Goal: Task Accomplishment & Management: Complete application form

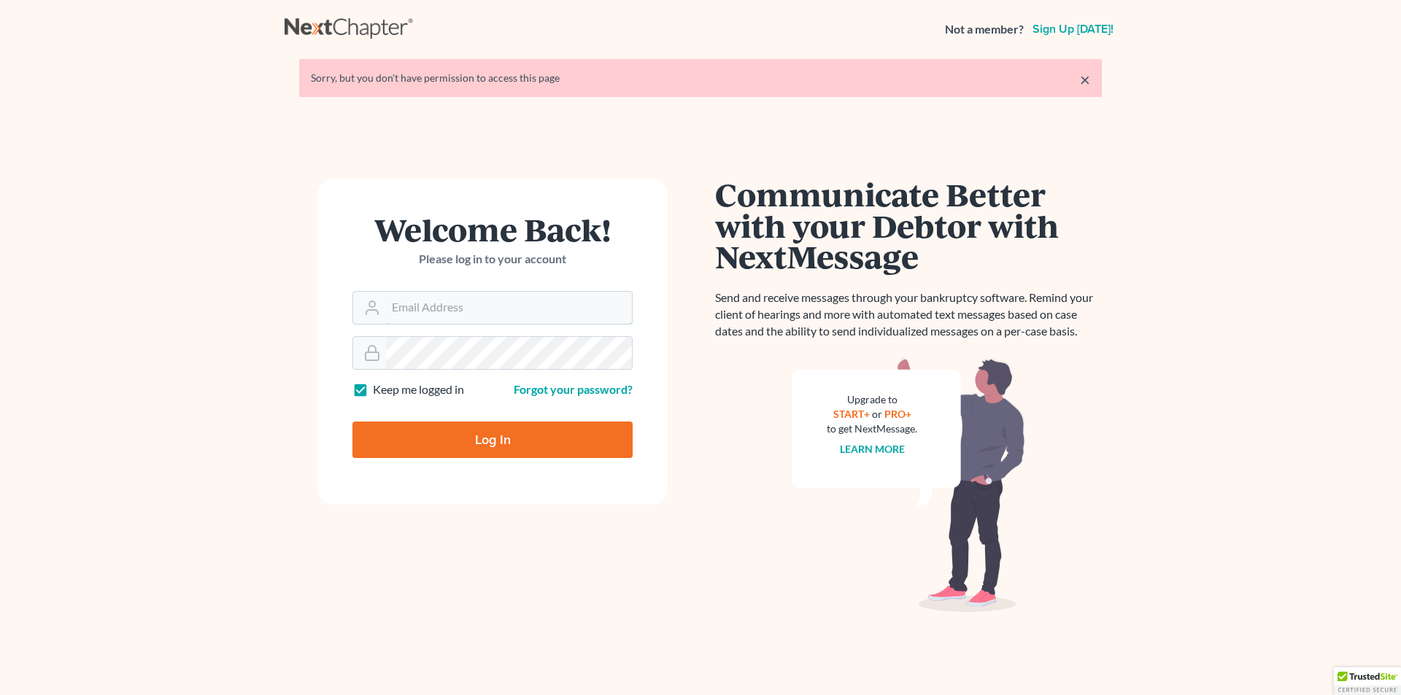
type input "[EMAIL_ADDRESS][DOMAIN_NAME]"
click at [437, 444] on input "Log In" at bounding box center [492, 440] width 280 height 36
type input "Thinking..."
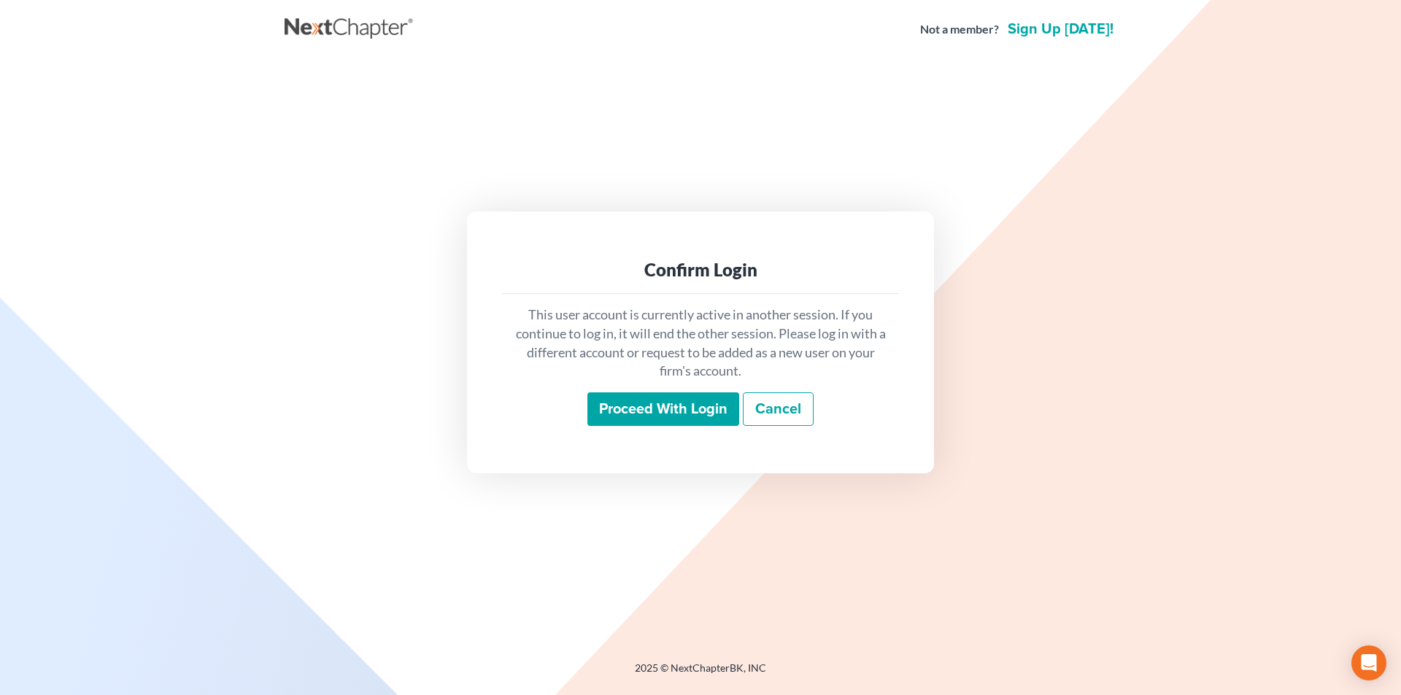
click at [607, 411] on input "Proceed with login" at bounding box center [663, 409] width 152 height 34
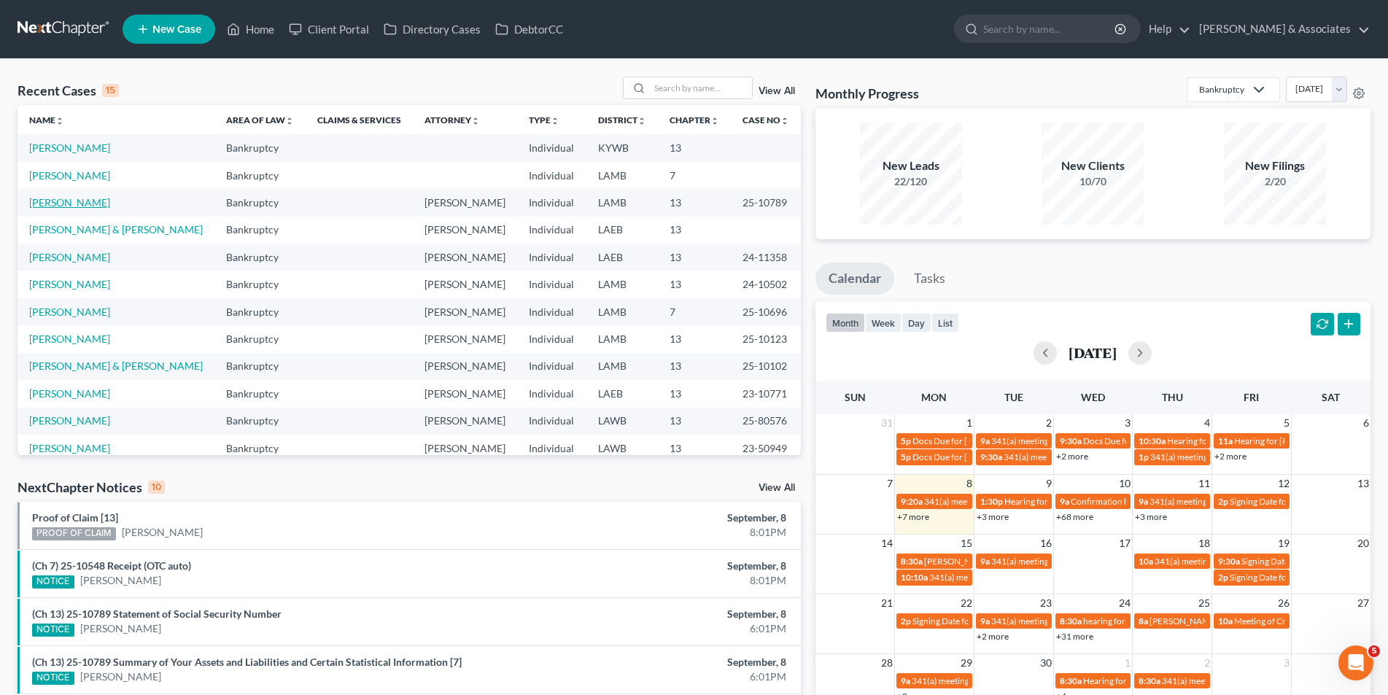
click at [60, 205] on link "Marino, Hailey" at bounding box center [69, 202] width 81 height 12
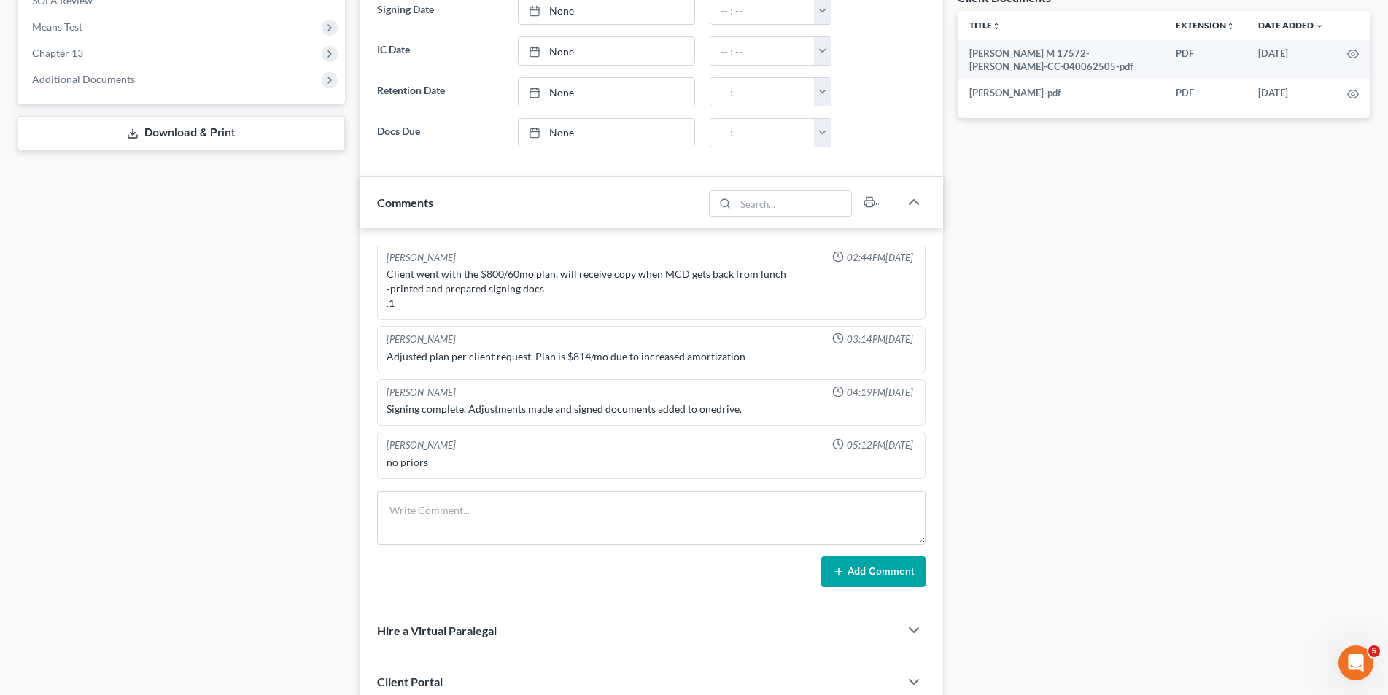
scroll to position [584, 0]
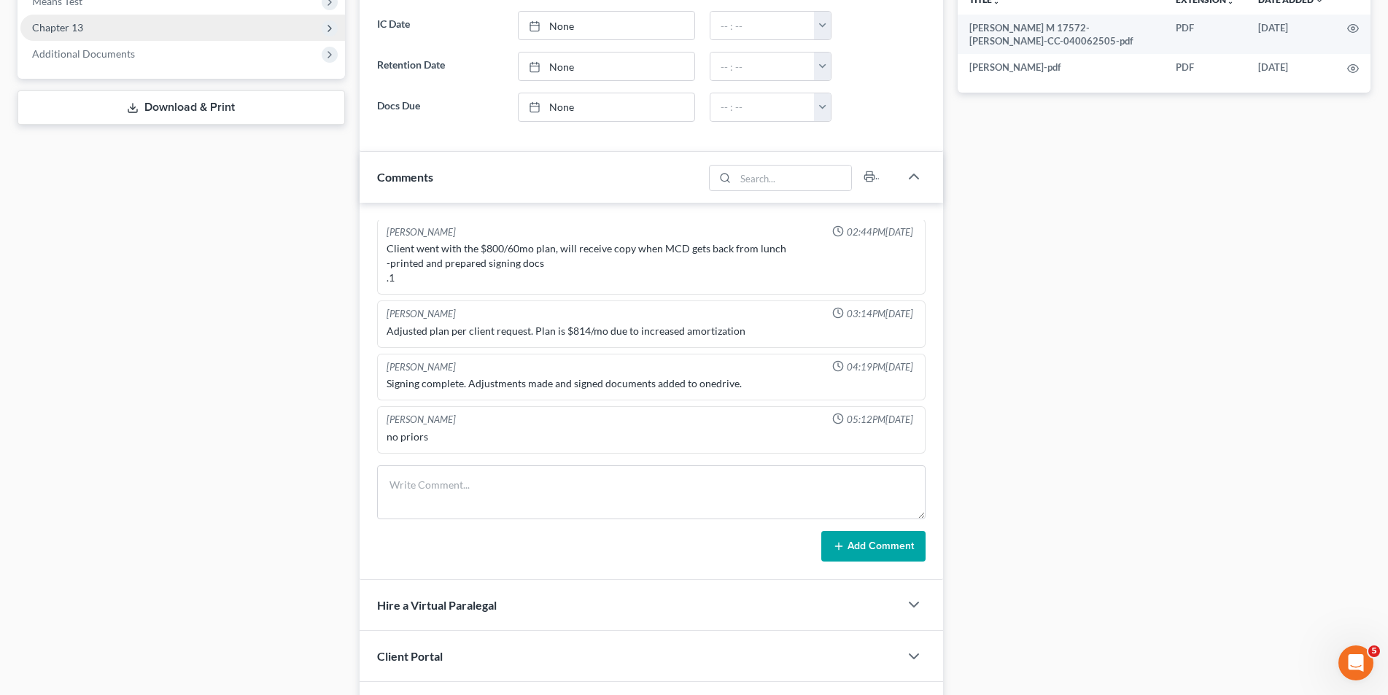
click at [140, 37] on span "Chapter 13" at bounding box center [182, 28] width 325 height 26
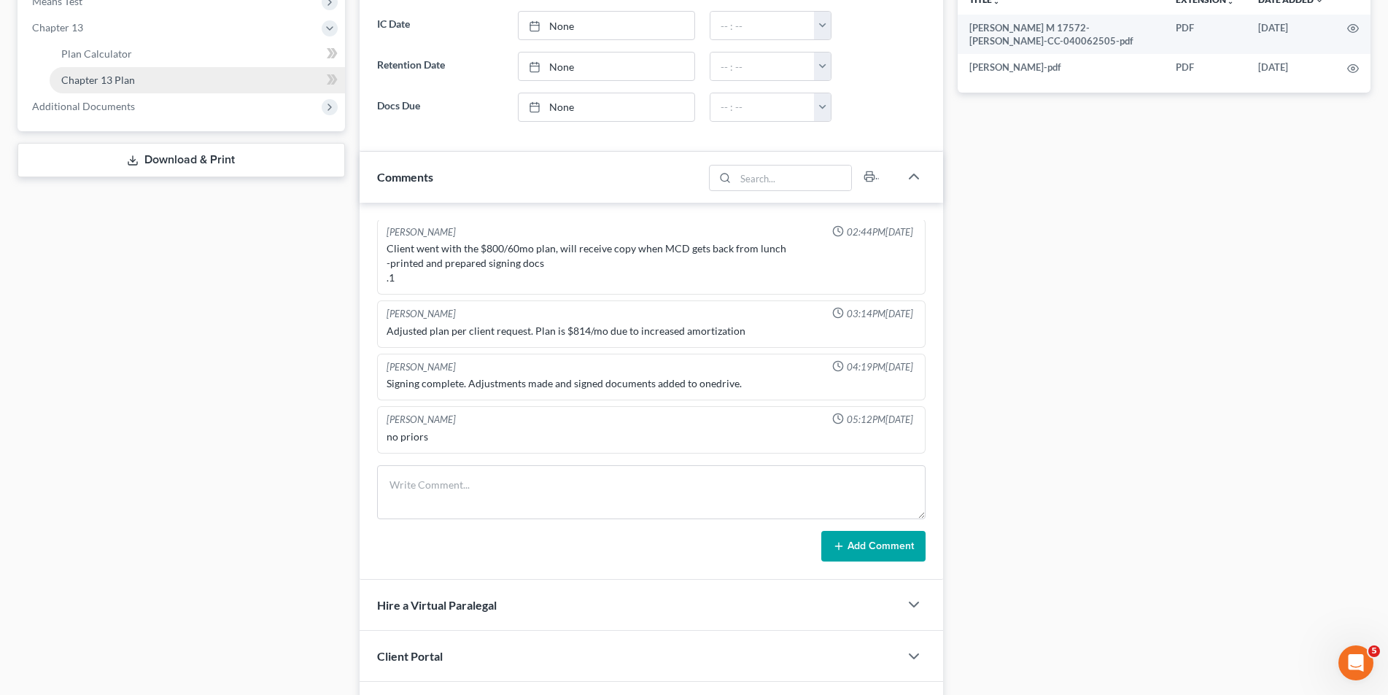
click at [129, 77] on span "Chapter 13 Plan" at bounding box center [98, 80] width 74 height 12
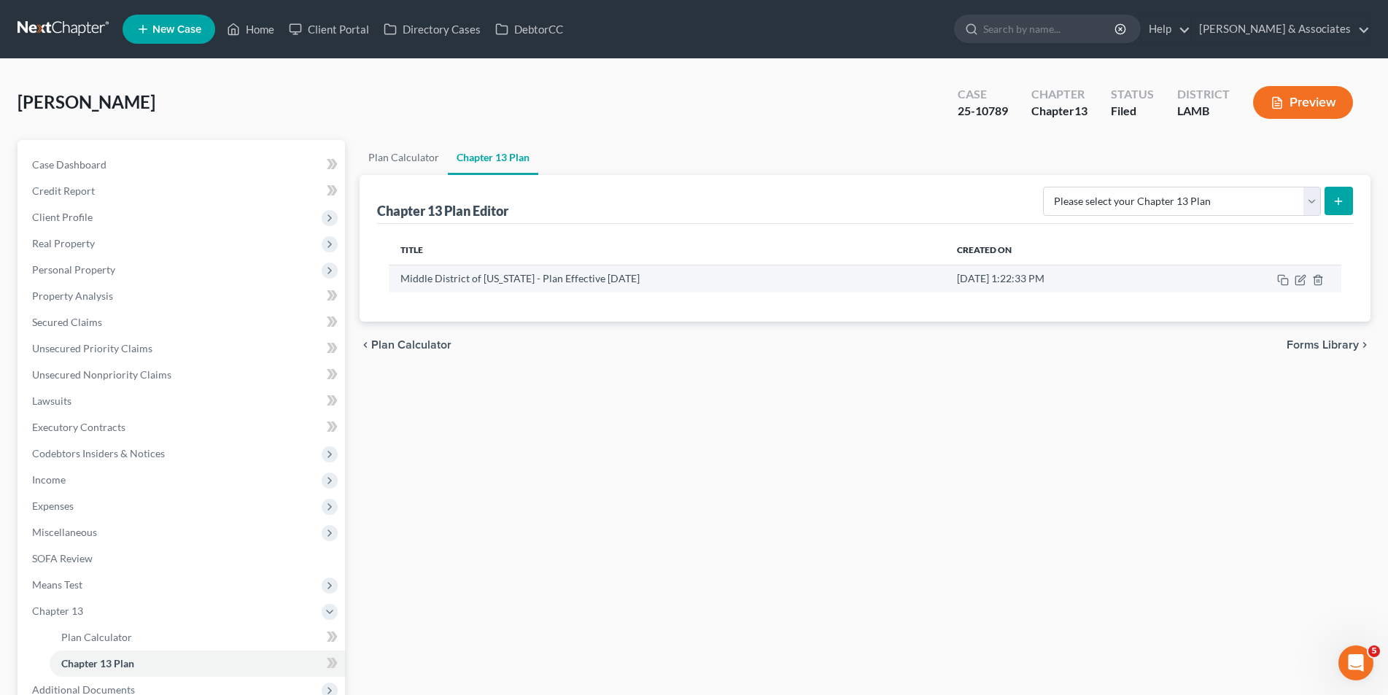
click at [1294, 276] on td at bounding box center [1260, 279] width 161 height 28
click at [1296, 281] on icon "button" at bounding box center [1300, 280] width 9 height 9
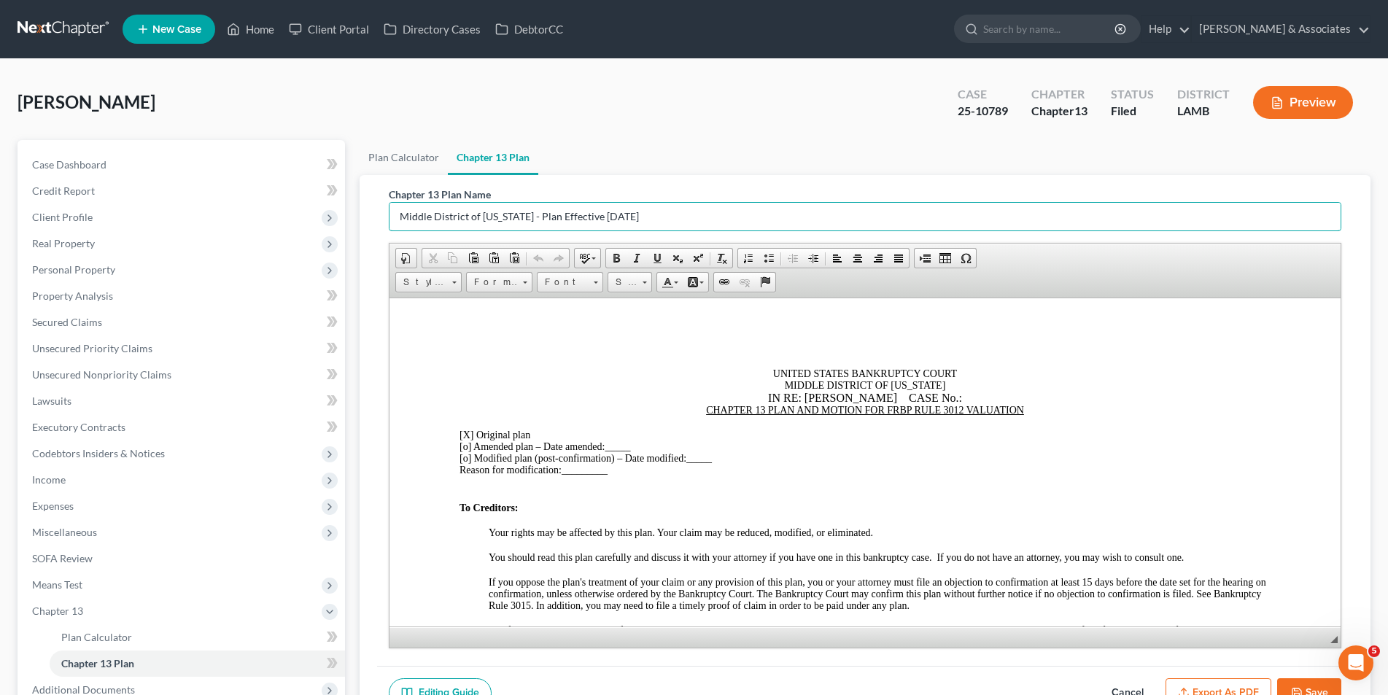
drag, startPoint x: 686, startPoint y: 227, endPoint x: 387, endPoint y: 219, distance: 299.2
click at [387, 219] on div "Chapter 13 Plan Name Middle District of Louisiana - Plan Effective 12/1/17 Rich…" at bounding box center [865, 420] width 976 height 491
type input "[PERSON_NAME]- Original Plan"
click at [947, 397] on div "IN RE: HAILEY MARINO CASE No.:" at bounding box center [864, 397] width 811 height 13
click at [967, 399] on div "IN RE: HAILEY MARINO CASE NO .:" at bounding box center [864, 397] width 811 height 13
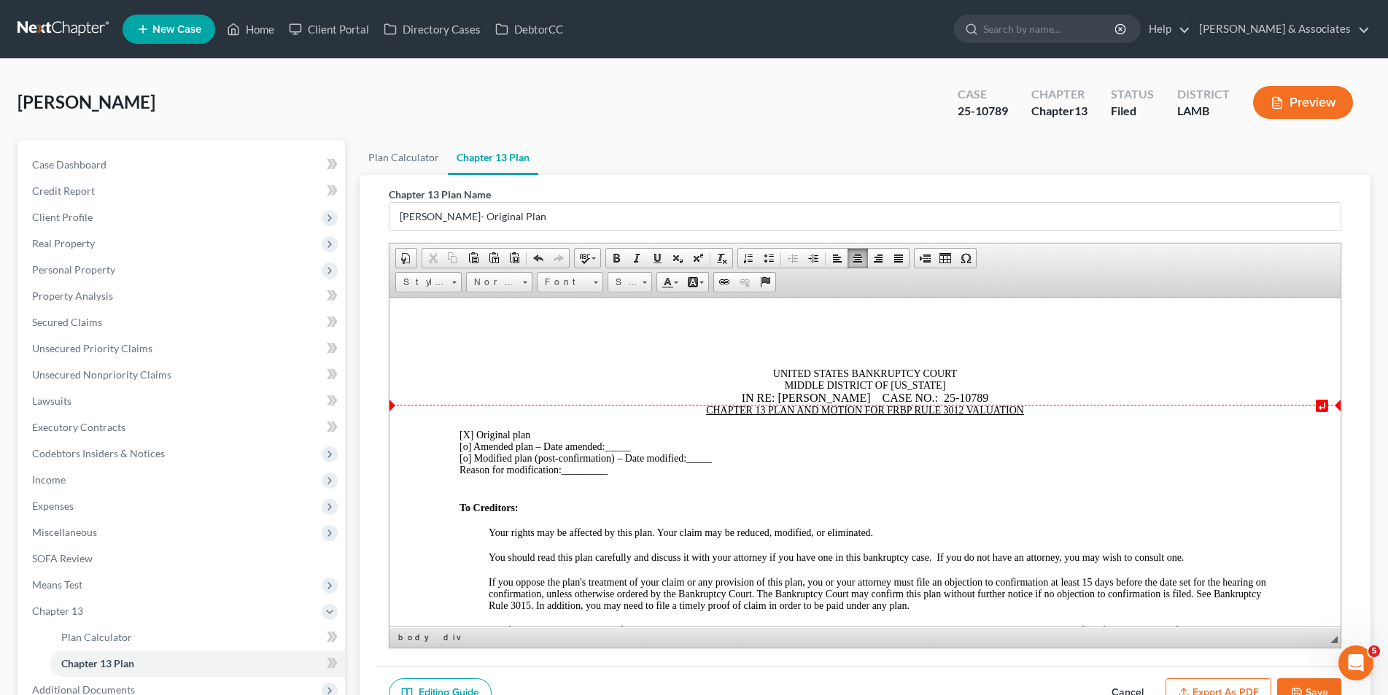
click at [940, 397] on div "IN RE: HAILEY MARINO CASE NO .: 25-10789" at bounding box center [864, 397] width 811 height 13
click at [470, 437] on span "[X]" at bounding box center [466, 434] width 14 height 11
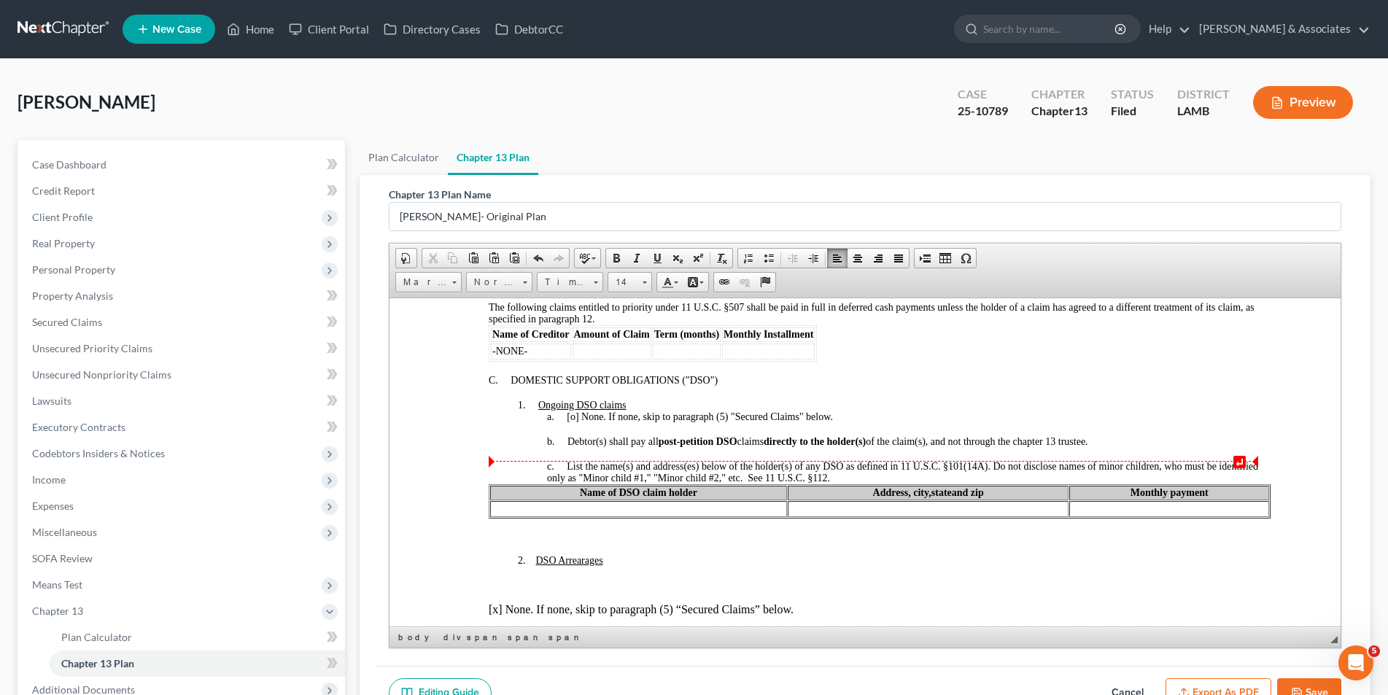
scroll to position [948, 0]
click at [573, 420] on span "[o]" at bounding box center [572, 415] width 12 height 11
click at [902, 476] on div "c. List the name(s) and address(es) below of the holder(s) of any DSO as define…" at bounding box center [908, 471] width 724 height 23
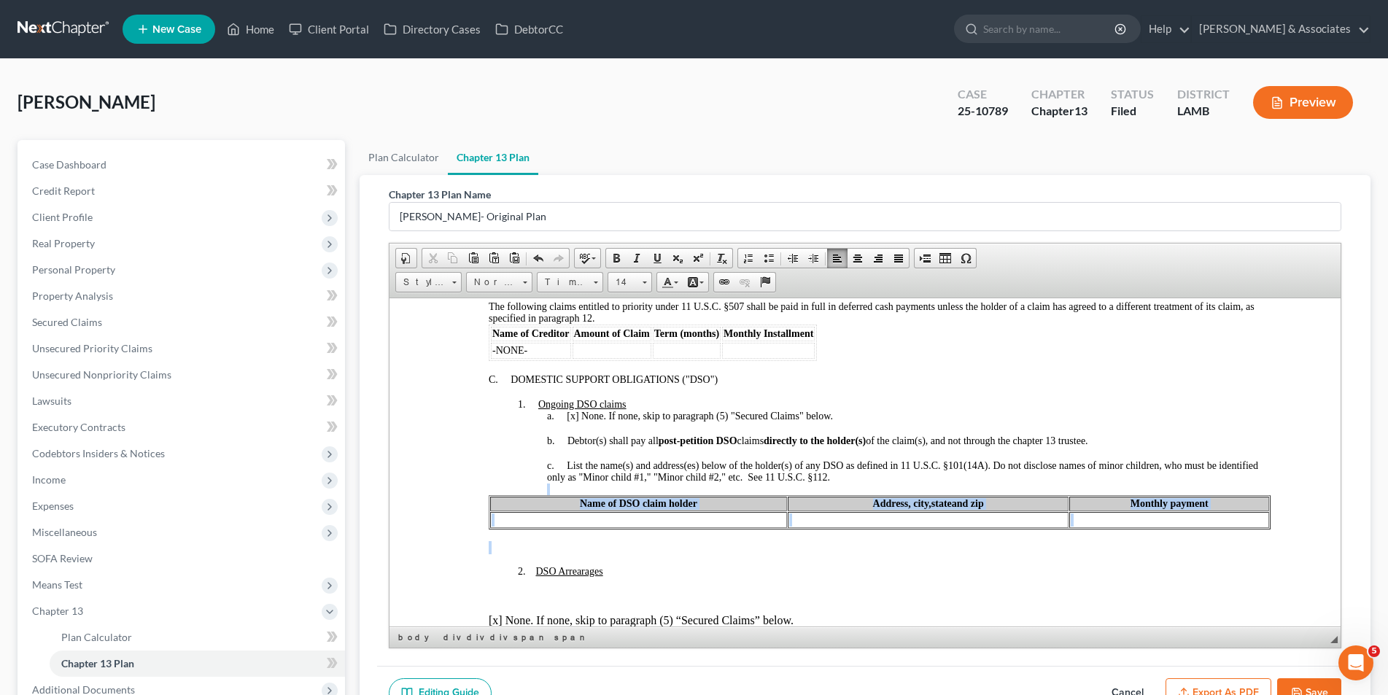
drag, startPoint x: 633, startPoint y: 537, endPoint x: 582, endPoint y: 492, distance: 68.2
click at [582, 492] on div "C. DOMESTIC SUPPORT OBLIGATIONS ("DSO") 1. Ongoing DSO claims a. [x ] None. If …" at bounding box center [879, 626] width 782 height 505
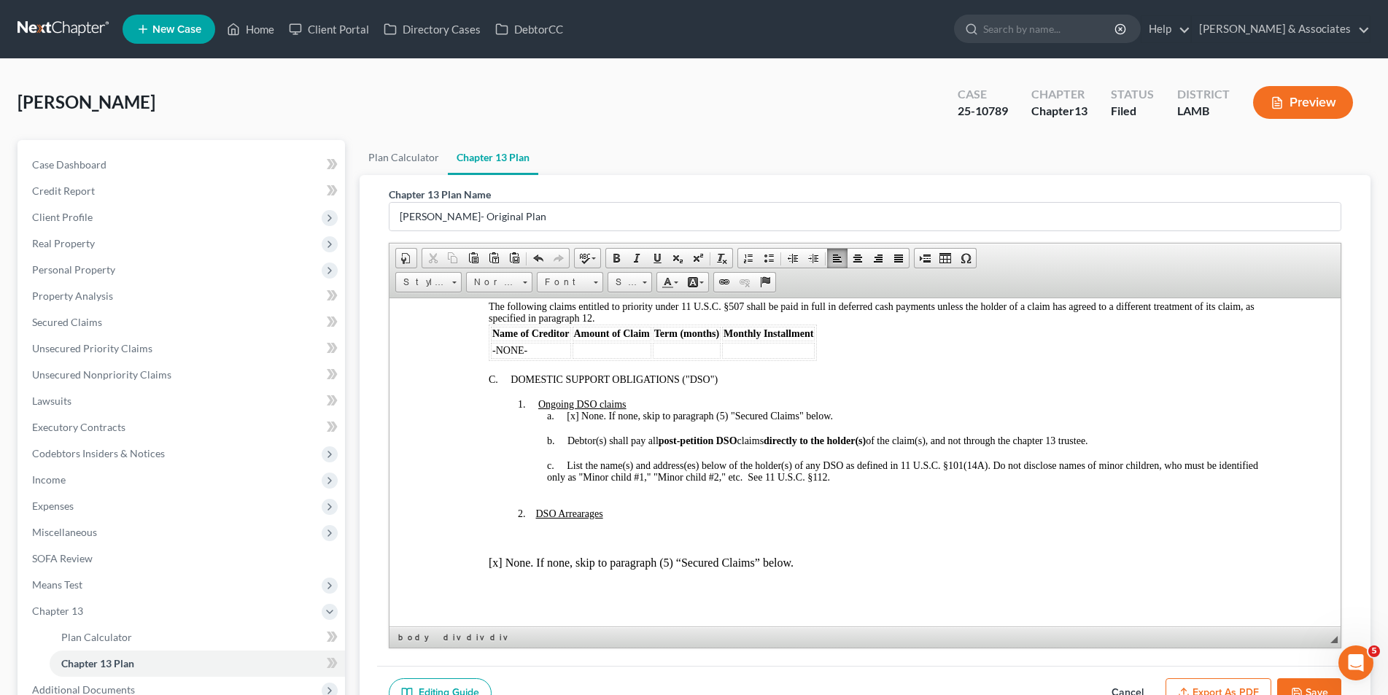
click at [527, 538] on p at bounding box center [893, 537] width 753 height 13
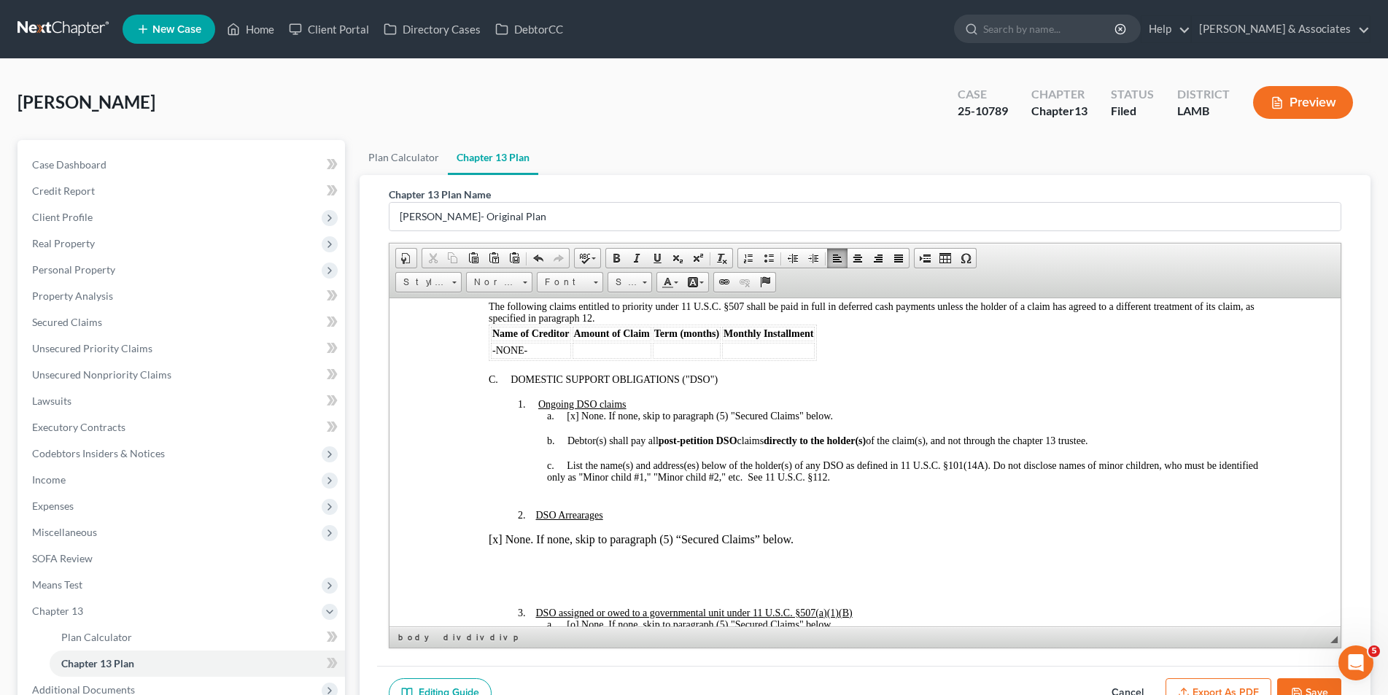
click at [543, 590] on p at bounding box center [893, 588] width 753 height 13
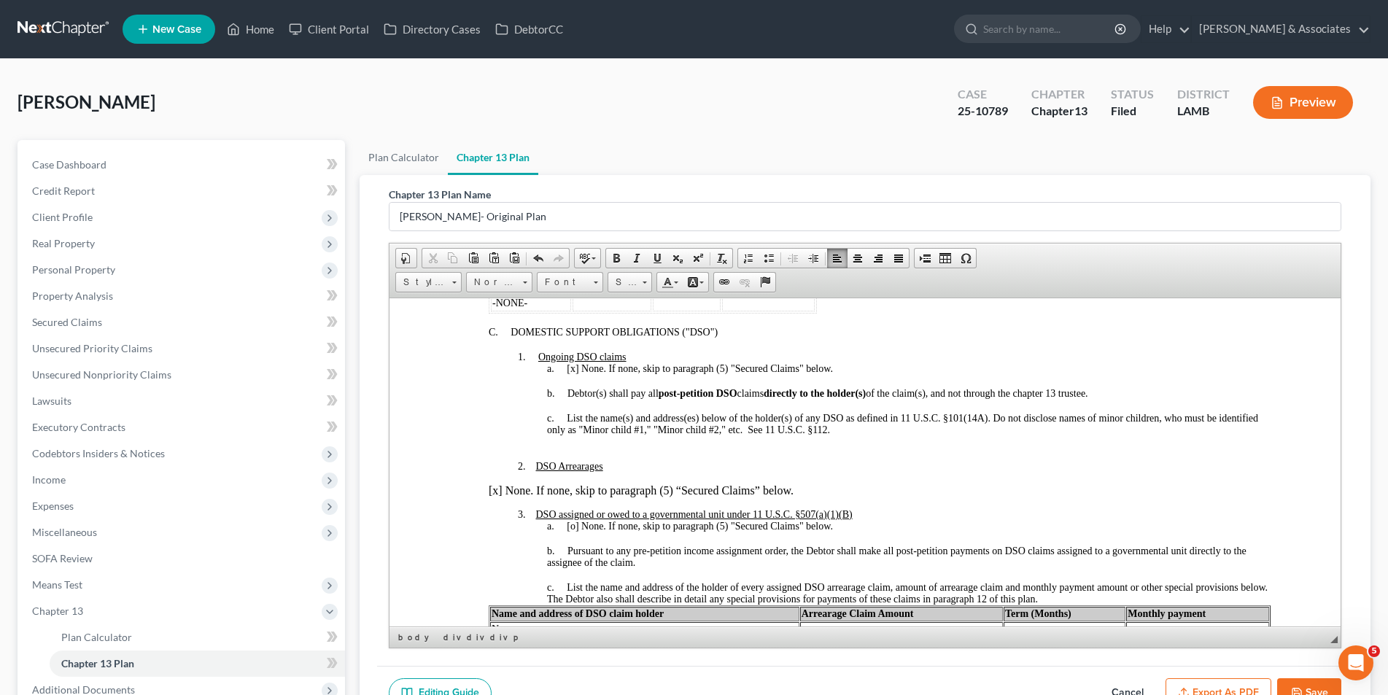
scroll to position [1021, 0]
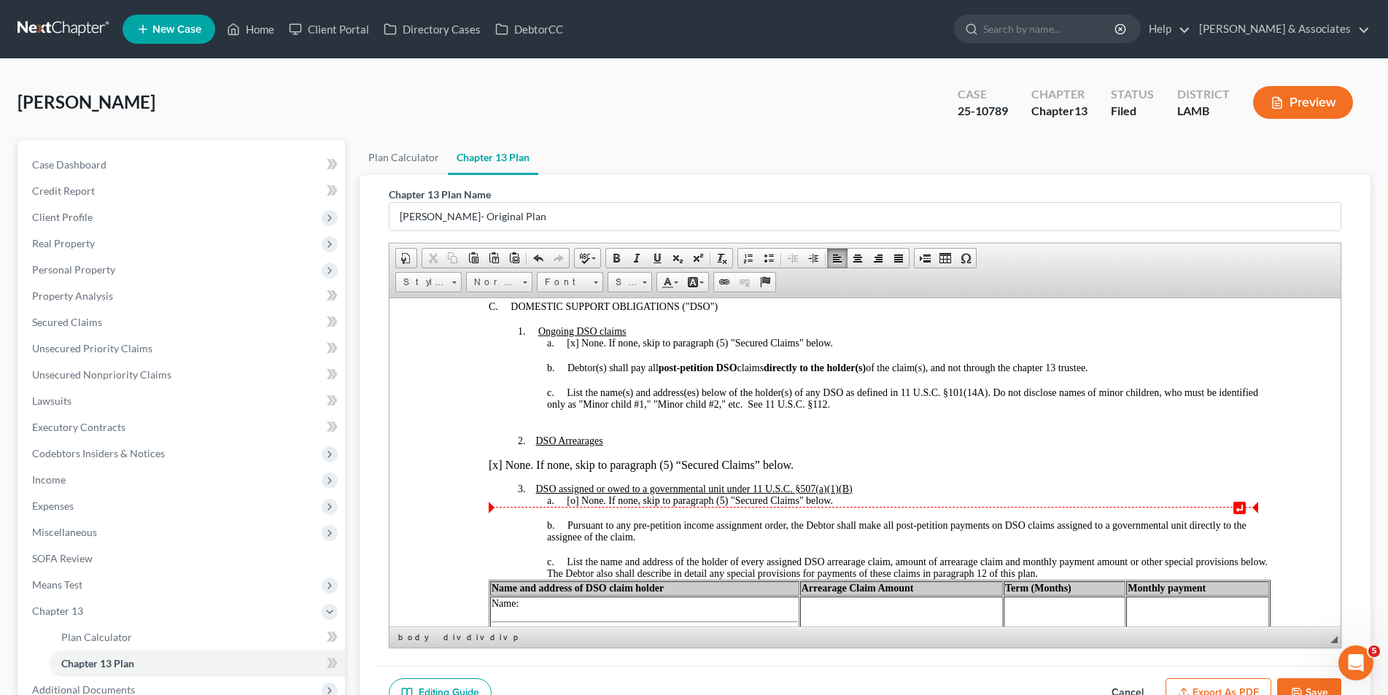
click at [574, 503] on span "[o]" at bounding box center [572, 500] width 12 height 11
click at [1086, 569] on div "c. List the name and address of the holder of every assigned DSO arrearage clai…" at bounding box center [908, 567] width 724 height 23
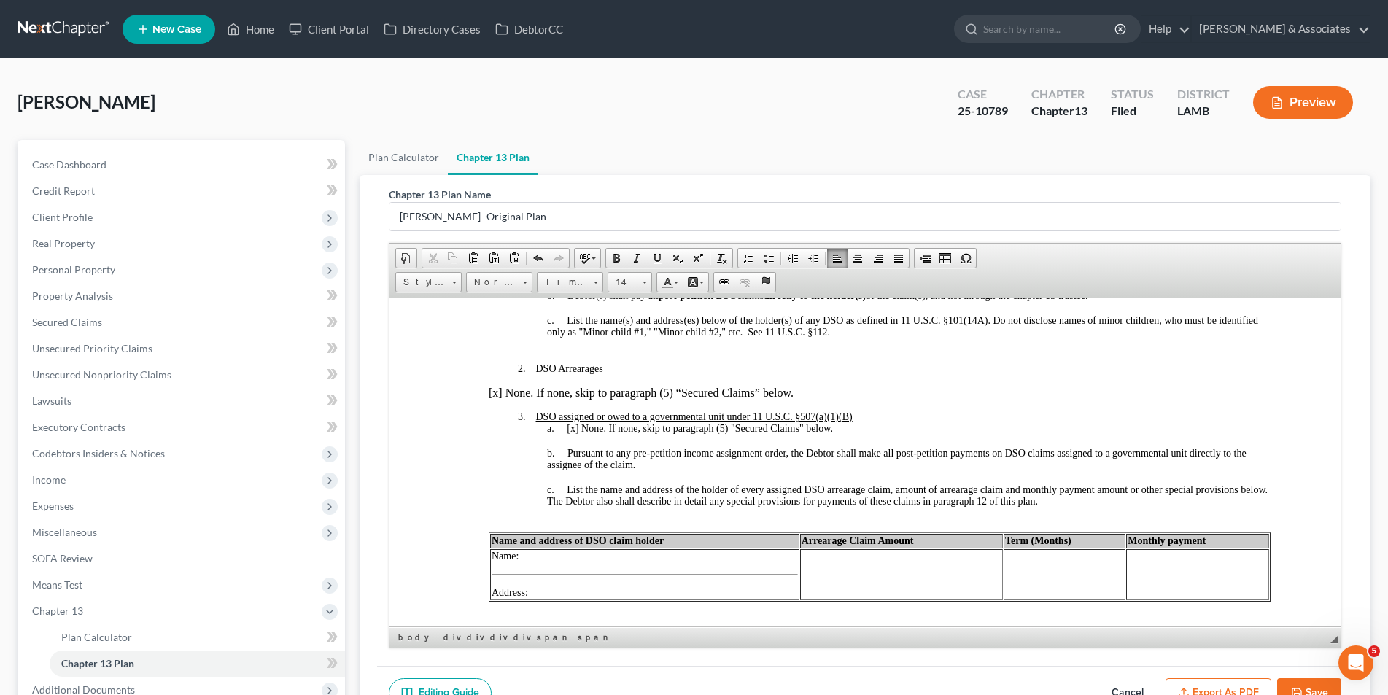
scroll to position [1167, 0]
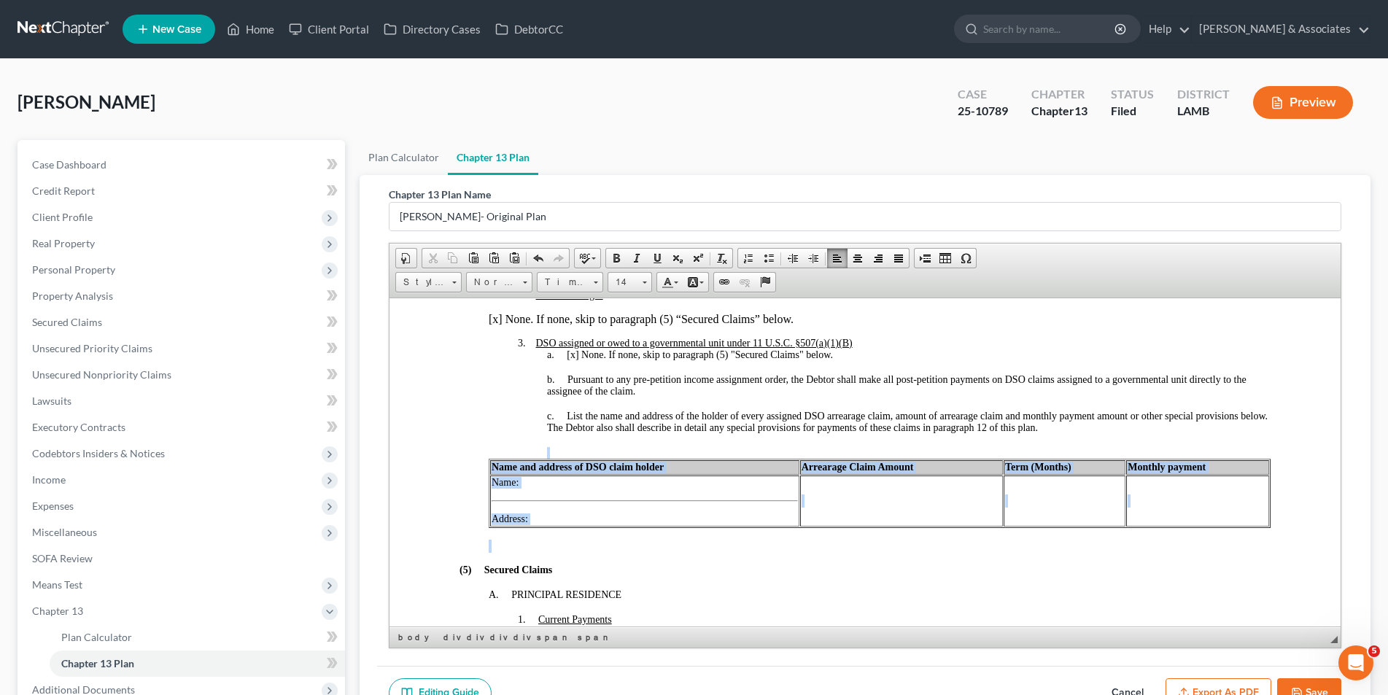
drag, startPoint x: 519, startPoint y: 535, endPoint x: 498, endPoint y: 432, distance: 104.9
click at [513, 452] on div "2. DSO Arrearages [x] None. If none, skip to paragraph (5) “Secured Claims” bel…" at bounding box center [879, 420] width 782 height 263
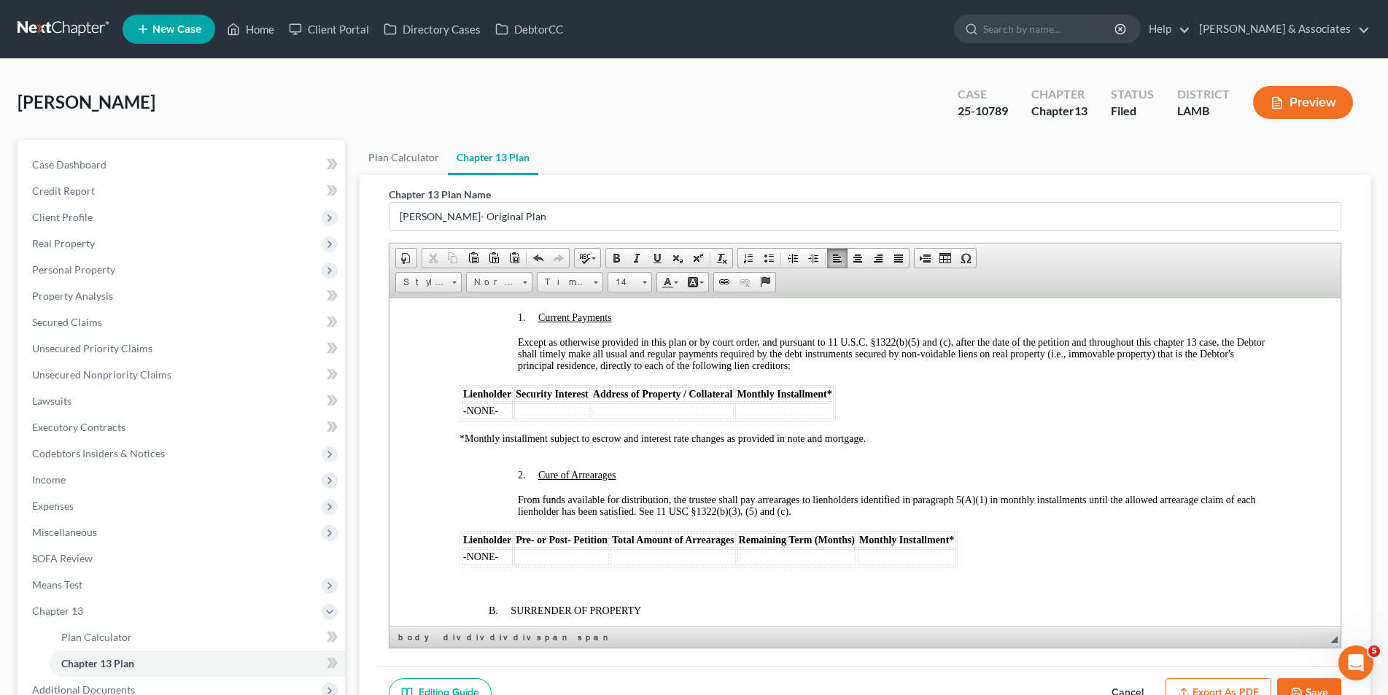
scroll to position [1386, 0]
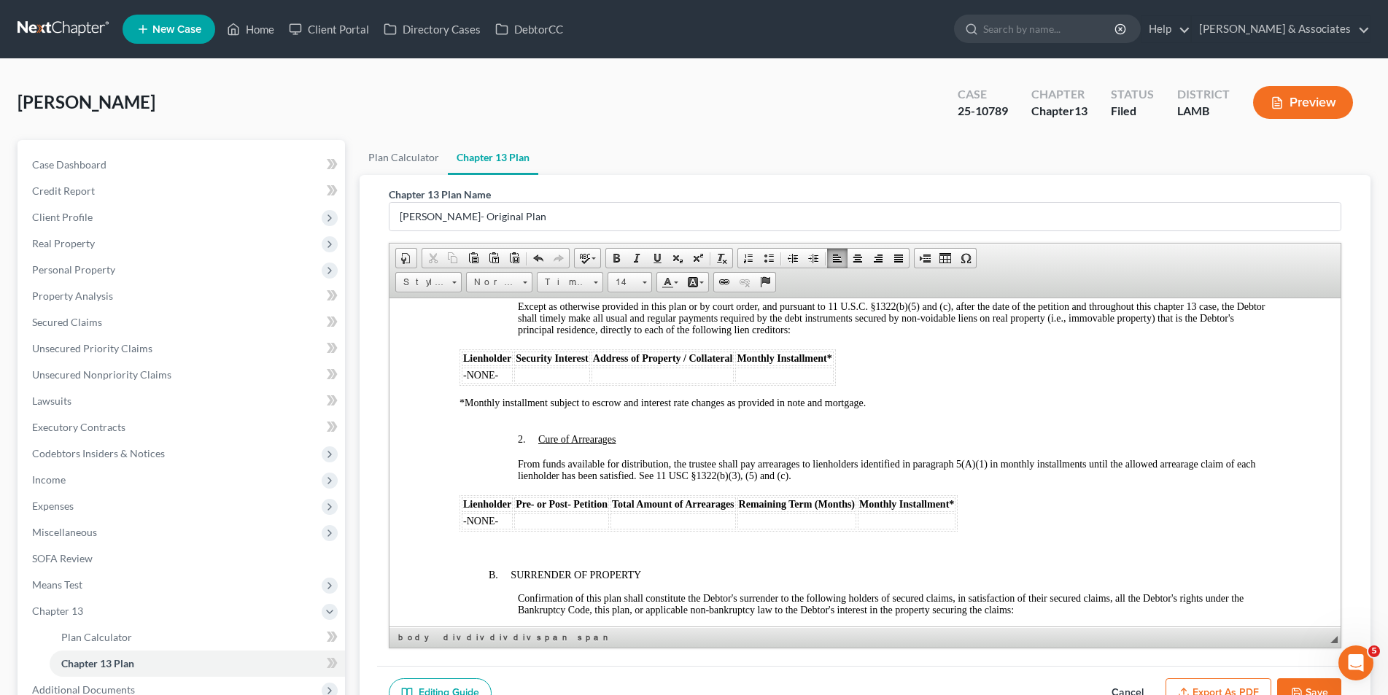
click at [462, 420] on div "(5) Secured Claims A. PRINCIPAL RESIDENCE 1. Current Payments Except as otherwi…" at bounding box center [864, 391] width 811 height 331
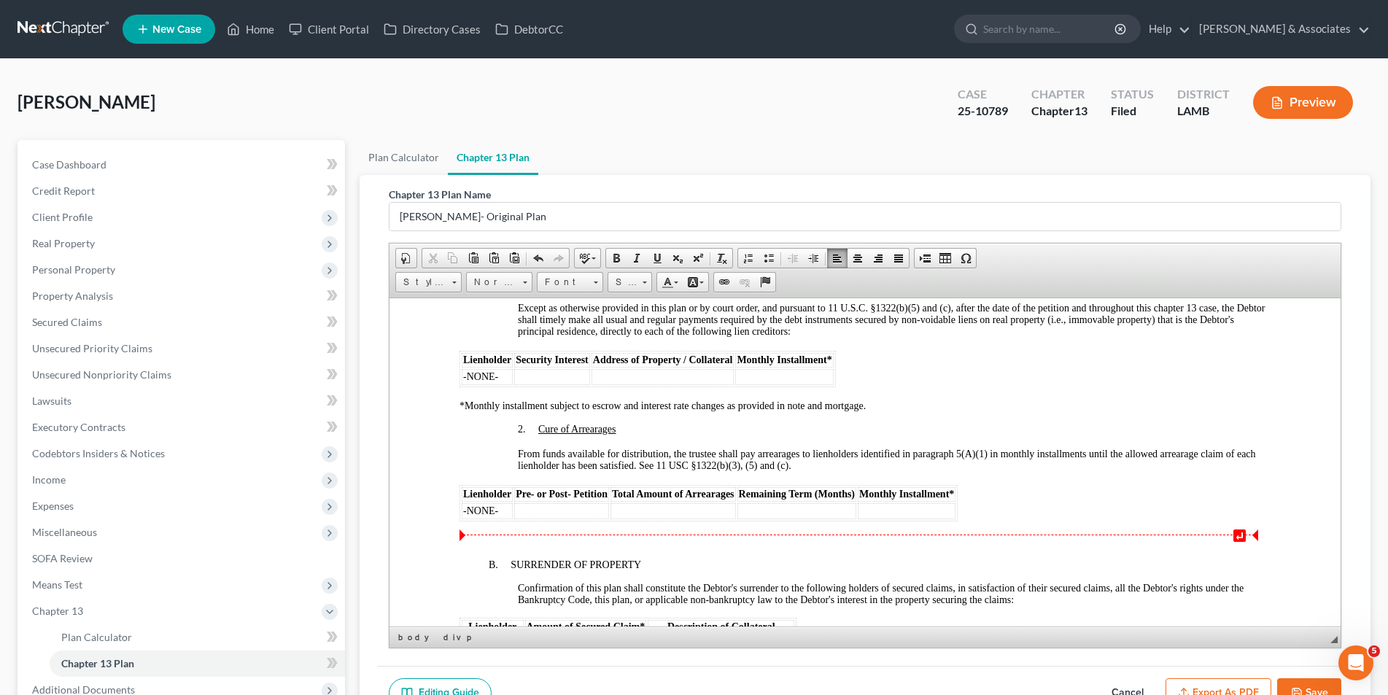
click at [489, 528] on div "(5) Secured Claims A. PRINCIPAL RESIDENCE 1. Current Payments Except as otherwi…" at bounding box center [864, 388] width 811 height 320
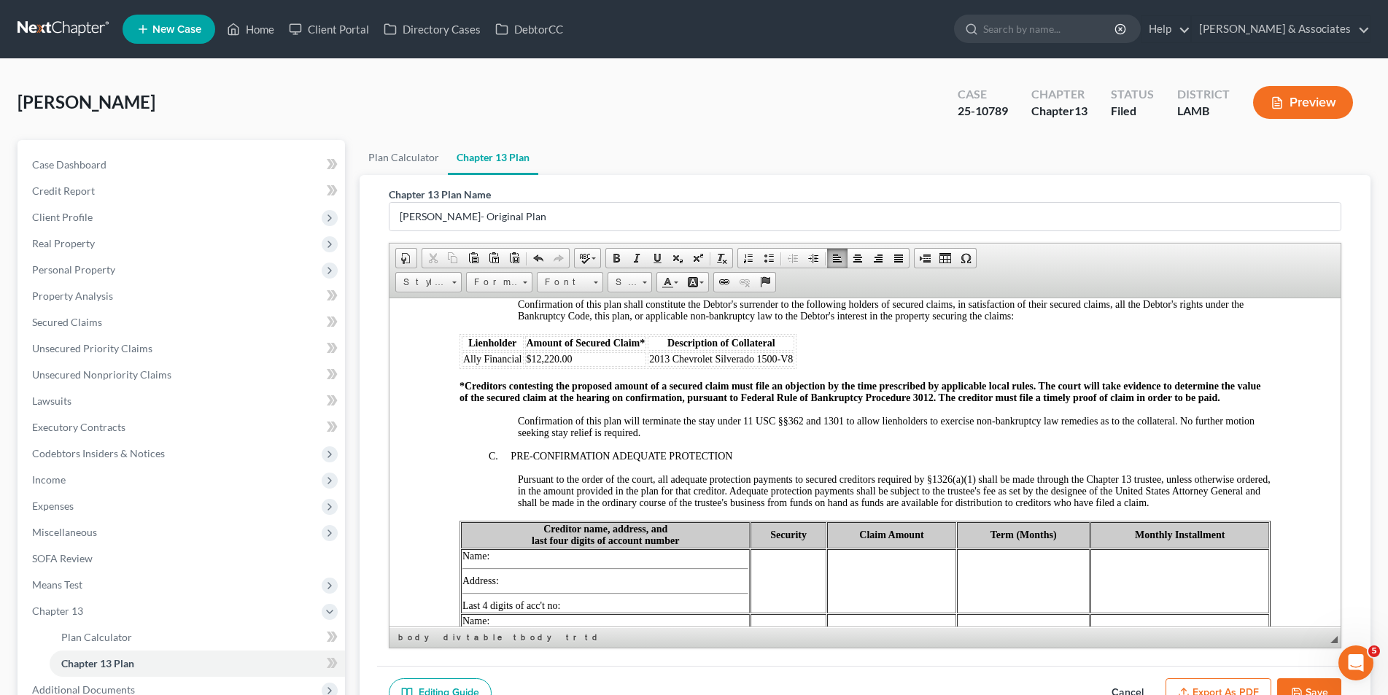
scroll to position [1678, 0]
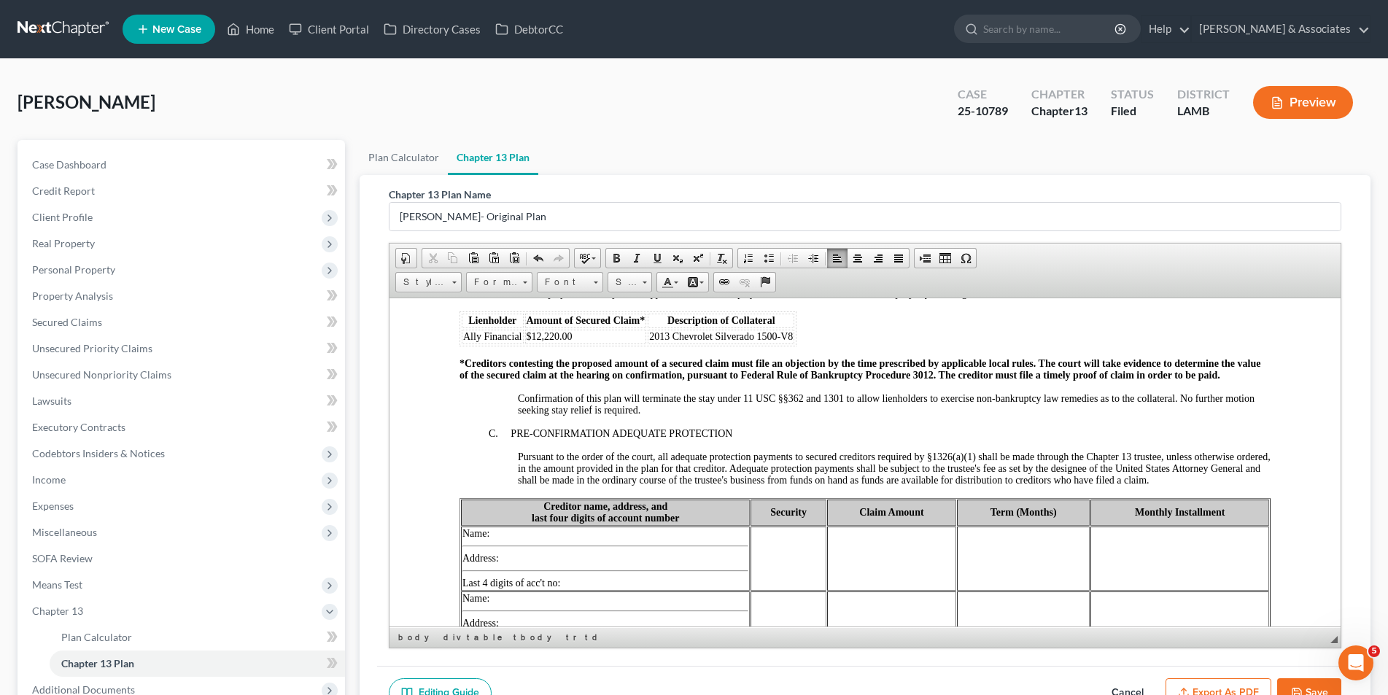
click at [1239, 479] on p "Pursuant to the order of the court, all adequate protection payments to secured…" at bounding box center [893, 468] width 753 height 35
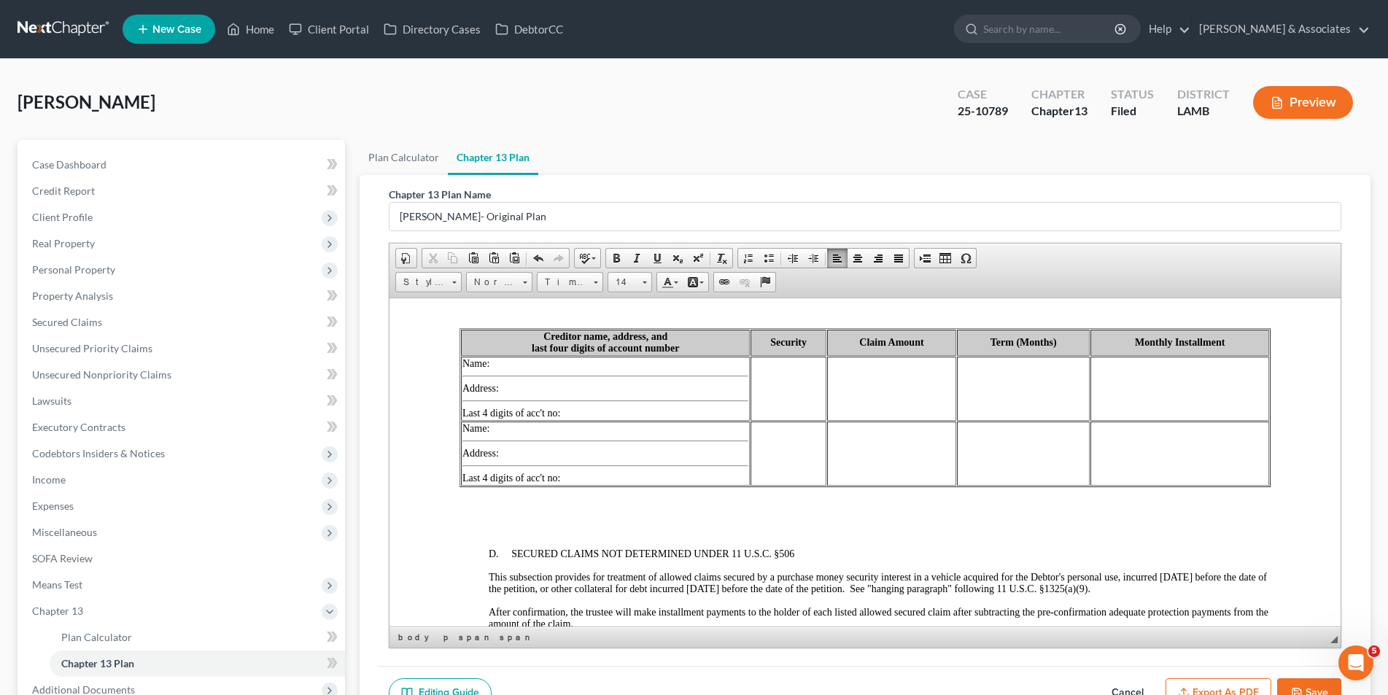
scroll to position [1897, 0]
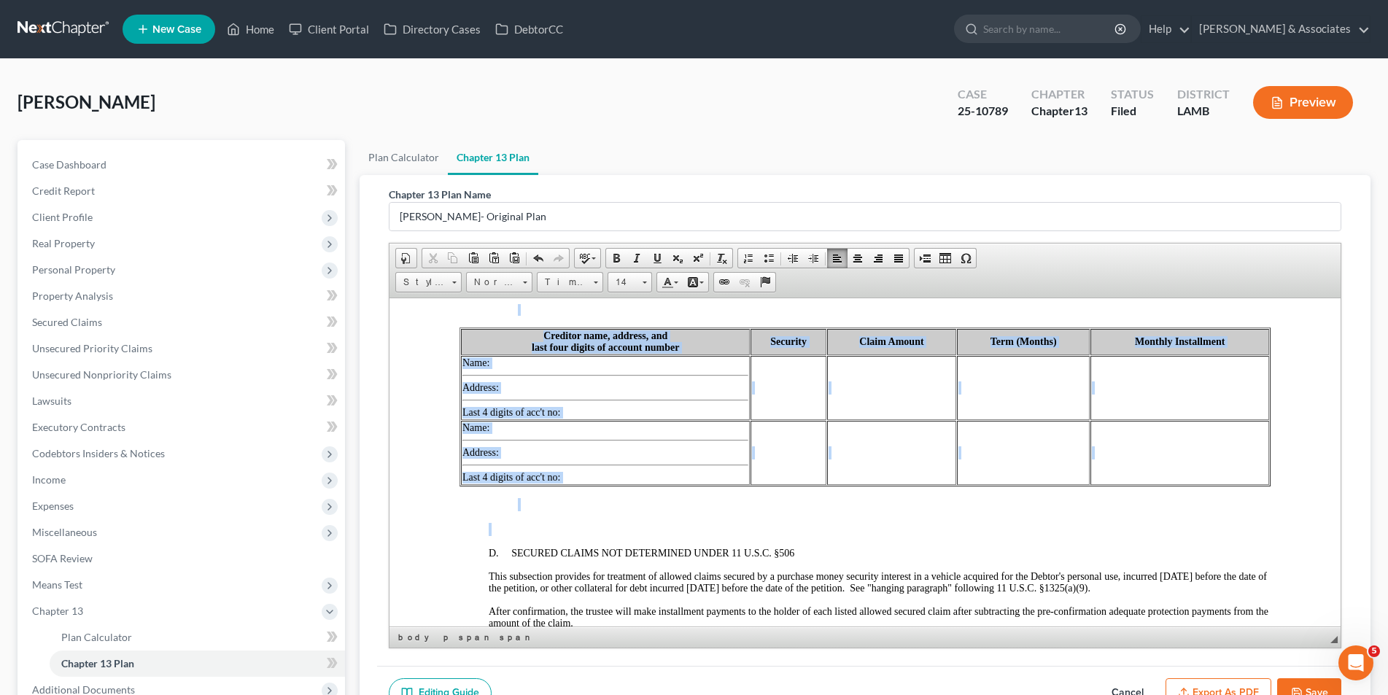
drag, startPoint x: 615, startPoint y: 526, endPoint x: 575, endPoint y: 304, distance: 225.4
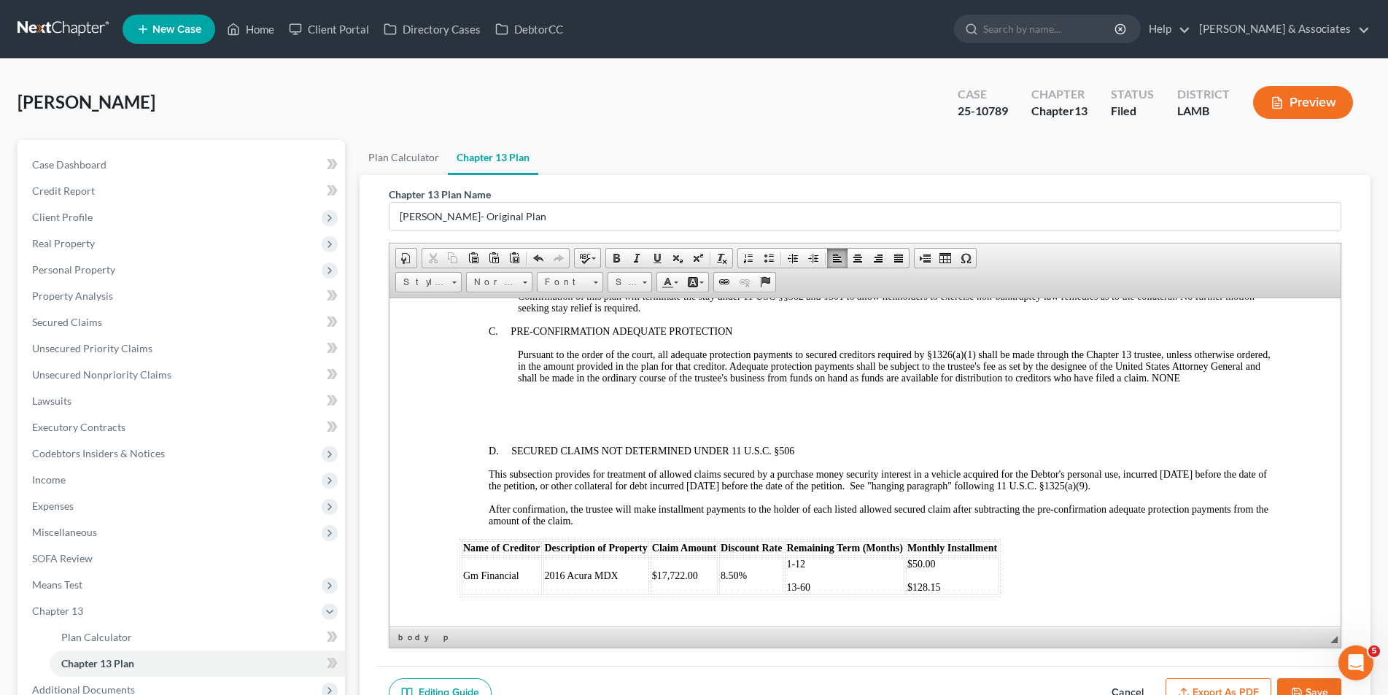
scroll to position [1751, 0]
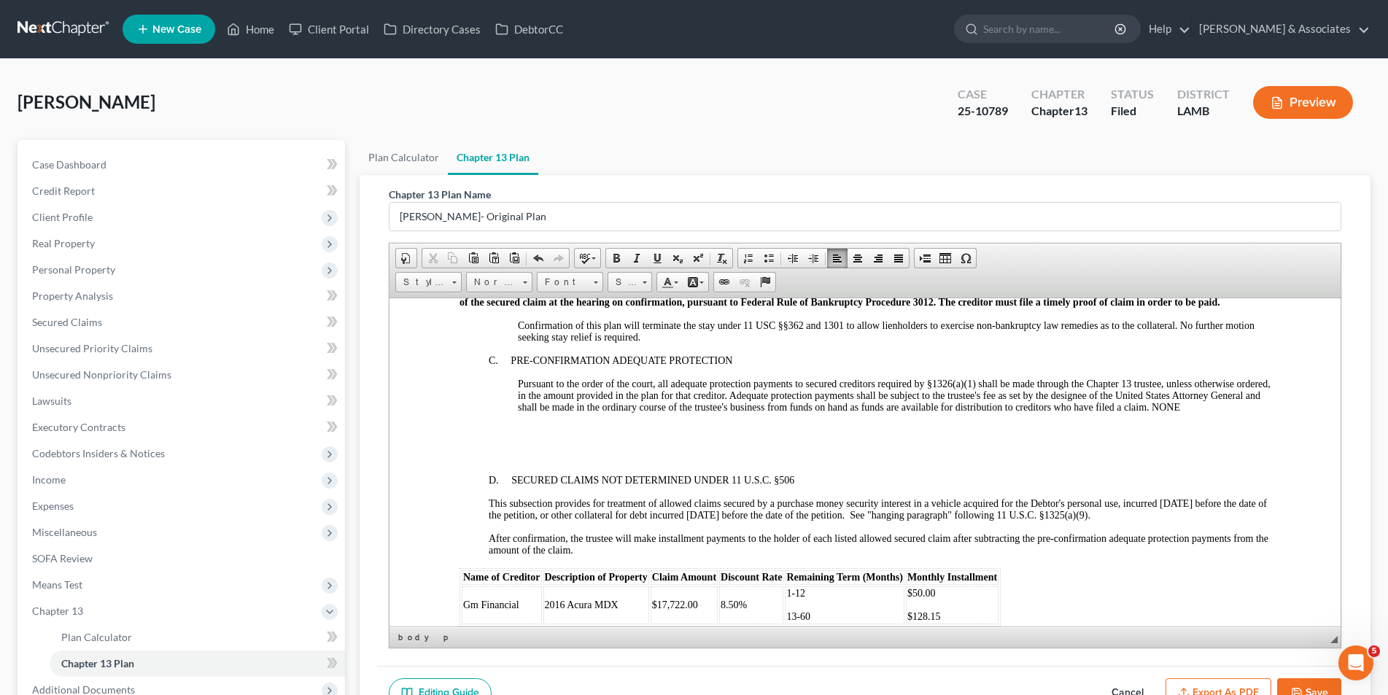
click at [1204, 397] on span "Pursuant to the order of the court, all adequate protection payments to secured…" at bounding box center [893, 395] width 753 height 34
click at [1204, 409] on span "Pursuant to the order of the court, all adequate protection payments to secured…" at bounding box center [893, 395] width 753 height 34
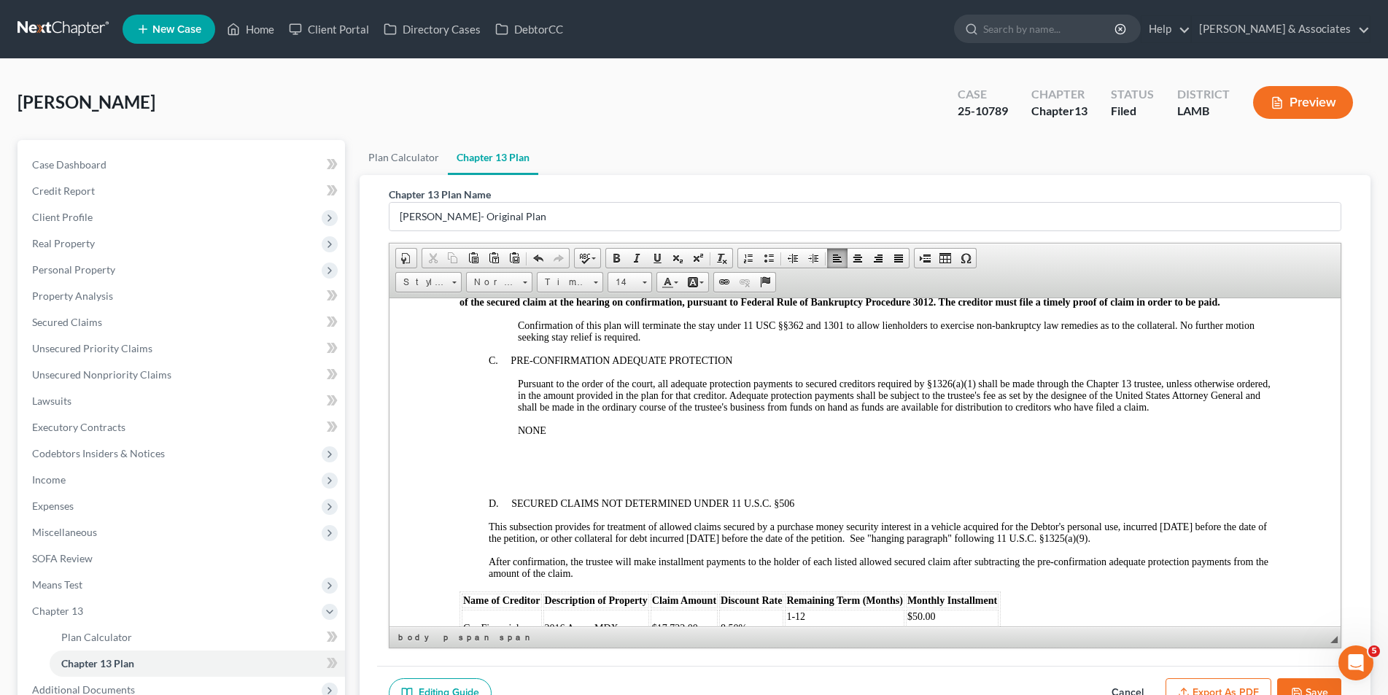
click at [601, 476] on p at bounding box center [893, 479] width 753 height 13
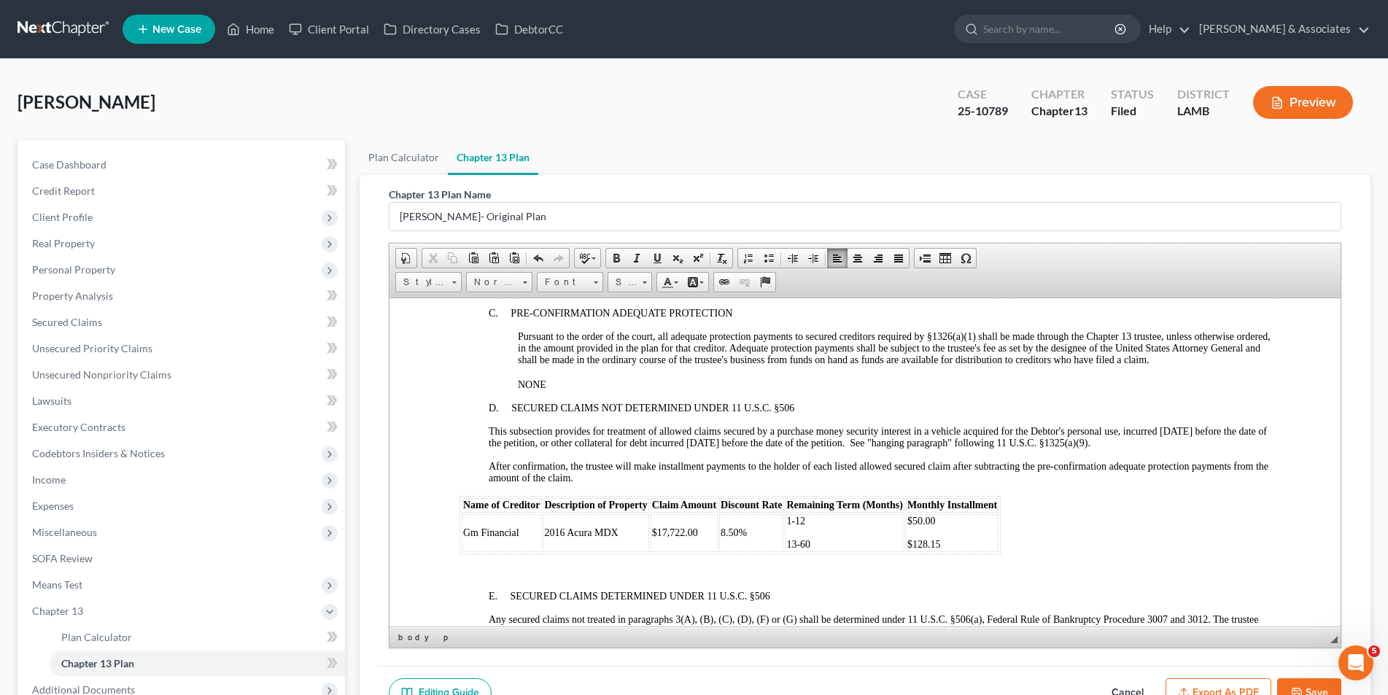
scroll to position [1824, 0]
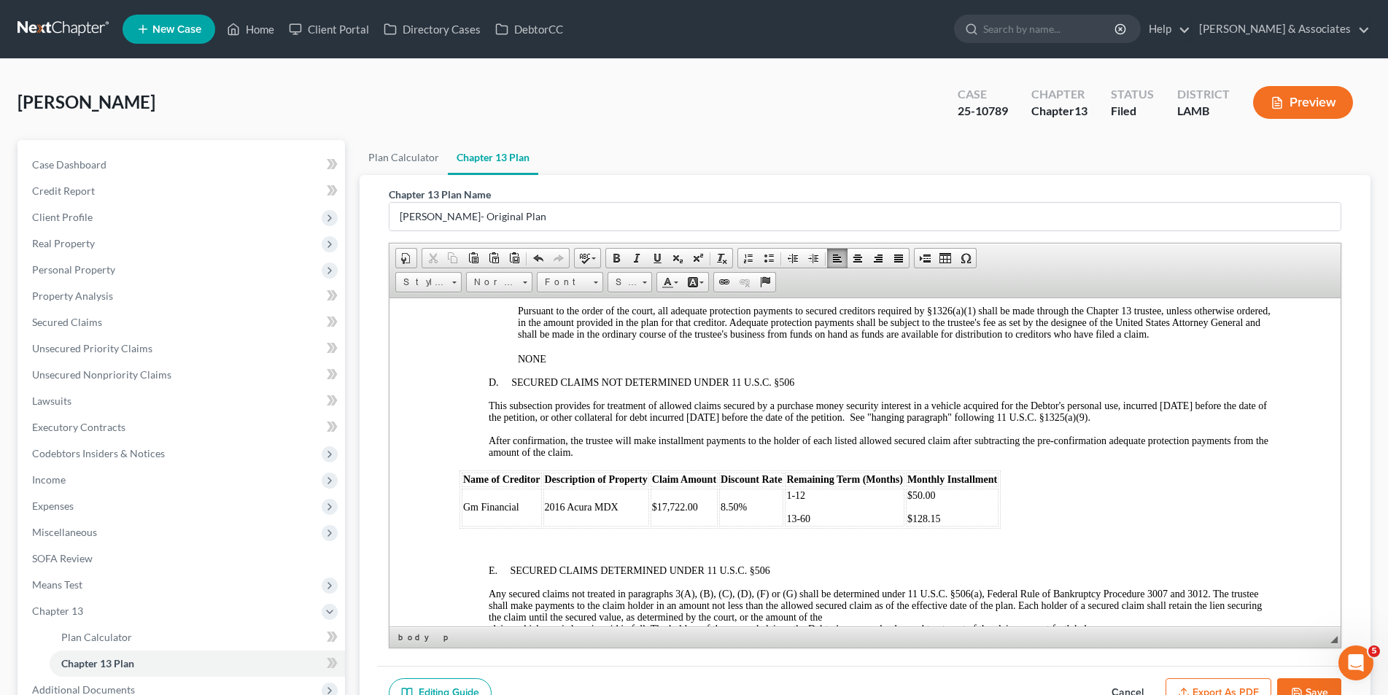
click at [478, 507] on span "Gm Financial" at bounding box center [491, 506] width 56 height 11
click at [508, 542] on p at bounding box center [879, 544] width 782 height 13
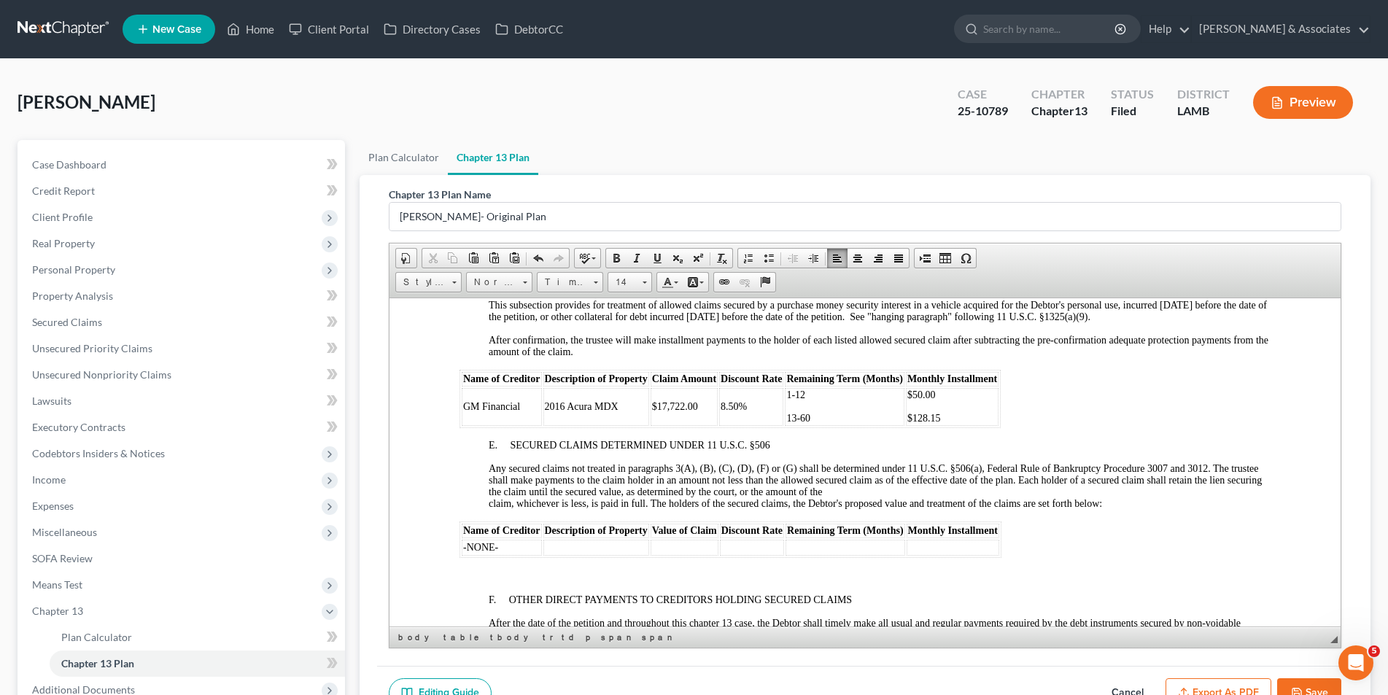
scroll to position [1970, 0]
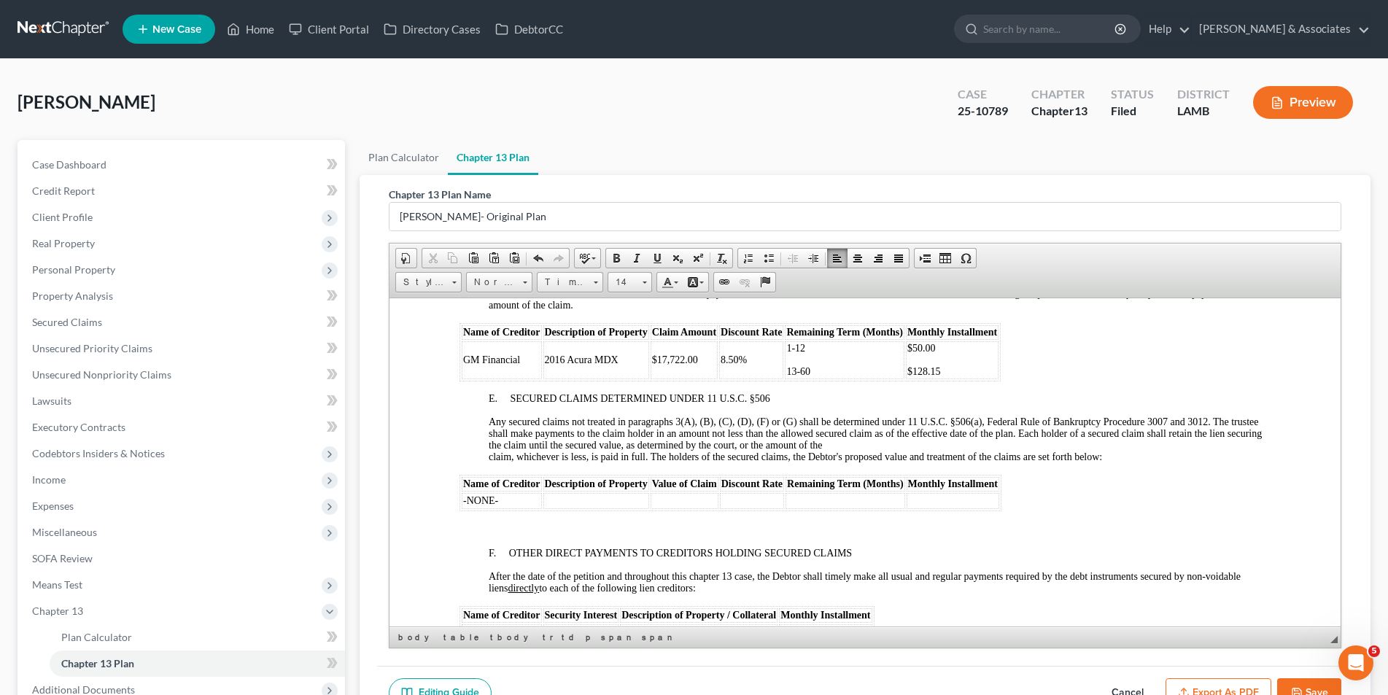
click at [510, 532] on p at bounding box center [879, 528] width 782 height 13
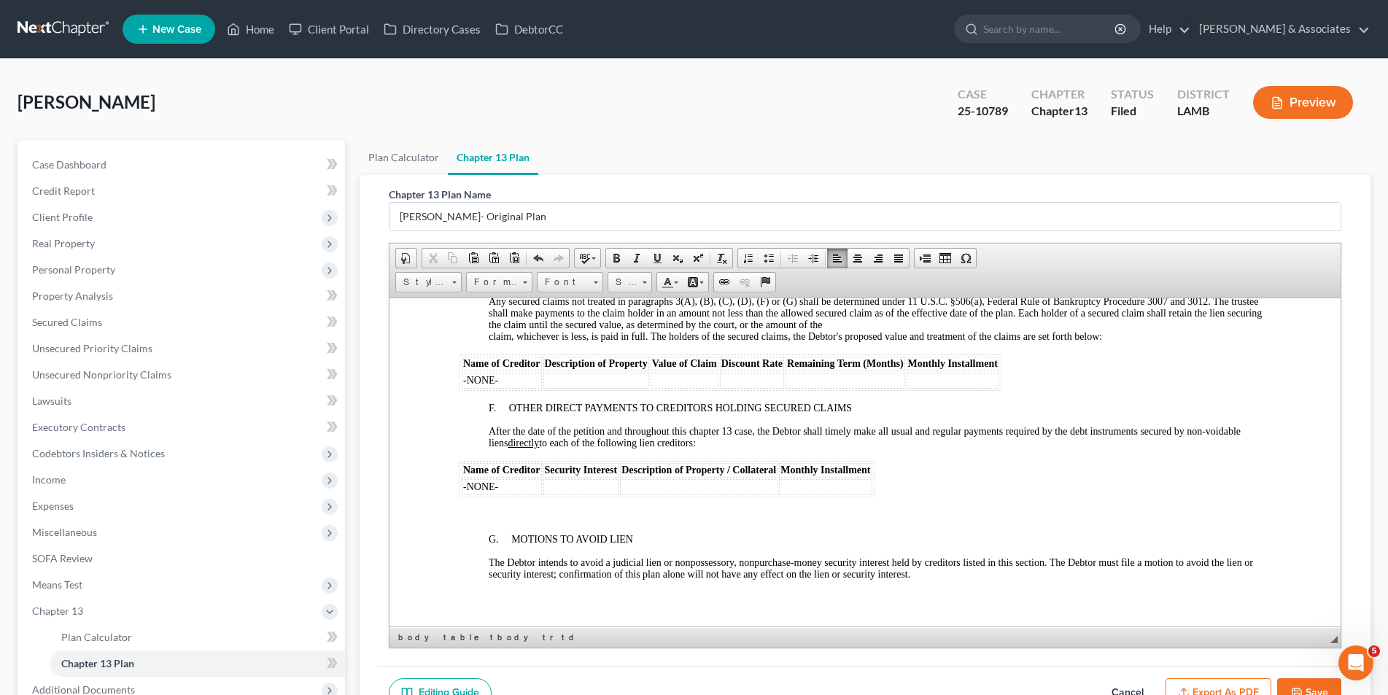
scroll to position [2116, 0]
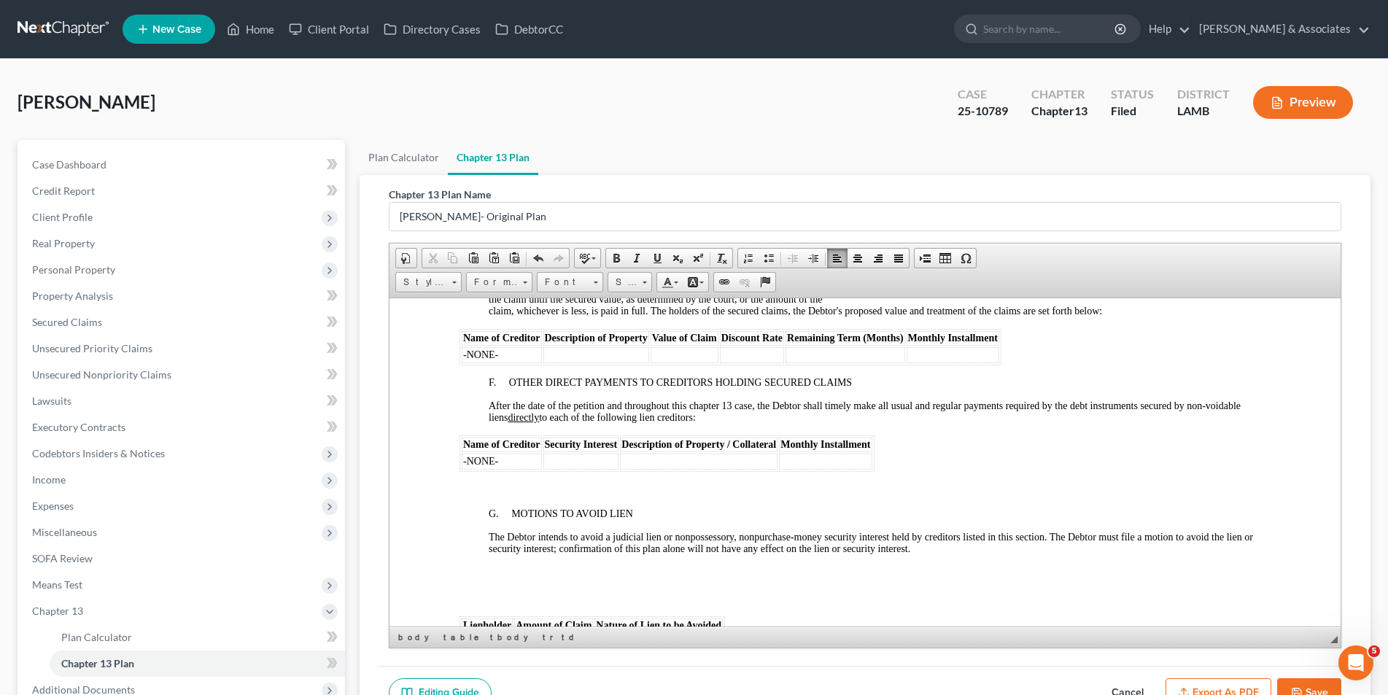
click at [525, 485] on p at bounding box center [879, 489] width 782 height 13
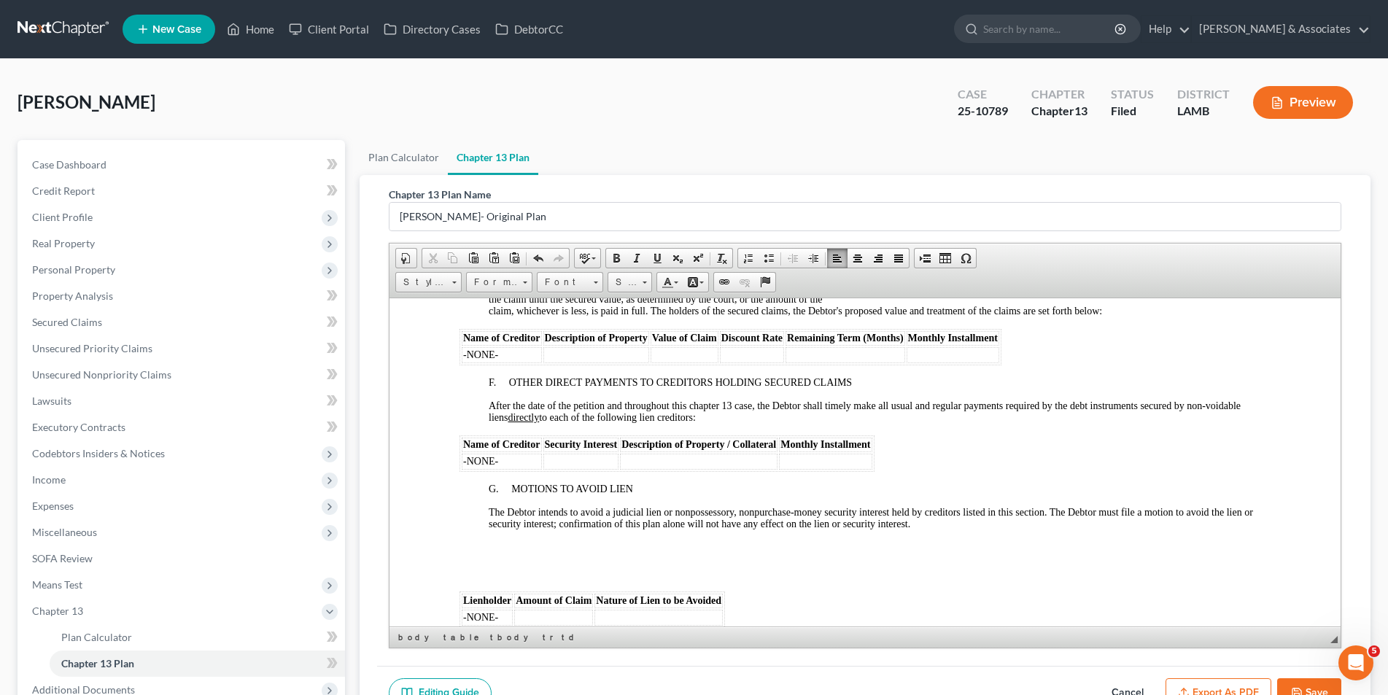
click at [514, 576] on p at bounding box center [879, 572] width 782 height 13
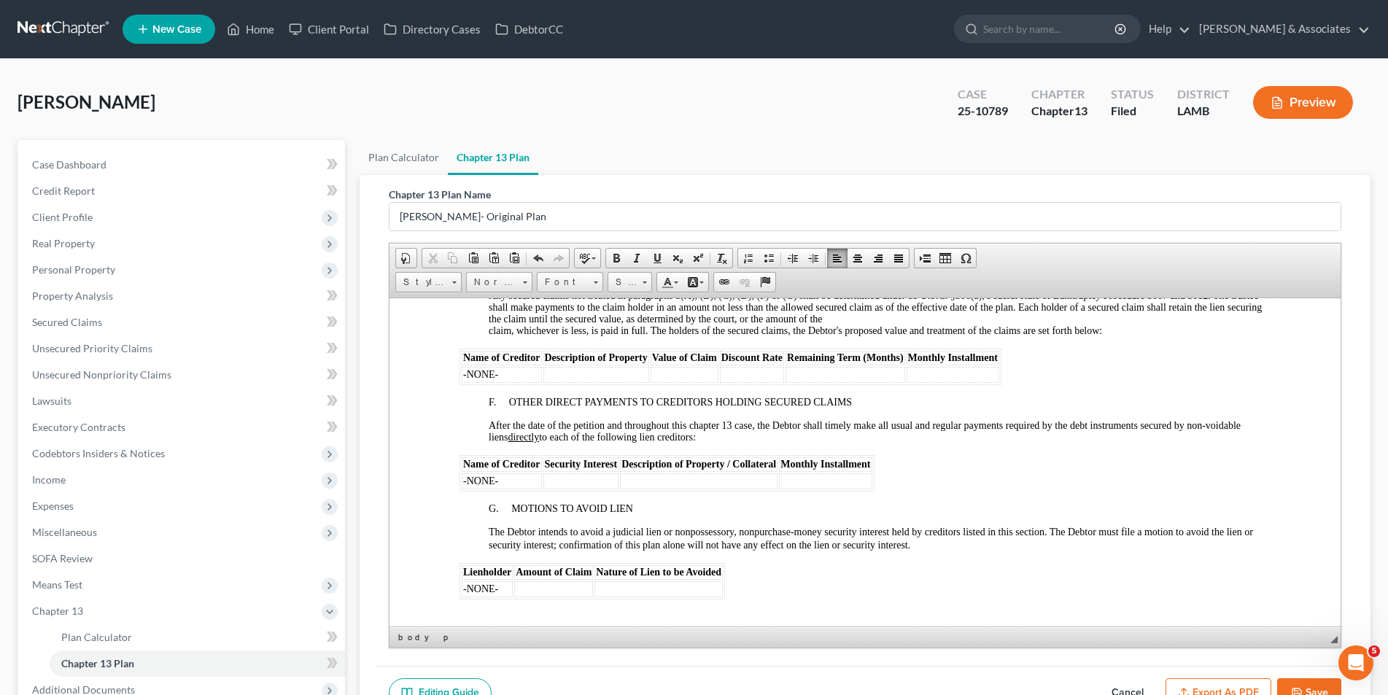
scroll to position [2189, 0]
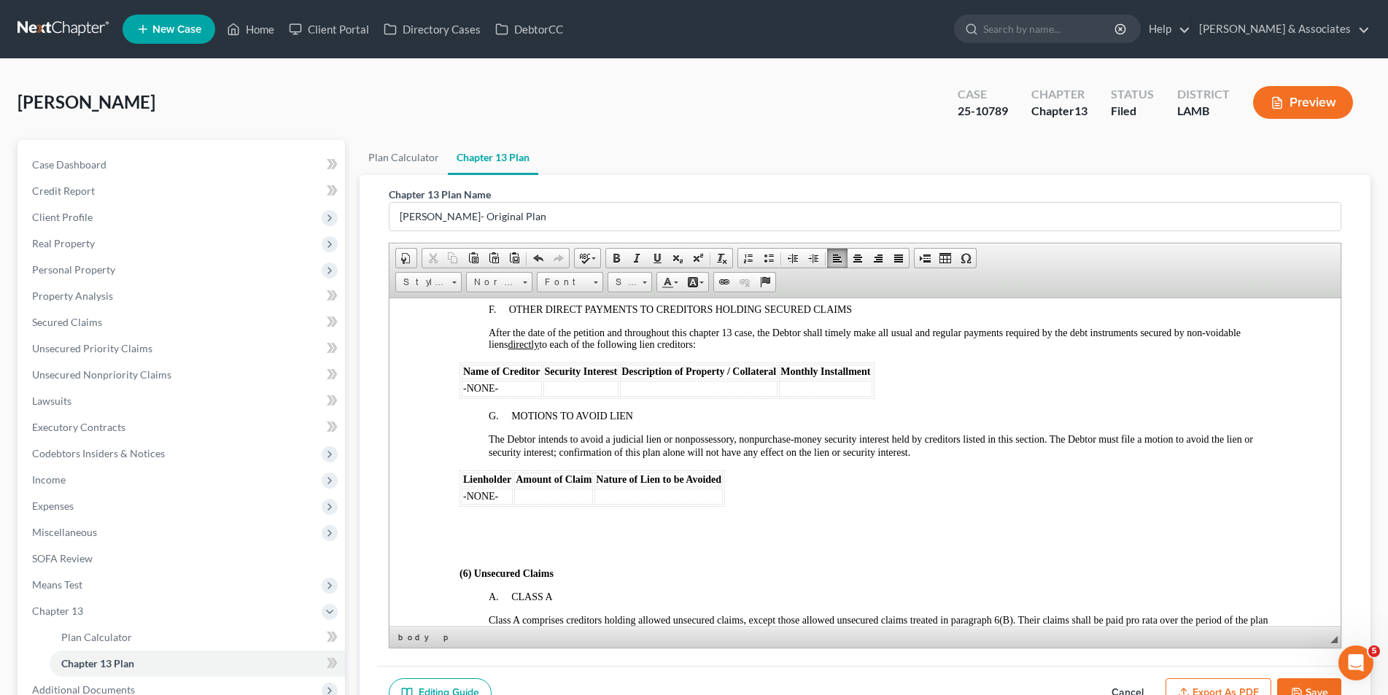
click at [498, 547] on p at bounding box center [879, 549] width 782 height 13
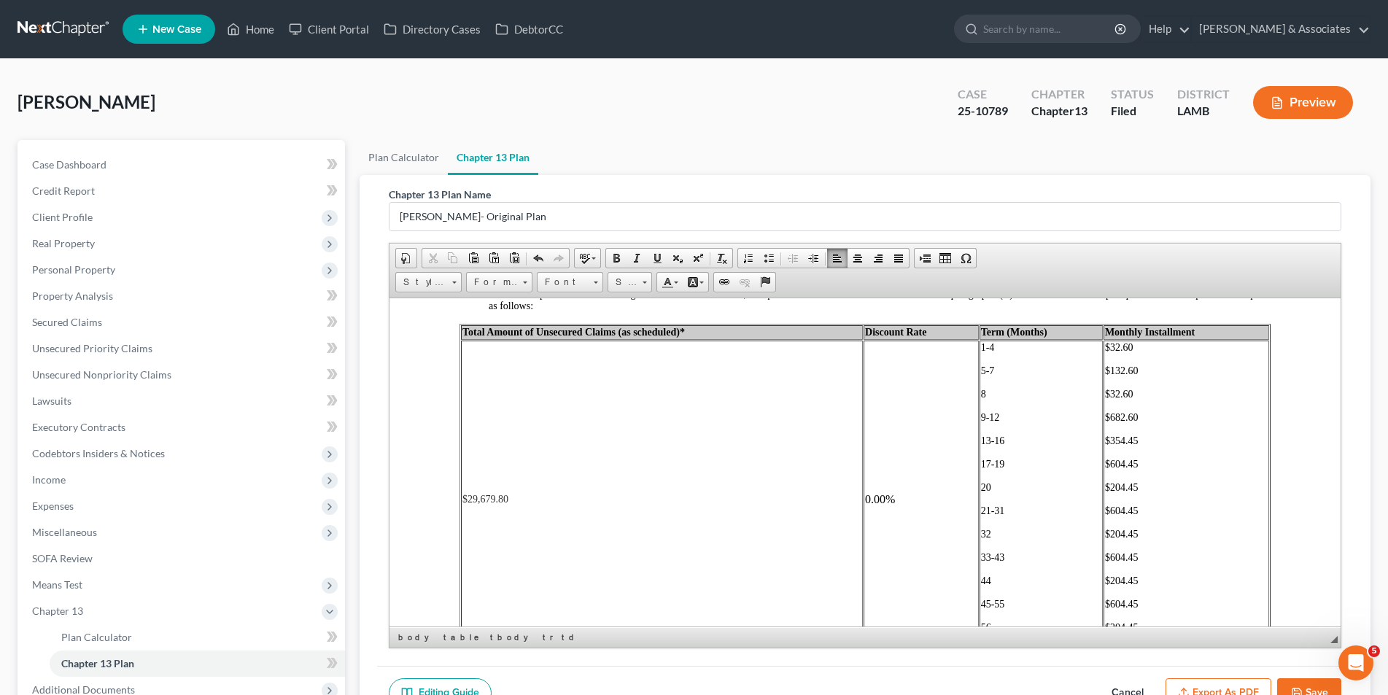
scroll to position [2480, 0]
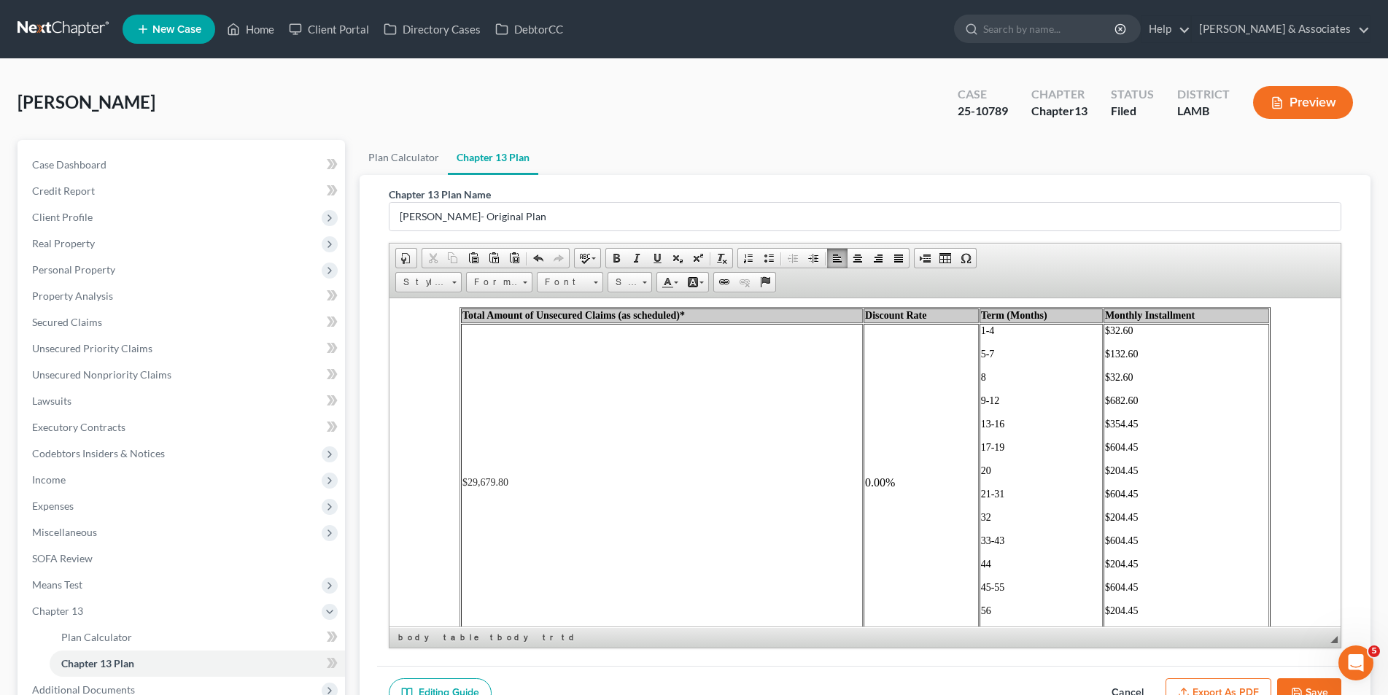
click at [874, 479] on td "0.00%" at bounding box center [920, 482] width 115 height 318
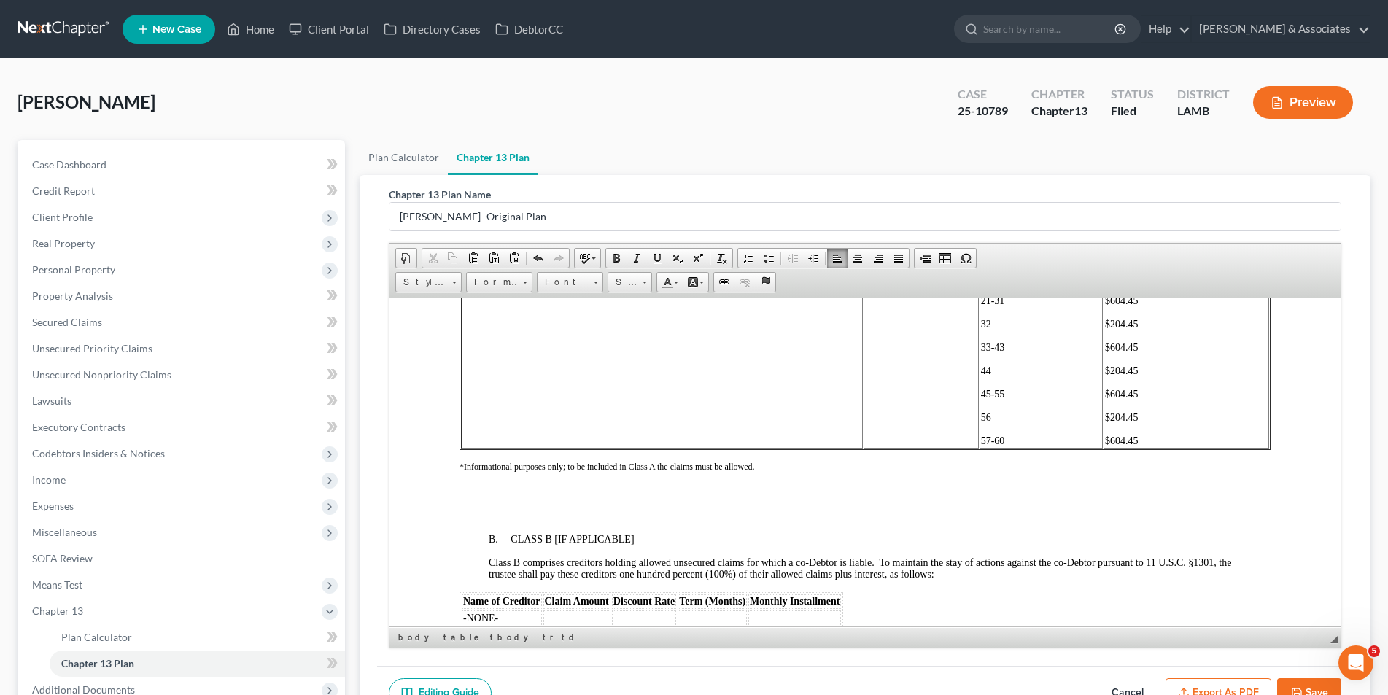
scroll to position [2699, 0]
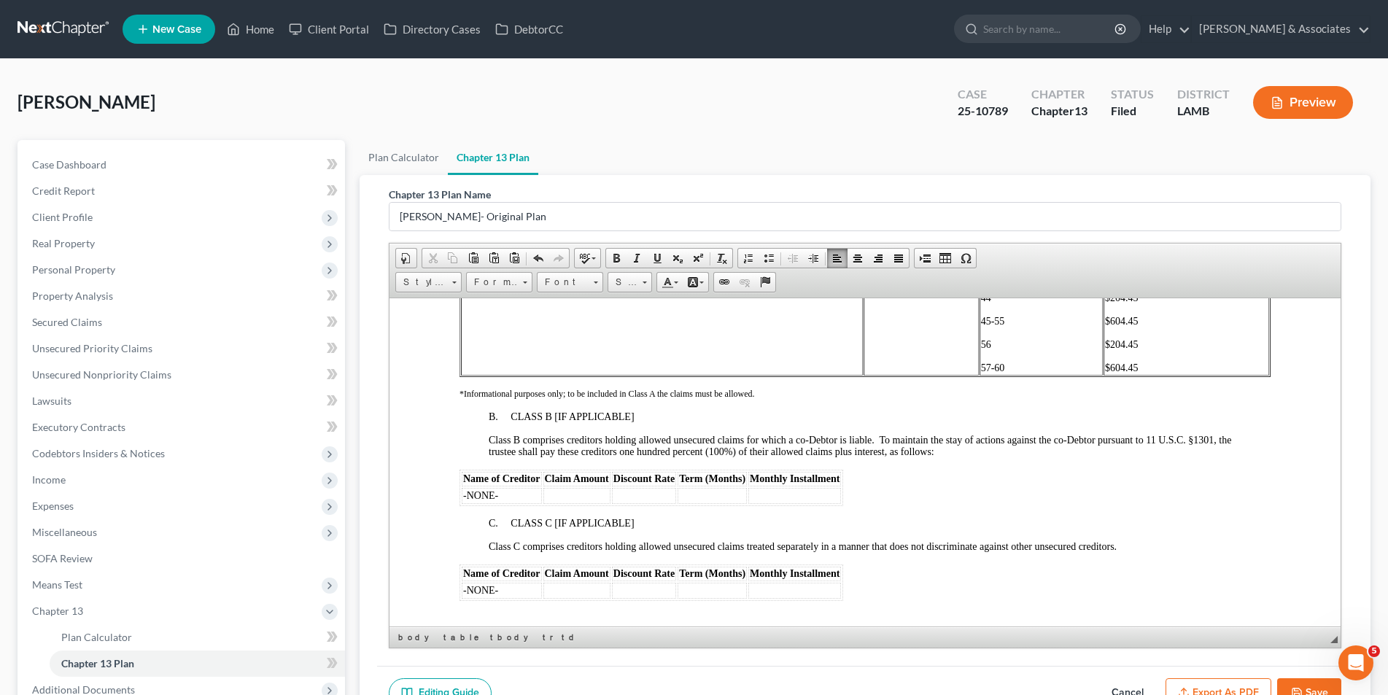
scroll to position [2772, 0]
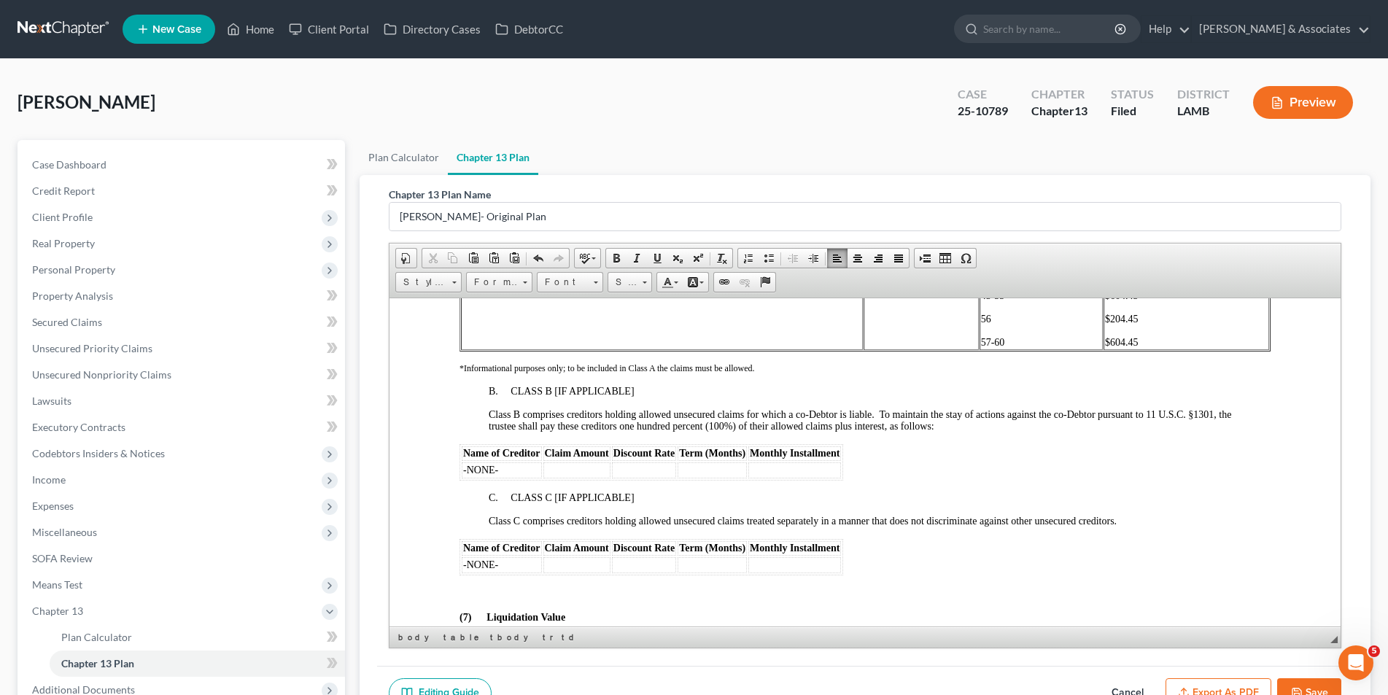
click at [589, 587] on p at bounding box center [879, 593] width 782 height 13
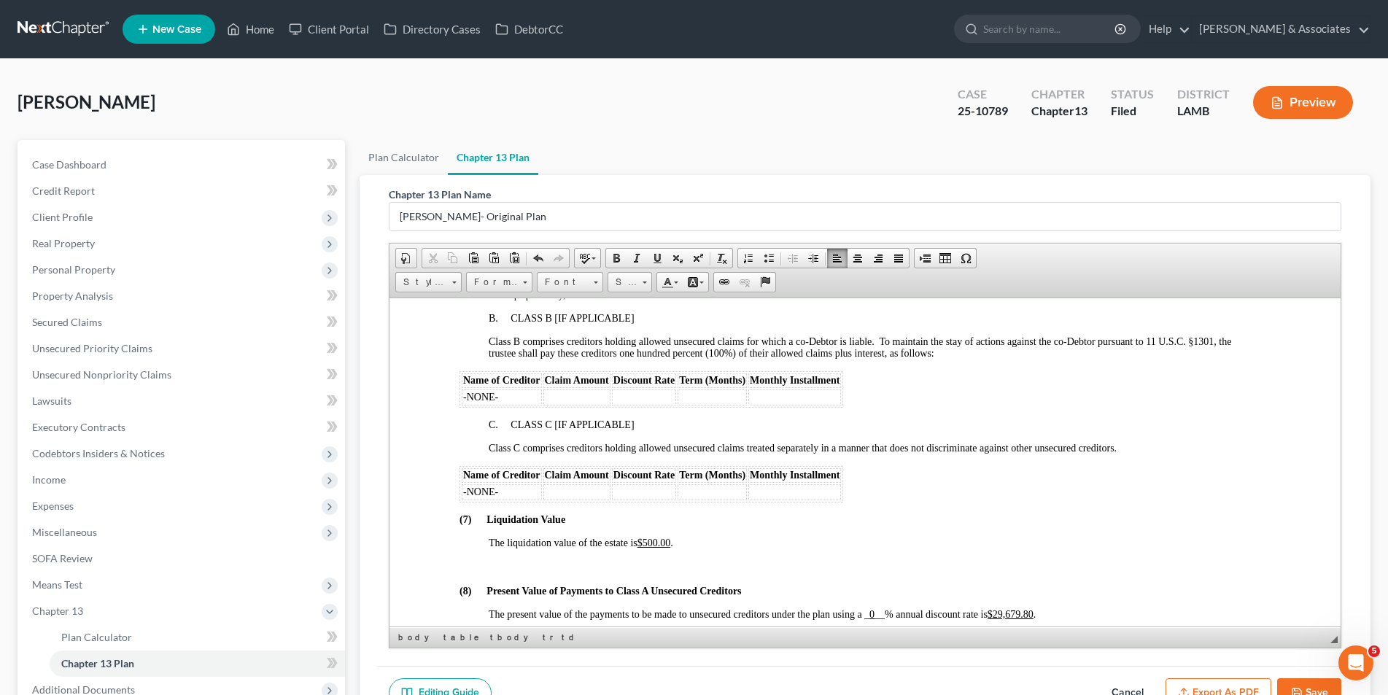
click at [586, 572] on p at bounding box center [879, 566] width 782 height 13
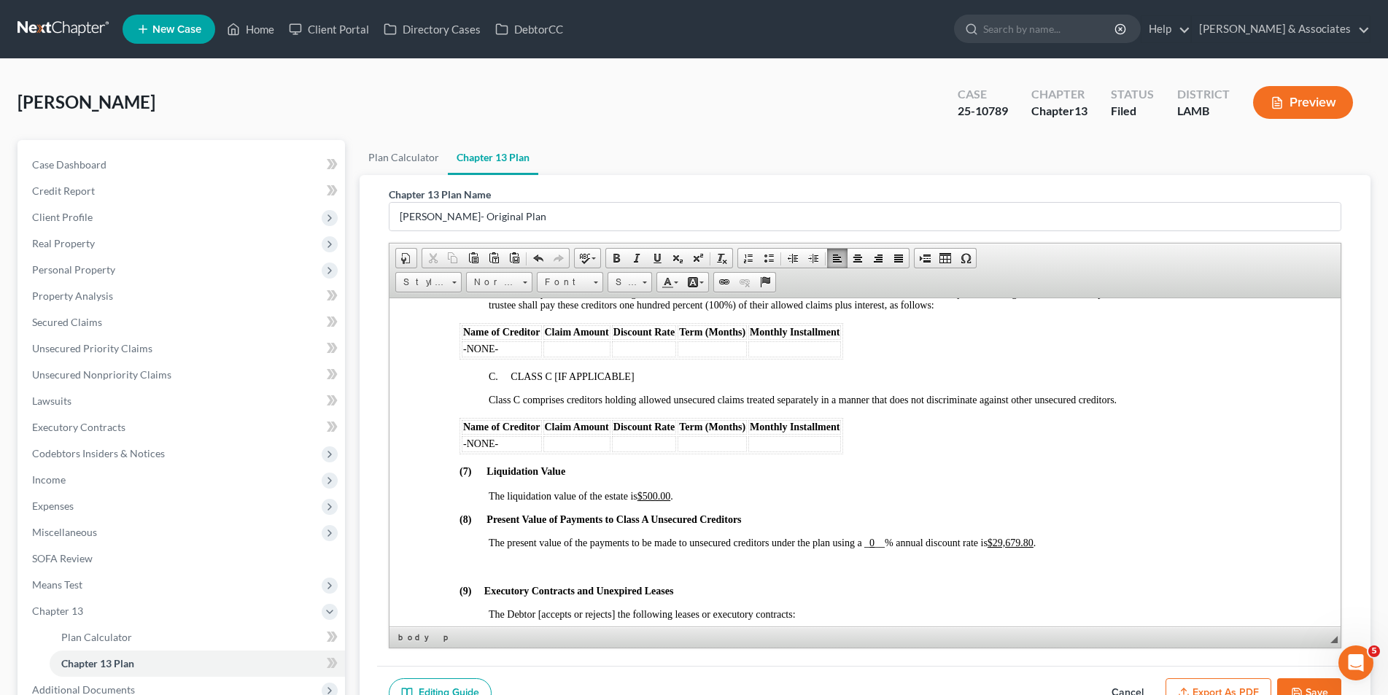
scroll to position [2918, 0]
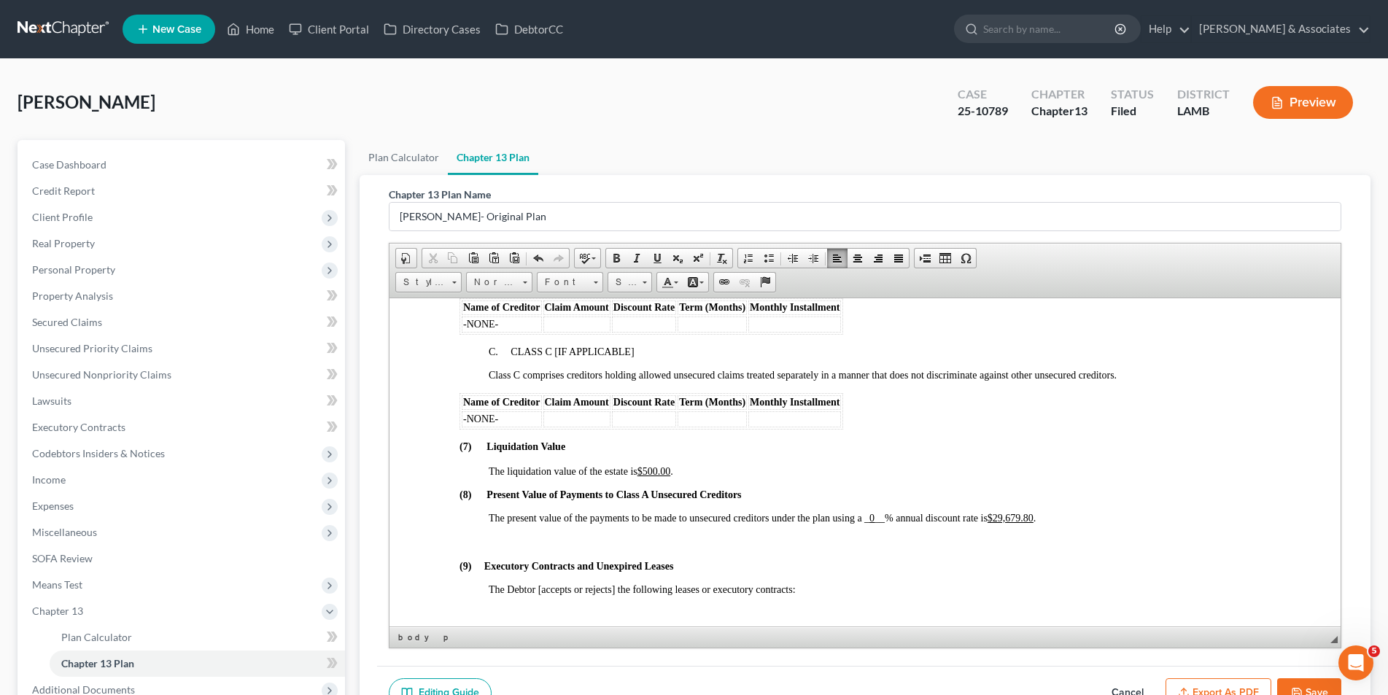
click at [884, 517] on span "_ 0 __" at bounding box center [874, 517] width 20 height 11
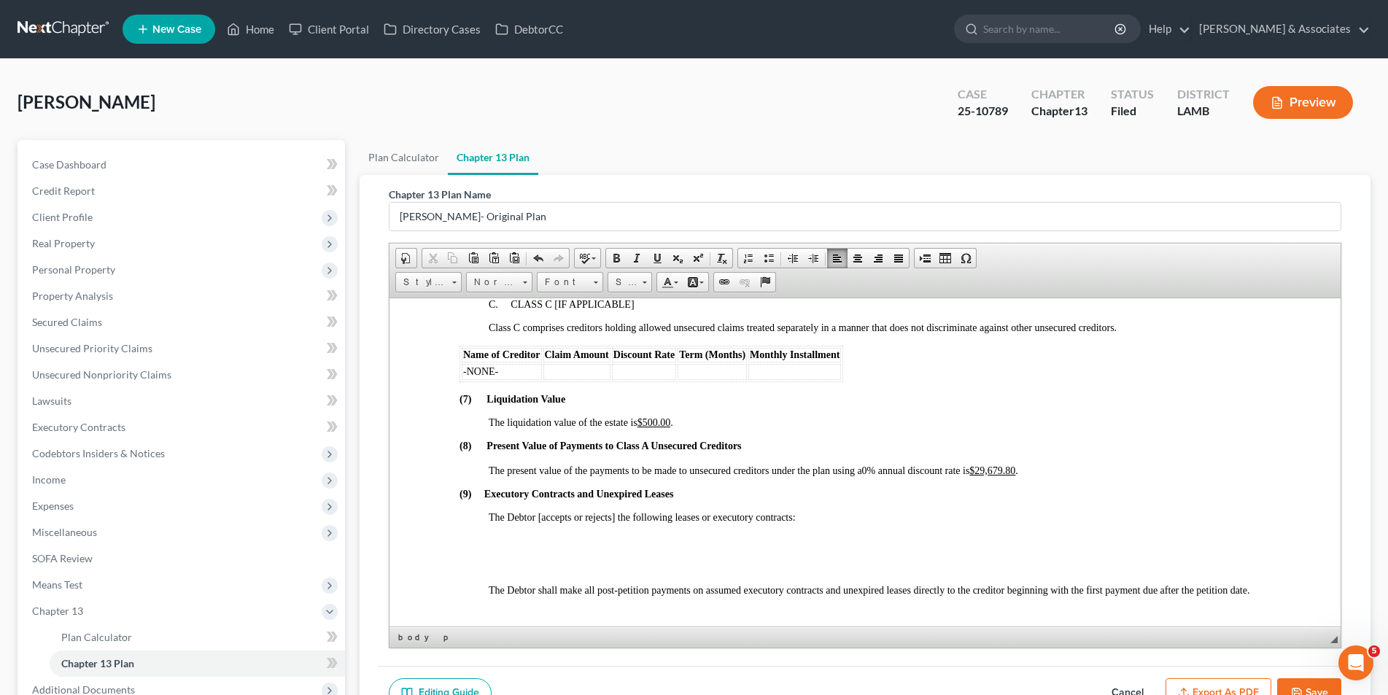
scroll to position [2991, 0]
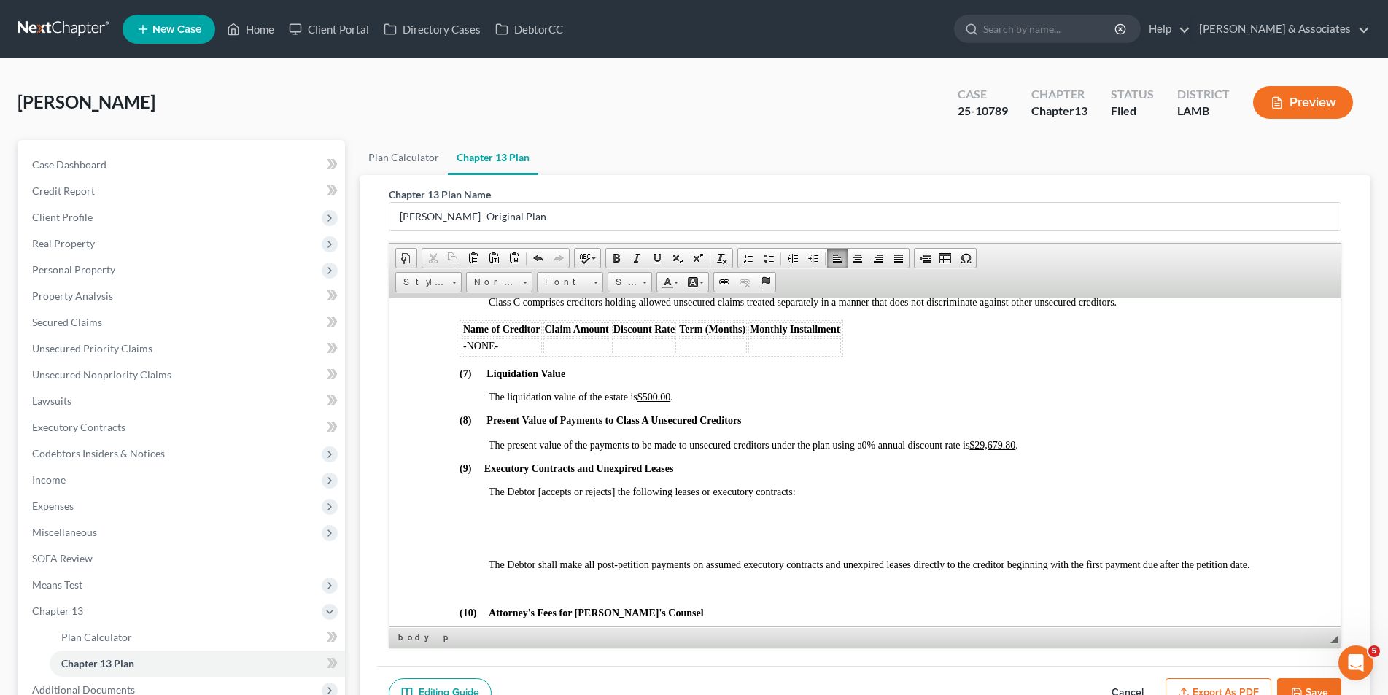
click at [808, 488] on p "The Debtor [accepts or rejects] the following leases or executory contracts:" at bounding box center [879, 492] width 782 height 12
click at [576, 538] on p at bounding box center [879, 539] width 782 height 13
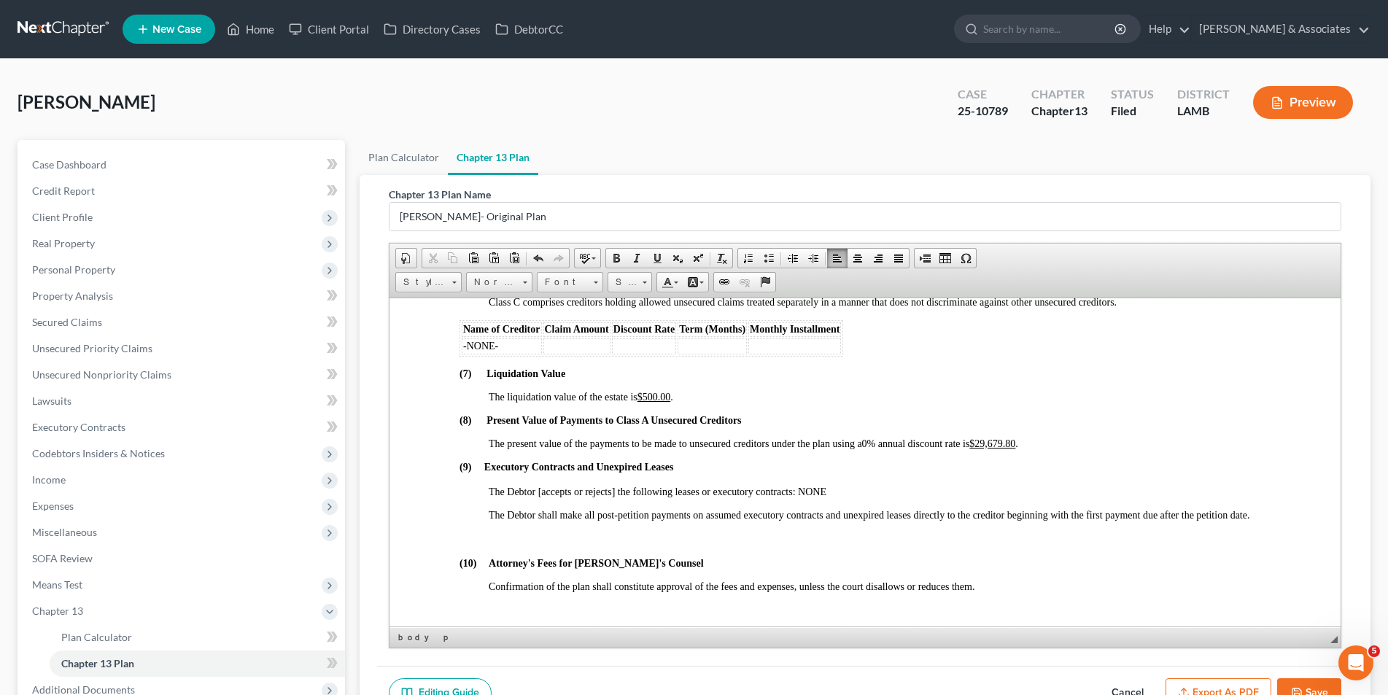
click at [574, 538] on p at bounding box center [864, 539] width 811 height 13
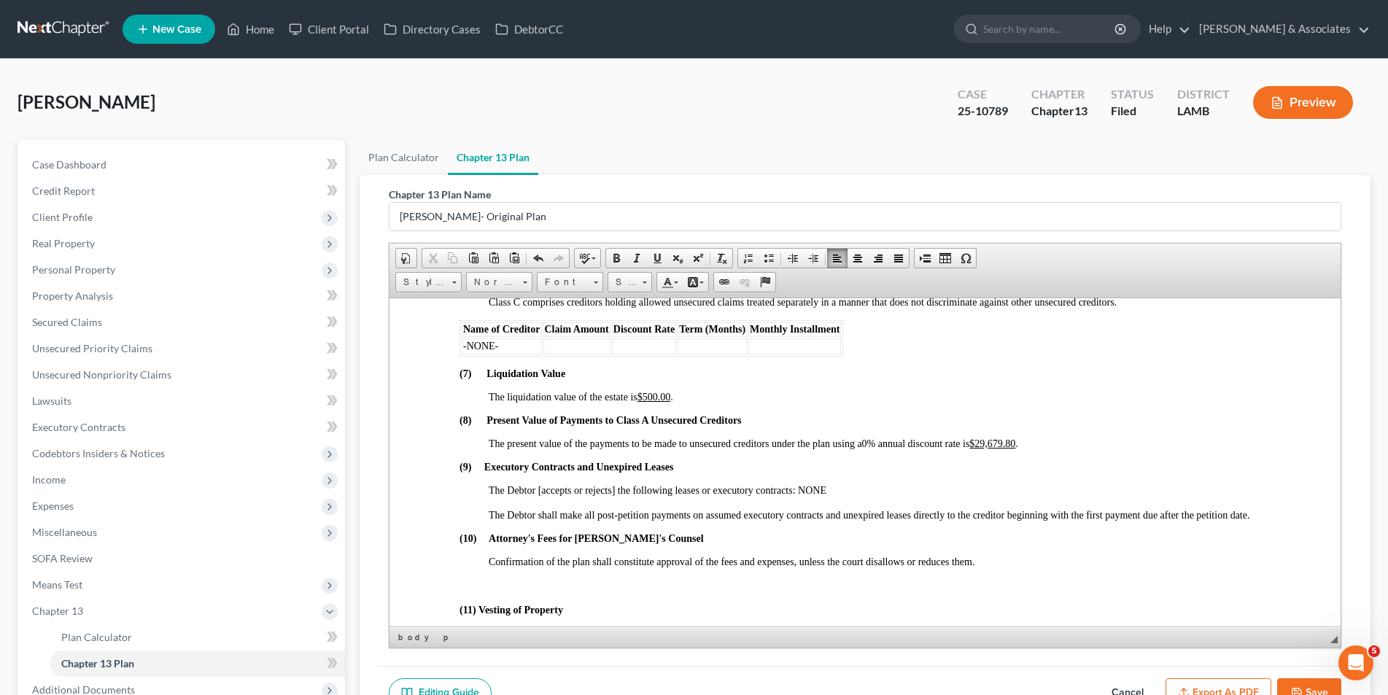
click at [530, 583] on p at bounding box center [864, 585] width 811 height 13
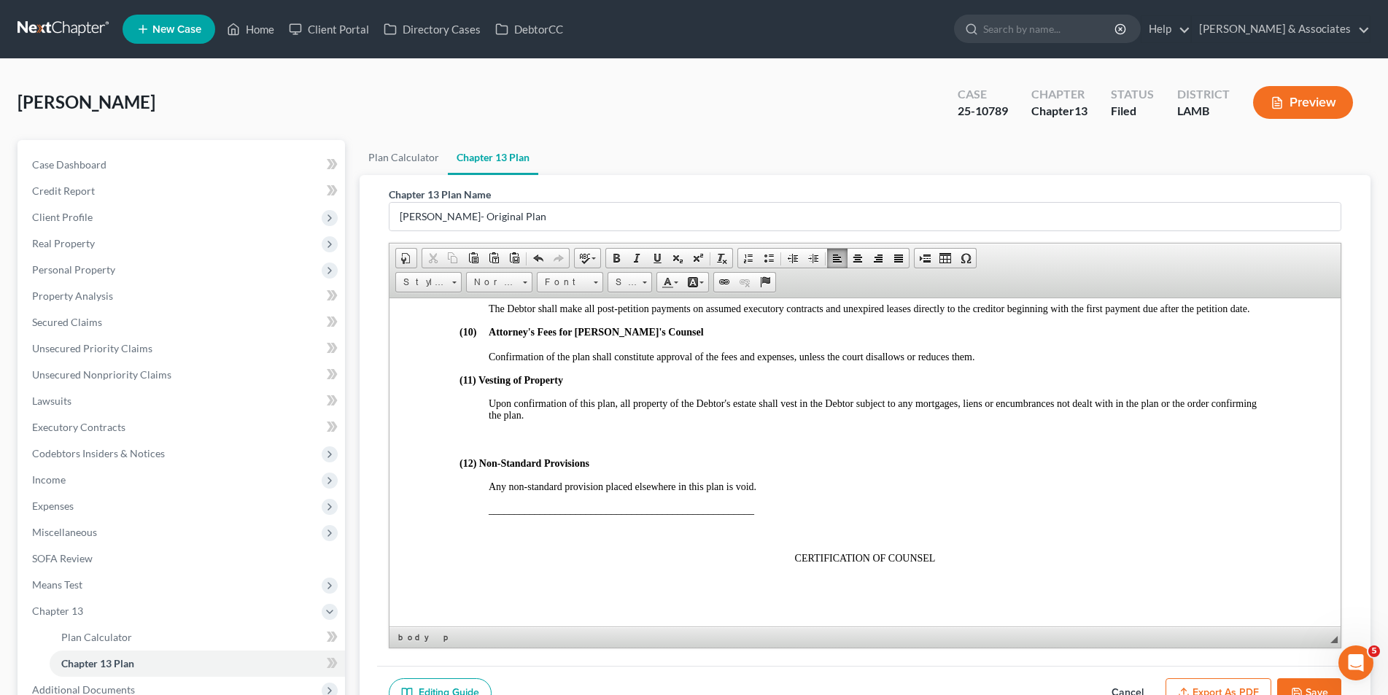
scroll to position [3210, 0]
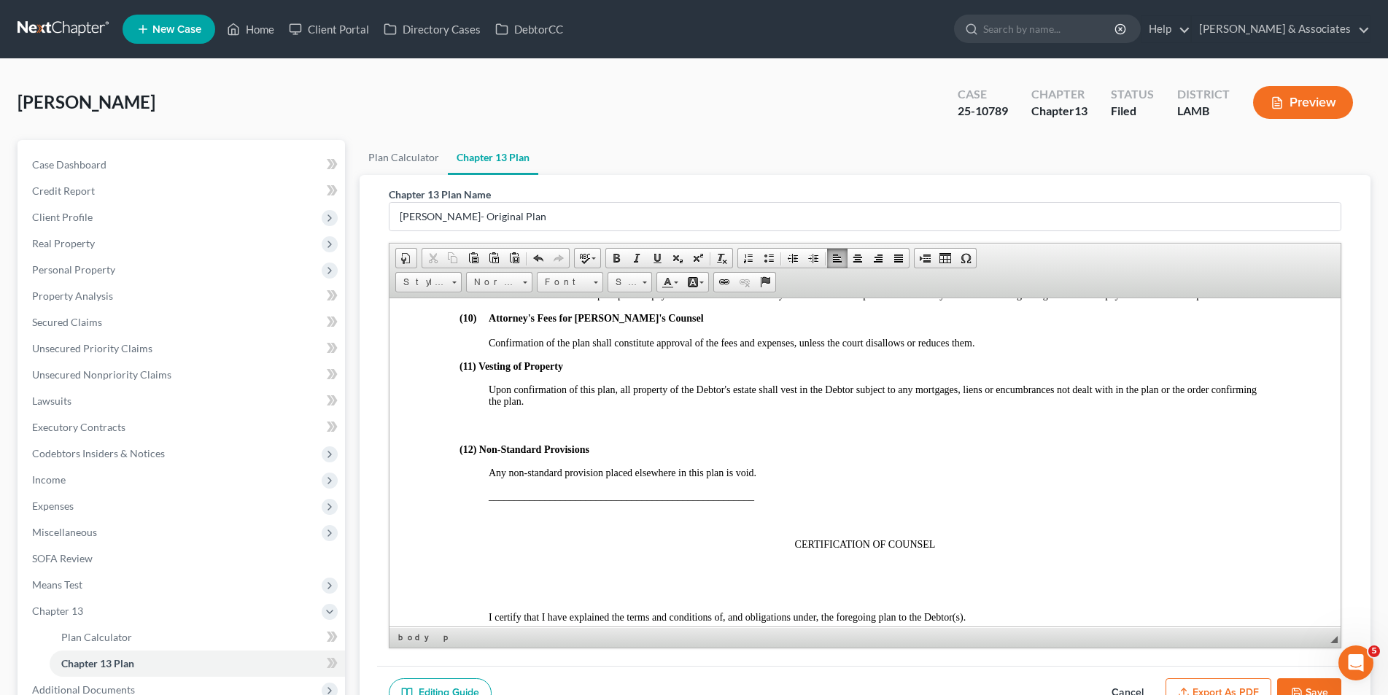
click at [515, 429] on p at bounding box center [864, 425] width 811 height 13
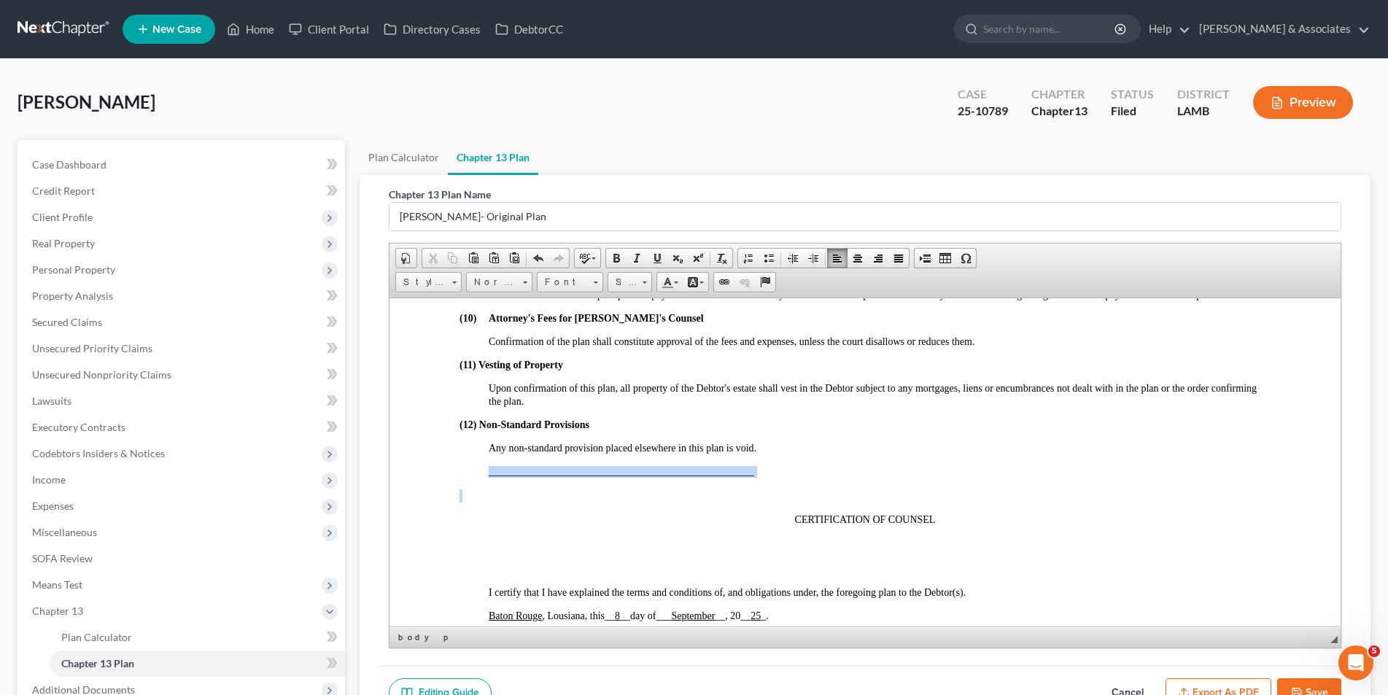
drag, startPoint x: 778, startPoint y: 481, endPoint x: 466, endPoint y: 457, distance: 312.5
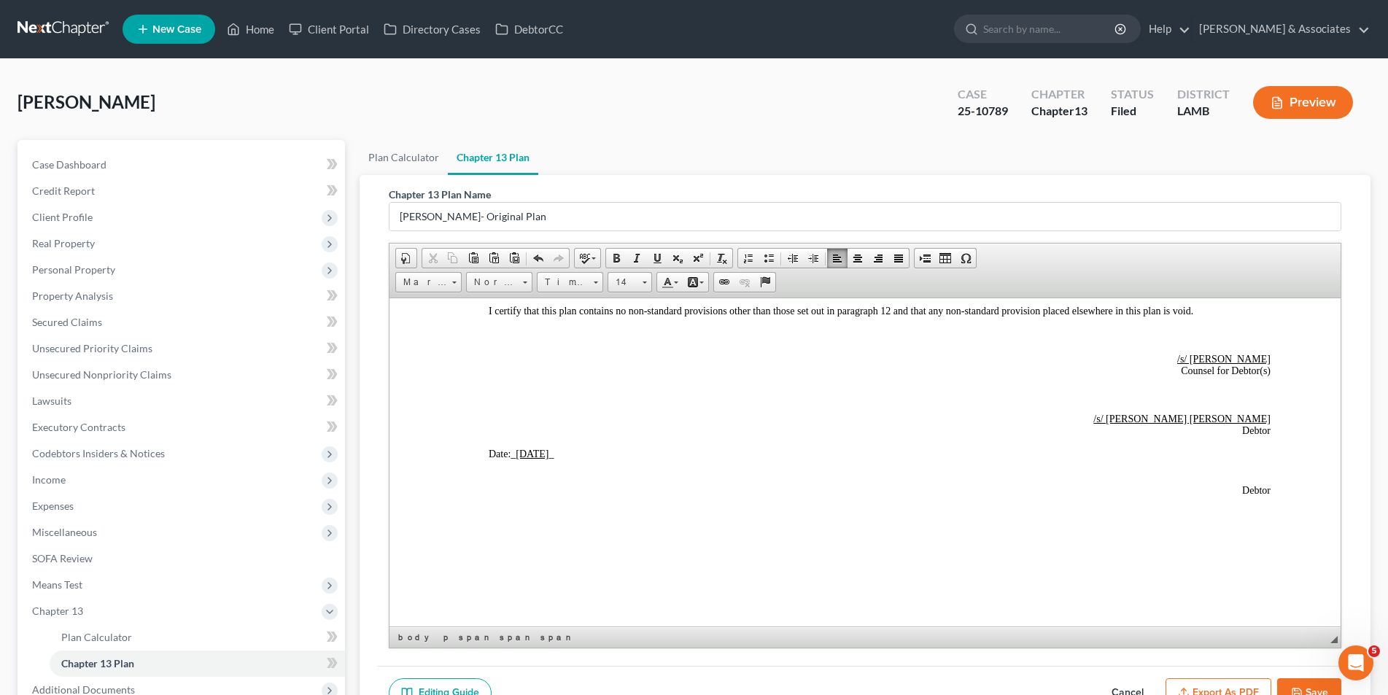
scroll to position [3623, 0]
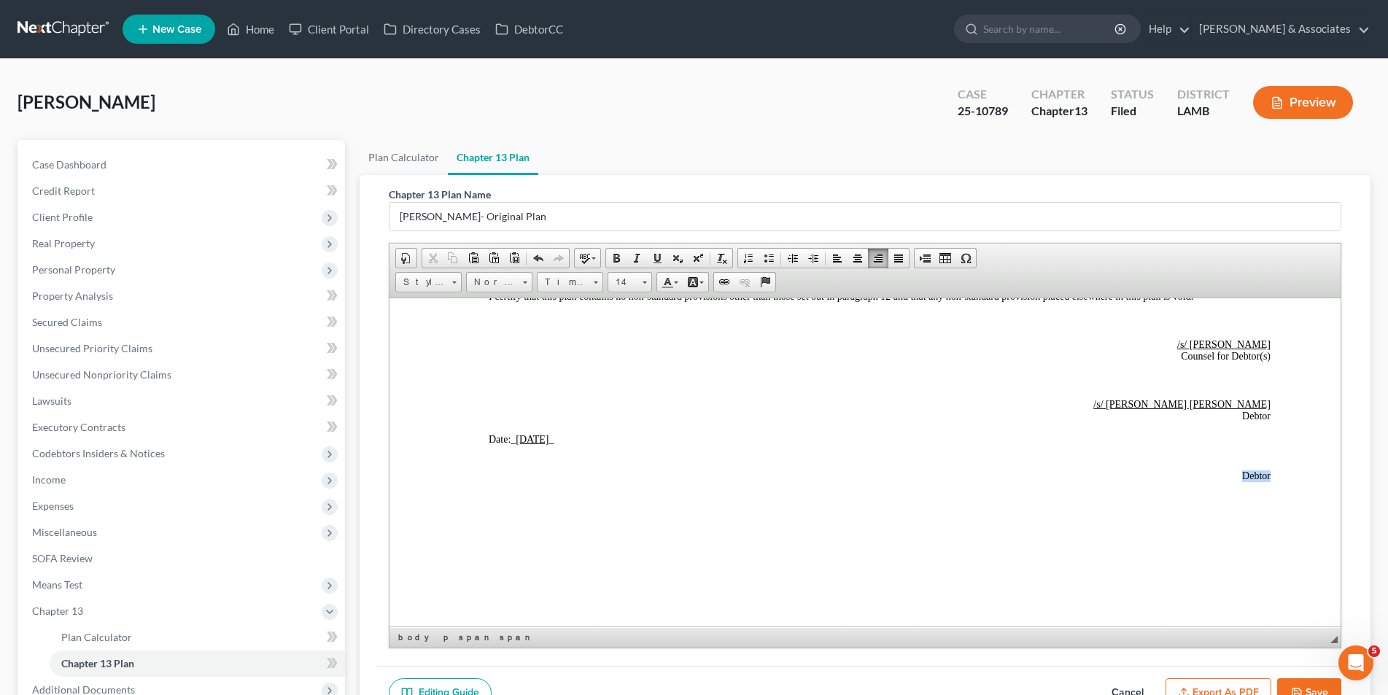
drag, startPoint x: 1263, startPoint y: 476, endPoint x: 1225, endPoint y: 471, distance: 38.4
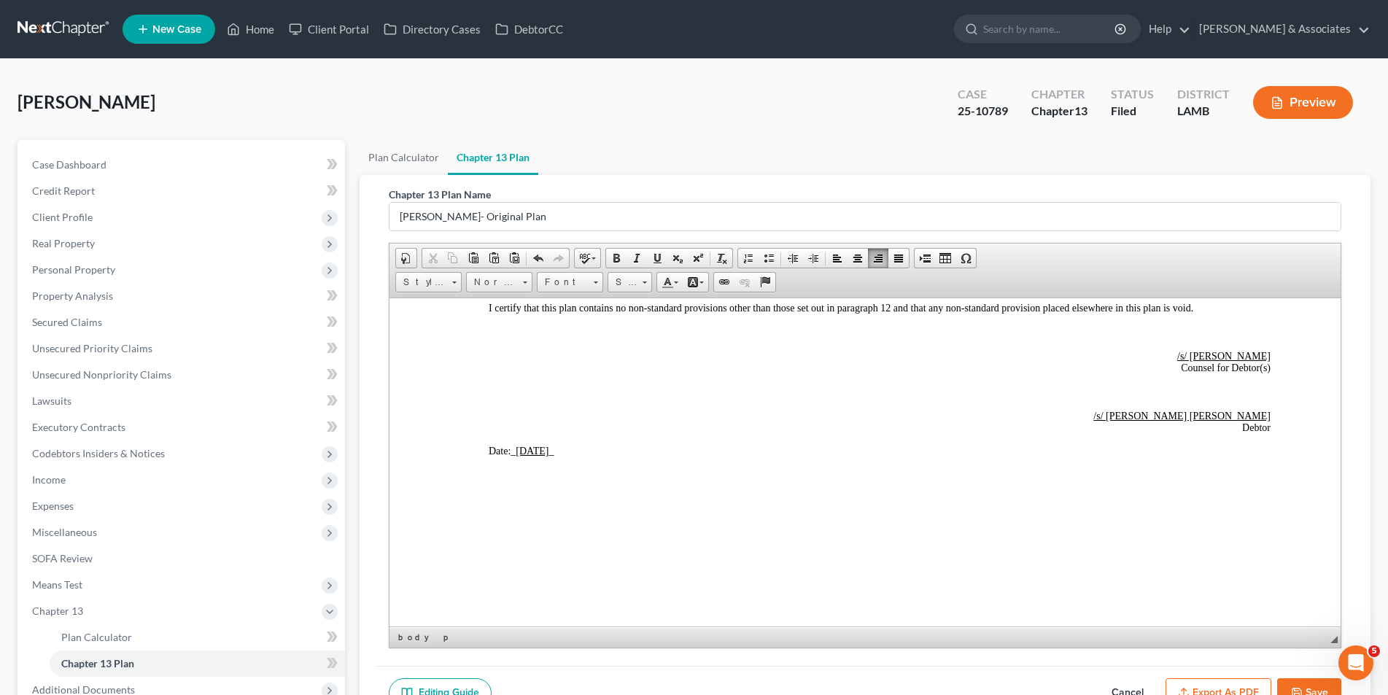
scroll to position [3611, 0]
click at [1291, 691] on icon "button" at bounding box center [1297, 693] width 12 height 12
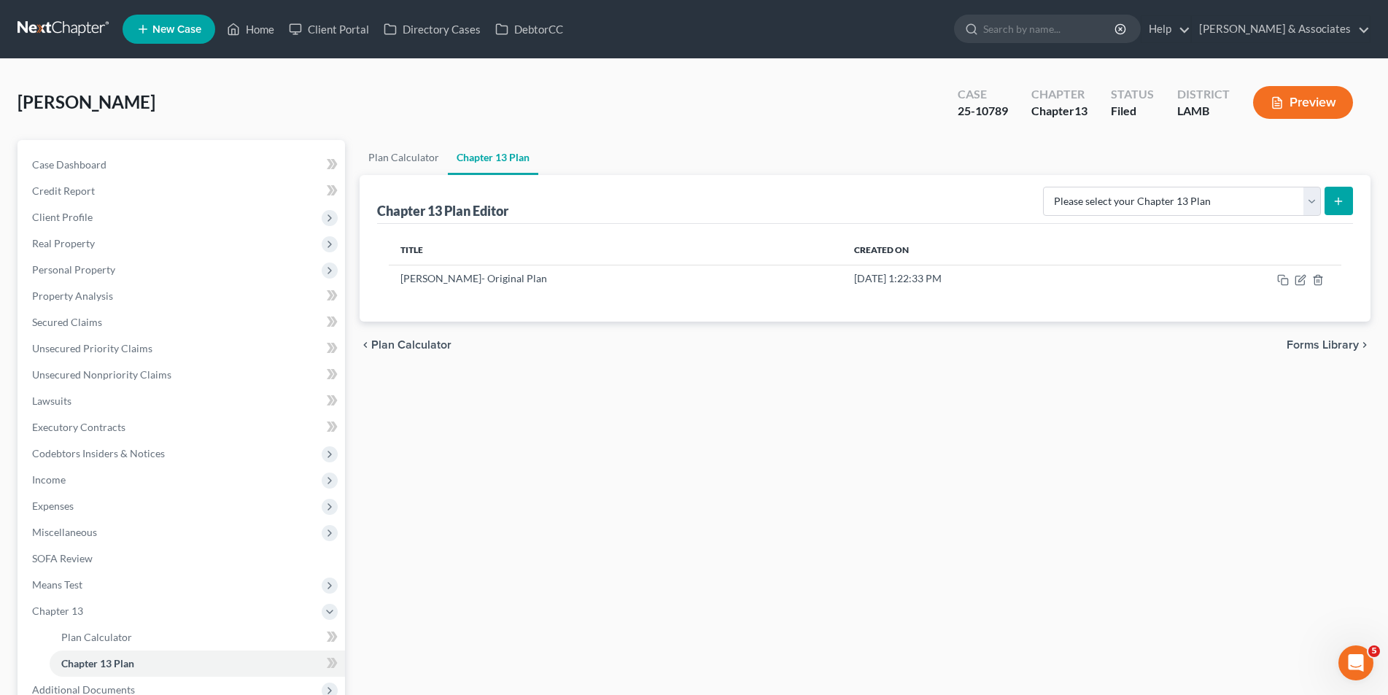
click at [1302, 116] on button "Preview" at bounding box center [1303, 102] width 100 height 33
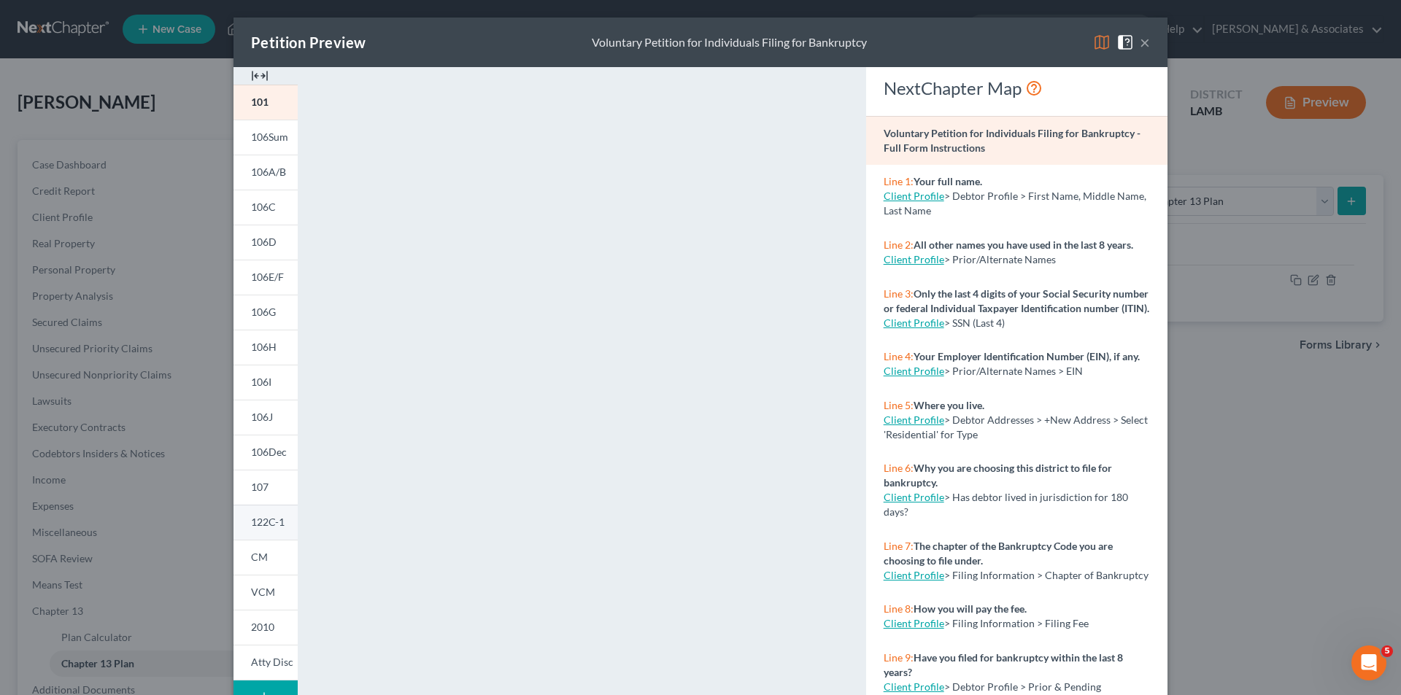
click at [251, 527] on span "122C-1" at bounding box center [268, 522] width 34 height 12
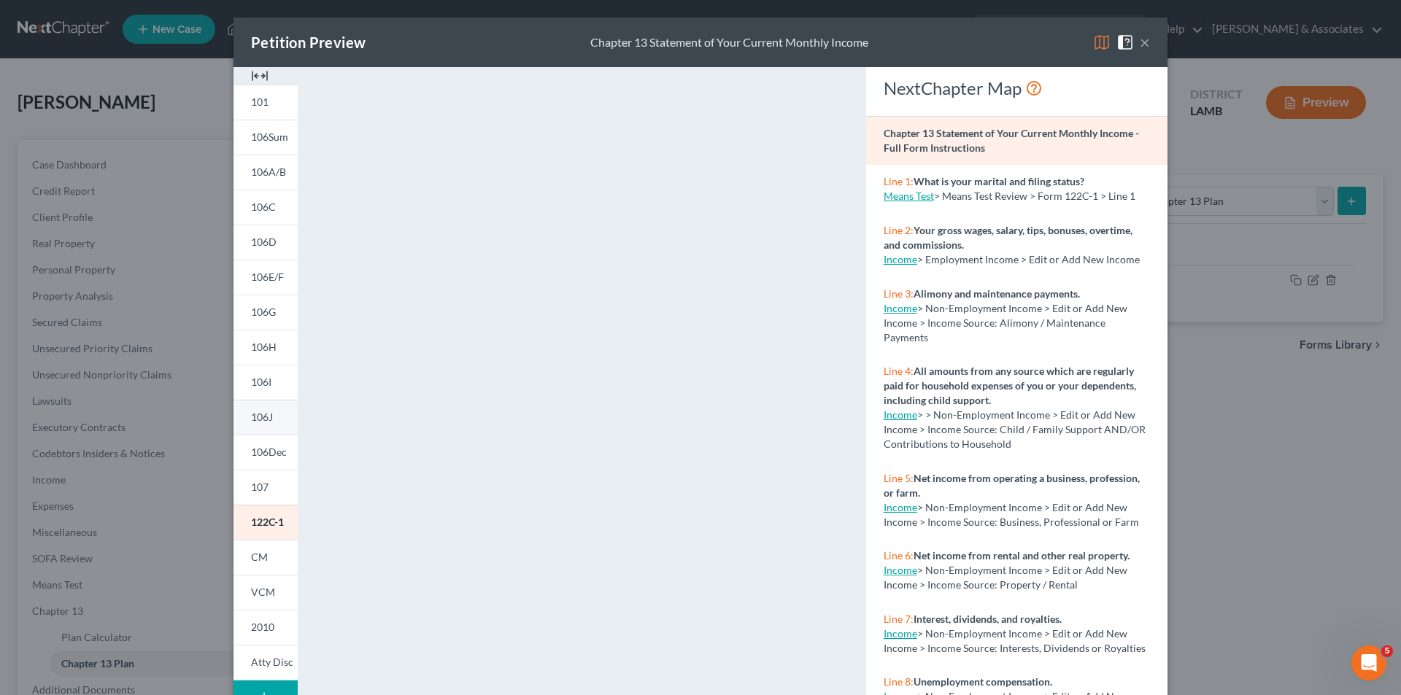
click at [257, 419] on span "106J" at bounding box center [262, 417] width 22 height 12
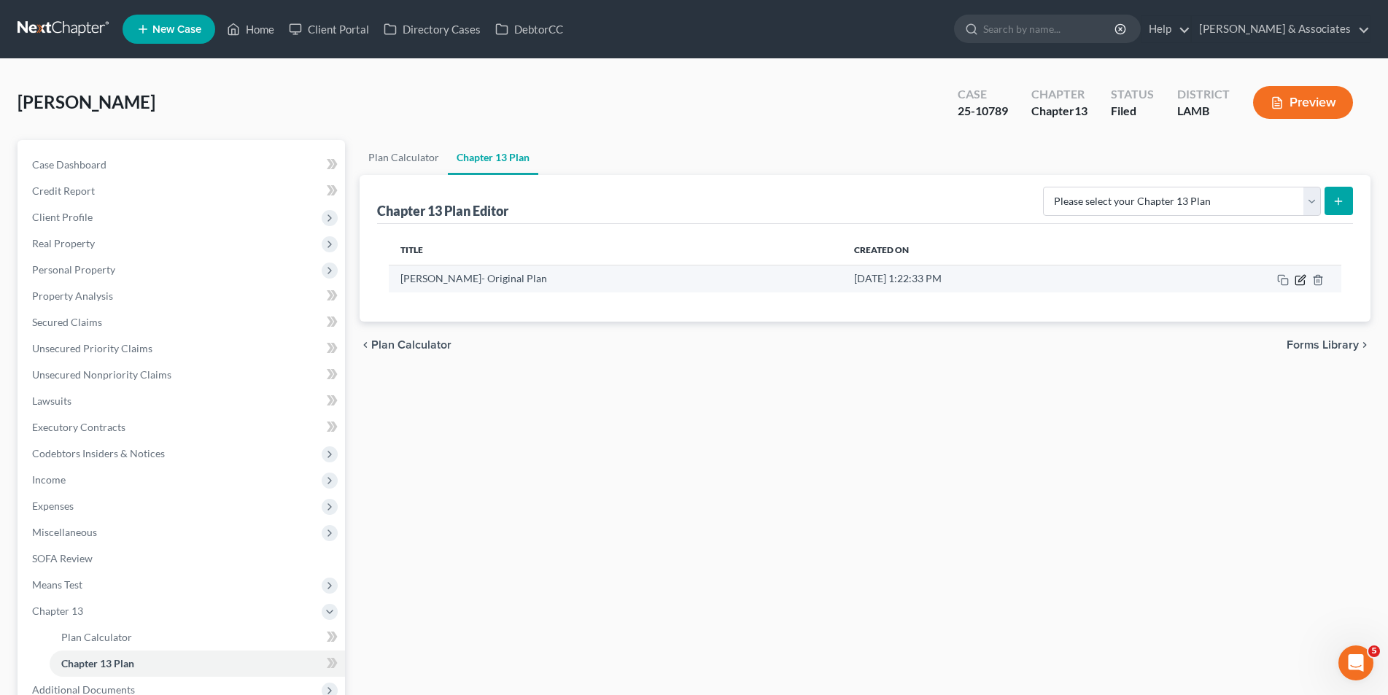
click at [1296, 282] on icon "button" at bounding box center [1300, 280] width 9 height 9
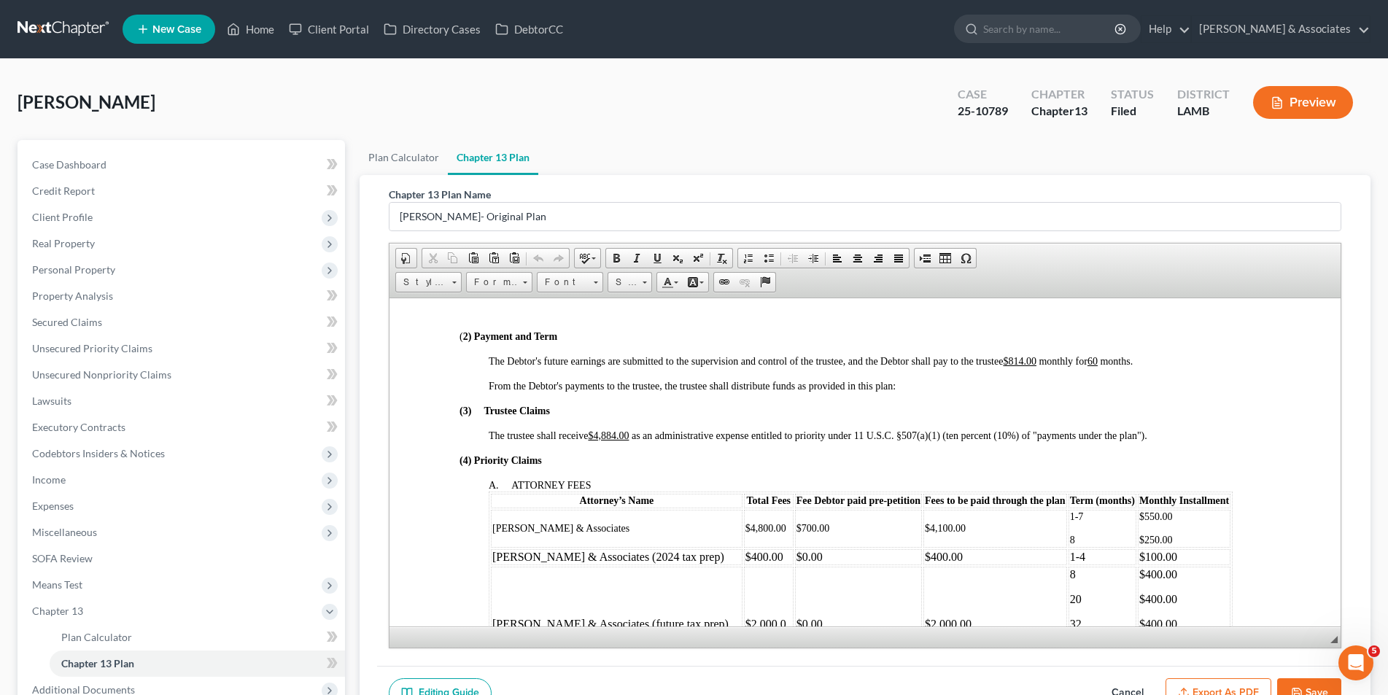
scroll to position [511, 0]
click at [1069, 541] on p "8" at bounding box center [1101, 539] width 65 height 12
click at [1139, 538] on span "$250.00" at bounding box center [1156, 538] width 34 height 11
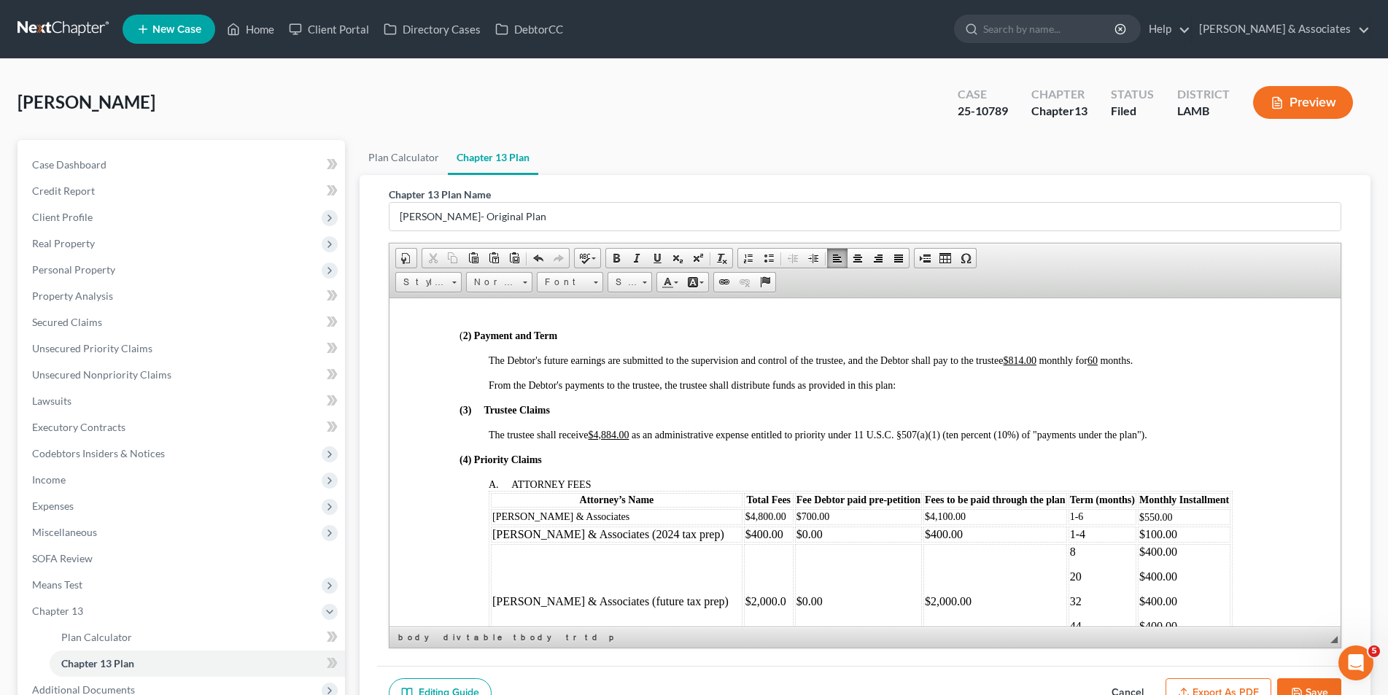
click at [1069, 514] on p "1-6" at bounding box center [1101, 517] width 65 height 12
click at [1068, 534] on td "1-4" at bounding box center [1102, 533] width 68 height 16
click at [1069, 515] on p "1-7" at bounding box center [1101, 516] width 65 height 12
click at [1139, 516] on p "$550.00" at bounding box center [1184, 516] width 90 height 12
click at [1137, 531] on td "$100.00" at bounding box center [1183, 533] width 93 height 16
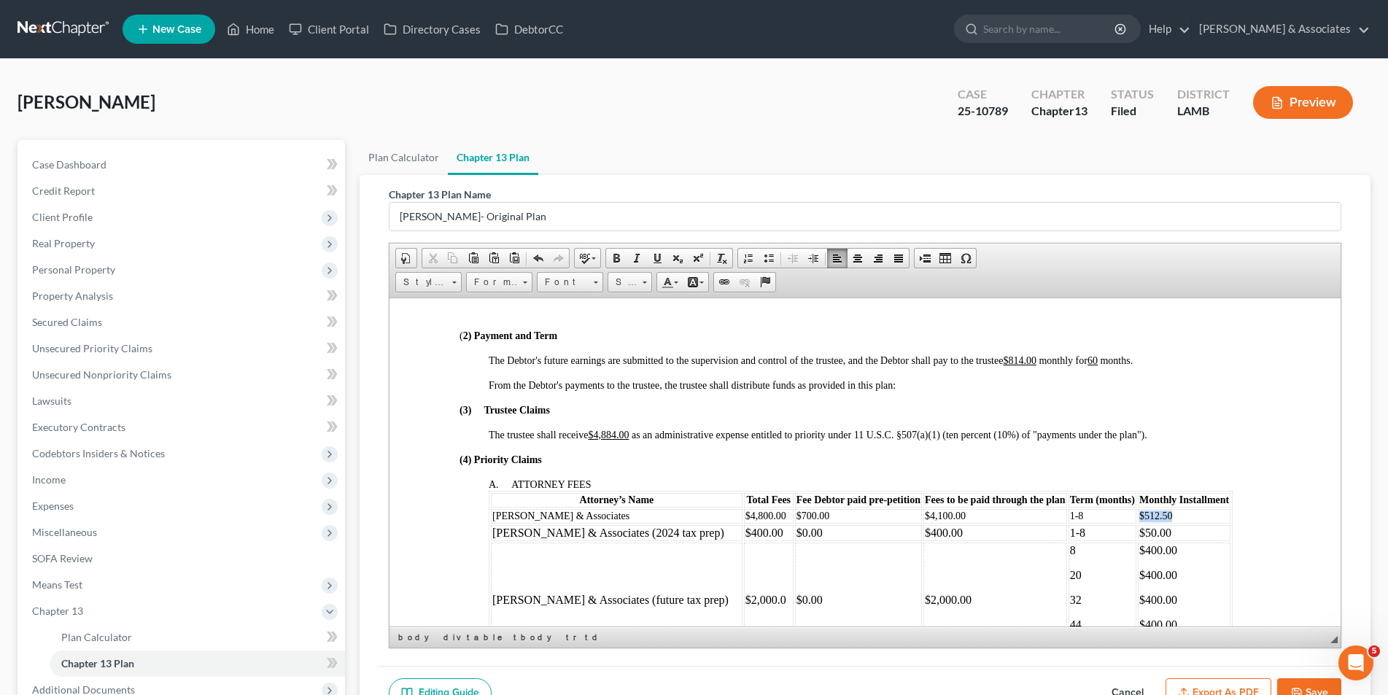
drag, startPoint x: 1118, startPoint y: 517, endPoint x: 1081, endPoint y: 516, distance: 37.2
click at [1139, 516] on p "$512.50" at bounding box center [1184, 516] width 90 height 12
click at [643, 284] on span at bounding box center [645, 281] width 4 height 14
click at [665, 402] on link "16" at bounding box center [651, 397] width 83 height 19
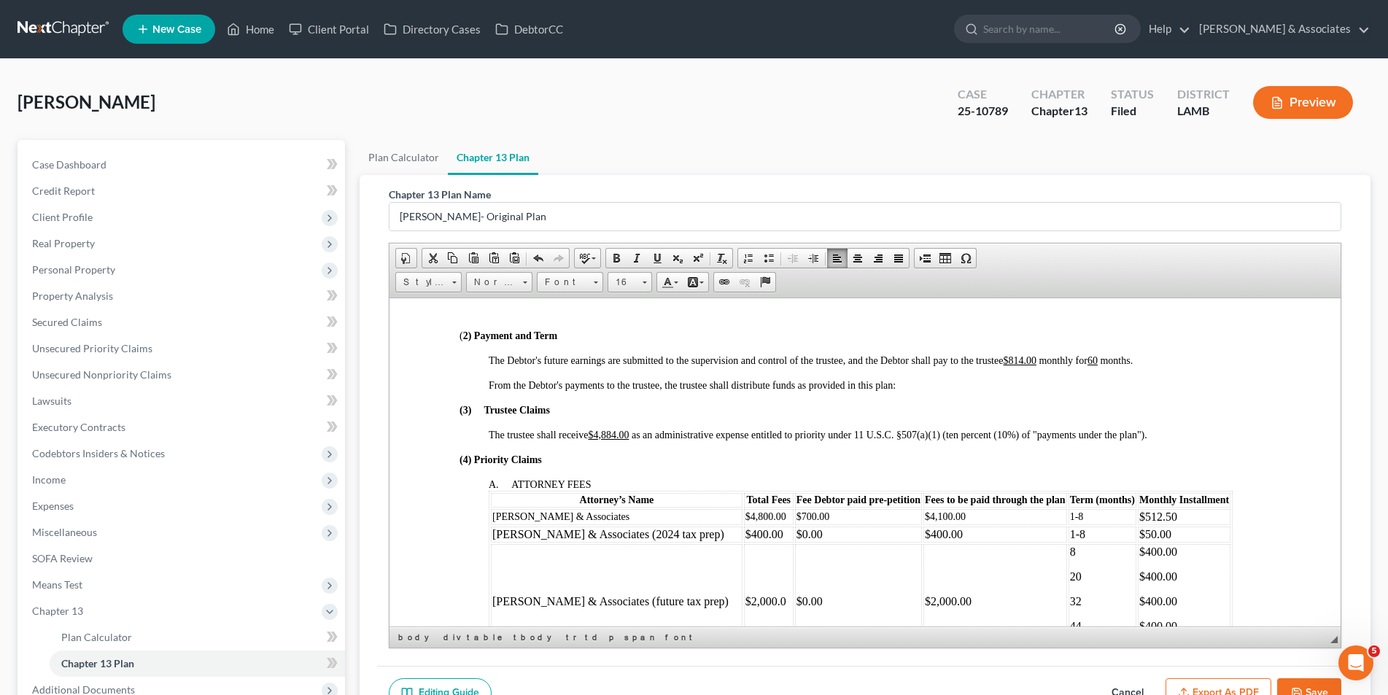
scroll to position [0, 0]
drag, startPoint x: 1053, startPoint y: 519, endPoint x: 1012, endPoint y: 516, distance: 41.0
click at [1069, 516] on p "1-8" at bounding box center [1101, 517] width 65 height 12
click at [643, 283] on span at bounding box center [645, 283] width 4 height 2
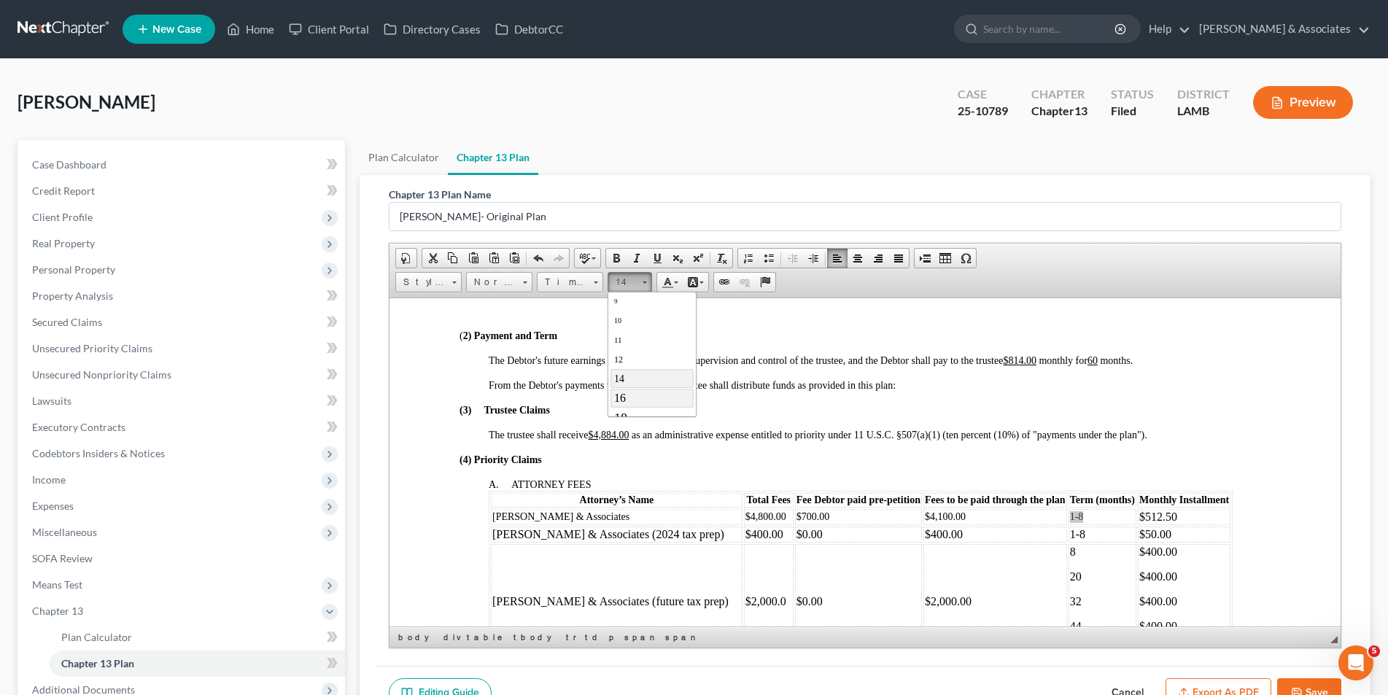
click at [665, 398] on link "16" at bounding box center [651, 397] width 83 height 19
drag, startPoint x: 913, startPoint y: 519, endPoint x: 846, endPoint y: 492, distance: 72.3
click at [923, 514] on td "$4,100.00" at bounding box center [995, 516] width 144 height 16
click at [644, 279] on span at bounding box center [645, 281] width 4 height 14
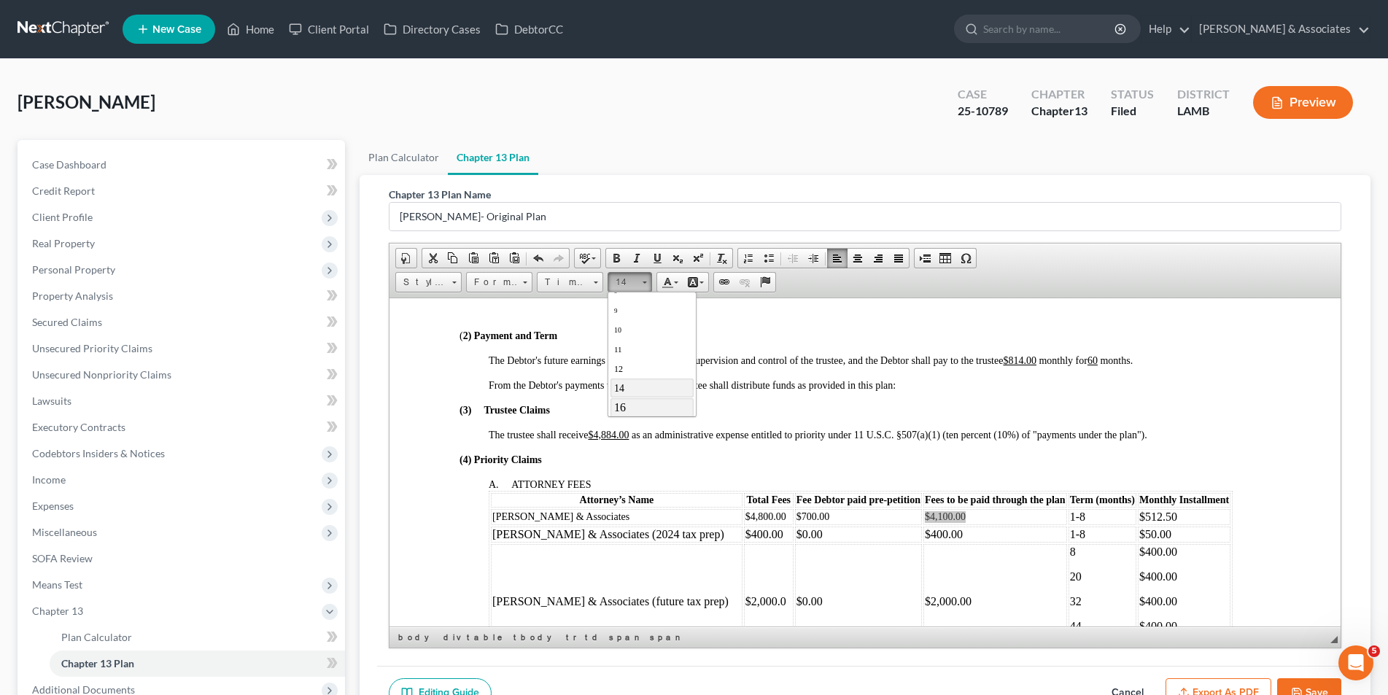
scroll to position [39, 0]
click at [667, 398] on link "16" at bounding box center [651, 397] width 83 height 19
drag, startPoint x: 790, startPoint y: 514, endPoint x: 740, endPoint y: 458, distance: 74.4
click at [794, 514] on td "$700.00" at bounding box center [857, 516] width 127 height 16
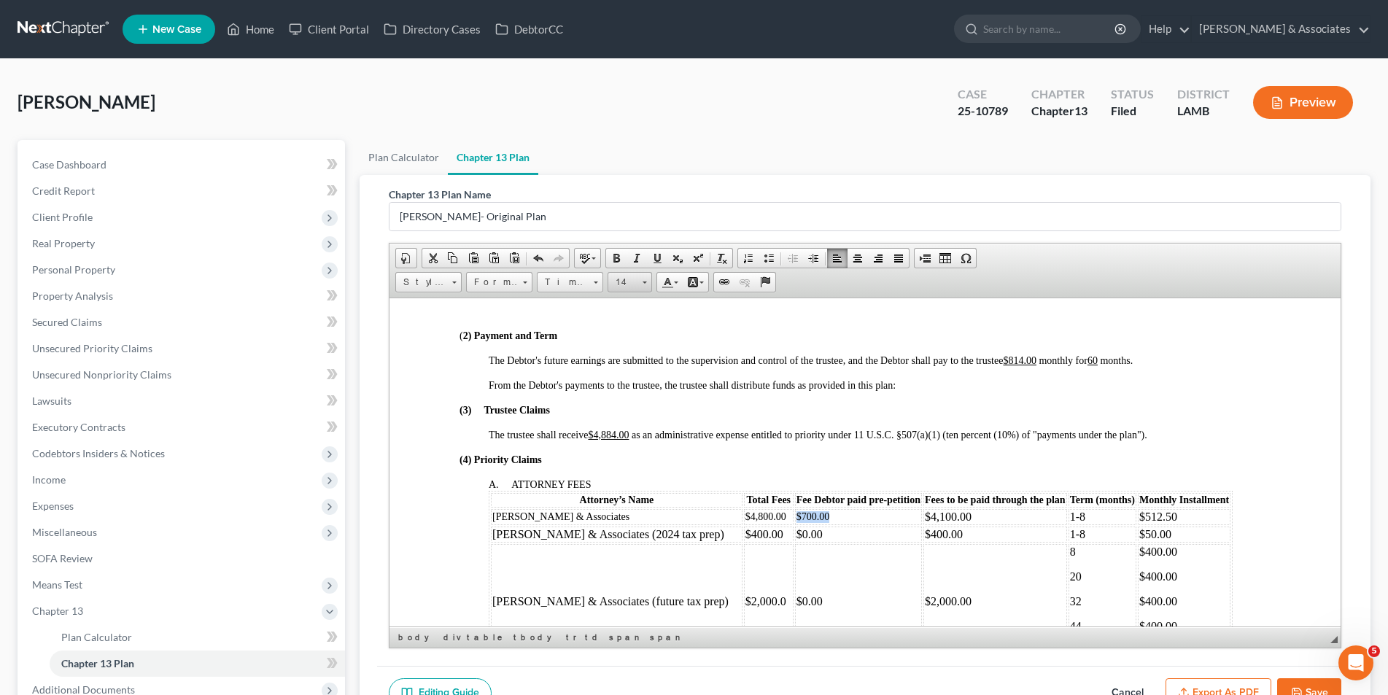
click at [644, 285] on span at bounding box center [645, 281] width 4 height 14
click at [666, 400] on link "16" at bounding box center [651, 397] width 83 height 19
drag, startPoint x: 728, startPoint y: 516, endPoint x: 688, endPoint y: 500, distance: 43.5
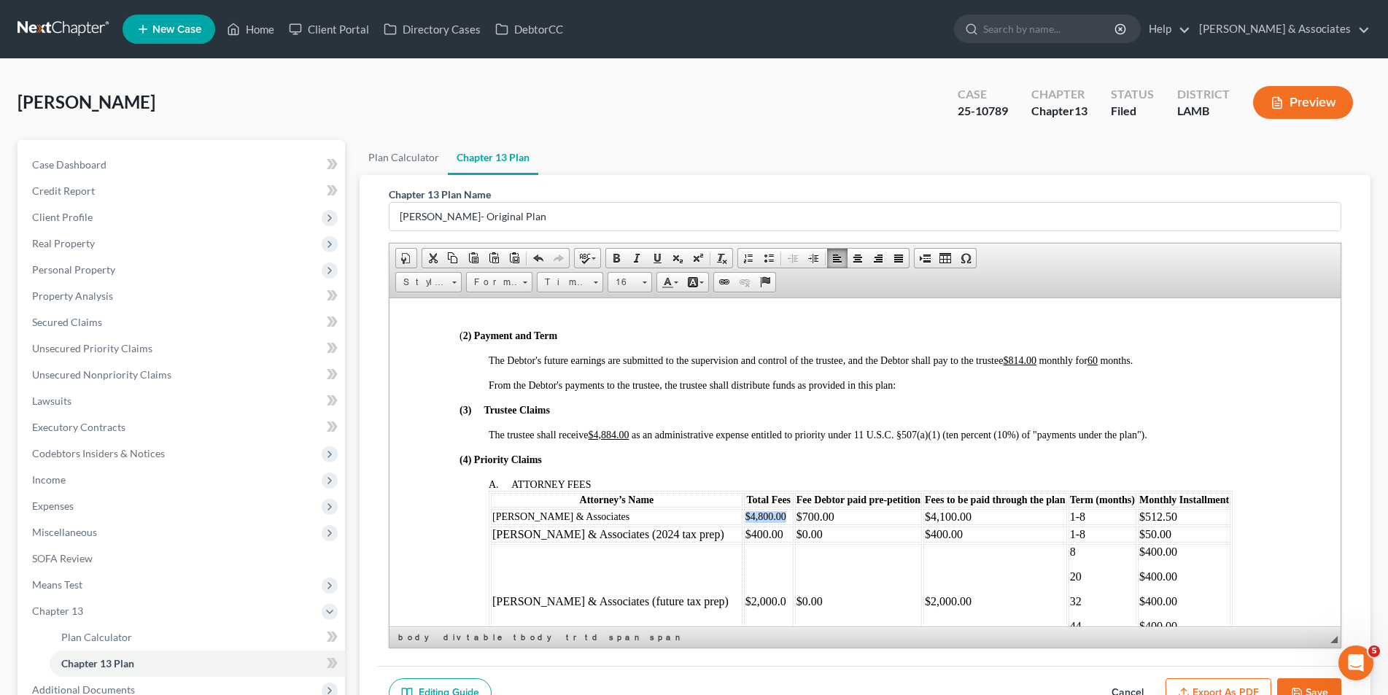
click at [743, 514] on td "$4,800.00" at bounding box center [768, 516] width 50 height 16
click at [648, 285] on link "14" at bounding box center [630, 282] width 44 height 20
click at [638, 398] on link "16" at bounding box center [651, 397] width 83 height 19
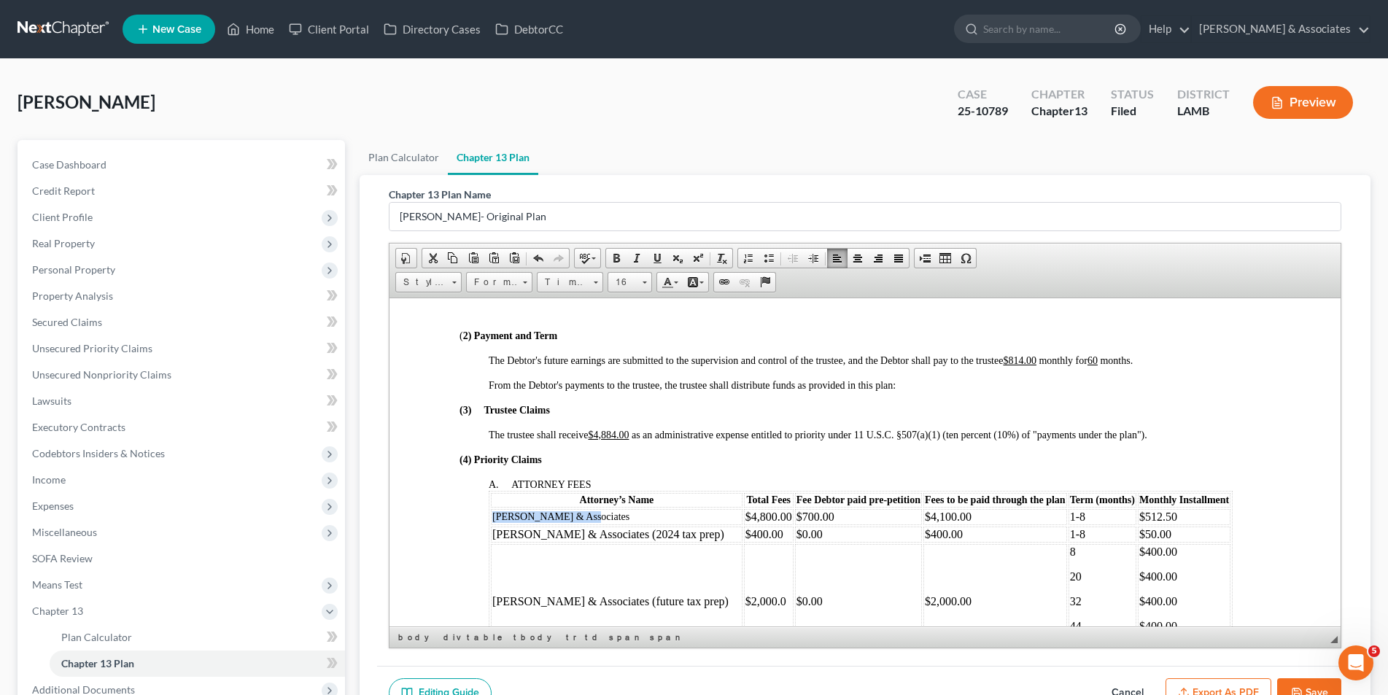
drag, startPoint x: 615, startPoint y: 518, endPoint x: 494, endPoint y: 518, distance: 121.1
click at [494, 518] on td "[PERSON_NAME] & Associates" at bounding box center [616, 516] width 252 height 16
click at [641, 283] on link "14" at bounding box center [630, 282] width 44 height 20
click at [661, 403] on link "16" at bounding box center [651, 397] width 83 height 19
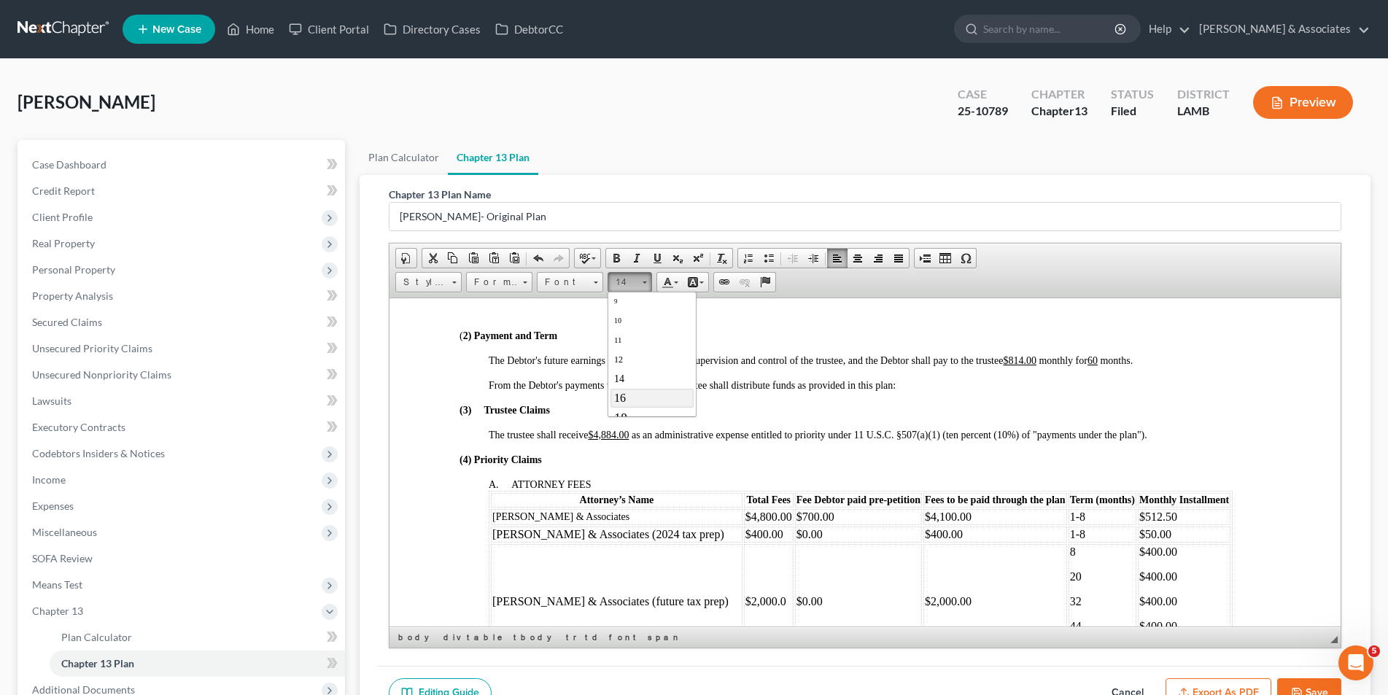
scroll to position [0, 0]
click at [856, 371] on div at bounding box center [879, 372] width 782 height 13
click at [1069, 551] on p "8" at bounding box center [1101, 551] width 65 height 13
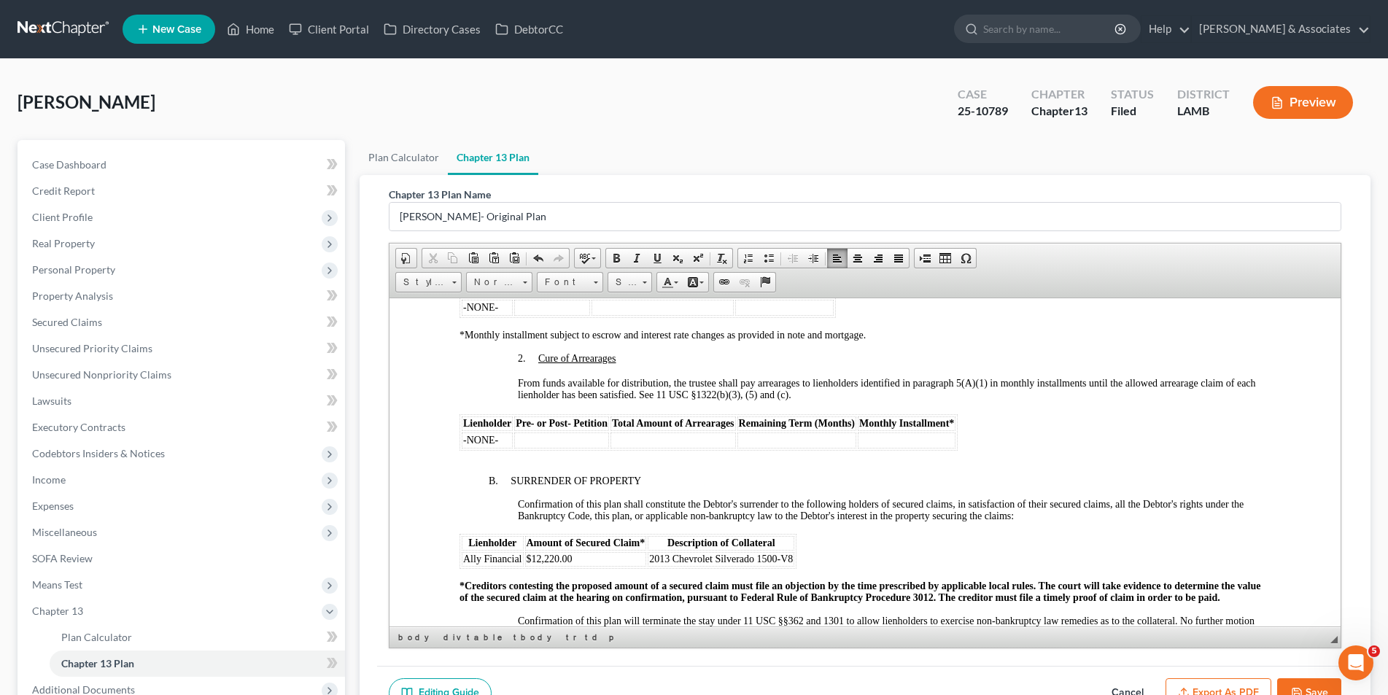
scroll to position [1459, 0]
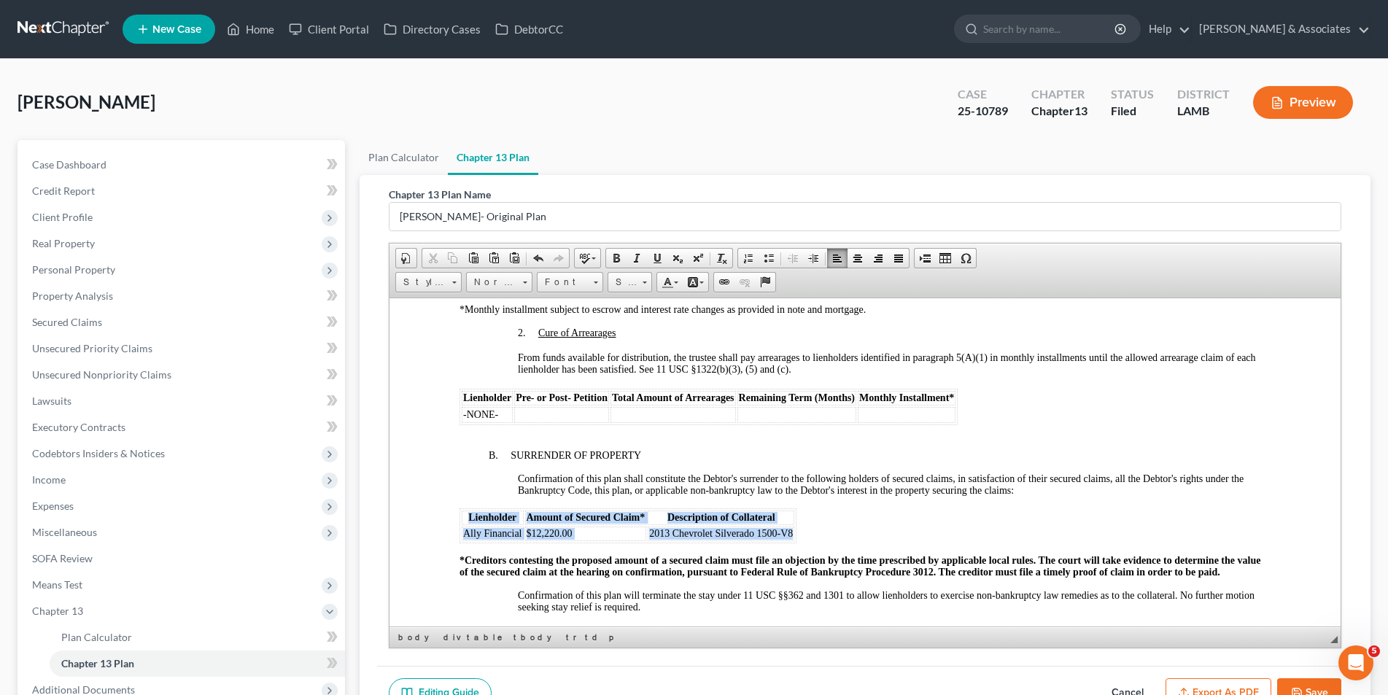
drag, startPoint x: 791, startPoint y: 535, endPoint x: 465, endPoint y: 519, distance: 326.4
click at [465, 519] on table "Lienholder Amount of Secured Claim* Description of Collateral Ally Financial $1…" at bounding box center [627, 525] width 337 height 35
click at [643, 285] on span at bounding box center [645, 281] width 4 height 14
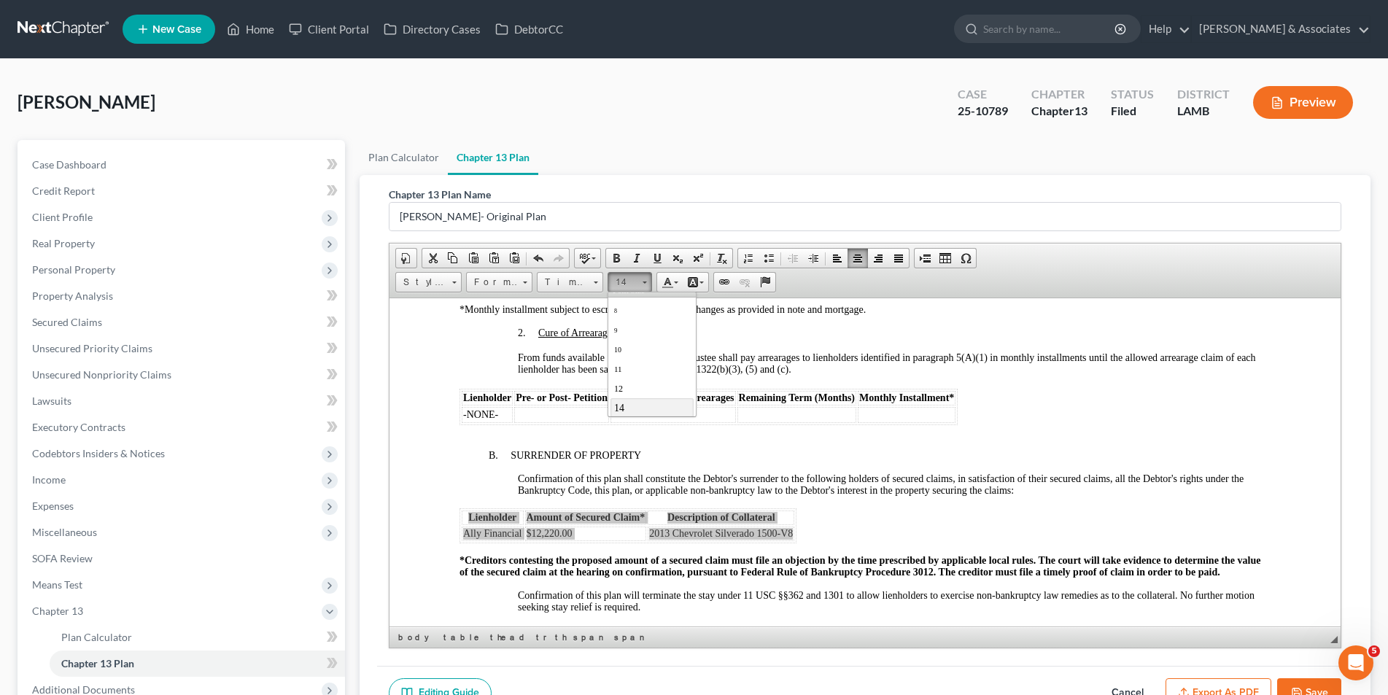
scroll to position [39, 0]
click at [655, 396] on link "16" at bounding box center [651, 397] width 83 height 19
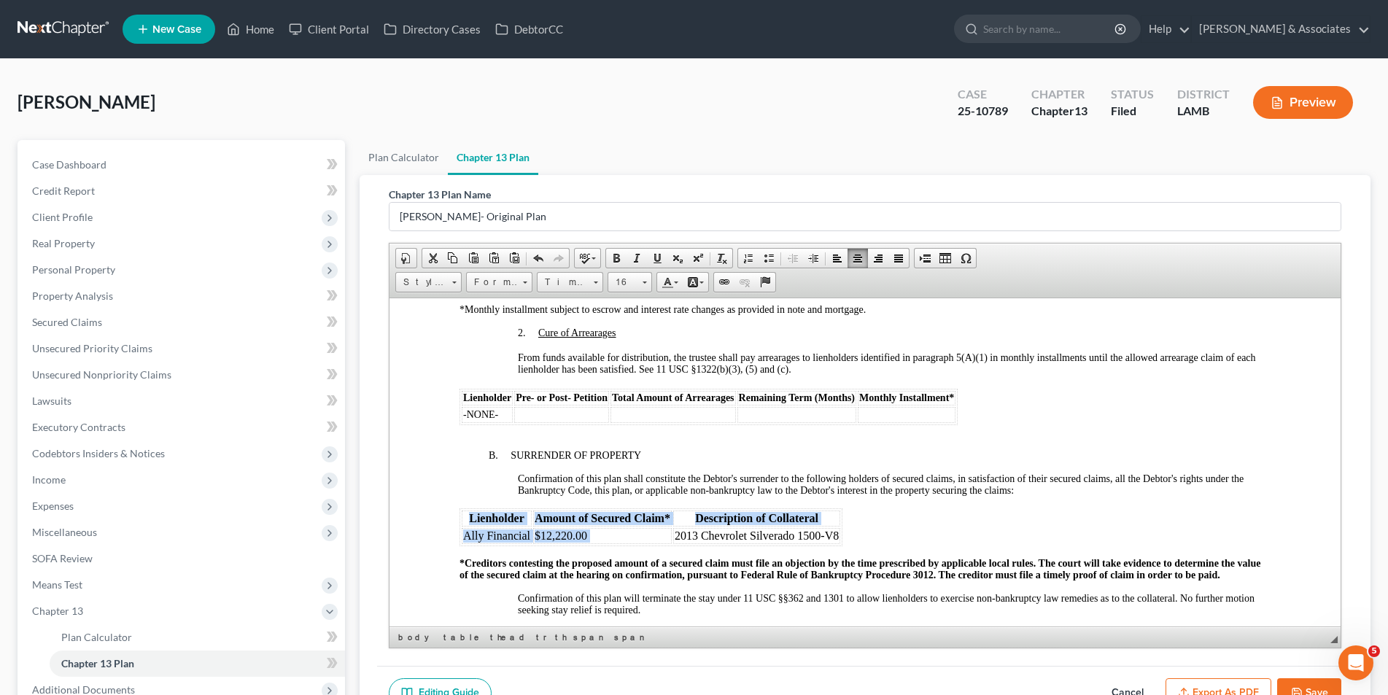
scroll to position [0, 0]
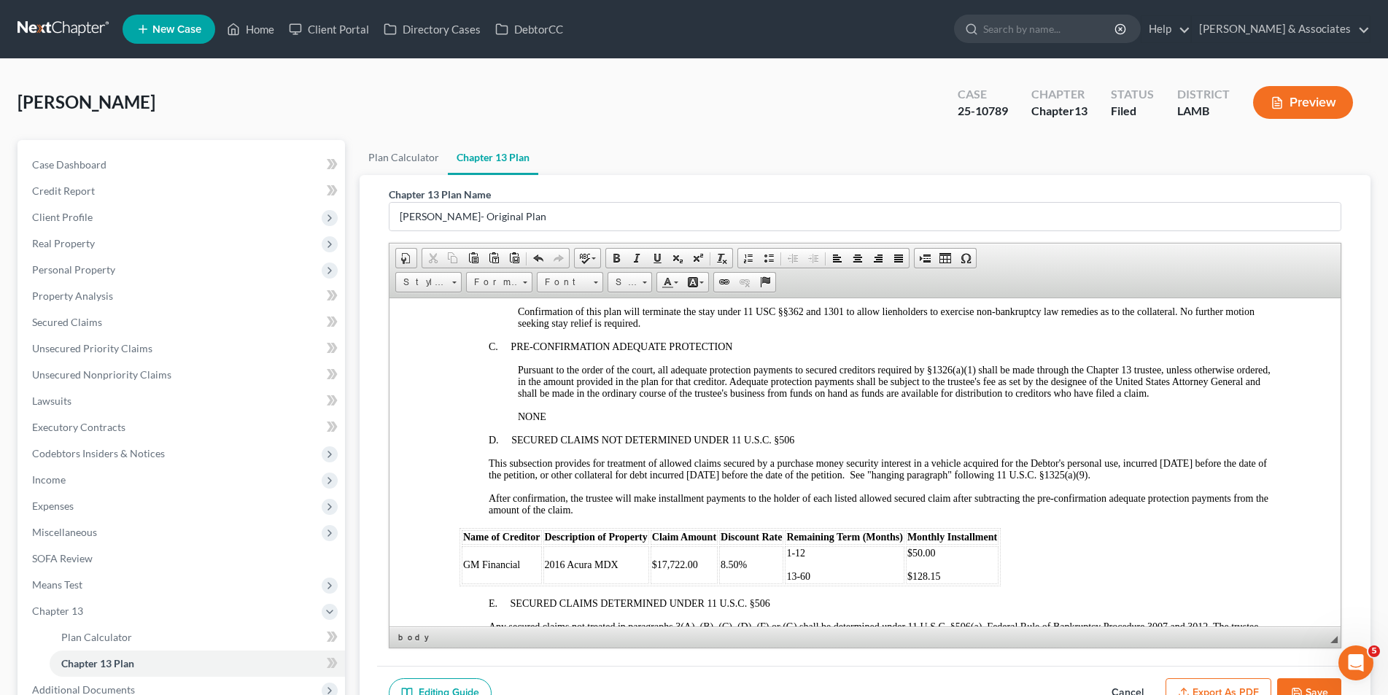
scroll to position [1751, 0]
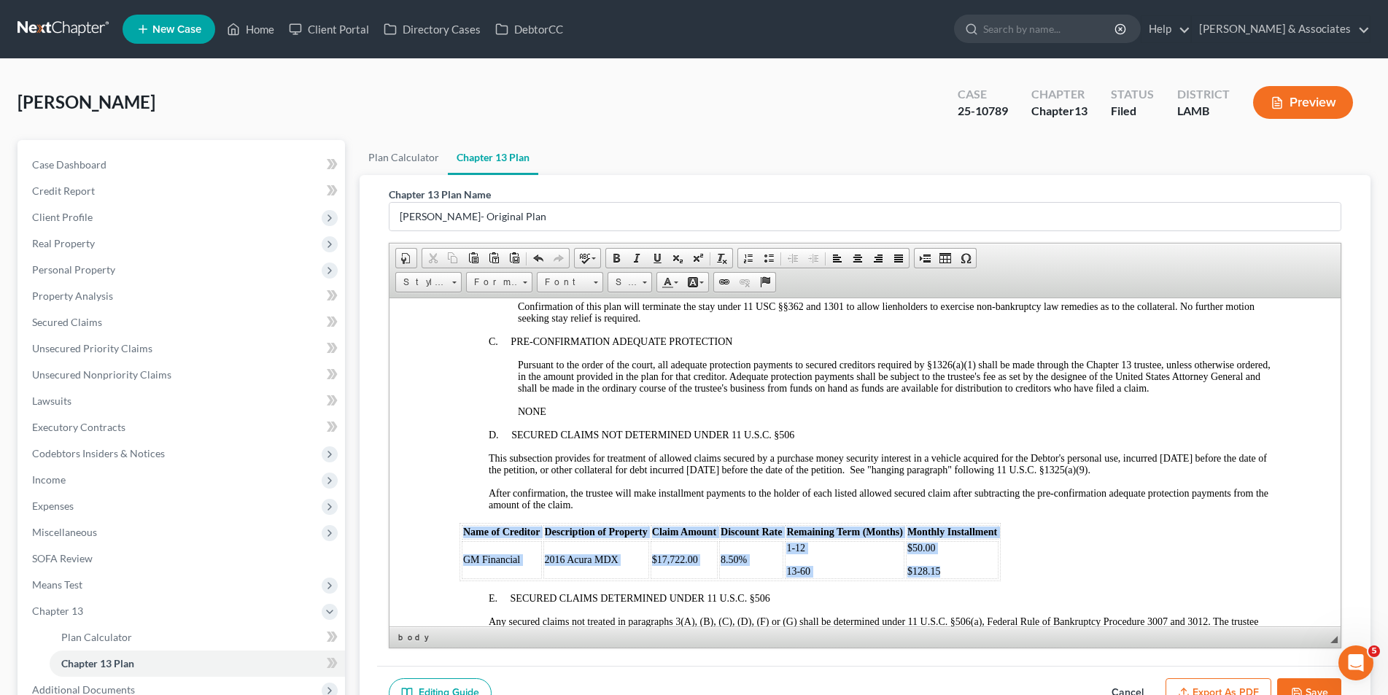
drag, startPoint x: 995, startPoint y: 576, endPoint x: 465, endPoint y: 537, distance: 531.8
click at [465, 537] on table "Name of Creditor Description of Property Claim Amount Discount Rate Remaining T…" at bounding box center [729, 551] width 541 height 58
click at [643, 282] on span at bounding box center [645, 283] width 4 height 2
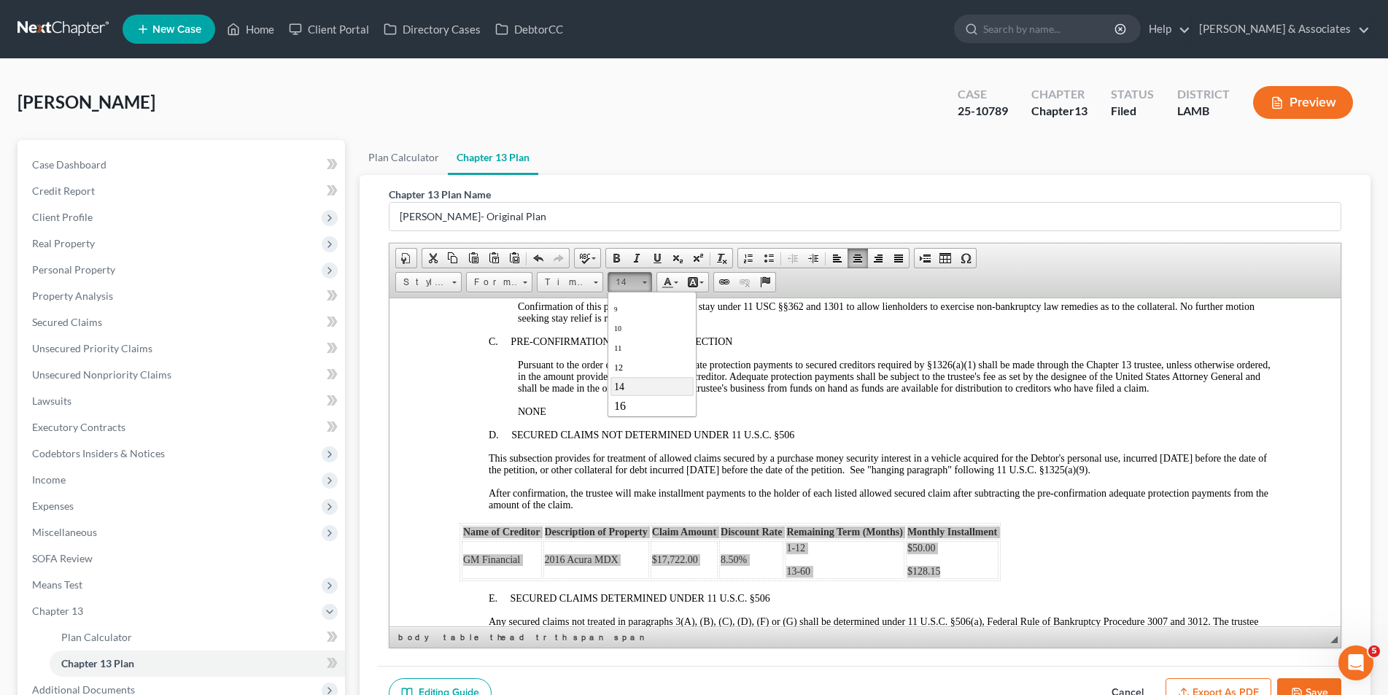
scroll to position [39, 0]
click at [665, 403] on link "16" at bounding box center [651, 397] width 83 height 19
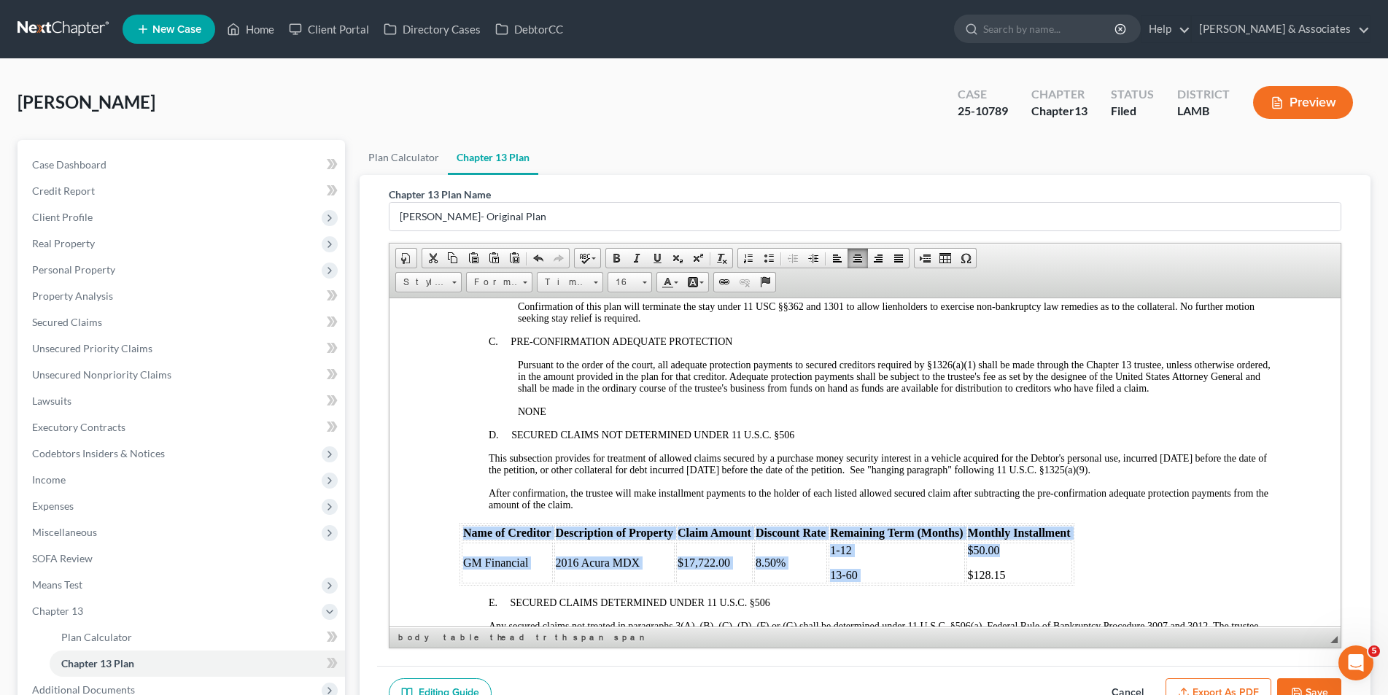
click at [754, 565] on td "8.50%" at bounding box center [790, 562] width 73 height 41
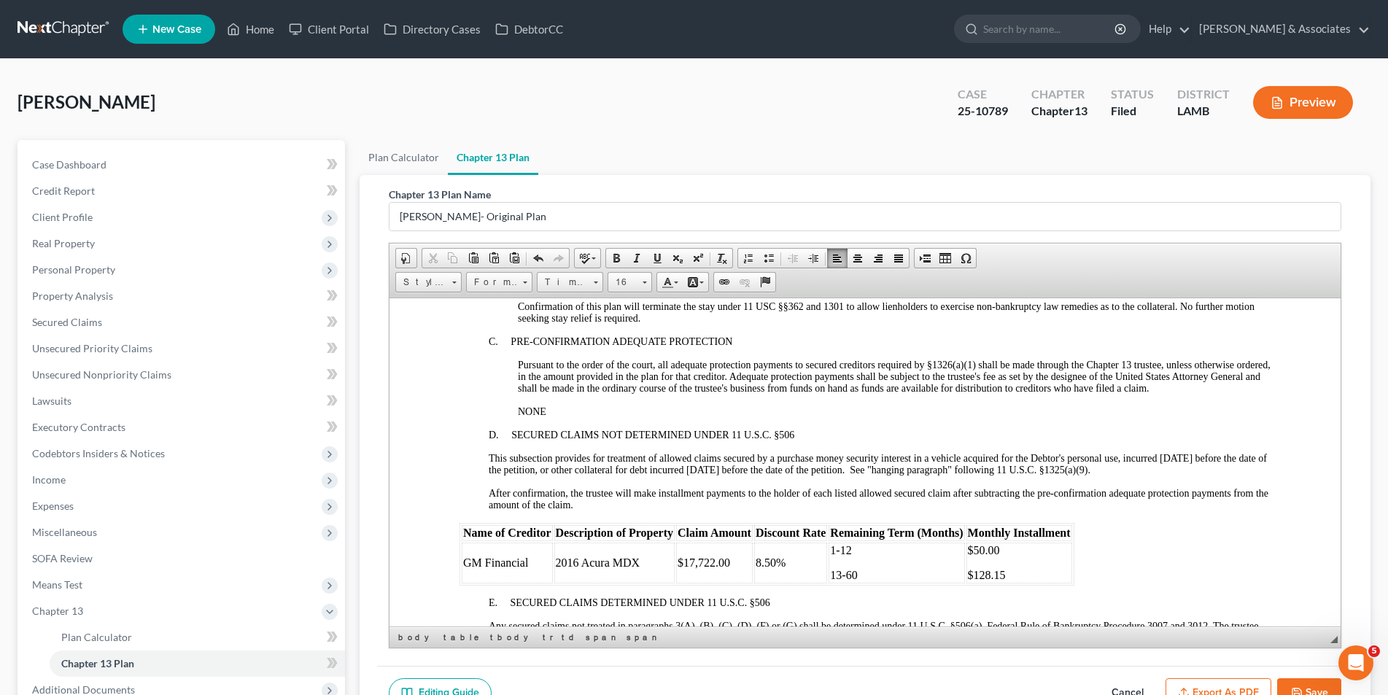
click at [759, 562] on span "8.50%" at bounding box center [770, 562] width 30 height 12
click at [774, 562] on span "9.50%" at bounding box center [770, 562] width 30 height 12
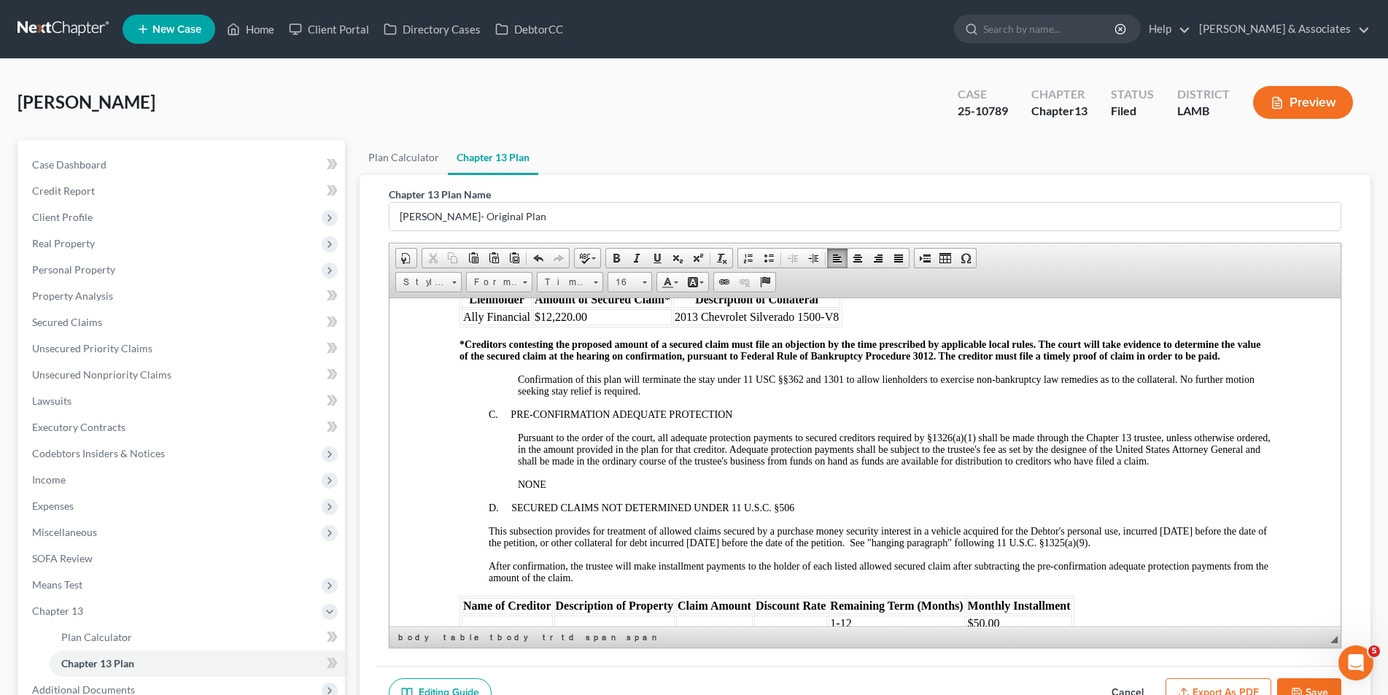
scroll to position [1824, 0]
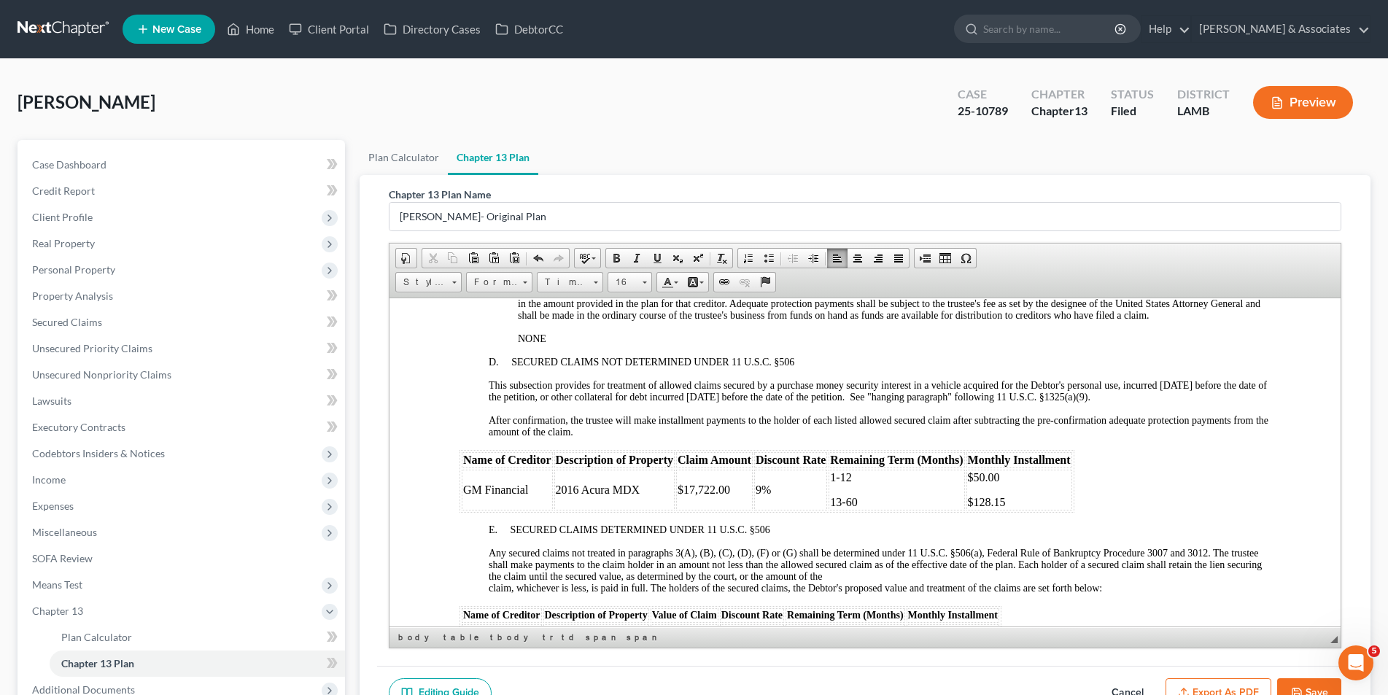
click at [854, 476] on p "1-12" at bounding box center [895, 477] width 133 height 13
click at [1000, 476] on p "$50.00" at bounding box center [1018, 477] width 103 height 13
click at [839, 500] on span "13-60" at bounding box center [842, 501] width 27 height 12
click at [864, 502] on p "9-60" at bounding box center [895, 501] width 133 height 13
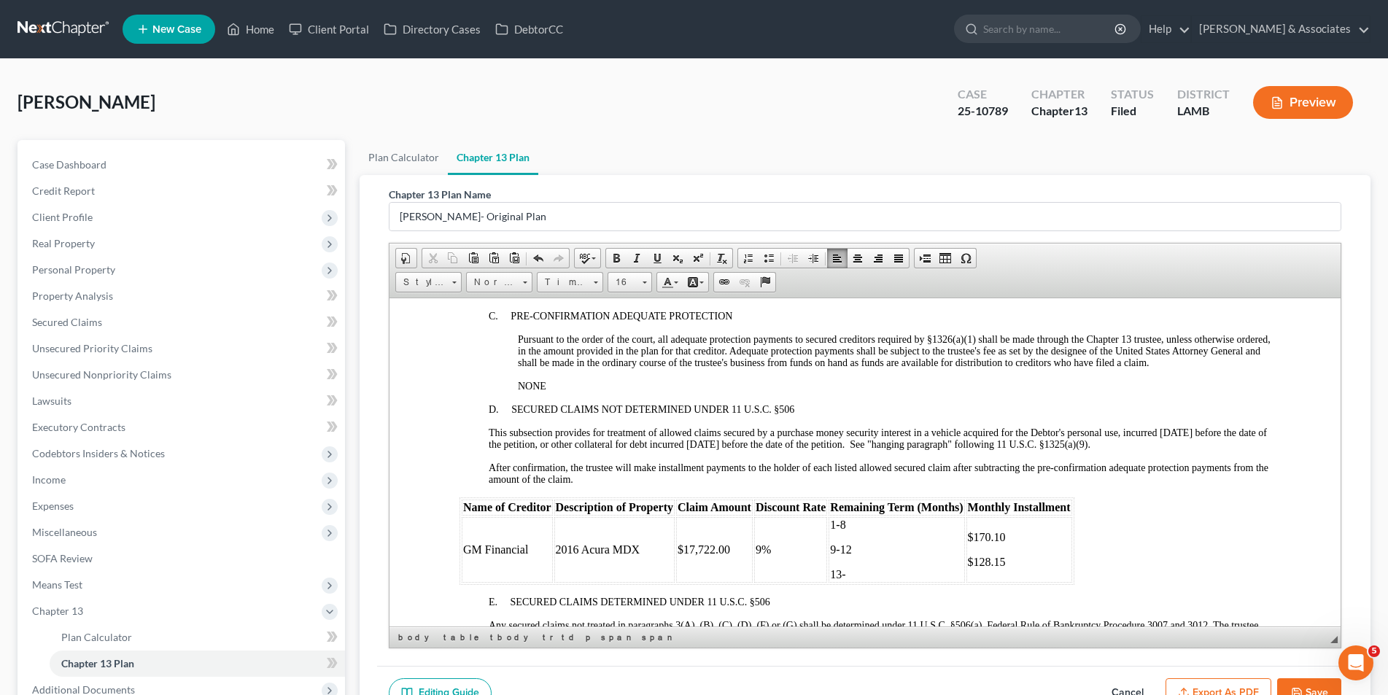
scroll to position [1751, 0]
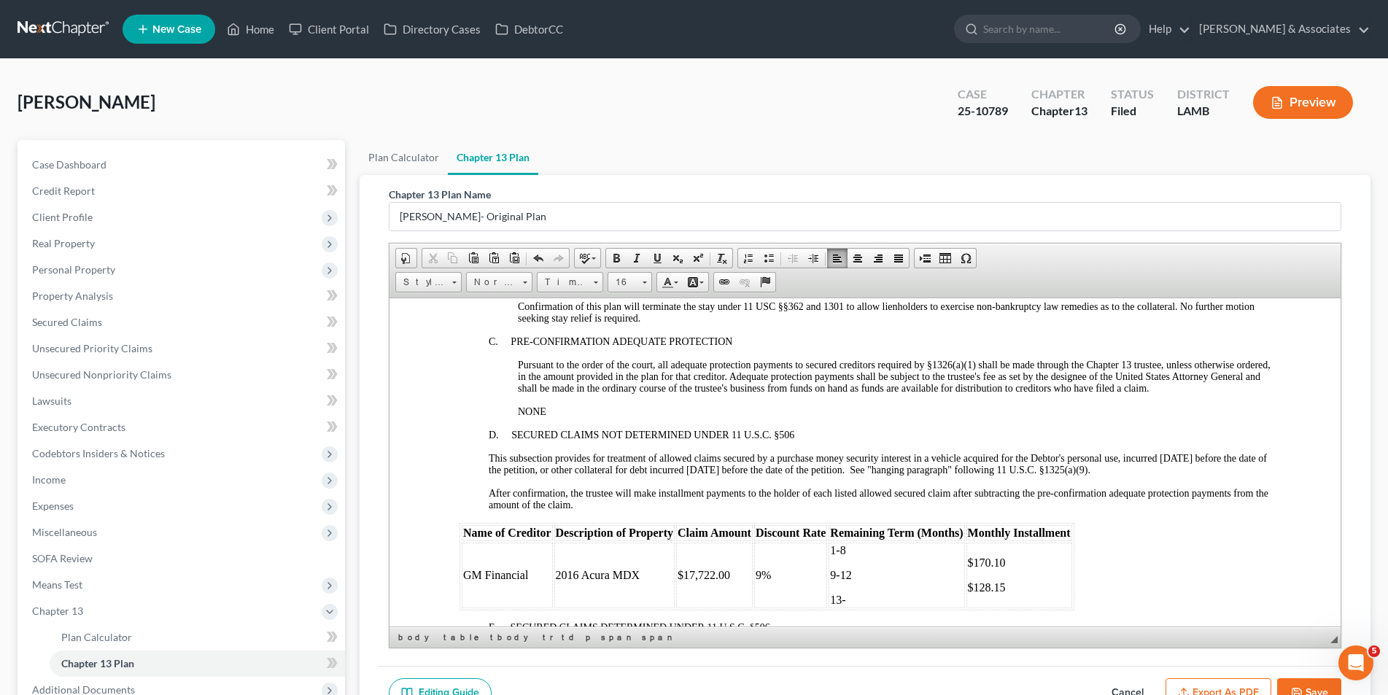
click at [1013, 587] on p "$128.15" at bounding box center [1018, 587] width 103 height 13
click at [1011, 577] on p "$128.15" at bounding box center [1018, 574] width 103 height 13
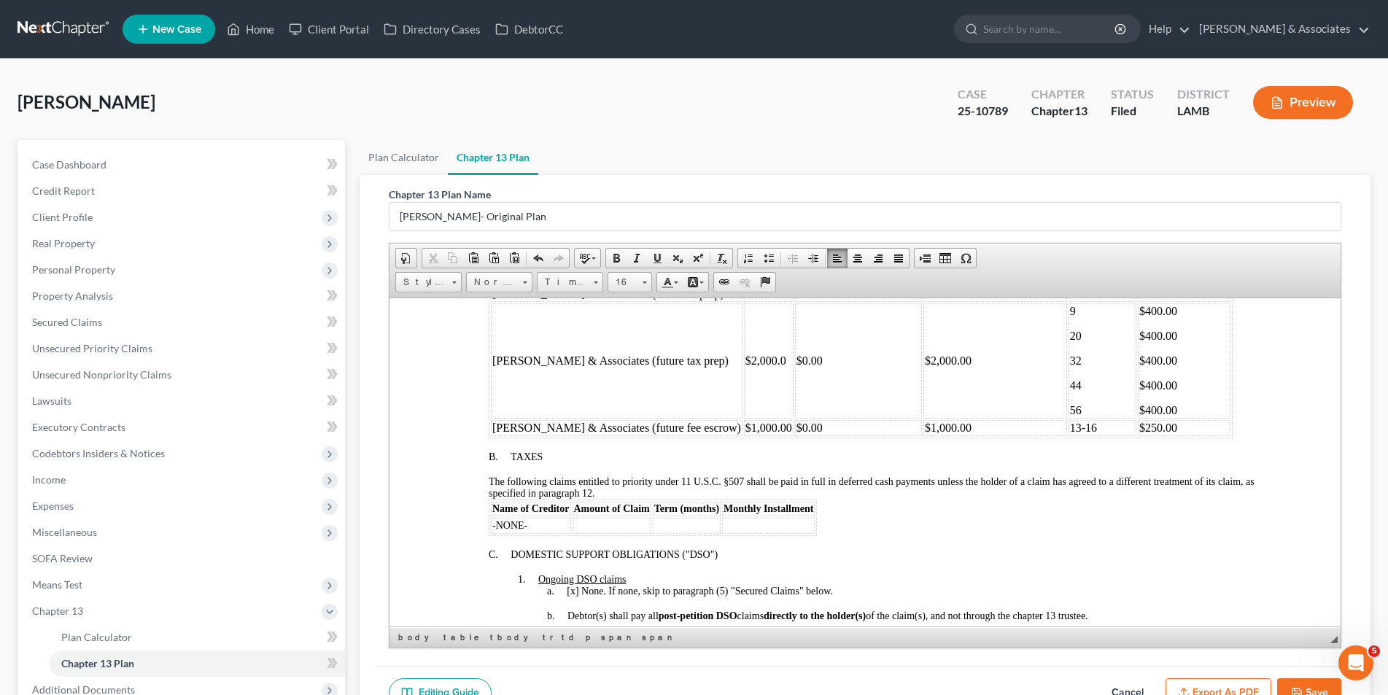
scroll to position [730, 0]
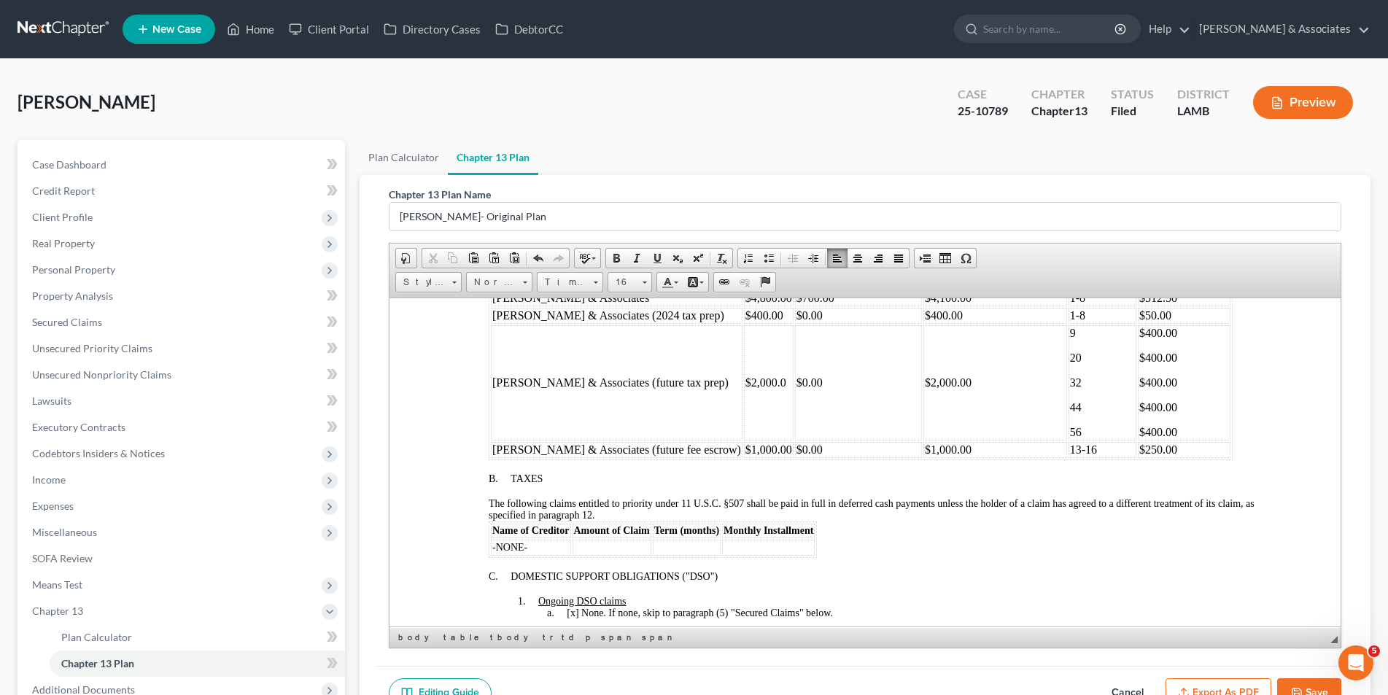
click at [1069, 329] on p "9" at bounding box center [1101, 332] width 65 height 13
click at [1139, 329] on p "$400.00" at bounding box center [1184, 332] width 90 height 13
click at [1069, 359] on p "20" at bounding box center [1101, 357] width 65 height 13
drag, startPoint x: 1092, startPoint y: 356, endPoint x: 1110, endPoint y: 347, distance: 20.6
click at [1139, 355] on p "$400.00" at bounding box center [1184, 357] width 90 height 13
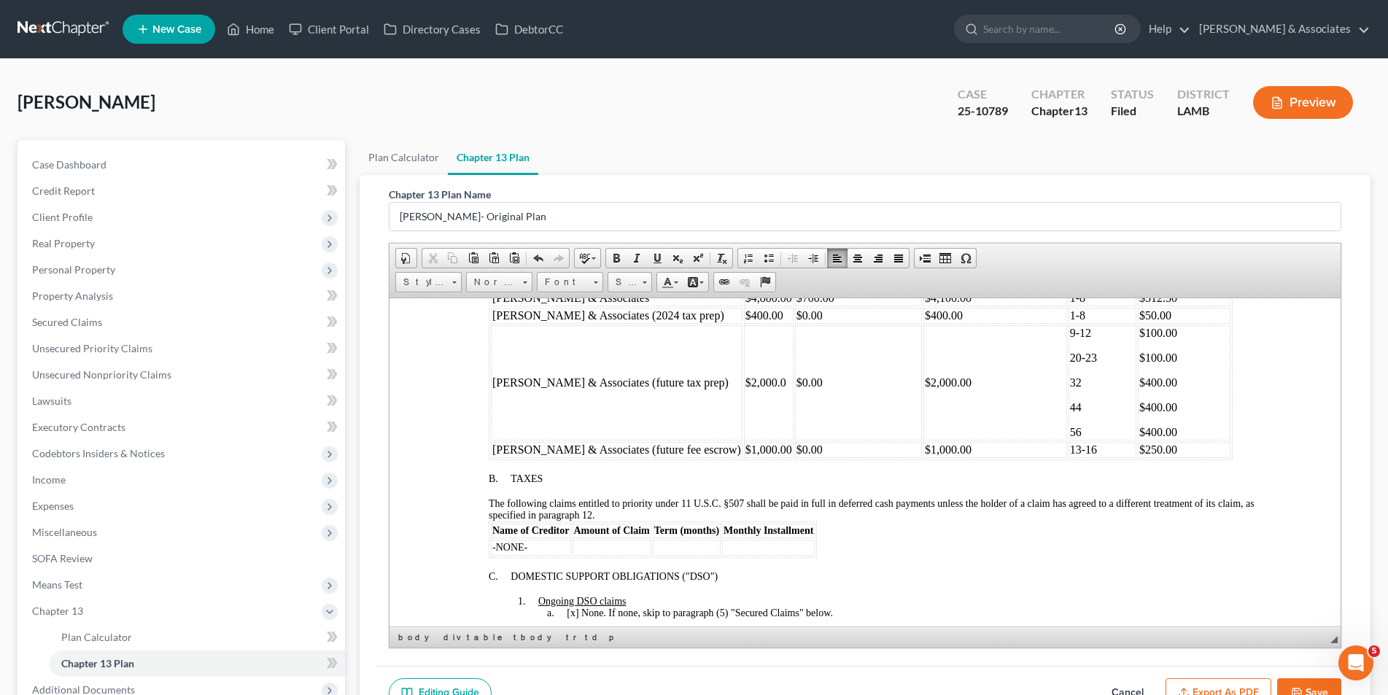
click at [1069, 381] on p "32" at bounding box center [1101, 382] width 65 height 13
click at [1139, 382] on p "$400.00" at bounding box center [1184, 382] width 90 height 13
click at [1069, 406] on p "44" at bounding box center [1101, 406] width 65 height 13
drag, startPoint x: 1037, startPoint y: 381, endPoint x: 1049, endPoint y: 379, distance: 12.5
click at [1069, 381] on p "32-35" at bounding box center [1101, 382] width 65 height 13
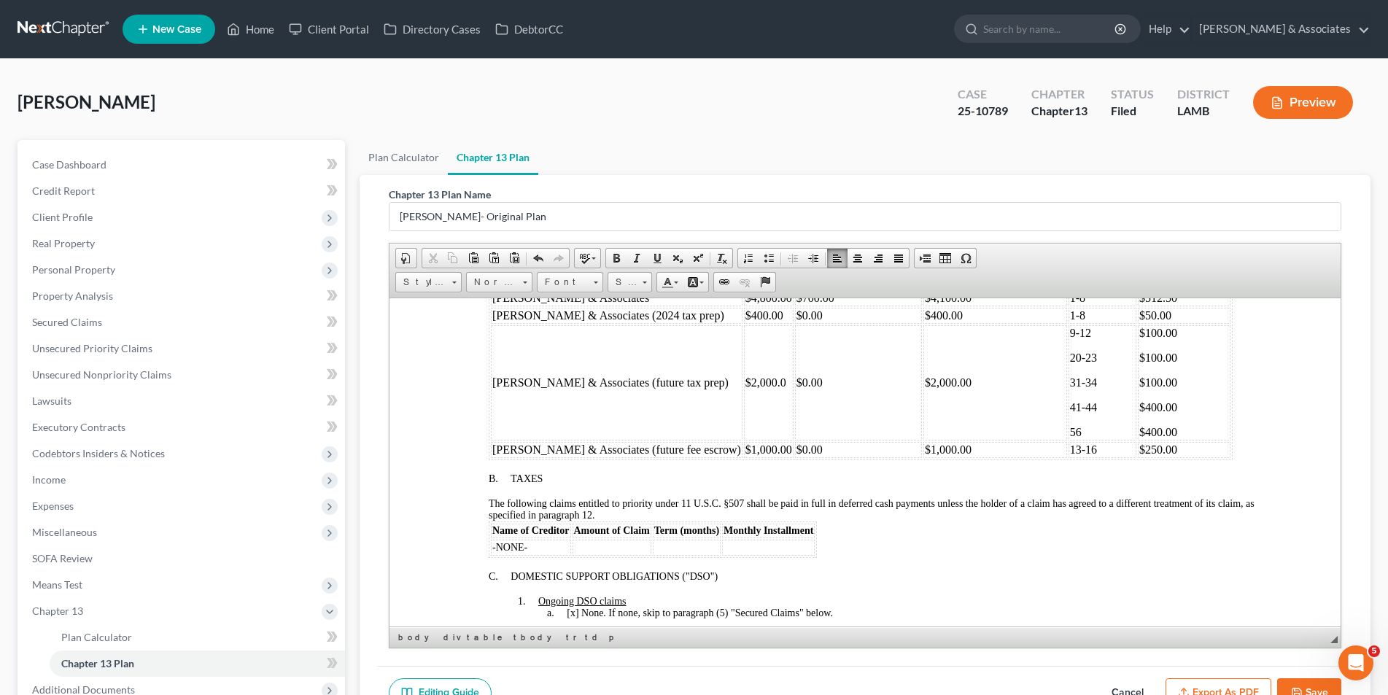
click at [1069, 360] on p "20-23" at bounding box center [1101, 357] width 65 height 13
click at [1069, 425] on p "56" at bounding box center [1101, 431] width 65 height 13
click at [1139, 409] on p "$400.00" at bounding box center [1184, 406] width 90 height 13
click at [1139, 433] on p "$400.00" at bounding box center [1184, 431] width 90 height 13
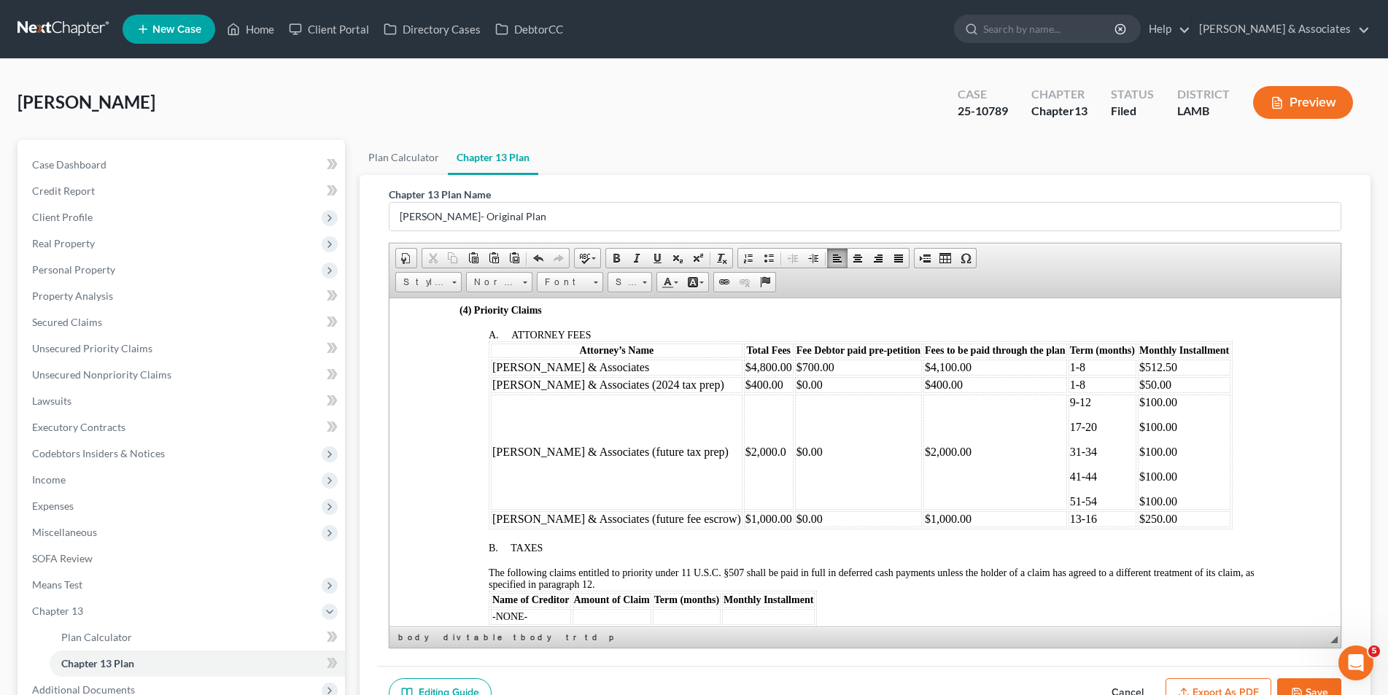
scroll to position [657, 0]
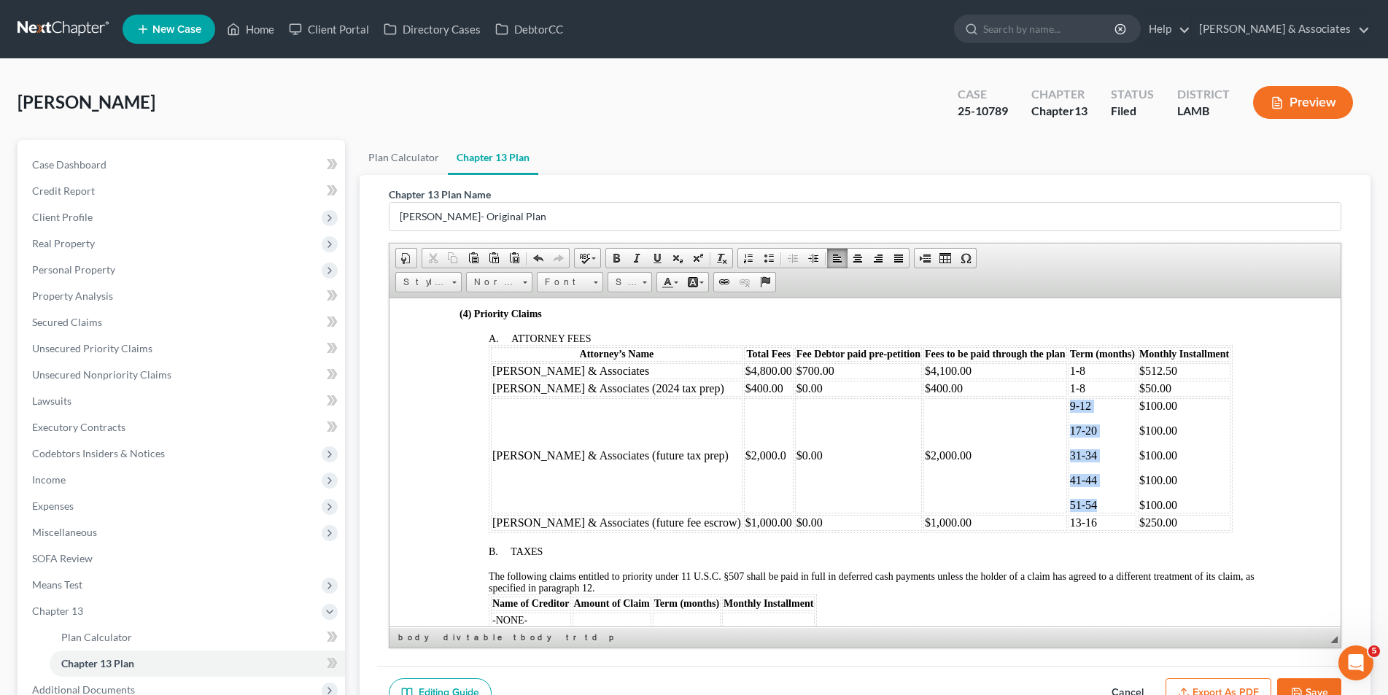
drag, startPoint x: 1037, startPoint y: 504, endPoint x: 1011, endPoint y: 411, distance: 96.1
click at [1068, 411] on td "9-12 17-20 31-34 41-44 51-54" at bounding box center [1102, 455] width 68 height 115
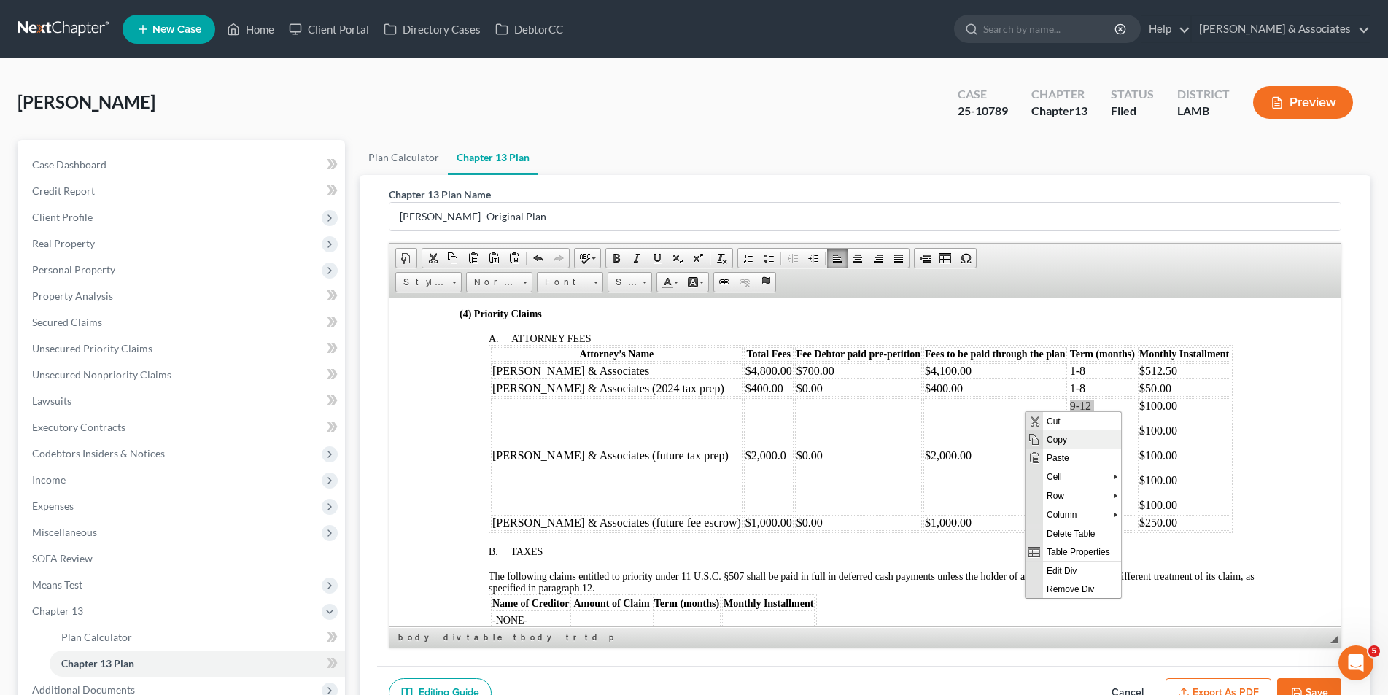
click at [1055, 435] on span "Copy" at bounding box center [1081, 439] width 78 height 18
copy td "9-12 17-20 31-34 41-44 51-54"
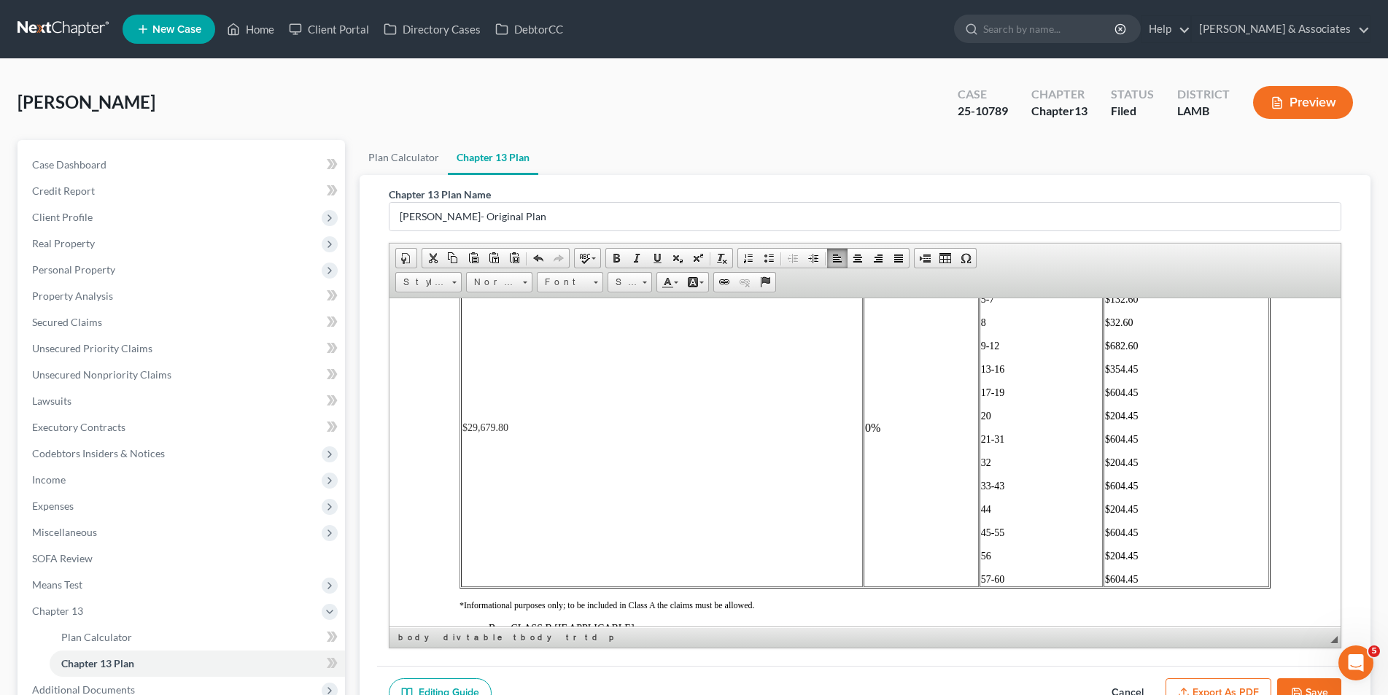
scroll to position [2626, 0]
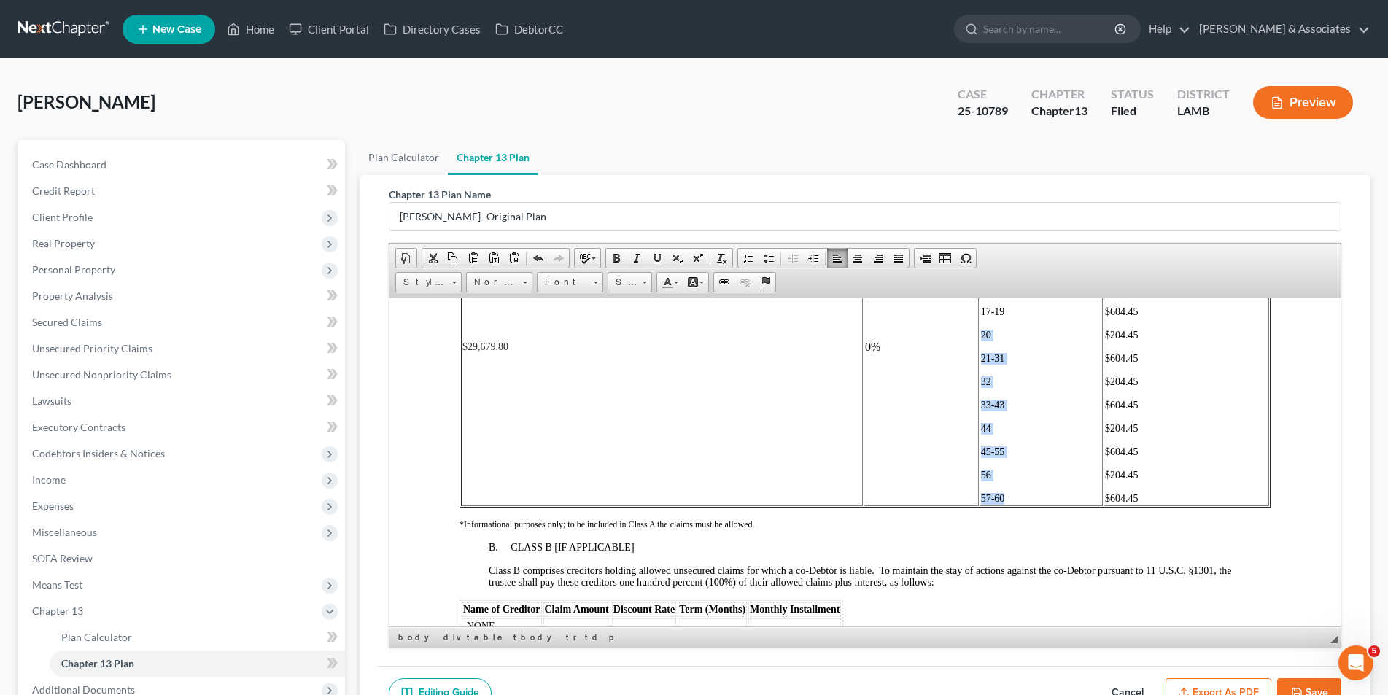
drag, startPoint x: 1024, startPoint y: 500, endPoint x: 973, endPoint y: 330, distance: 178.2
click at [979, 330] on td "1-4 5-7 8 9-12 13-16 17-19 20 21-31 32 33-43 44 45-55 56 57-60" at bounding box center [1040, 346] width 123 height 318
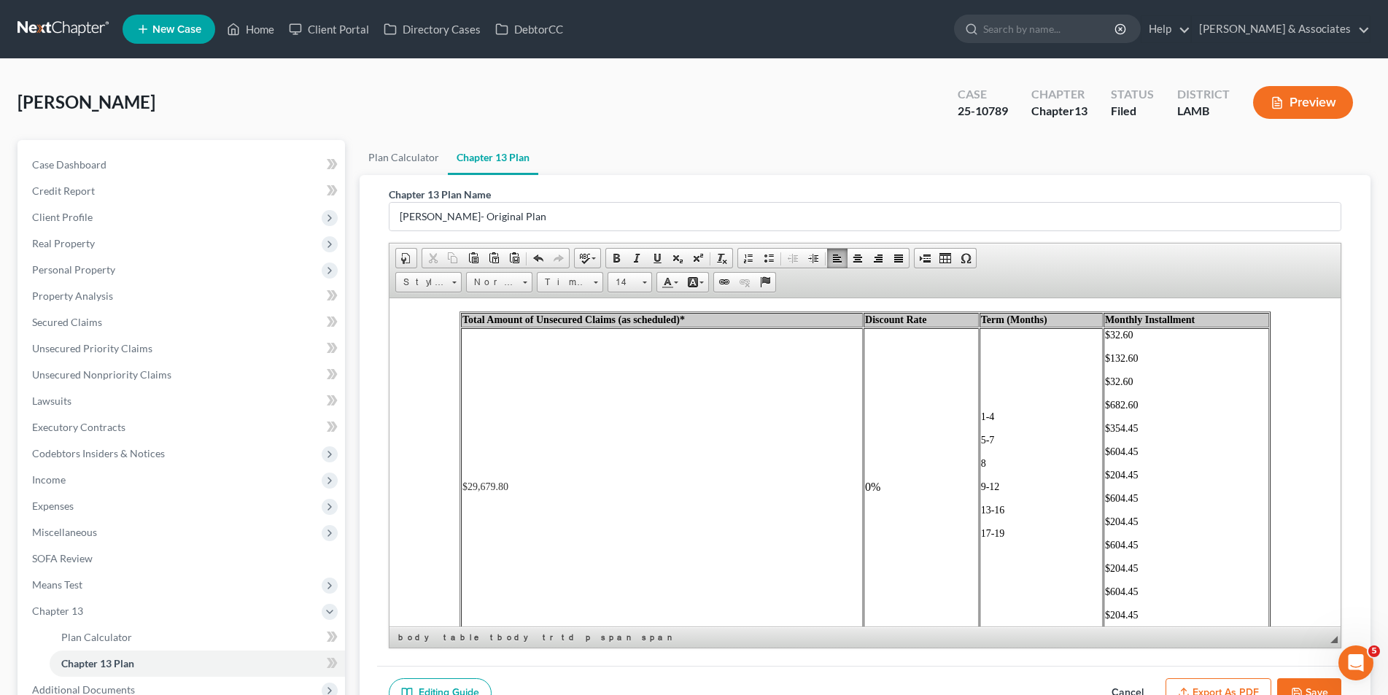
scroll to position [2480, 0]
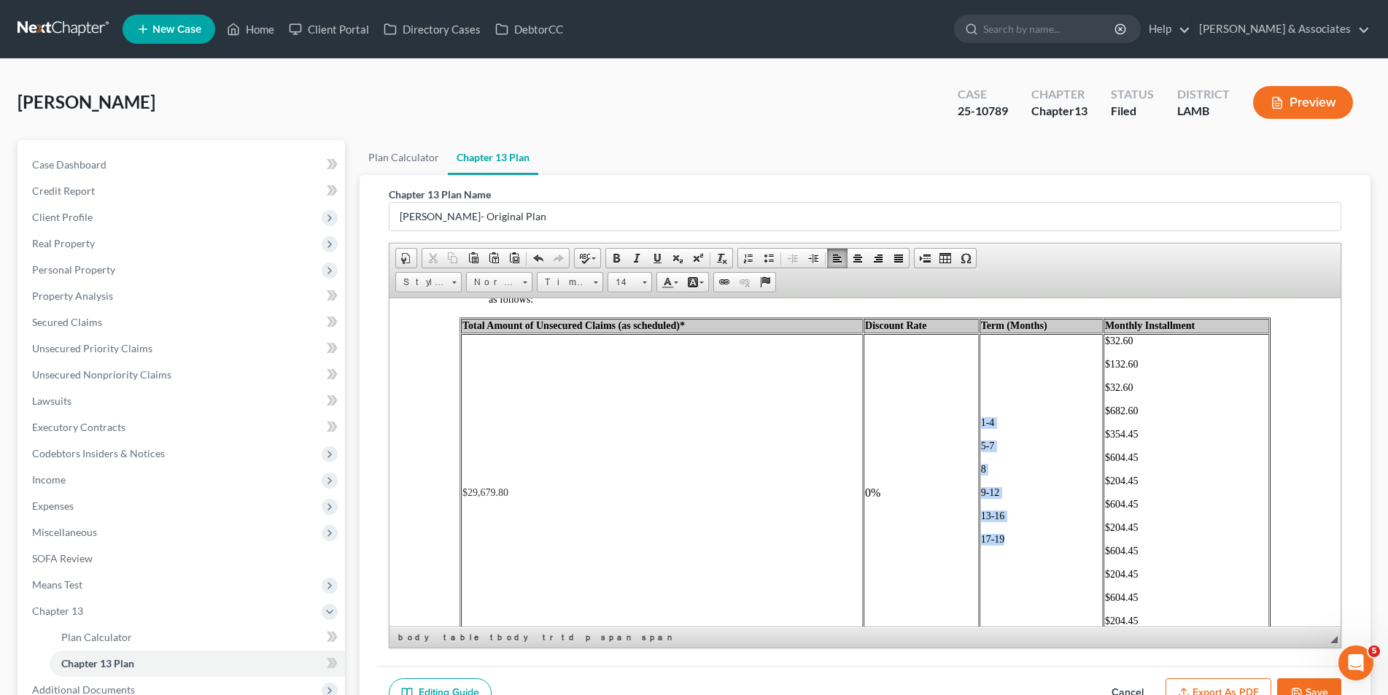
drag, startPoint x: 999, startPoint y: 539, endPoint x: 971, endPoint y: 418, distance: 124.4
click at [979, 418] on td "1-4 5-7 8 9-12 13-16 17-19 ​" at bounding box center [1040, 492] width 123 height 318
click at [993, 428] on span "Context Menu Options" at bounding box center [989, 428] width 12 height 12
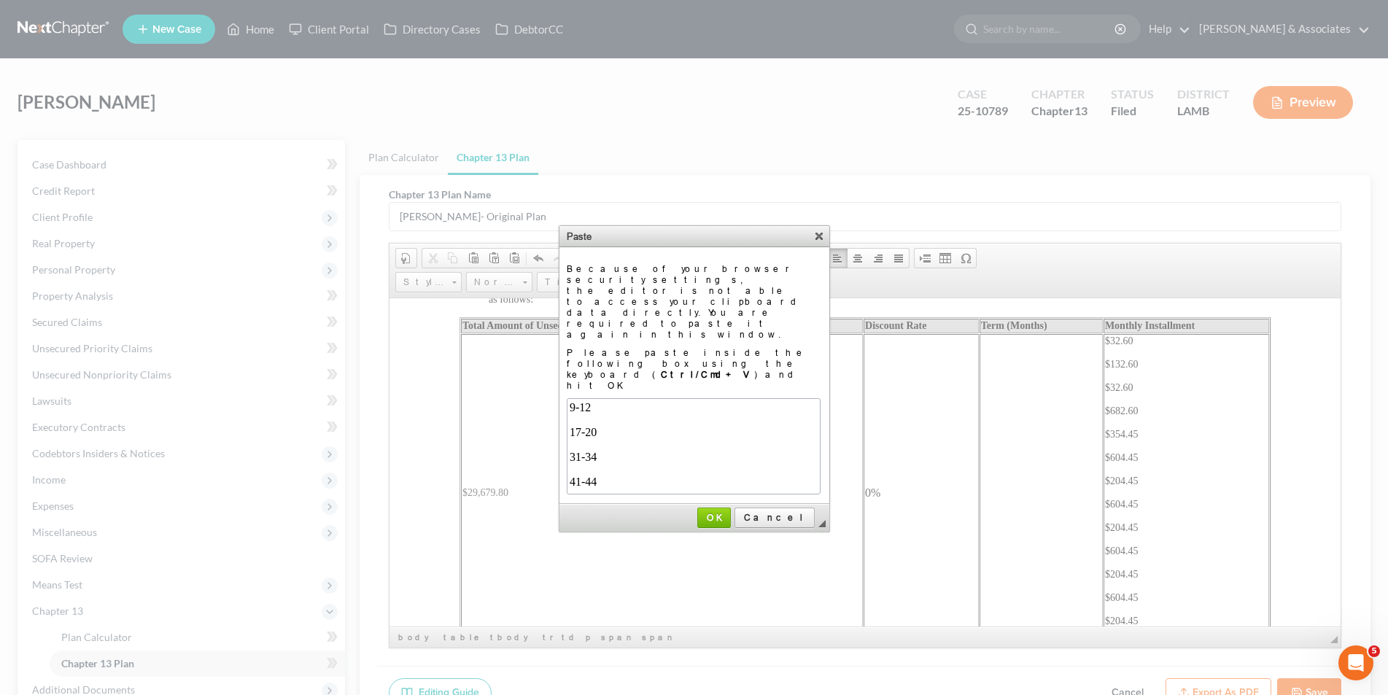
scroll to position [19, 0]
click at [731, 508] on link "OK" at bounding box center [714, 518] width 34 height 20
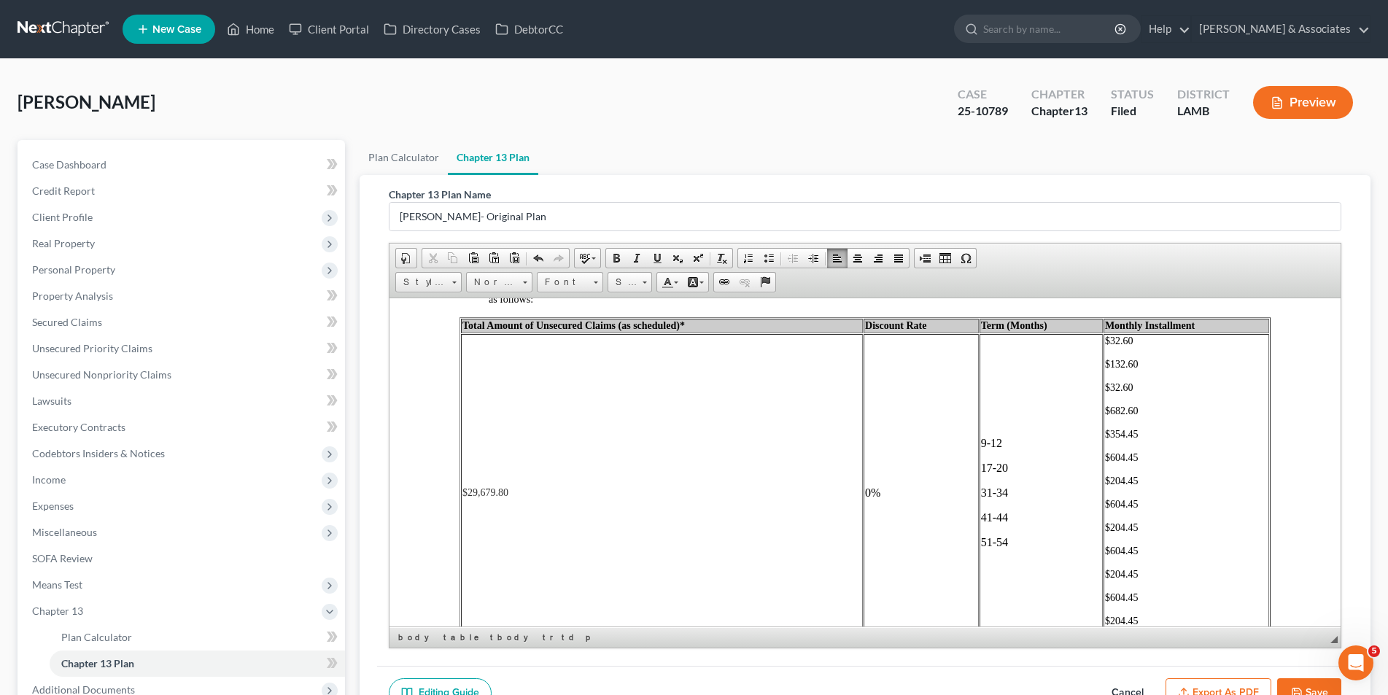
scroll to position [2553, 0]
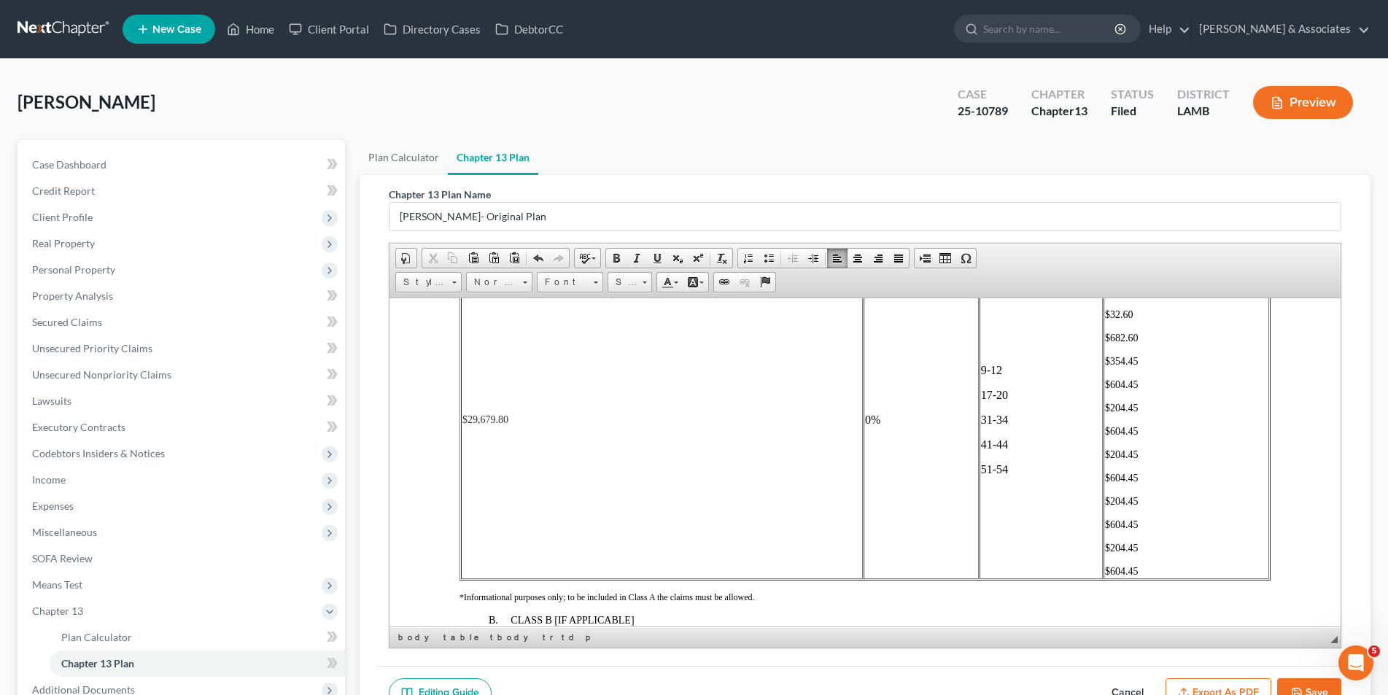
click at [1133, 566] on p "$604.45" at bounding box center [1185, 571] width 163 height 12
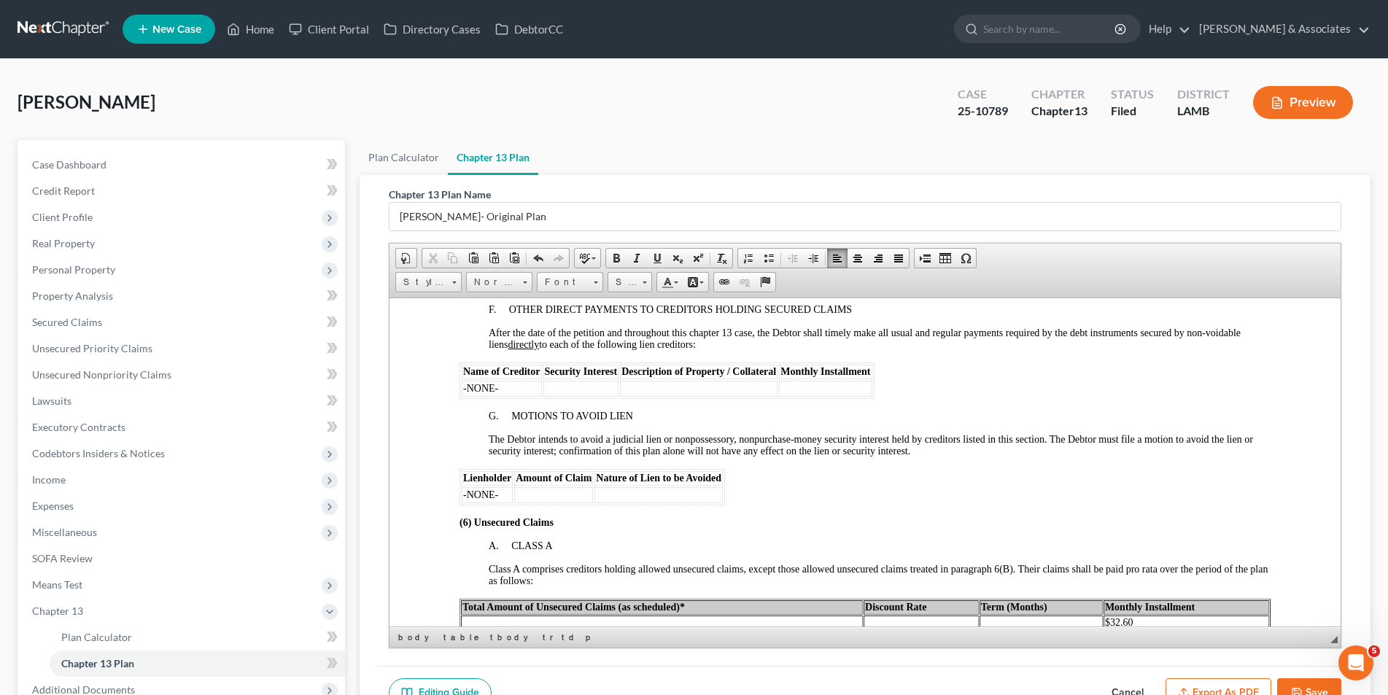
scroll to position [2334, 0]
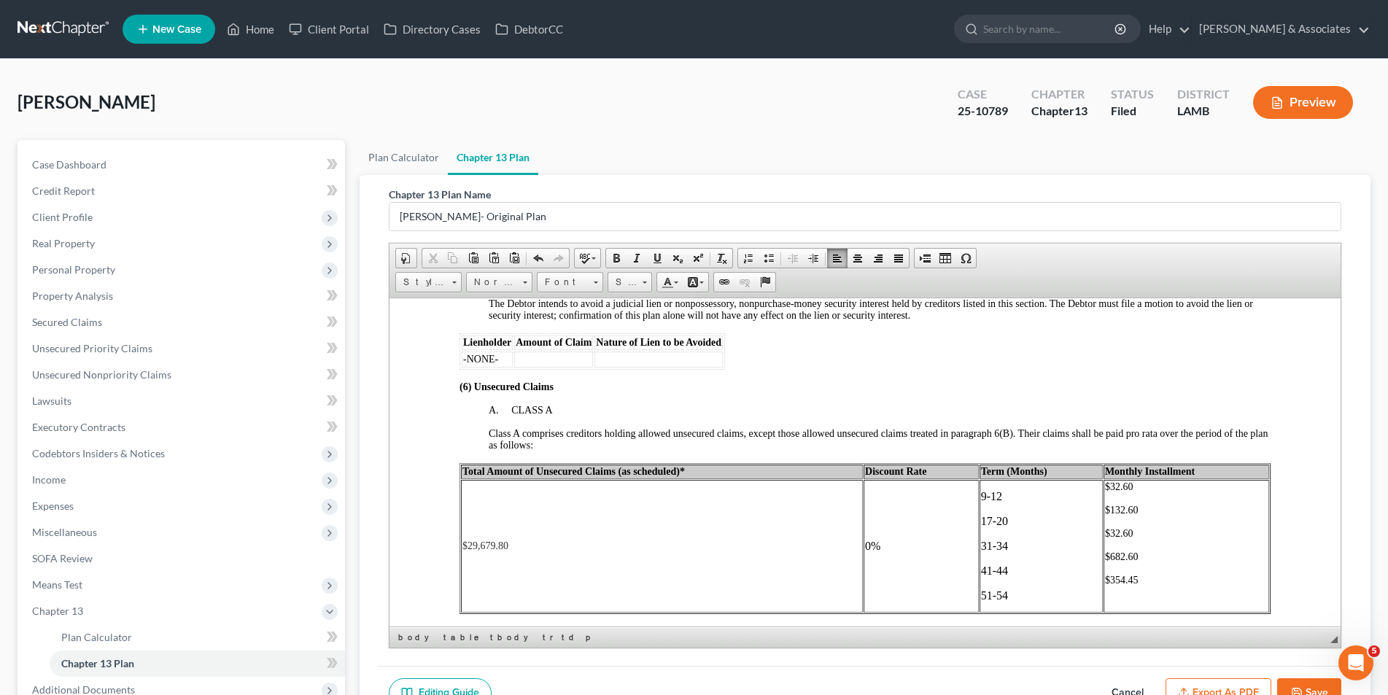
click at [993, 494] on p "9-12" at bounding box center [1040, 495] width 120 height 13
click at [1010, 535] on p "17-20" at bounding box center [1040, 536] width 120 height 13
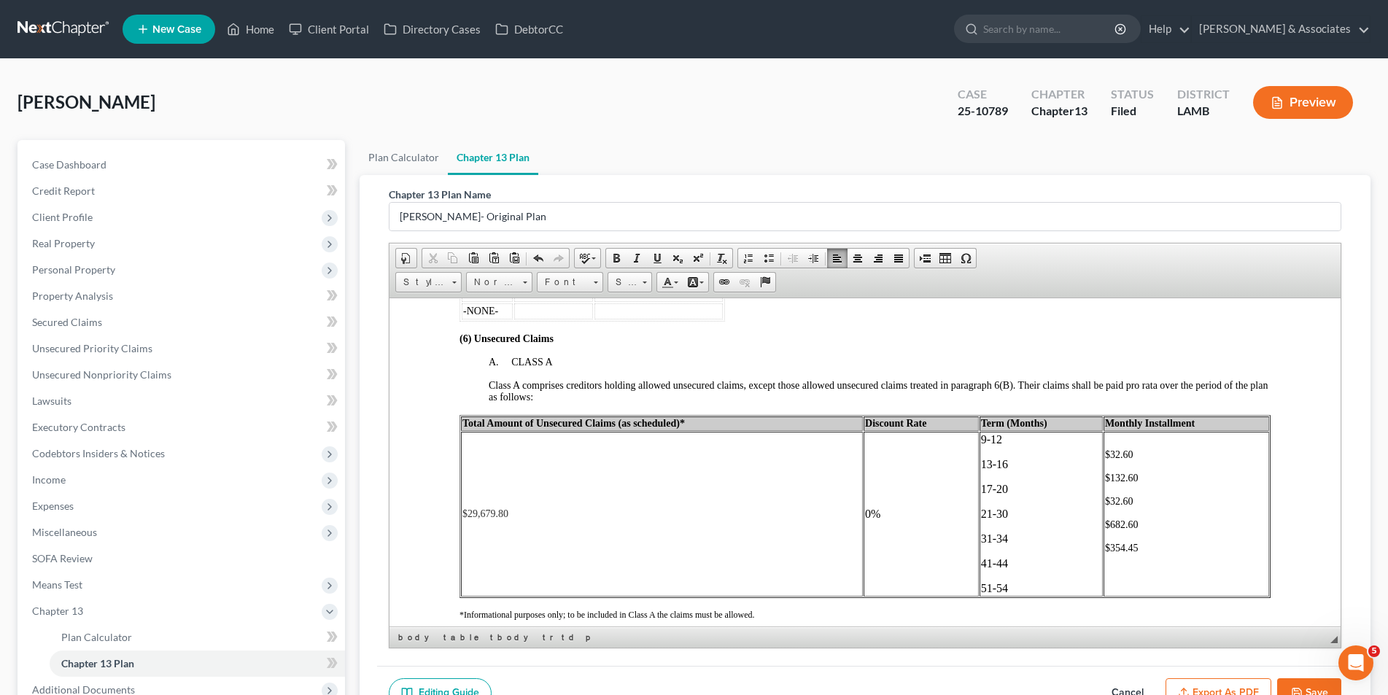
scroll to position [2407, 0]
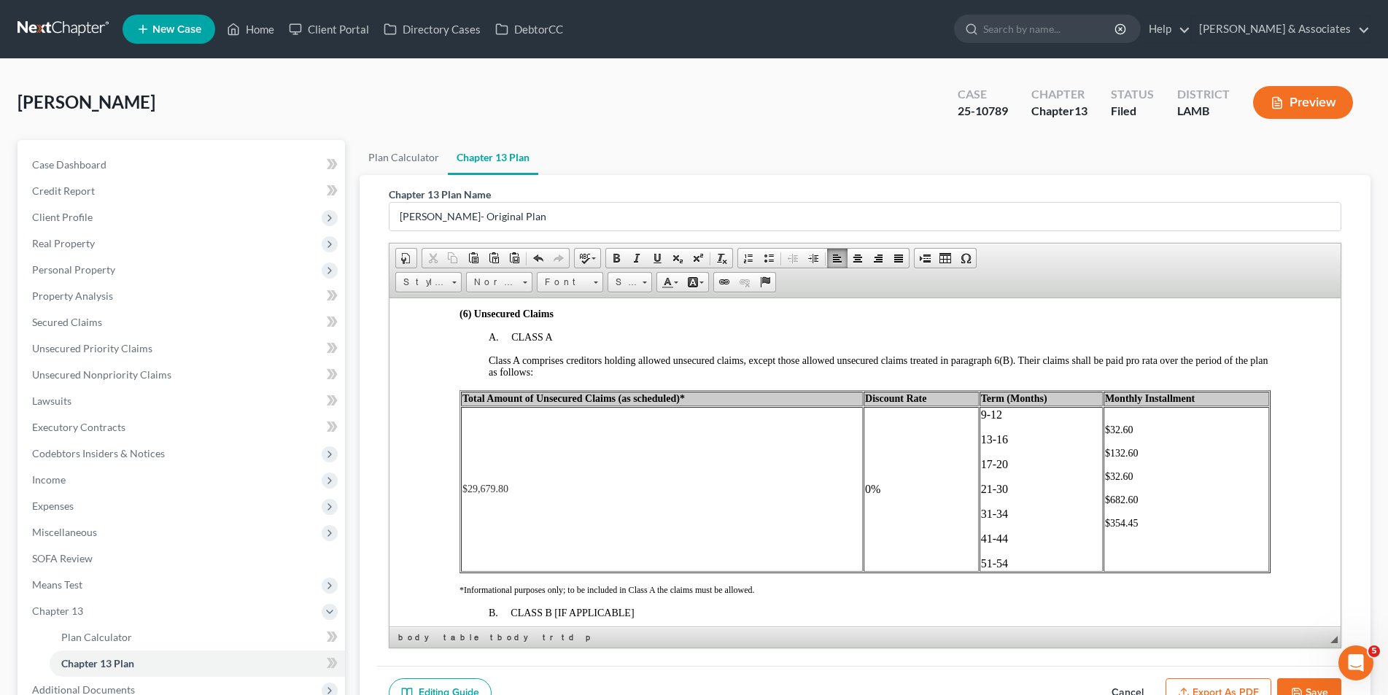
click at [1003, 516] on p "31-34" at bounding box center [1040, 513] width 120 height 13
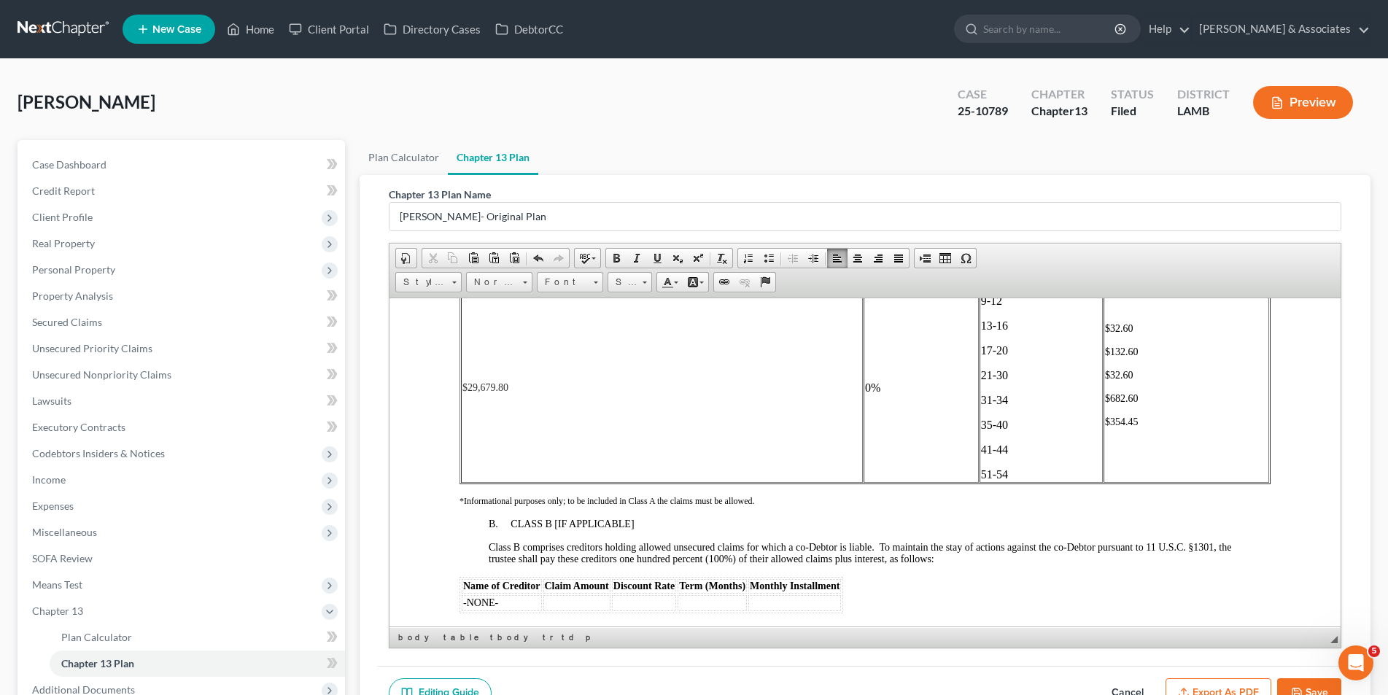
scroll to position [2553, 0]
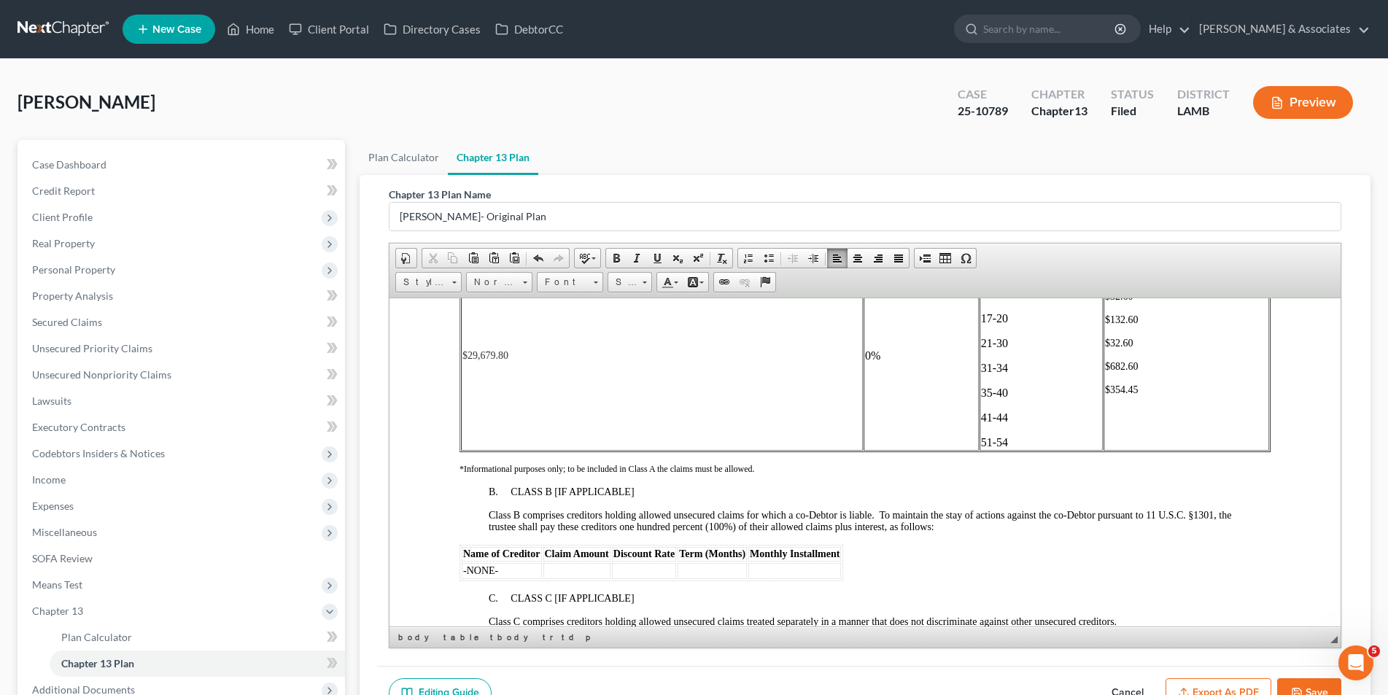
click at [999, 419] on p "41-44" at bounding box center [1040, 417] width 120 height 13
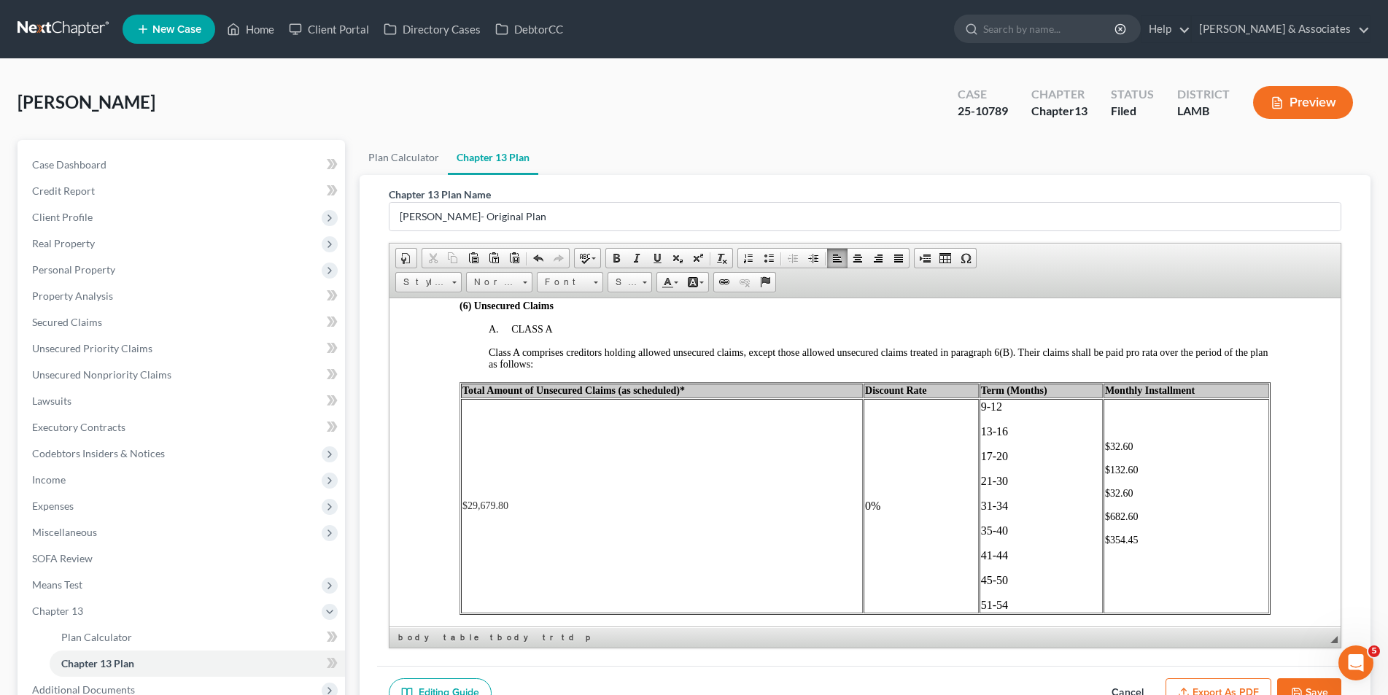
scroll to position [2480, 0]
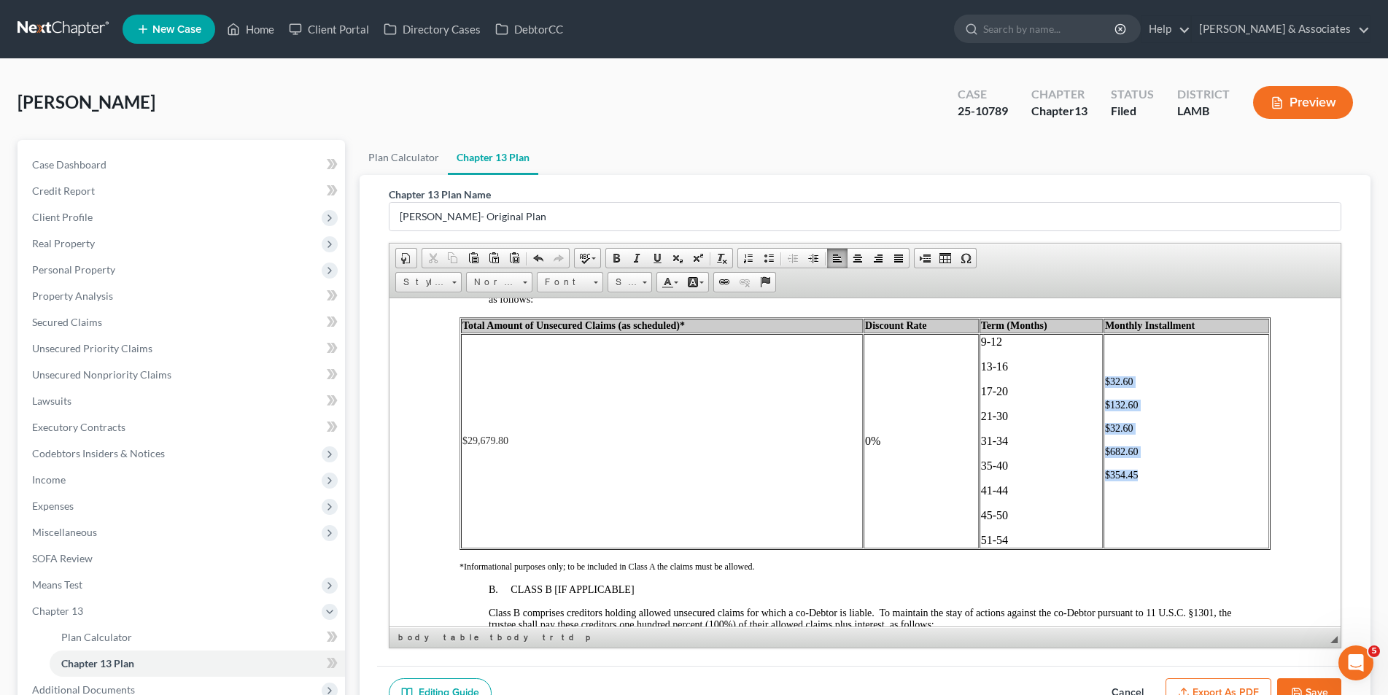
drag, startPoint x: 1127, startPoint y: 474, endPoint x: 1096, endPoint y: 385, distance: 94.1
click at [1103, 385] on td "$32.60 $132.60 $32.60 $682.60 $354.45" at bounding box center [1186, 440] width 166 height 214
click at [641, 282] on link "14" at bounding box center [630, 282] width 44 height 20
click at [657, 398] on link "16" at bounding box center [651, 397] width 83 height 19
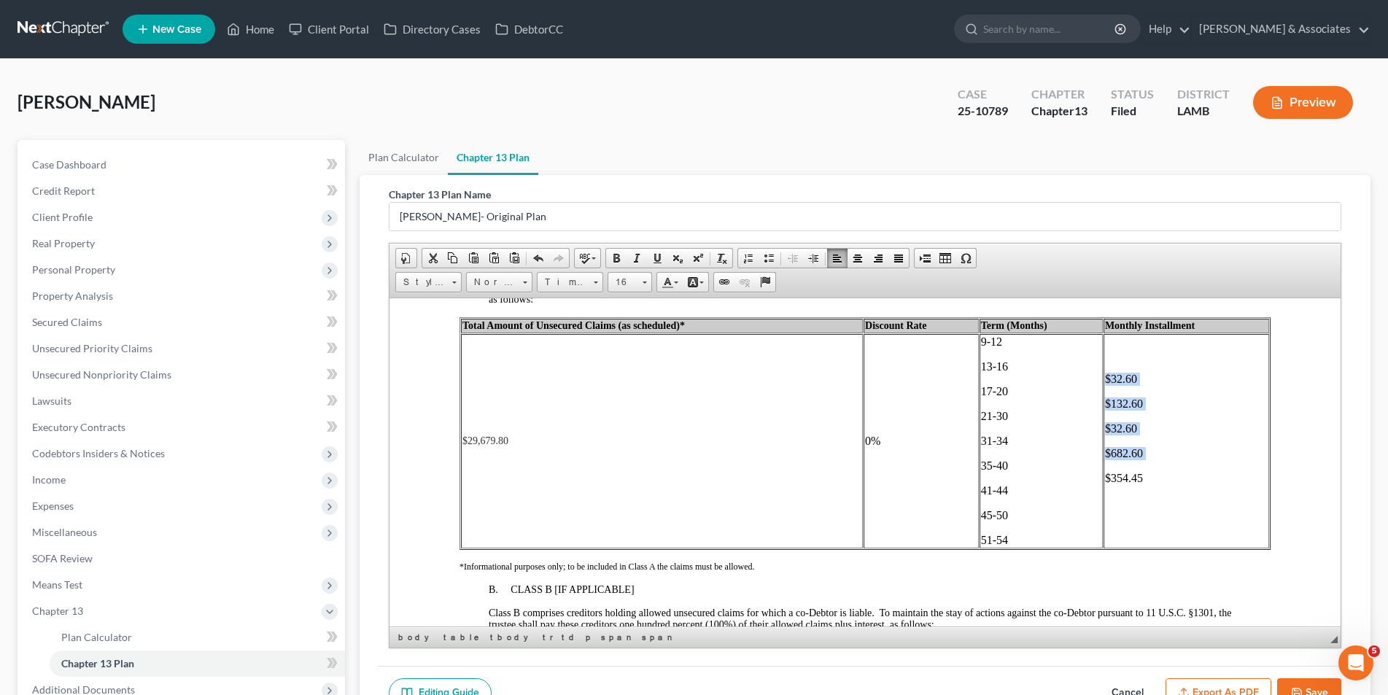
scroll to position [0, 0]
click at [1131, 477] on span "$354.45" at bounding box center [1123, 477] width 38 height 12
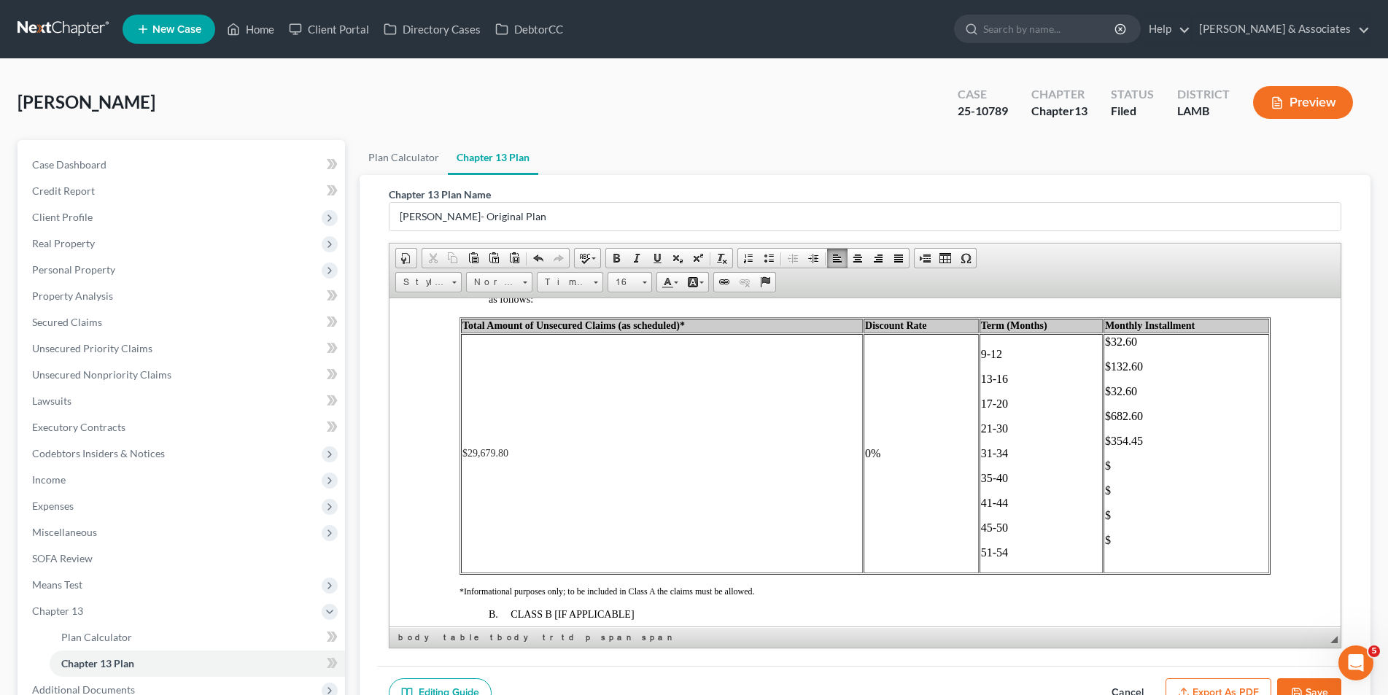
click at [979, 352] on td "9-12 13-16 17-20 21-30 31-34 35-40 41-44 45-50 51-54" at bounding box center [1040, 452] width 123 height 239
click at [1104, 535] on span "$" at bounding box center [1107, 539] width 6 height 12
click at [1104, 560] on p at bounding box center [1185, 564] width 163 height 13
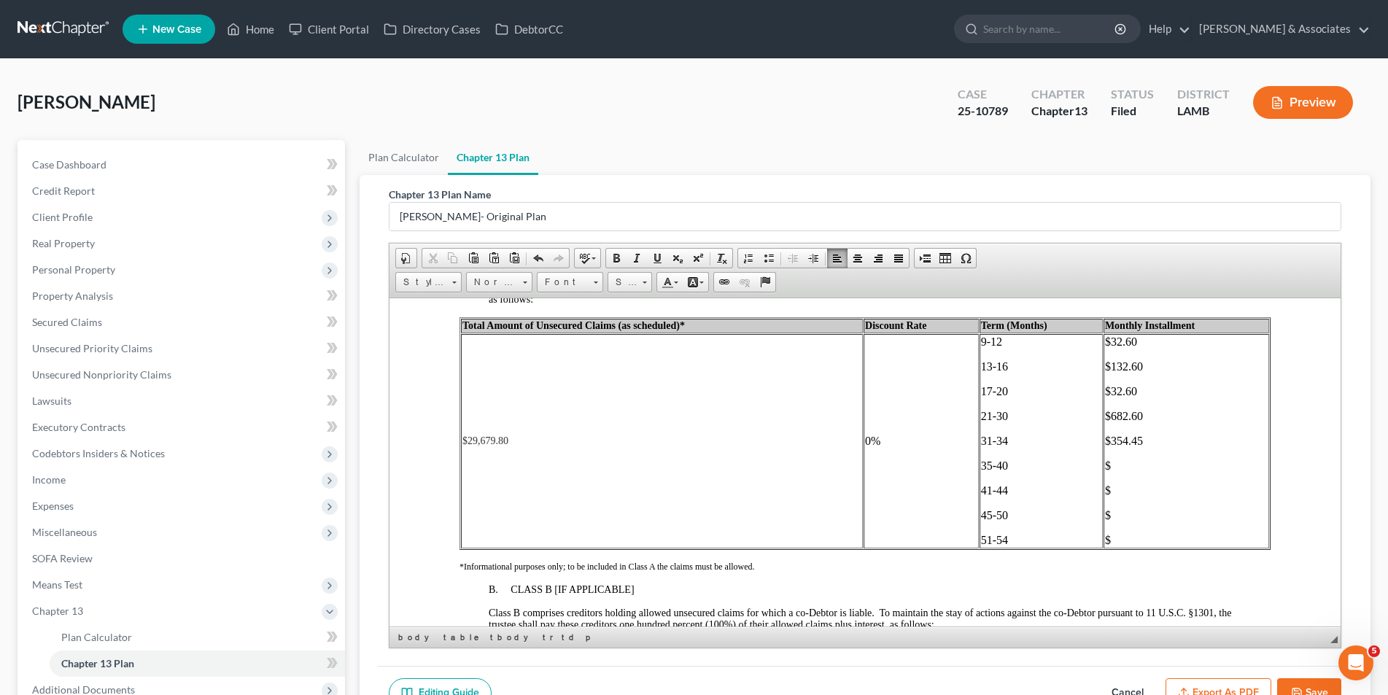
click at [1134, 438] on p "$354.45" at bounding box center [1185, 440] width 163 height 13
click at [1131, 418] on span "$682.60" at bounding box center [1123, 415] width 38 height 12
click at [1126, 393] on span "$32.60" at bounding box center [1120, 390] width 32 height 12
click at [1129, 363] on span "$132.60" at bounding box center [1123, 366] width 38 height 12
click at [1133, 363] on p "$132.60" at bounding box center [1185, 366] width 163 height 13
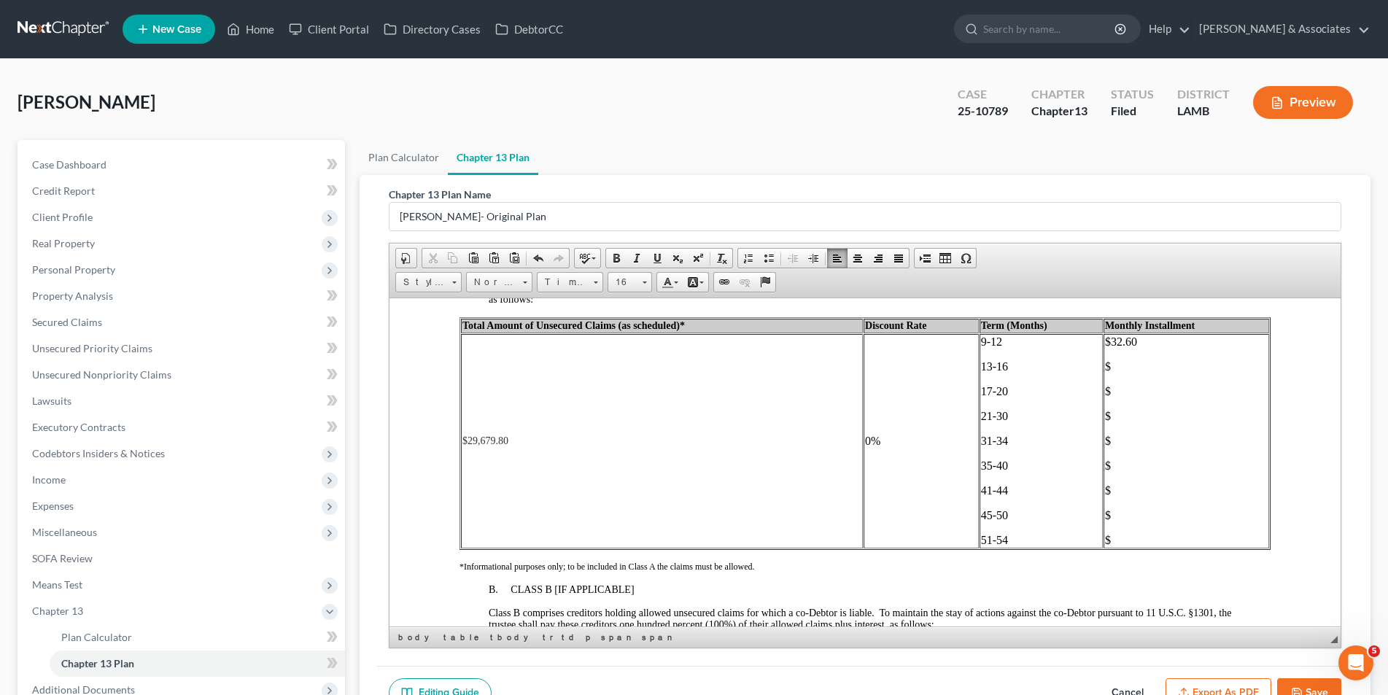
click at [1130, 344] on p "$32.60" at bounding box center [1185, 341] width 163 height 13
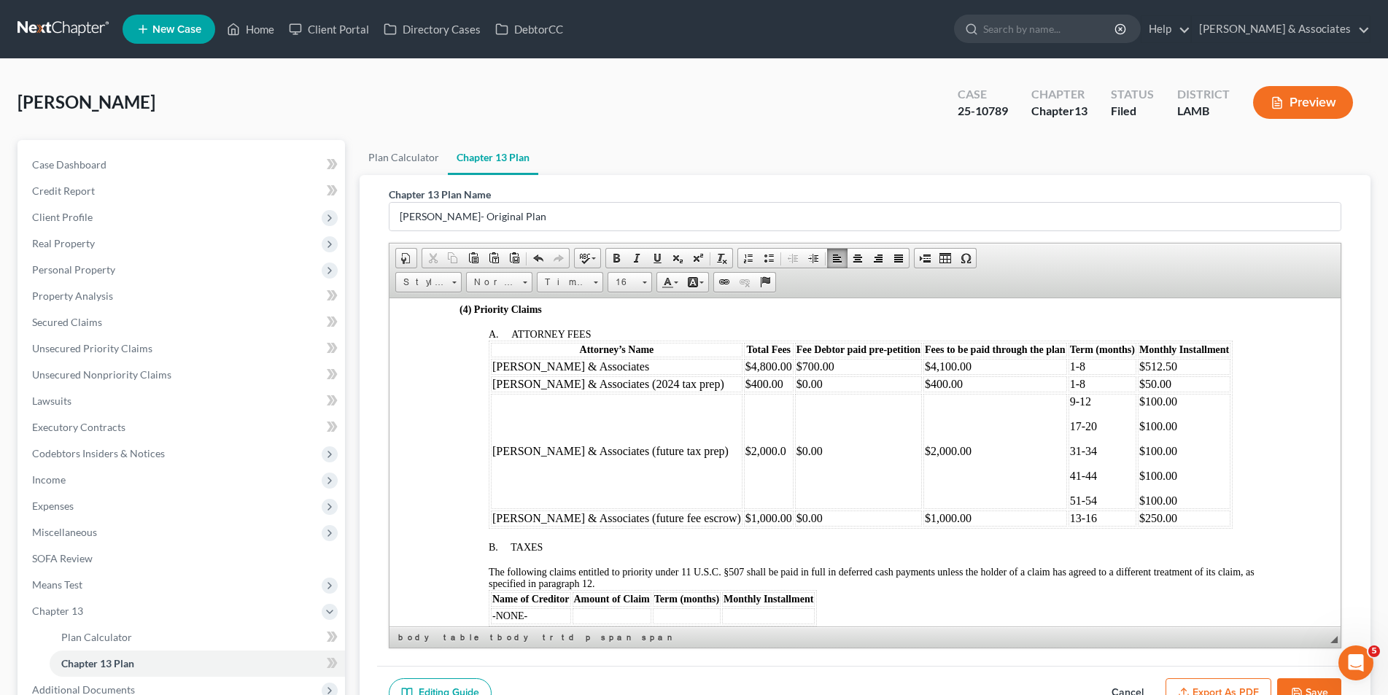
scroll to position [584, 0]
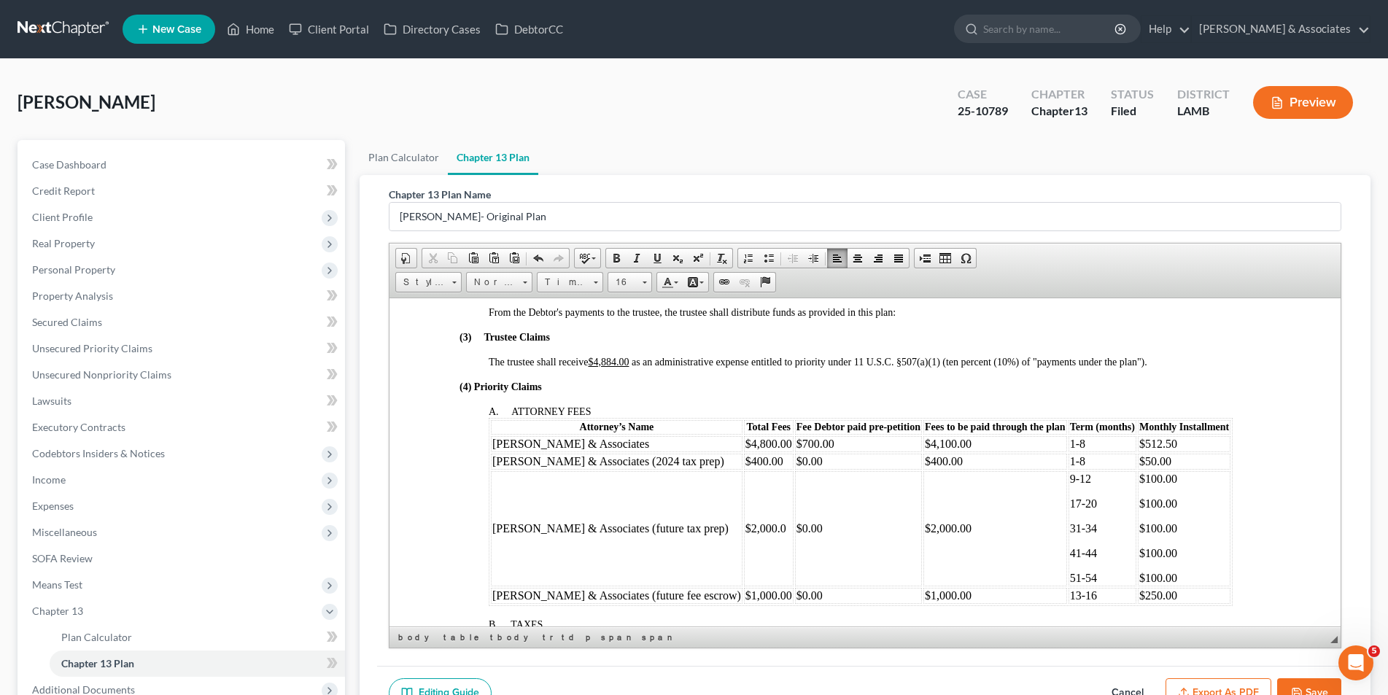
click at [1137, 463] on td "$50.00" at bounding box center [1183, 461] width 93 height 16
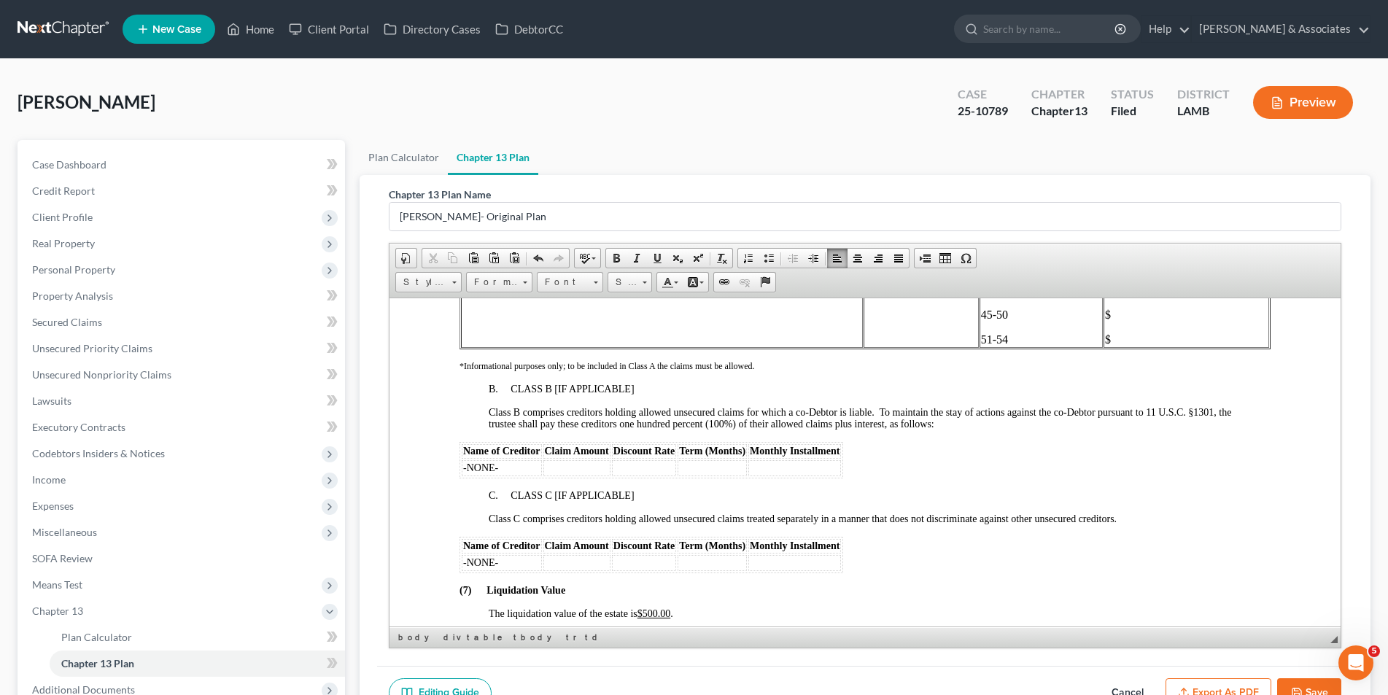
scroll to position [2553, 0]
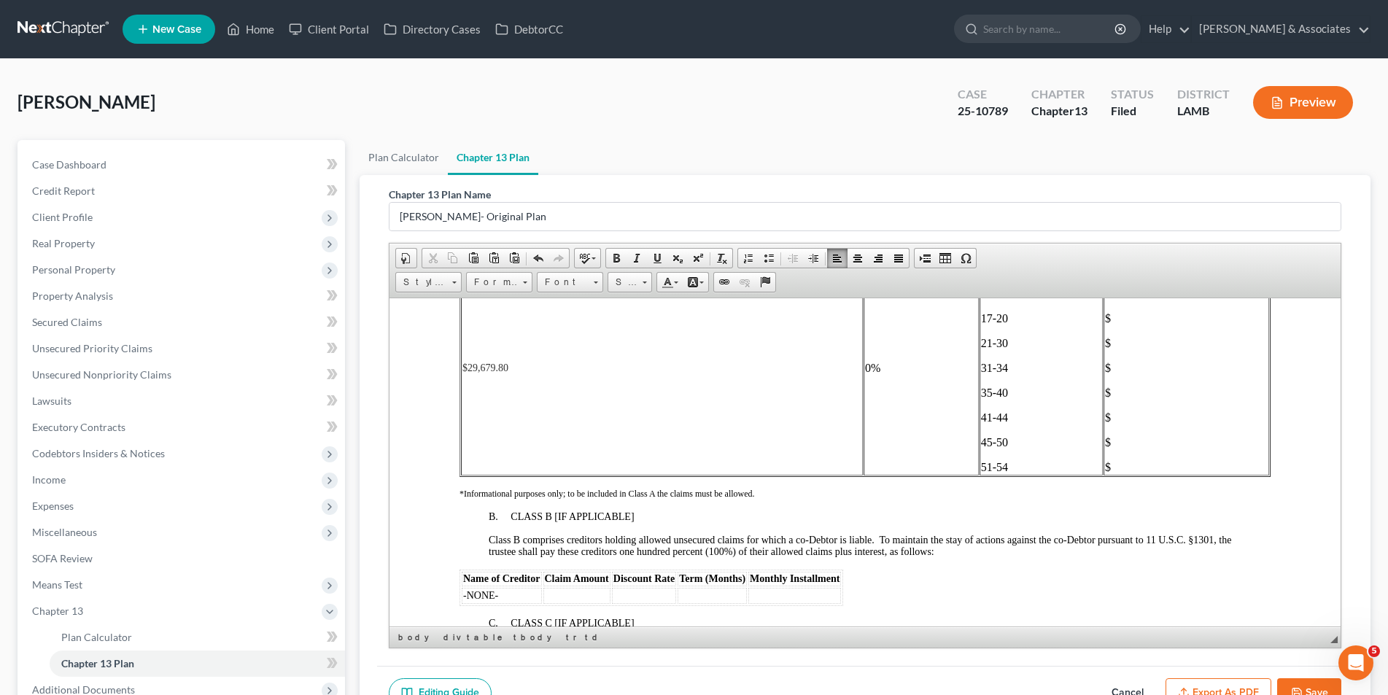
click at [1003, 471] on p "51-54" at bounding box center [1040, 466] width 120 height 13
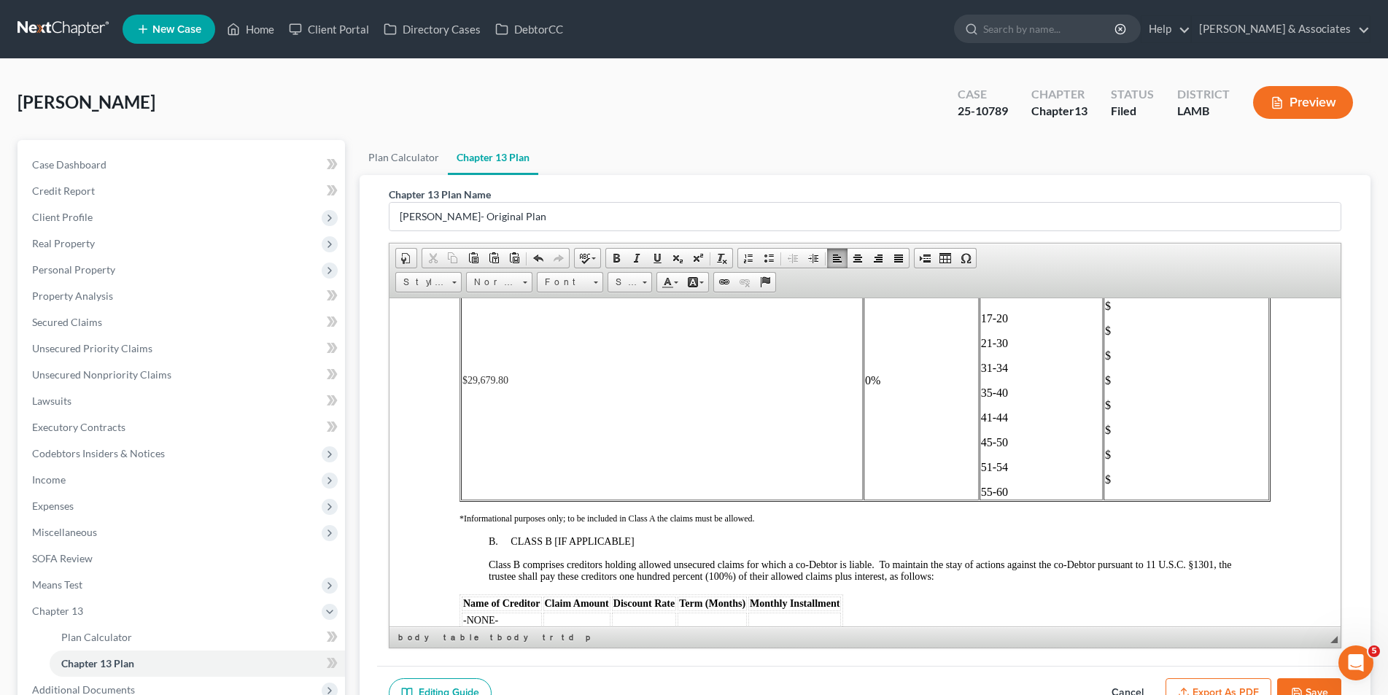
click at [1110, 475] on p "$" at bounding box center [1185, 479] width 163 height 13
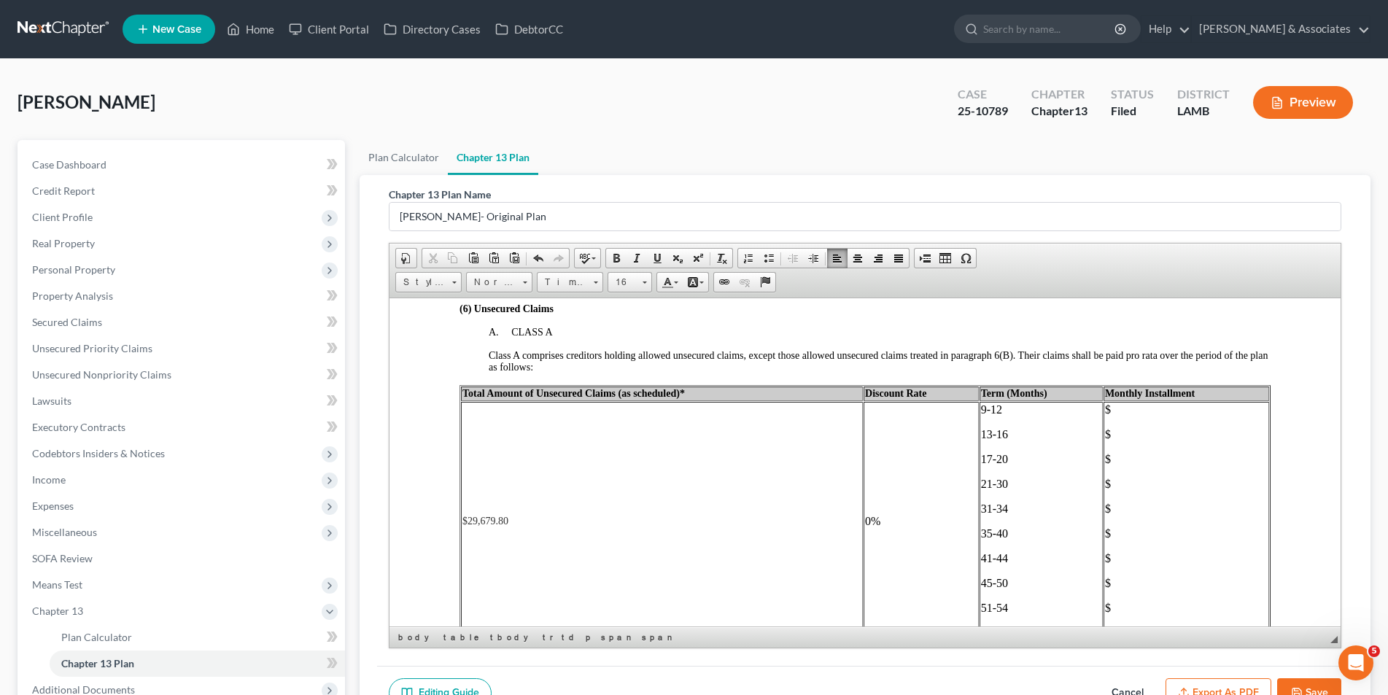
scroll to position [2407, 0]
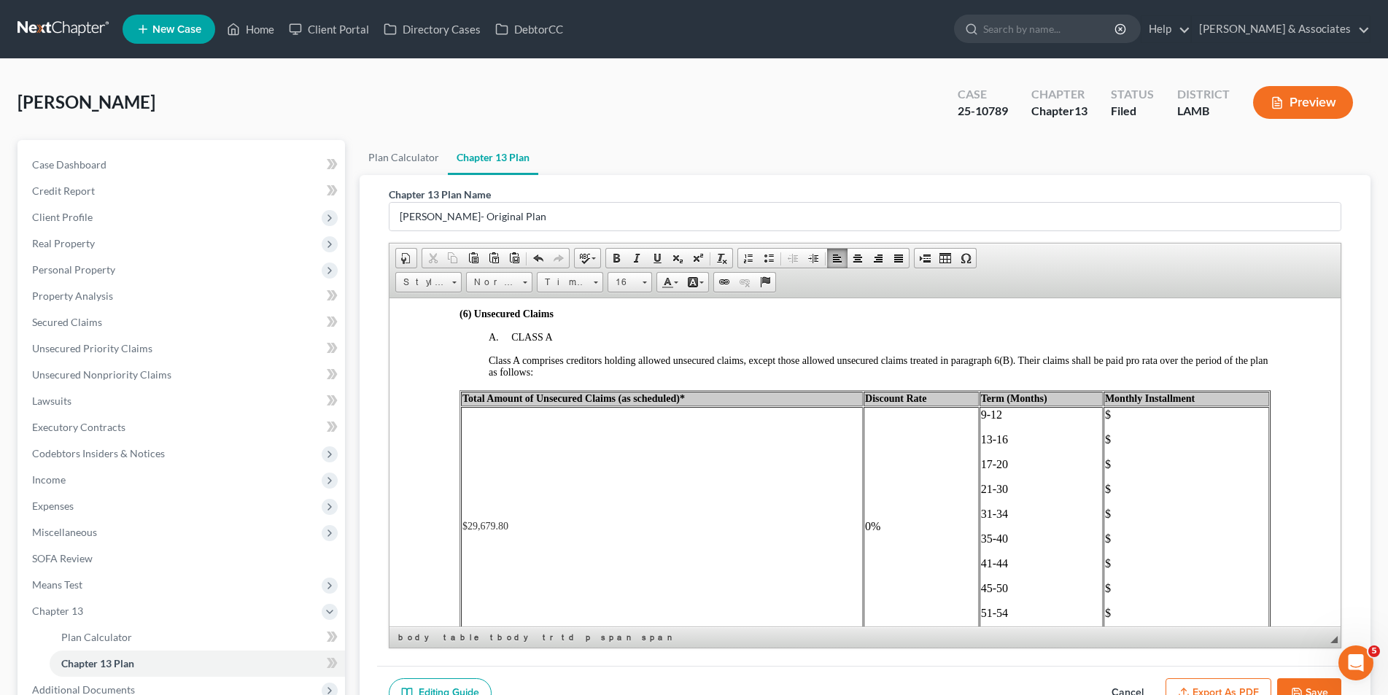
click at [1320, 689] on button "Save" at bounding box center [1309, 693] width 64 height 31
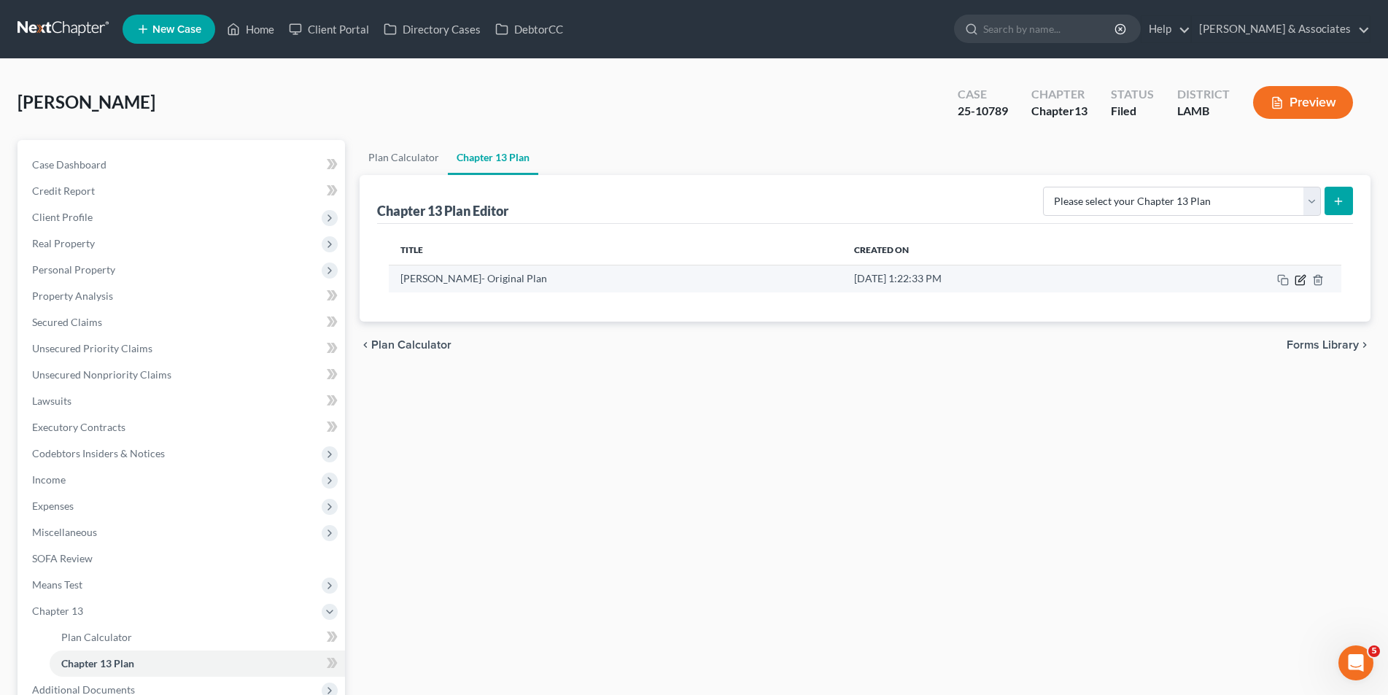
click at [1305, 285] on icon "button" at bounding box center [1301, 280] width 12 height 12
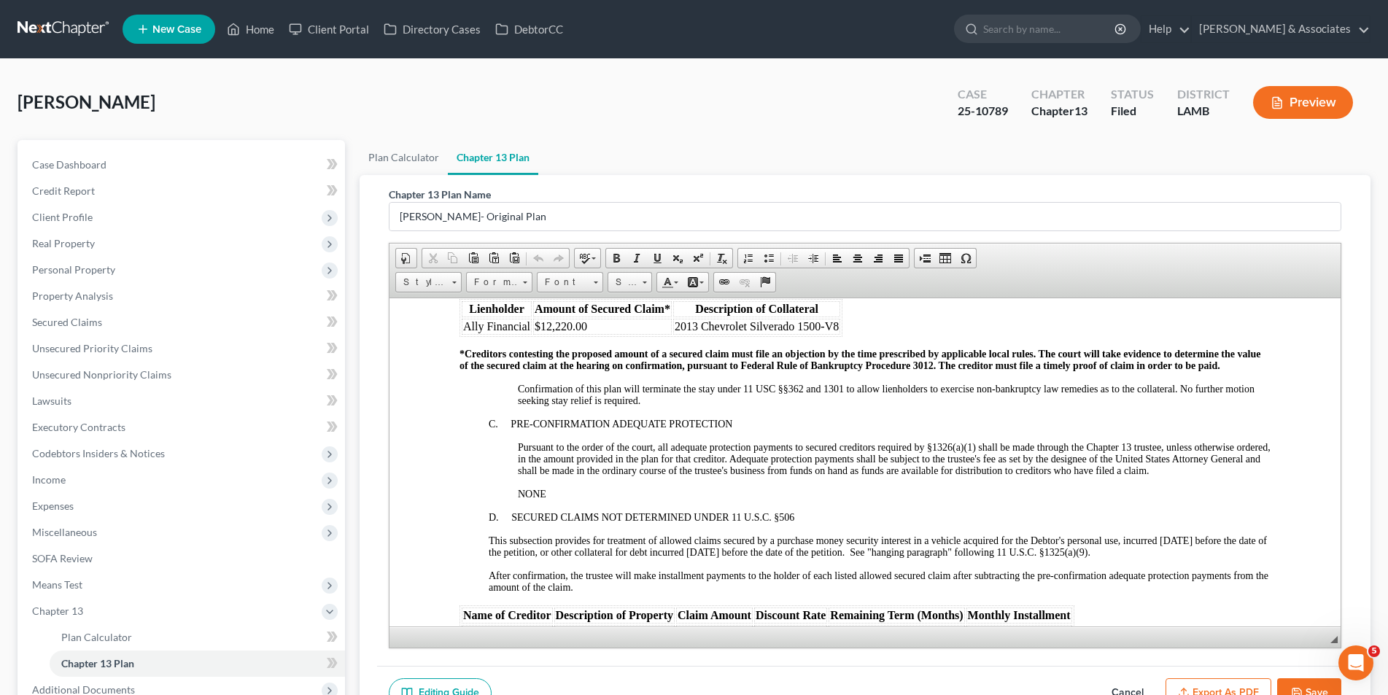
scroll to position [1751, 0]
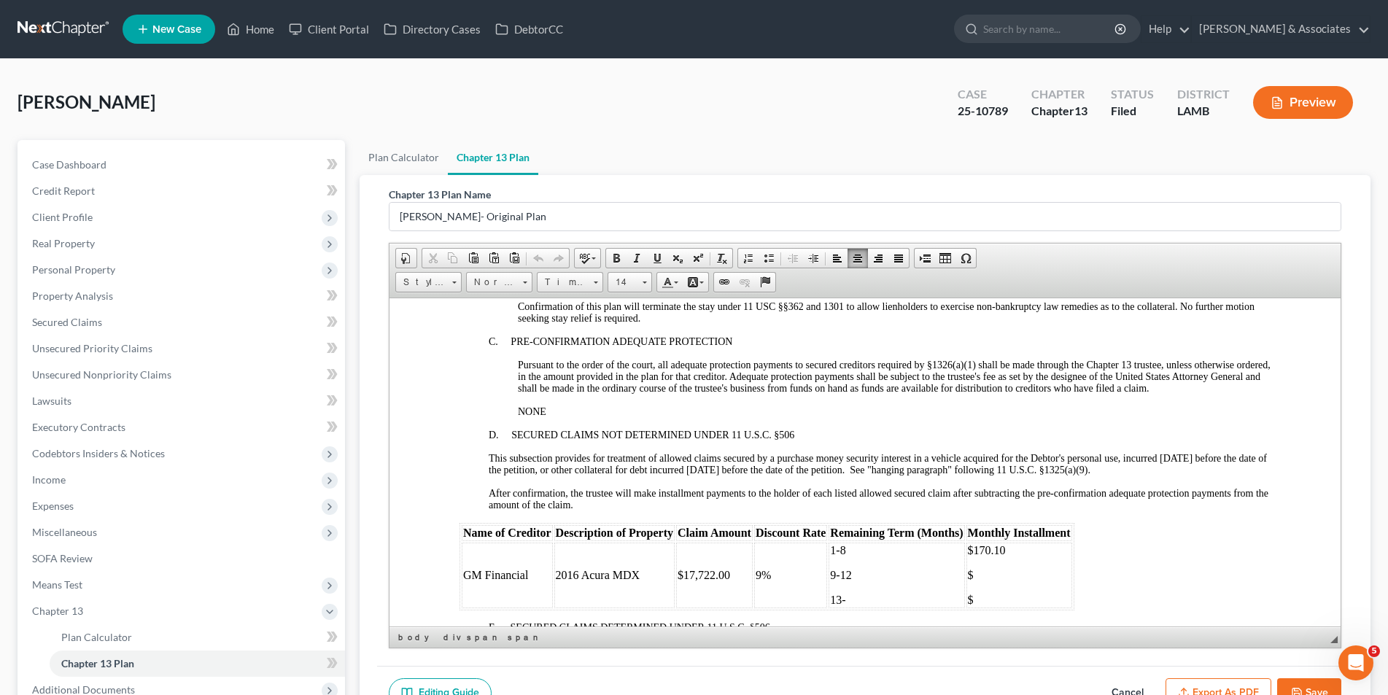
click at [972, 573] on span "$" at bounding box center [970, 574] width 6 height 12
click at [845, 598] on span "13-" at bounding box center [836, 599] width 15 height 12
click at [981, 602] on p "$" at bounding box center [1018, 599] width 103 height 13
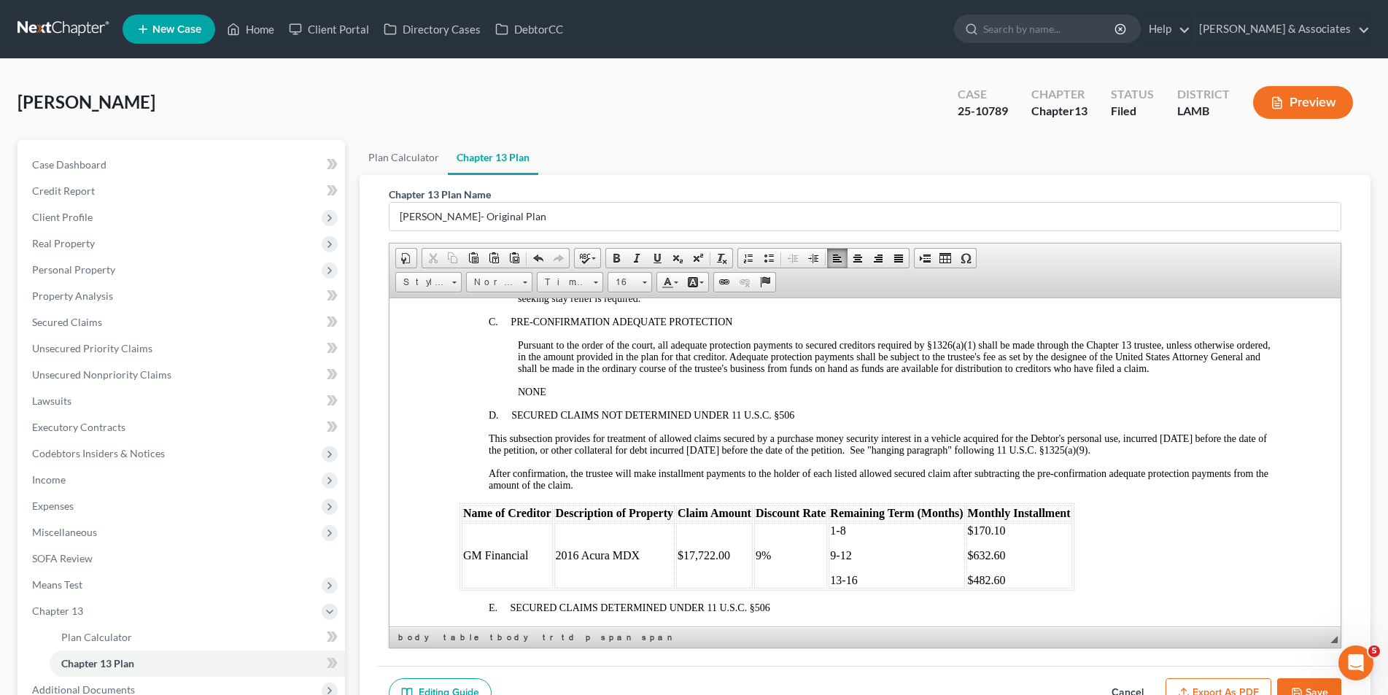
scroll to position [1824, 0]
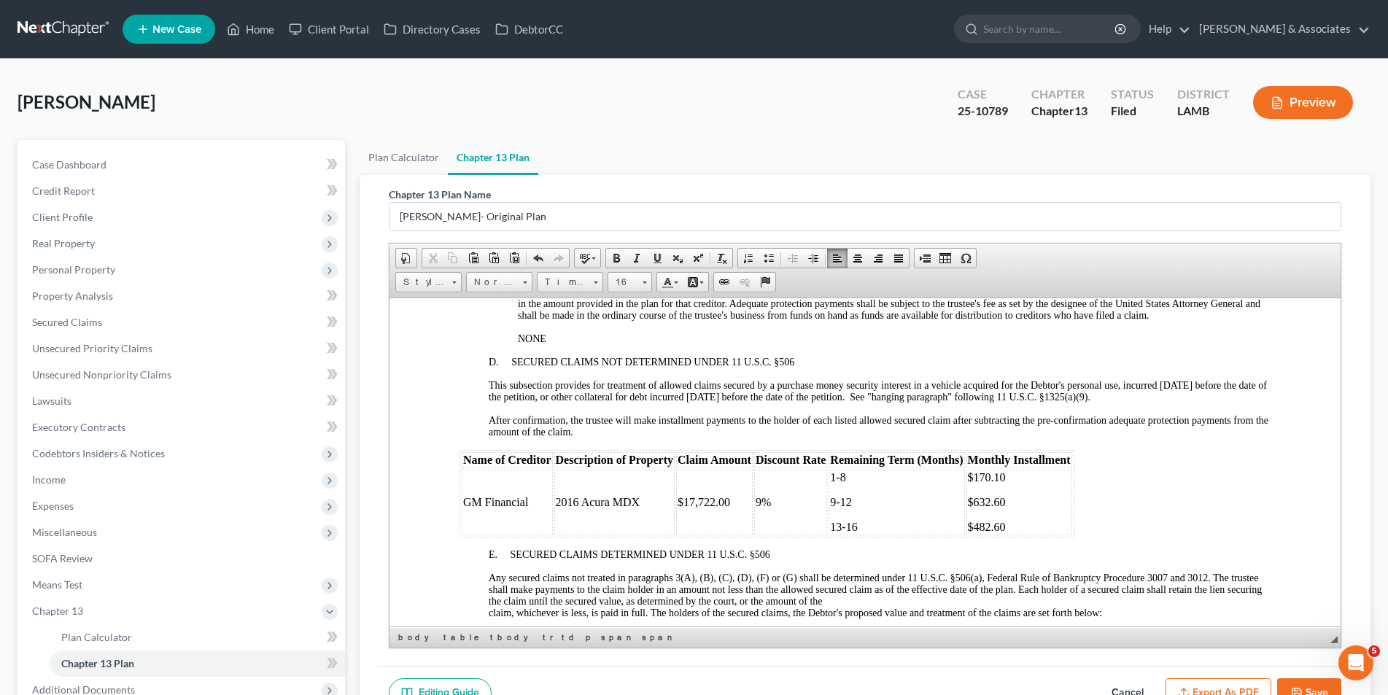
click at [868, 525] on p "13-16" at bounding box center [895, 526] width 133 height 13
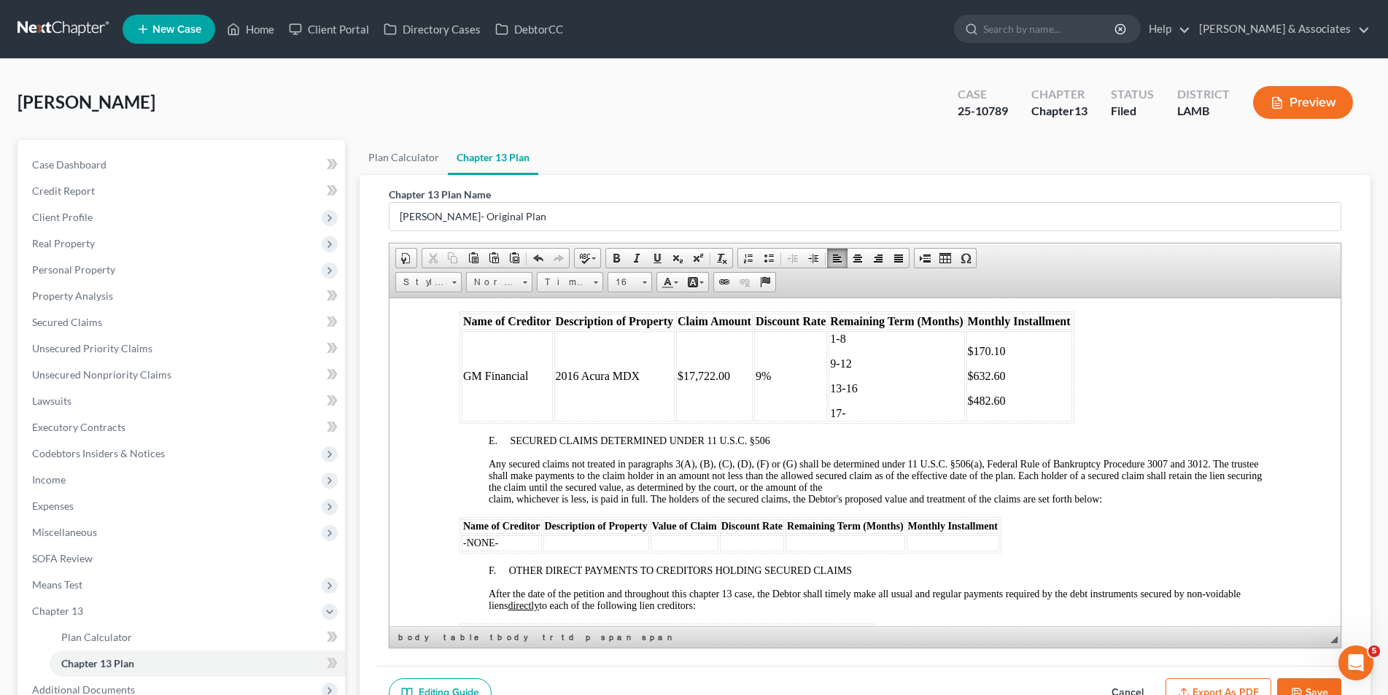
scroll to position [1970, 0]
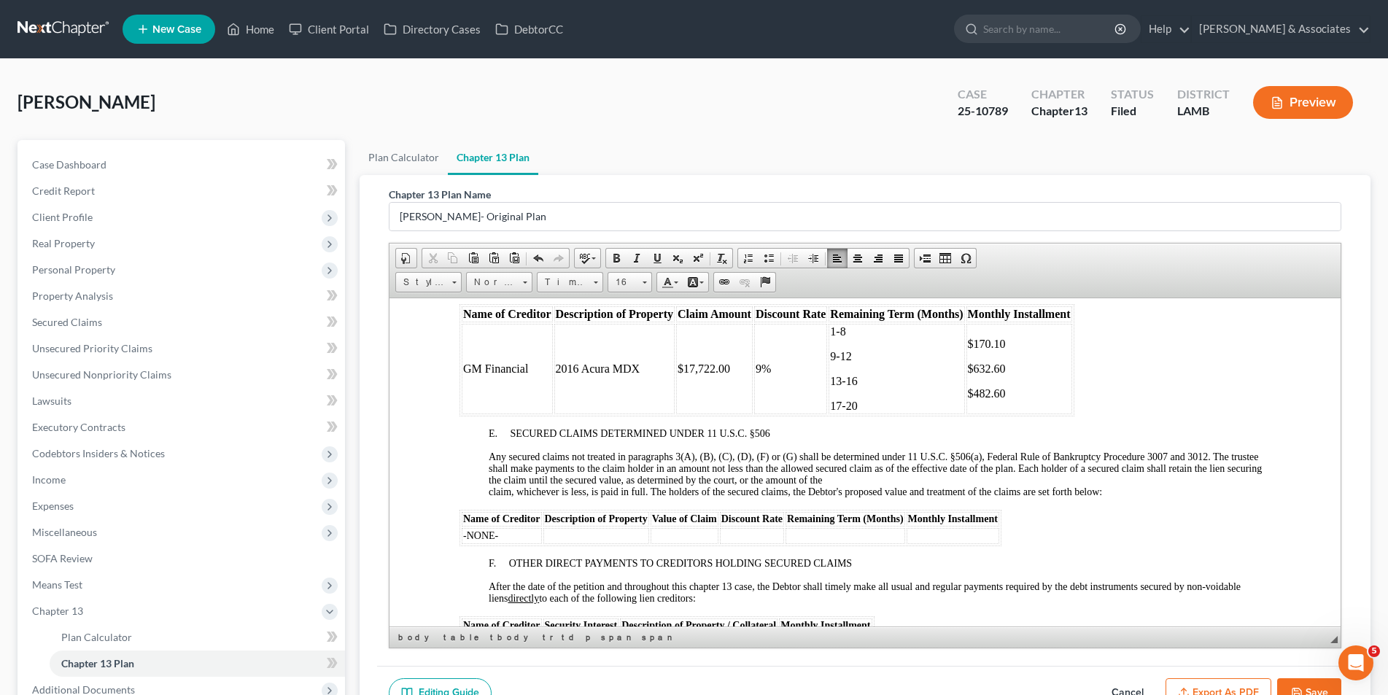
click at [1010, 395] on p "$482.60" at bounding box center [1018, 393] width 103 height 13
click at [865, 398] on td "1-8 9-12 13-16 17-20" at bounding box center [896, 368] width 136 height 90
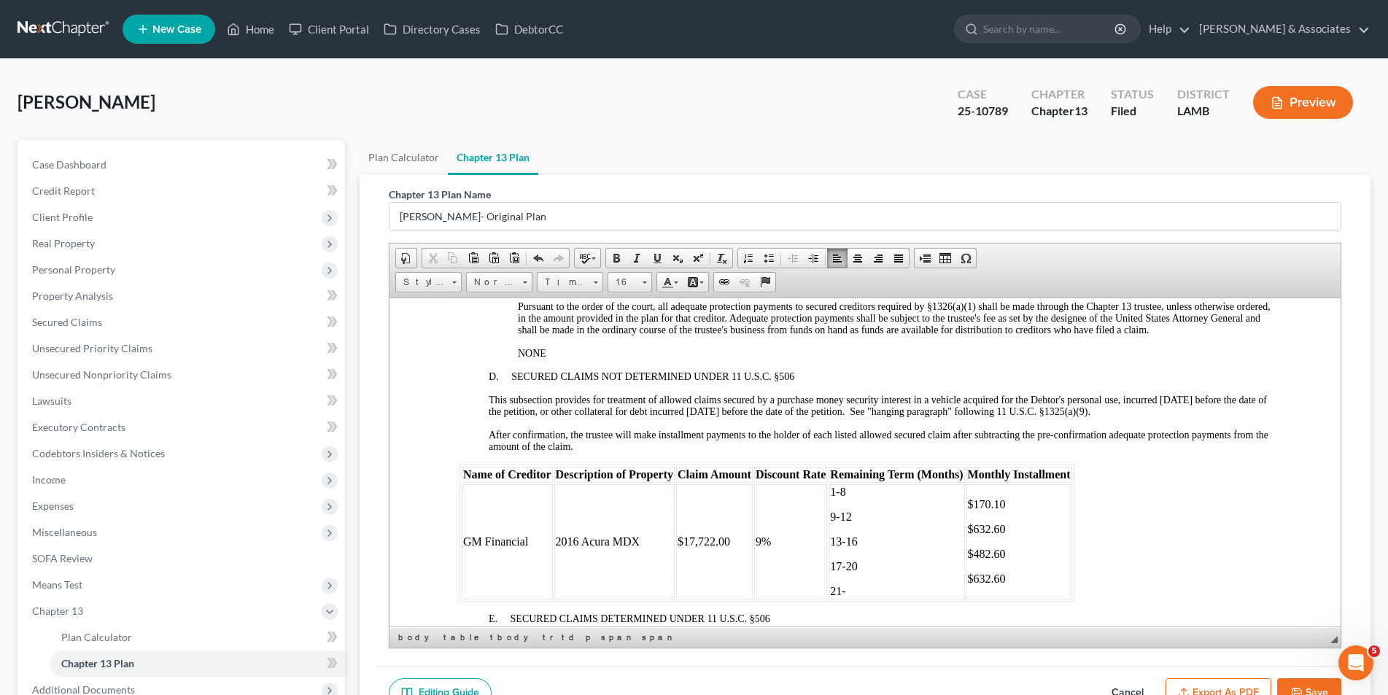
scroll to position [1824, 0]
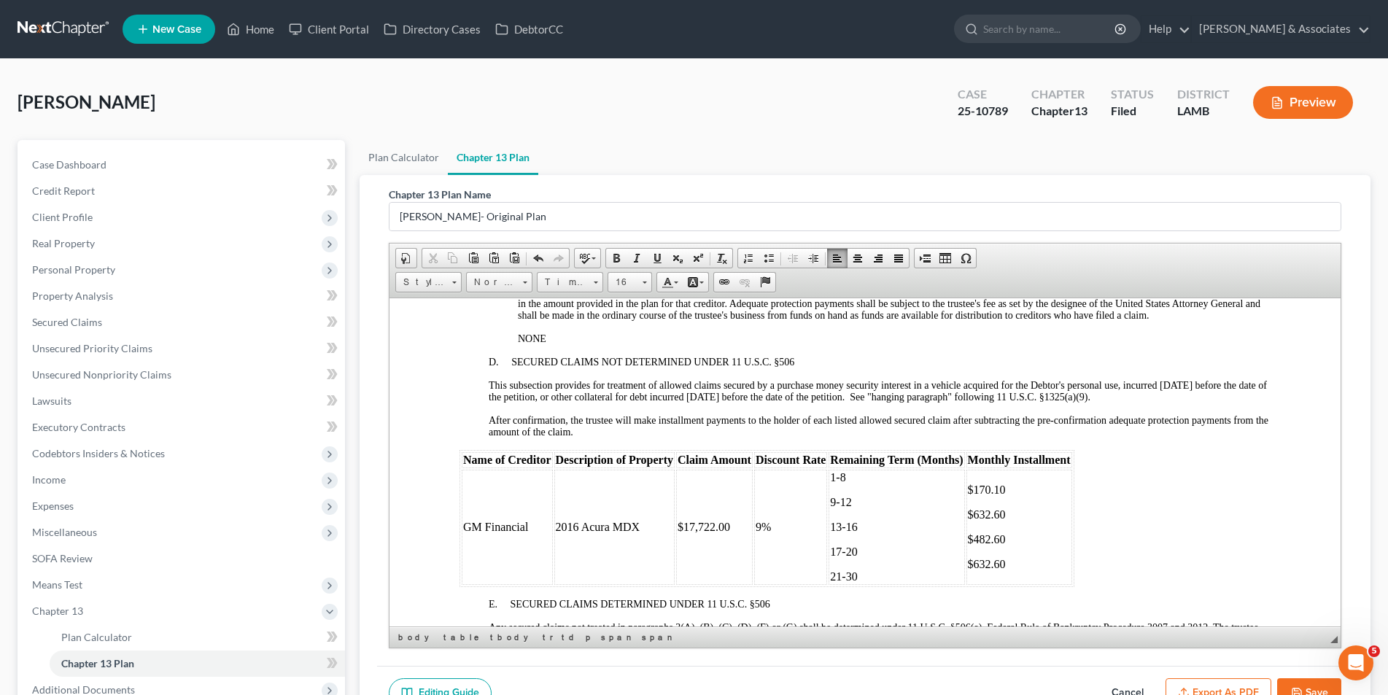
click at [1032, 567] on p "$632.60" at bounding box center [1018, 563] width 103 height 13
drag, startPoint x: 972, startPoint y: 576, endPoint x: 1000, endPoint y: 575, distance: 27.7
click at [972, 576] on span "​$" at bounding box center [970, 576] width 6 height 12
click at [862, 576] on p "21-30" at bounding box center [895, 576] width 133 height 13
click at [1021, 585] on p "$732.60" at bounding box center [1018, 588] width 103 height 13
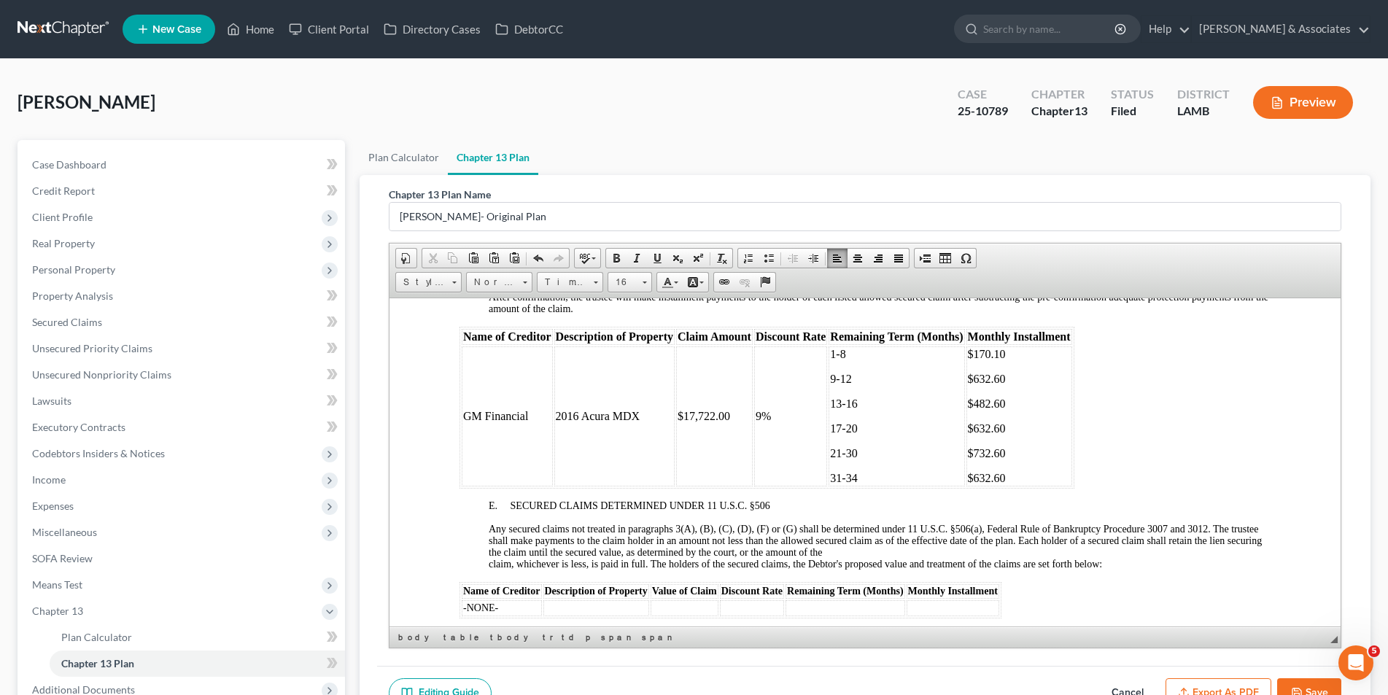
scroll to position [1970, 0]
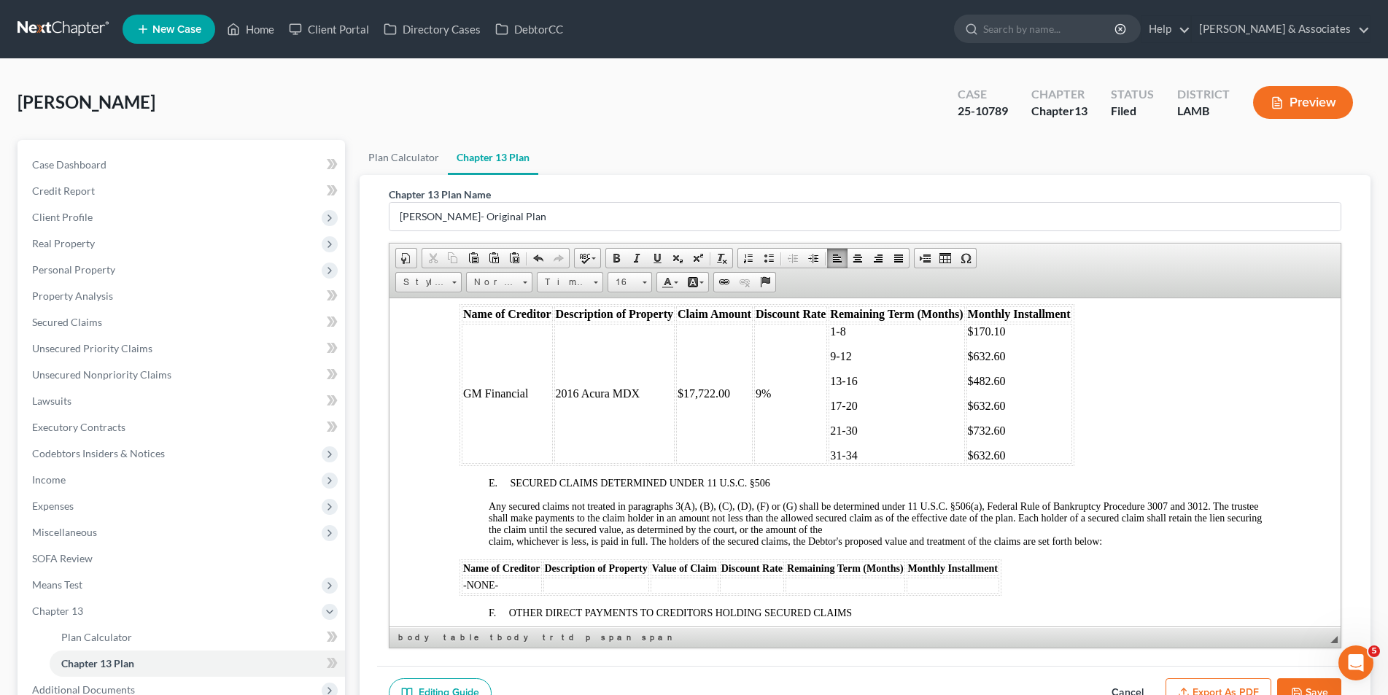
click at [863, 453] on p "31-34" at bounding box center [895, 455] width 133 height 13
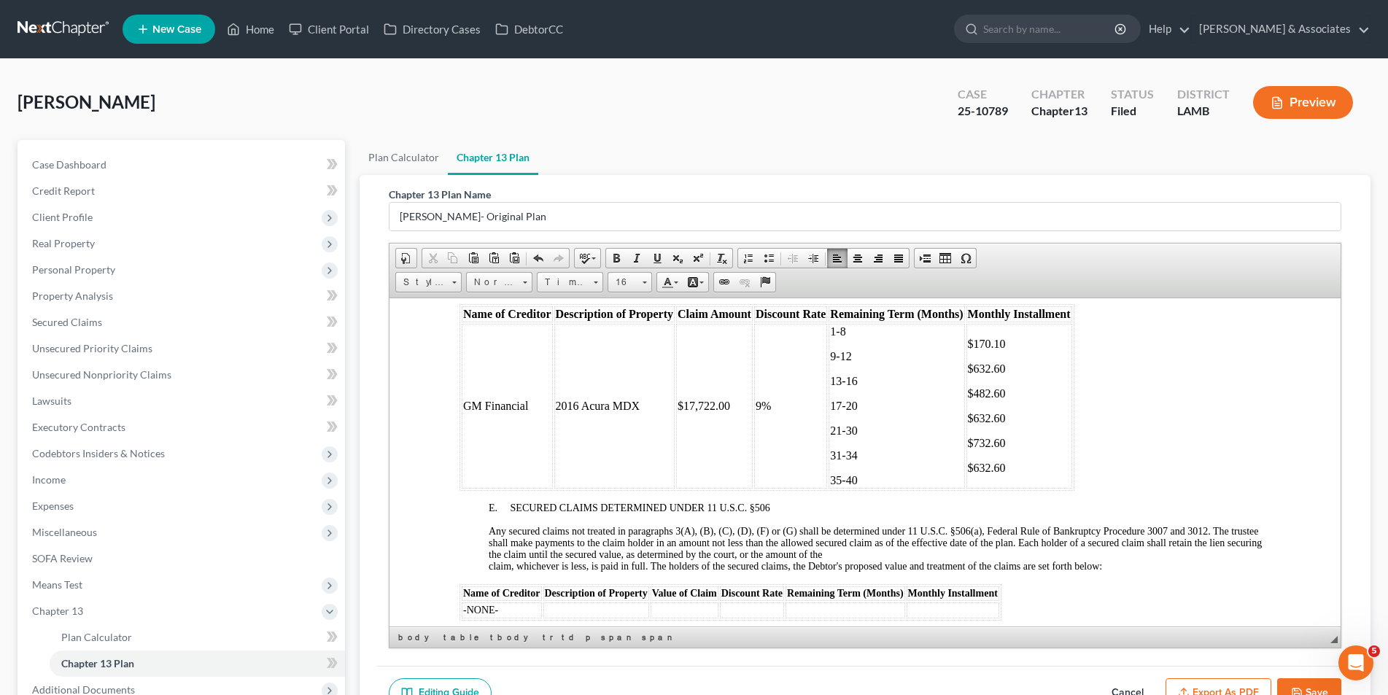
click at [1008, 472] on p "$632.60" at bounding box center [1018, 467] width 103 height 13
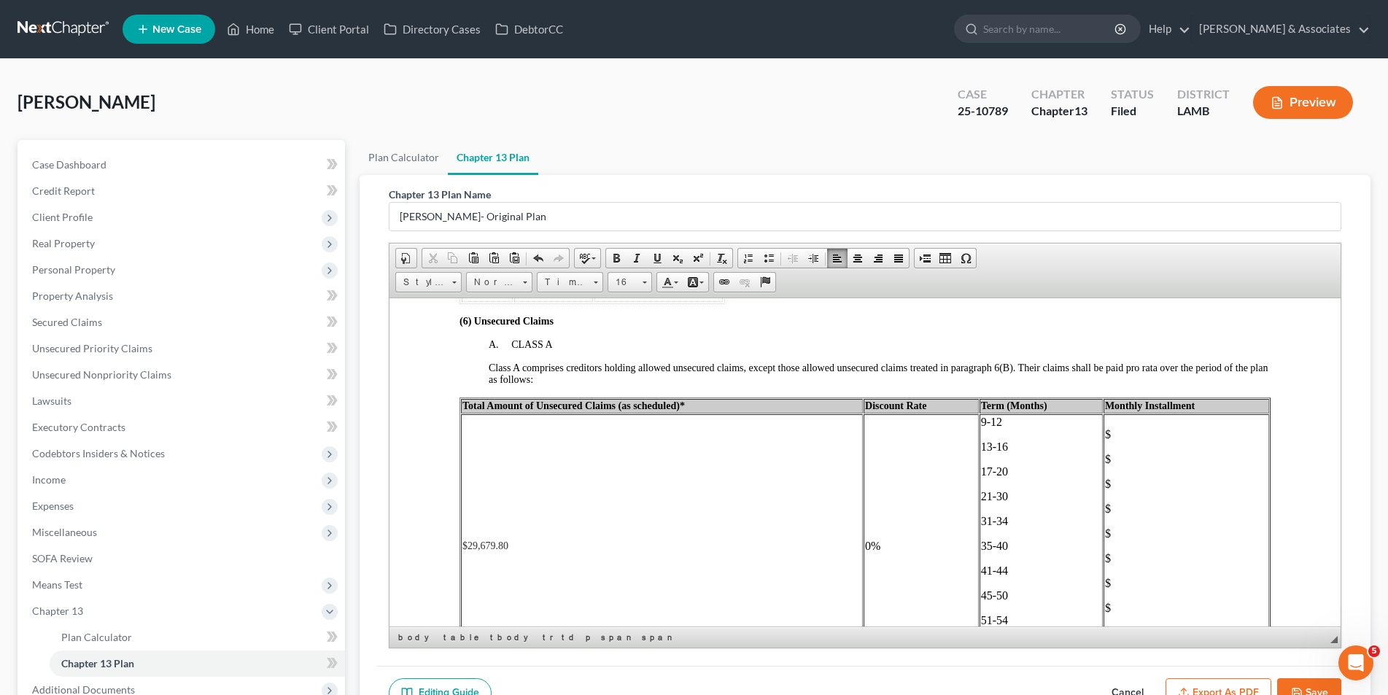
scroll to position [2499, 0]
drag, startPoint x: 1005, startPoint y: 396, endPoint x: 994, endPoint y: 378, distance: 20.9
click at [970, 416] on tr "$29,679.80 0% 9-12 13-16 17-20 21-30 31-34 35-40 41-44 45-50 51-54 55-60 $ $ $ …" at bounding box center [864, 546] width 808 height 264
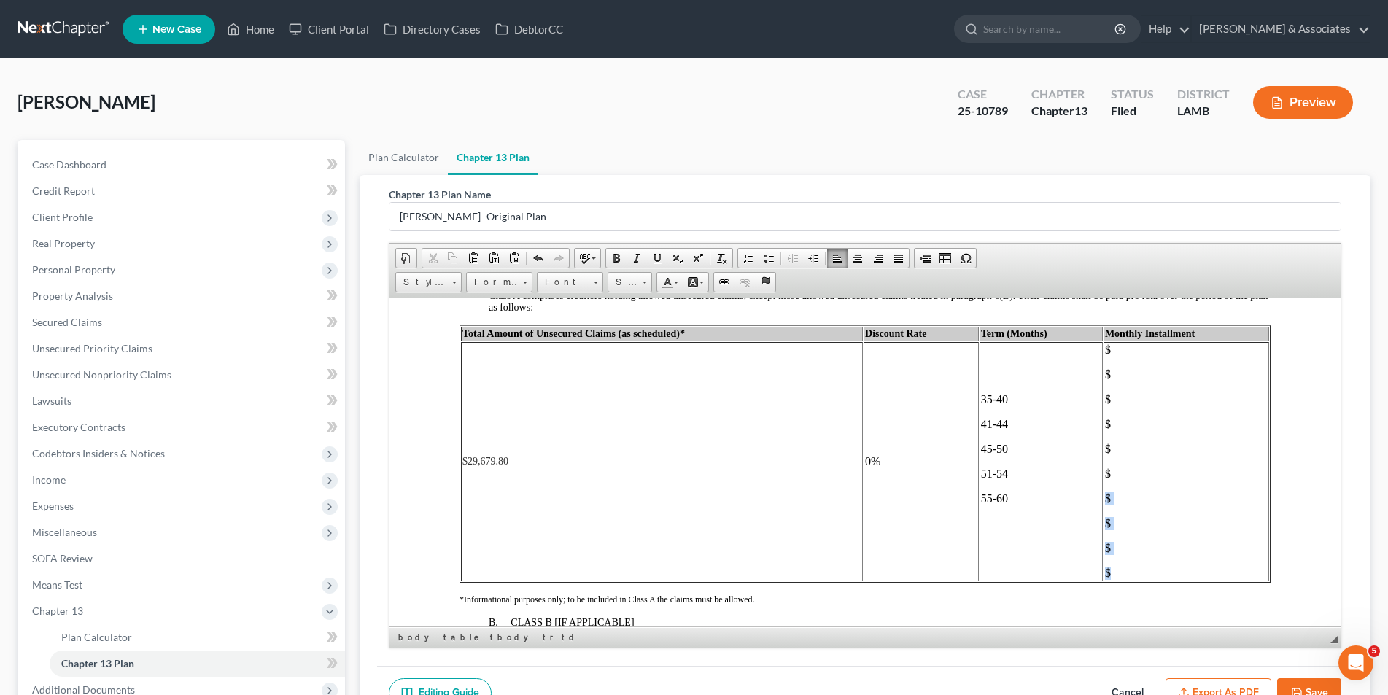
drag, startPoint x: 1110, startPoint y: 564, endPoint x: 1093, endPoint y: 502, distance: 64.2
click at [1103, 502] on td "$ $ $ $ $ $ $ $ $ $" at bounding box center [1186, 460] width 166 height 239
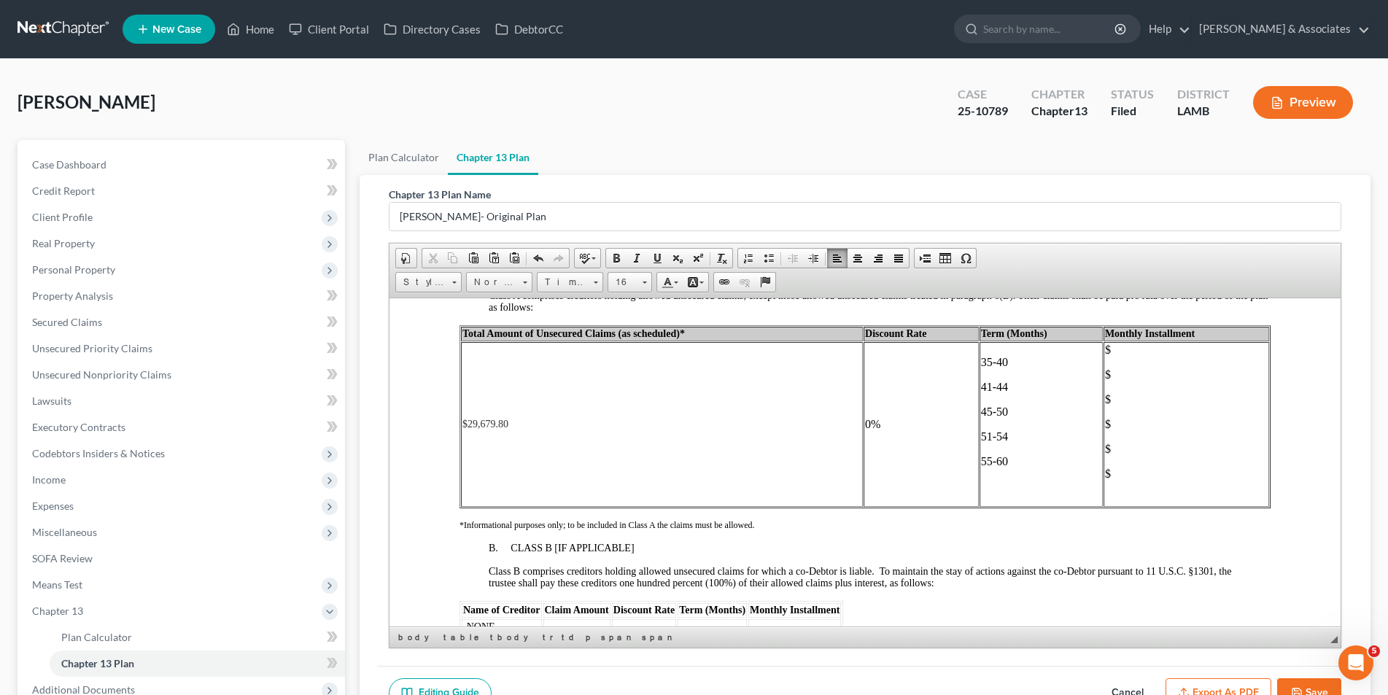
drag, startPoint x: 1105, startPoint y: 480, endPoint x: 1105, endPoint y: 471, distance: 9.5
click at [1105, 471] on td "$ $ $ $ $ $ ​" at bounding box center [1186, 423] width 166 height 165
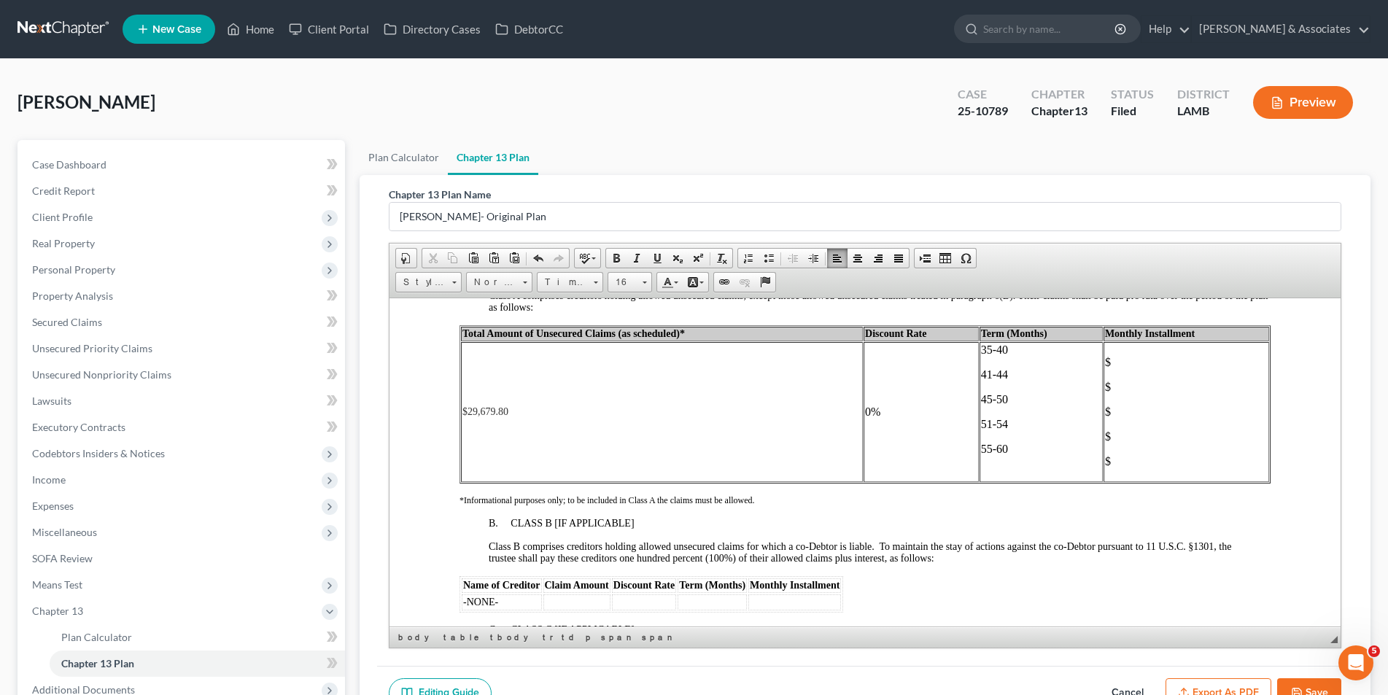
click at [1015, 473] on p at bounding box center [1040, 473] width 120 height 13
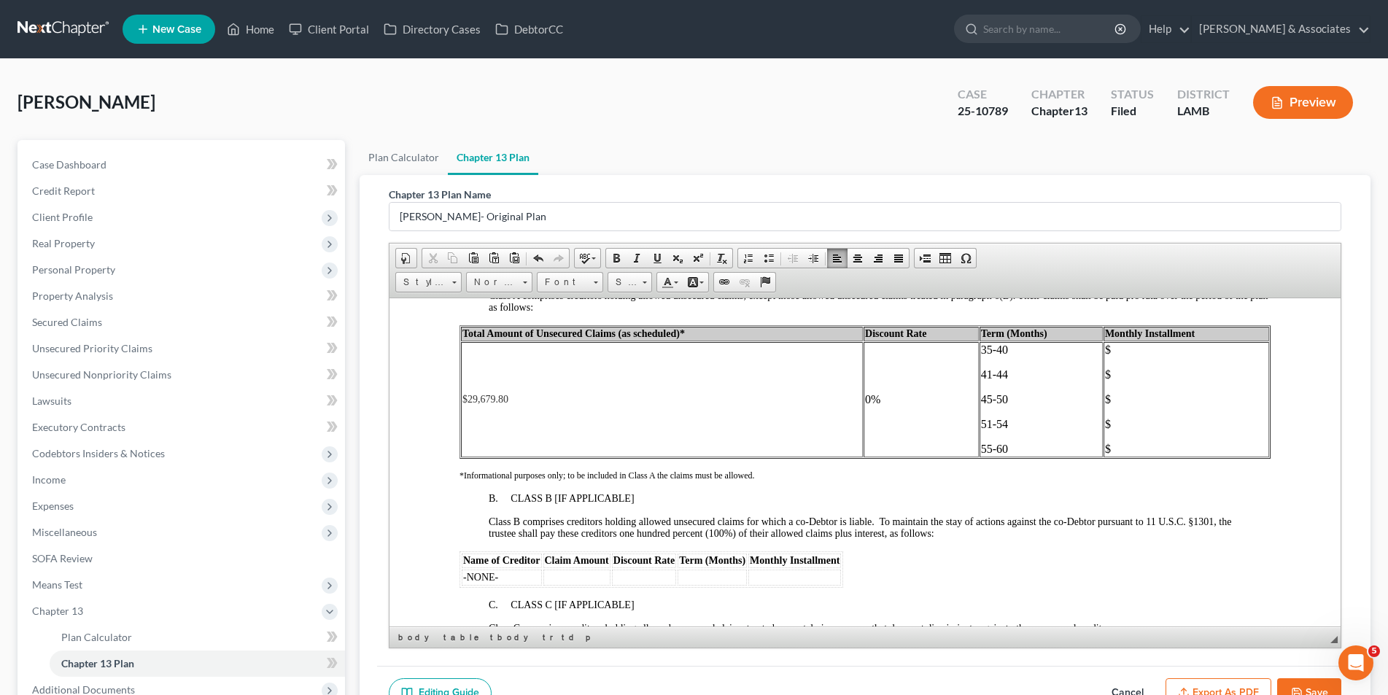
click at [1104, 345] on p "$" at bounding box center [1185, 349] width 163 height 13
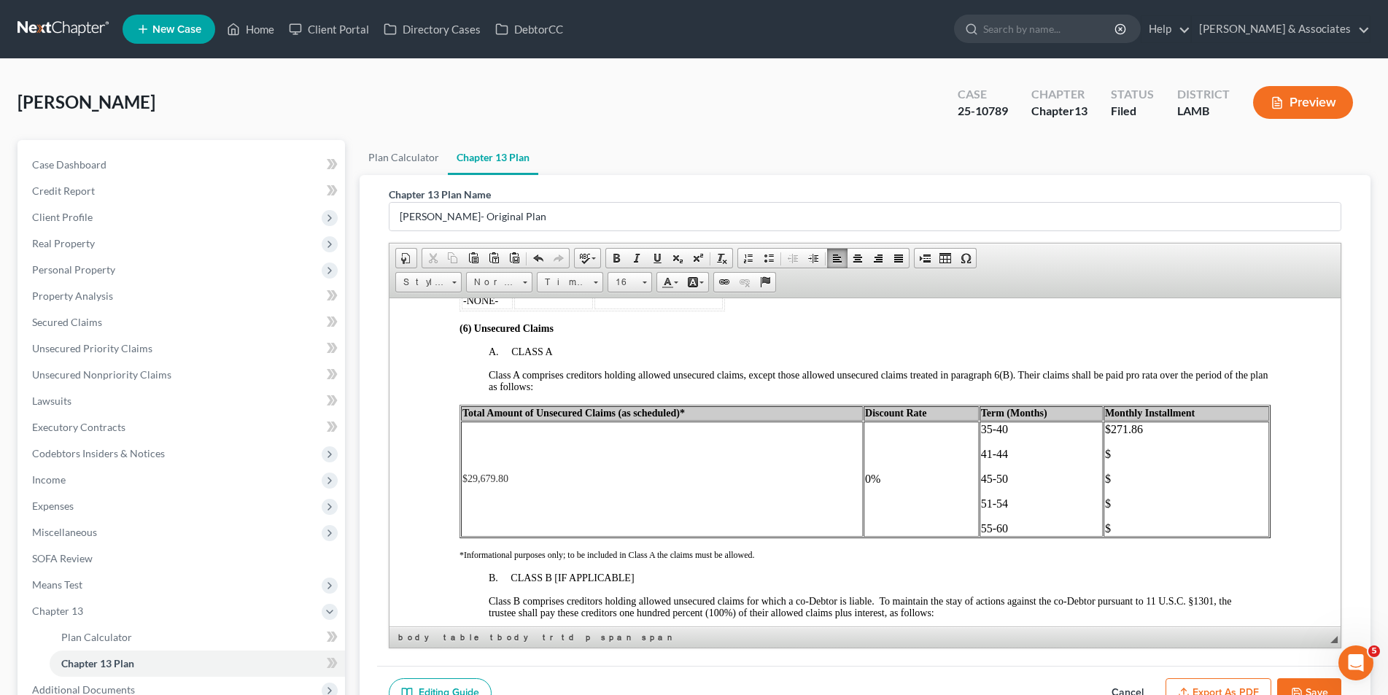
scroll to position [2499, 0]
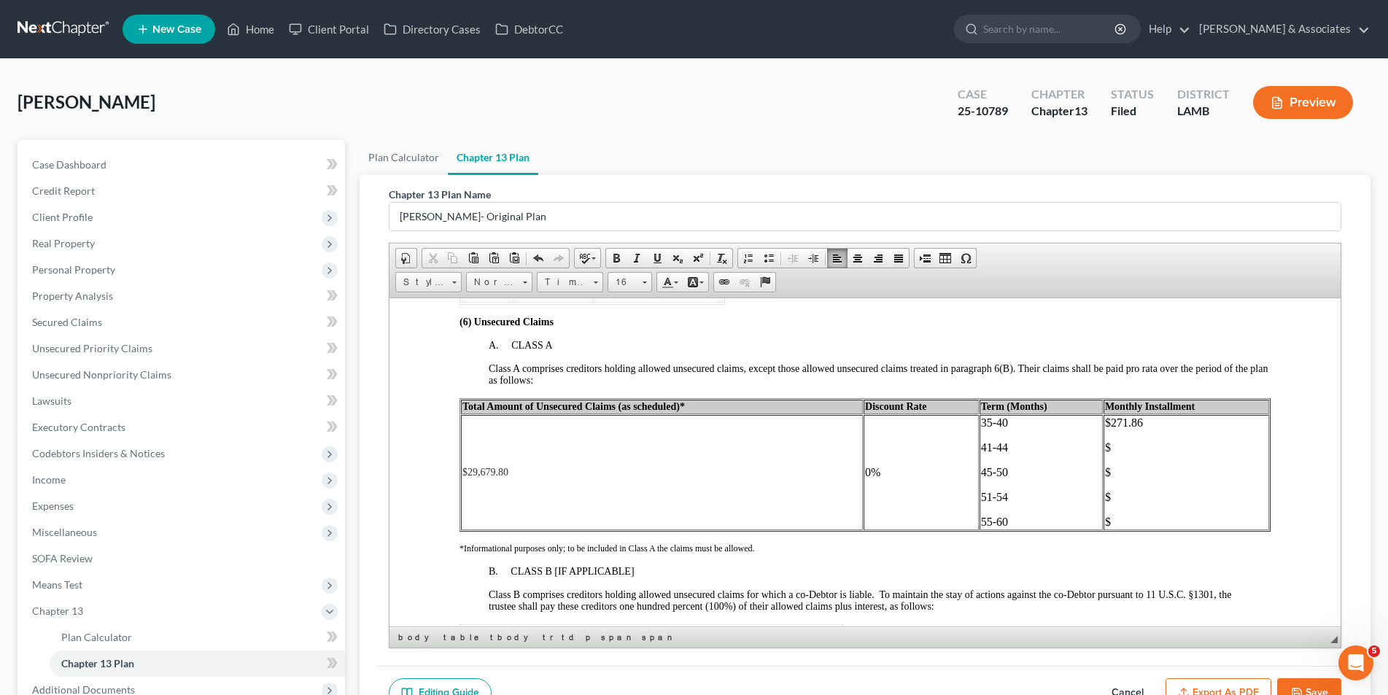
click at [1104, 446] on p "$" at bounding box center [1185, 447] width 163 height 13
click at [1112, 471] on p "$" at bounding box center [1185, 471] width 163 height 13
click at [1114, 502] on p "$" at bounding box center [1185, 496] width 163 height 13
click at [1117, 521] on p "$" at bounding box center [1185, 521] width 163 height 13
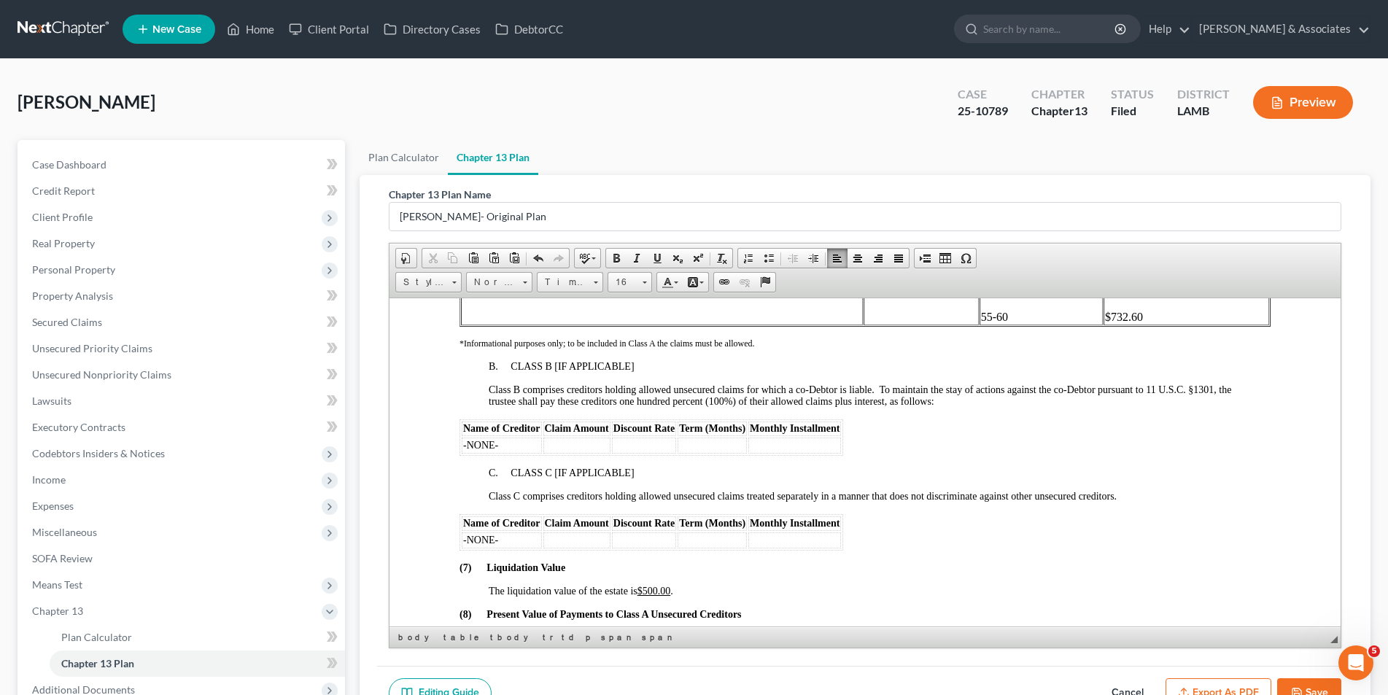
scroll to position [2790, 0]
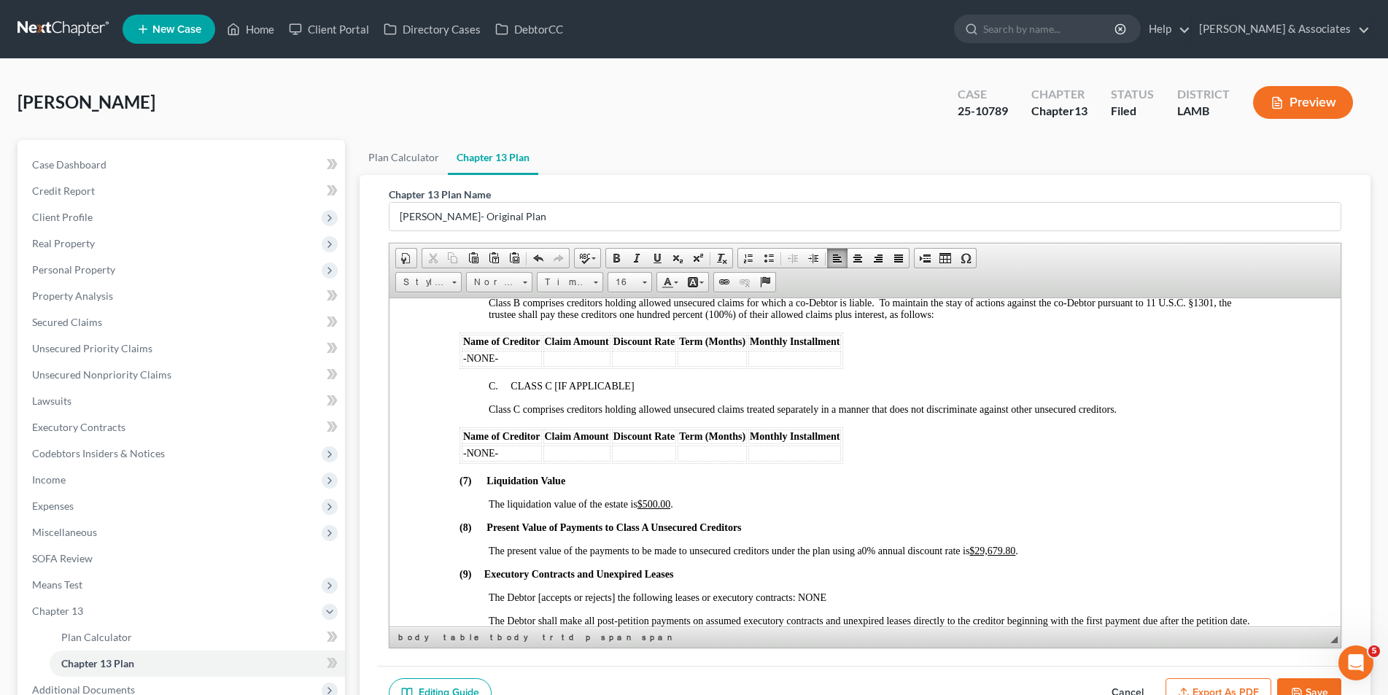
click at [1015, 549] on u "$29,679.80" at bounding box center [992, 550] width 46 height 11
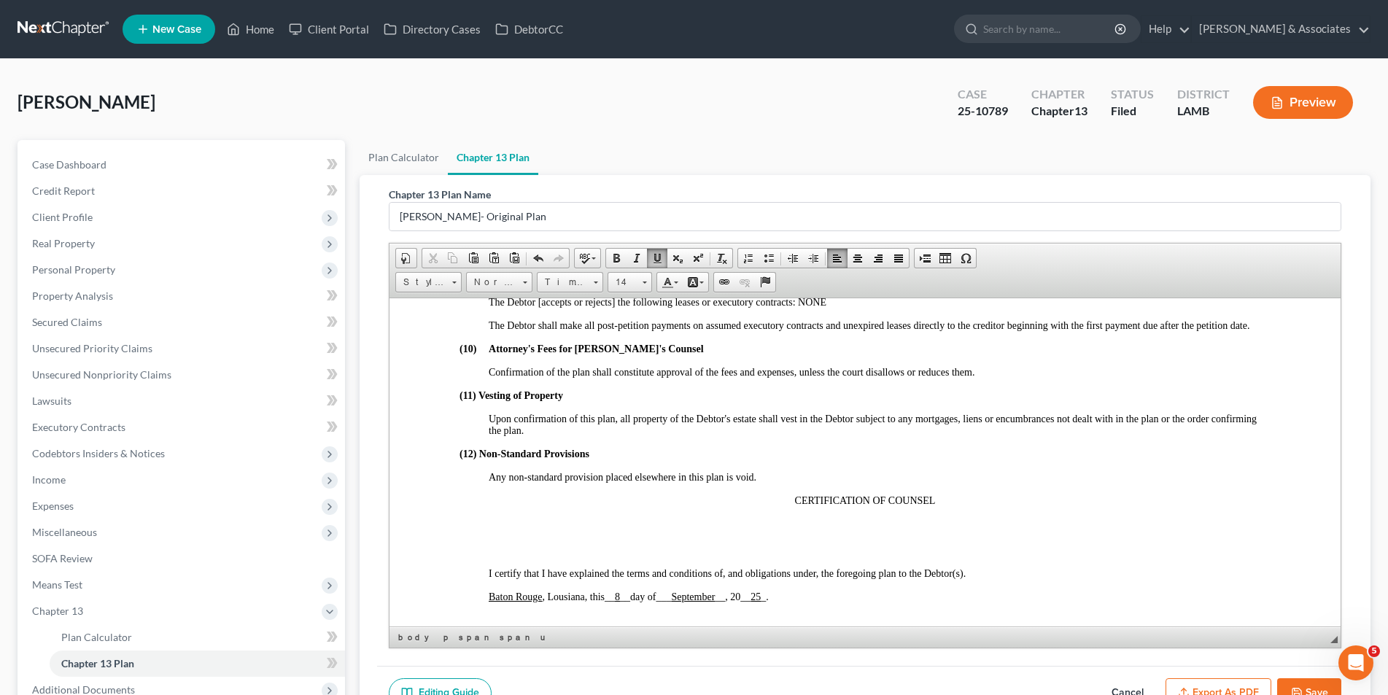
scroll to position [3155, 0]
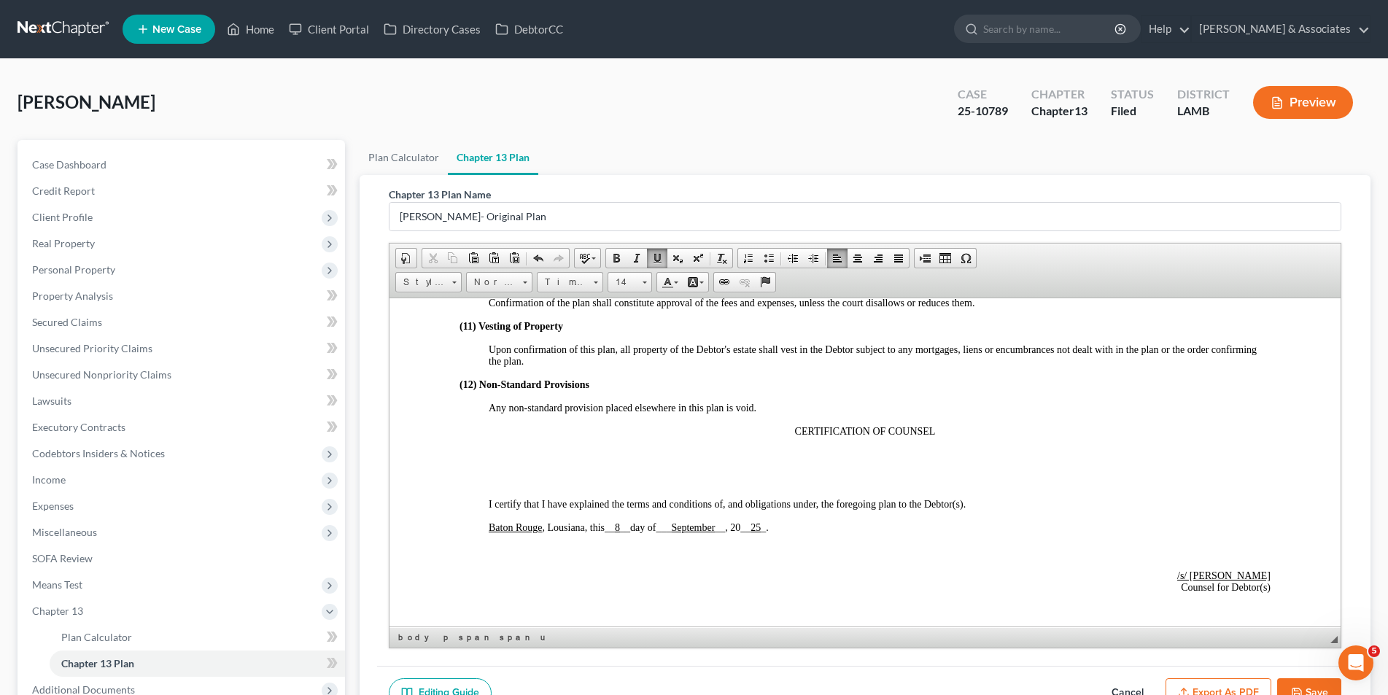
click at [1298, 689] on icon "button" at bounding box center [1297, 693] width 12 height 12
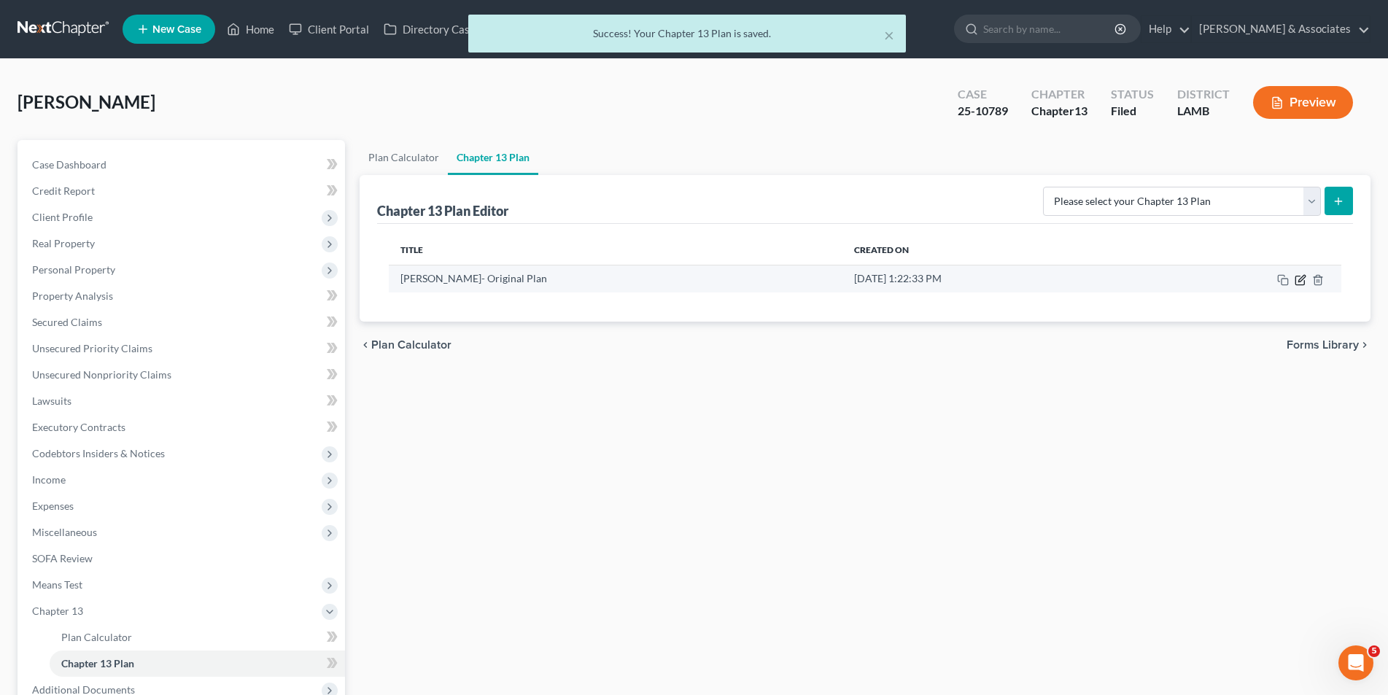
click at [1296, 277] on icon "button" at bounding box center [1300, 280] width 9 height 9
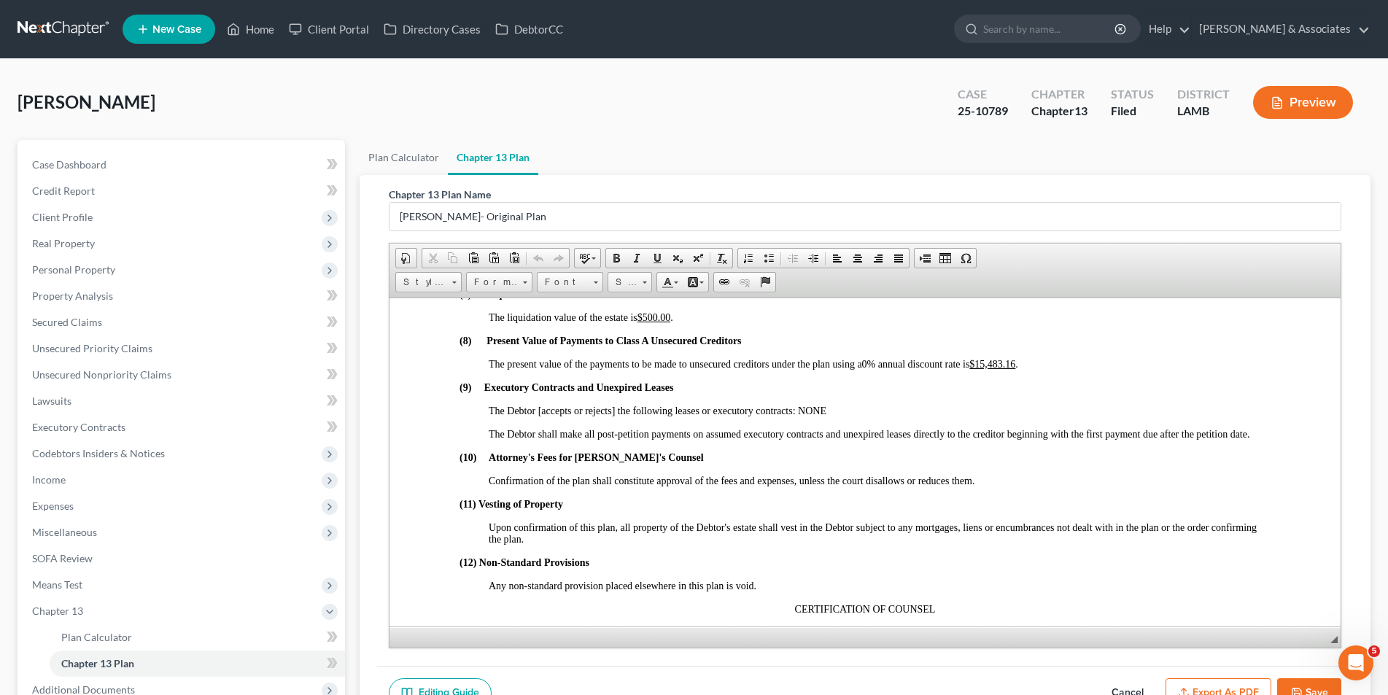
scroll to position [3064, 0]
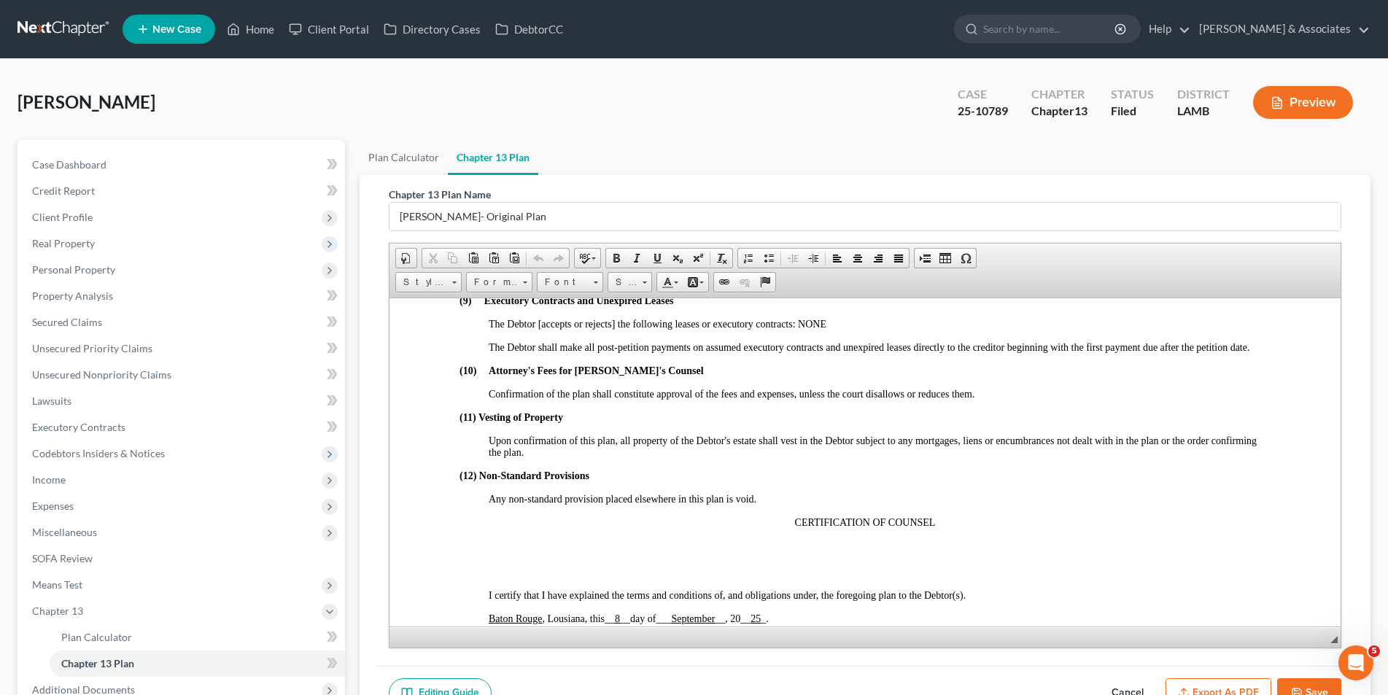
click at [854, 565] on p at bounding box center [864, 571] width 811 height 13
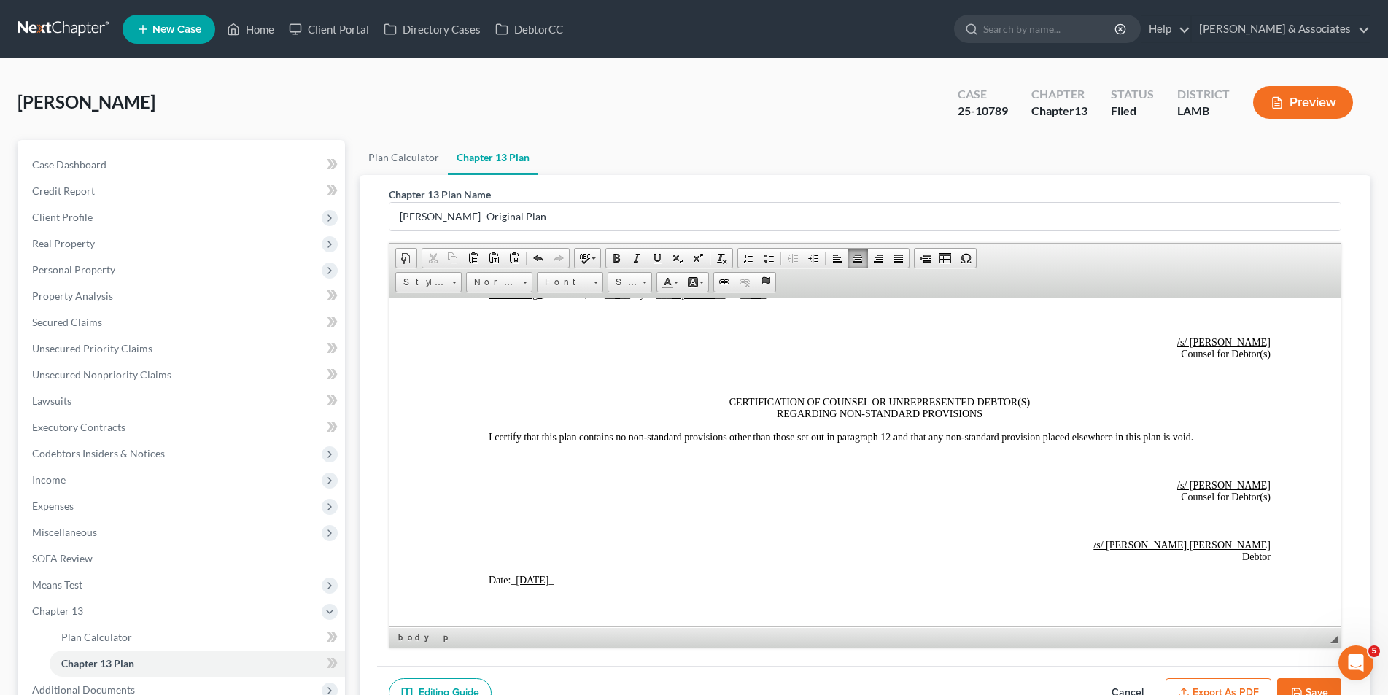
scroll to position [3429, 0]
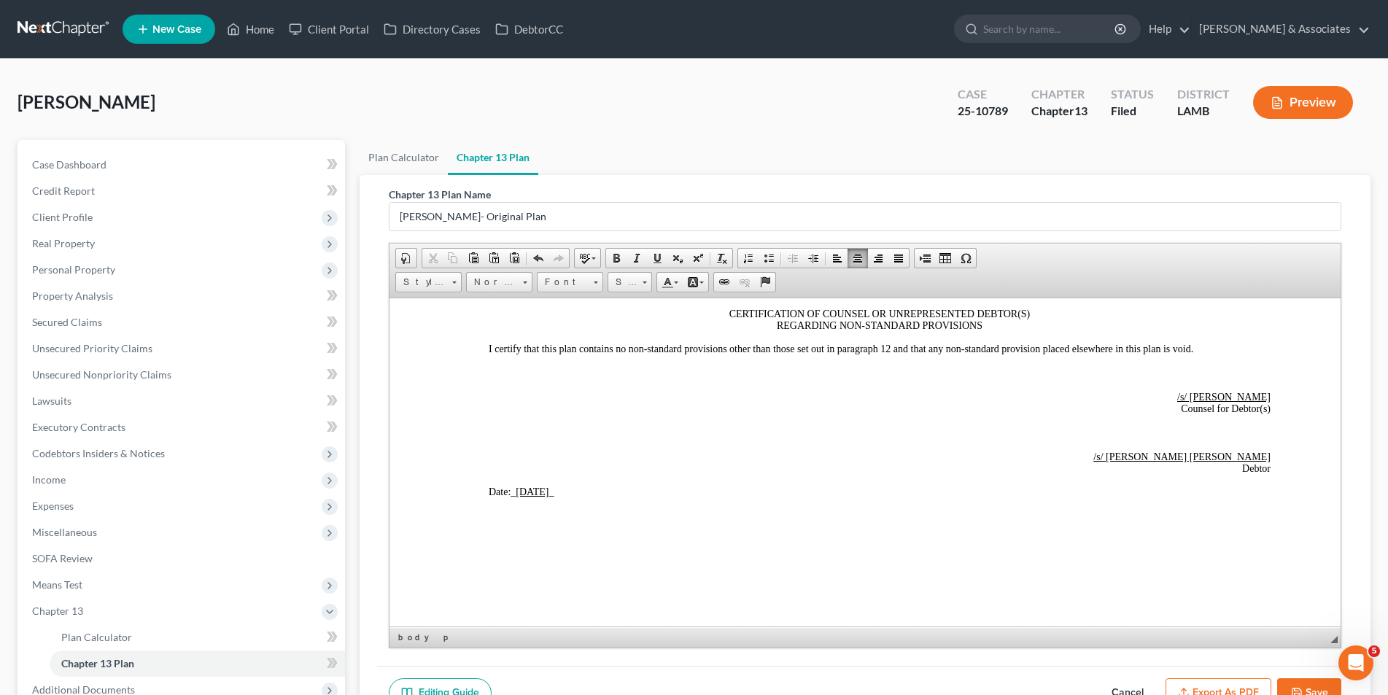
click at [1314, 692] on button "Save" at bounding box center [1309, 693] width 64 height 31
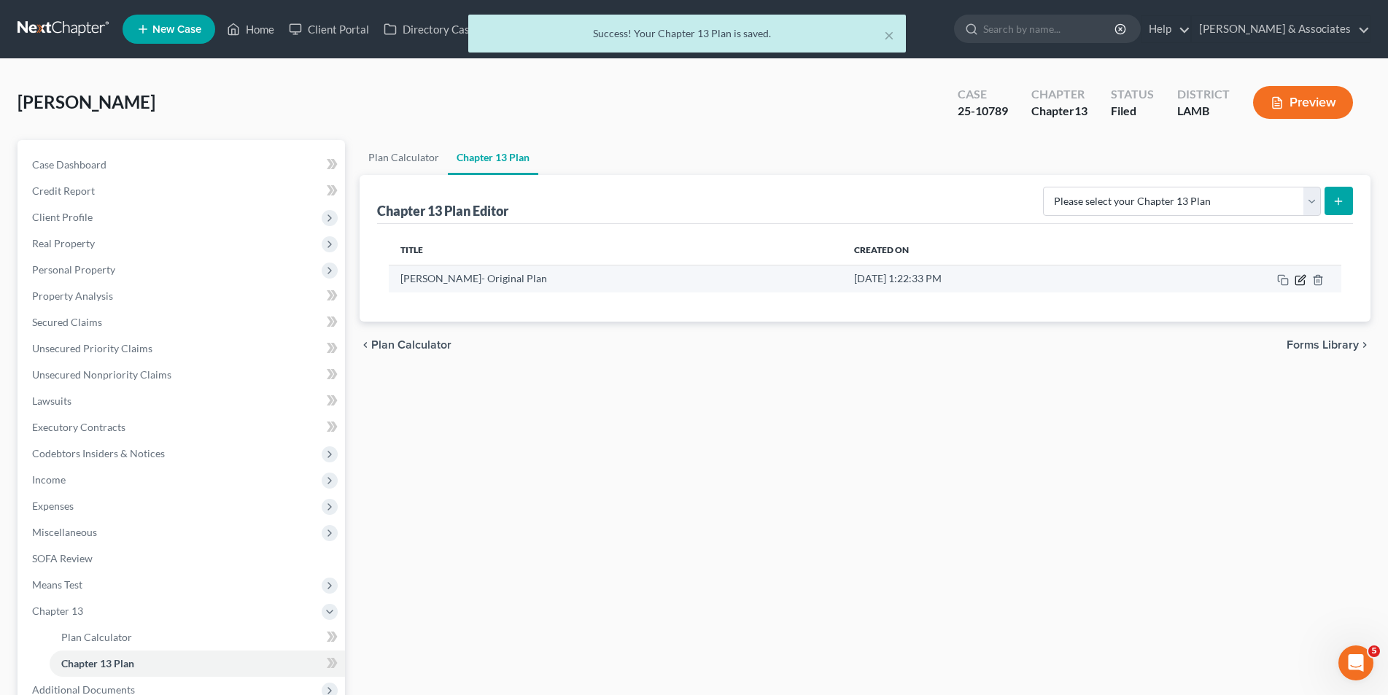
click at [1295, 276] on icon "button" at bounding box center [1301, 280] width 12 height 12
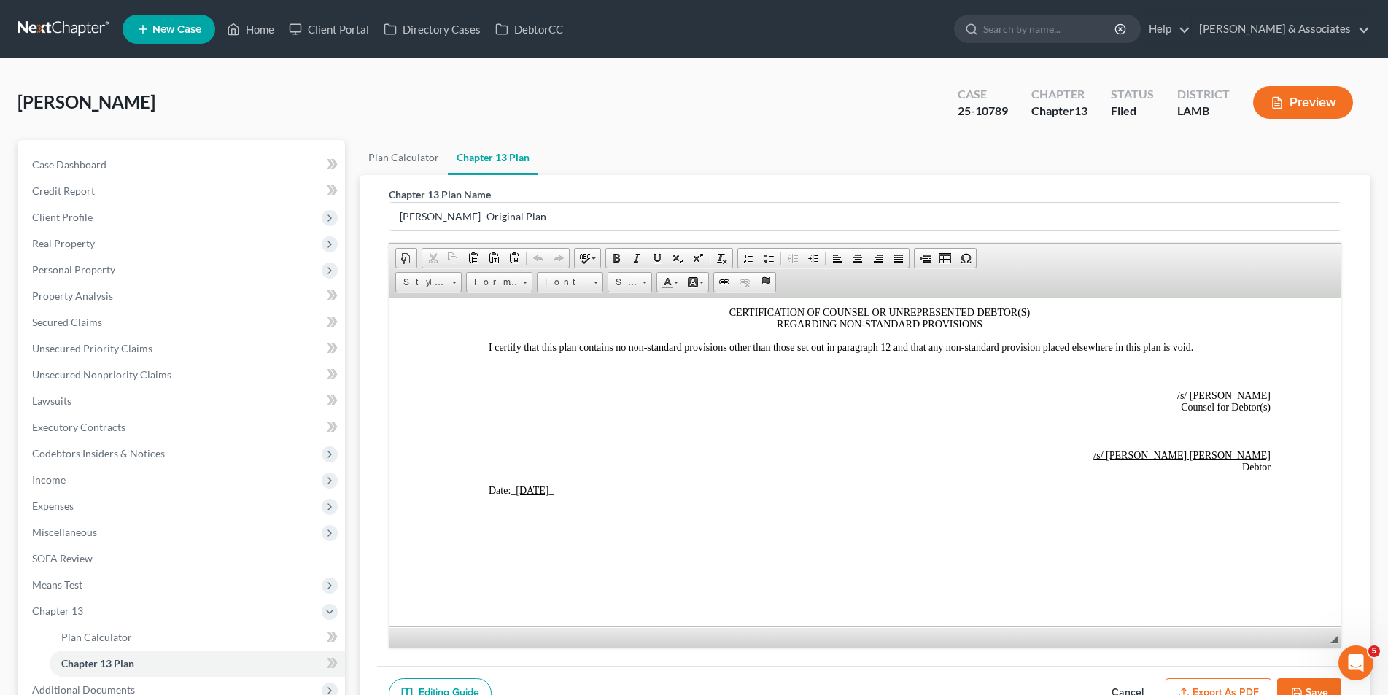
scroll to position [3468, 0]
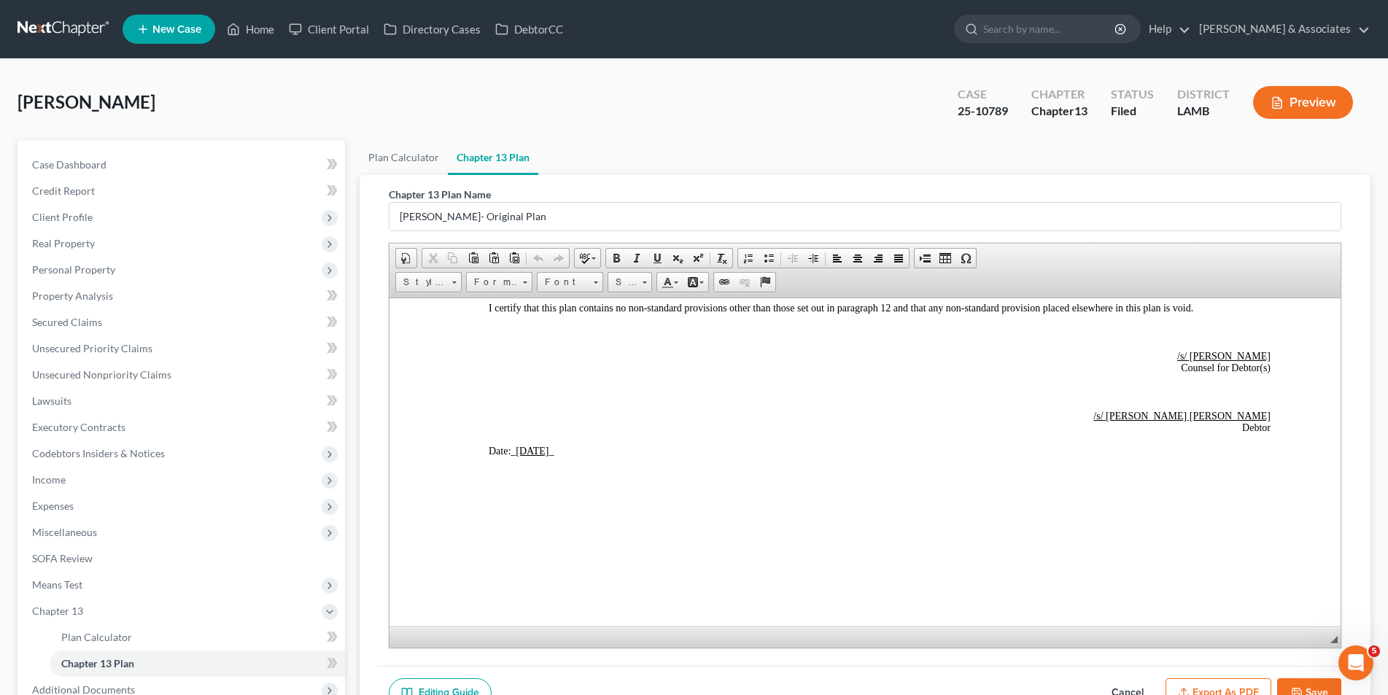
click at [1315, 686] on button "Save" at bounding box center [1309, 693] width 64 height 31
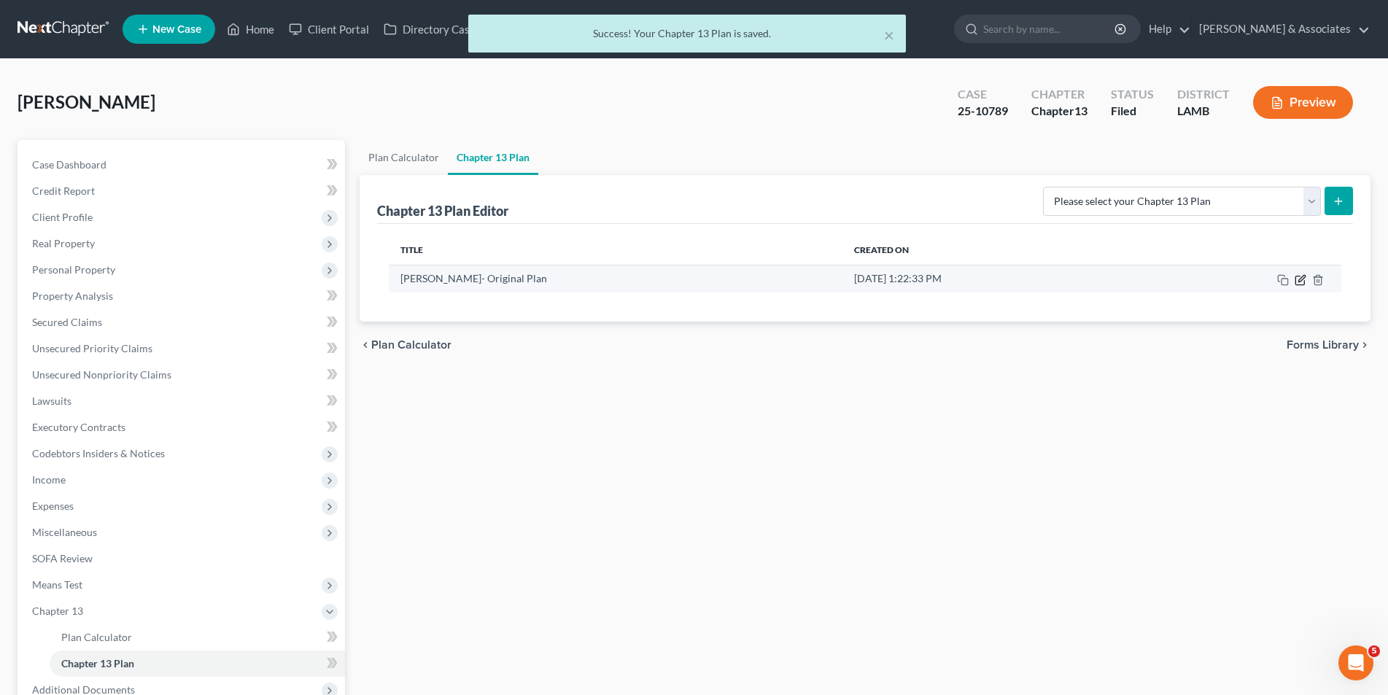
click at [1296, 280] on icon "button" at bounding box center [1300, 280] width 9 height 9
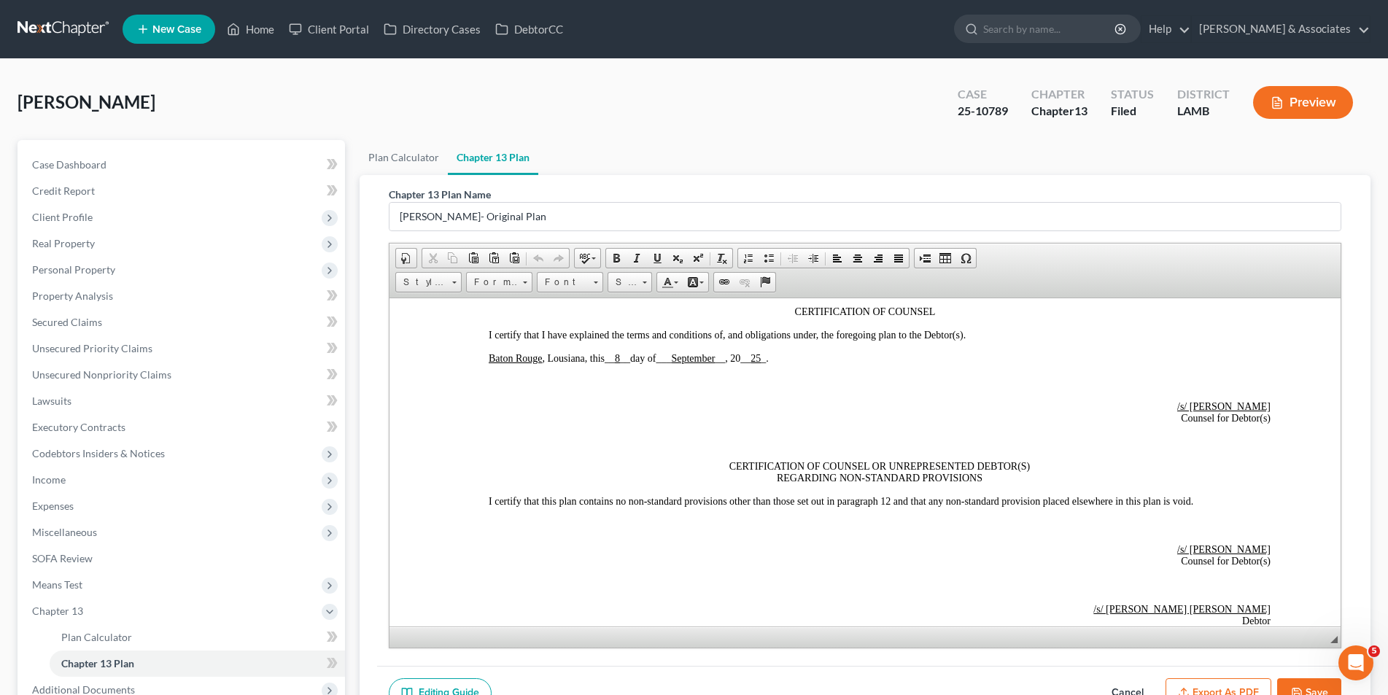
scroll to position [3283, 0]
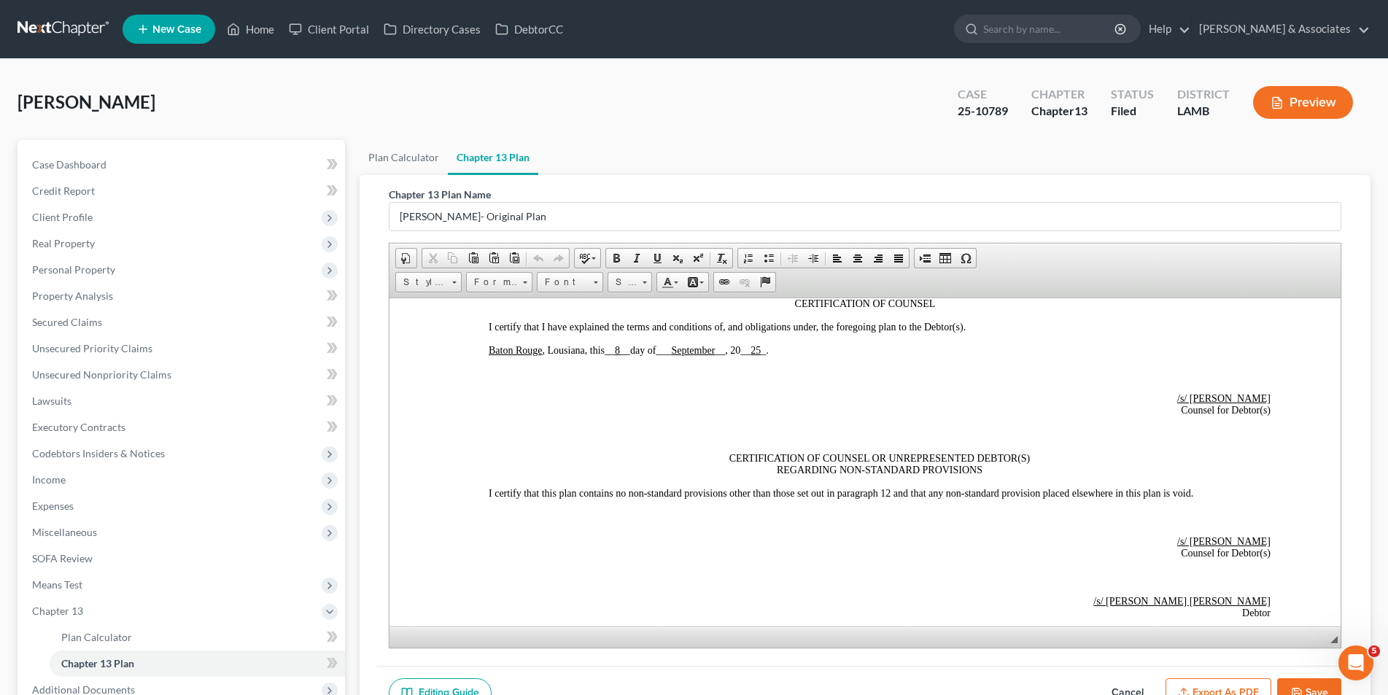
click at [762, 375] on p at bounding box center [879, 374] width 782 height 13
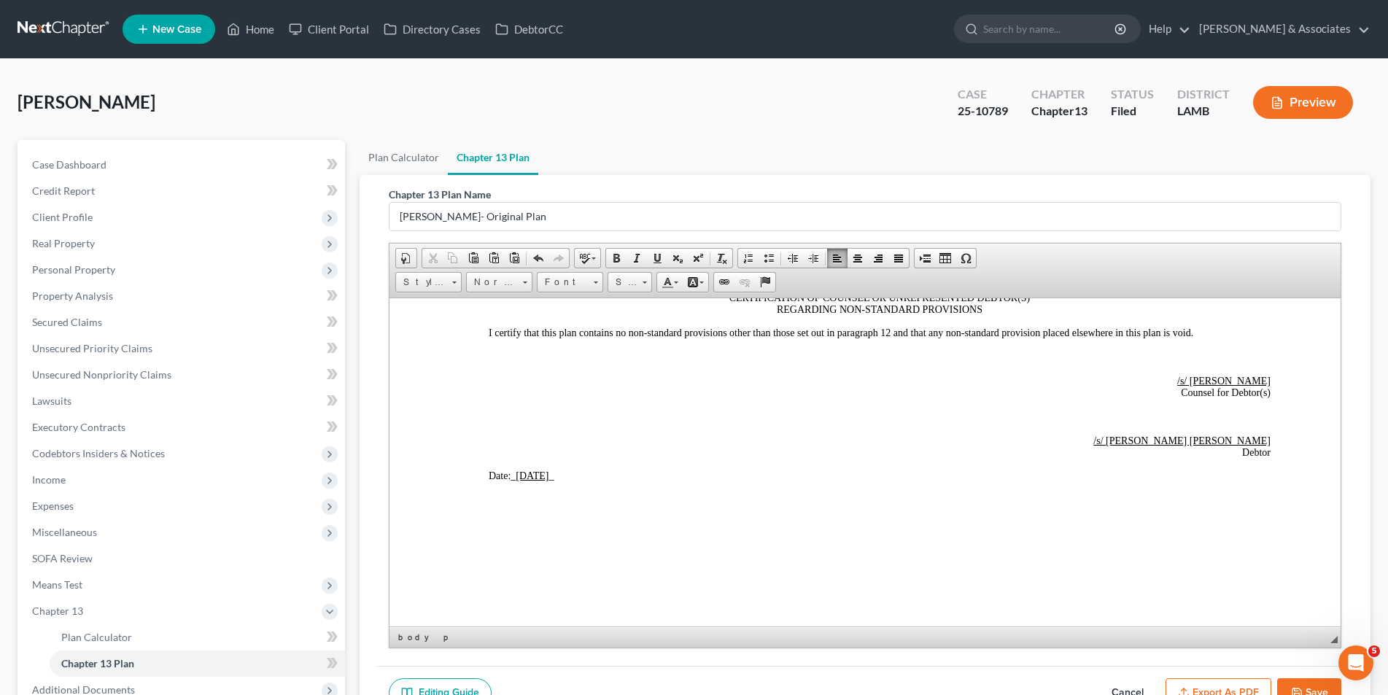
scroll to position [3429, 0]
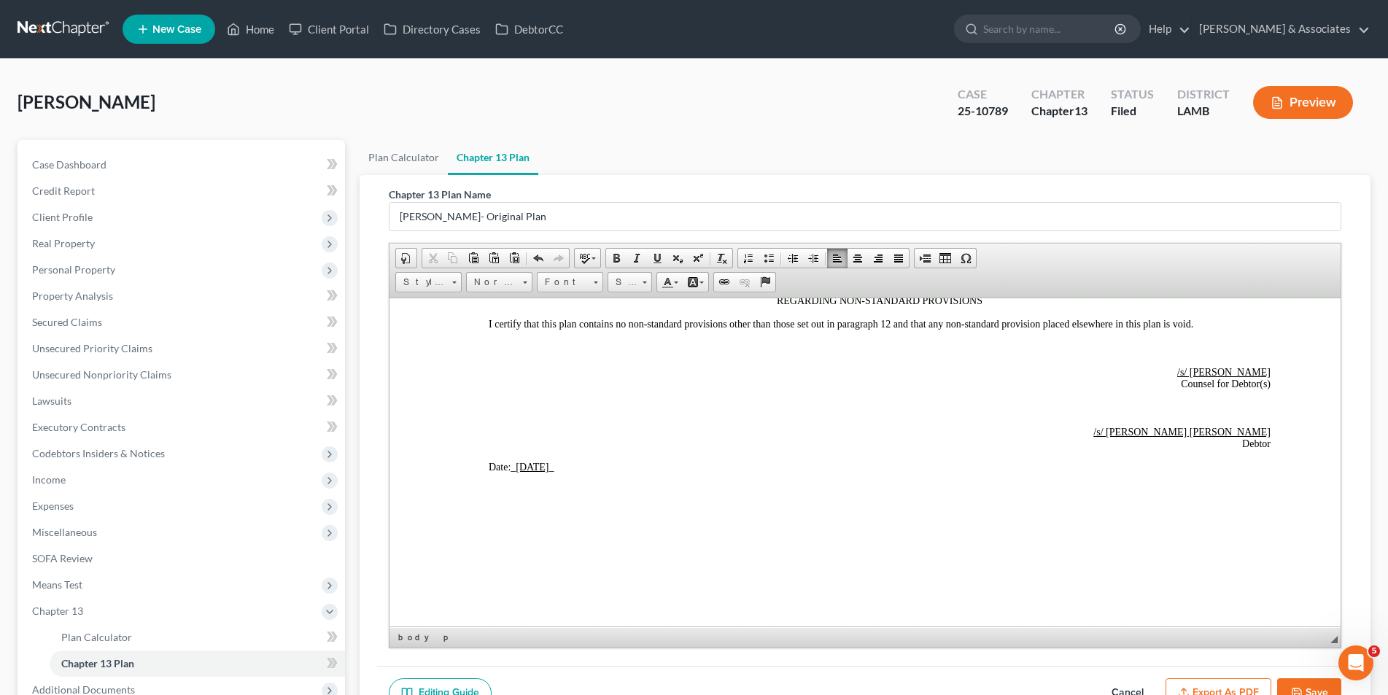
click at [1304, 681] on button "Save" at bounding box center [1309, 693] width 64 height 31
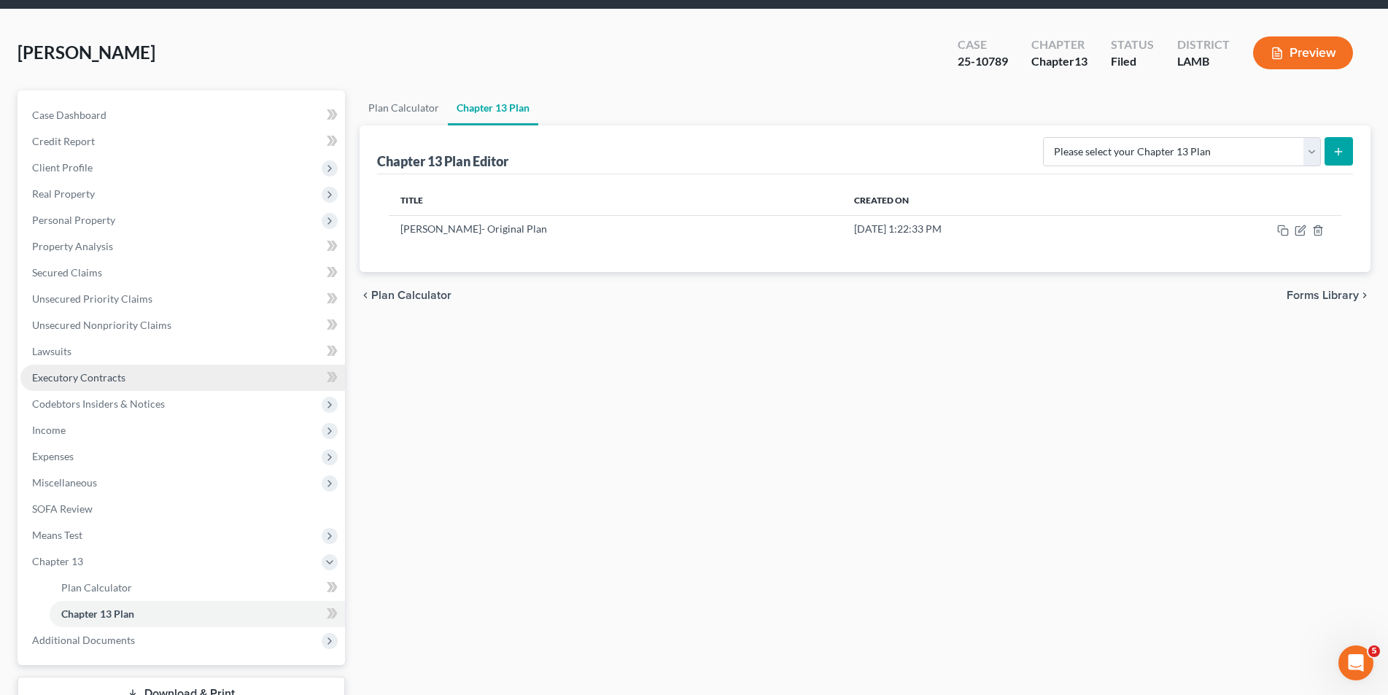
scroll to position [121, 0]
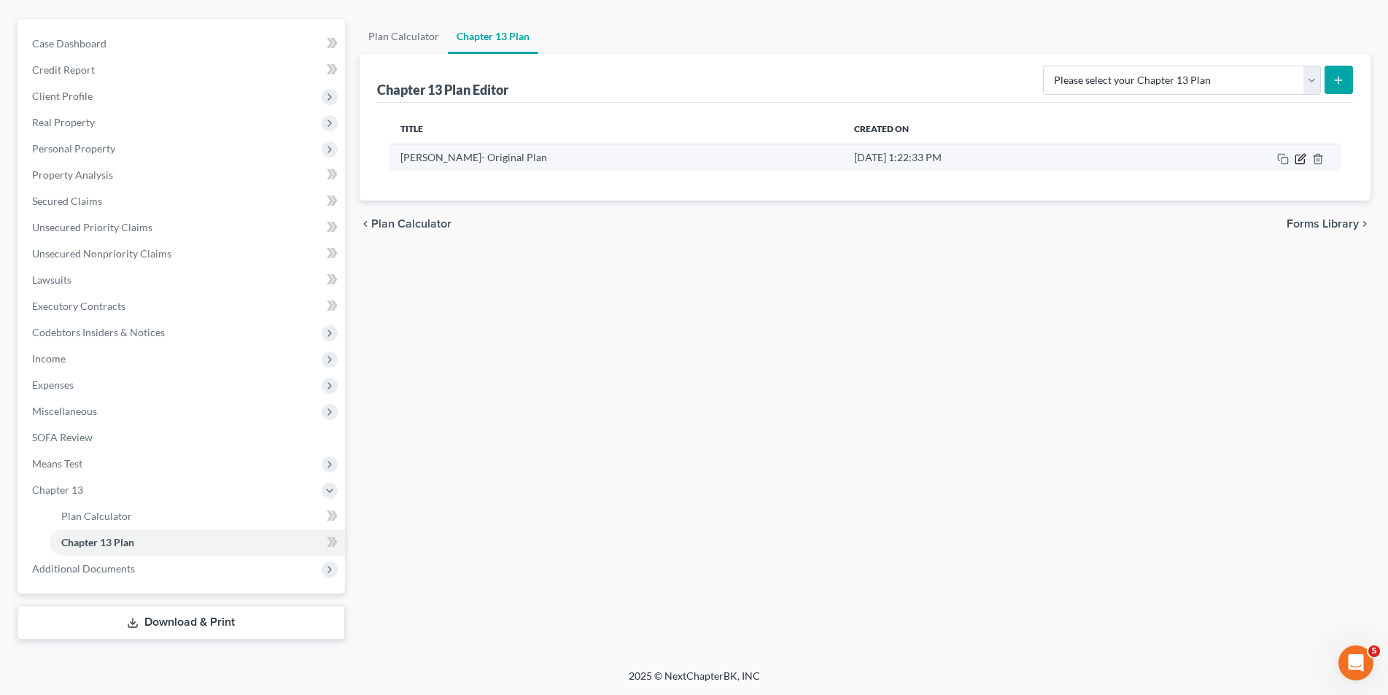
click at [1295, 158] on icon "button" at bounding box center [1301, 159] width 12 height 12
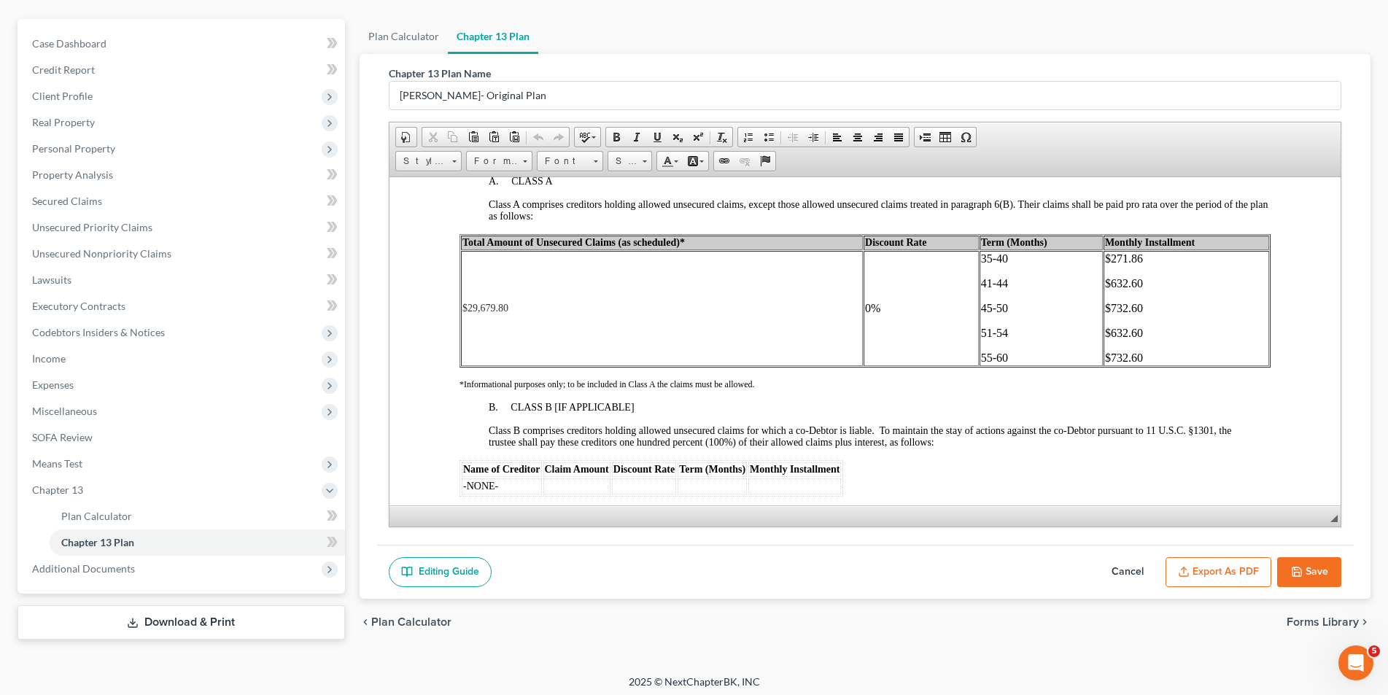
scroll to position [2553, 0]
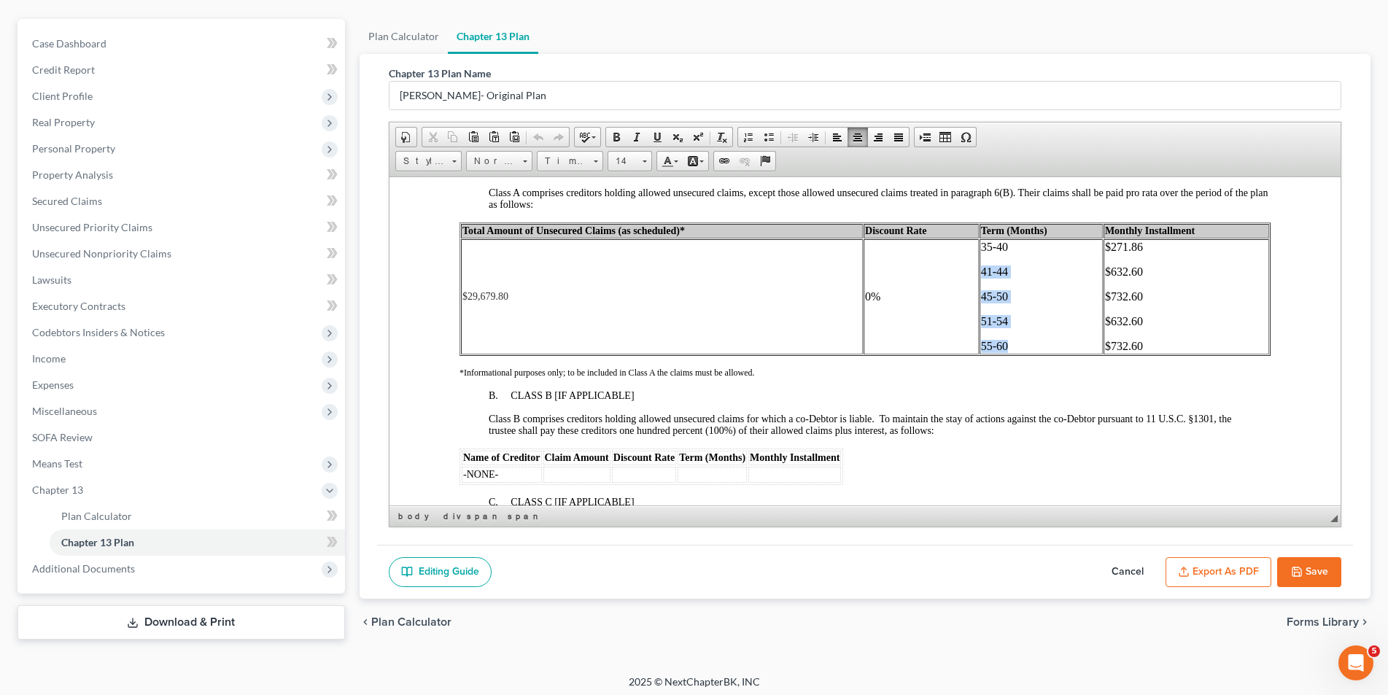
drag, startPoint x: 1008, startPoint y: 345, endPoint x: 971, endPoint y: 273, distance: 81.2
click at [979, 273] on td "35-40 41-44 45-50 51-54 55-60" at bounding box center [1040, 296] width 123 height 115
drag, startPoint x: 1162, startPoint y: 343, endPoint x: 1094, endPoint y: 277, distance: 94.4
click at [1103, 277] on td "$271.86 $632.60 $732.60 $632.60 $732.60" at bounding box center [1186, 296] width 166 height 115
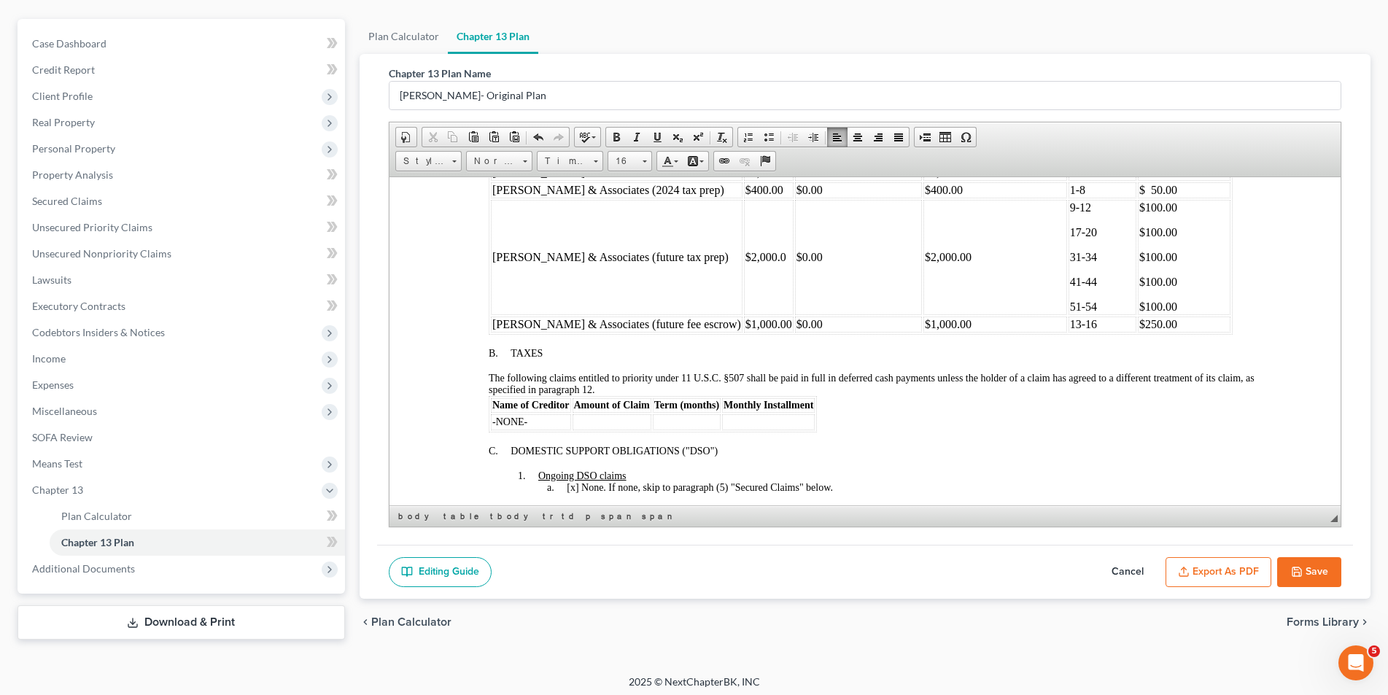
scroll to position [730, 0]
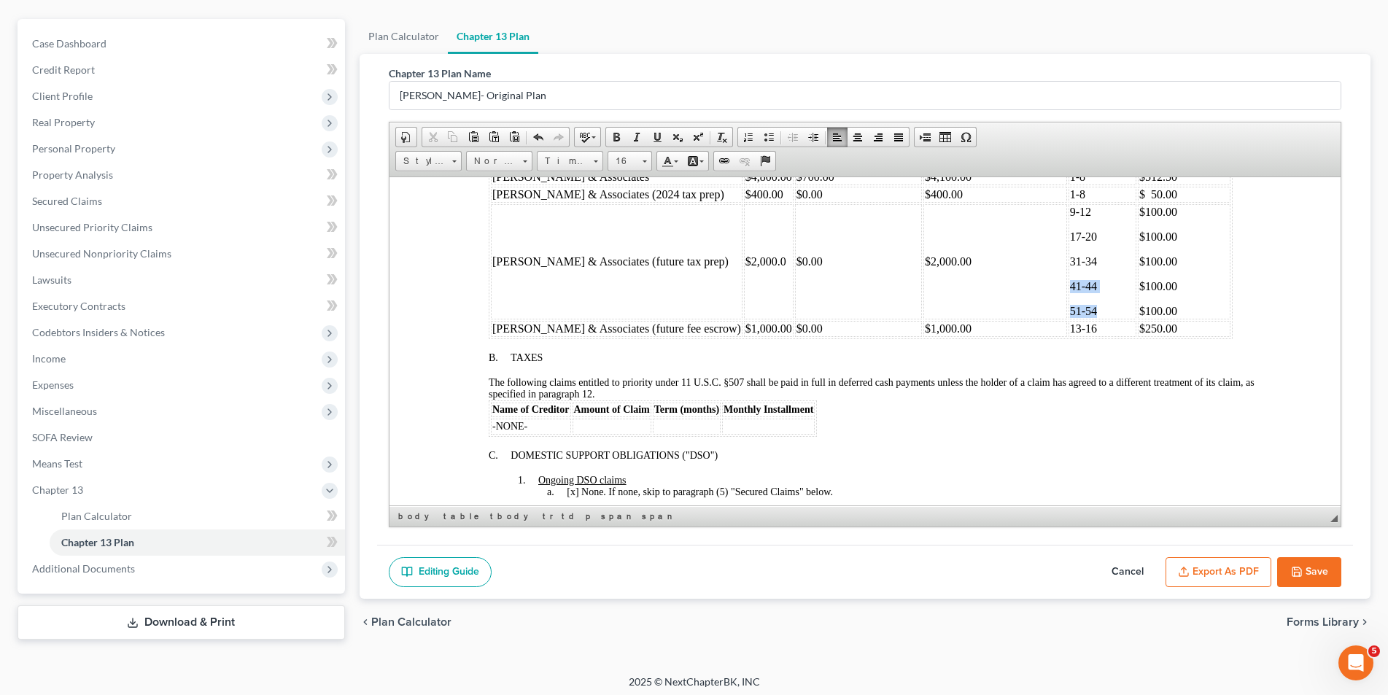
drag, startPoint x: 1052, startPoint y: 313, endPoint x: 1014, endPoint y: 291, distance: 43.8
click at [1068, 291] on td "9-12 17-20 31-34 41-44 51-54" at bounding box center [1102, 261] width 68 height 115
drag, startPoint x: 1136, startPoint y: 306, endPoint x: 1081, endPoint y: 290, distance: 57.2
click at [1137, 290] on td "$100.00 $100.00 $100.00 $100.00 $100.00" at bounding box center [1183, 261] width 93 height 115
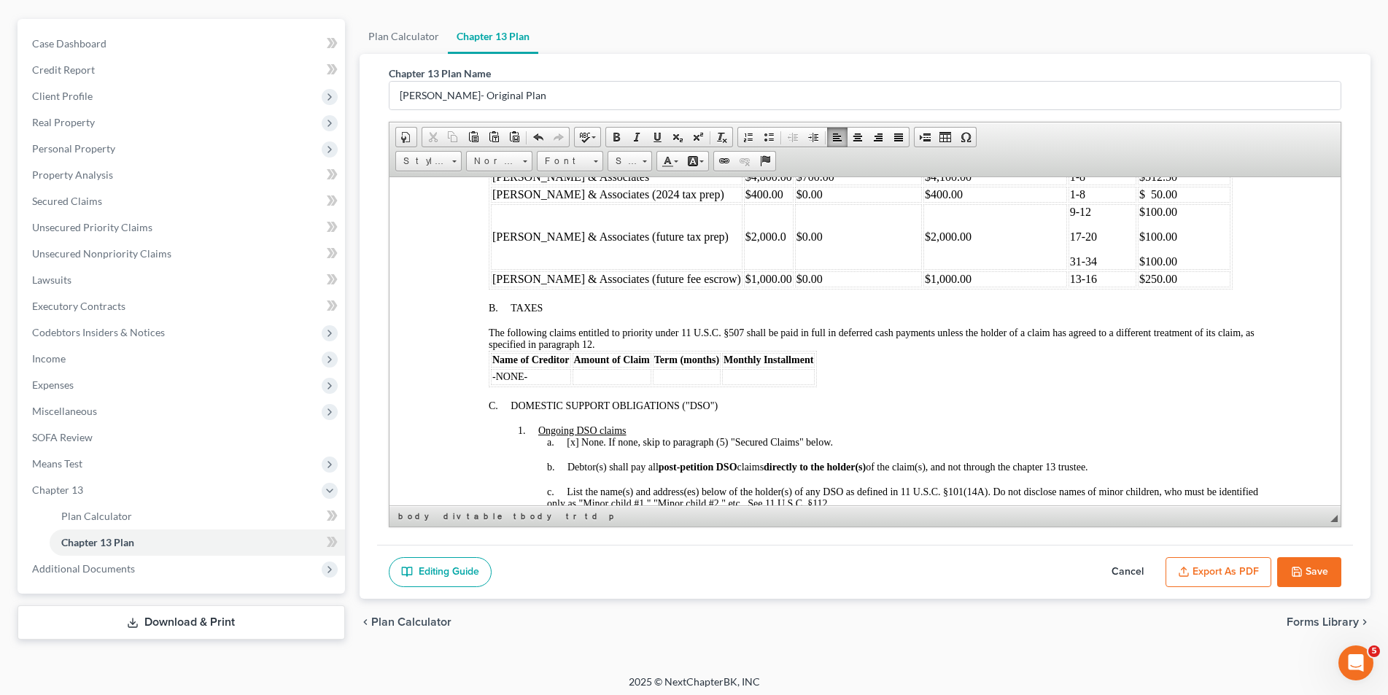
click at [923, 237] on td "$2,000.00" at bounding box center [995, 237] width 144 height 66
click at [743, 238] on td "$2,000.0" at bounding box center [768, 237] width 50 height 66
click at [743, 240] on td "$1,200.0" at bounding box center [768, 237] width 50 height 66
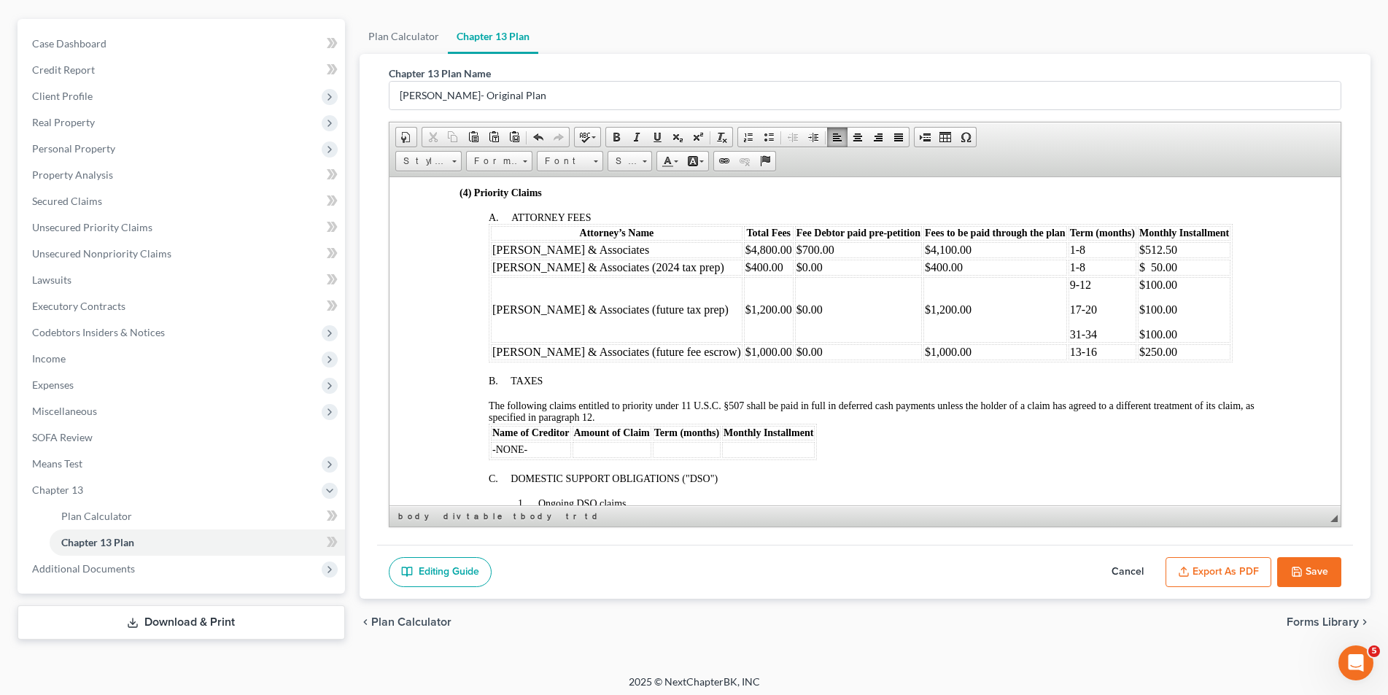
scroll to position [511, 0]
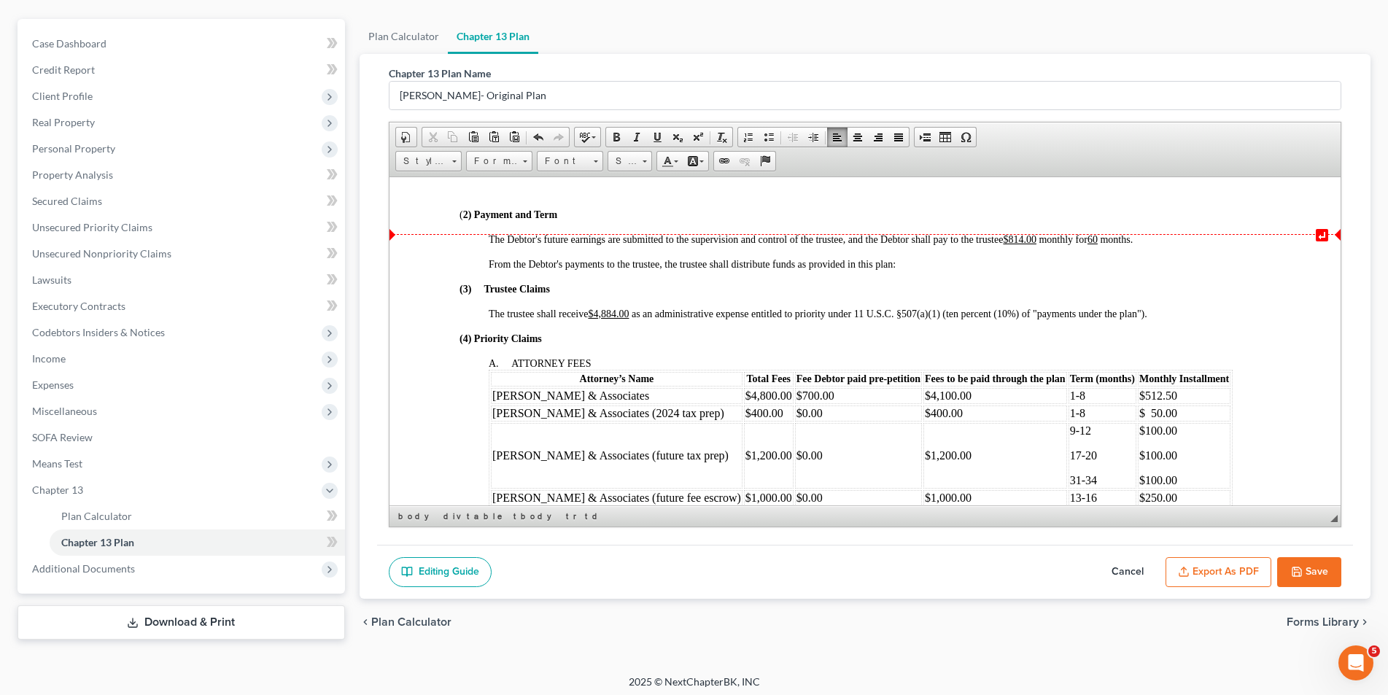
click at [1097, 240] on u "60" at bounding box center [1092, 238] width 10 height 11
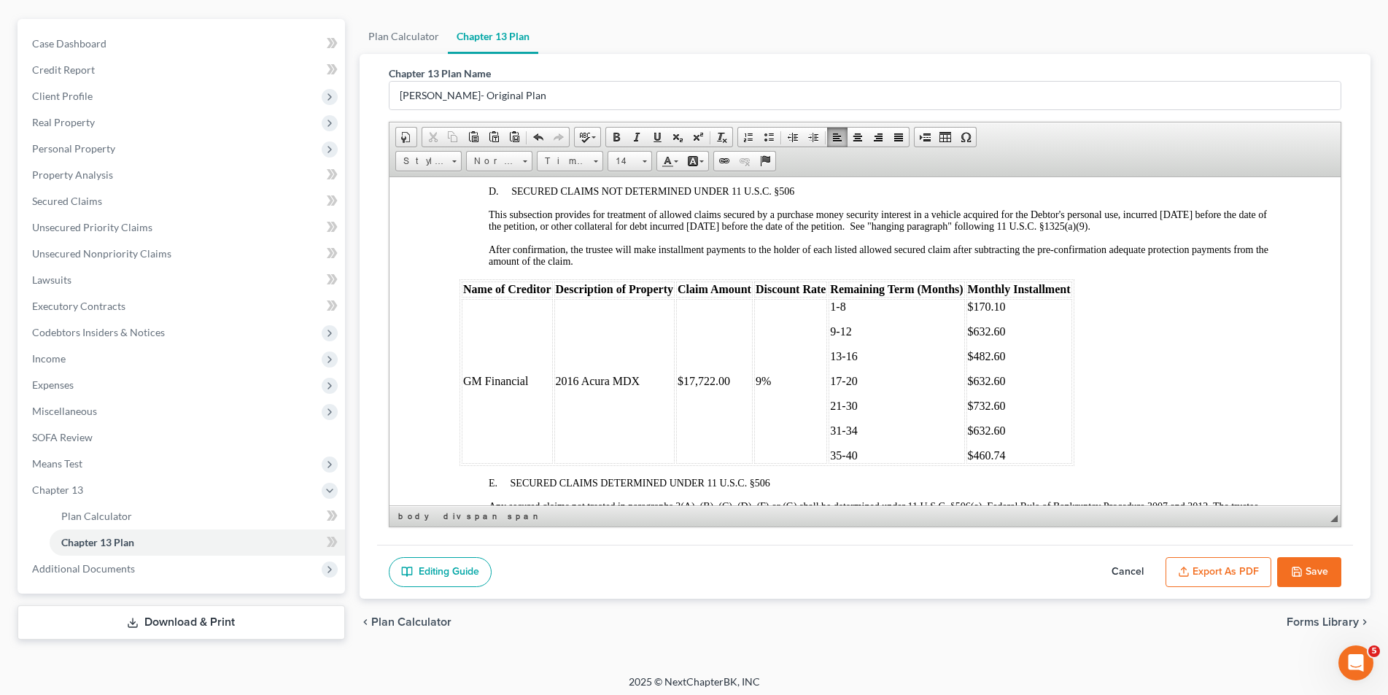
scroll to position [1897, 0]
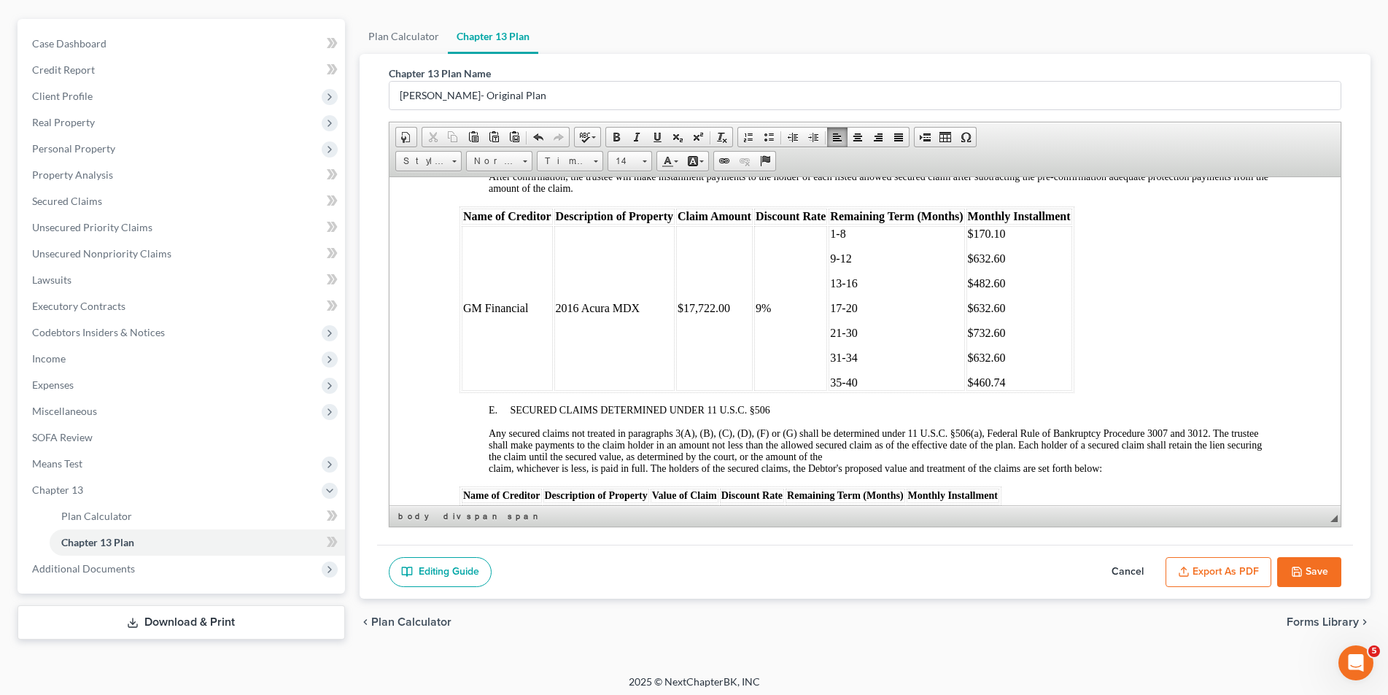
click at [858, 379] on p "35-40" at bounding box center [895, 382] width 133 height 13
click at [1018, 377] on p "$460.74" at bounding box center [1018, 382] width 103 height 13
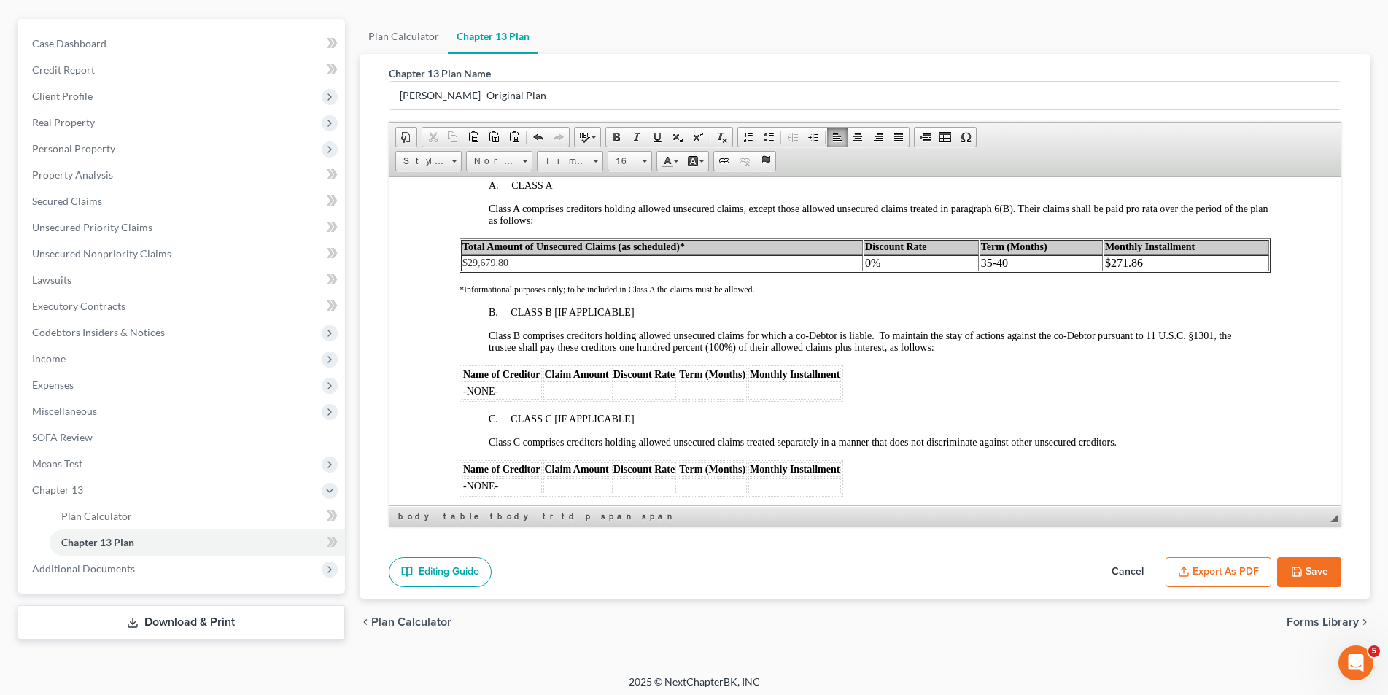
scroll to position [2407, 0]
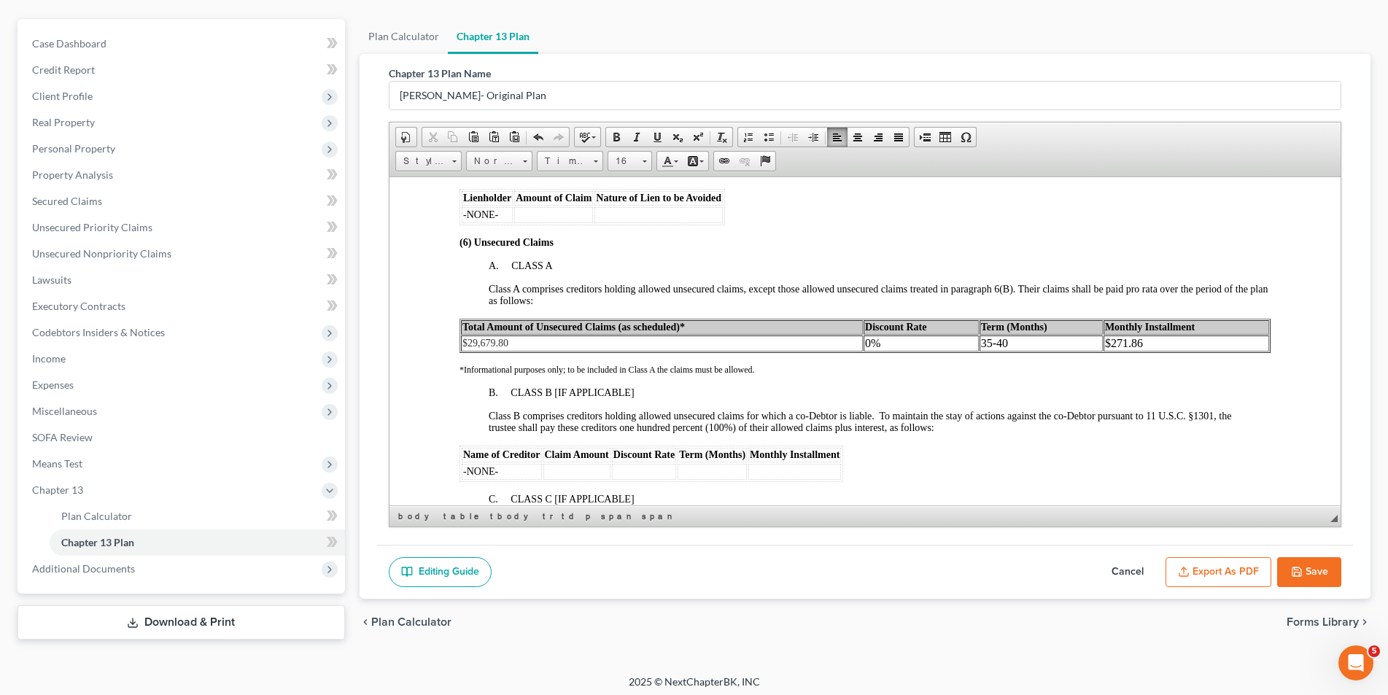
click at [1005, 339] on p "35-40" at bounding box center [1040, 342] width 120 height 13
click at [1137, 347] on p "$271.86" at bounding box center [1185, 342] width 163 height 13
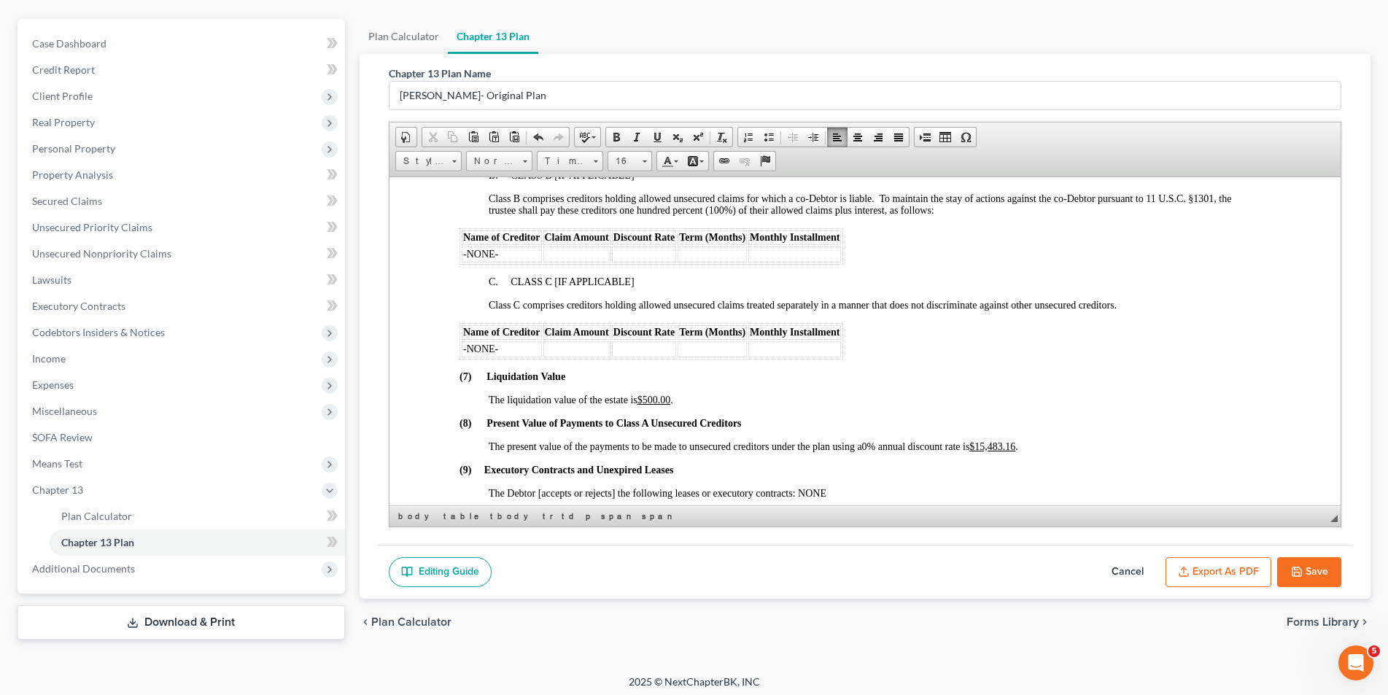
scroll to position [2699, 0]
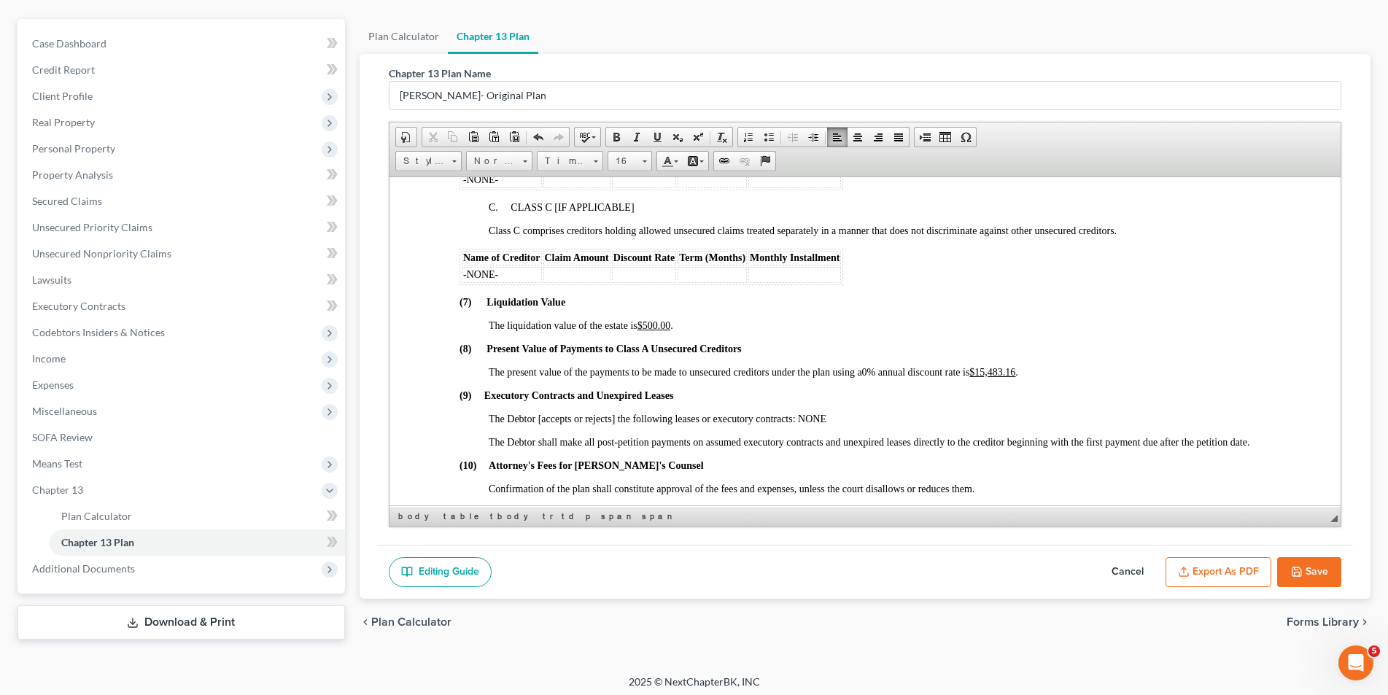
click at [1015, 370] on u "$15,483.16" at bounding box center [992, 371] width 46 height 11
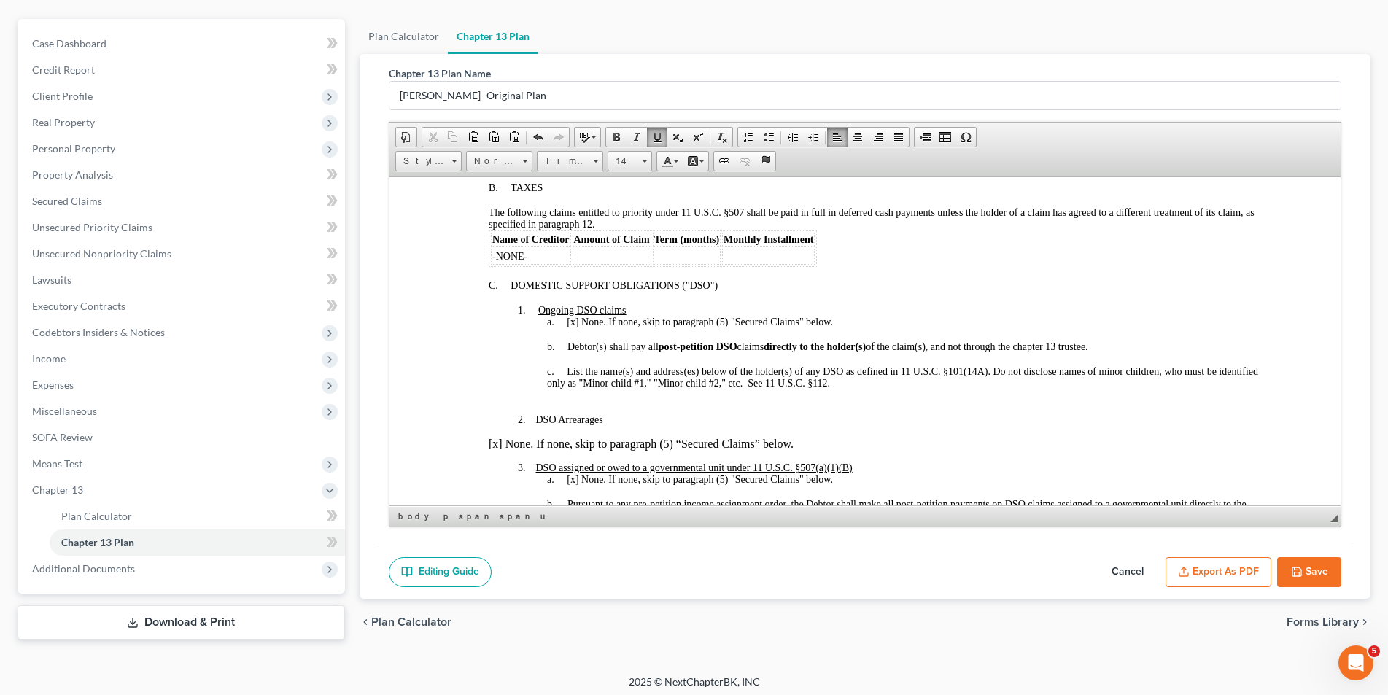
scroll to position [730, 0]
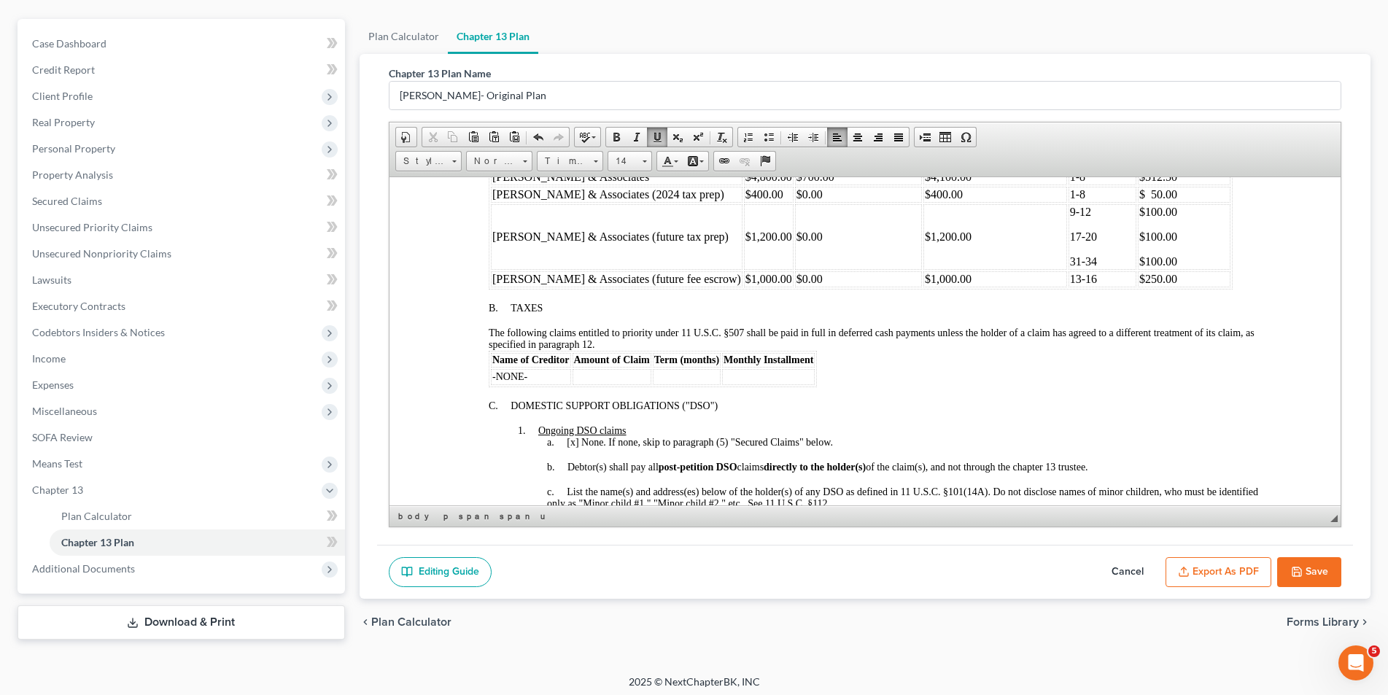
click at [1298, 568] on icon "button" at bounding box center [1297, 572] width 9 height 9
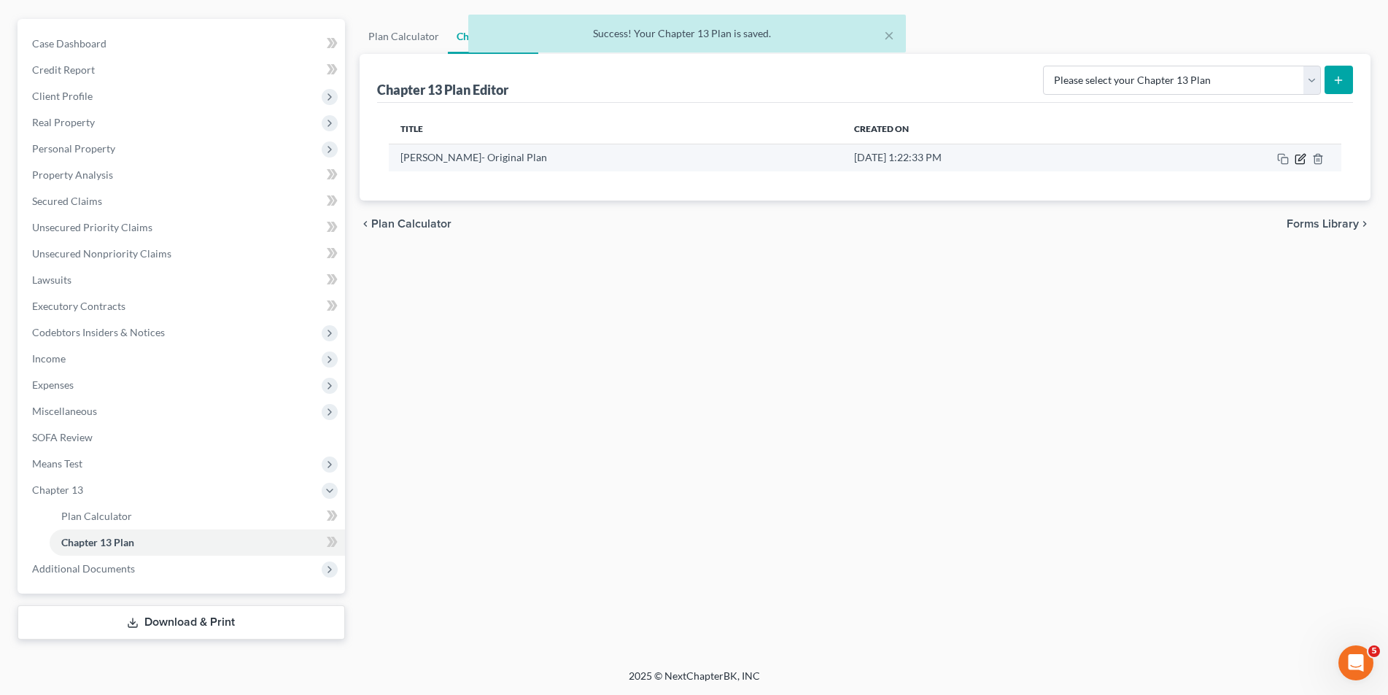
click at [1295, 159] on icon "button" at bounding box center [1301, 159] width 12 height 12
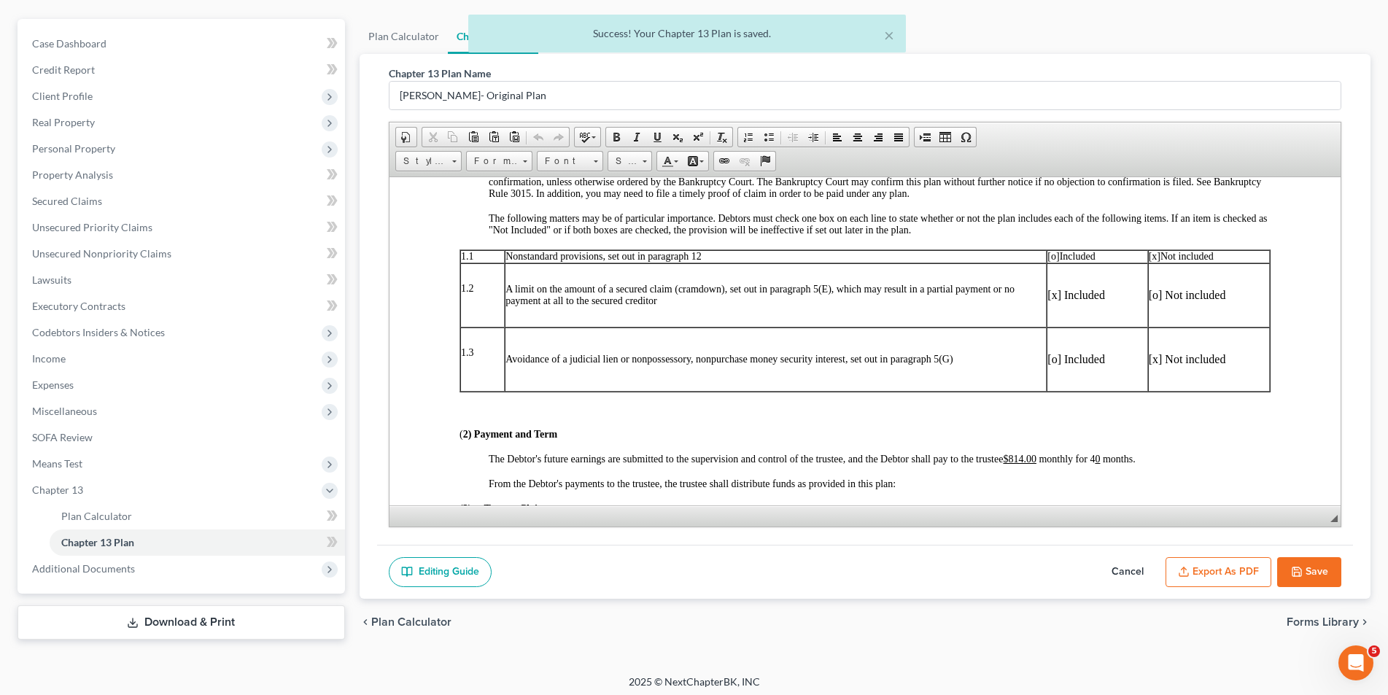
scroll to position [292, 0]
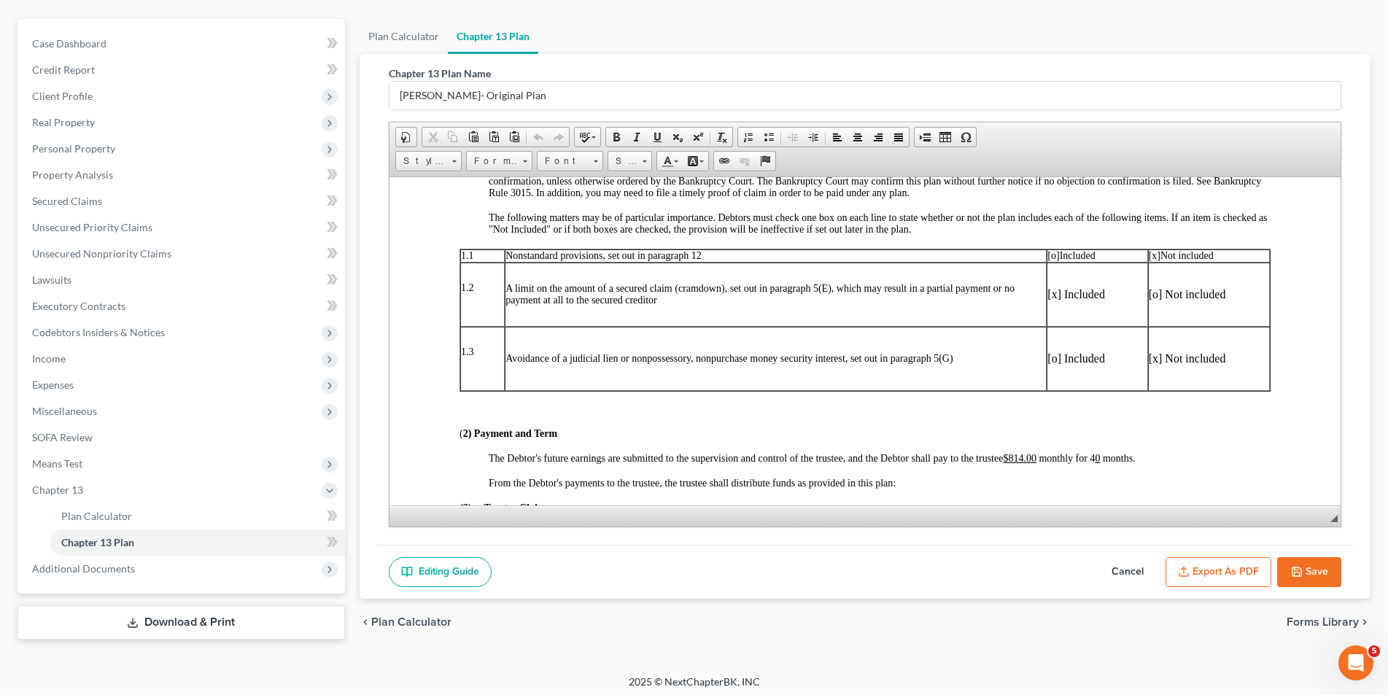
click at [1102, 454] on span at bounding box center [1100, 457] width 3 height 11
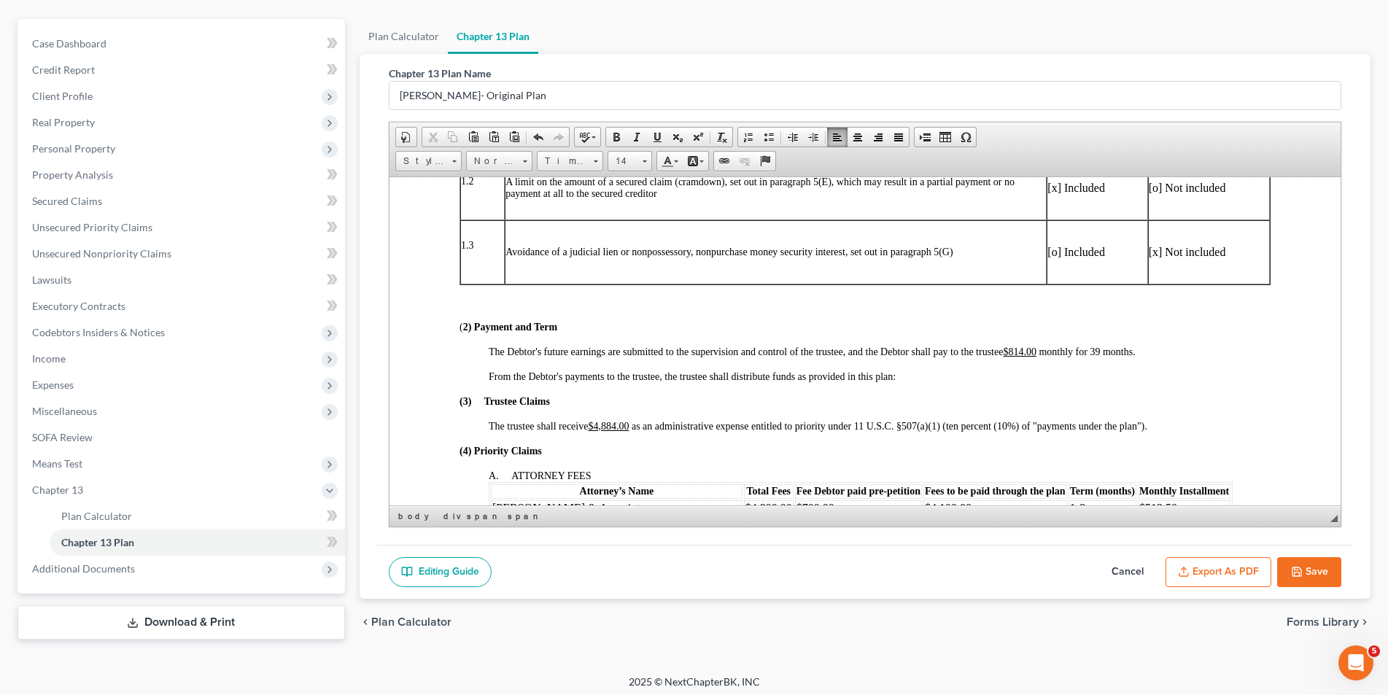
scroll to position [438, 0]
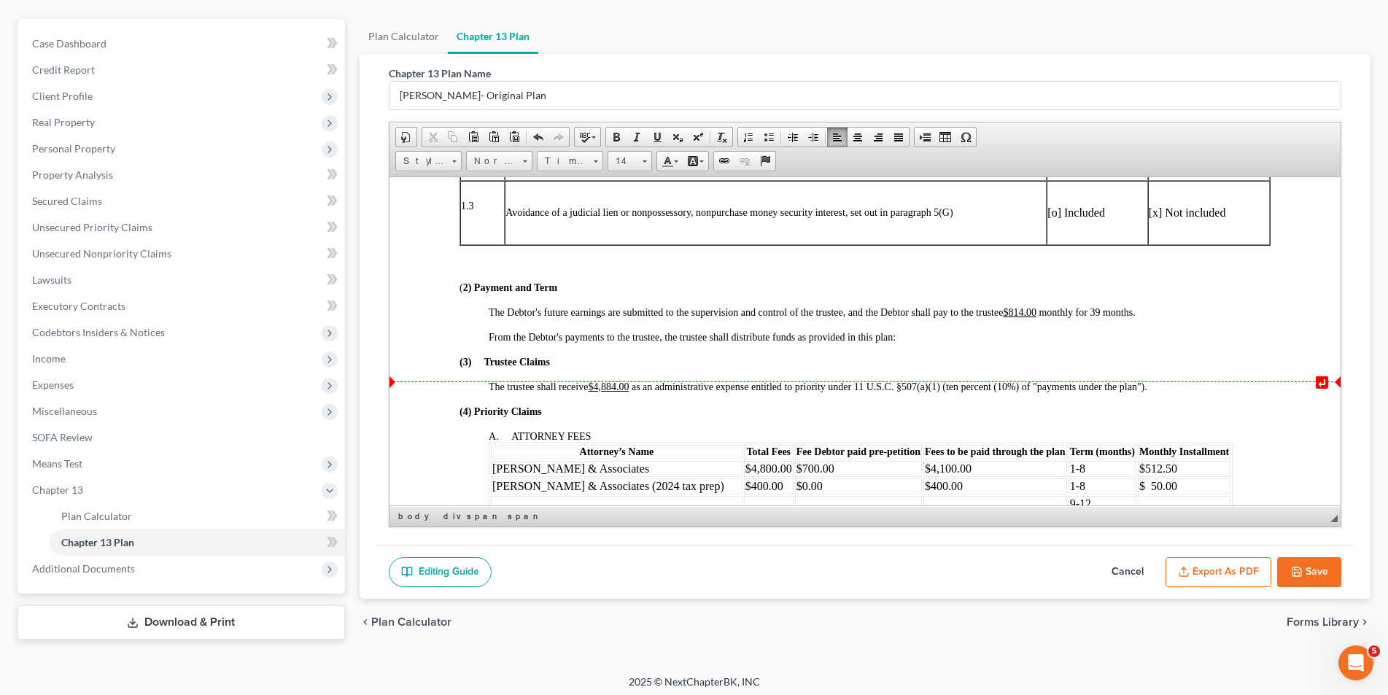
click at [631, 387] on span at bounding box center [629, 386] width 3 height 11
drag, startPoint x: 632, startPoint y: 386, endPoint x: 593, endPoint y: 385, distance: 38.7
click at [593, 385] on span "The trustee shall receive $3,174.60 as an administrative expense entitled to pr…" at bounding box center [817, 386] width 659 height 11
click at [614, 144] on link "Bold" at bounding box center [616, 137] width 20 height 19
click at [659, 141] on span at bounding box center [657, 137] width 12 height 12
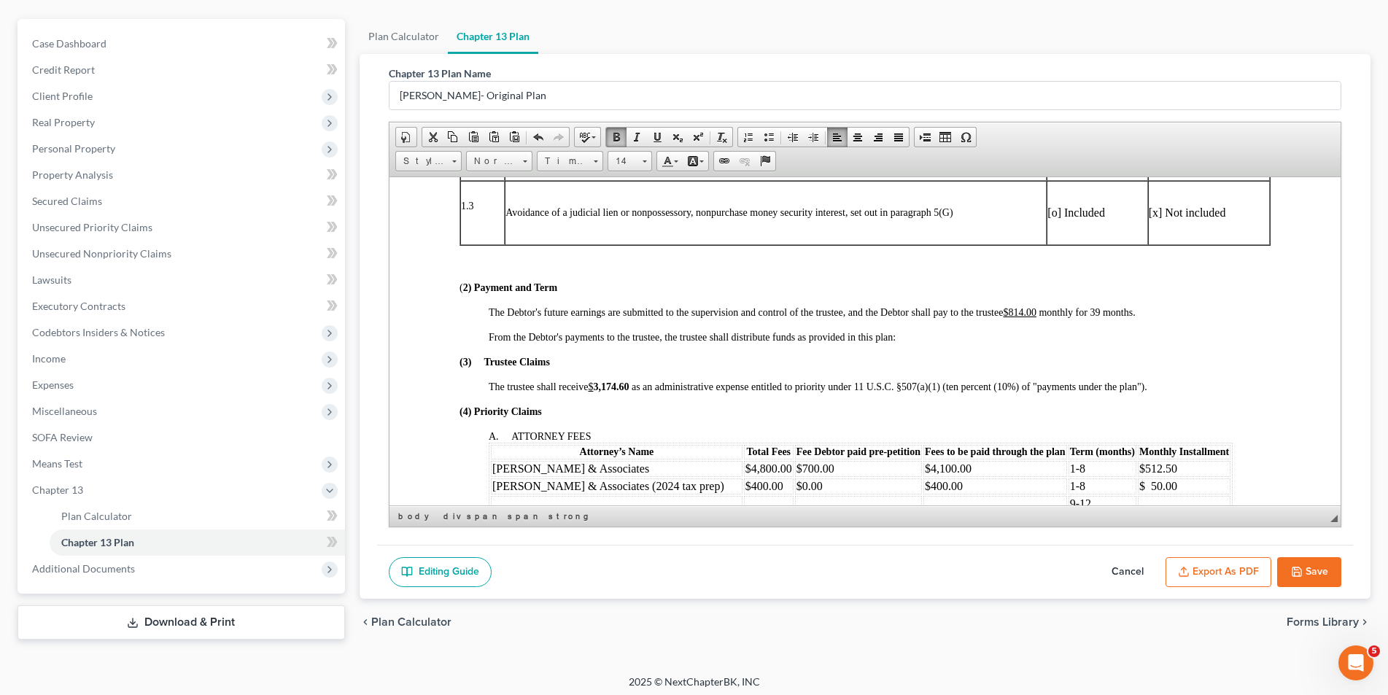
drag, startPoint x: 596, startPoint y: 387, endPoint x: 598, endPoint y: 359, distance: 27.8
click at [684, 292] on div "( 2) Payment and Term" at bounding box center [864, 288] width 811 height 12
click at [595, 387] on strong "3,174.60" at bounding box center [610, 386] width 36 height 11
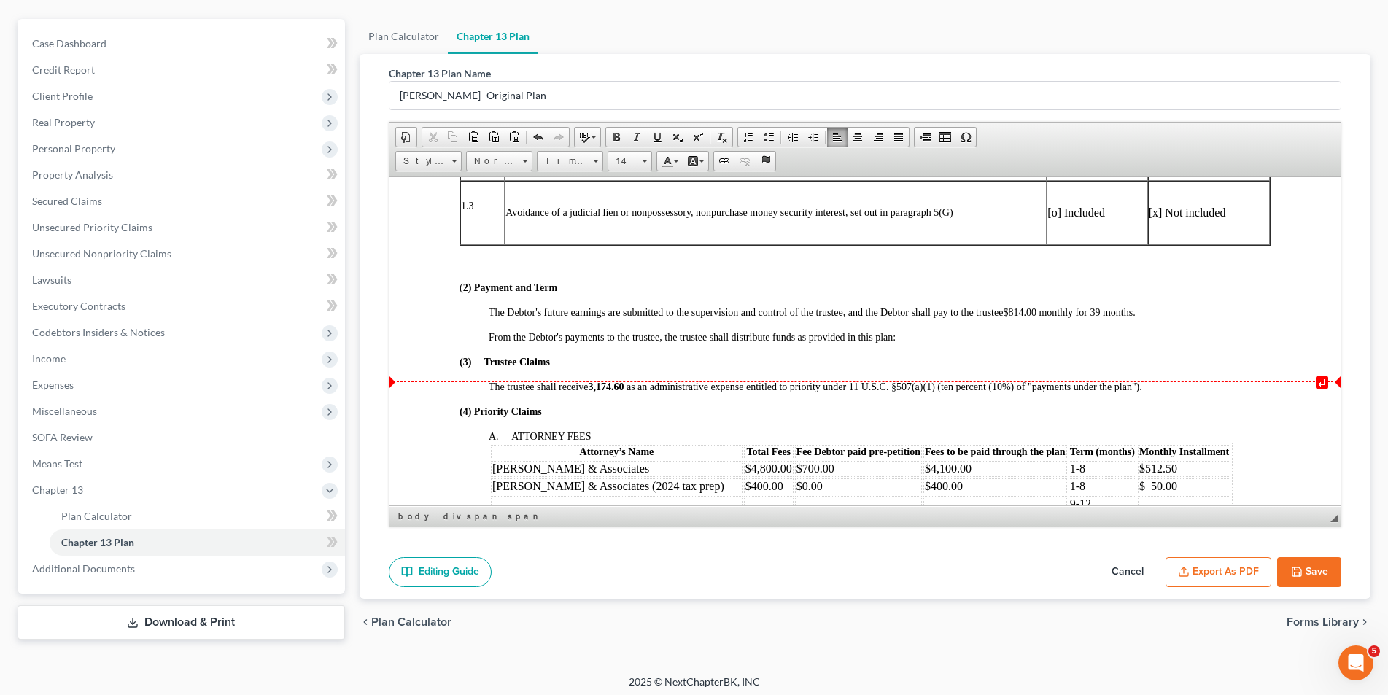
click at [594, 384] on strong "3,174.60" at bounding box center [605, 386] width 36 height 11
drag, startPoint x: 590, startPoint y: 388, endPoint x: 598, endPoint y: 384, distance: 8.8
click at [598, 384] on span "The trustee shall receive $3 ,174.60 as an administrative expense entitled to p…" at bounding box center [818, 386] width 661 height 11
click at [621, 136] on span at bounding box center [617, 137] width 12 height 12
click at [767, 266] on p at bounding box center [864, 263] width 811 height 13
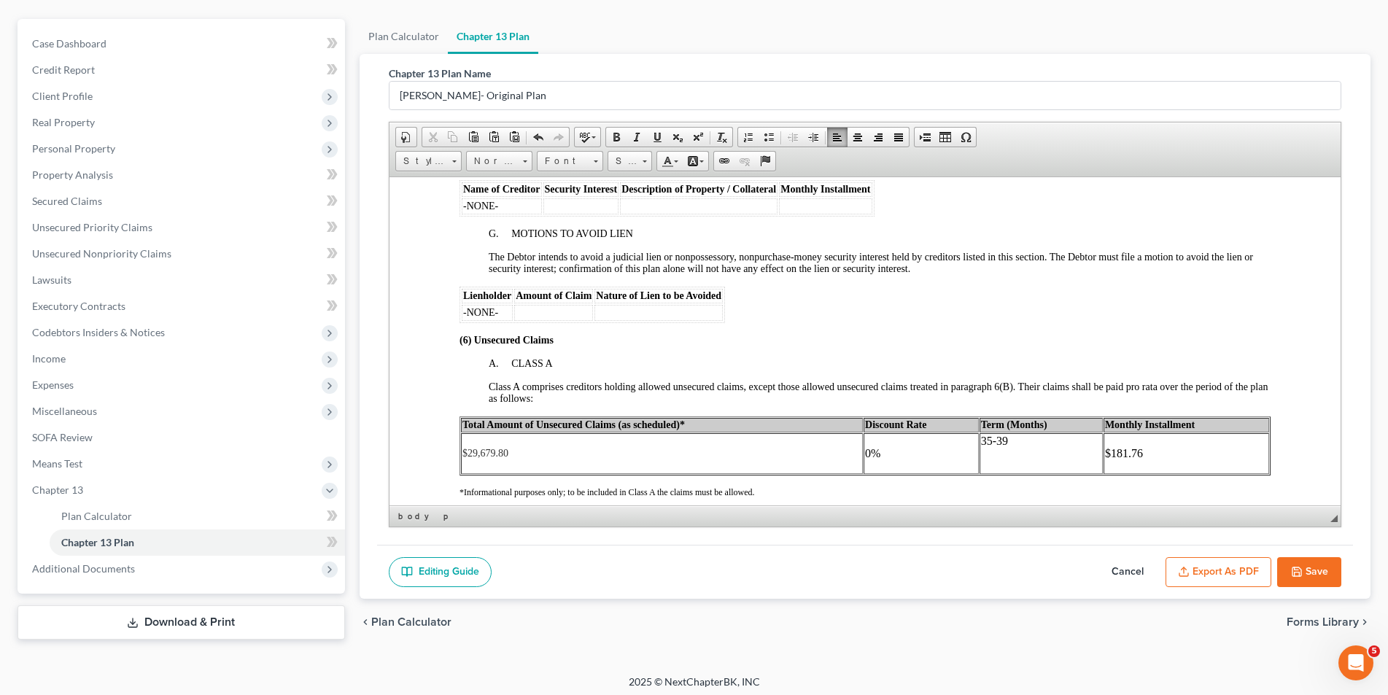
scroll to position [2480, 0]
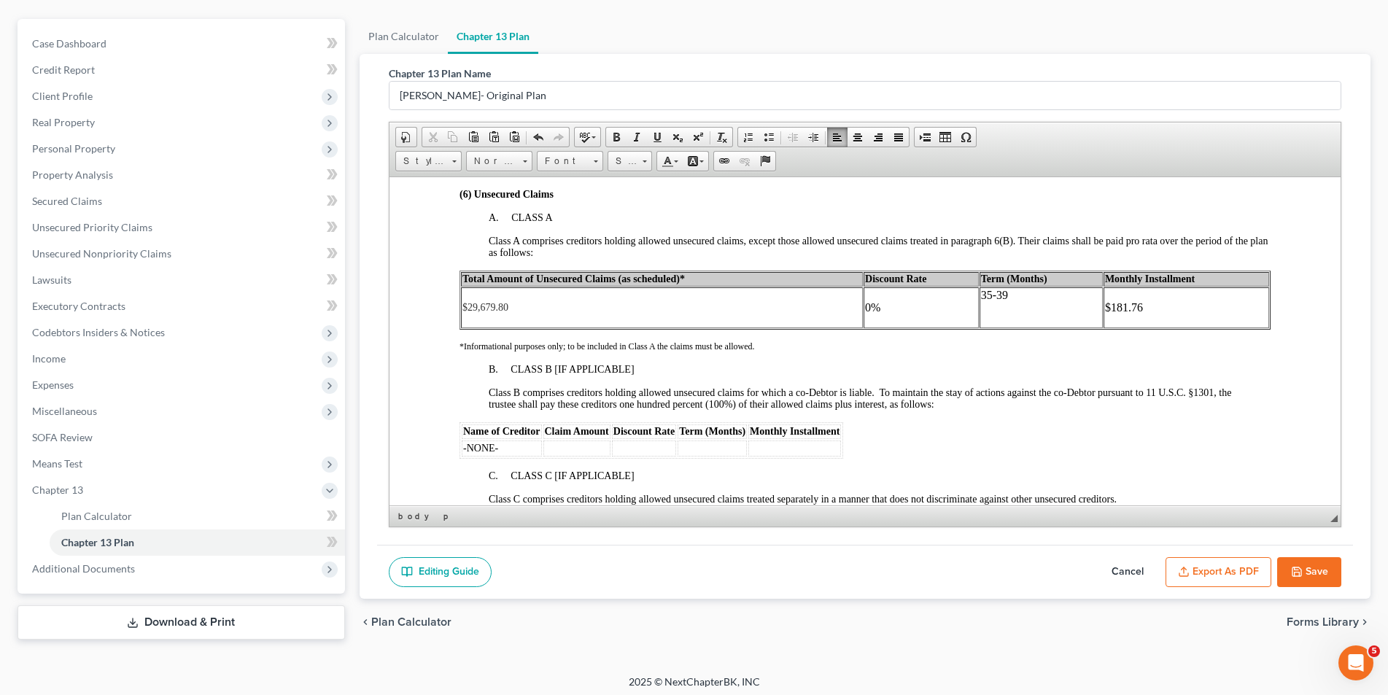
click at [980, 323] on p at bounding box center [1040, 319] width 120 height 13
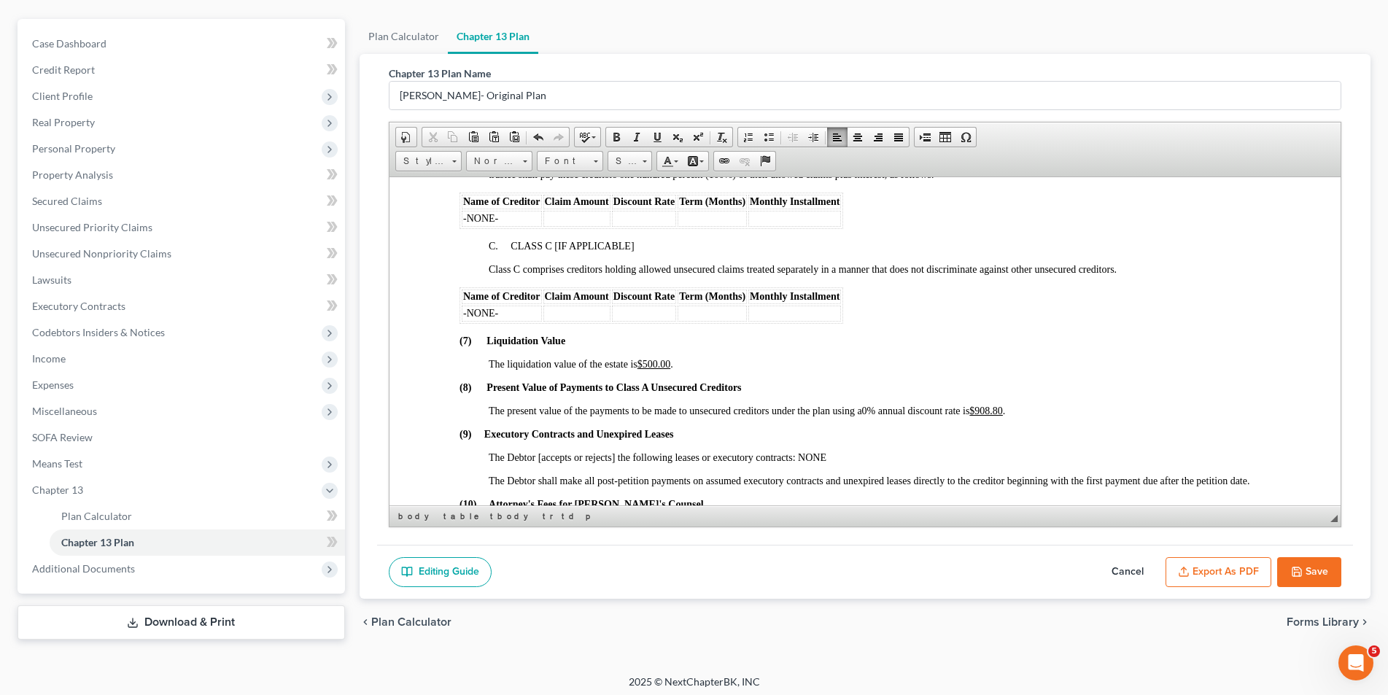
scroll to position [2699, 0]
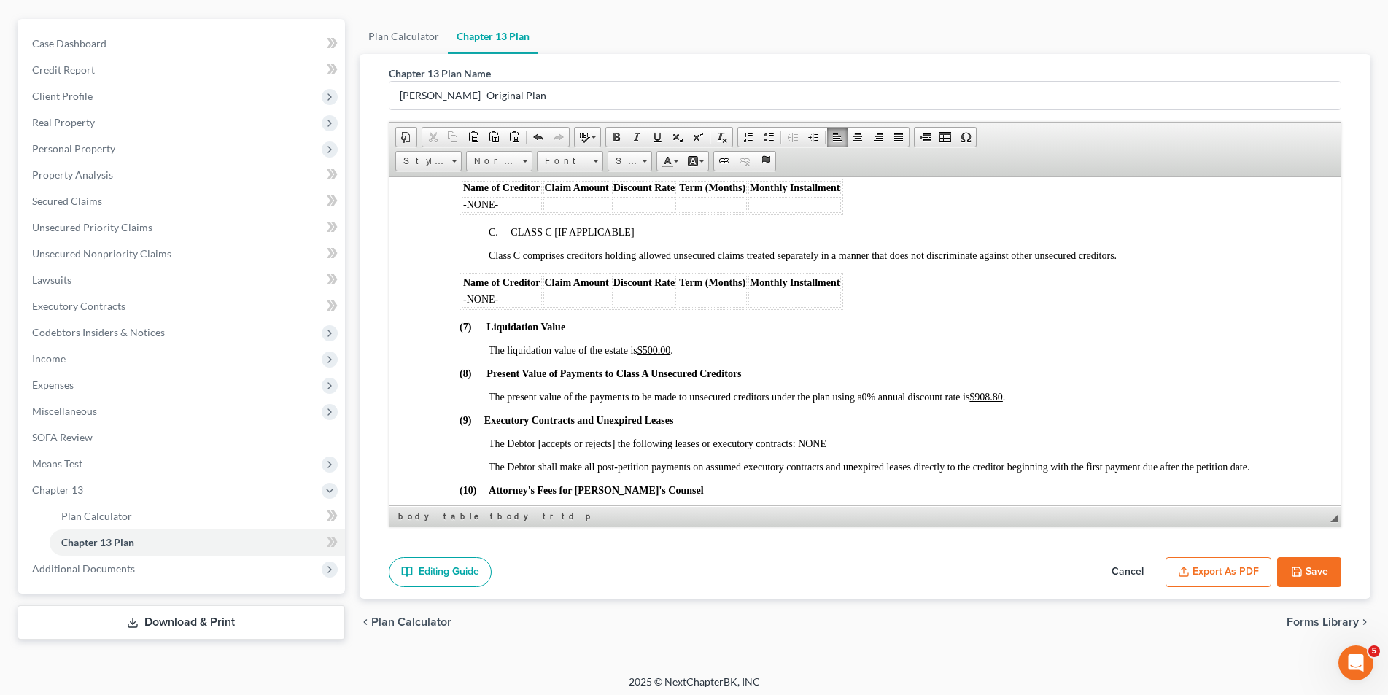
click at [1303, 569] on button "Save" at bounding box center [1309, 572] width 64 height 31
click at [1299, 568] on icon "button" at bounding box center [1297, 572] width 12 height 12
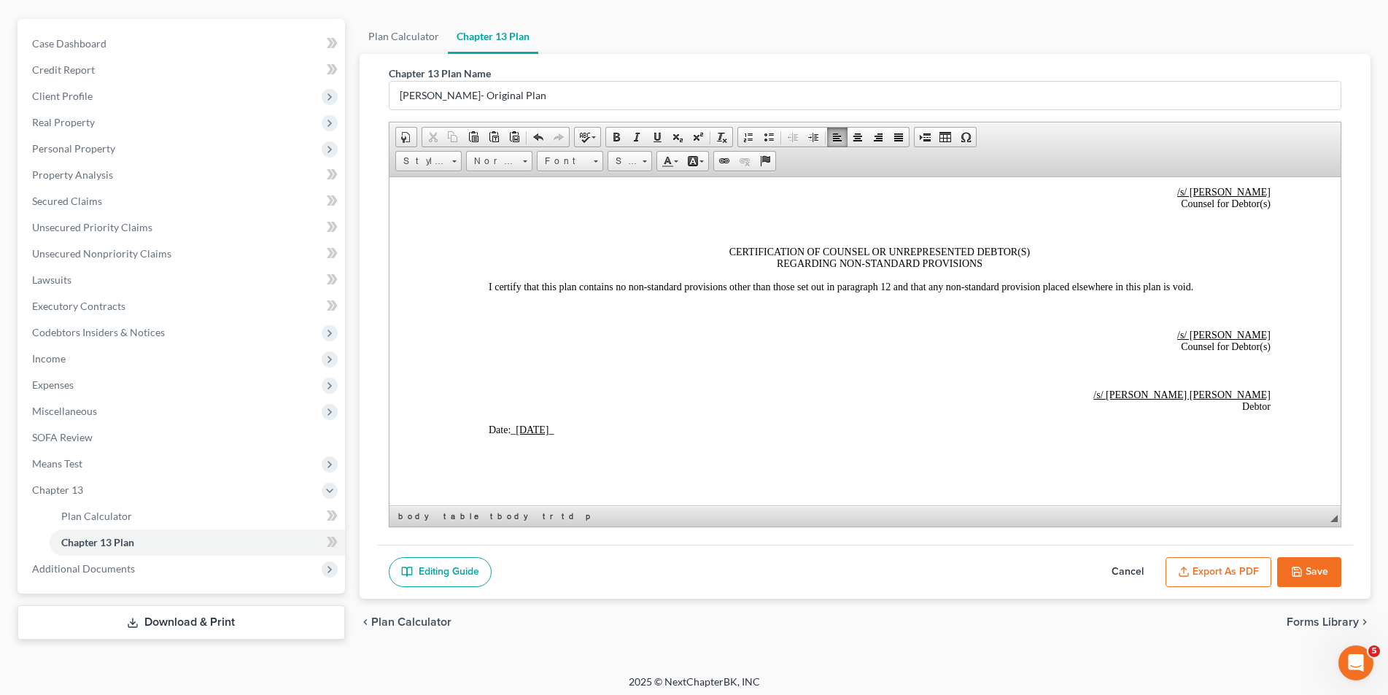
scroll to position [3283, 0]
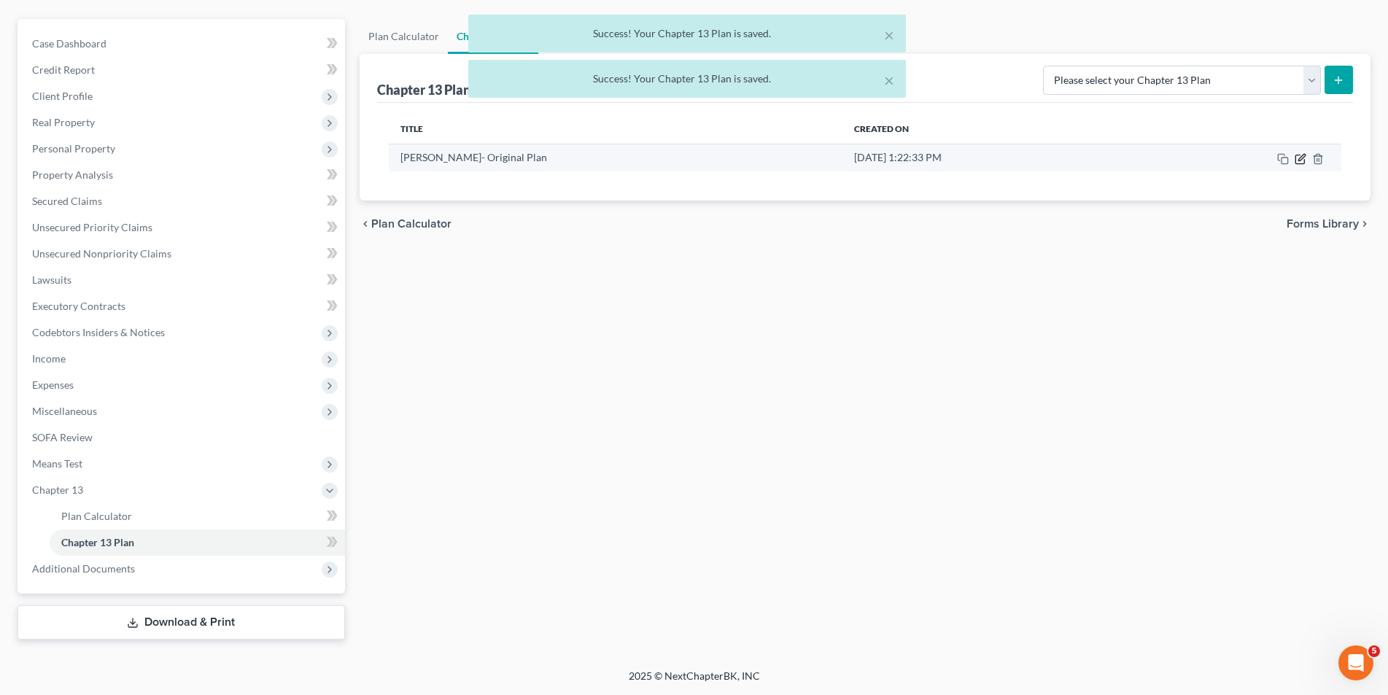
click at [1299, 159] on icon "button" at bounding box center [1301, 159] width 12 height 12
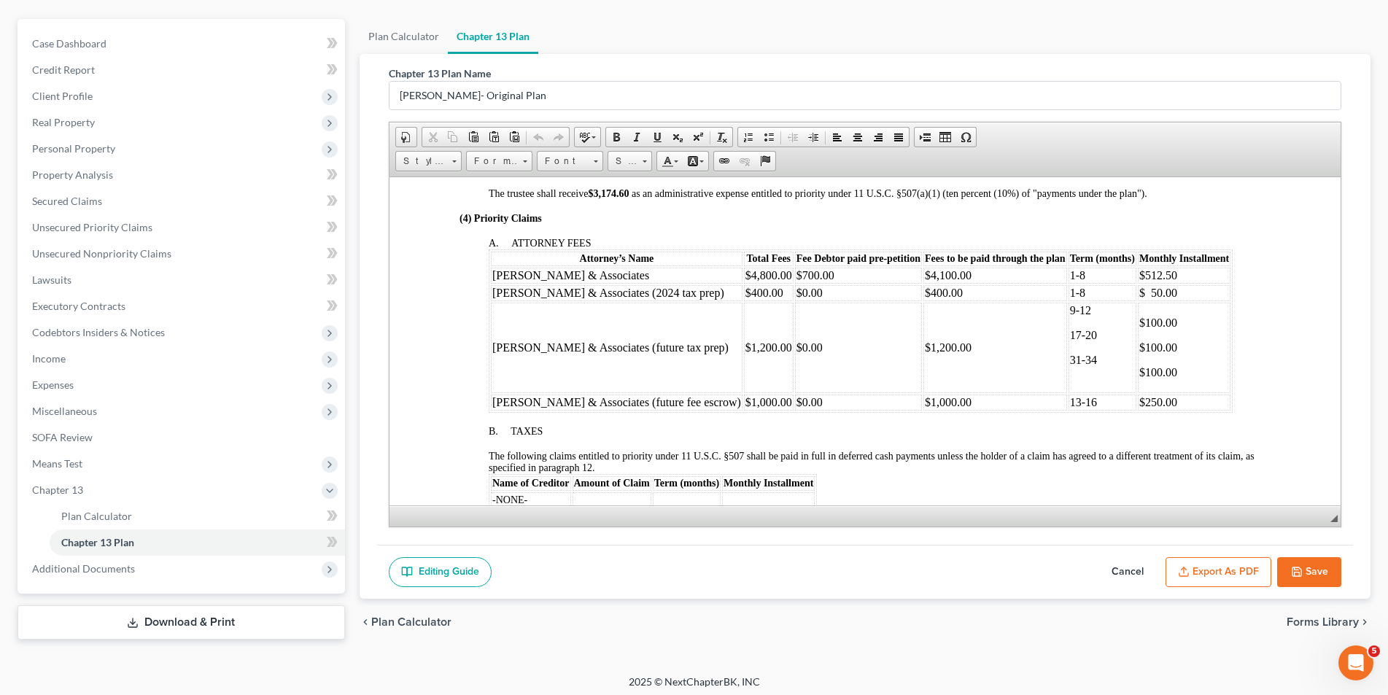
scroll to position [657, 0]
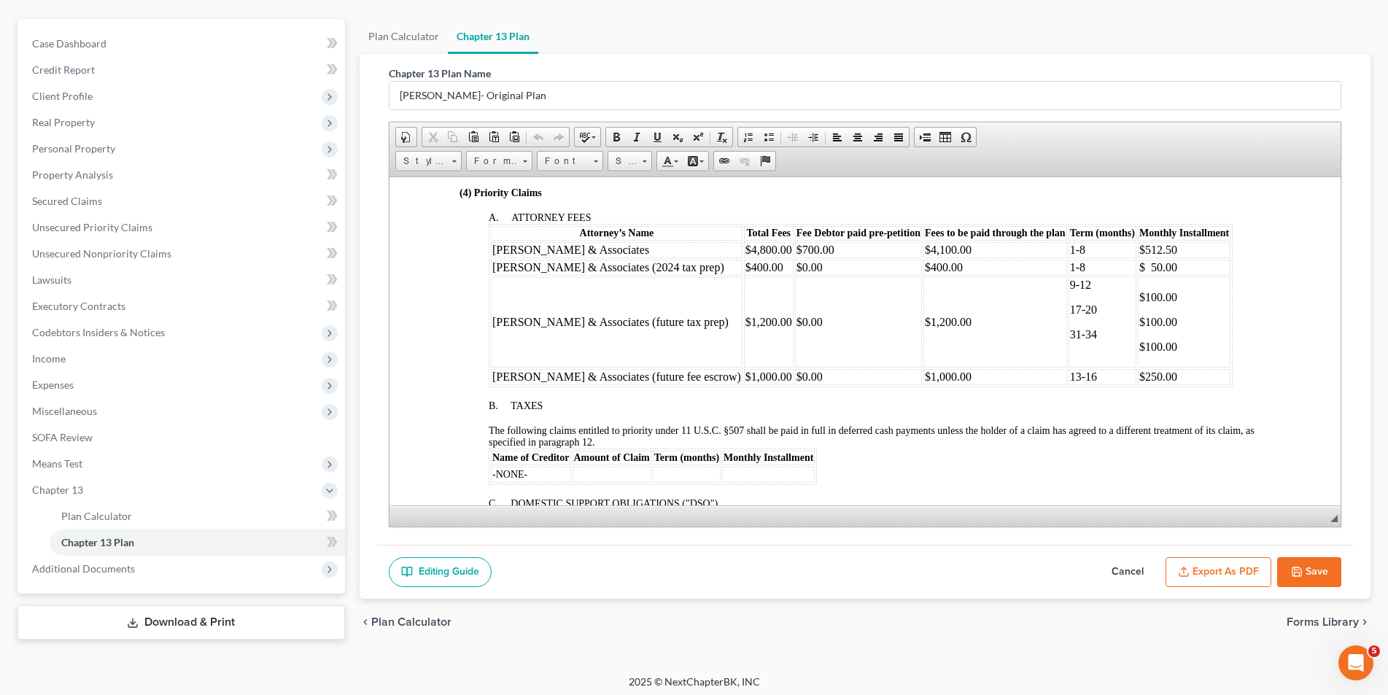
click at [1069, 355] on p at bounding box center [1101, 358] width 65 height 13
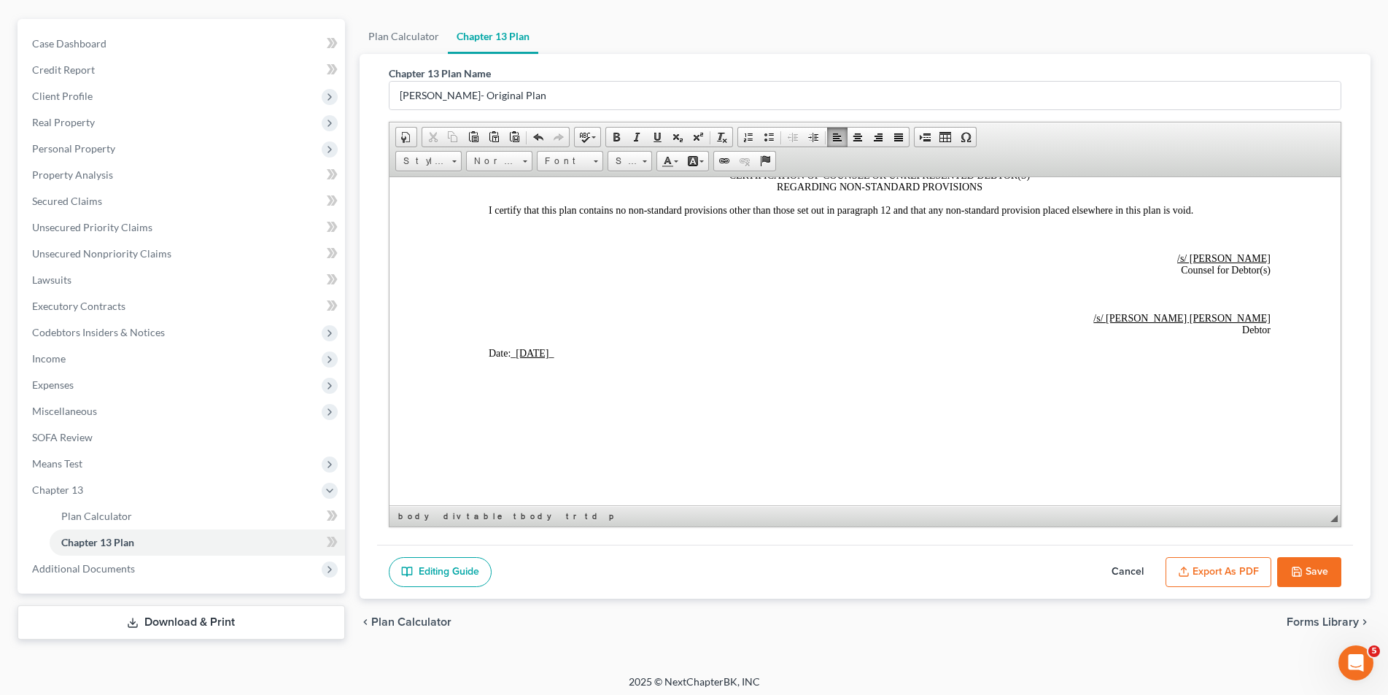
scroll to position [3283, 0]
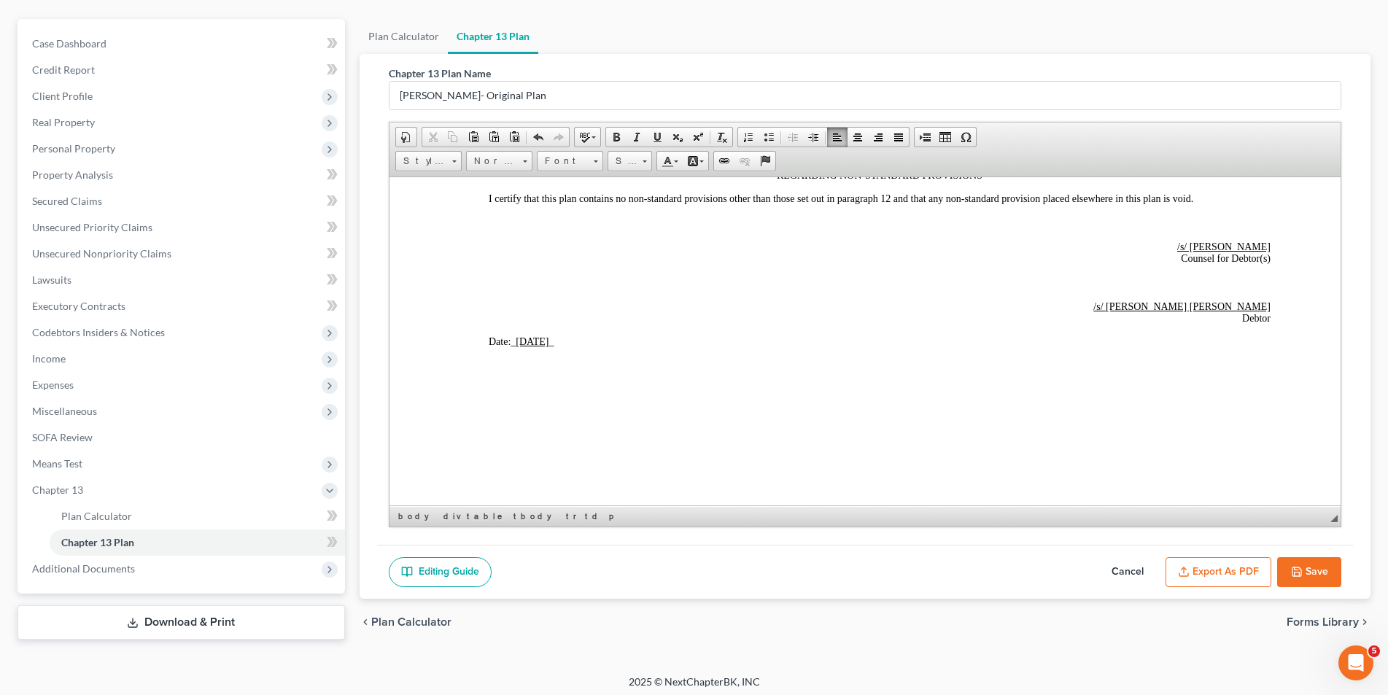
click at [1289, 575] on button "Save" at bounding box center [1309, 572] width 64 height 31
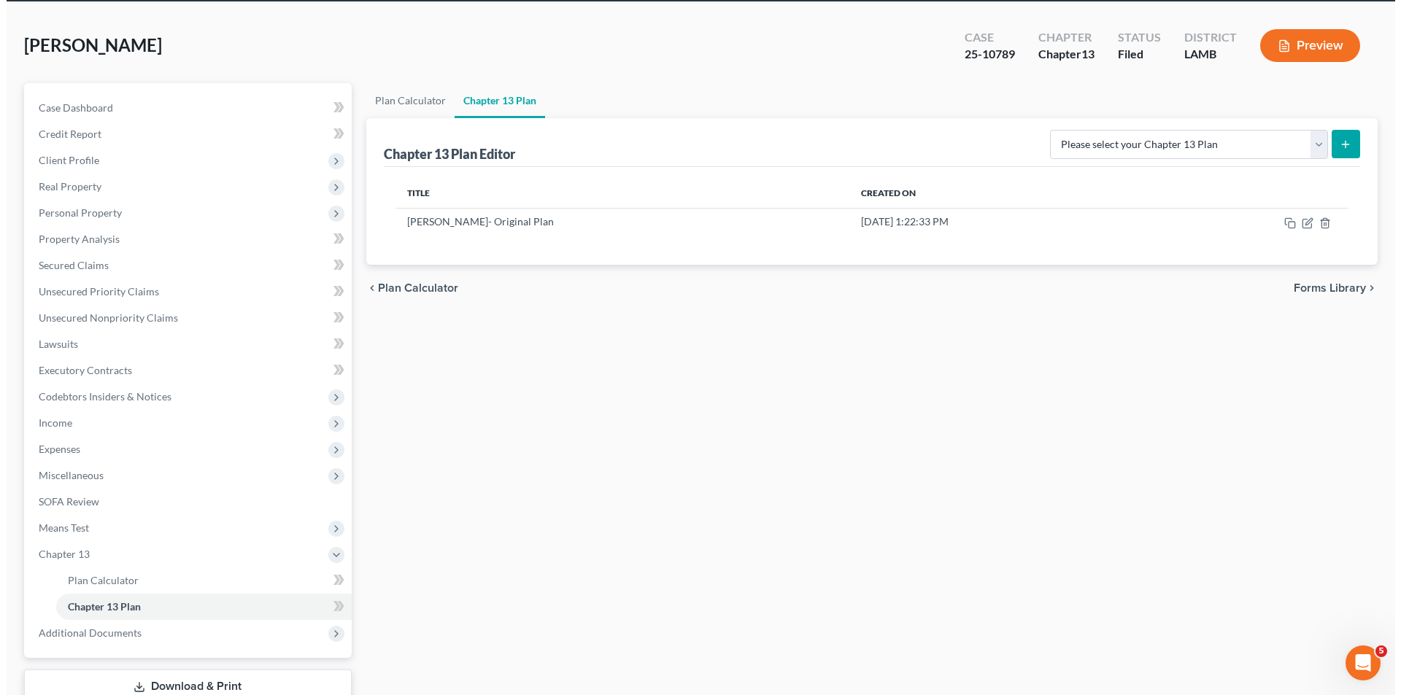
scroll to position [0, 0]
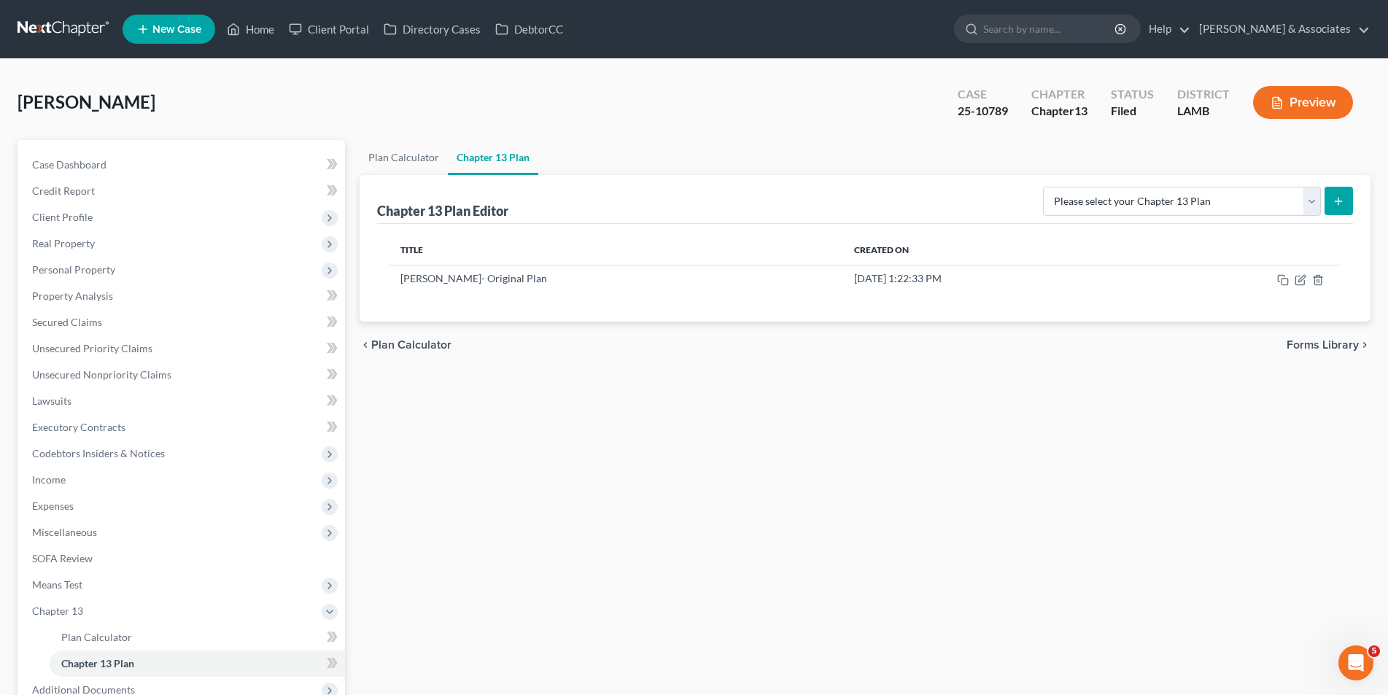
click at [1328, 112] on button "Preview" at bounding box center [1303, 102] width 100 height 33
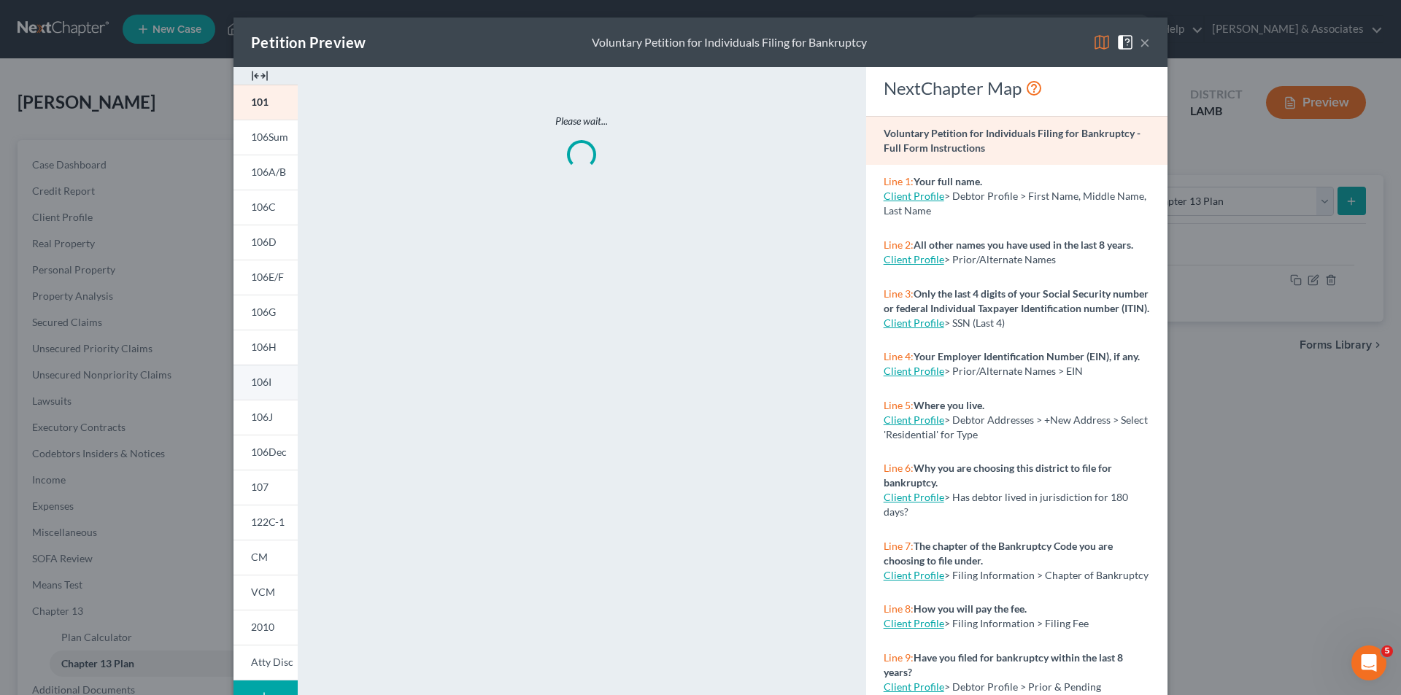
click at [262, 382] on span "106I" at bounding box center [261, 382] width 20 height 12
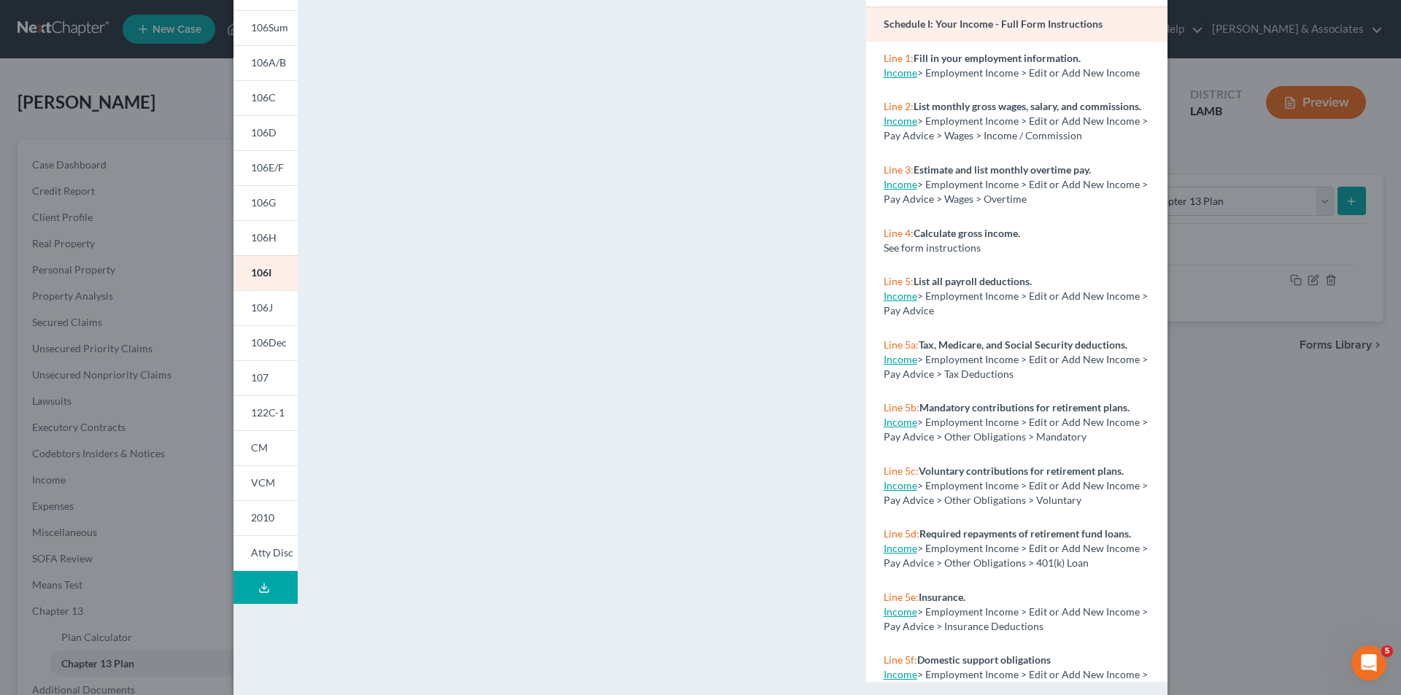
scroll to position [128, 0]
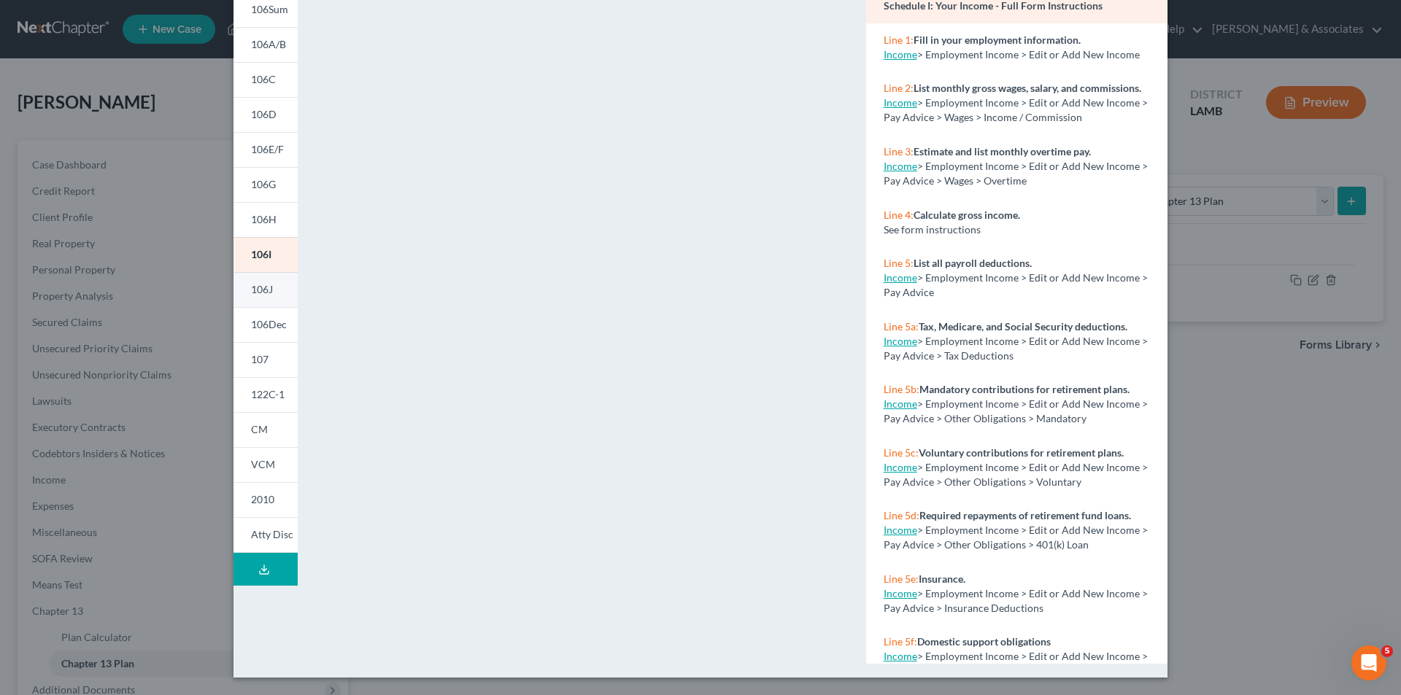
click at [255, 284] on span "106J" at bounding box center [262, 289] width 22 height 12
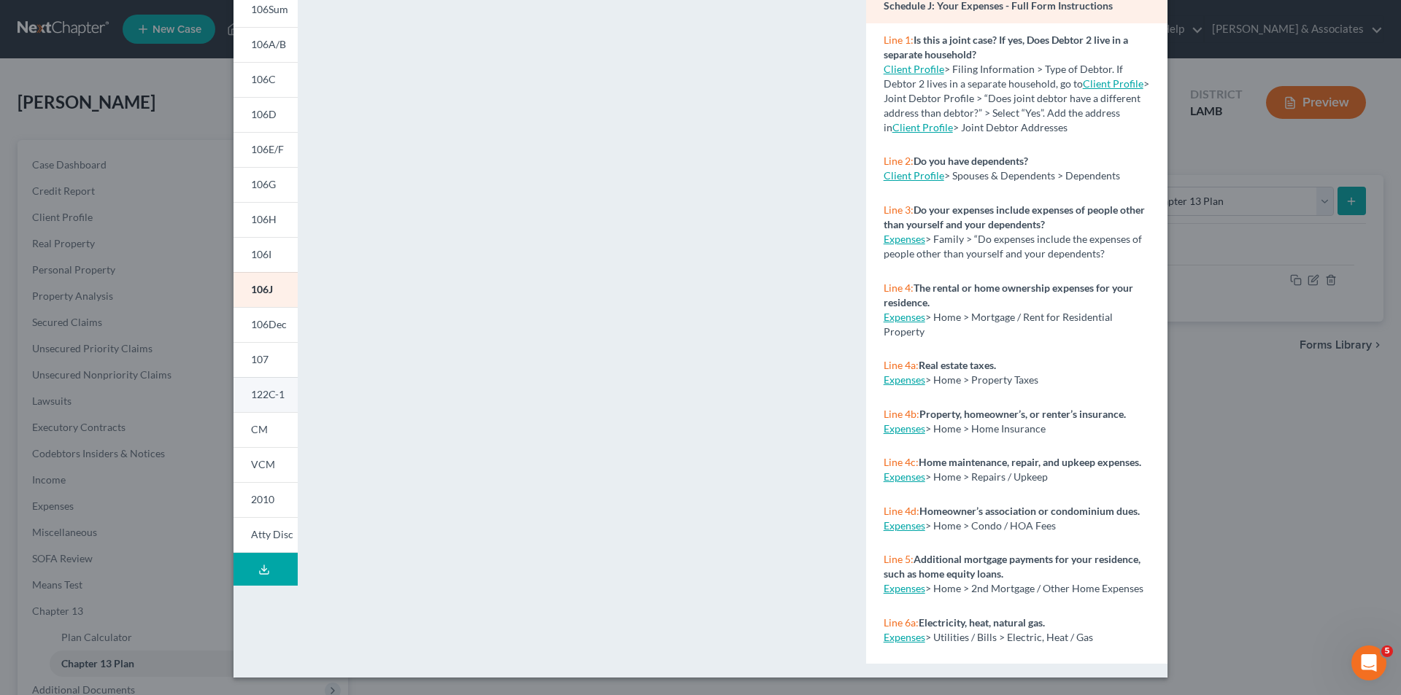
click at [254, 396] on span "122C-1" at bounding box center [268, 394] width 34 height 12
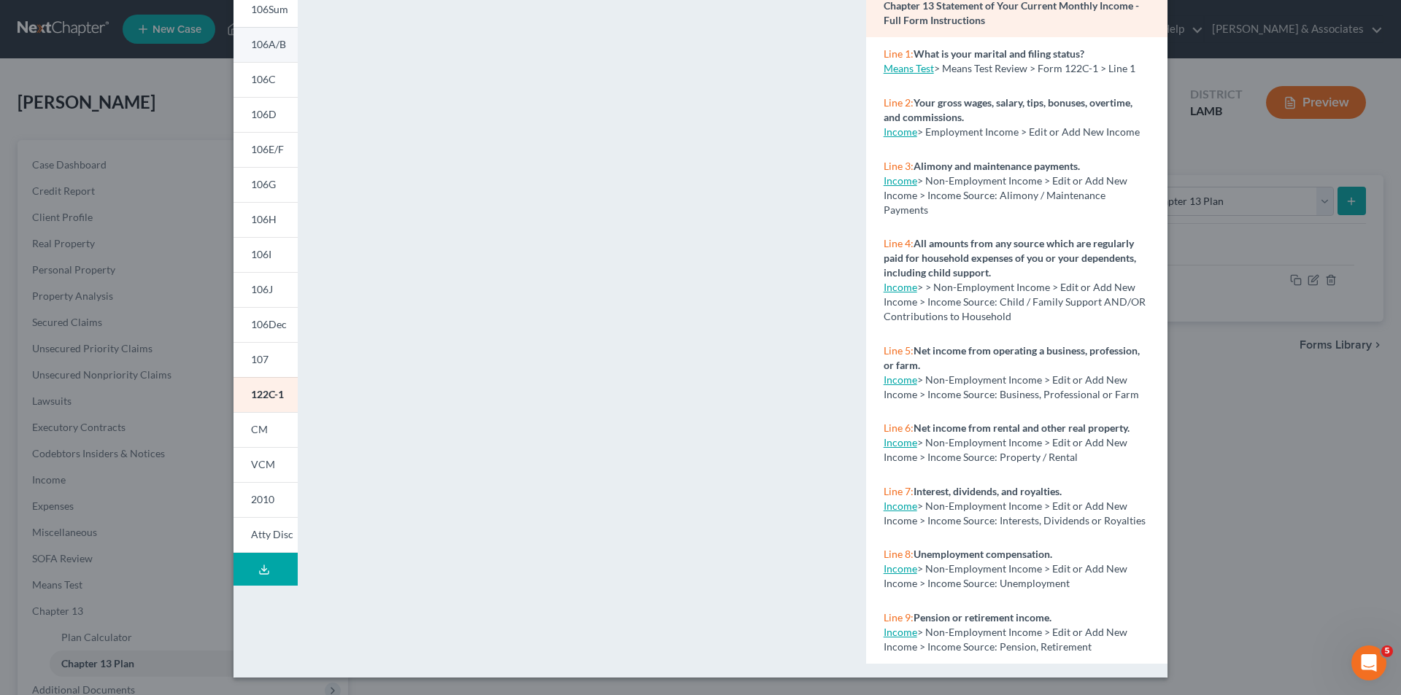
click at [264, 53] on link "106A/B" at bounding box center [265, 44] width 64 height 35
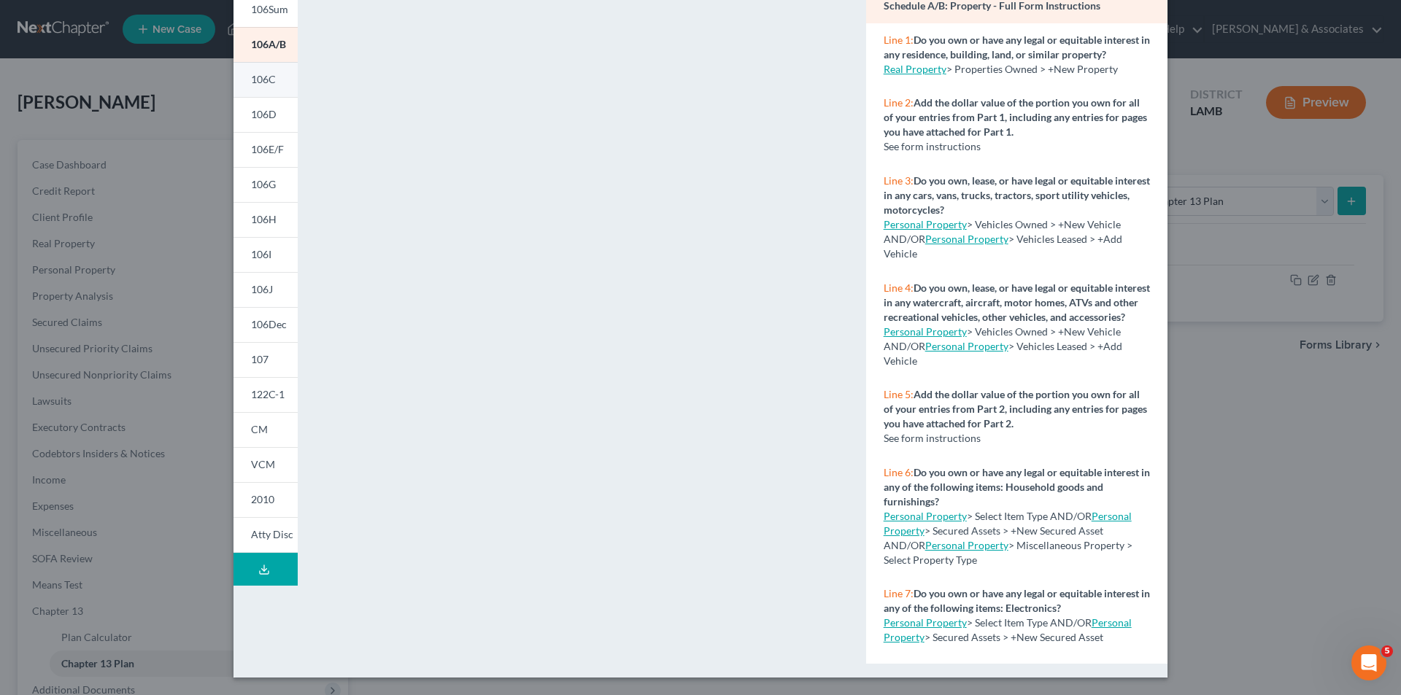
click at [269, 77] on span "106C" at bounding box center [263, 79] width 25 height 12
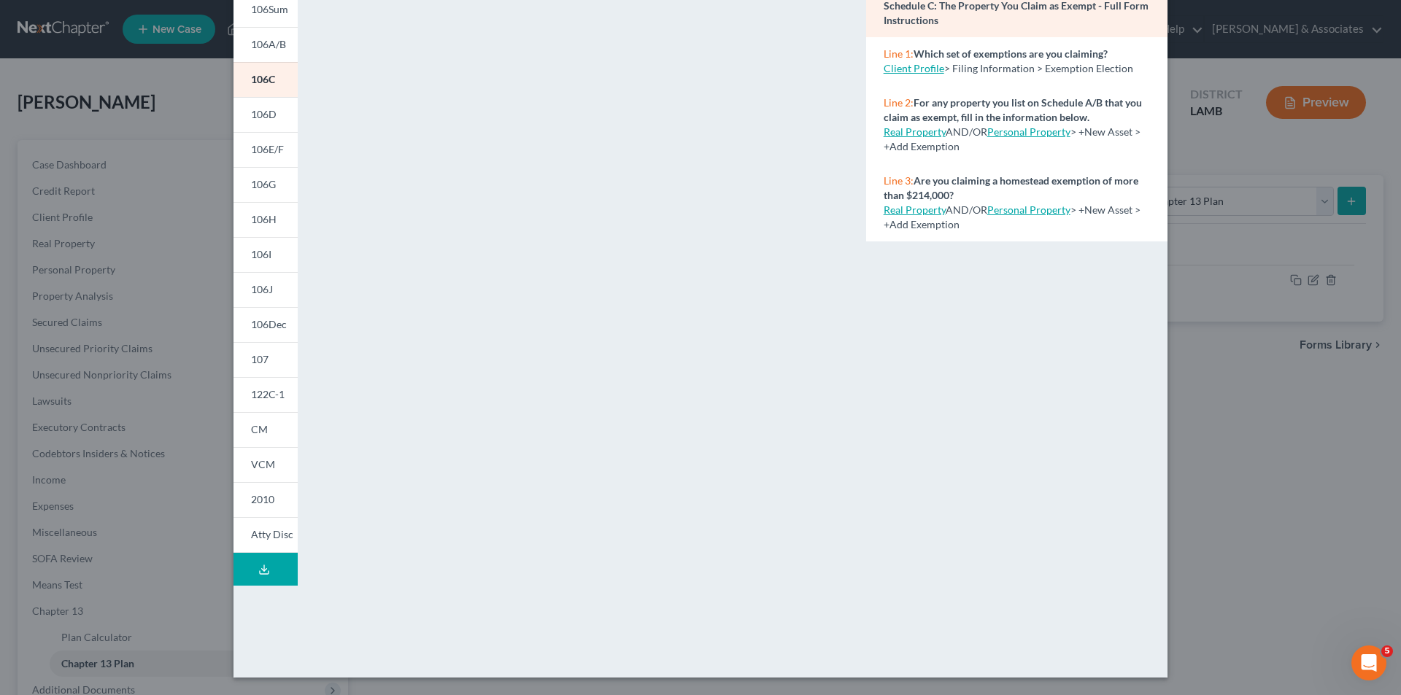
click at [1067, 491] on div "NextChapter Map Schedule C: The Property You Claim as Exempt - Full Form Instru…" at bounding box center [1017, 301] width 316 height 724
click at [168, 322] on div "Petition Preview Schedule C: The Property You Claim as Exempt × 101 106Sum 106A…" at bounding box center [700, 347] width 1401 height 695
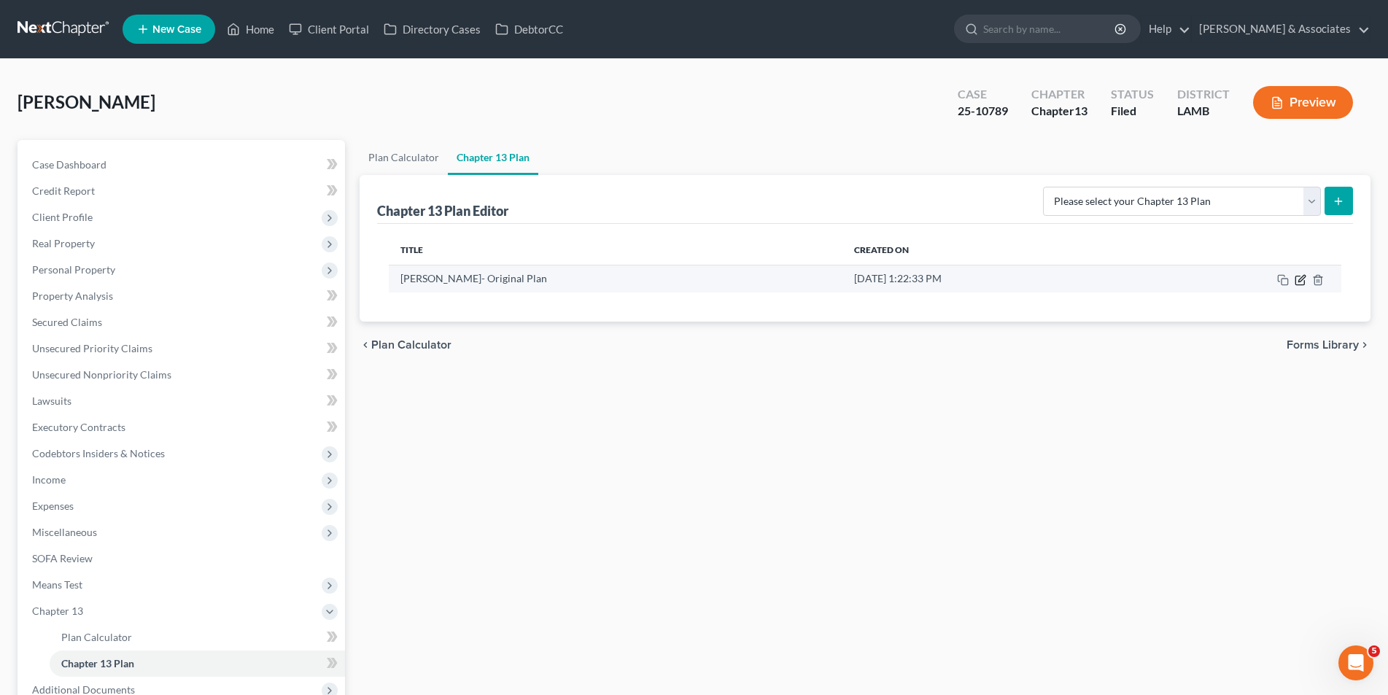
click at [1299, 279] on icon "button" at bounding box center [1301, 280] width 12 height 12
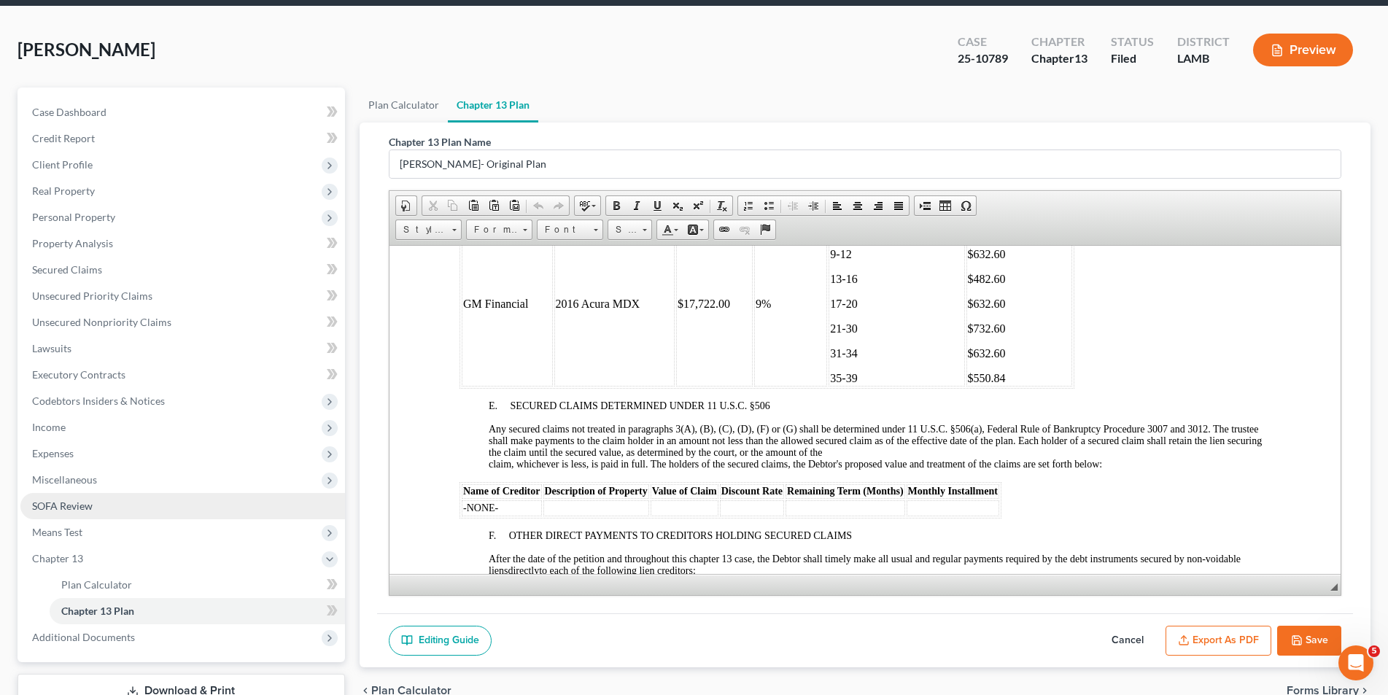
scroll to position [125, 0]
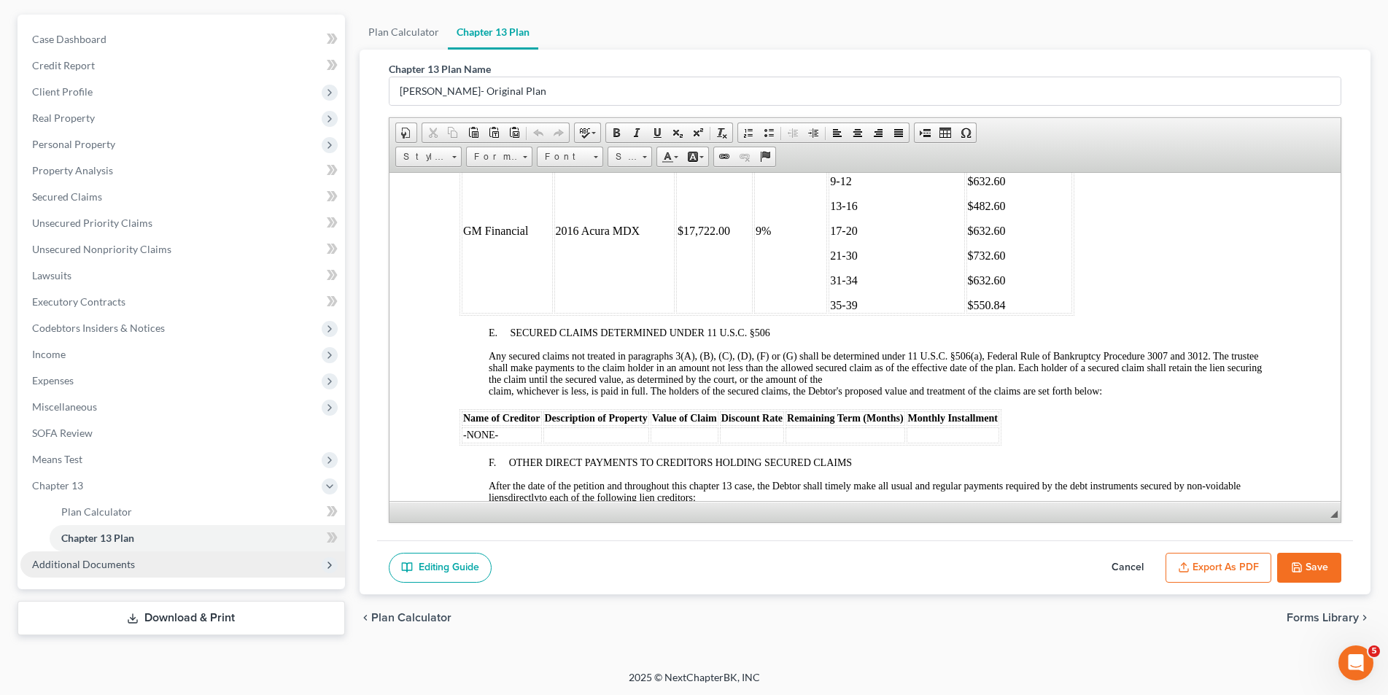
click at [115, 566] on span "Additional Documents" at bounding box center [83, 564] width 103 height 12
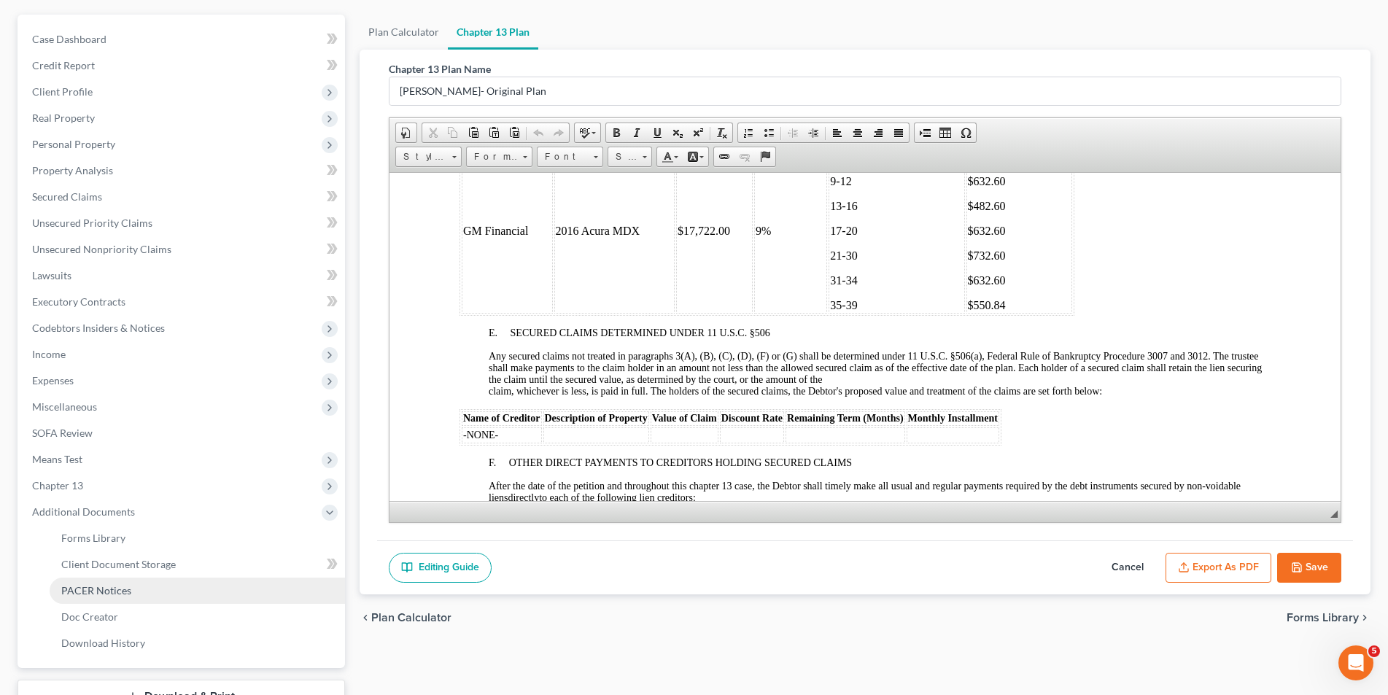
click at [106, 590] on span "PACER Notices" at bounding box center [96, 590] width 70 height 12
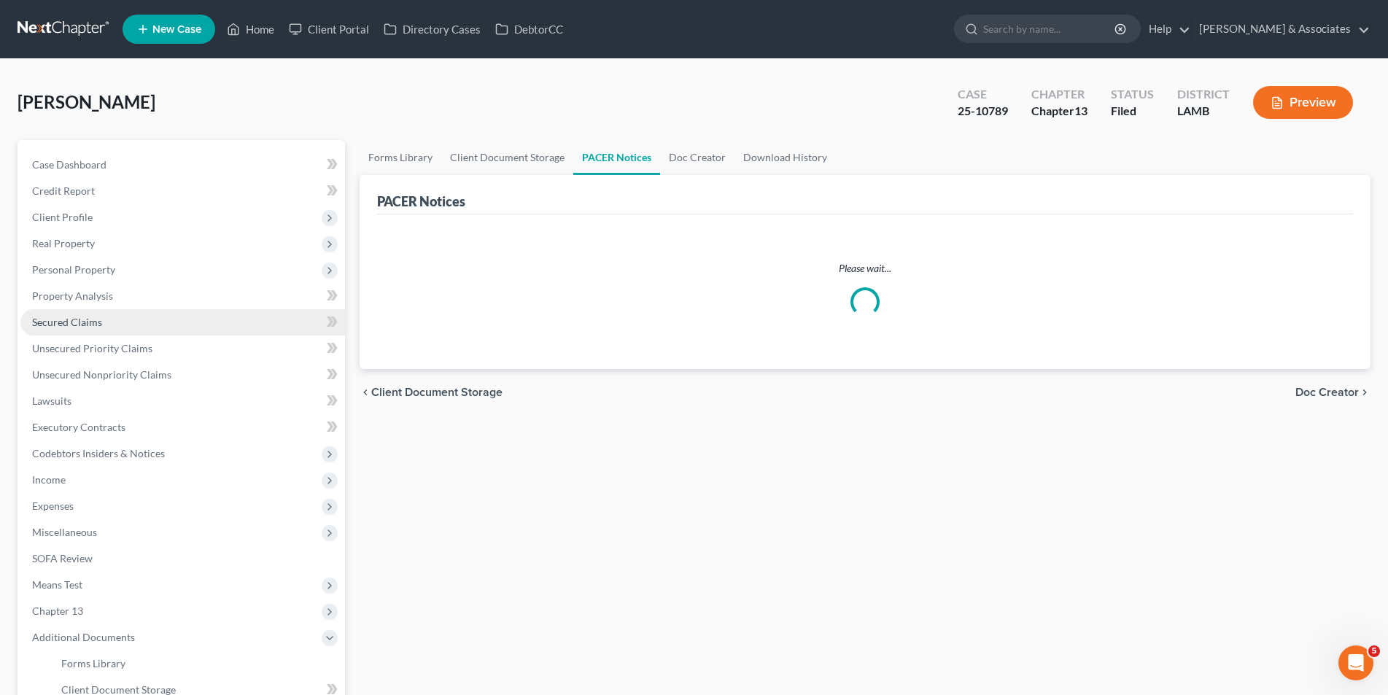
click at [187, 320] on link "Secured Claims" at bounding box center [182, 322] width 325 height 26
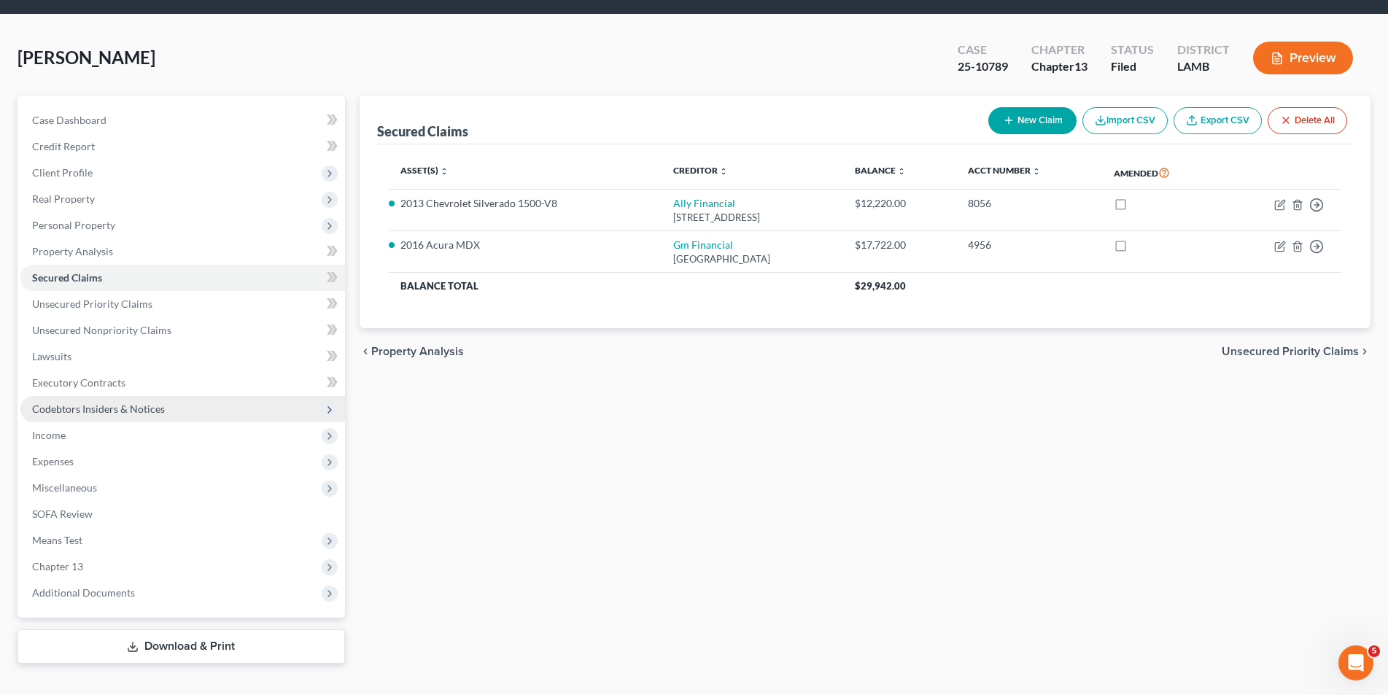
scroll to position [69, 0]
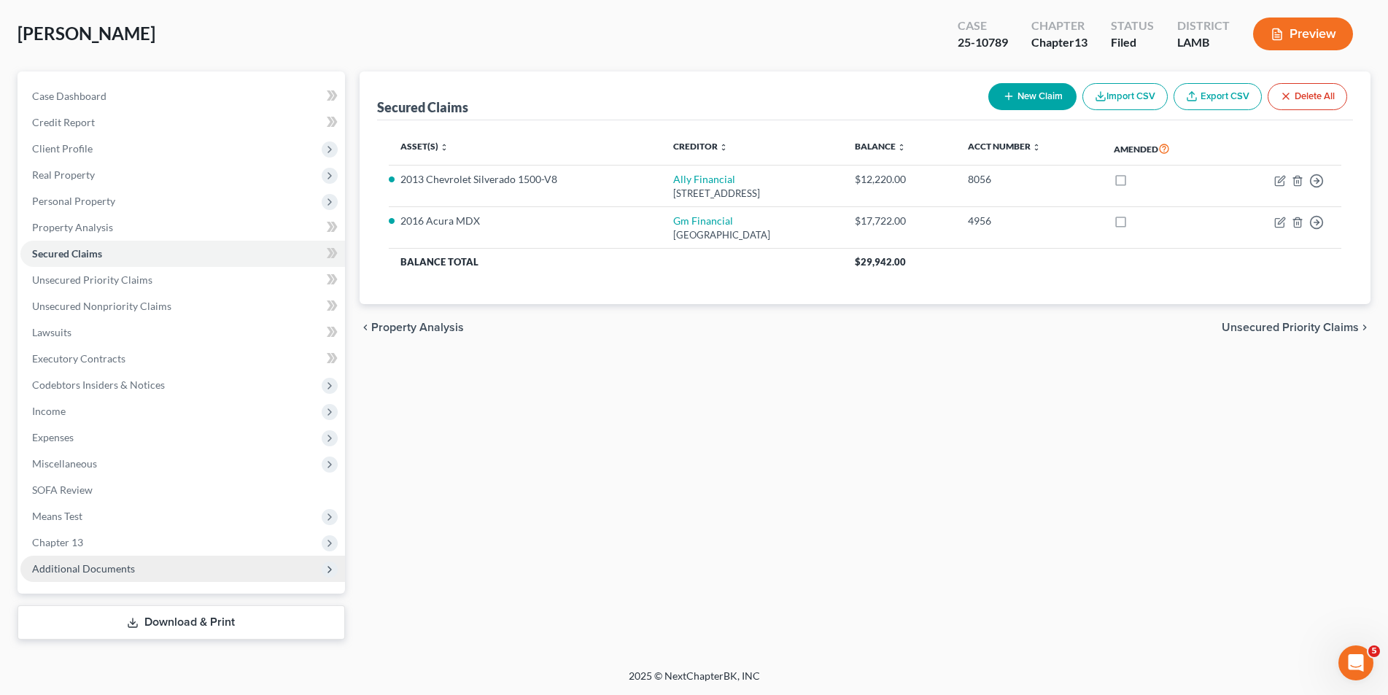
click at [99, 562] on span "Additional Documents" at bounding box center [83, 568] width 103 height 12
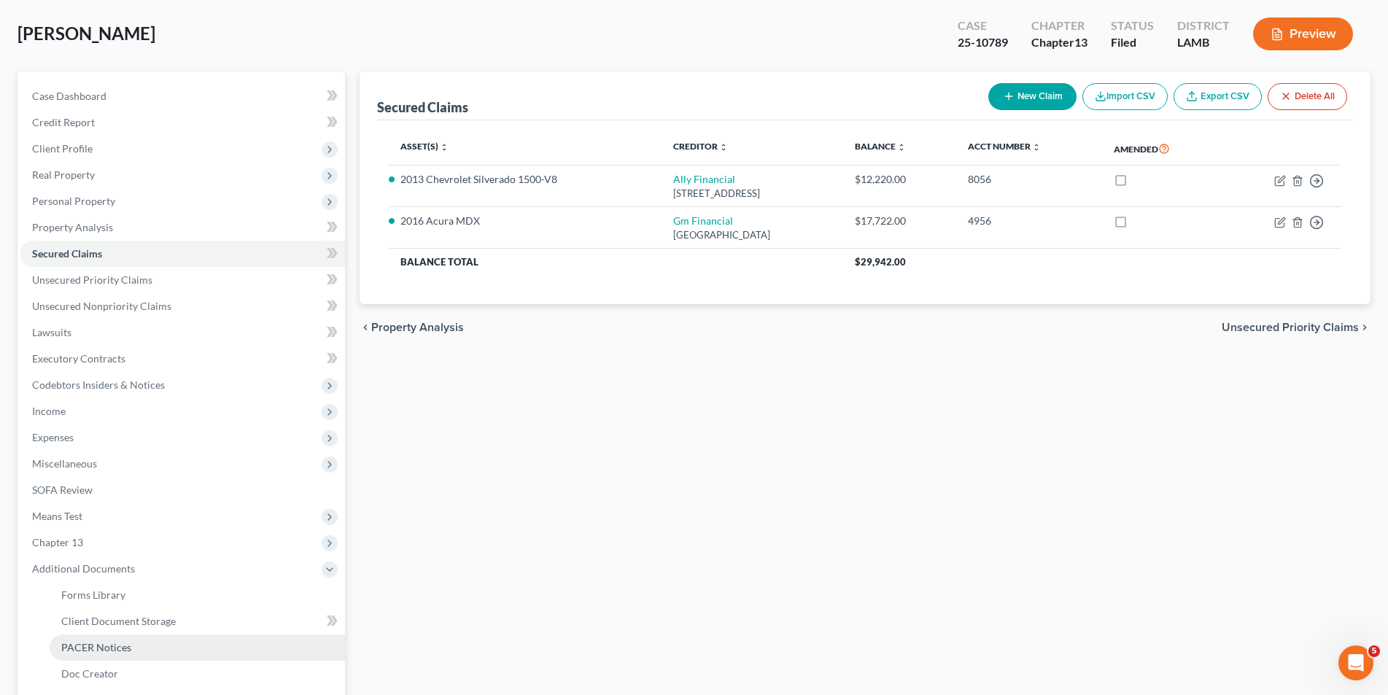
click at [95, 648] on span "PACER Notices" at bounding box center [96, 647] width 70 height 12
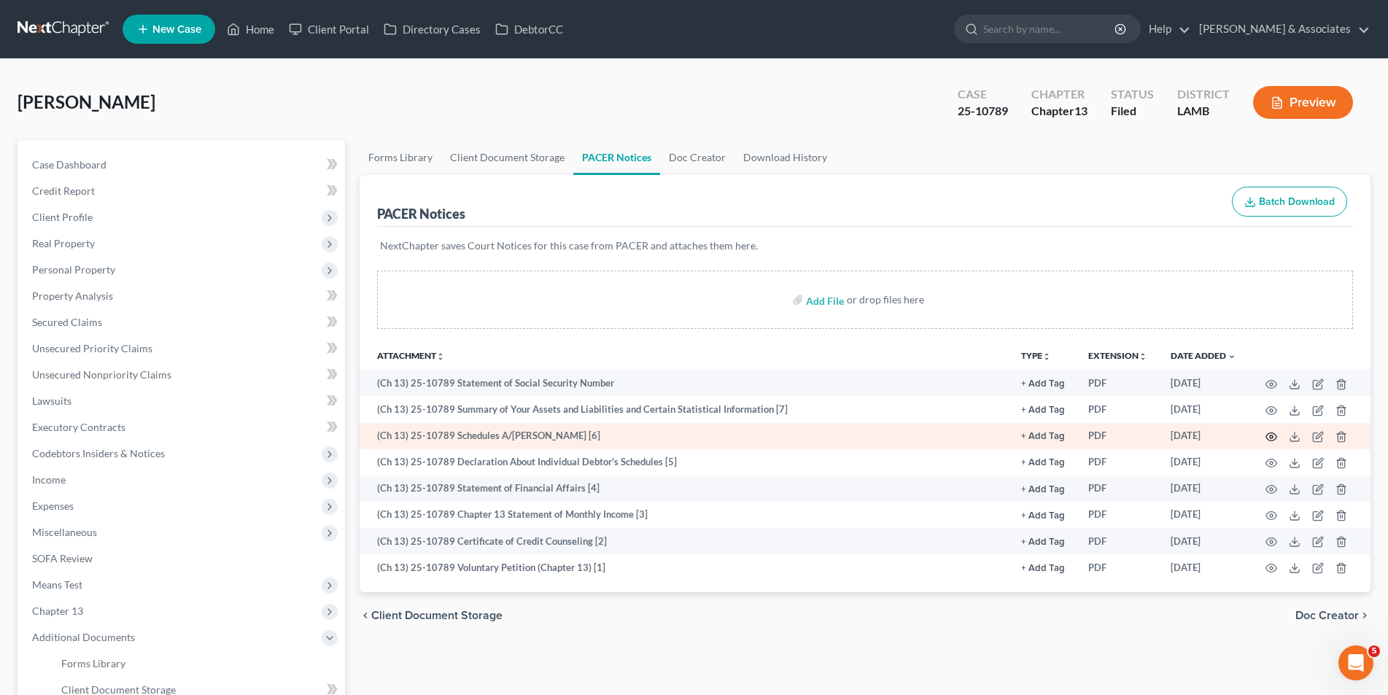
click at [1273, 435] on icon "button" at bounding box center [1272, 437] width 12 height 12
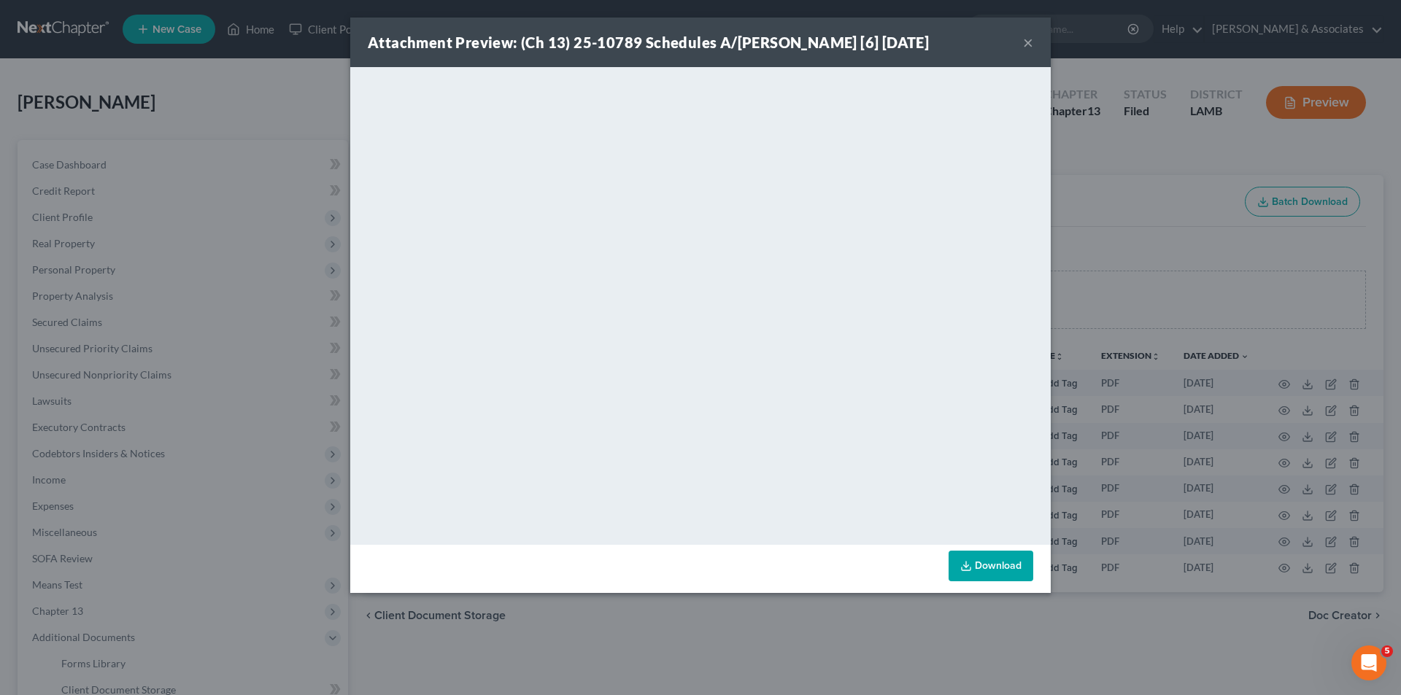
click at [1032, 41] on button "×" at bounding box center [1028, 43] width 10 height 18
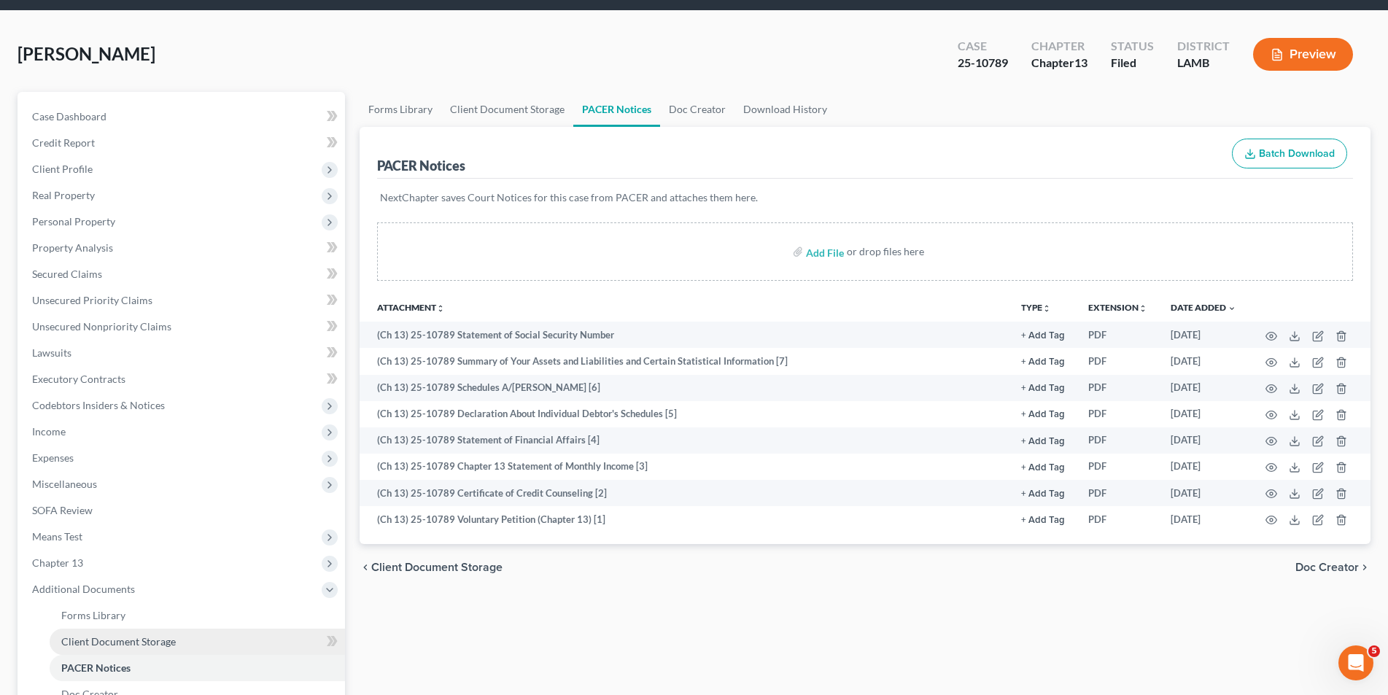
scroll to position [73, 0]
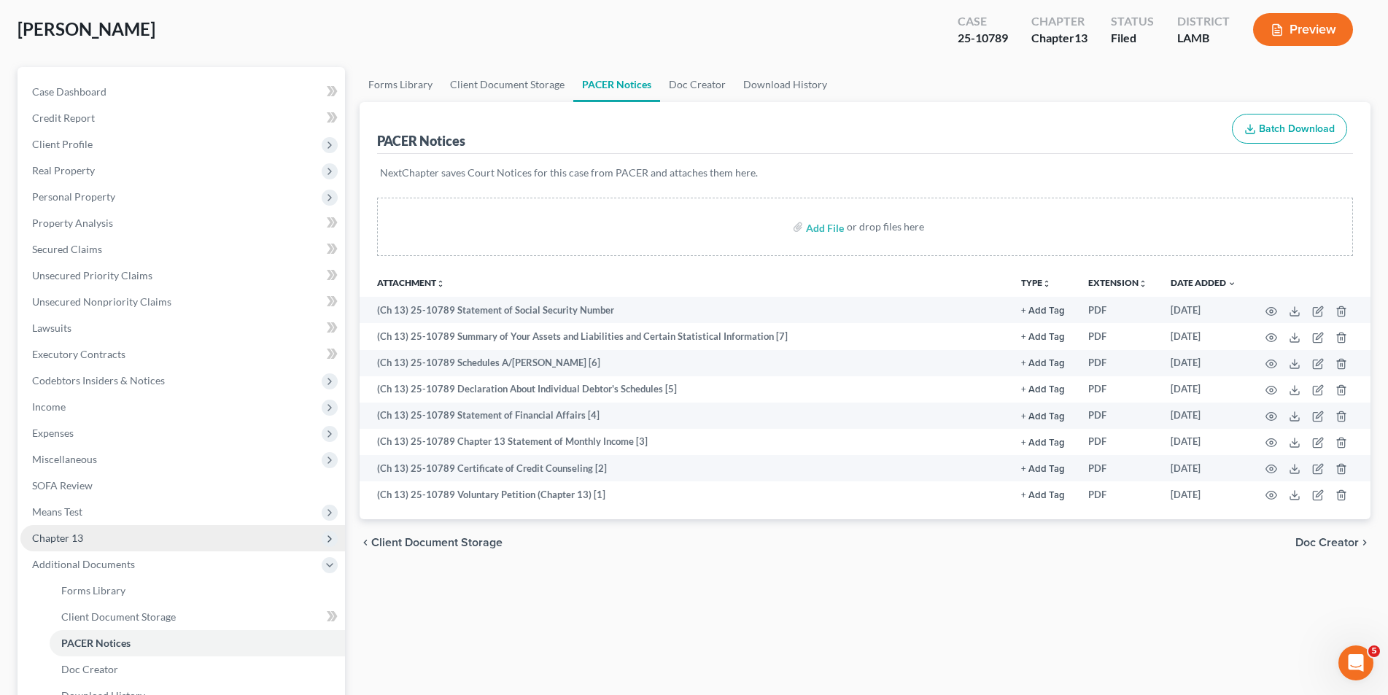
click at [120, 542] on span "Chapter 13" at bounding box center [182, 538] width 325 height 26
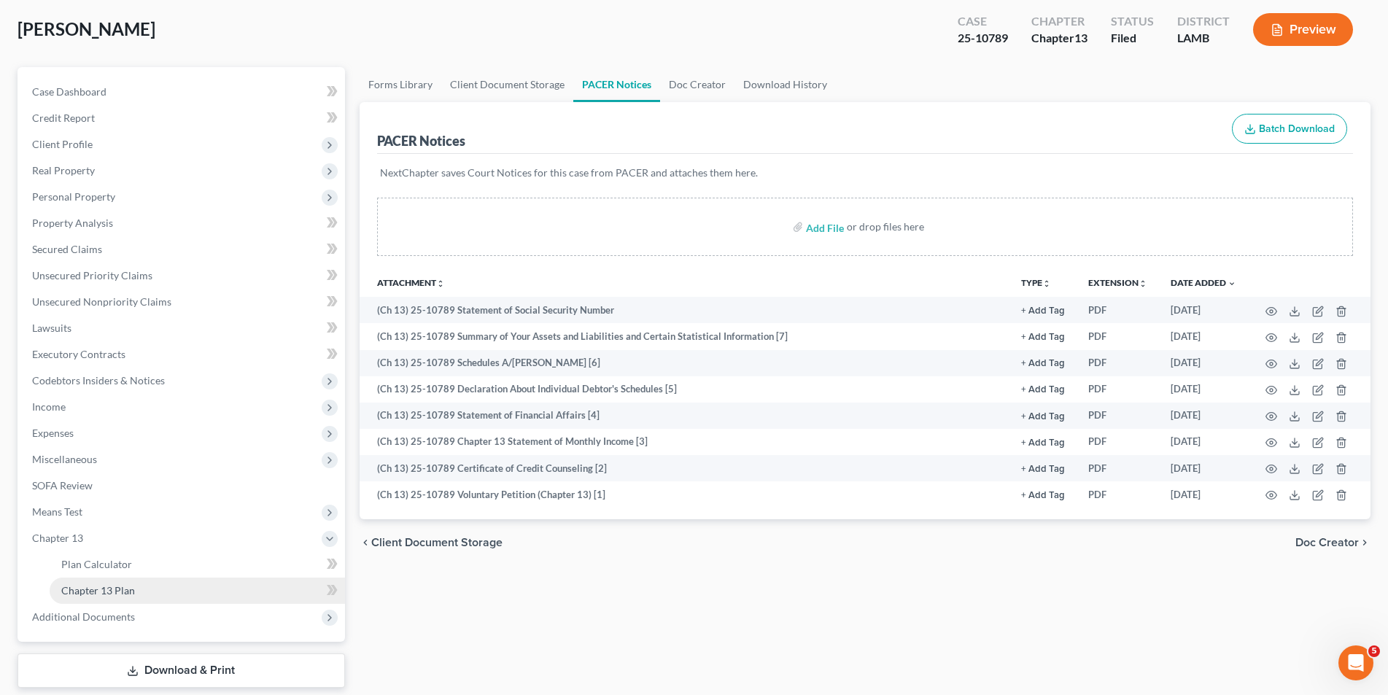
click at [115, 583] on link "Chapter 13 Plan" at bounding box center [197, 591] width 295 height 26
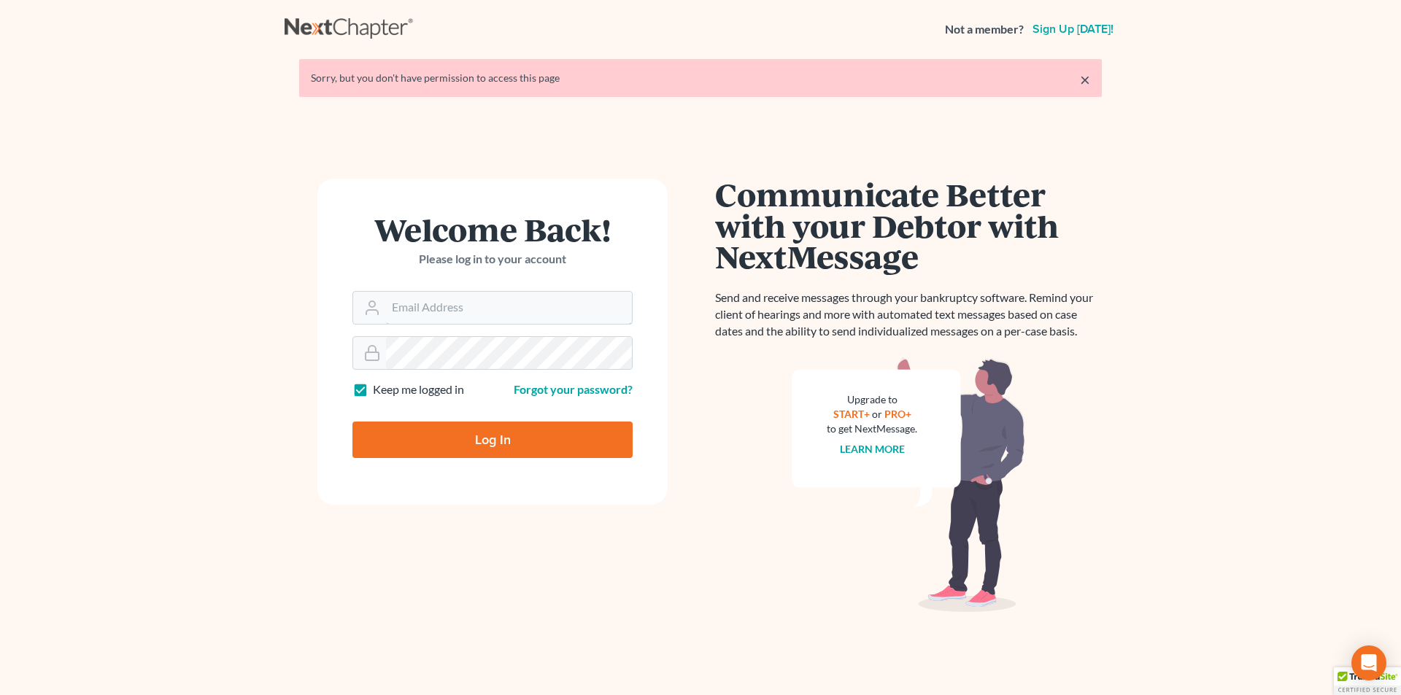
type input "[EMAIL_ADDRESS][DOMAIN_NAME]"
click at [477, 430] on input "Log In" at bounding box center [492, 440] width 280 height 36
type input "Thinking..."
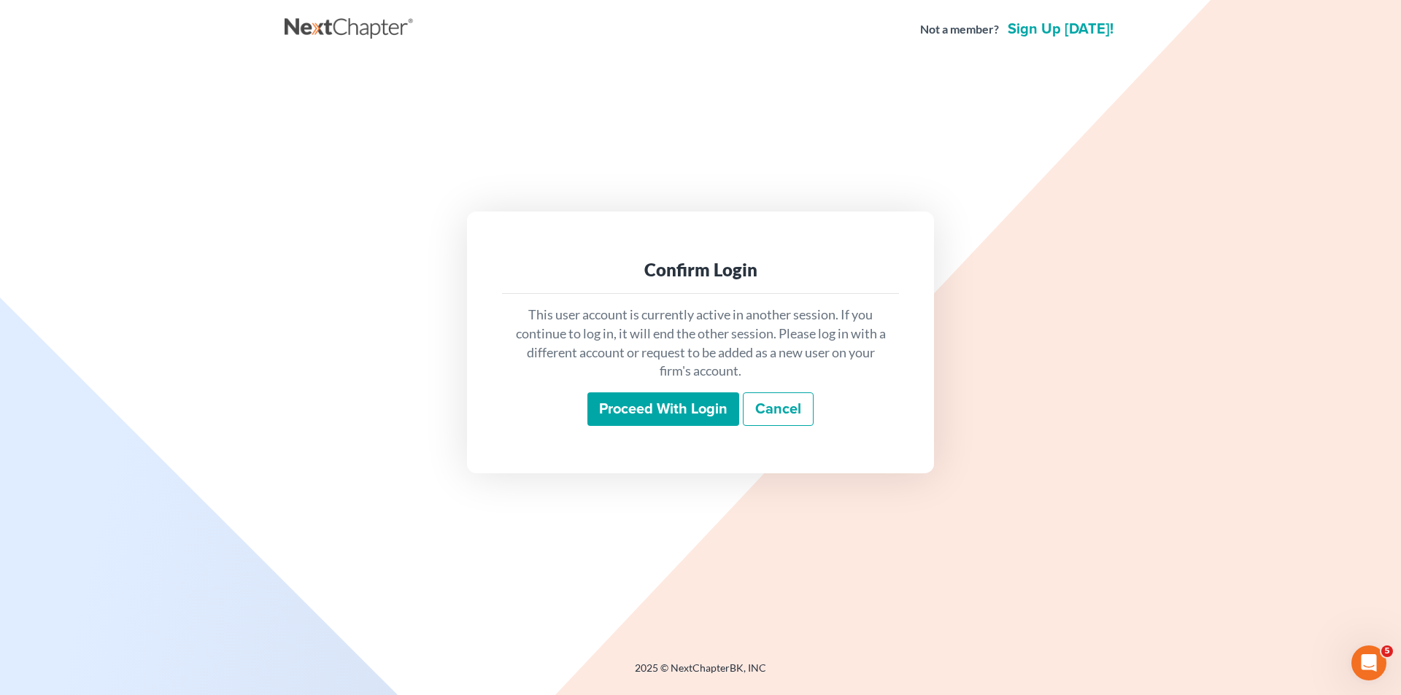
click at [662, 397] on input "Proceed with login" at bounding box center [663, 409] width 152 height 34
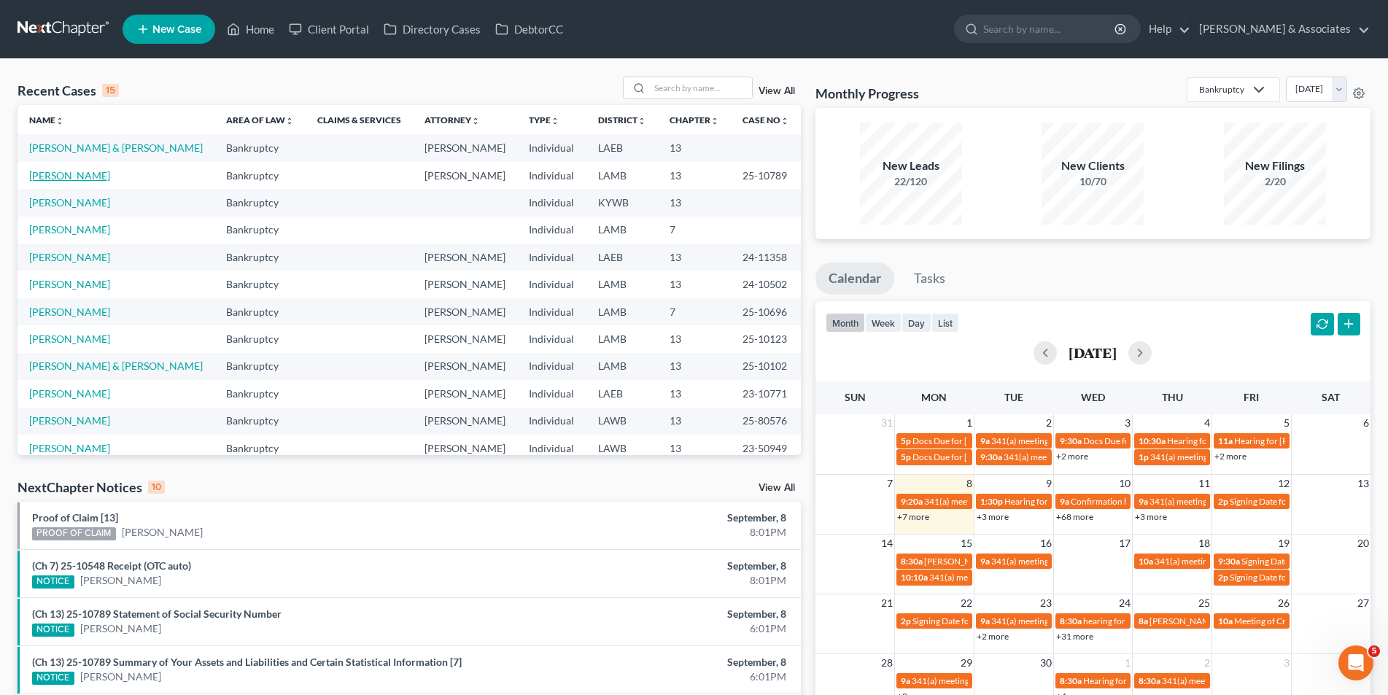
click at [68, 179] on link "Marino, Hailey" at bounding box center [69, 175] width 81 height 12
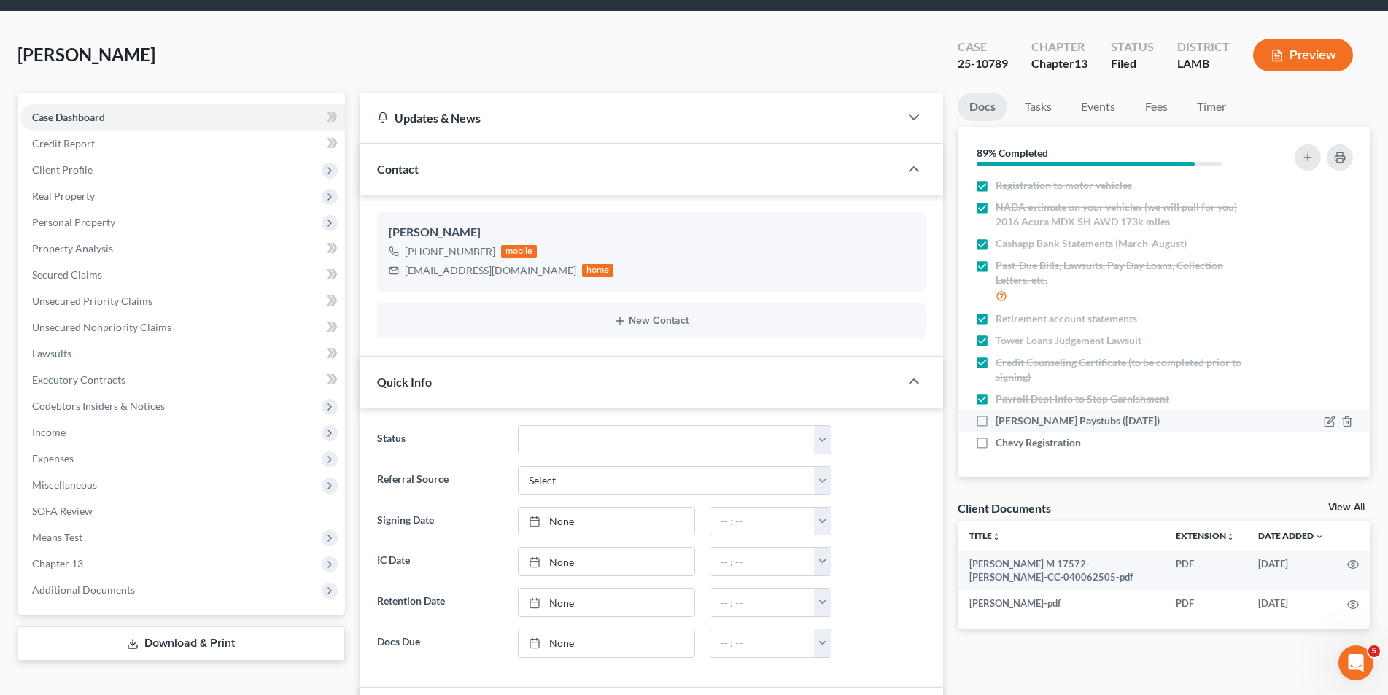
scroll to position [73, 0]
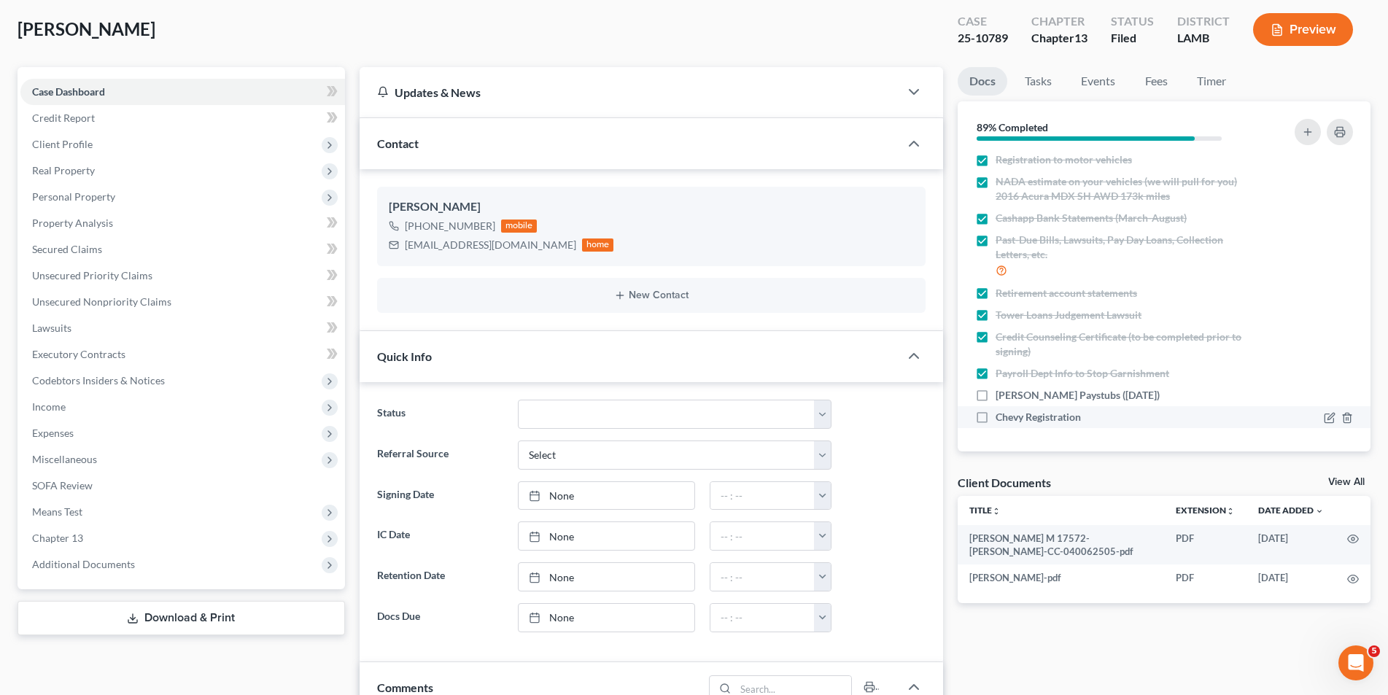
click at [1079, 418] on span "Chevy Registration" at bounding box center [1038, 417] width 85 height 15
click at [1011, 418] on input "Chevy Registration" at bounding box center [1006, 414] width 9 height 9
click at [1324, 420] on icon "button" at bounding box center [1330, 418] width 12 height 12
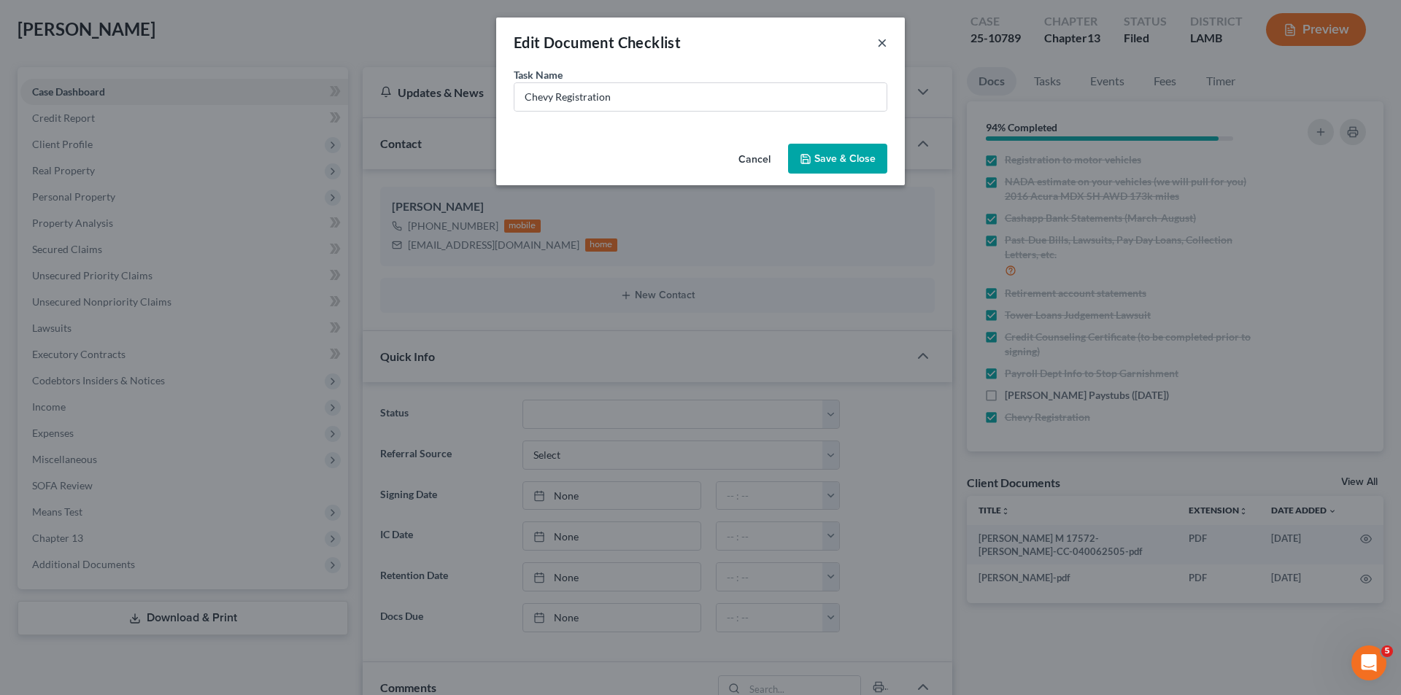
click at [883, 38] on button "×" at bounding box center [882, 43] width 10 height 18
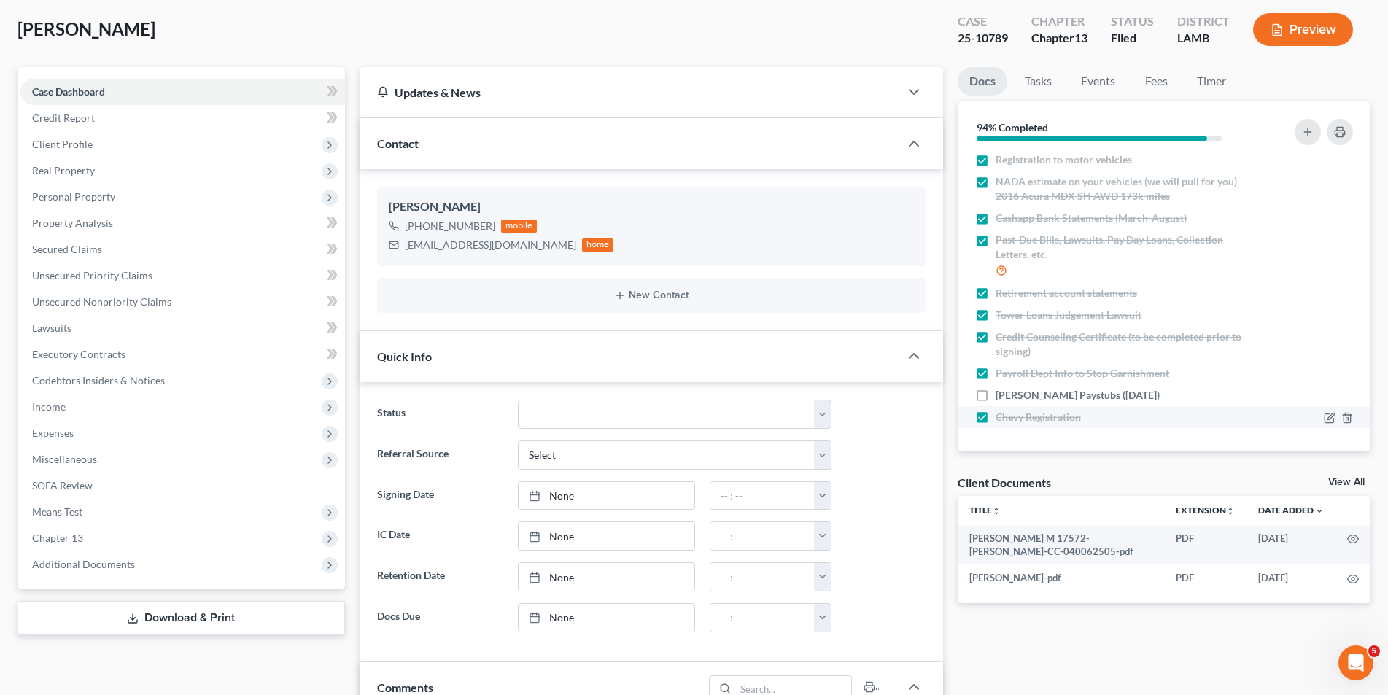
click at [1075, 418] on span "Chevy Registration" at bounding box center [1038, 417] width 85 height 15
click at [1011, 418] on input "Chevy Registration" at bounding box center [1006, 414] width 9 height 9
checkbox input "false"
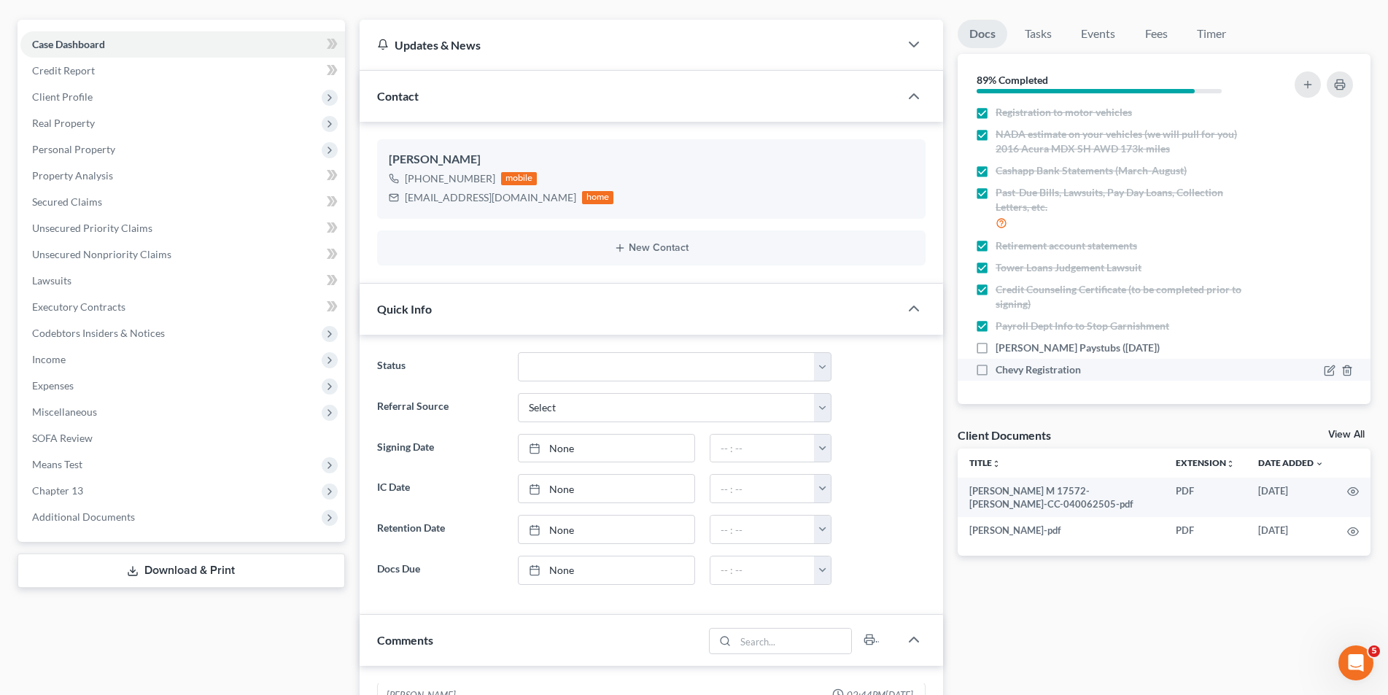
scroll to position [146, 0]
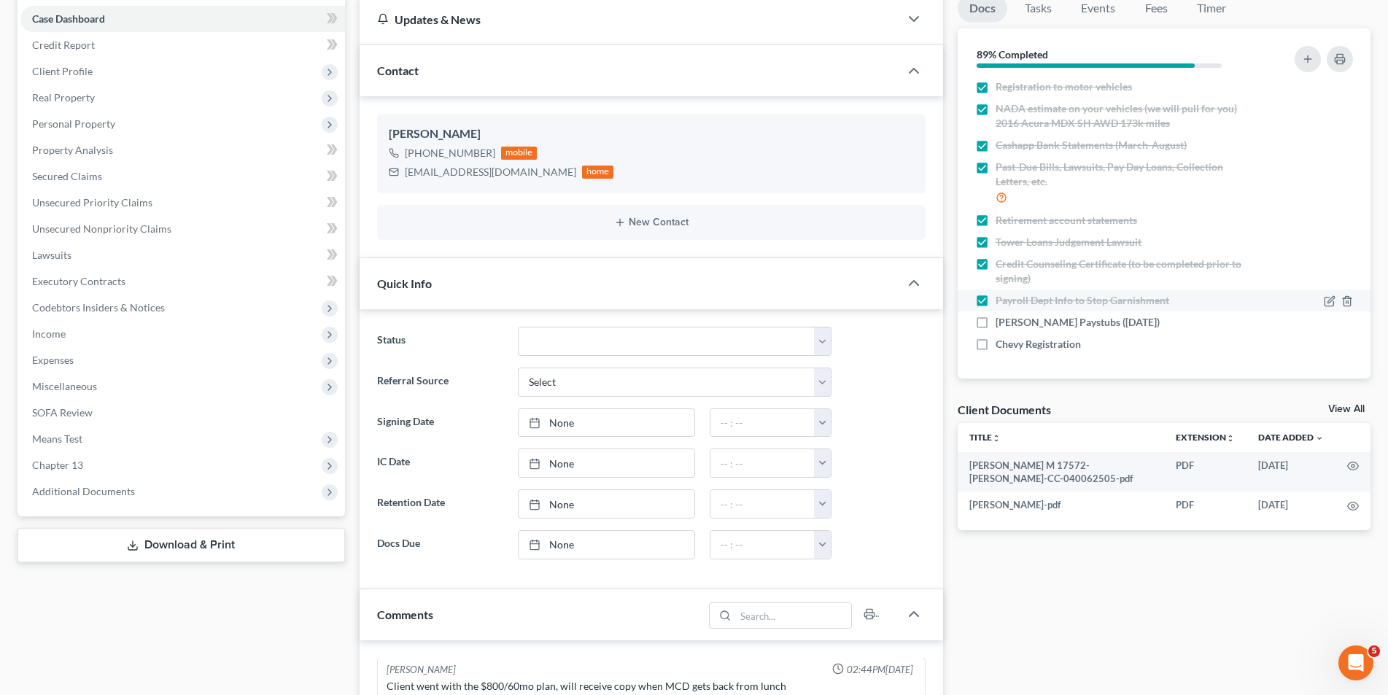
drag, startPoint x: 1041, startPoint y: 346, endPoint x: 1308, endPoint y: 309, distance: 269.5
click at [1308, 309] on li "Payroll Dept Info to Stop Garnishment" at bounding box center [1164, 301] width 413 height 22
click at [1328, 344] on icon "button" at bounding box center [1331, 343] width 7 height 7
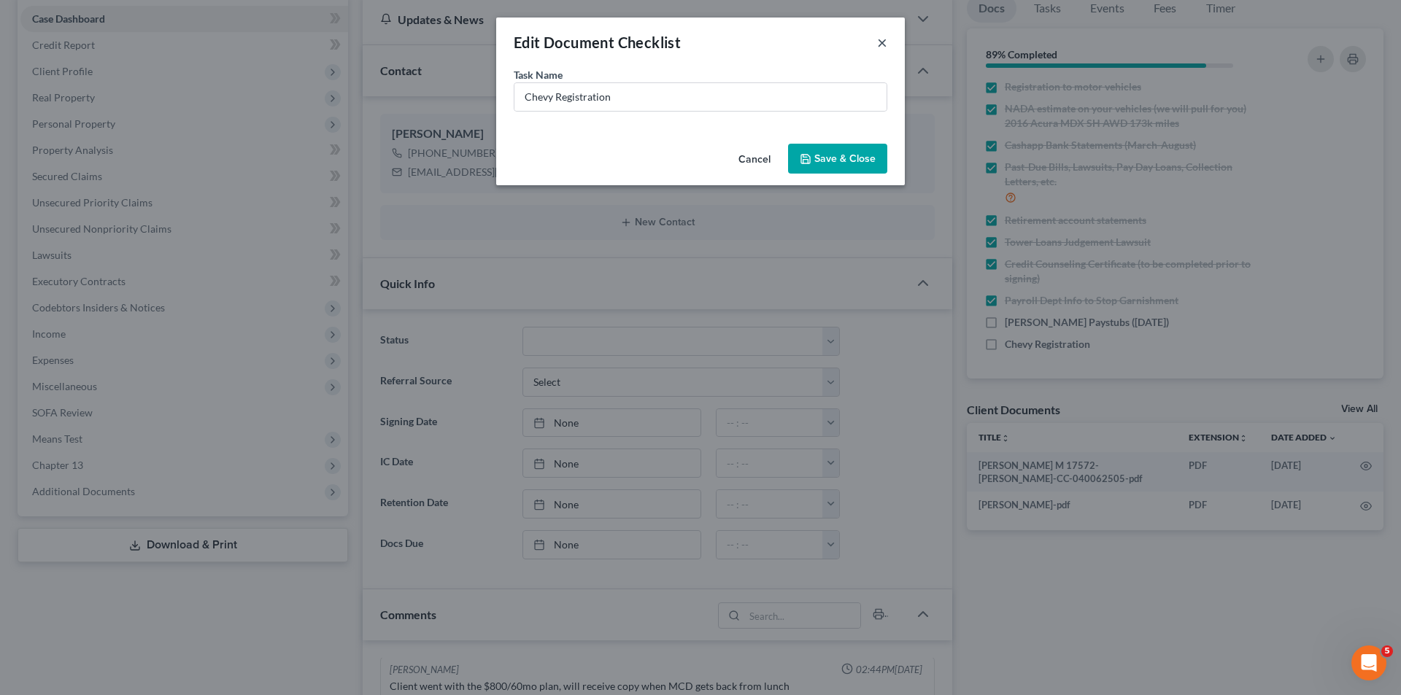
click at [878, 40] on button "×" at bounding box center [882, 43] width 10 height 18
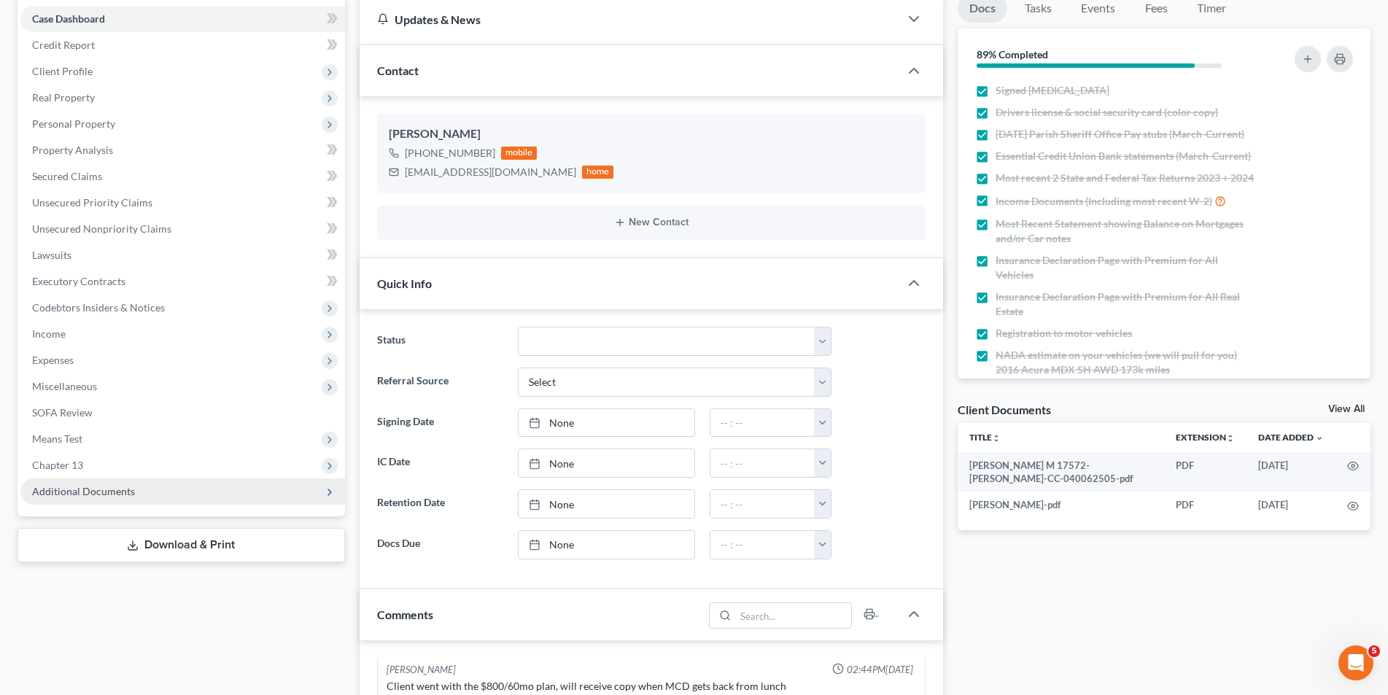
click at [125, 498] on span "Additional Documents" at bounding box center [182, 492] width 325 height 26
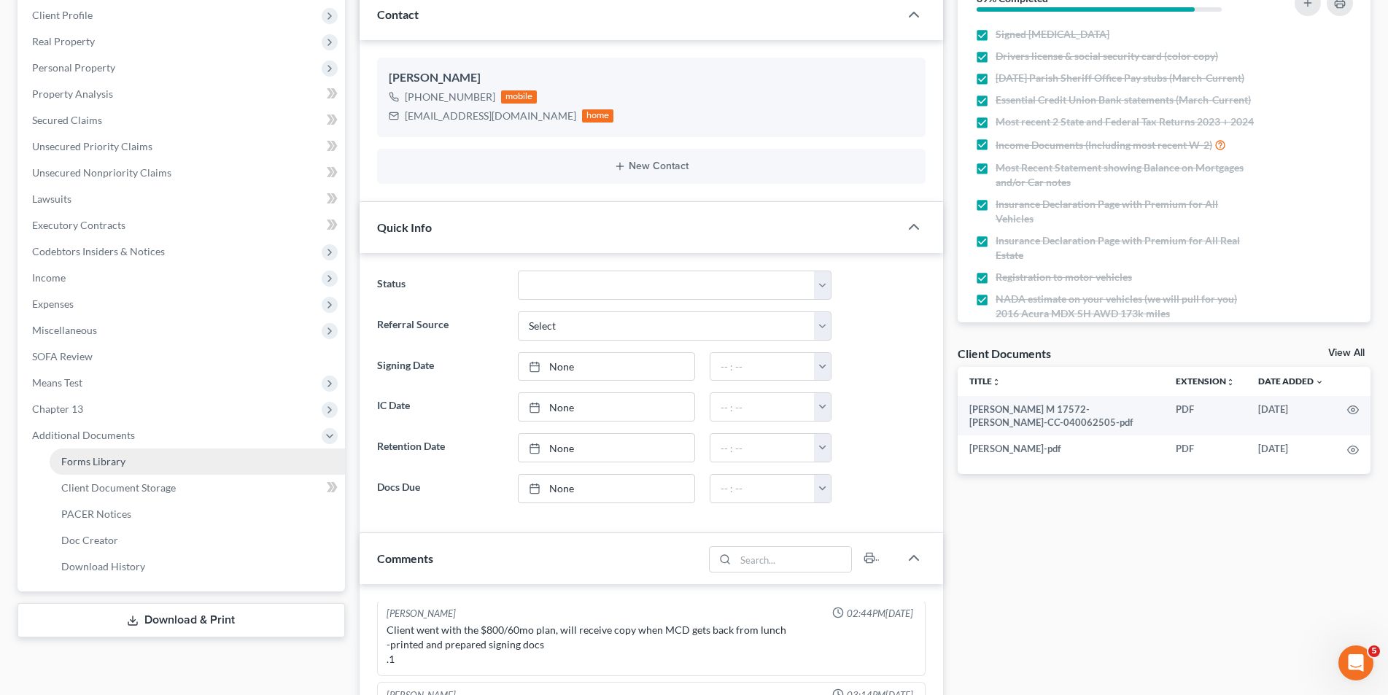
scroll to position [219, 0]
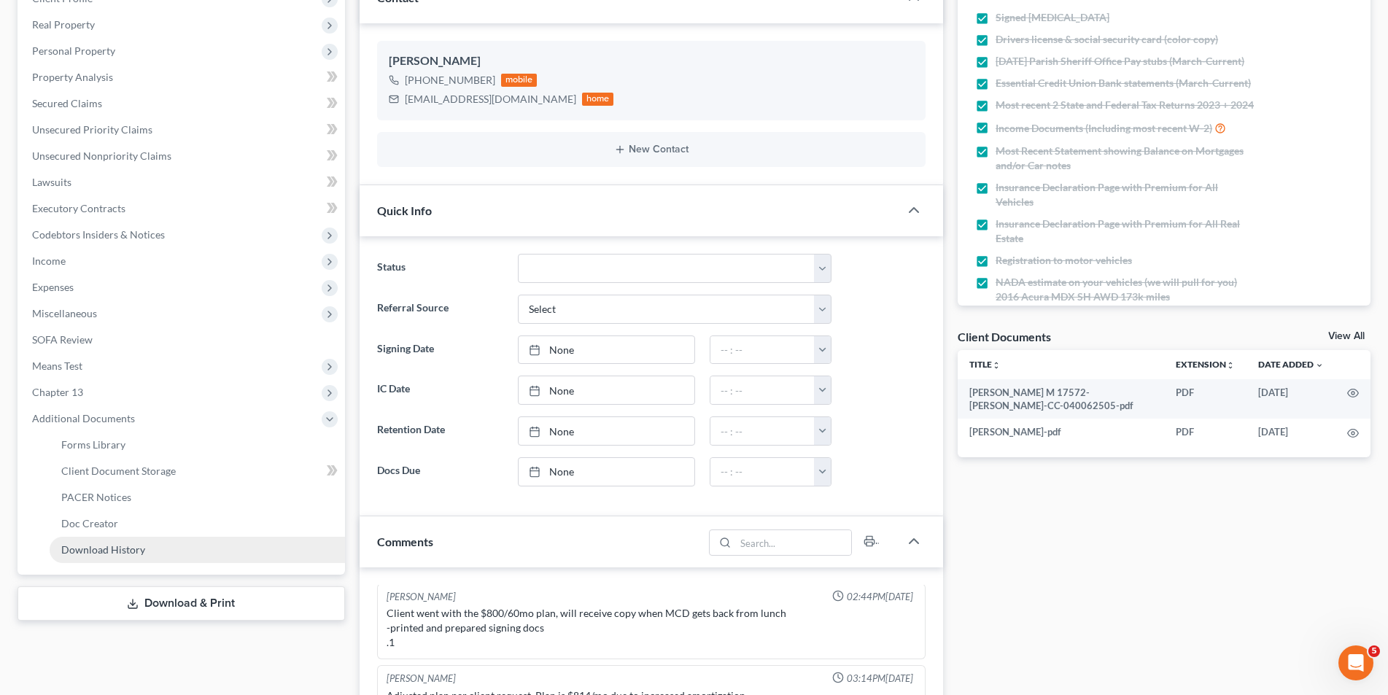
click at [121, 553] on span "Download History" at bounding box center [103, 549] width 84 height 12
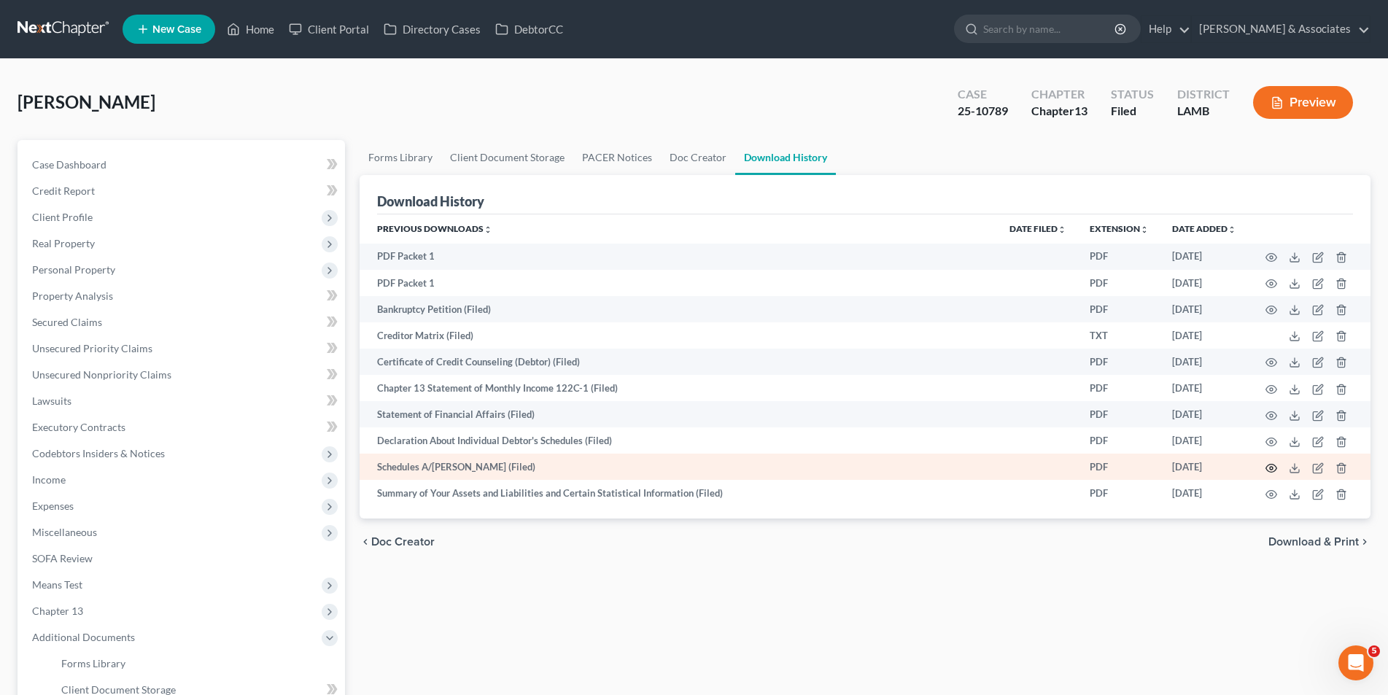
click at [1267, 466] on icon "button" at bounding box center [1271, 468] width 11 height 8
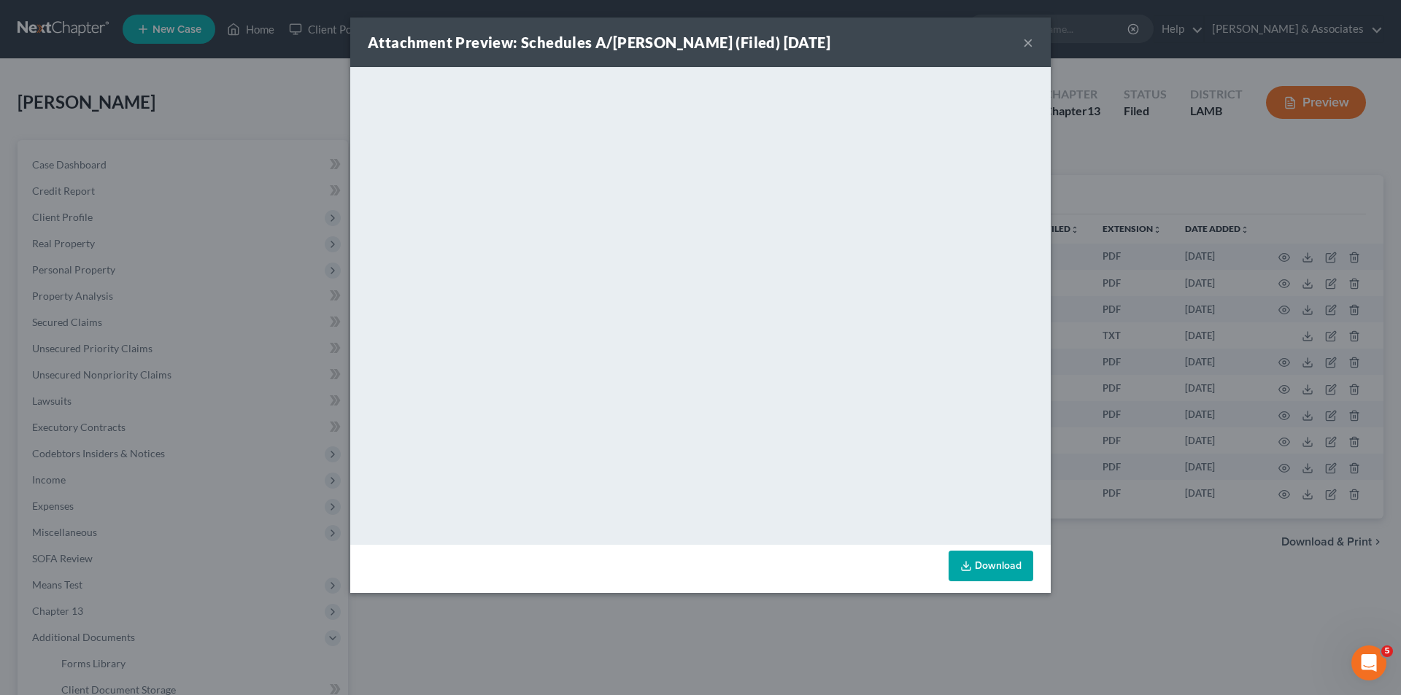
click at [1027, 36] on button "×" at bounding box center [1028, 43] width 10 height 18
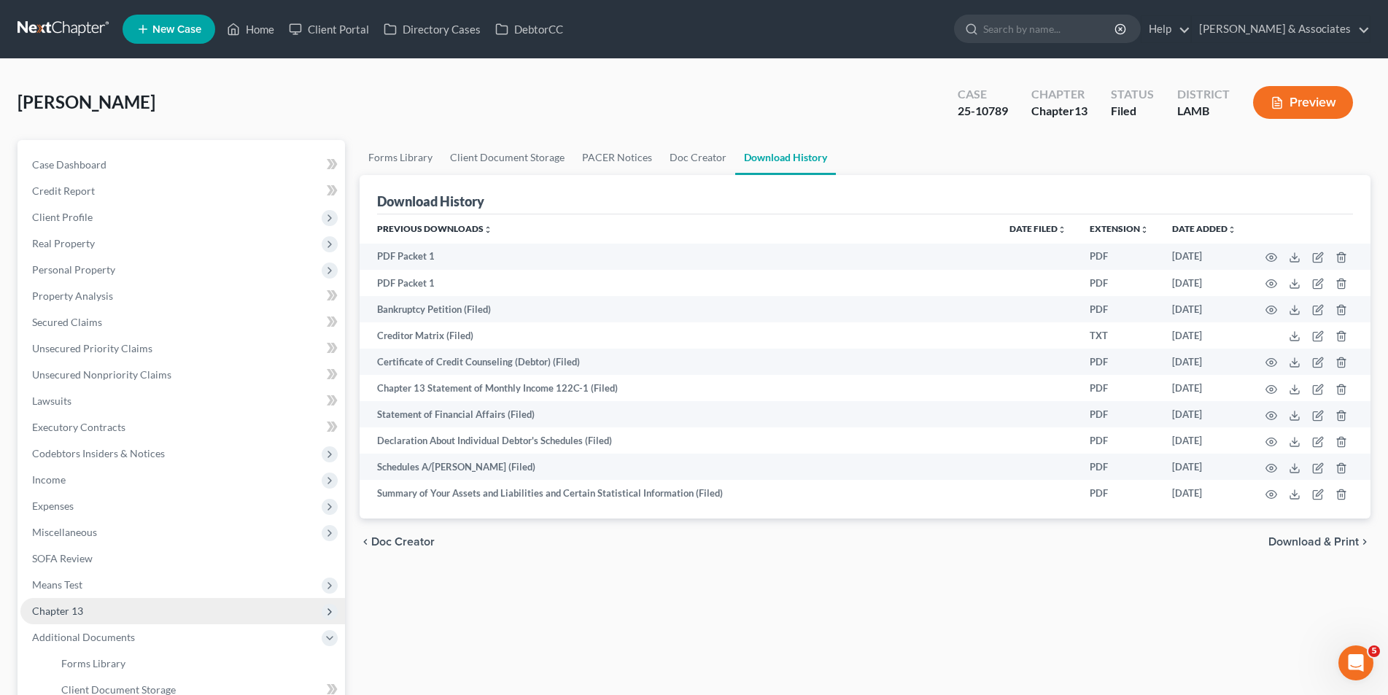
click at [143, 606] on span "Chapter 13" at bounding box center [182, 611] width 325 height 26
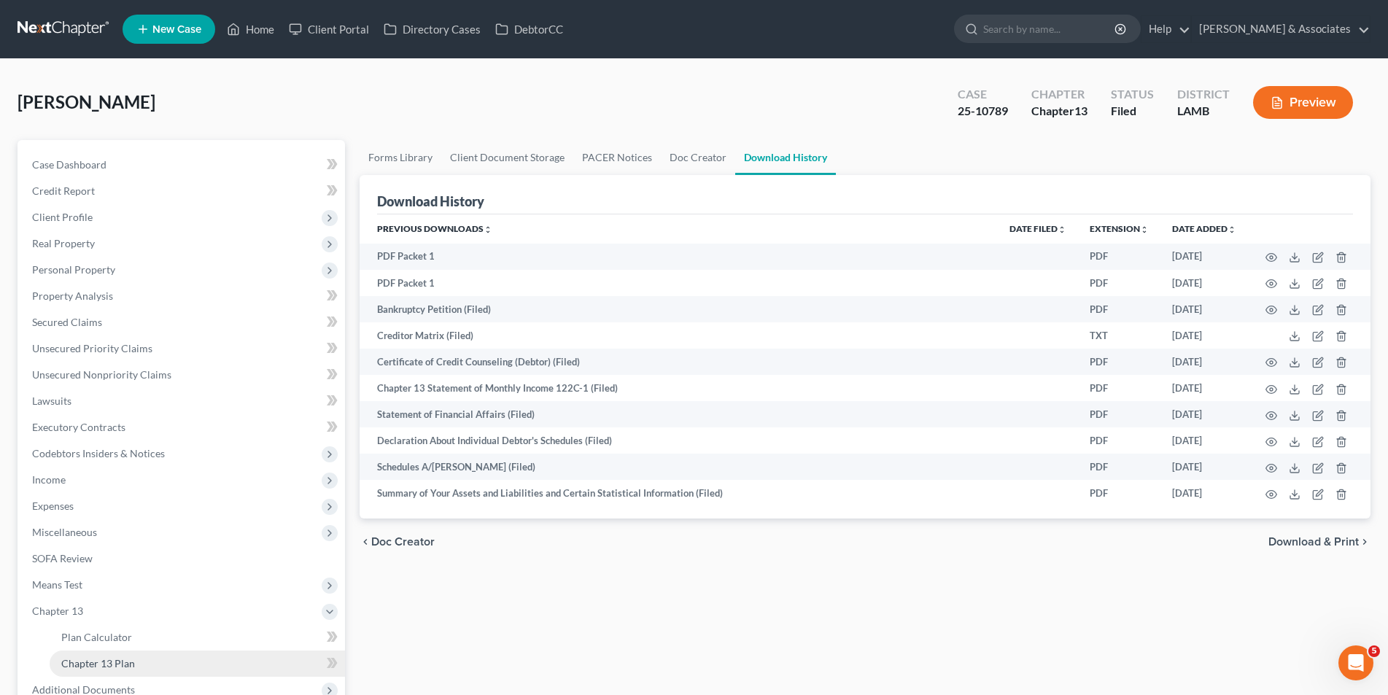
click at [128, 665] on span "Chapter 13 Plan" at bounding box center [98, 663] width 74 height 12
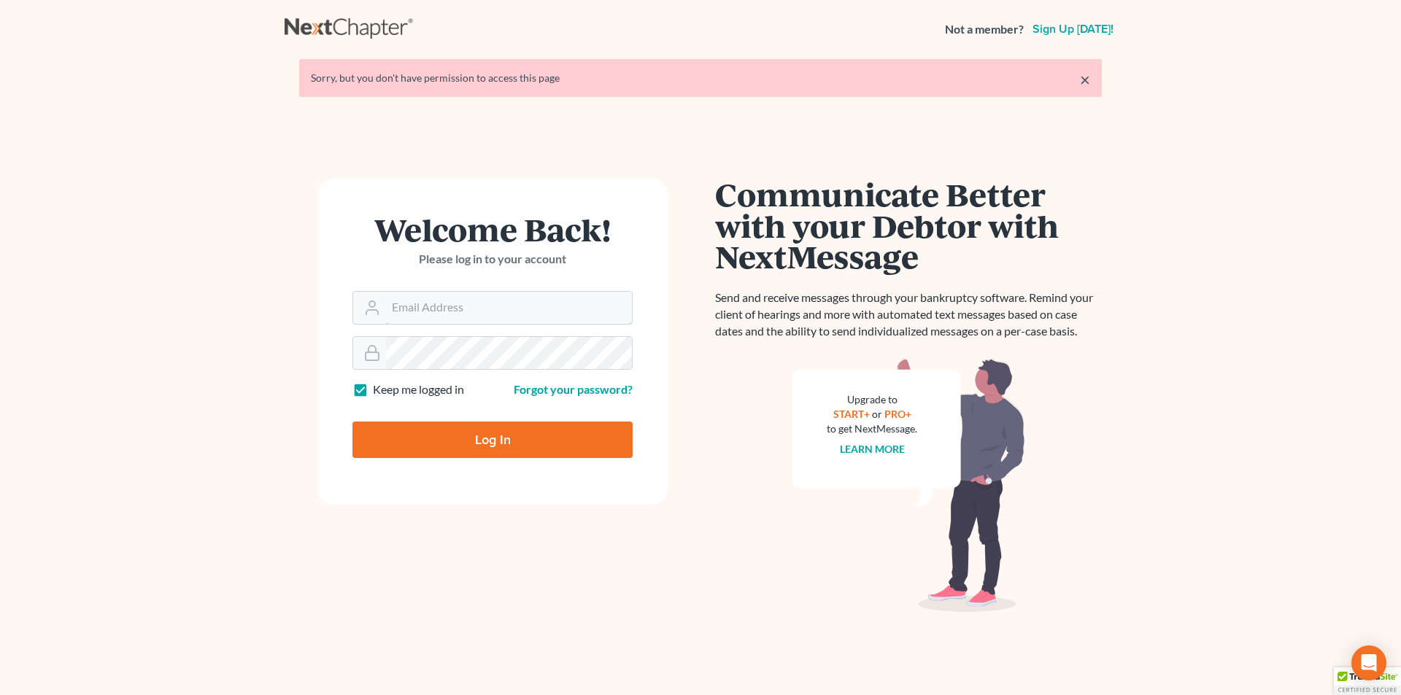
type input "[EMAIL_ADDRESS][DOMAIN_NAME]"
click at [522, 446] on input "Log In" at bounding box center [492, 440] width 280 height 36
type input "Thinking..."
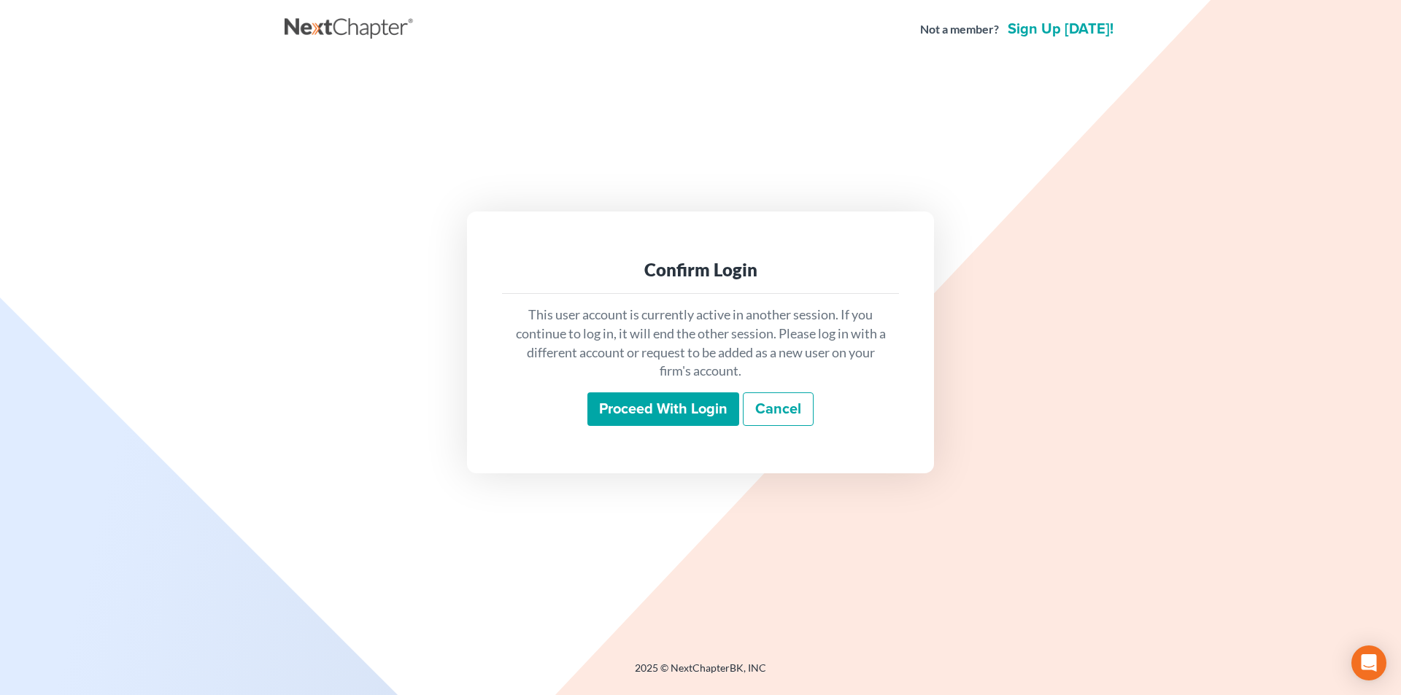
click at [614, 415] on input "Proceed with login" at bounding box center [663, 409] width 152 height 34
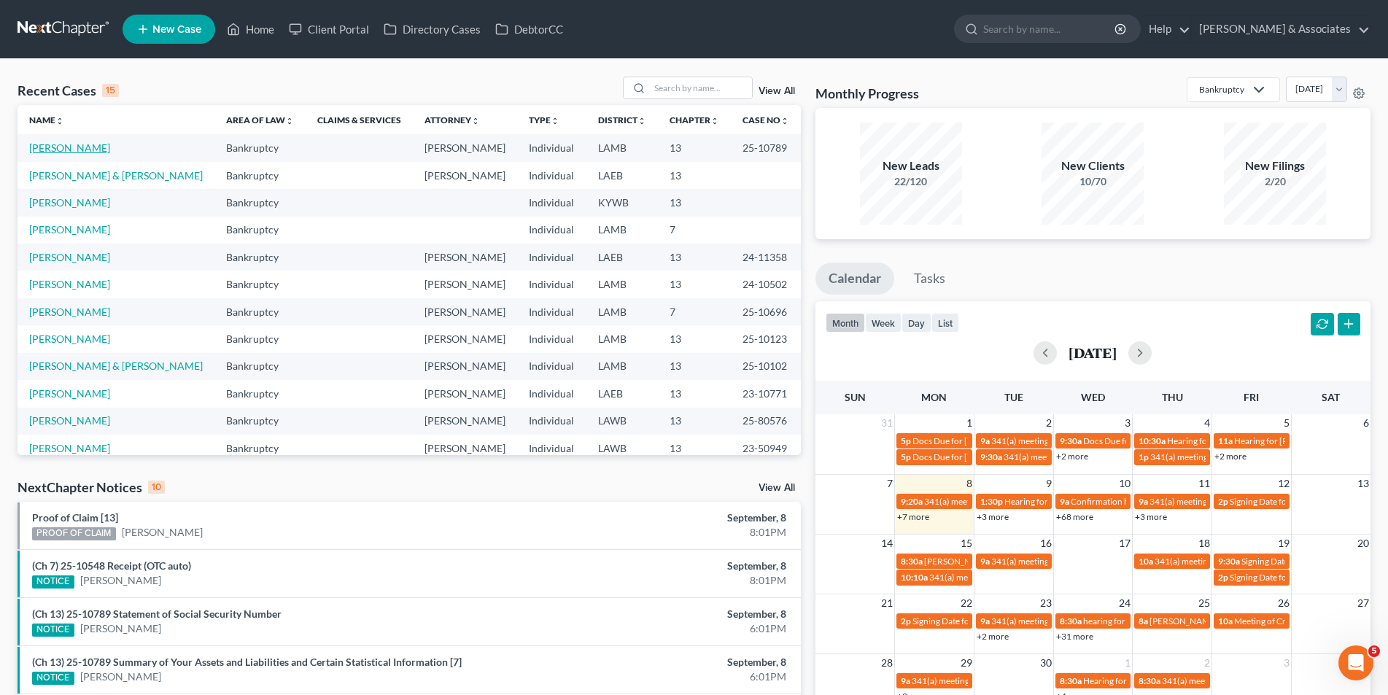
click at [77, 152] on link "[PERSON_NAME]" at bounding box center [69, 148] width 81 height 12
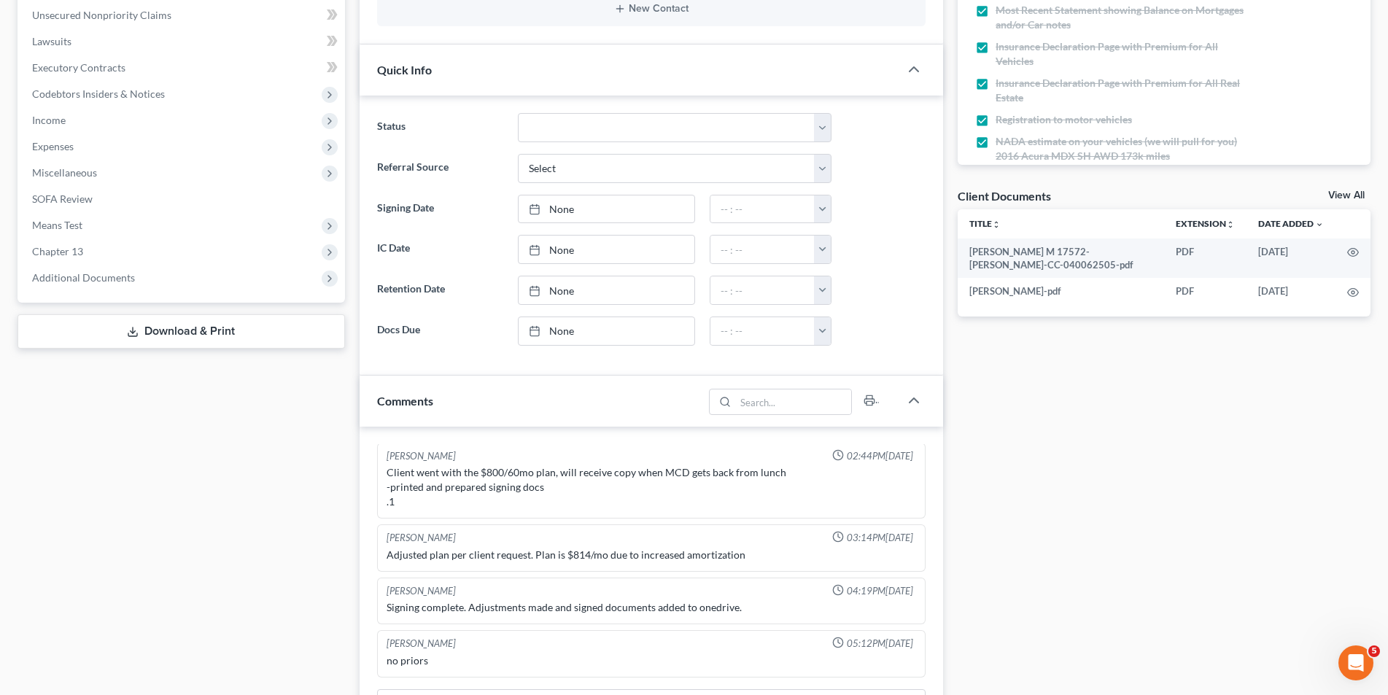
scroll to position [365, 0]
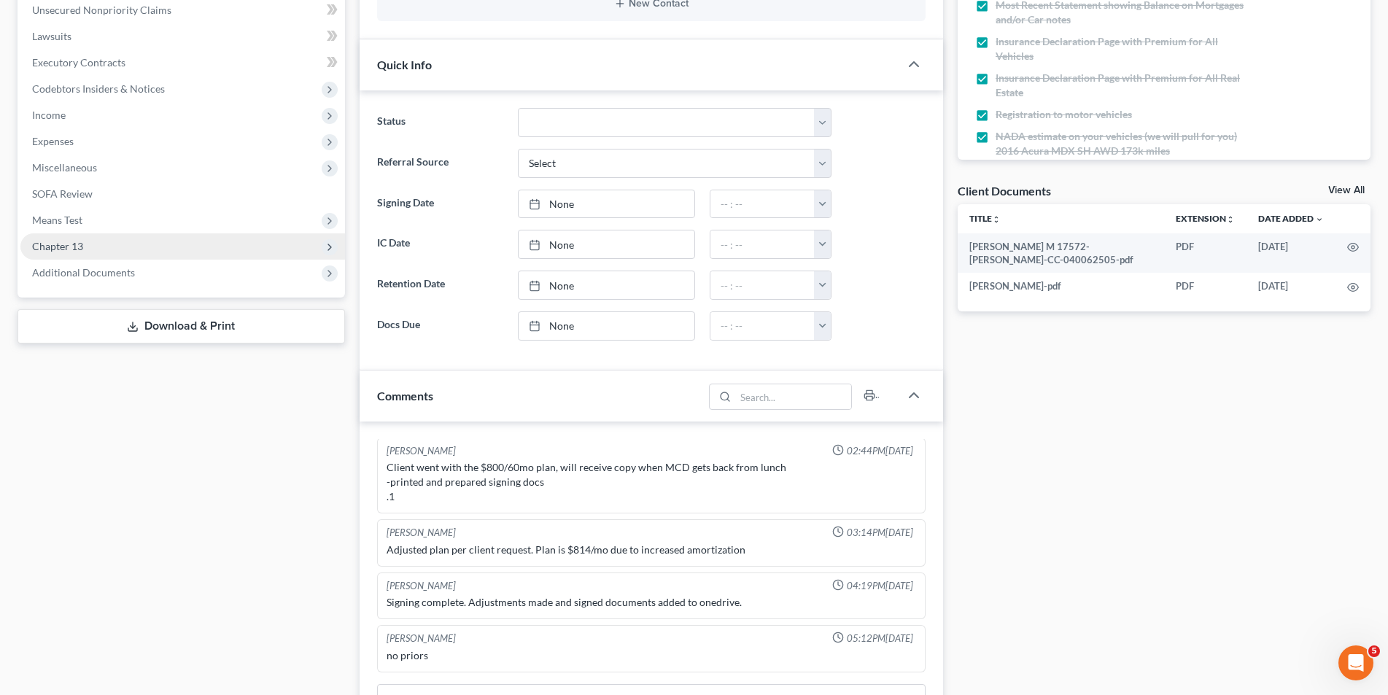
click at [107, 241] on span "Chapter 13" at bounding box center [182, 246] width 325 height 26
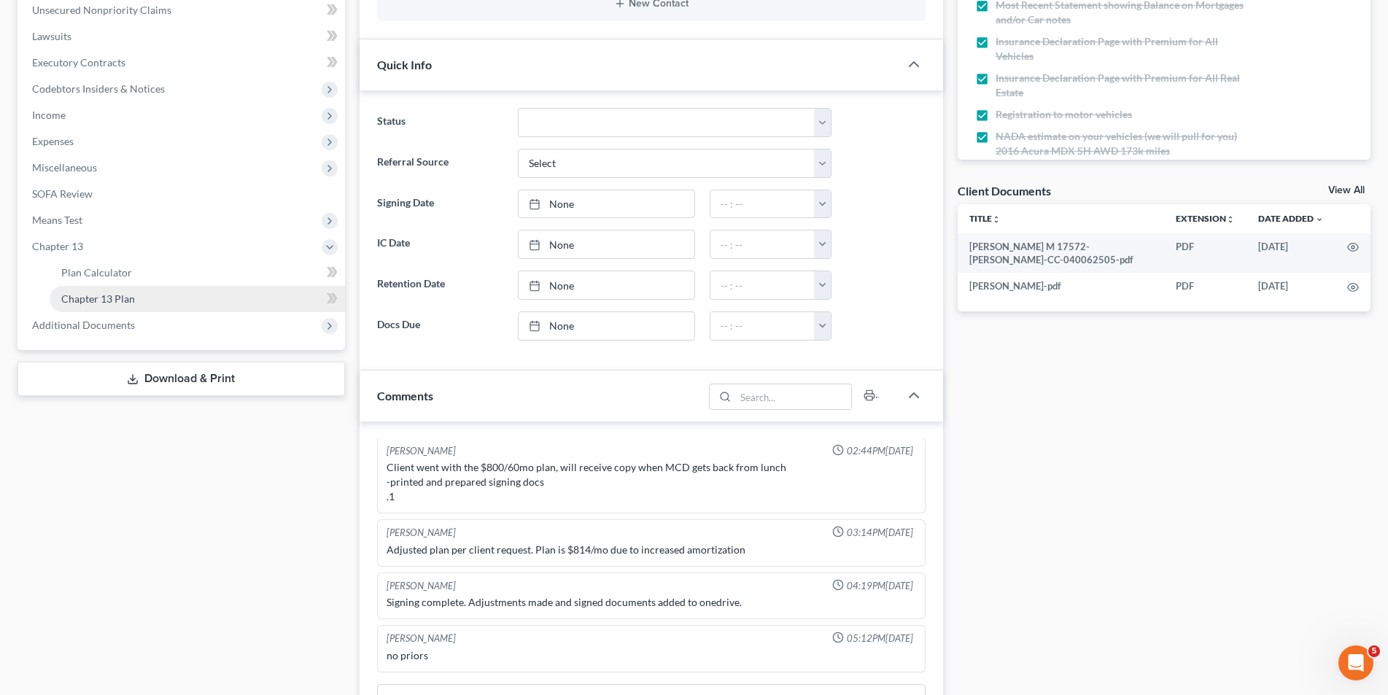
click at [107, 295] on span "Chapter 13 Plan" at bounding box center [98, 299] width 74 height 12
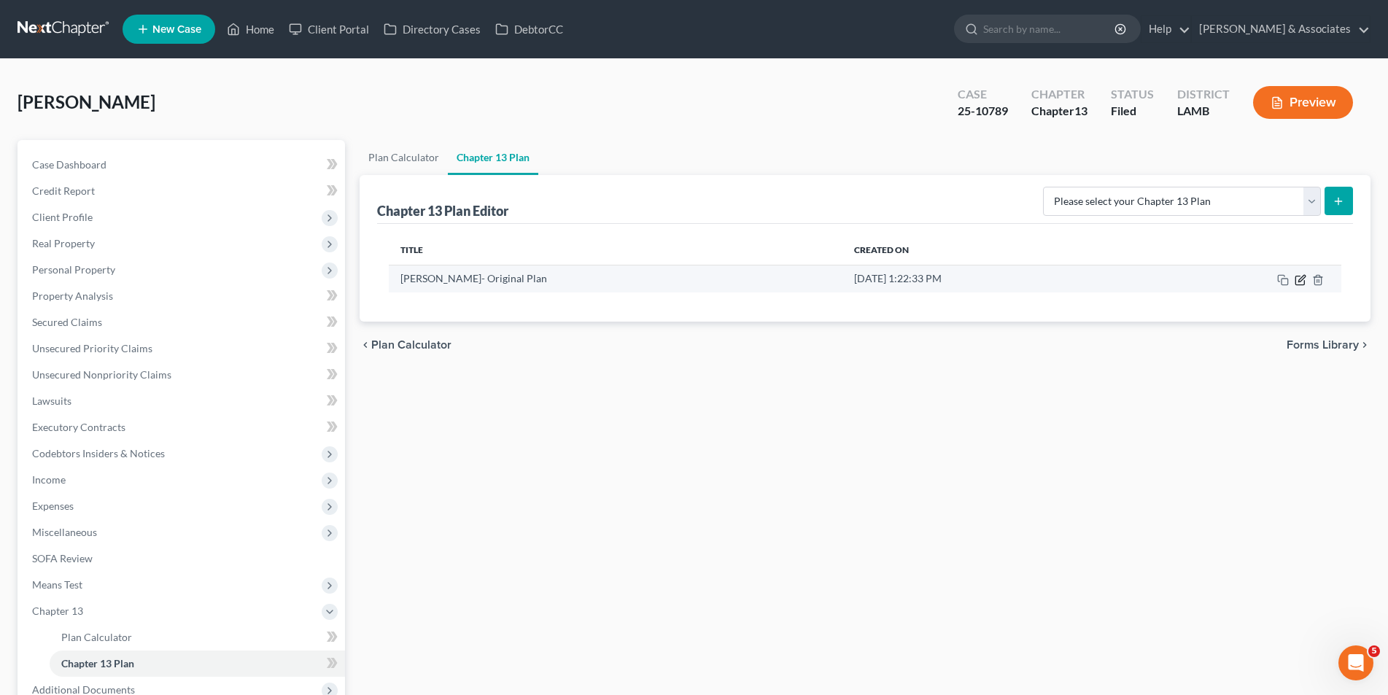
click at [1300, 281] on icon "button" at bounding box center [1301, 280] width 12 height 12
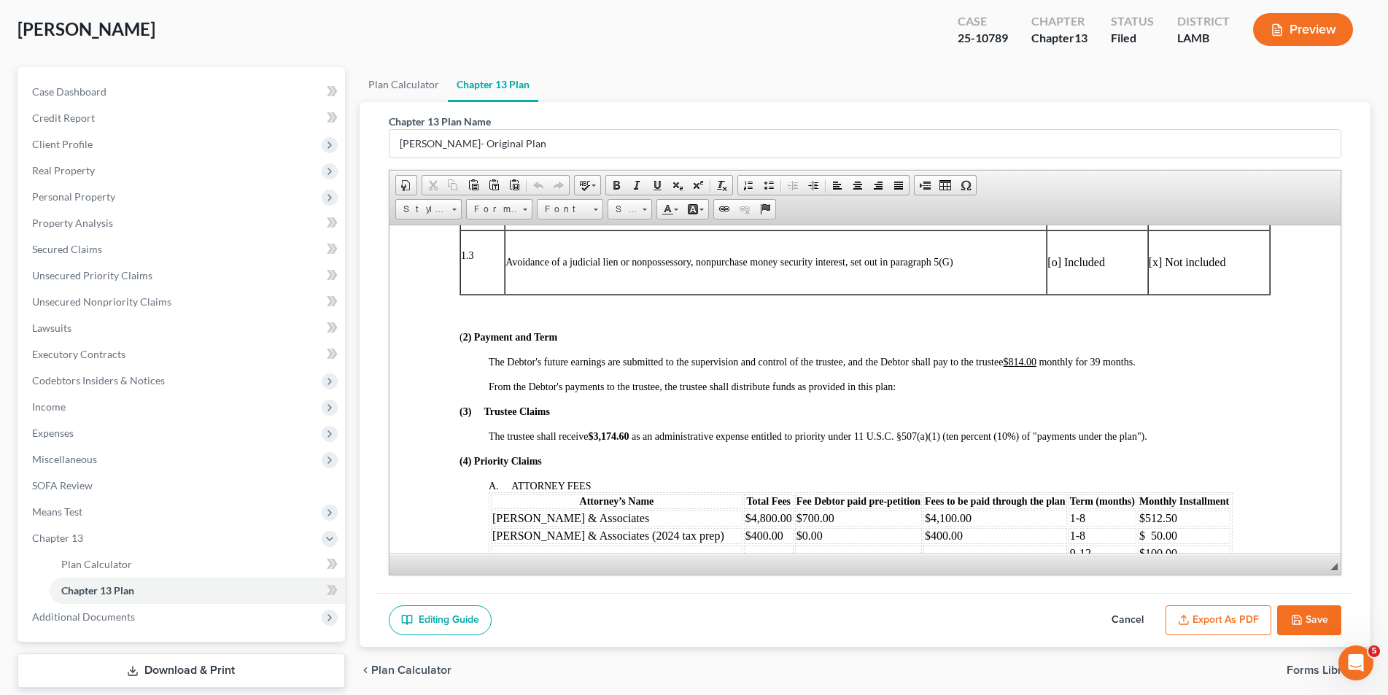
scroll to position [438, 0]
drag, startPoint x: 1025, startPoint y: 357, endPoint x: 1042, endPoint y: 352, distance: 17.3
click at [1027, 358] on u "$814.00" at bounding box center [1019, 360] width 34 height 11
click at [1102, 359] on span at bounding box center [1100, 360] width 3 height 11
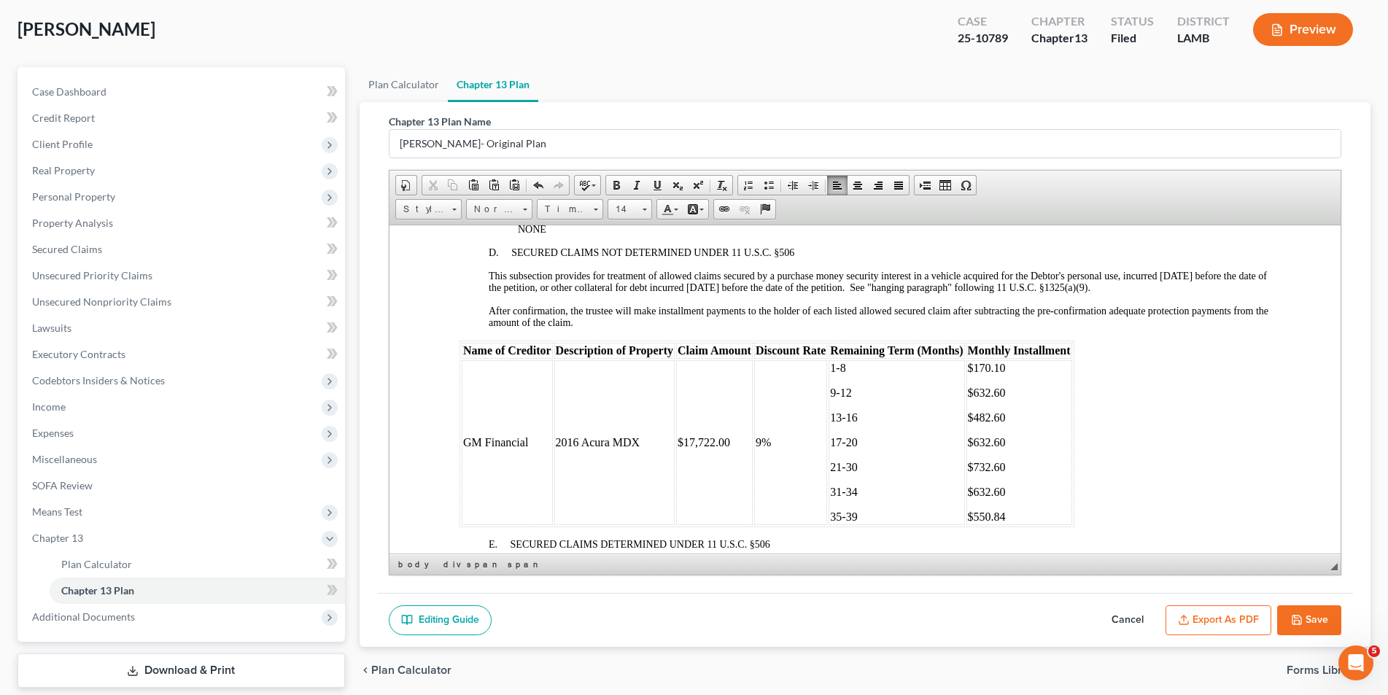
scroll to position [1824, 0]
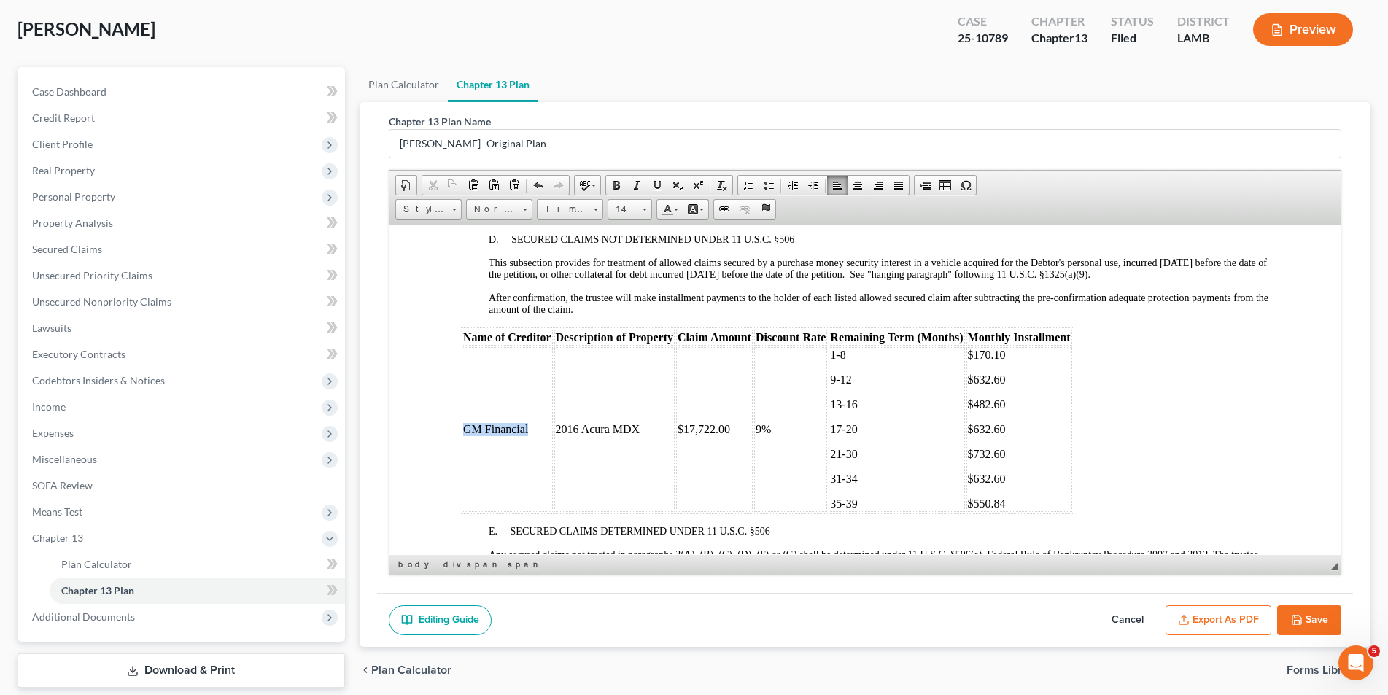
drag, startPoint x: 533, startPoint y: 428, endPoint x: 464, endPoint y: 425, distance: 68.6
click at [464, 425] on td "GM Financial" at bounding box center [506, 429] width 91 height 165
click at [479, 435] on span "Context Menu Options" at bounding box center [477, 436] width 12 height 12
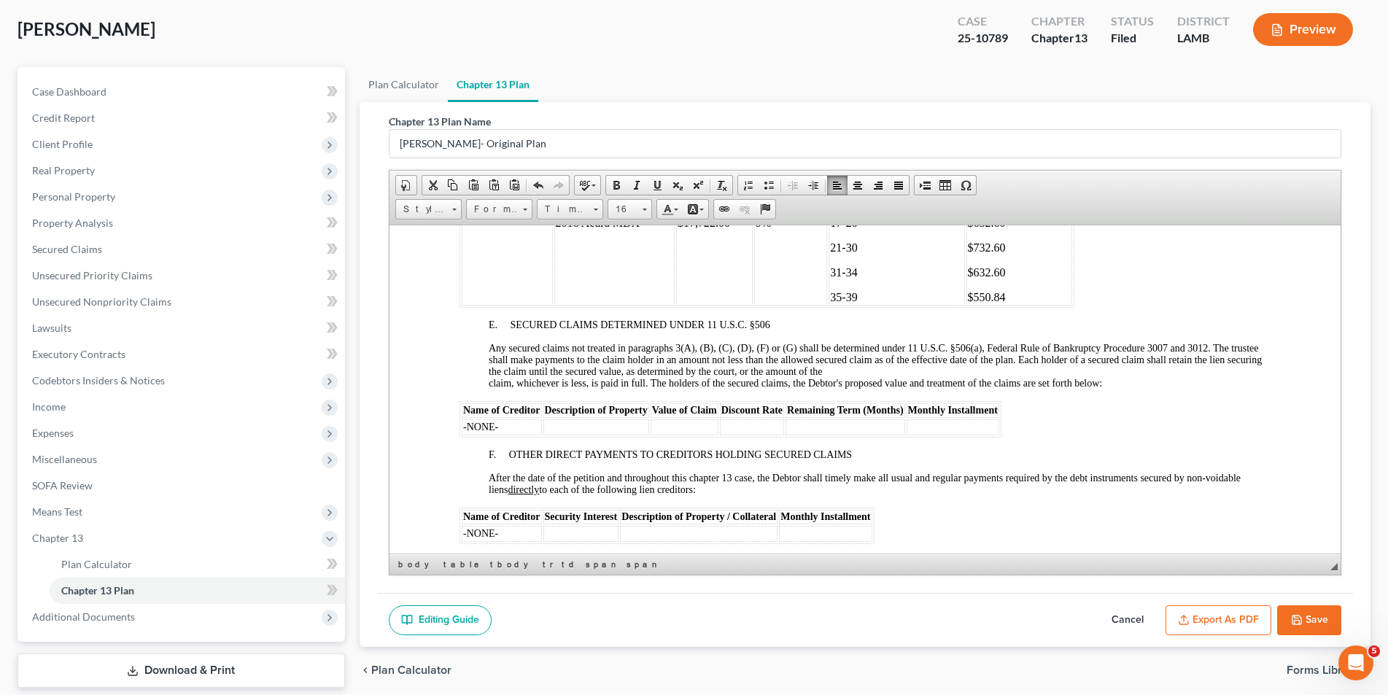
scroll to position [2043, 0]
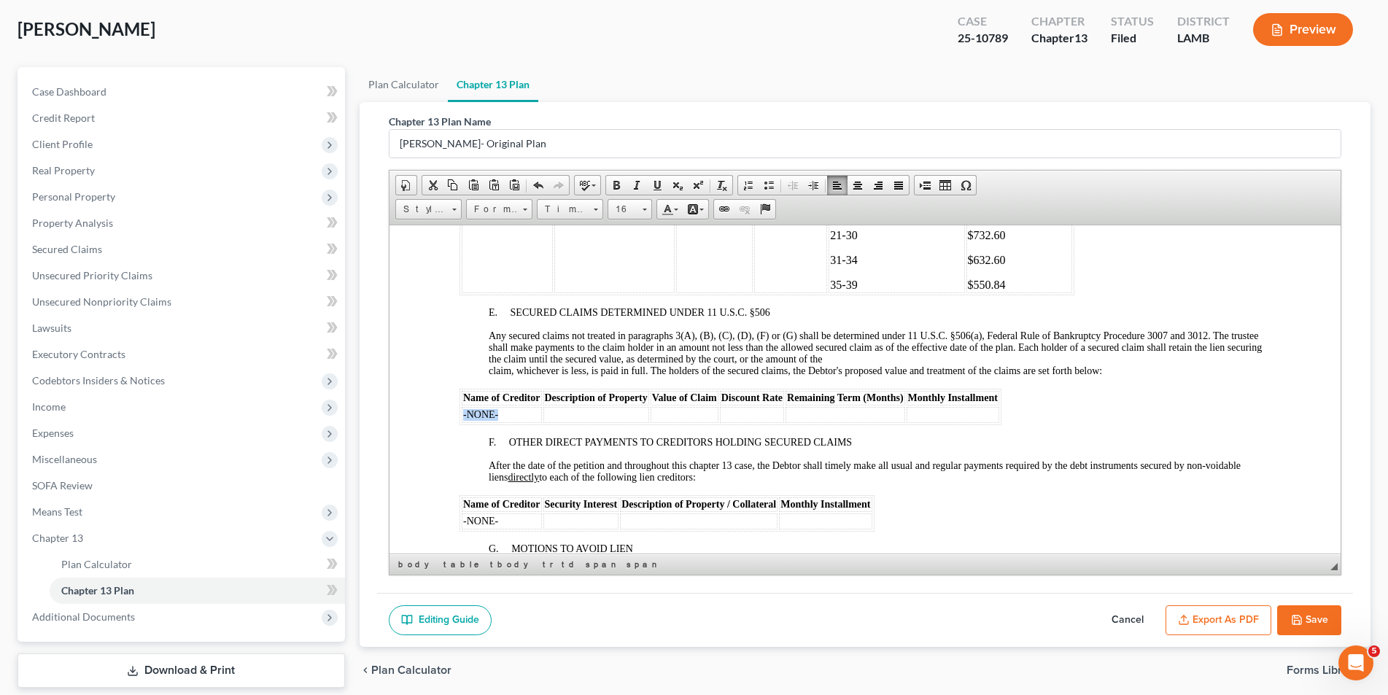
drag, startPoint x: 503, startPoint y: 412, endPoint x: 463, endPoint y: 412, distance: 40.1
click at [463, 412] on td "-NONE-" at bounding box center [501, 414] width 80 height 16
click at [500, 463] on span "Paste" at bounding box center [525, 461] width 78 height 18
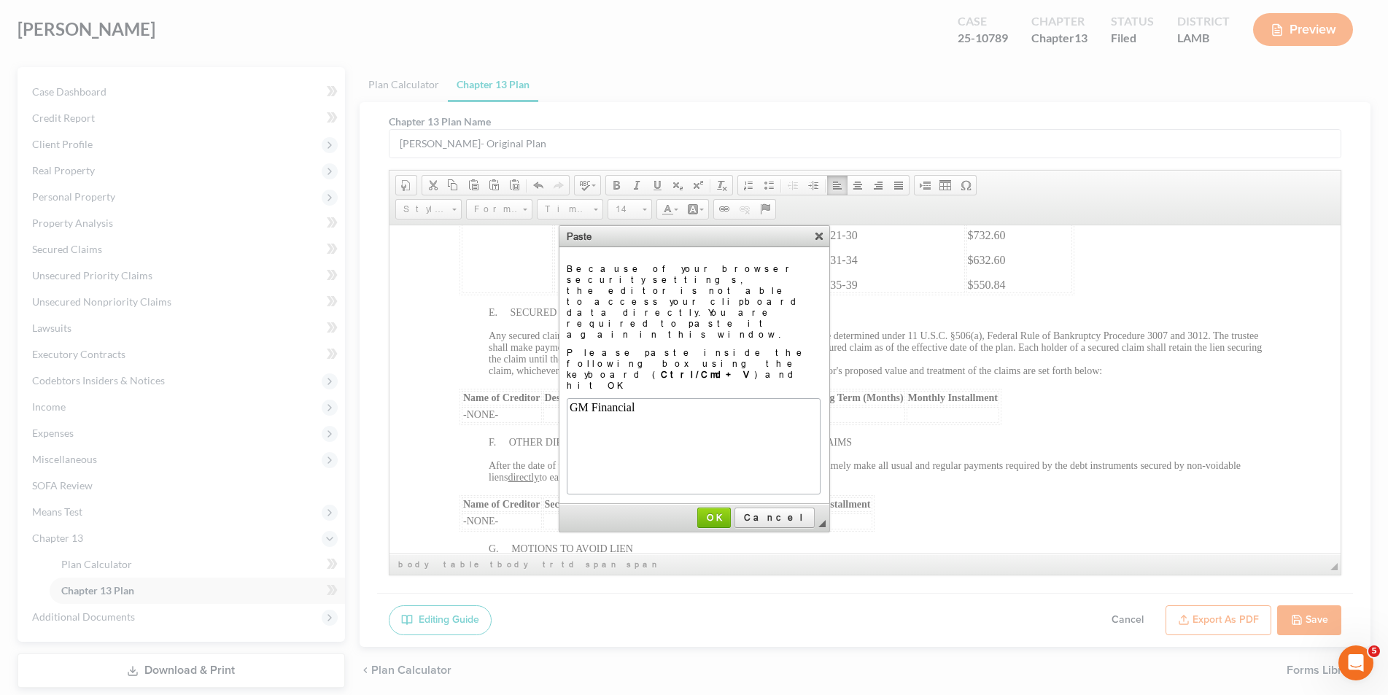
scroll to position [0, 0]
click at [730, 512] on span "OK" at bounding box center [714, 517] width 31 height 11
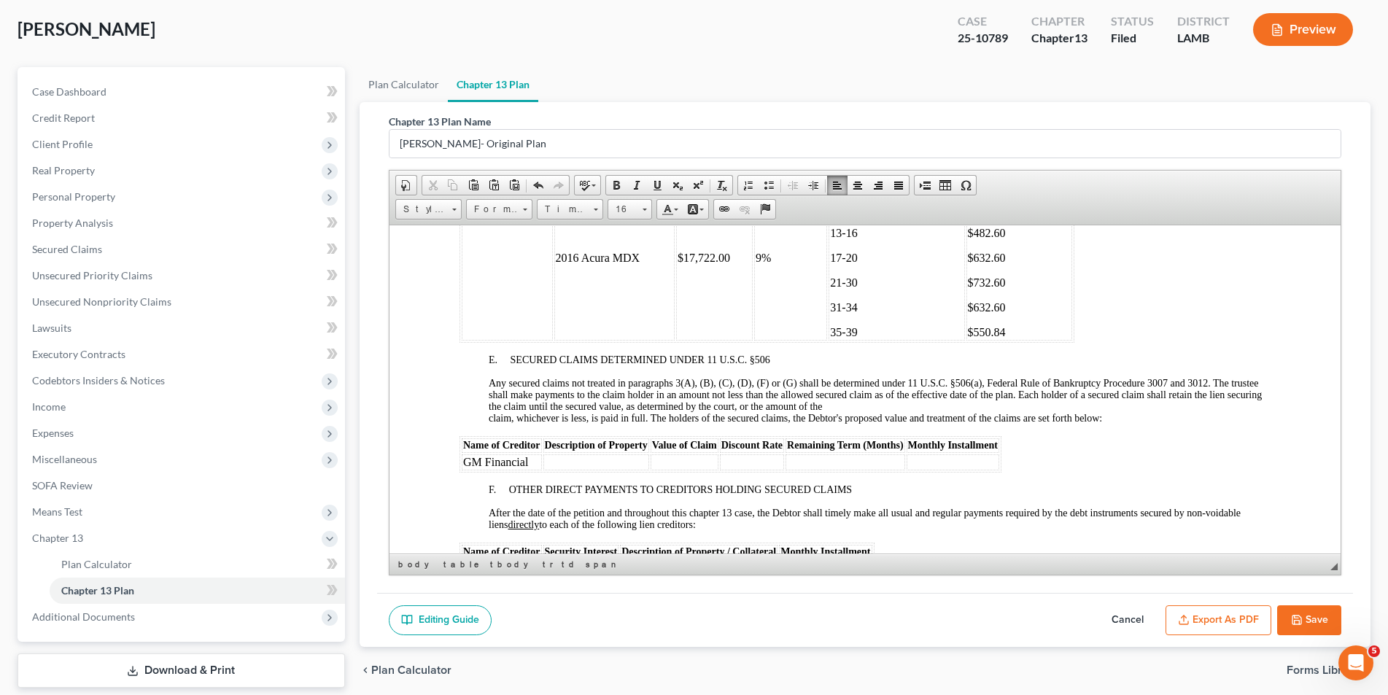
scroll to position [1970, 0]
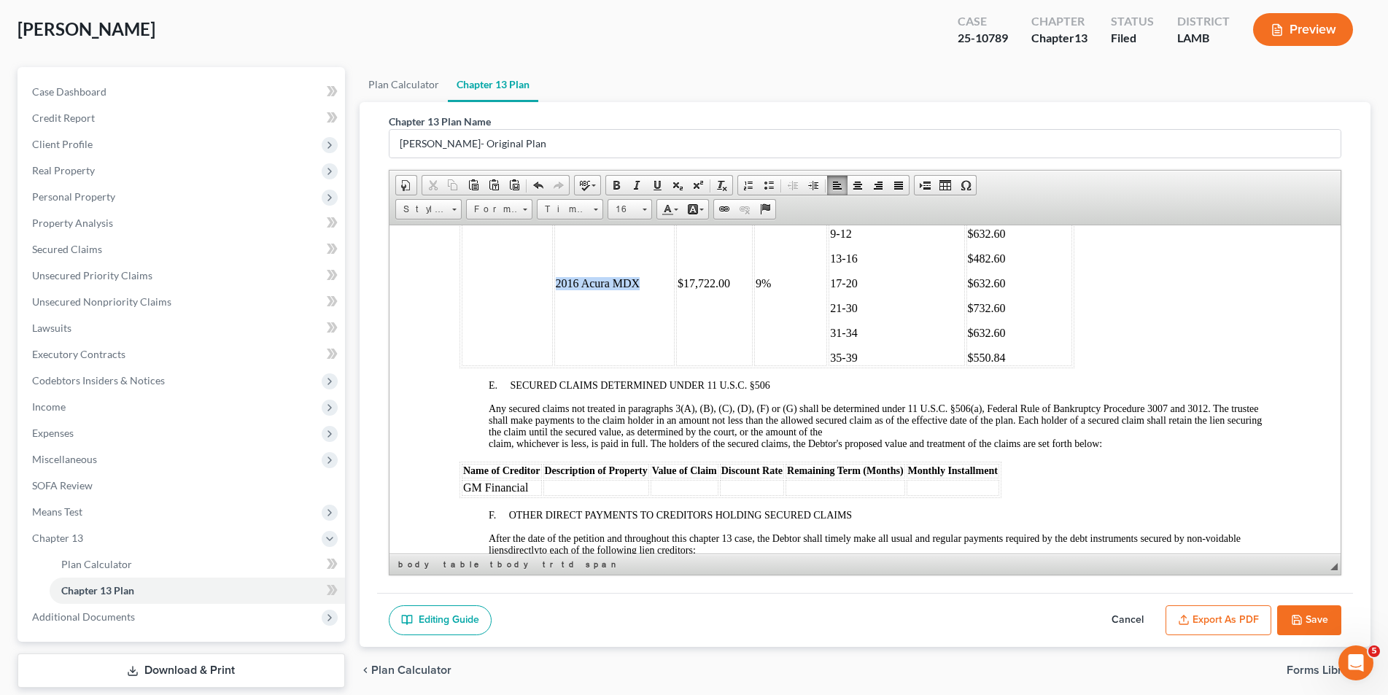
drag, startPoint x: 638, startPoint y: 285, endPoint x: 557, endPoint y: 283, distance: 81.0
click at [557, 283] on span "2016 Acura MDX" at bounding box center [597, 282] width 85 height 12
click at [580, 294] on span "Cut" at bounding box center [614, 293] width 78 height 18
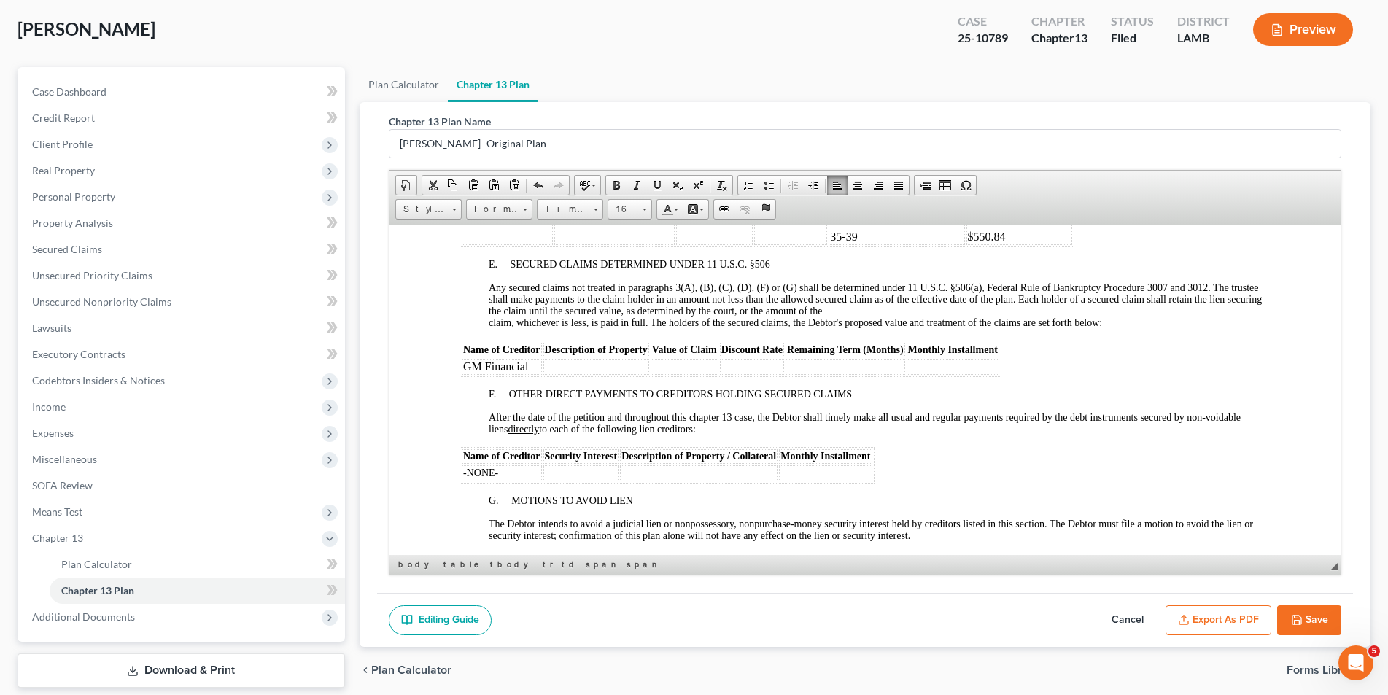
scroll to position [2189, 0]
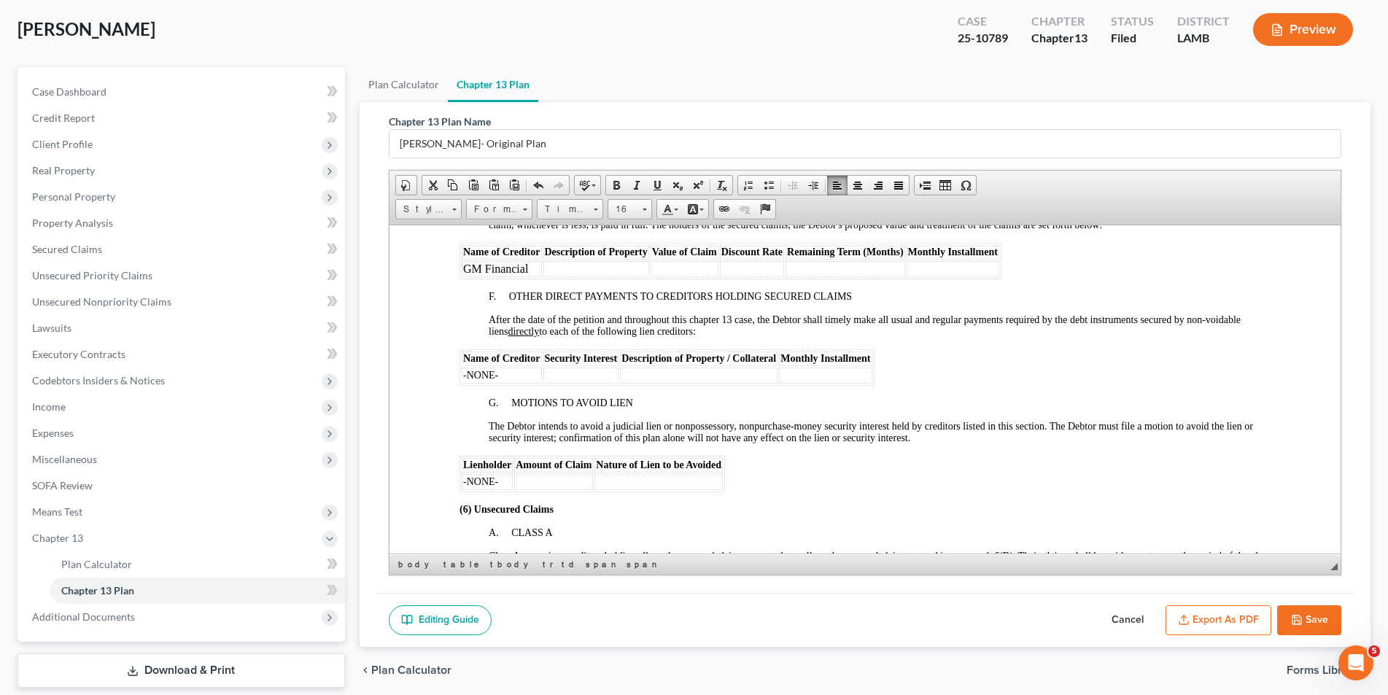
click at [559, 269] on td at bounding box center [596, 268] width 106 height 16
click at [590, 285] on span "Paste" at bounding box center [616, 279] width 78 height 18
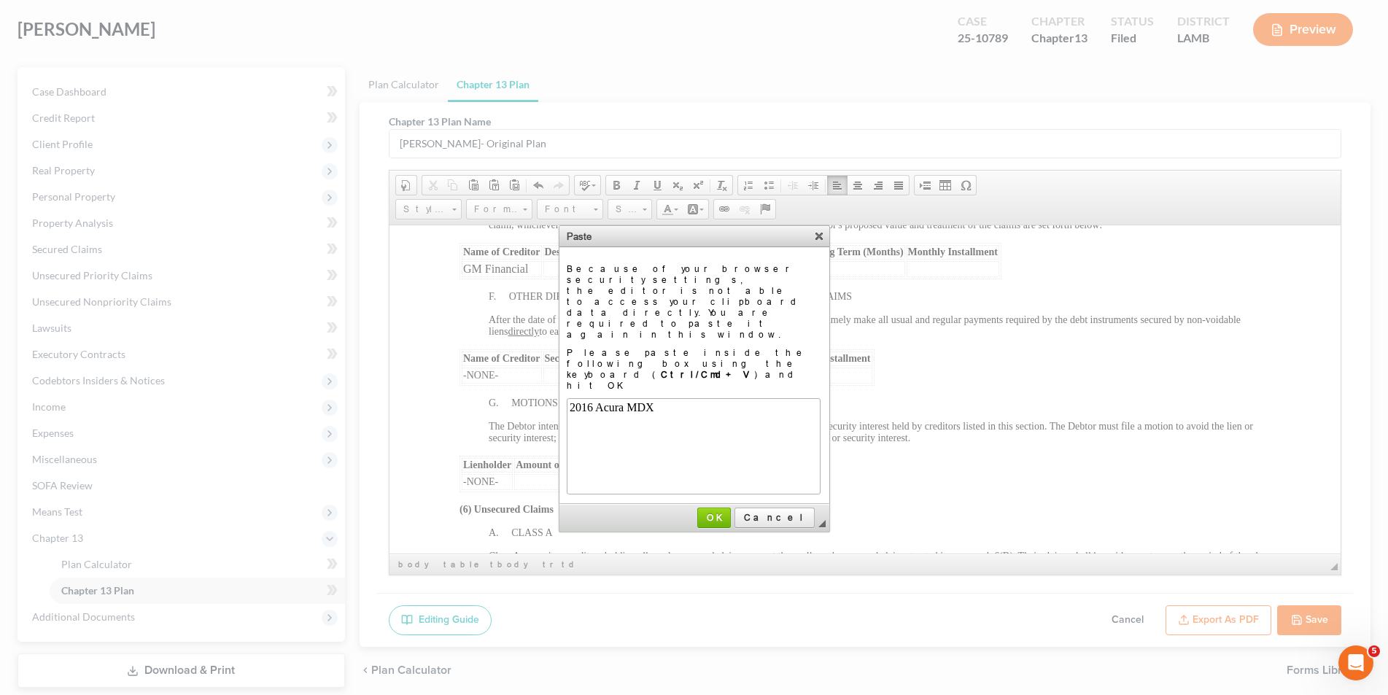
scroll to position [0, 0]
click at [730, 512] on span "OK" at bounding box center [714, 517] width 31 height 11
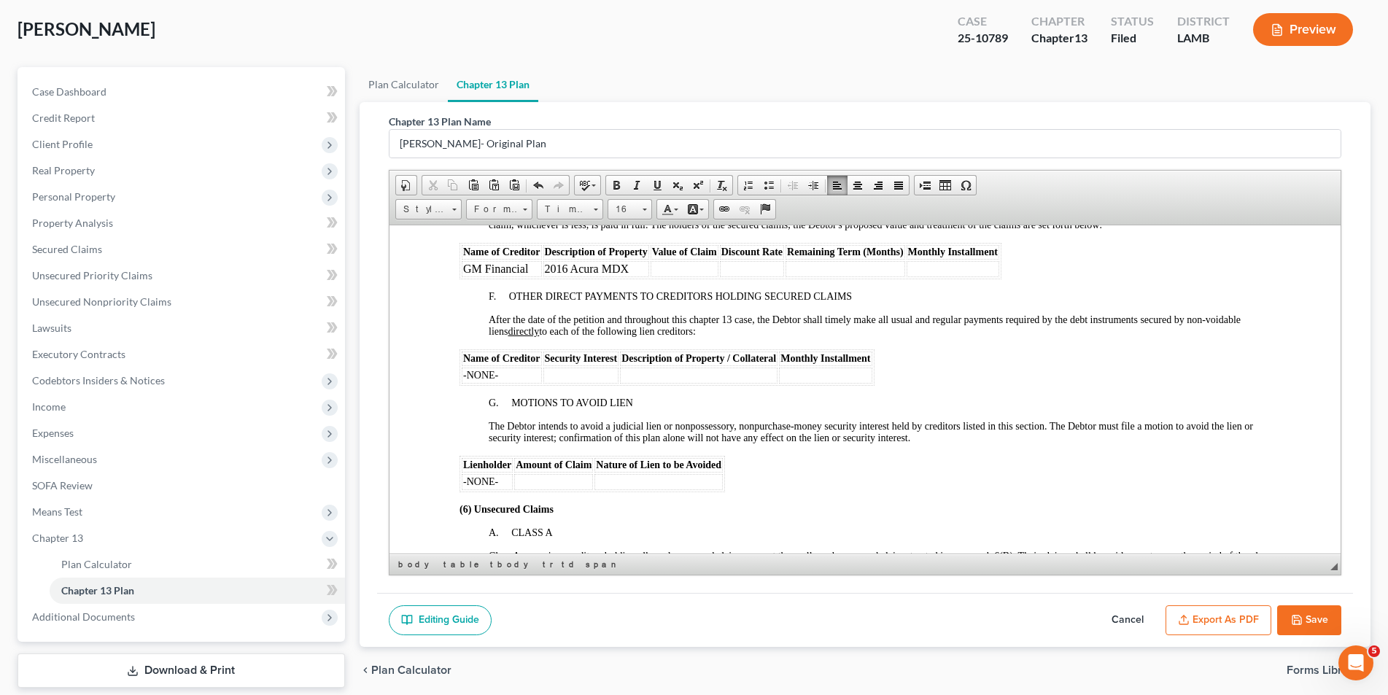
click at [760, 265] on td at bounding box center [751, 268] width 64 height 16
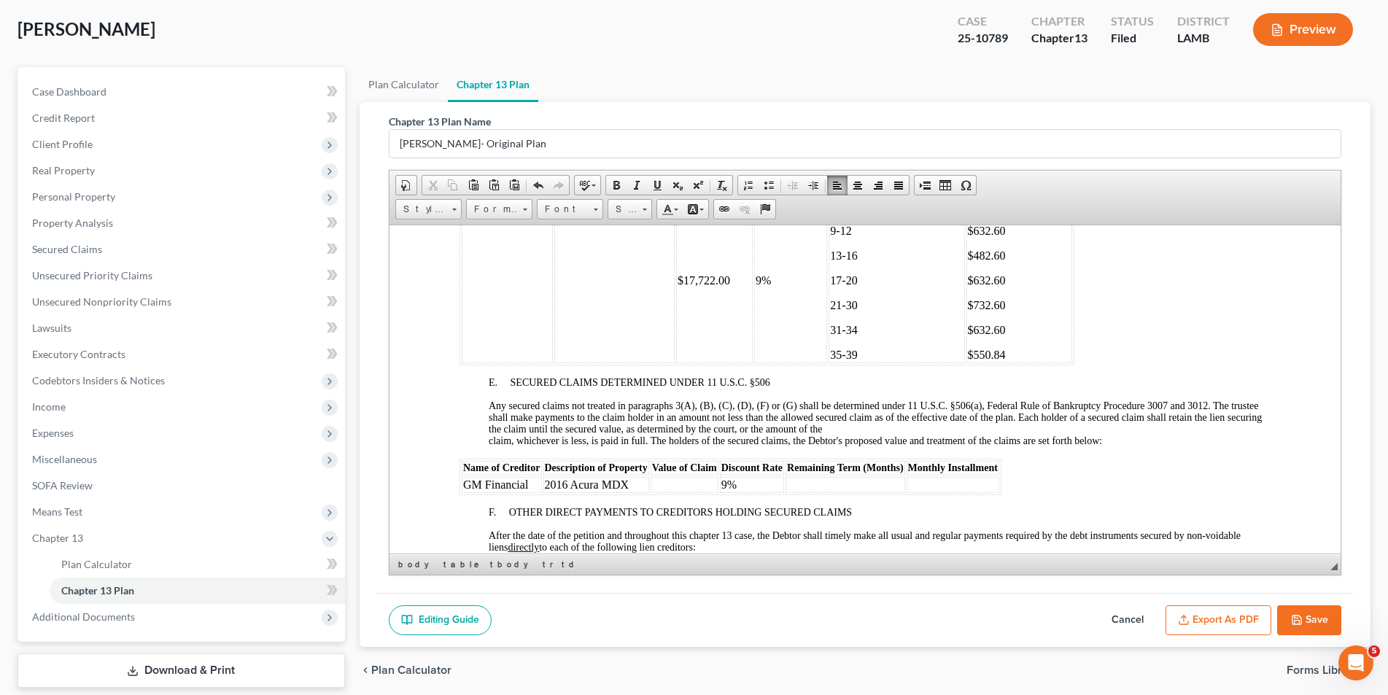
scroll to position [1824, 0]
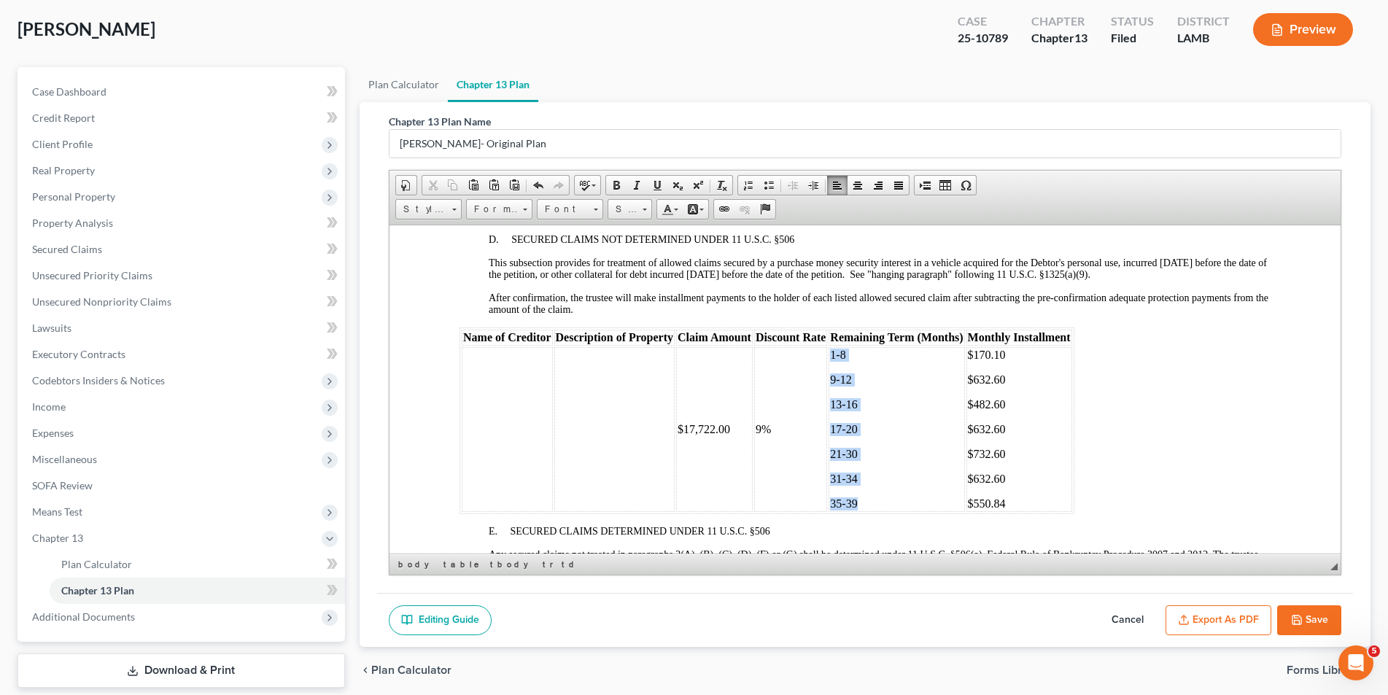
drag, startPoint x: 867, startPoint y: 500, endPoint x: 829, endPoint y: 357, distance: 147.4
click at [829, 357] on td "1-8 9-12 13-16 [PHONE_NUMBER] [PHONE_NUMBER]" at bounding box center [896, 429] width 136 height 165
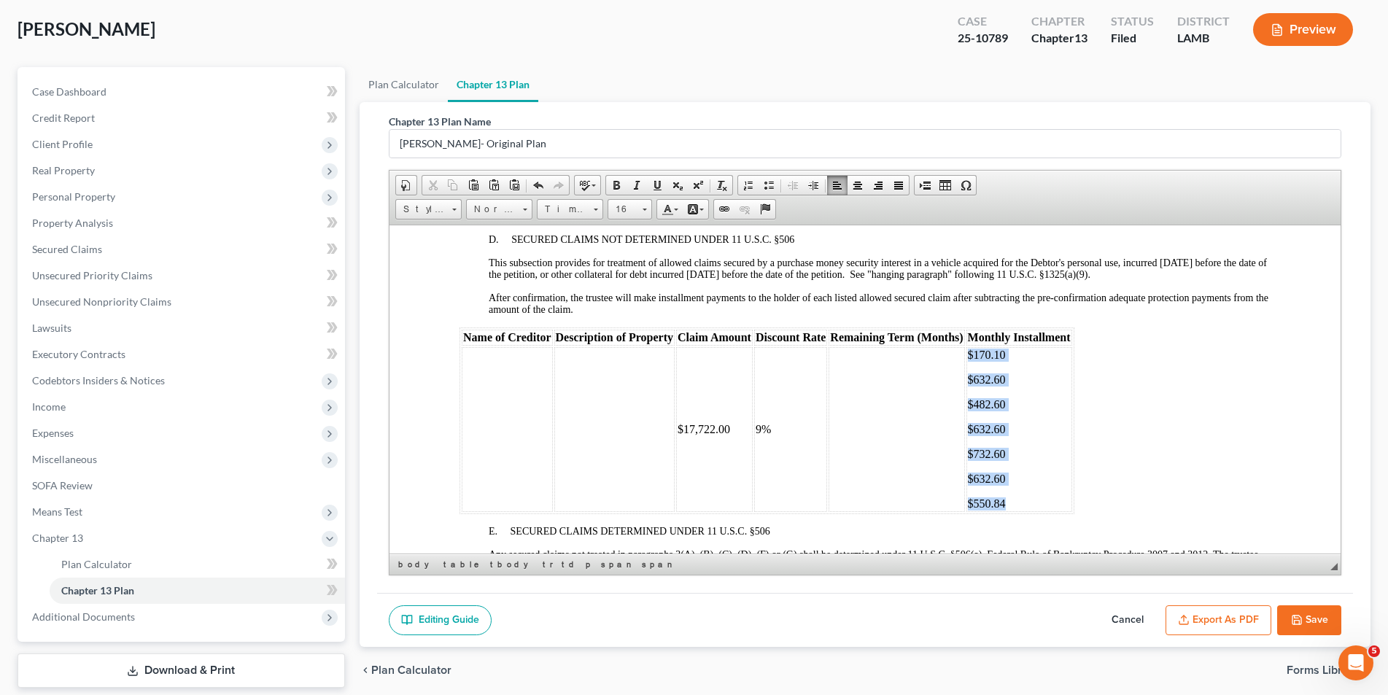
drag, startPoint x: 1002, startPoint y: 482, endPoint x: 967, endPoint y: 355, distance: 132.4
click at [967, 355] on td "$170.10 $632.60 $482.60 $632.60 $732.60 $632.60 $550.84" at bounding box center [1019, 429] width 106 height 165
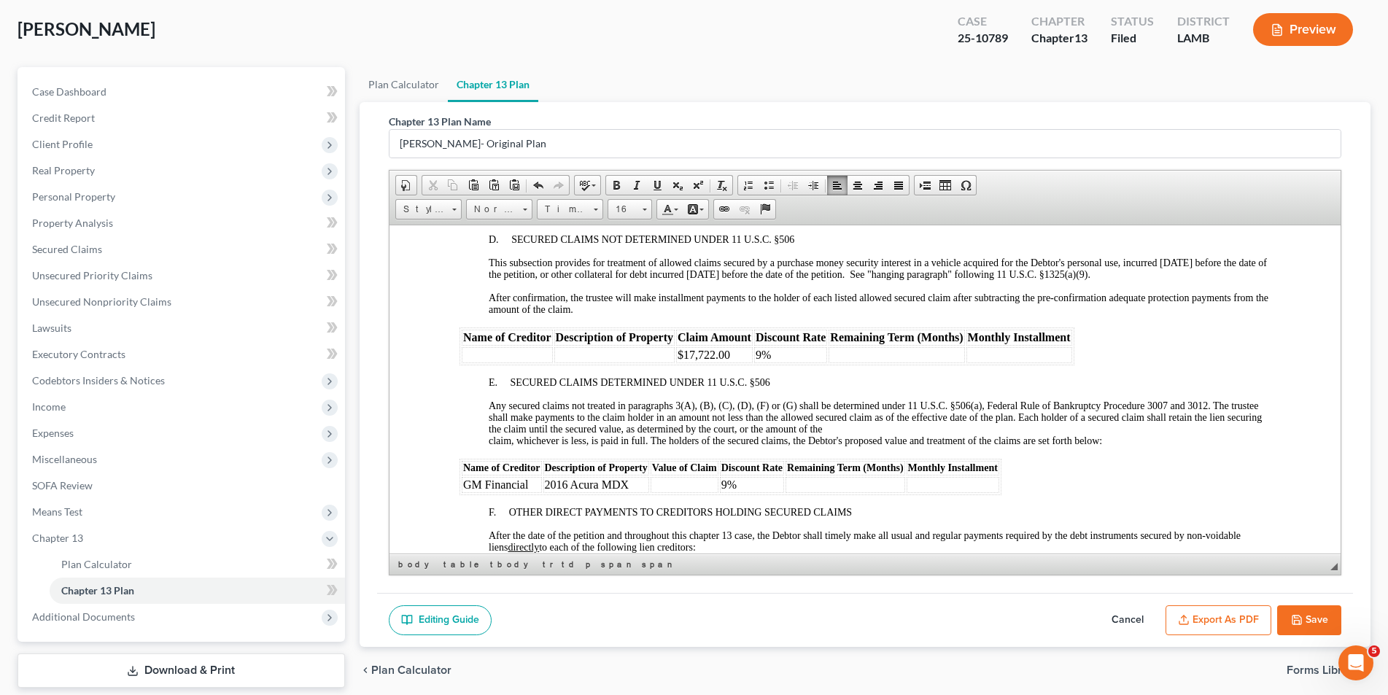
click at [786, 356] on td "9%" at bounding box center [790, 355] width 73 height 16
drag, startPoint x: 737, startPoint y: 355, endPoint x: 678, endPoint y: 357, distance: 58.4
click at [678, 357] on td "$17,722.00" at bounding box center [714, 355] width 77 height 16
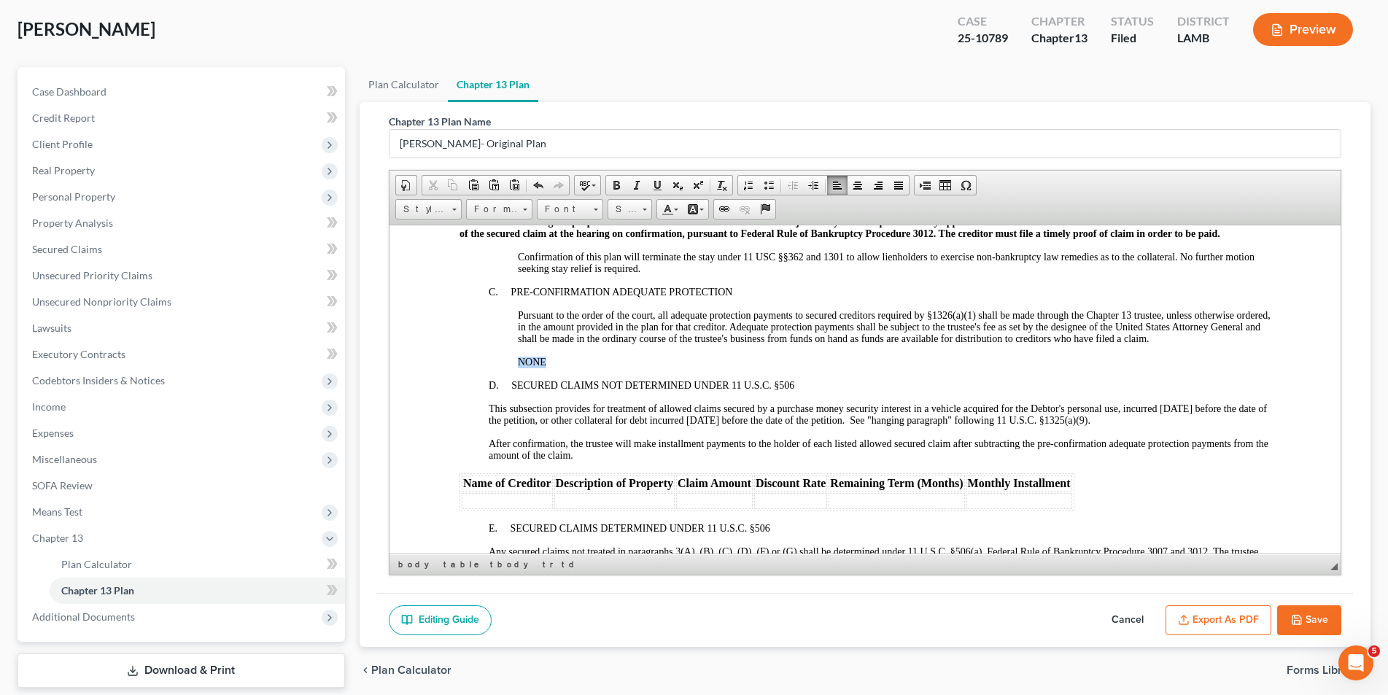
drag, startPoint x: 547, startPoint y: 358, endPoint x: 518, endPoint y: 360, distance: 29.3
click at [518, 360] on p "NONE" at bounding box center [893, 362] width 753 height 12
click at [538, 387] on span "Context Menu Options" at bounding box center [533, 389] width 12 height 12
copy span "NONE"
click at [491, 499] on td at bounding box center [506, 500] width 91 height 16
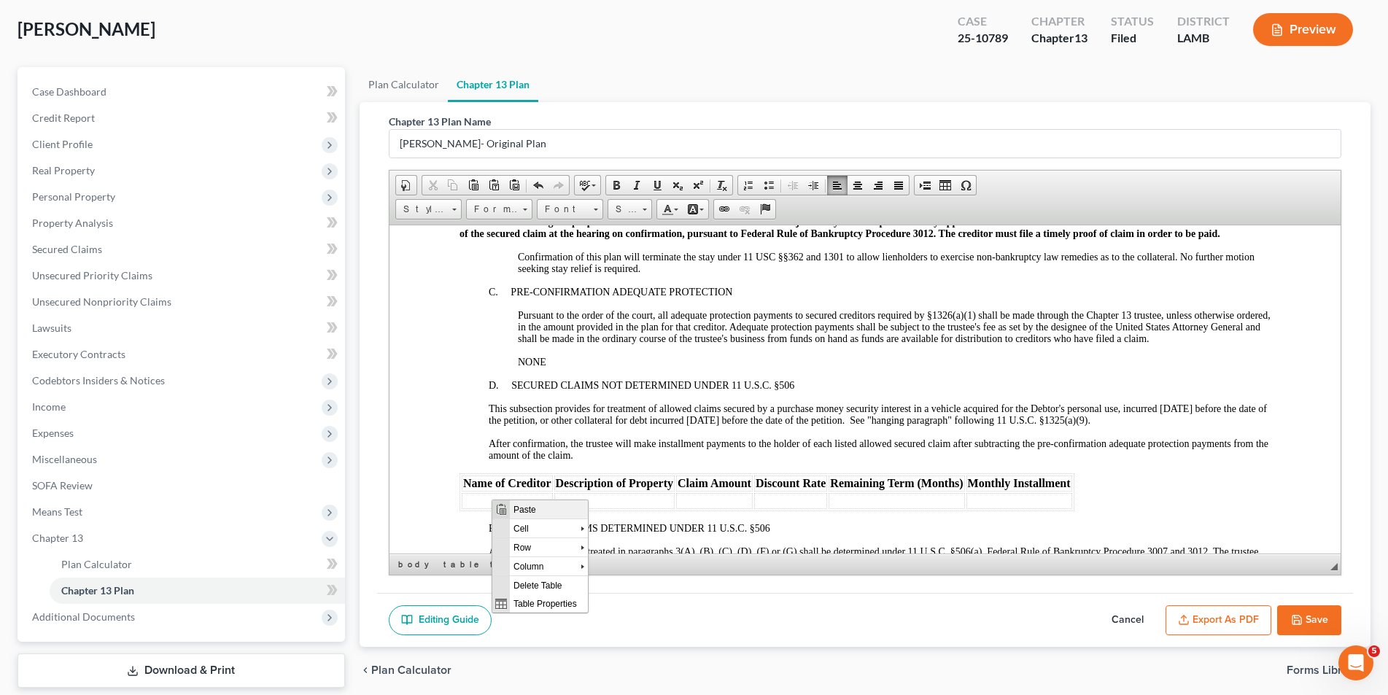
click at [529, 515] on span "Paste" at bounding box center [548, 509] width 78 height 18
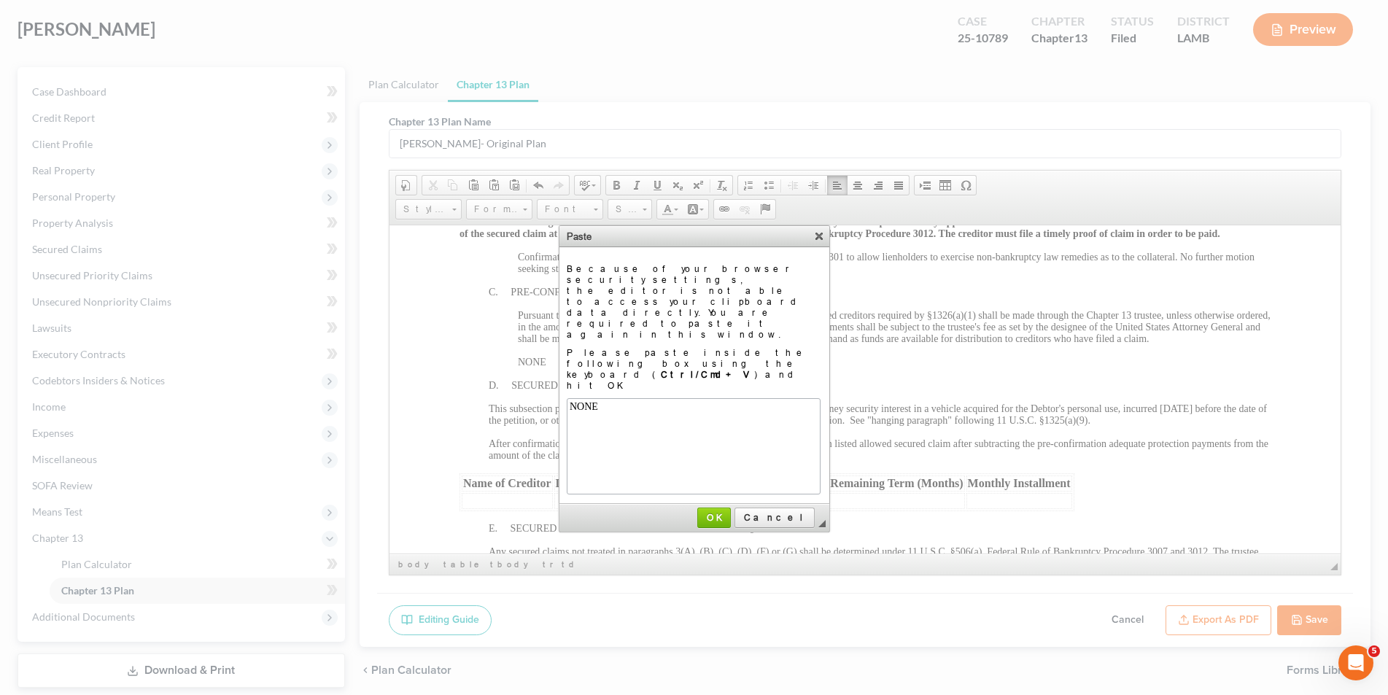
scroll to position [0, 0]
click at [730, 512] on span "OK" at bounding box center [714, 517] width 31 height 11
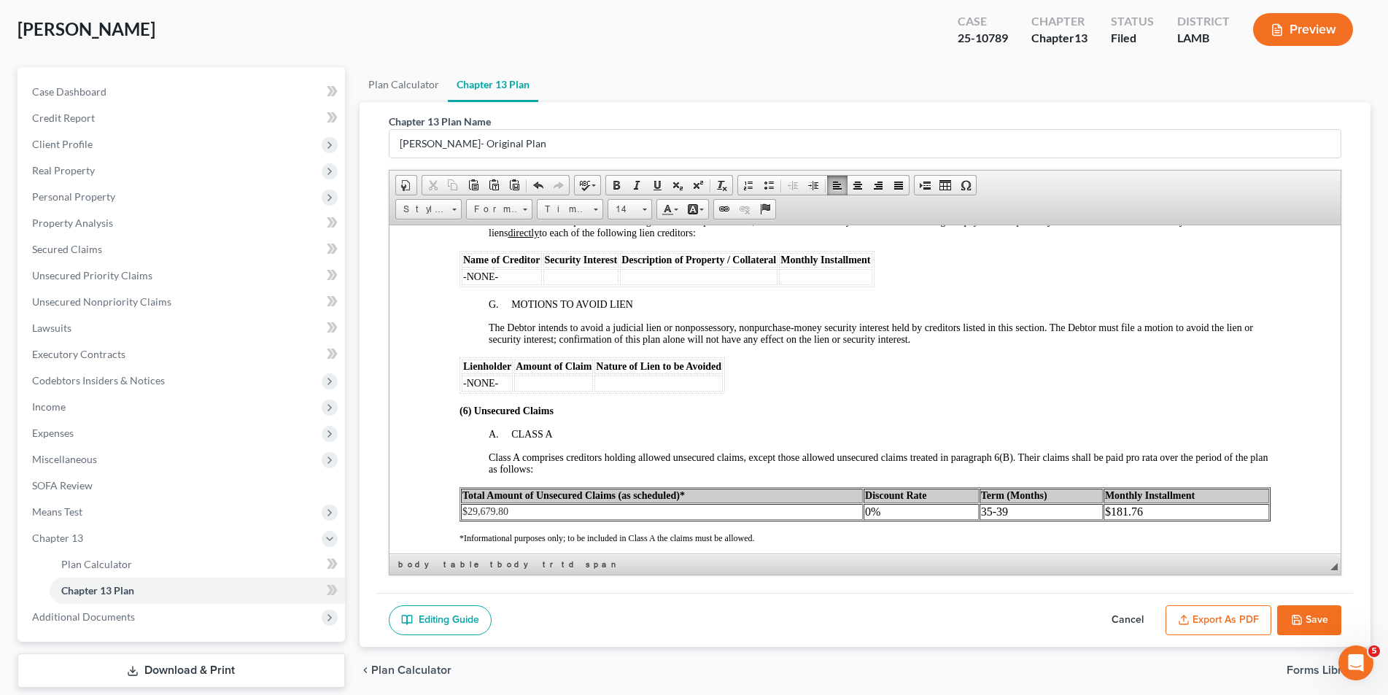
scroll to position [2189, 0]
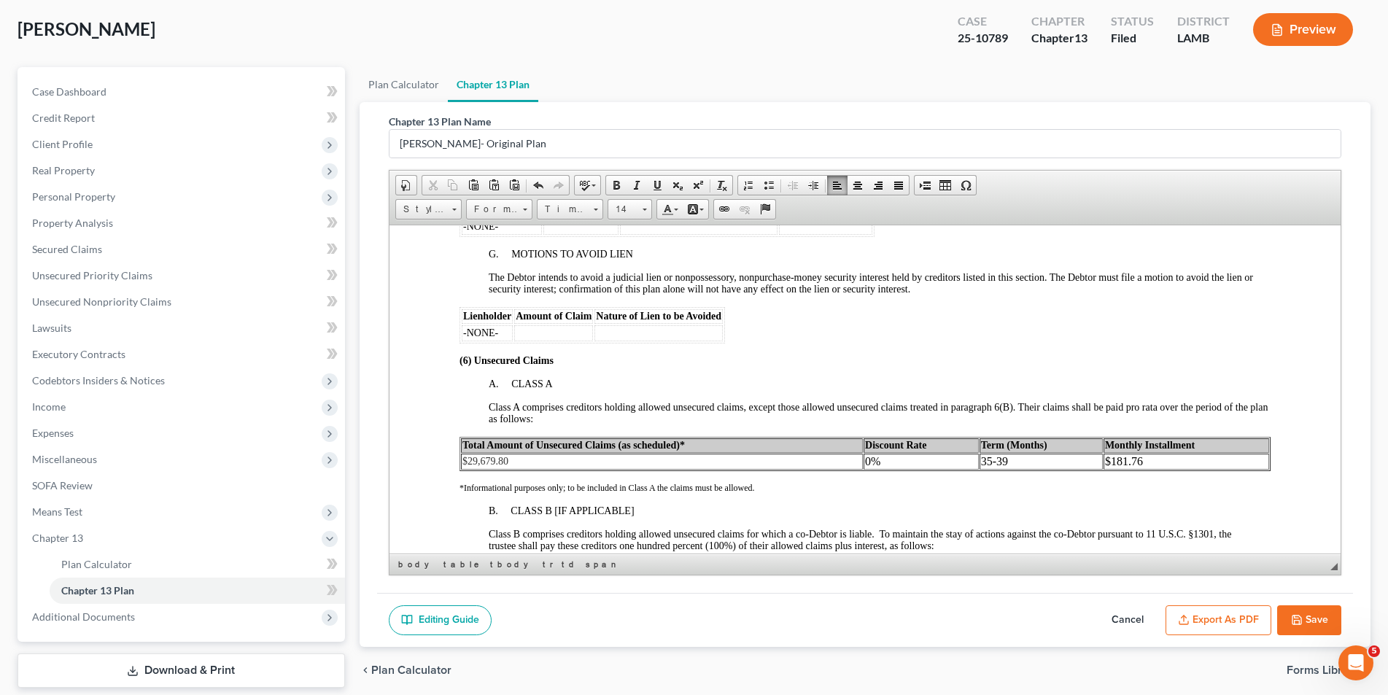
click at [549, 460] on td "$29,679.80" at bounding box center [661, 461] width 402 height 16
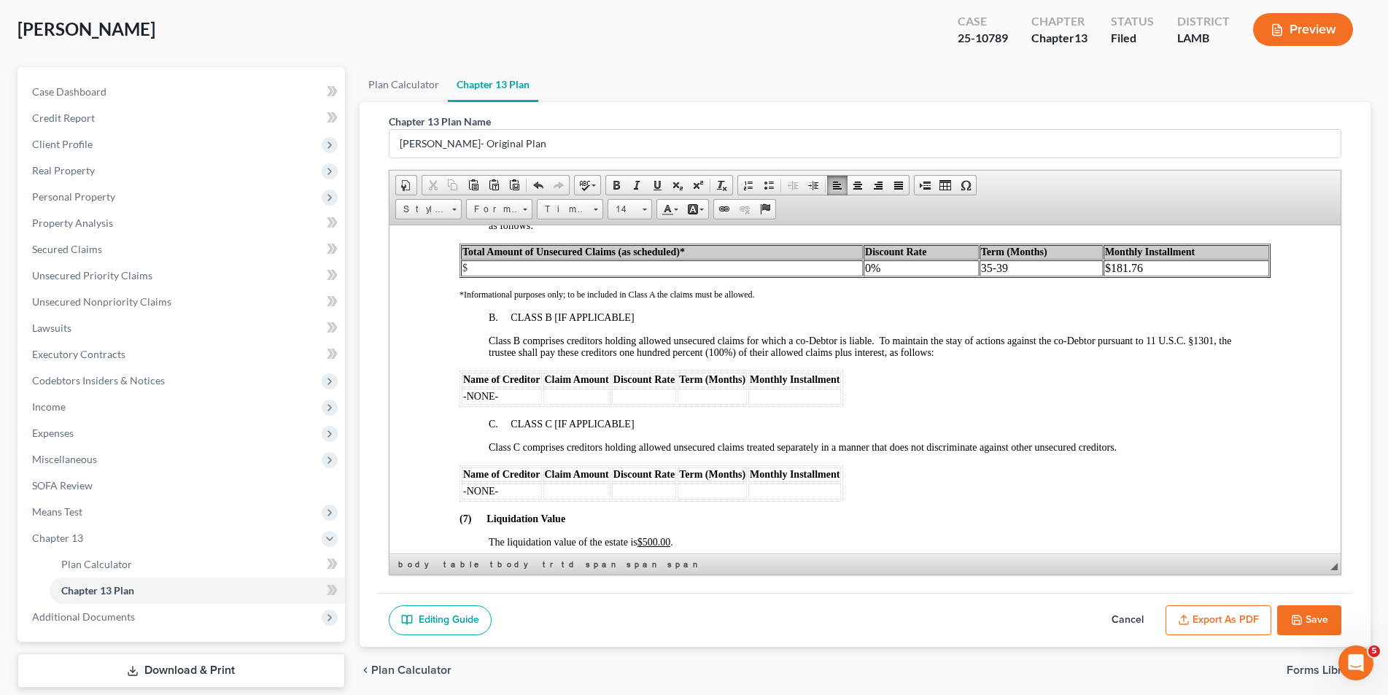
scroll to position [2407, 0]
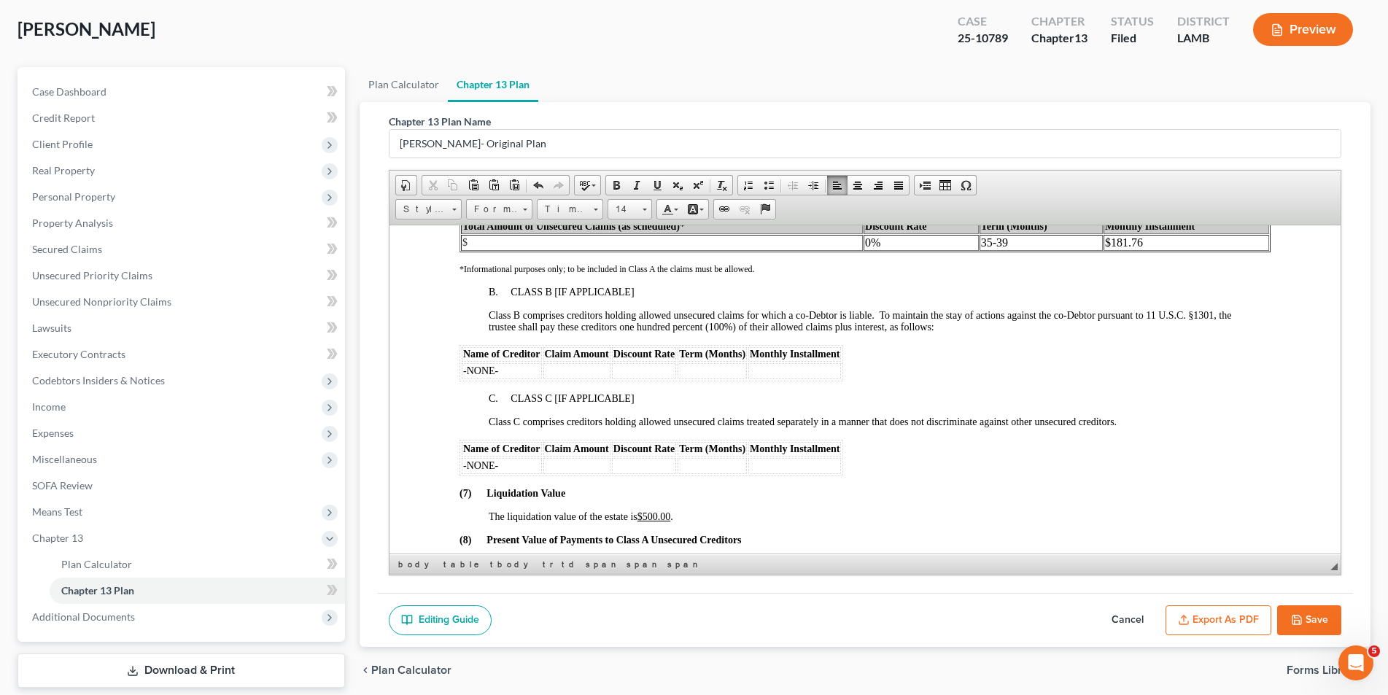
click at [658, 513] on u "$500.00" at bounding box center [654, 516] width 34 height 11
click at [1315, 619] on button "Save" at bounding box center [1309, 620] width 64 height 31
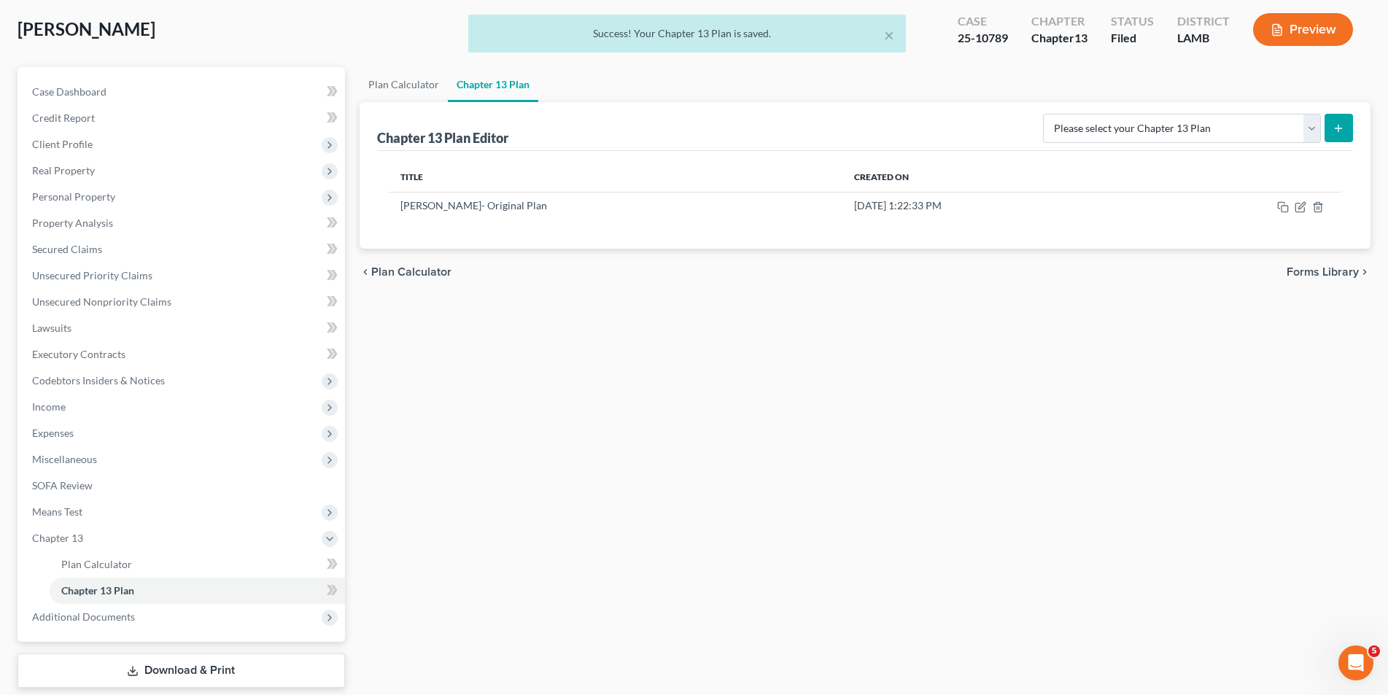
scroll to position [0, 0]
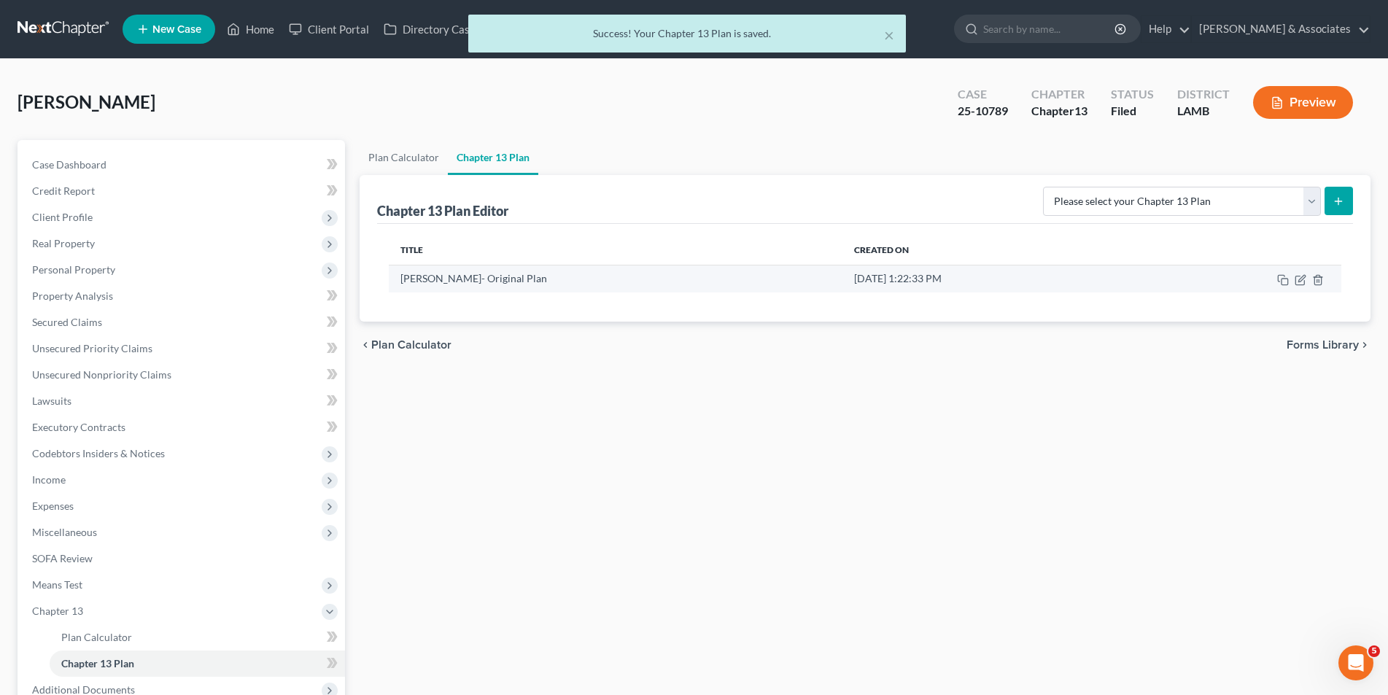
click at [1297, 287] on td at bounding box center [1240, 279] width 203 height 28
click at [1297, 282] on icon "button" at bounding box center [1301, 280] width 12 height 12
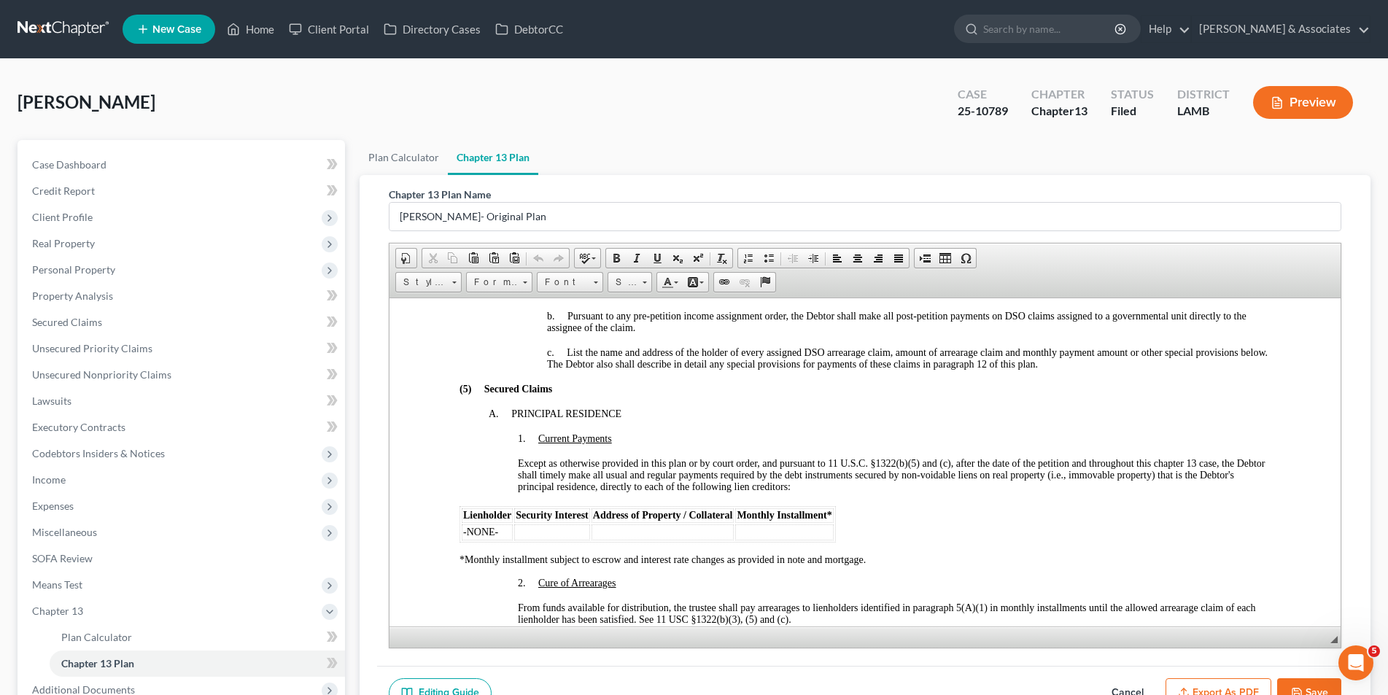
scroll to position [1240, 0]
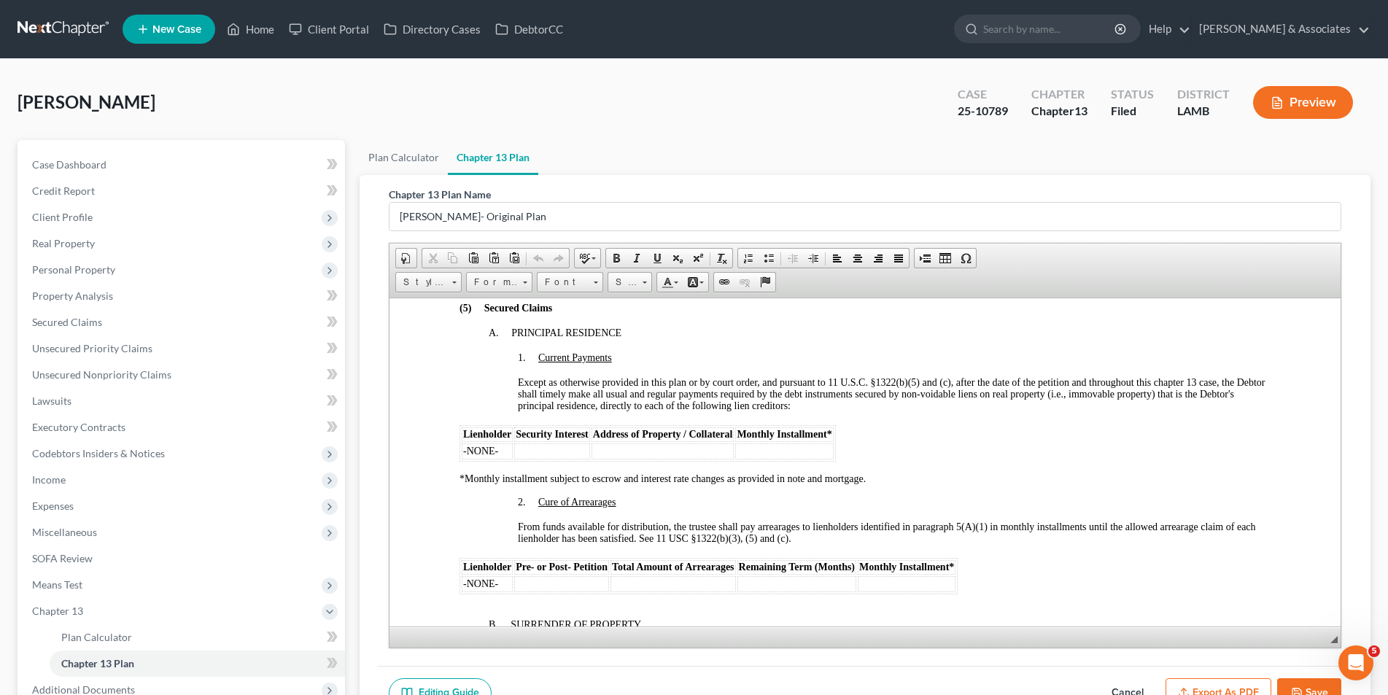
click at [1287, 109] on button "Preview" at bounding box center [1303, 102] width 100 height 33
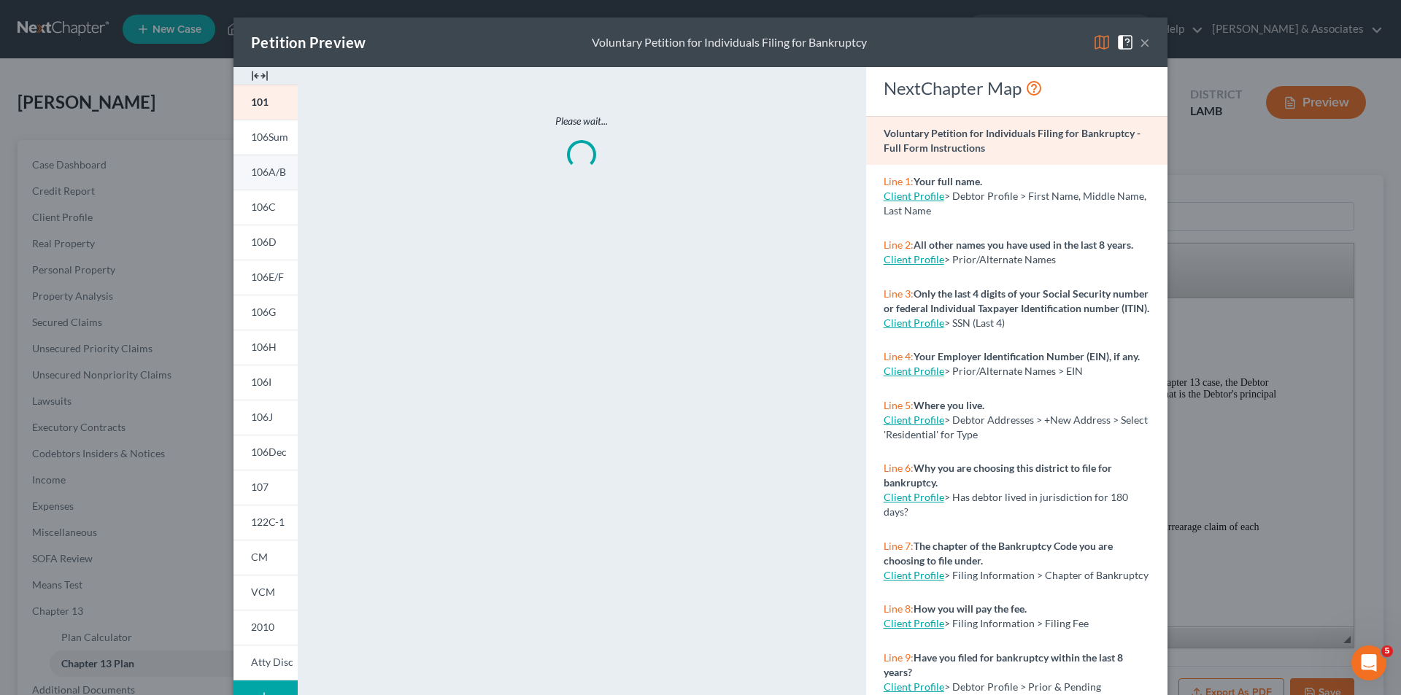
click at [256, 176] on span "106A/B" at bounding box center [268, 172] width 35 height 12
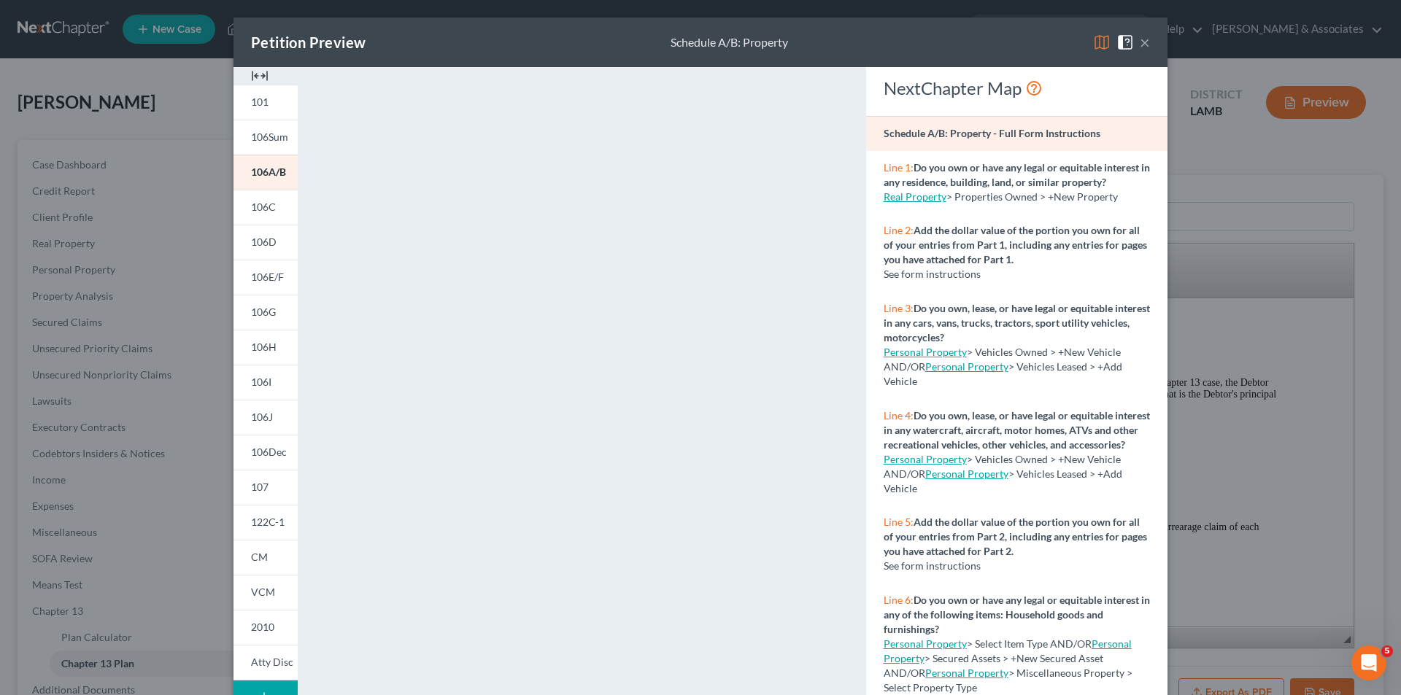
click at [198, 244] on div "Petition Preview Schedule A/B: Property × 101 106Sum 106A/B 106C 106D 106E/F 10…" at bounding box center [700, 347] width 1401 height 695
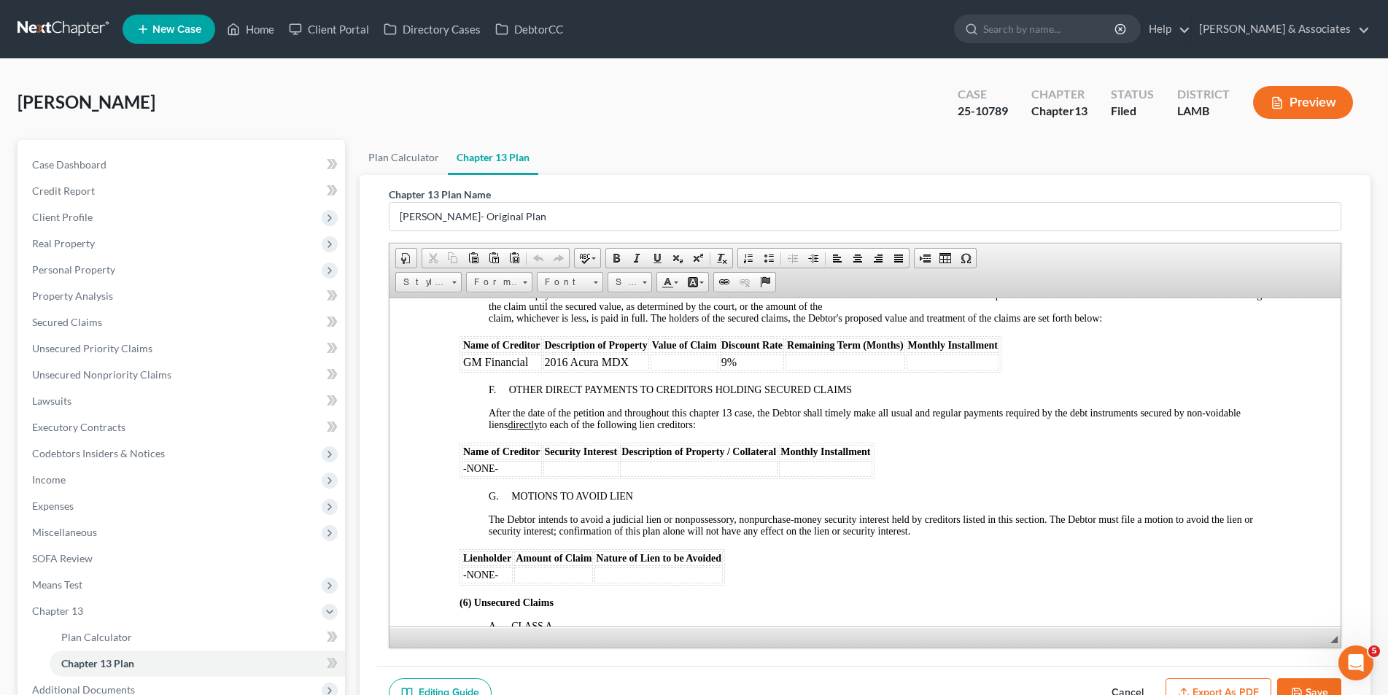
scroll to position [2043, 0]
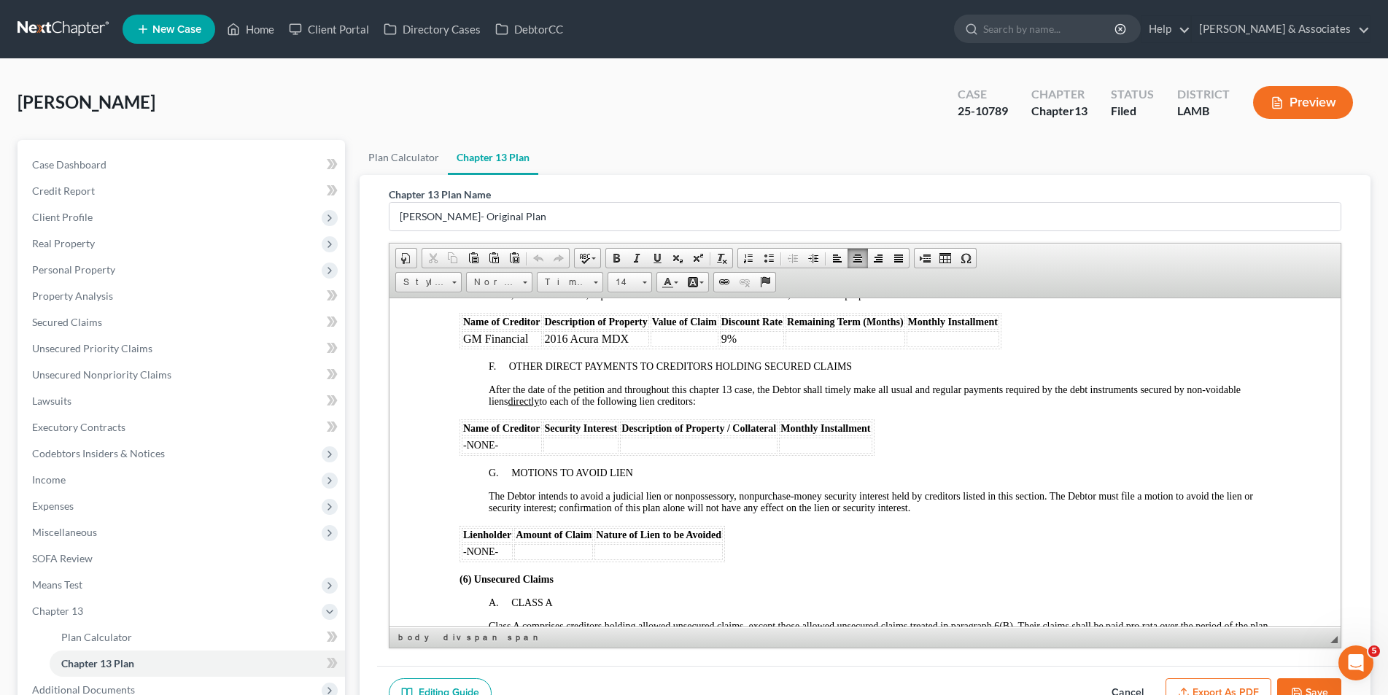
click at [658, 336] on td at bounding box center [684, 338] width 68 height 16
click at [837, 332] on td at bounding box center [844, 338] width 119 height 16
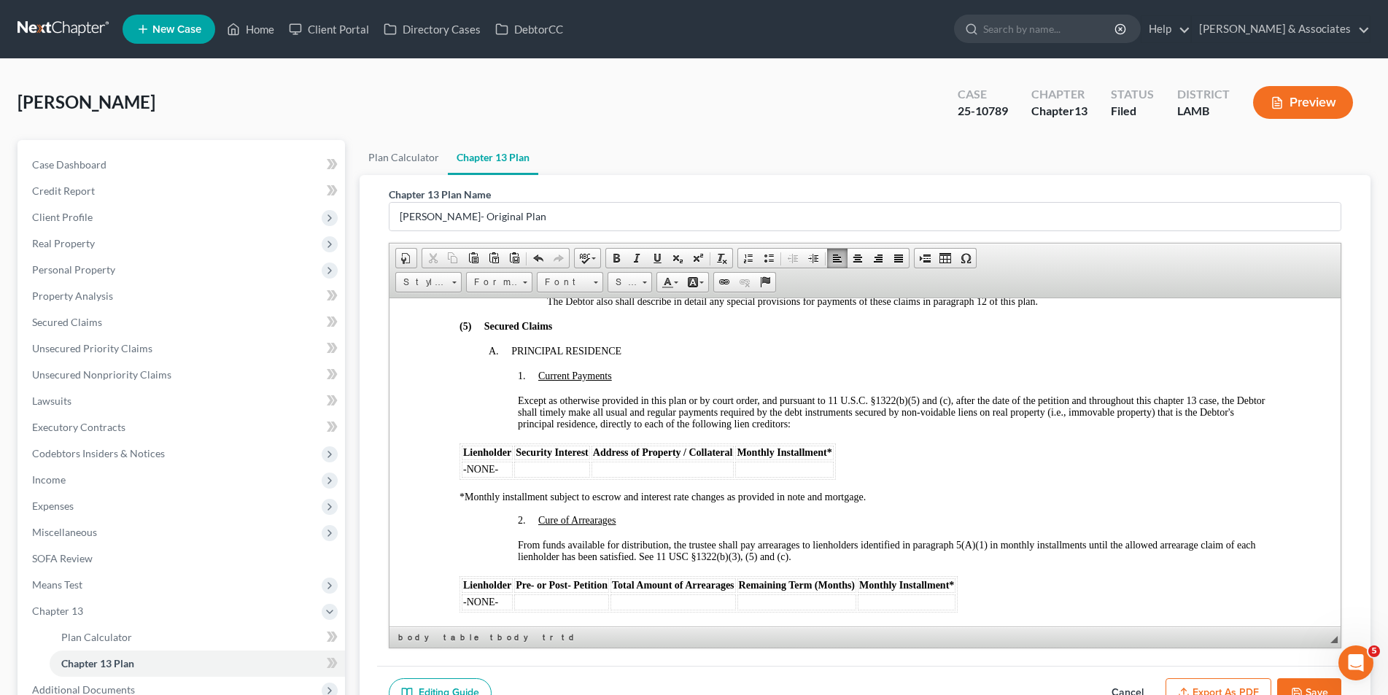
scroll to position [1167, 0]
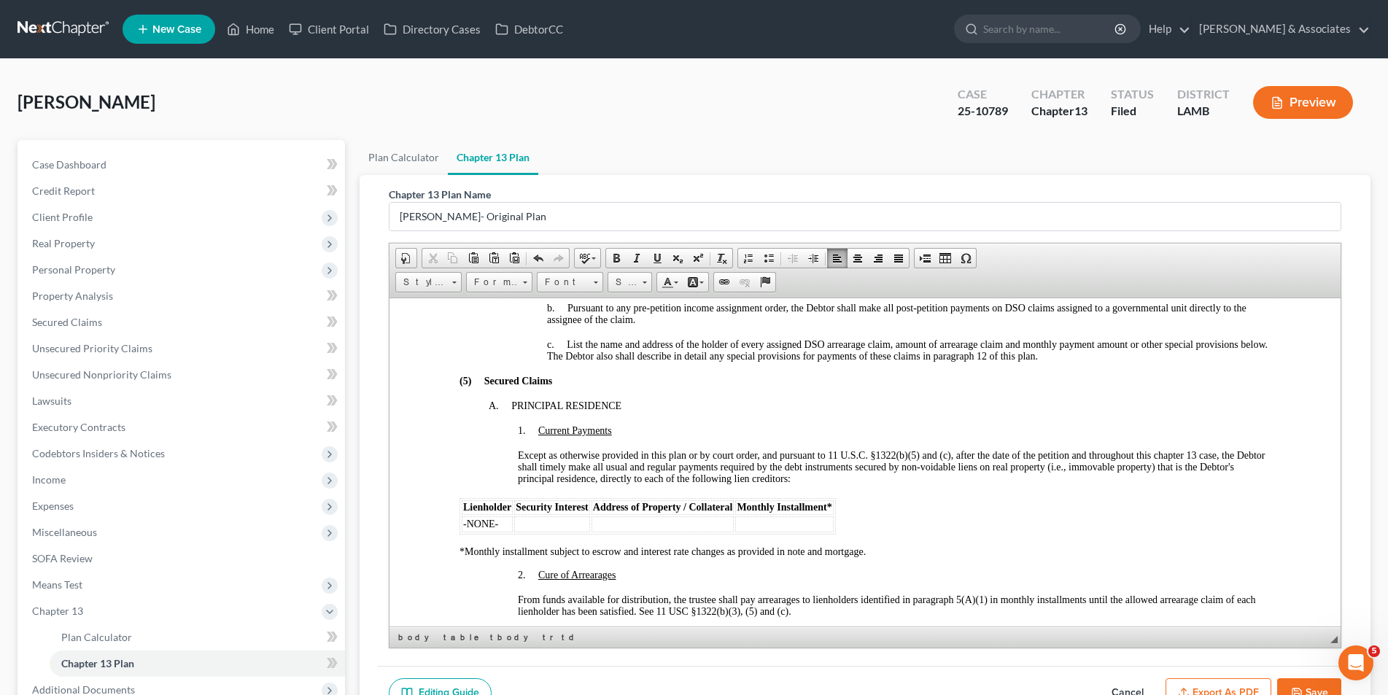
click at [1314, 684] on button "Save" at bounding box center [1309, 693] width 64 height 31
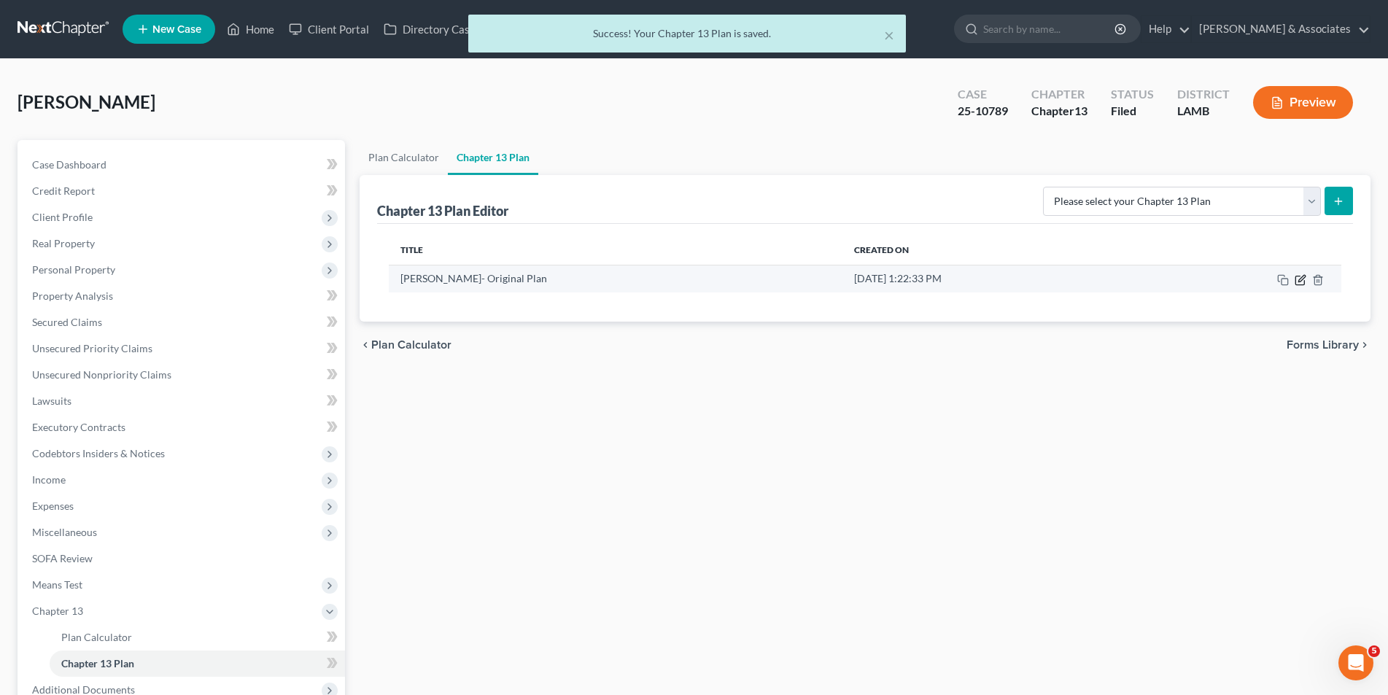
click at [1300, 285] on icon "button" at bounding box center [1300, 280] width 9 height 9
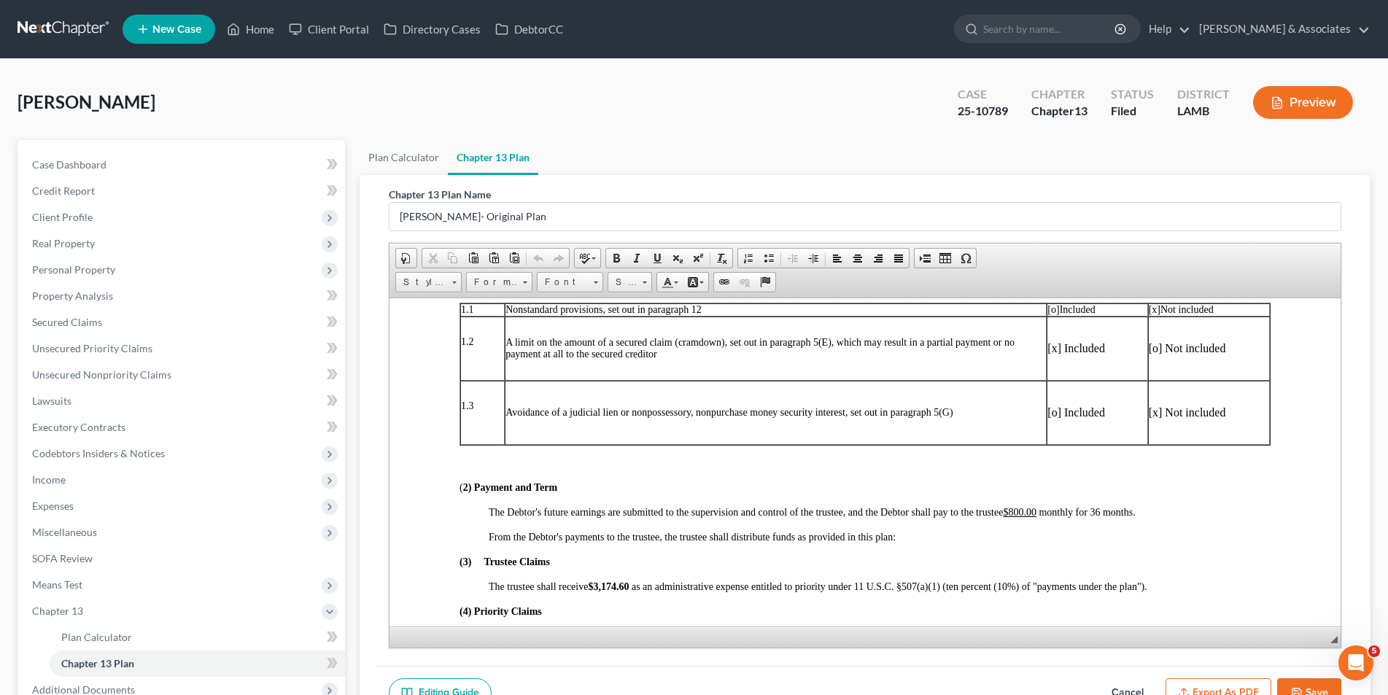
scroll to position [365, 0]
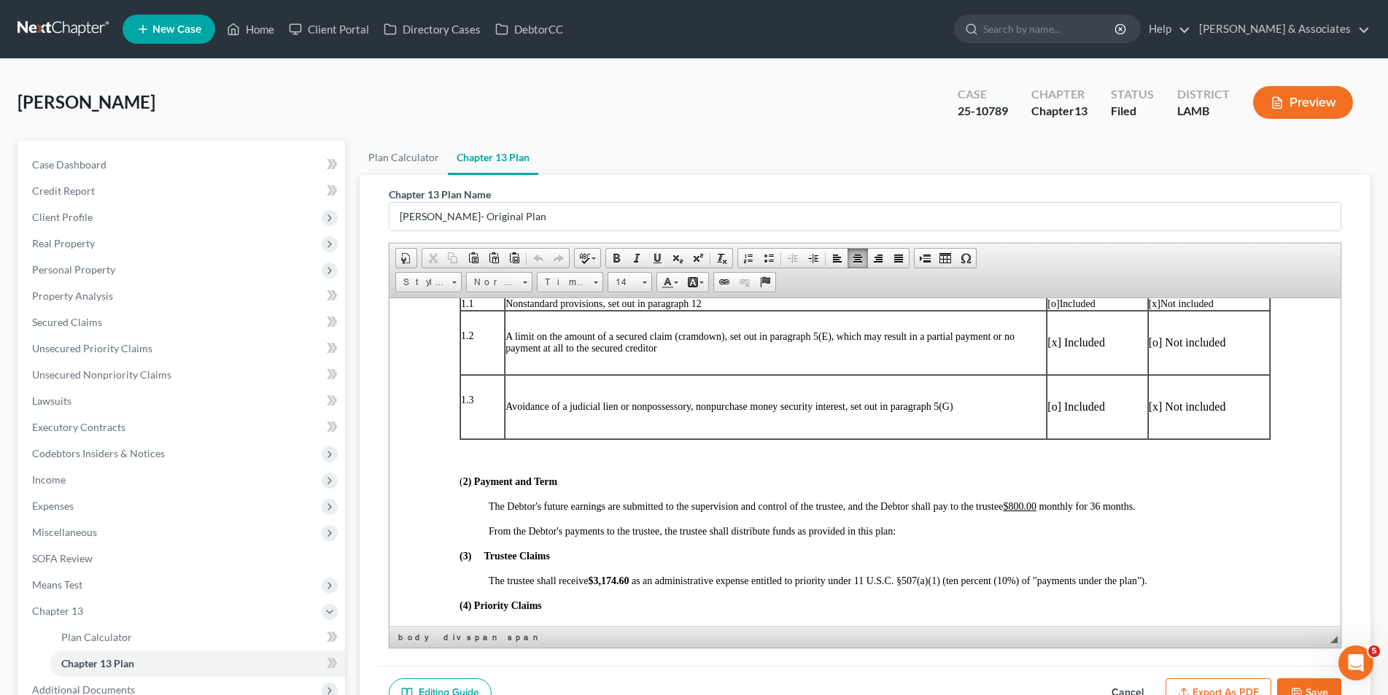
click at [626, 578] on strong "$3,174.60" at bounding box center [607, 580] width 41 height 11
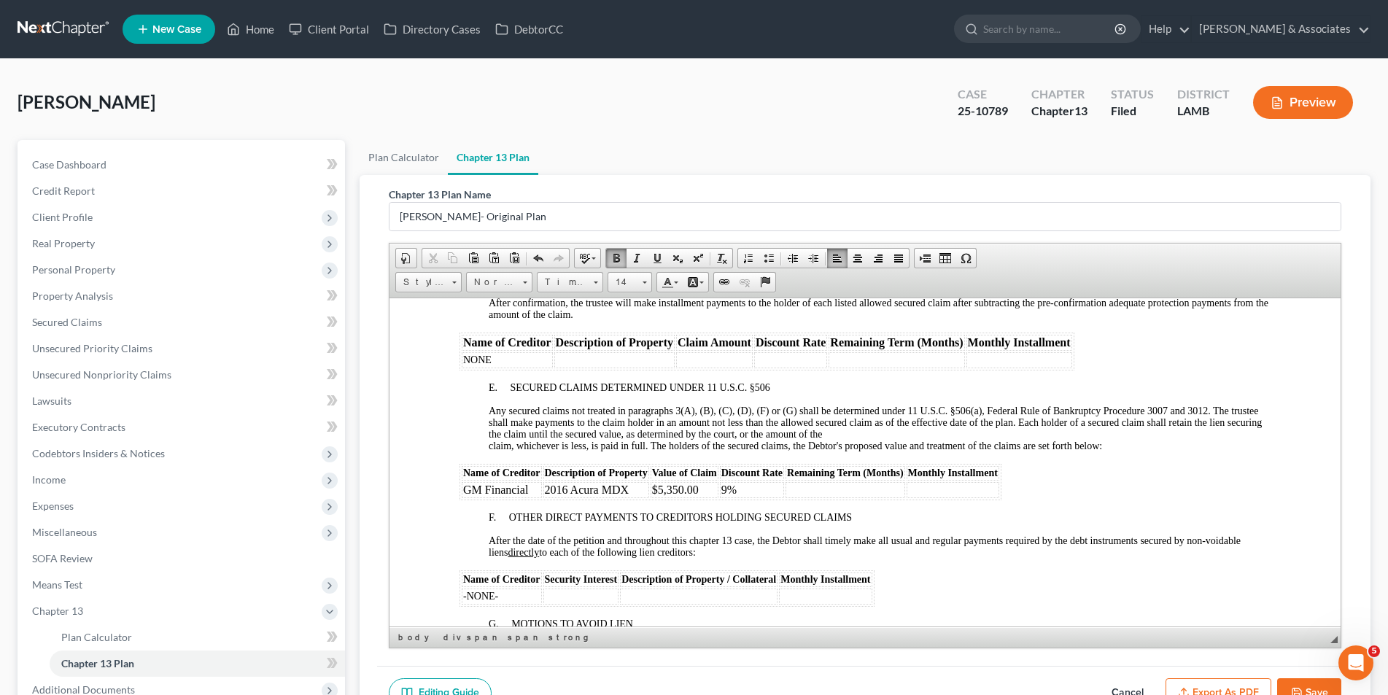
scroll to position [1897, 0]
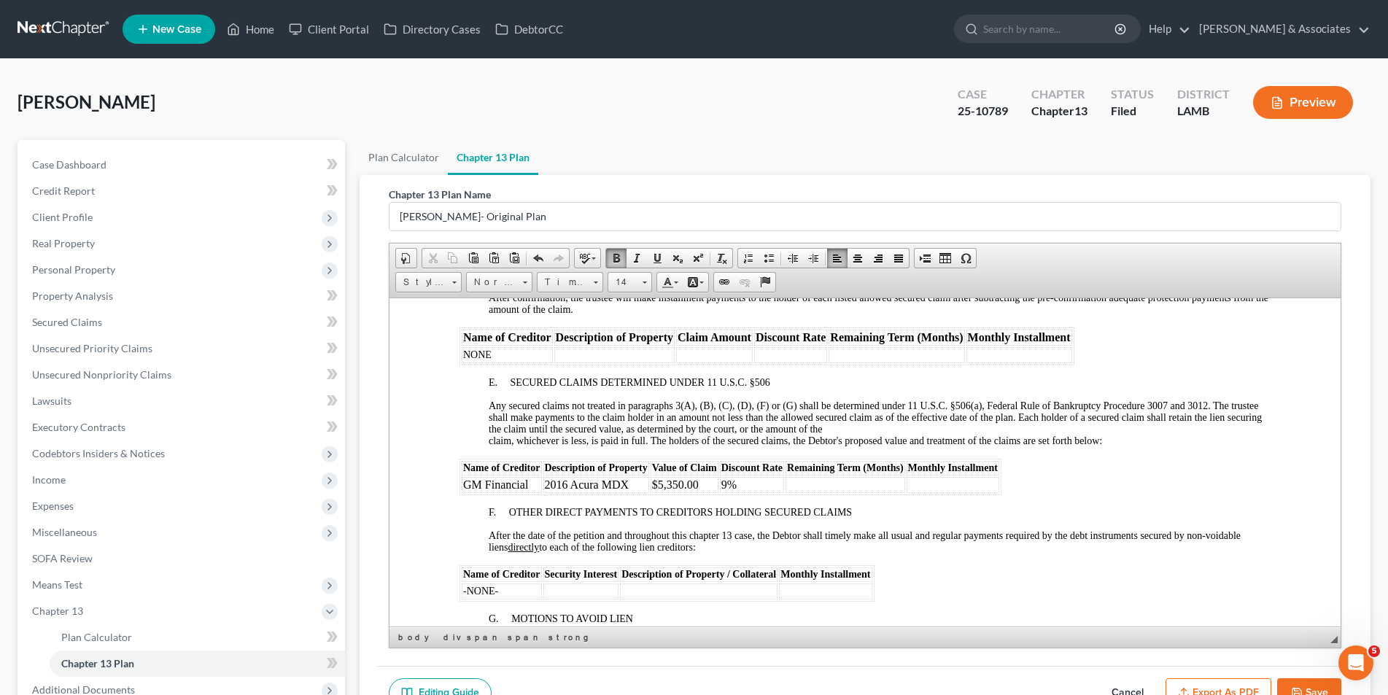
click at [840, 483] on td at bounding box center [844, 484] width 119 height 16
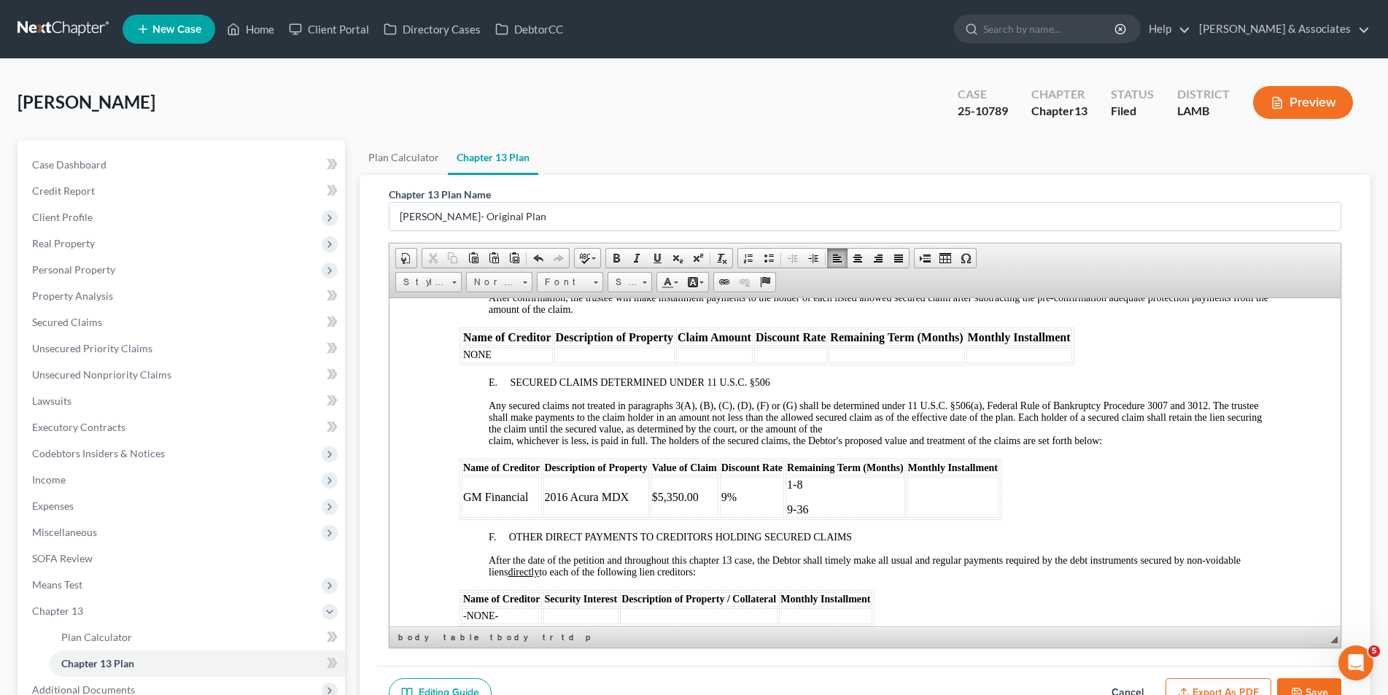
click at [929, 484] on td at bounding box center [952, 496] width 93 height 41
click at [926, 480] on p "$" at bounding box center [953, 484] width 90 height 13
click at [915, 508] on p "$" at bounding box center [953, 509] width 90 height 13
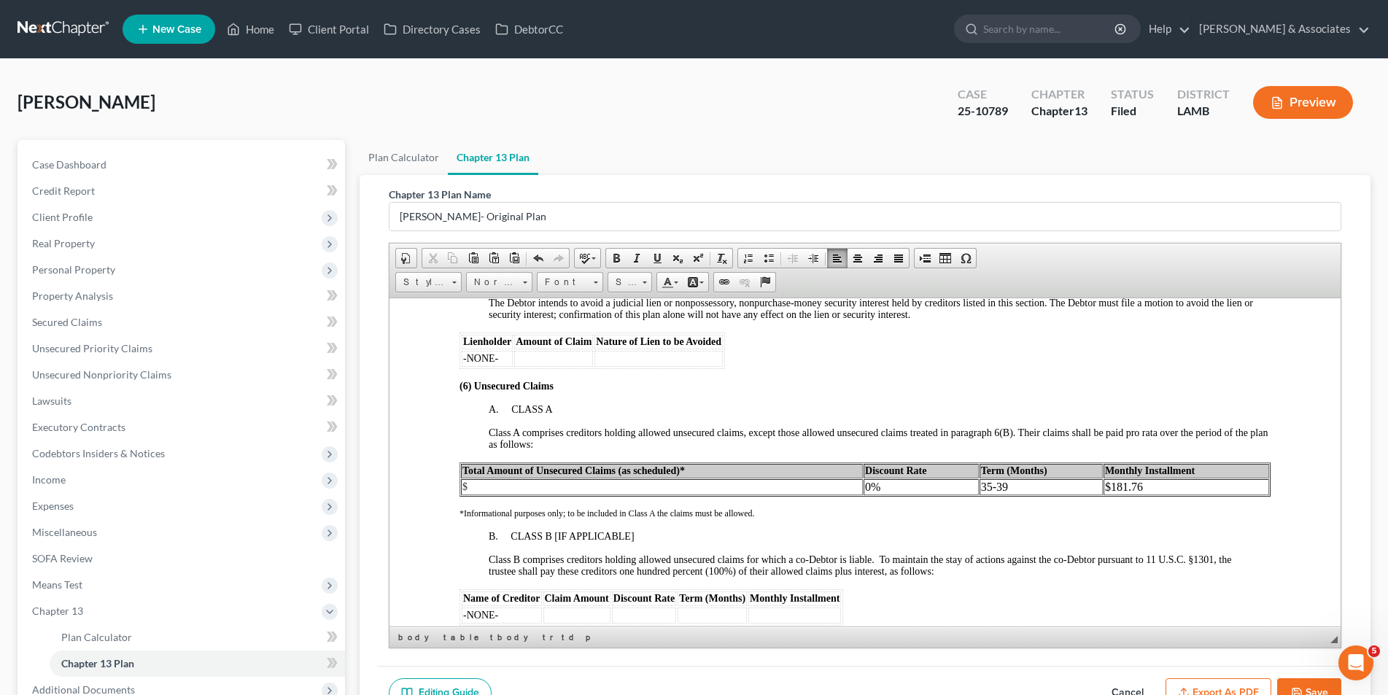
scroll to position [2261, 0]
click at [1004, 489] on p "35-39" at bounding box center [1040, 485] width 120 height 13
click at [1150, 481] on p "$181.76" at bounding box center [1185, 485] width 163 height 13
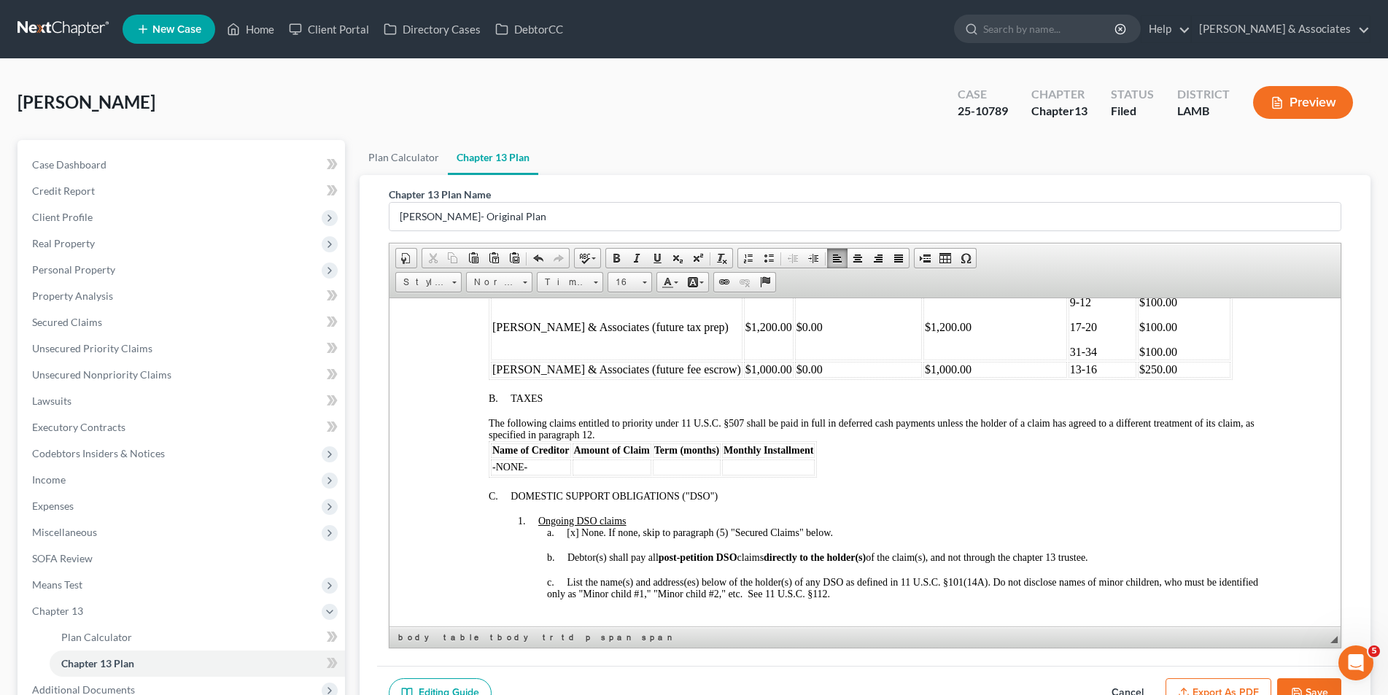
scroll to position [657, 0]
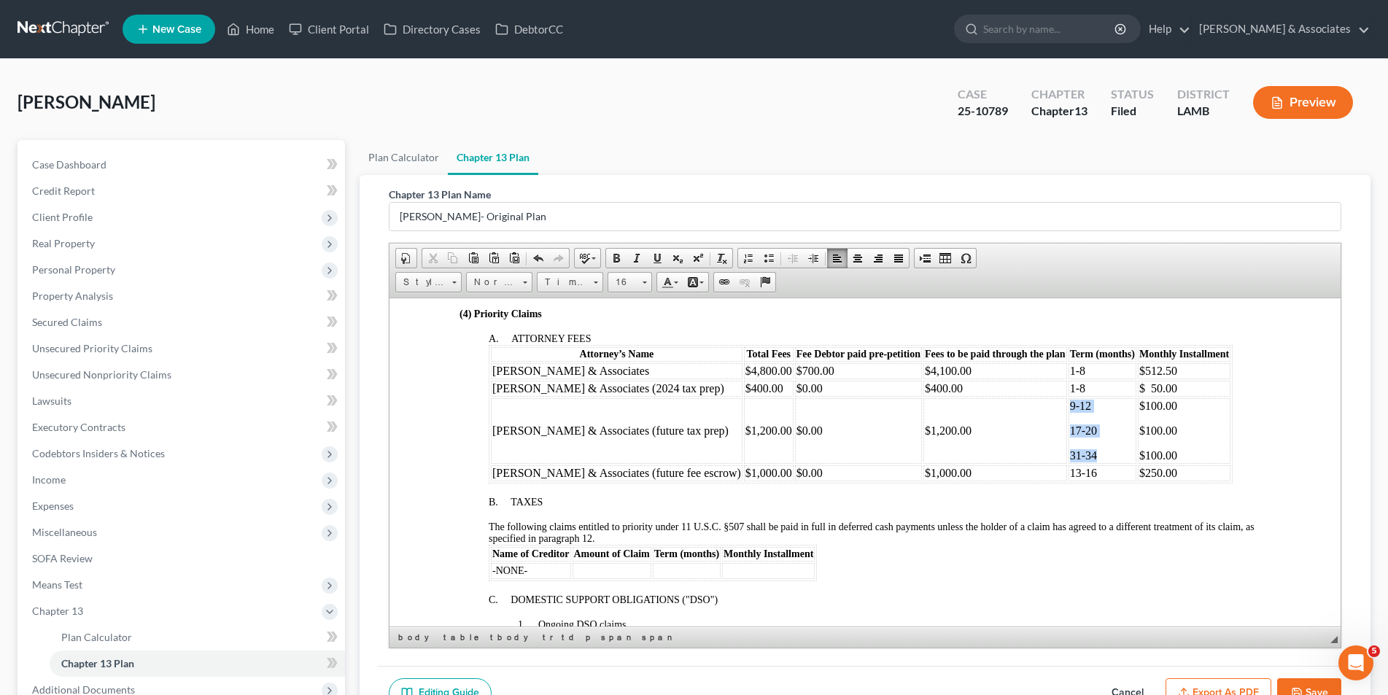
drag, startPoint x: 1046, startPoint y: 455, endPoint x: 1020, endPoint y: 410, distance: 52.3
click at [1068, 410] on td "9-12 17-20 31-34" at bounding box center [1102, 431] width 68 height 66
click at [1048, 460] on span "Copy" at bounding box center [1083, 461] width 78 height 18
copy td "9-12 17-20 31-34"
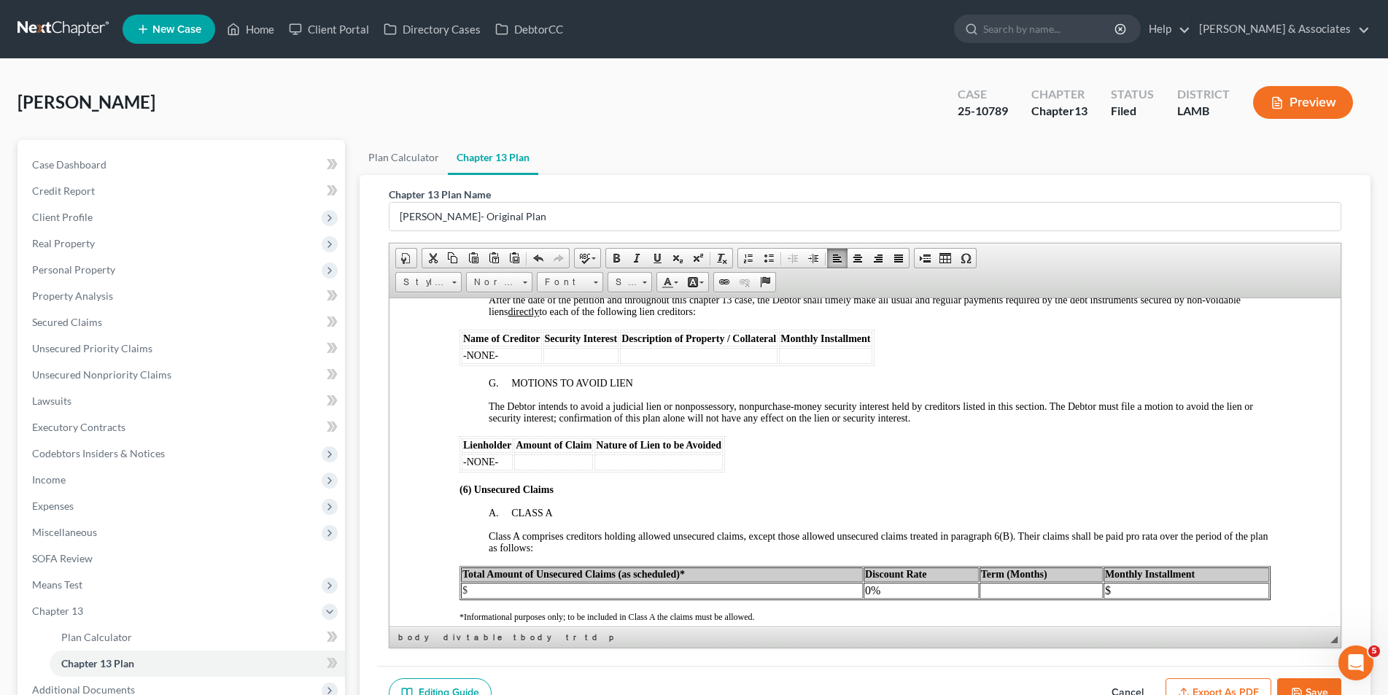
scroll to position [2189, 0]
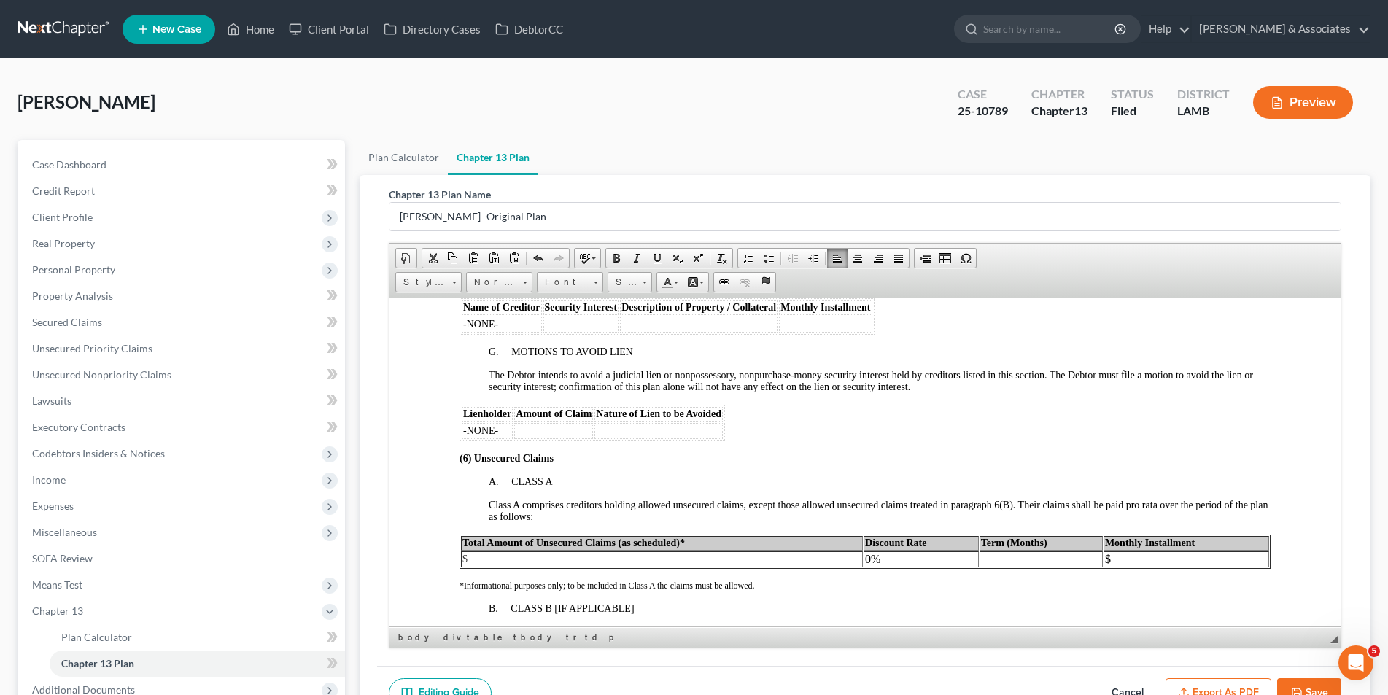
click at [994, 562] on p at bounding box center [1040, 558] width 120 height 13
click at [1019, 569] on span "Paste" at bounding box center [1048, 566] width 78 height 18
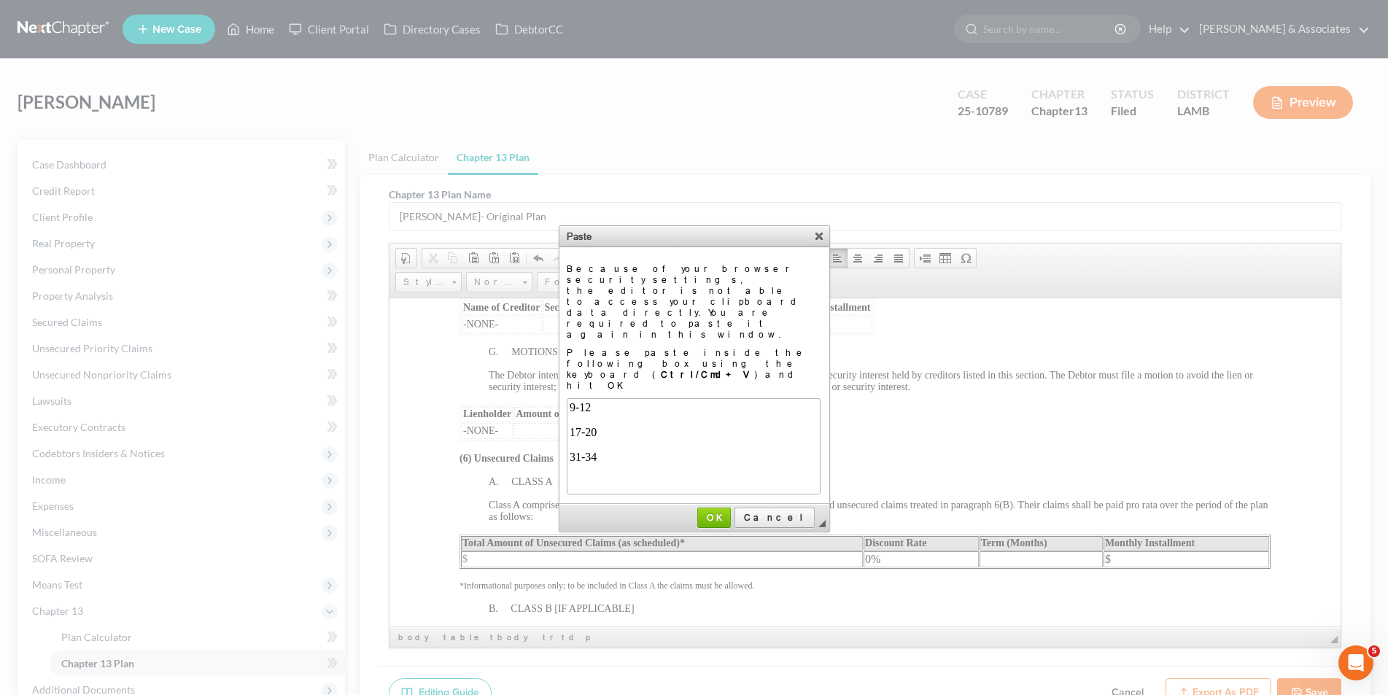
scroll to position [0, 0]
click at [730, 512] on span "OK" at bounding box center [714, 517] width 31 height 11
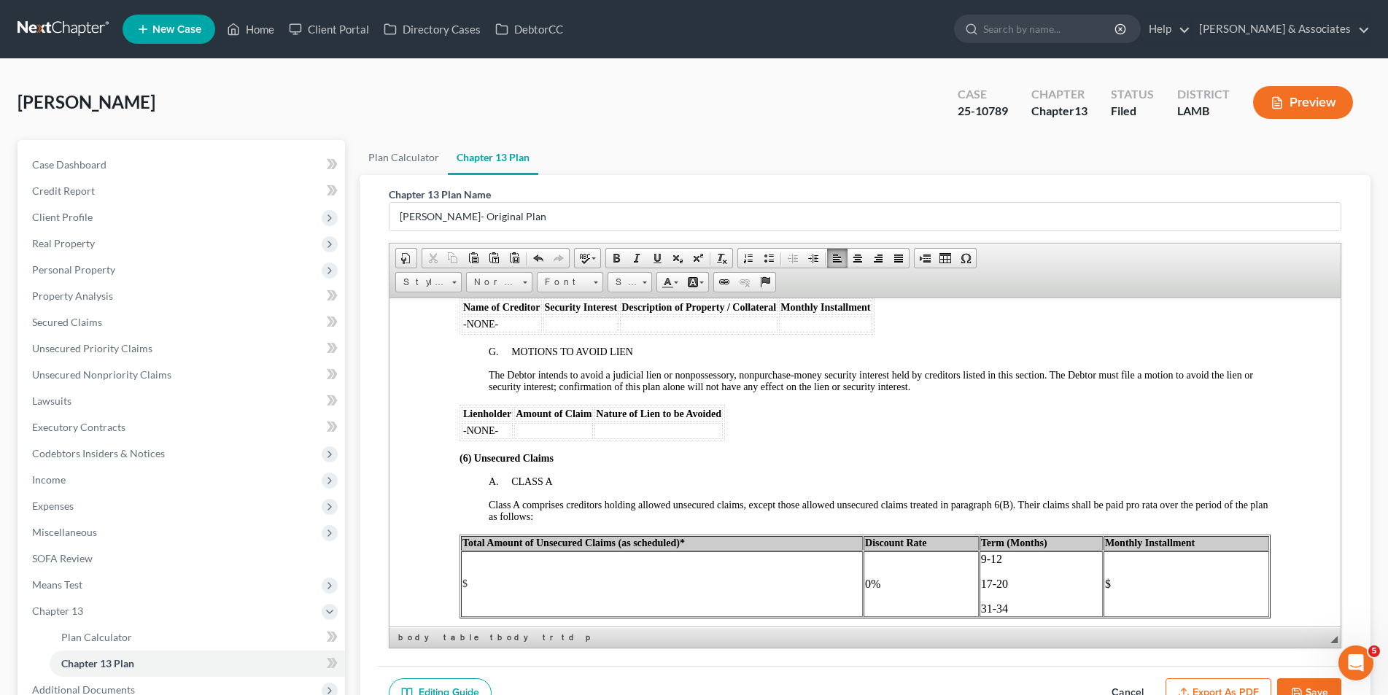
click at [993, 562] on p "9-12" at bounding box center [1040, 558] width 120 height 13
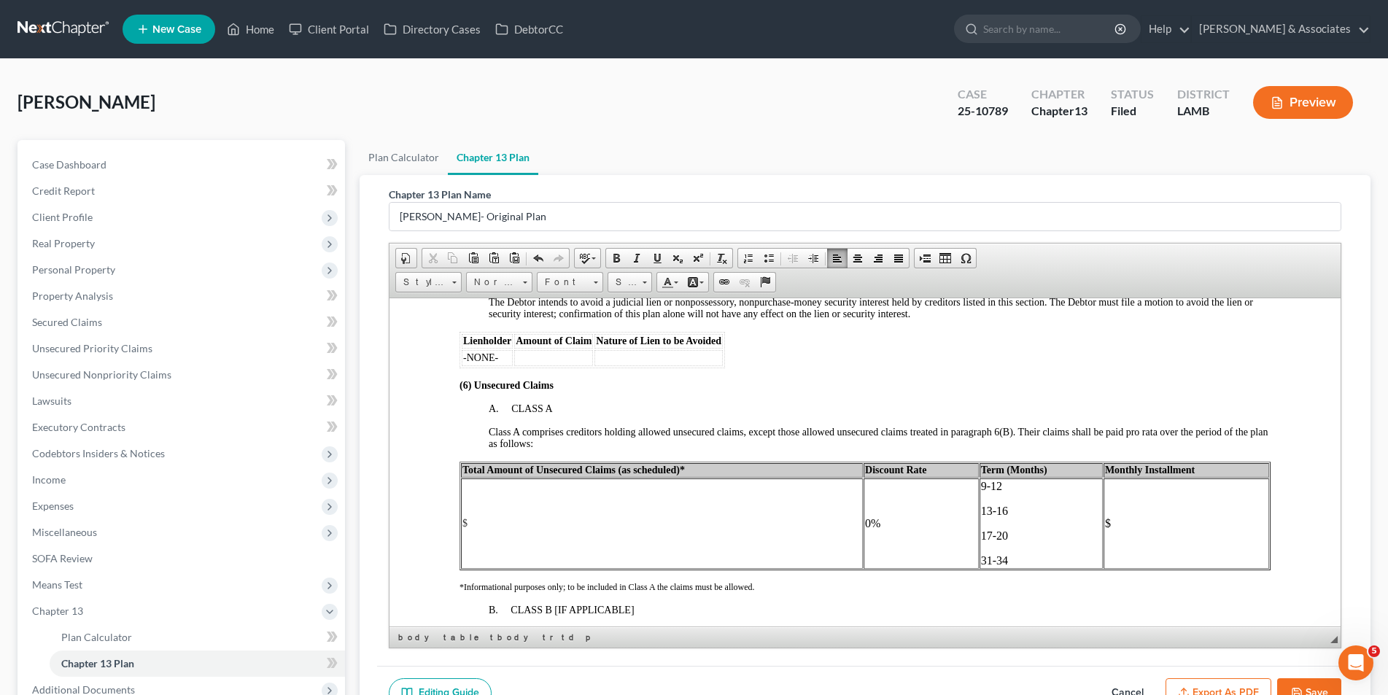
click at [1002, 533] on p "17-20" at bounding box center [1040, 535] width 120 height 13
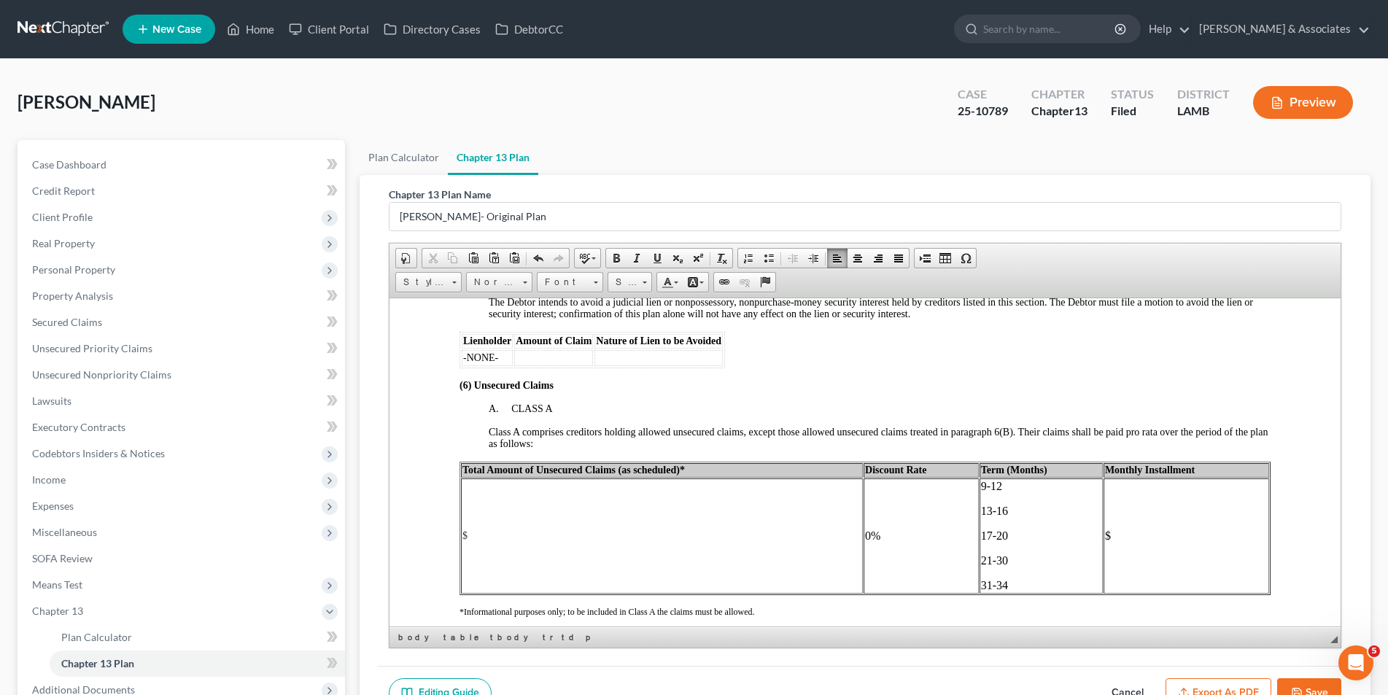
click at [1000, 534] on p "17-20" at bounding box center [1040, 535] width 120 height 13
click at [1003, 557] on p "21-30" at bounding box center [1040, 560] width 120 height 13
click at [1001, 586] on p "31-34" at bounding box center [1040, 584] width 120 height 13
click at [994, 485] on p "9-12" at bounding box center [1040, 485] width 120 height 13
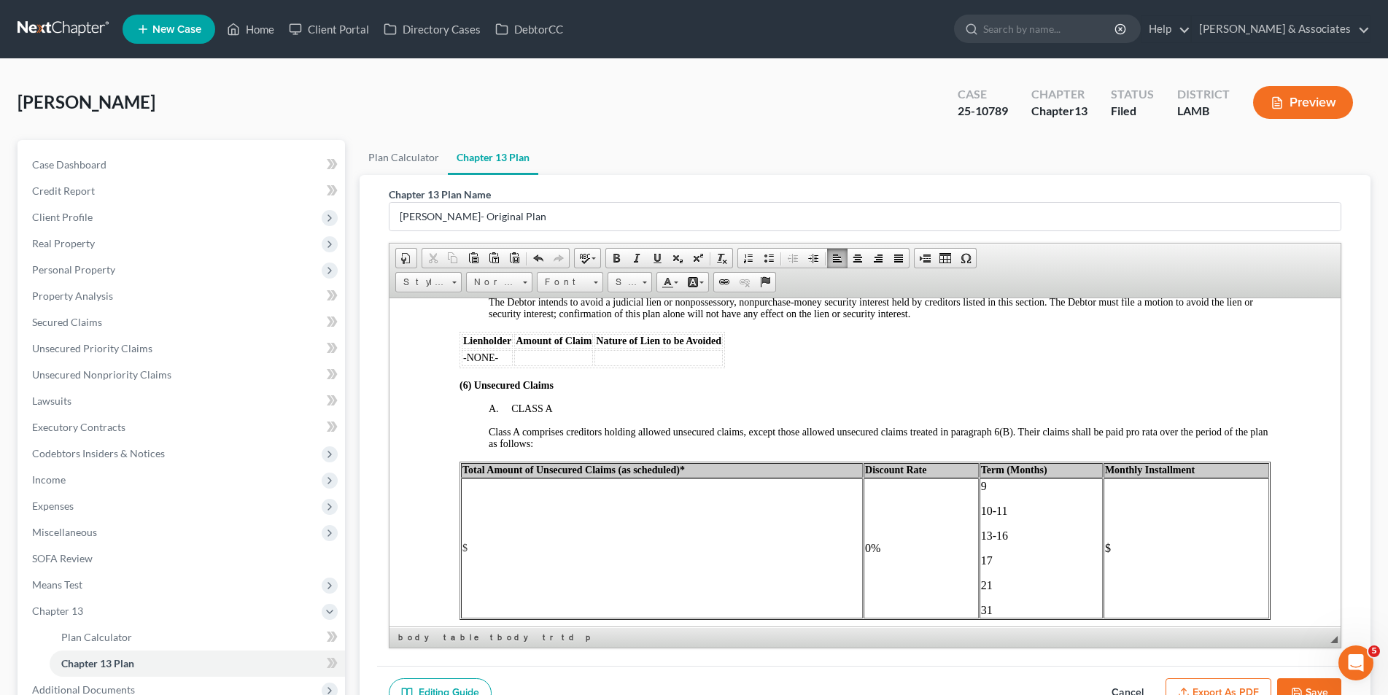
click at [988, 560] on p "17" at bounding box center [1040, 560] width 120 height 13
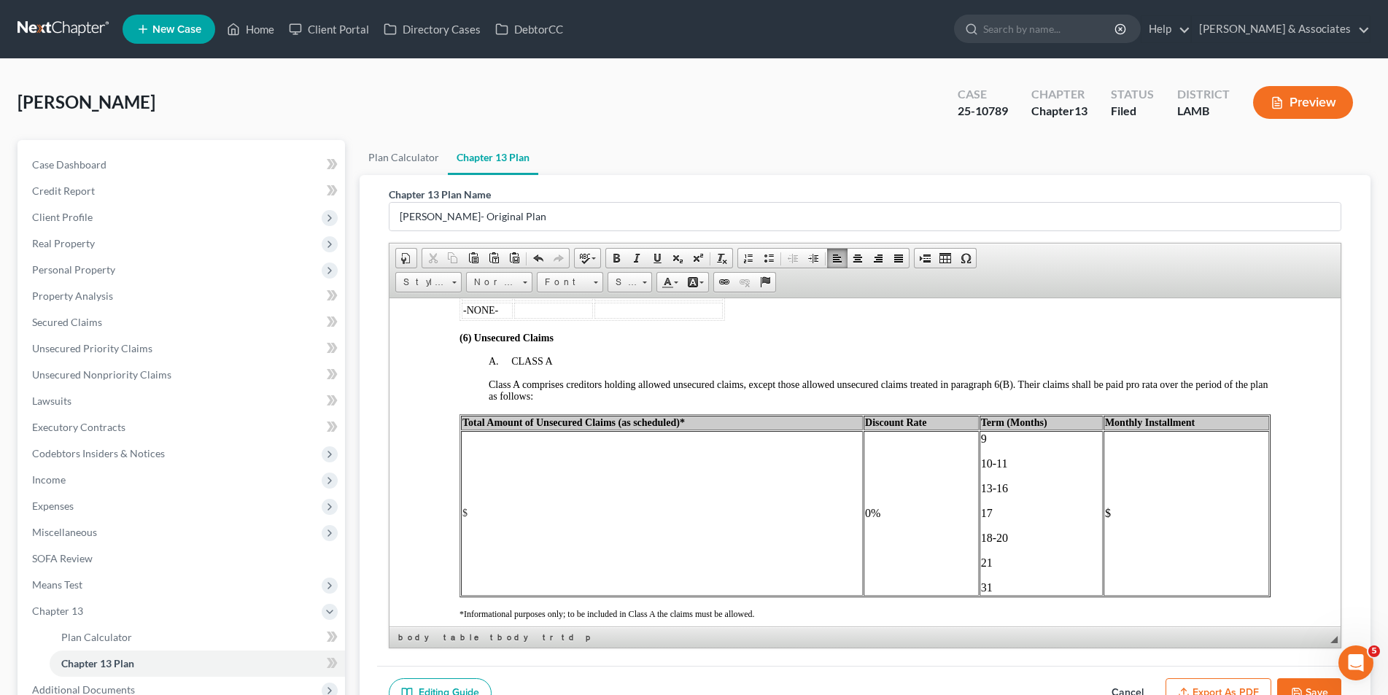
scroll to position [2334, 0]
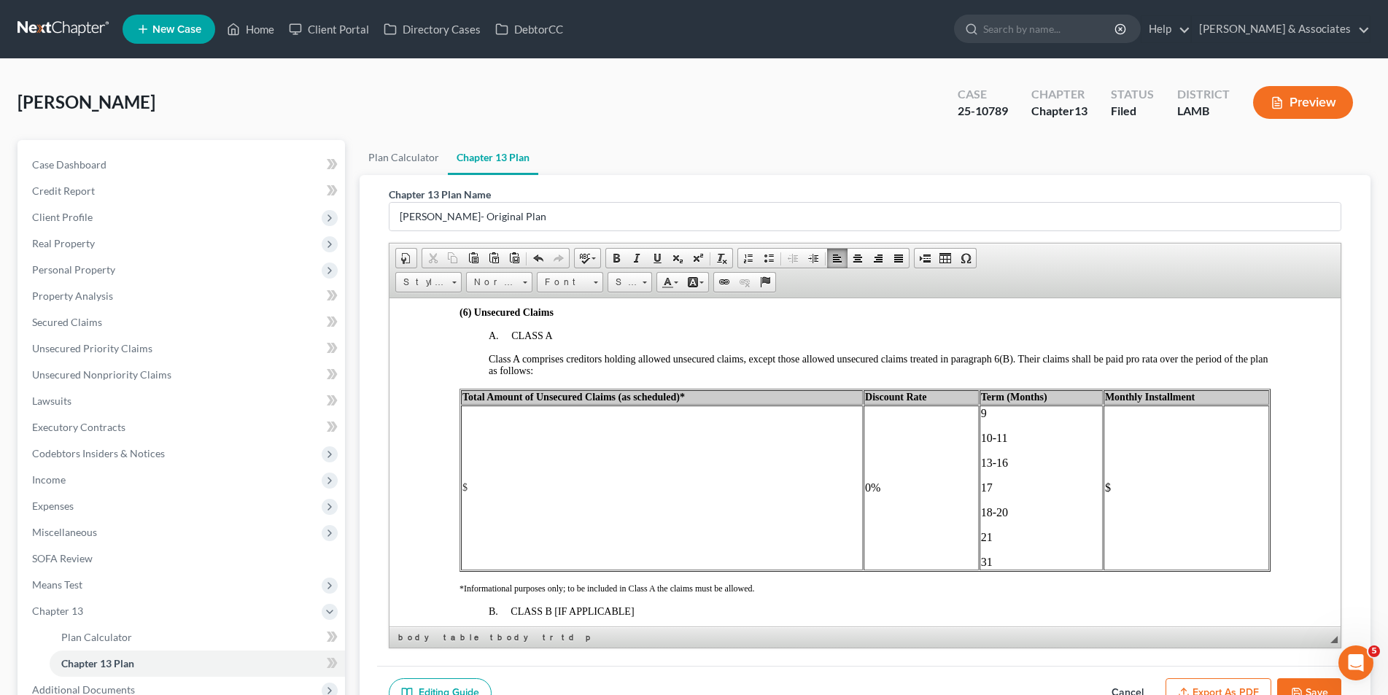
click at [989, 536] on p "21" at bounding box center [1040, 536] width 120 height 13
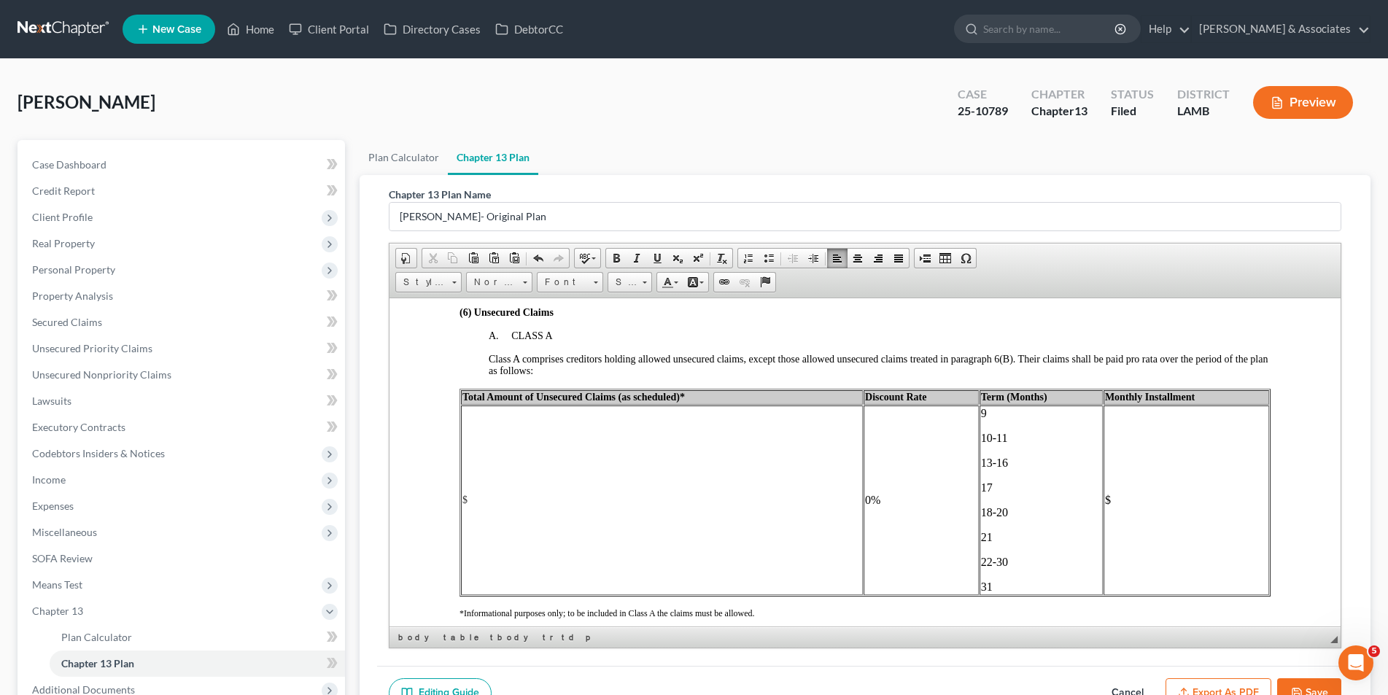
click at [985, 584] on p "31" at bounding box center [1040, 586] width 120 height 13
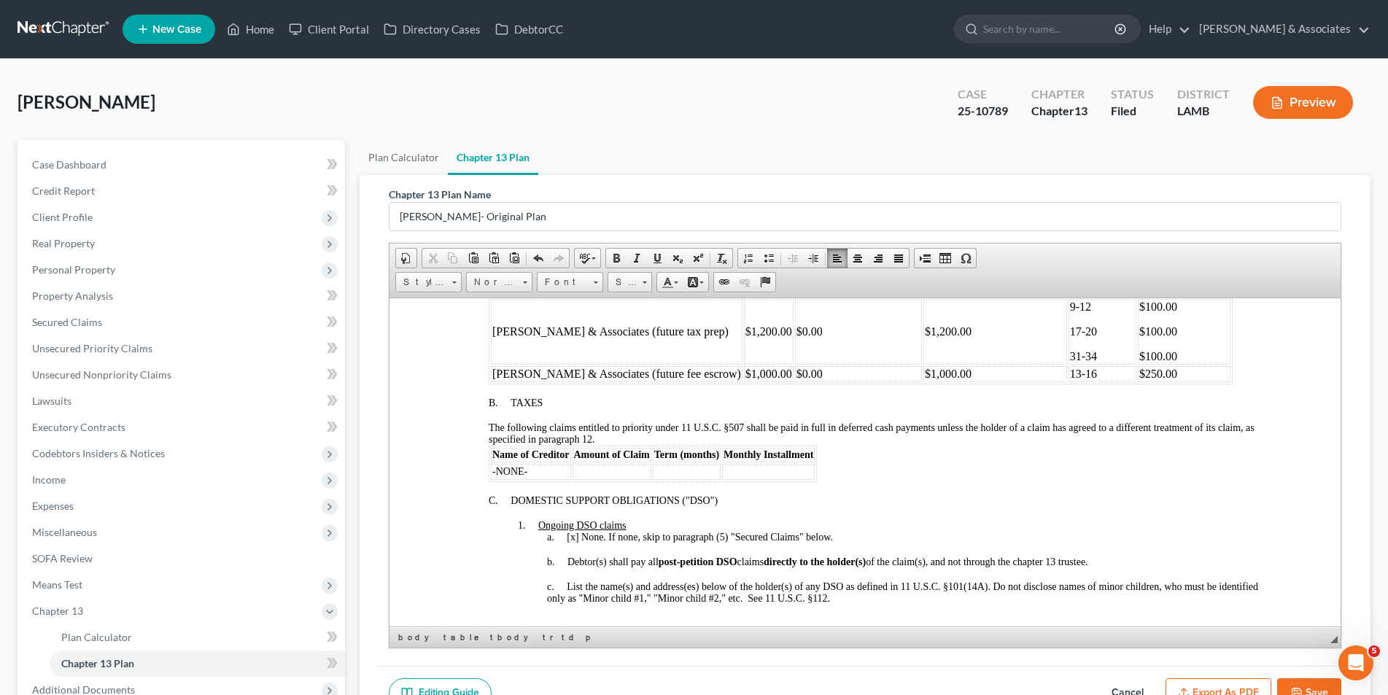
scroll to position [657, 0]
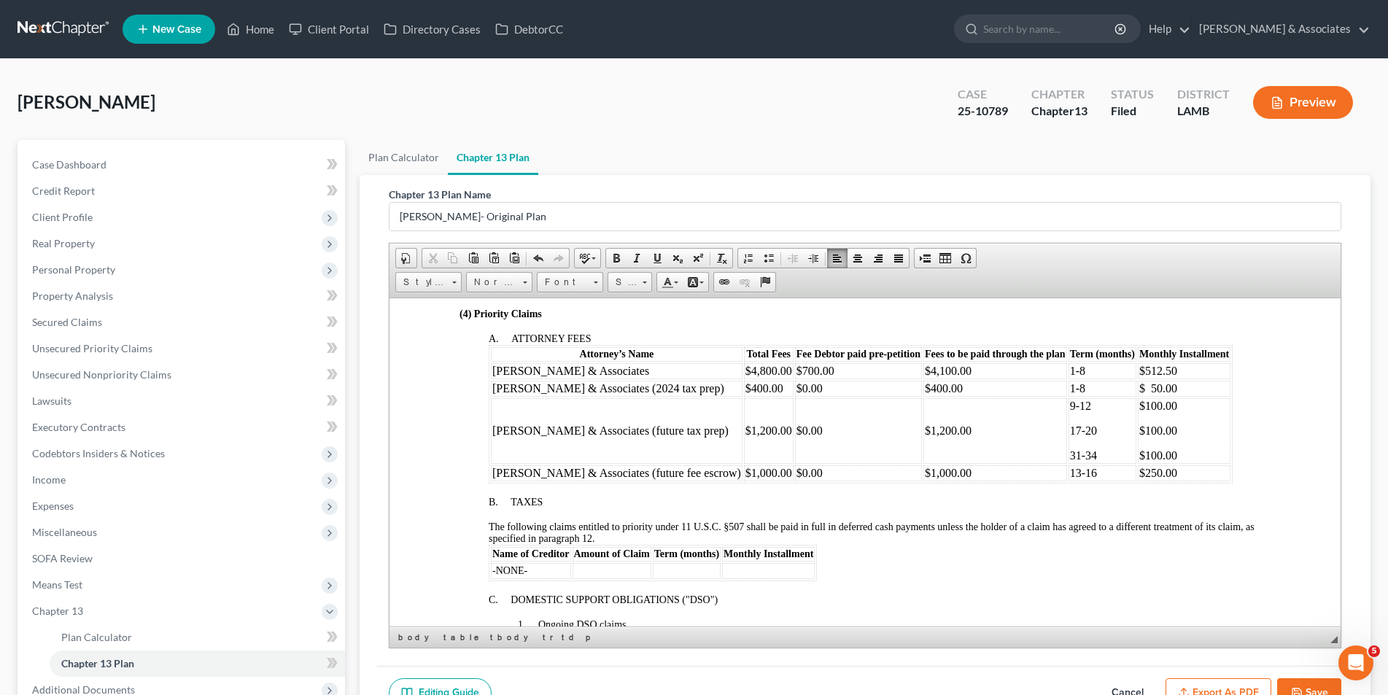
click at [1069, 405] on p "9-12" at bounding box center [1101, 405] width 65 height 13
click at [1139, 403] on p "$100.00" at bounding box center [1184, 405] width 90 height 13
click at [1069, 433] on p "17-20" at bounding box center [1101, 430] width 65 height 13
click at [1139, 428] on p "$100.00" at bounding box center [1184, 430] width 90 height 13
click at [1069, 453] on p "31-34" at bounding box center [1101, 455] width 65 height 13
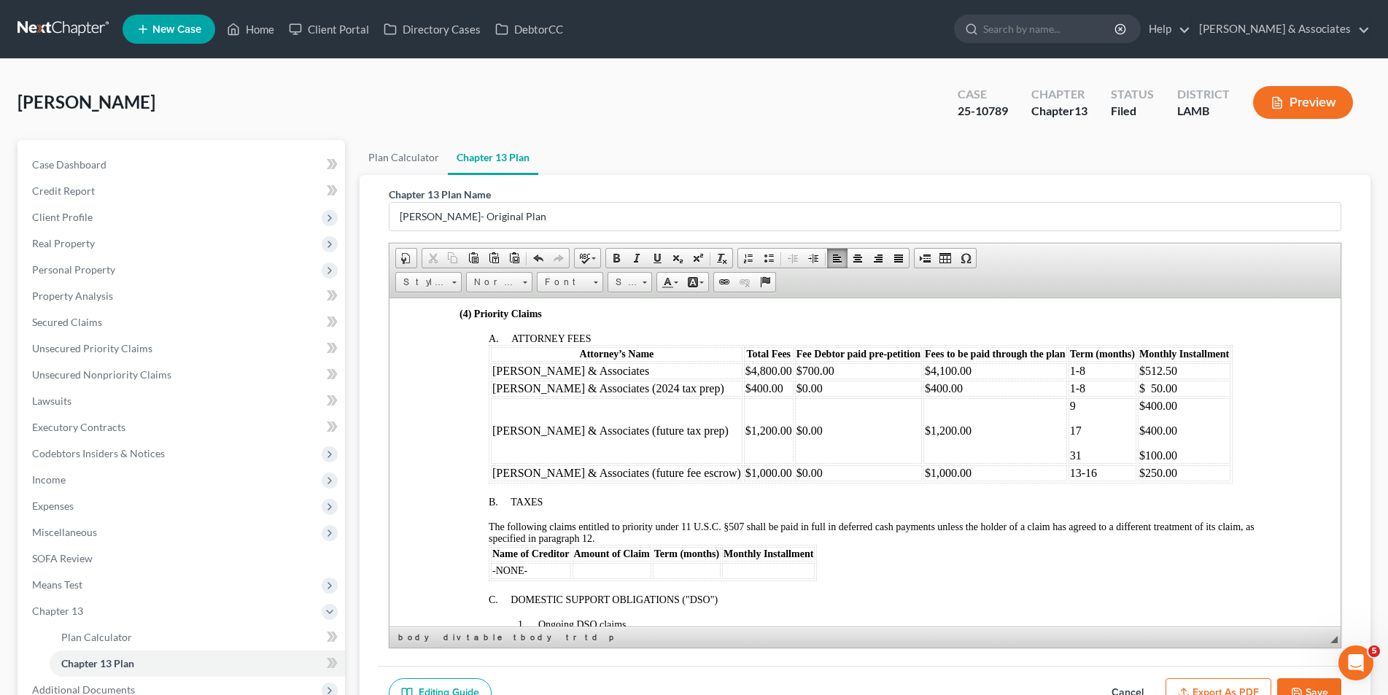
click at [1139, 449] on p "$100.00" at bounding box center [1184, 455] width 90 height 13
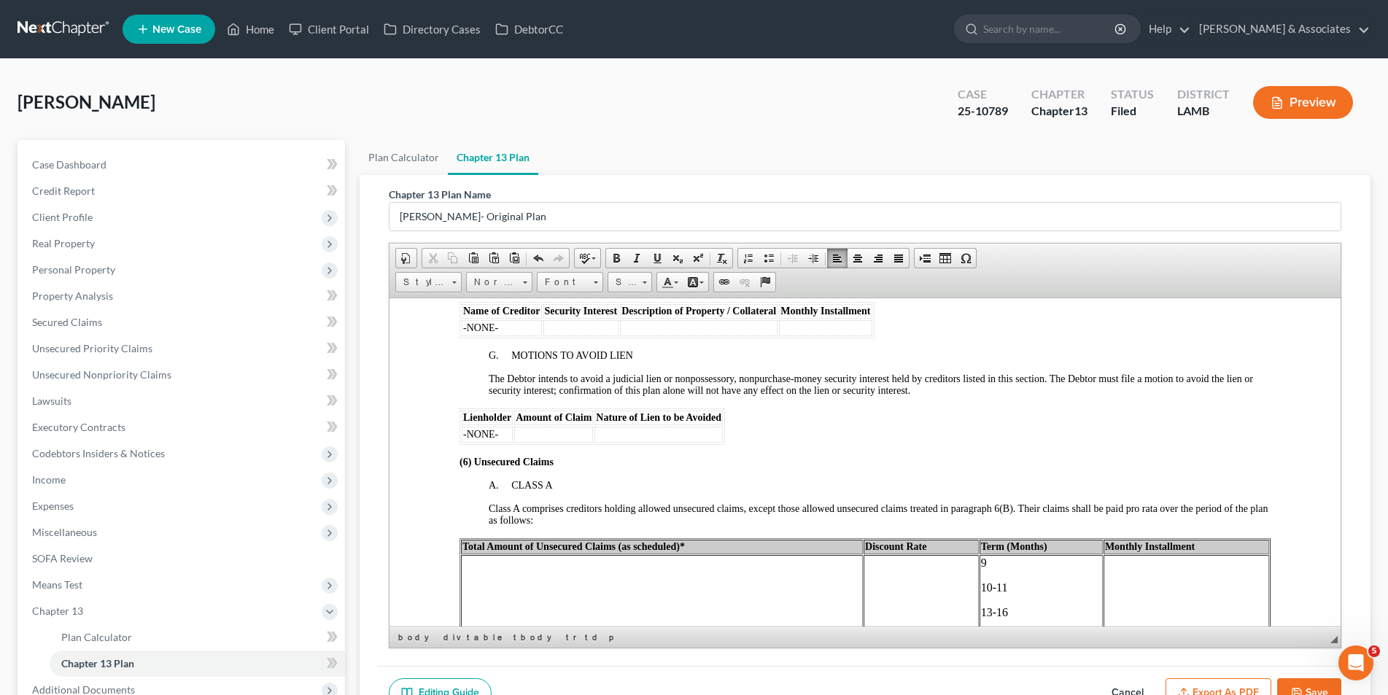
scroll to position [2189, 0]
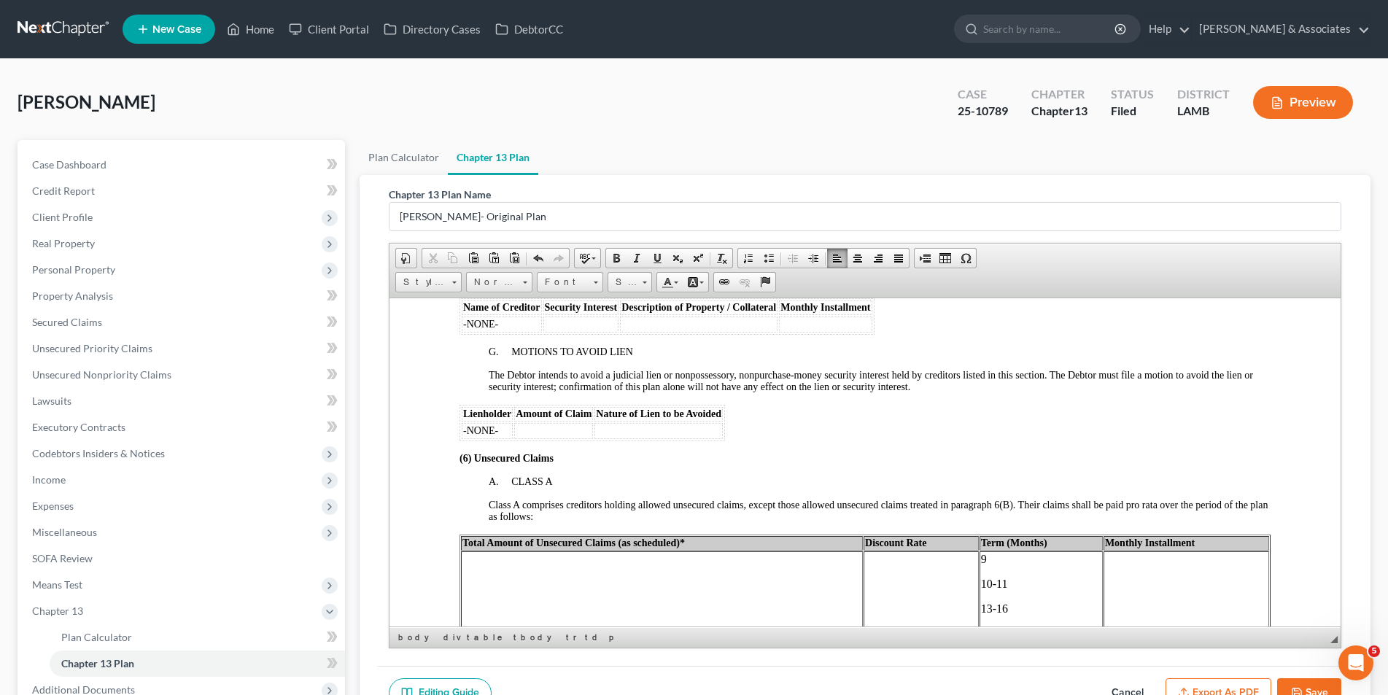
click at [1104, 571] on td "$" at bounding box center [1186, 658] width 166 height 214
click at [1107, 567] on td "$" at bounding box center [1186, 658] width 166 height 214
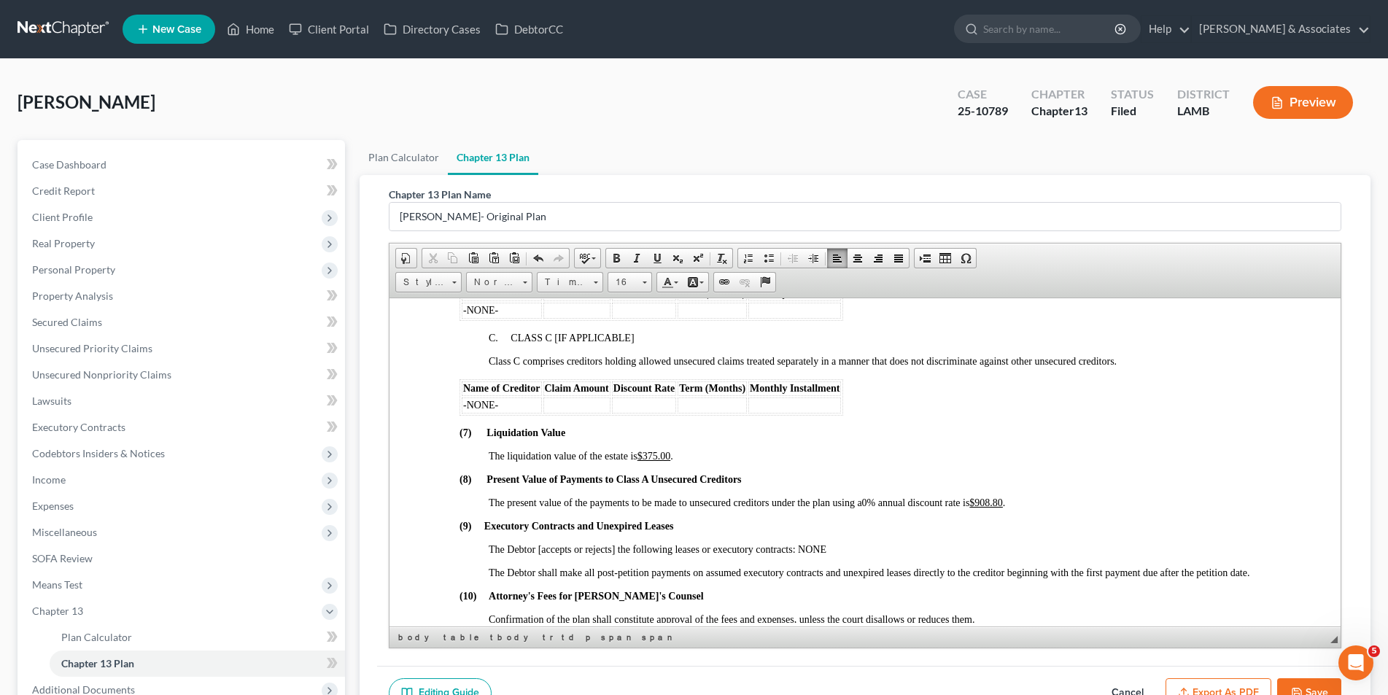
scroll to position [2762, 0]
click at [1002, 499] on u "$908.80" at bounding box center [986, 500] width 34 height 11
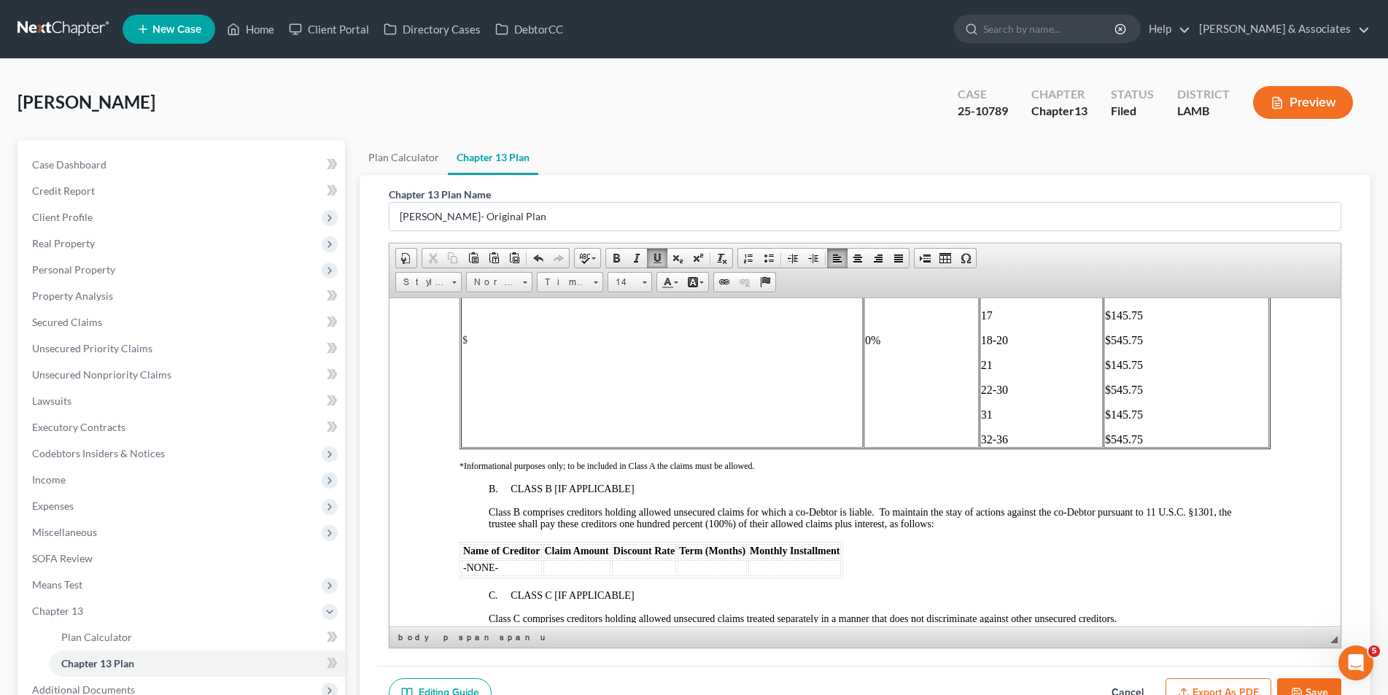
scroll to position [2470, 0]
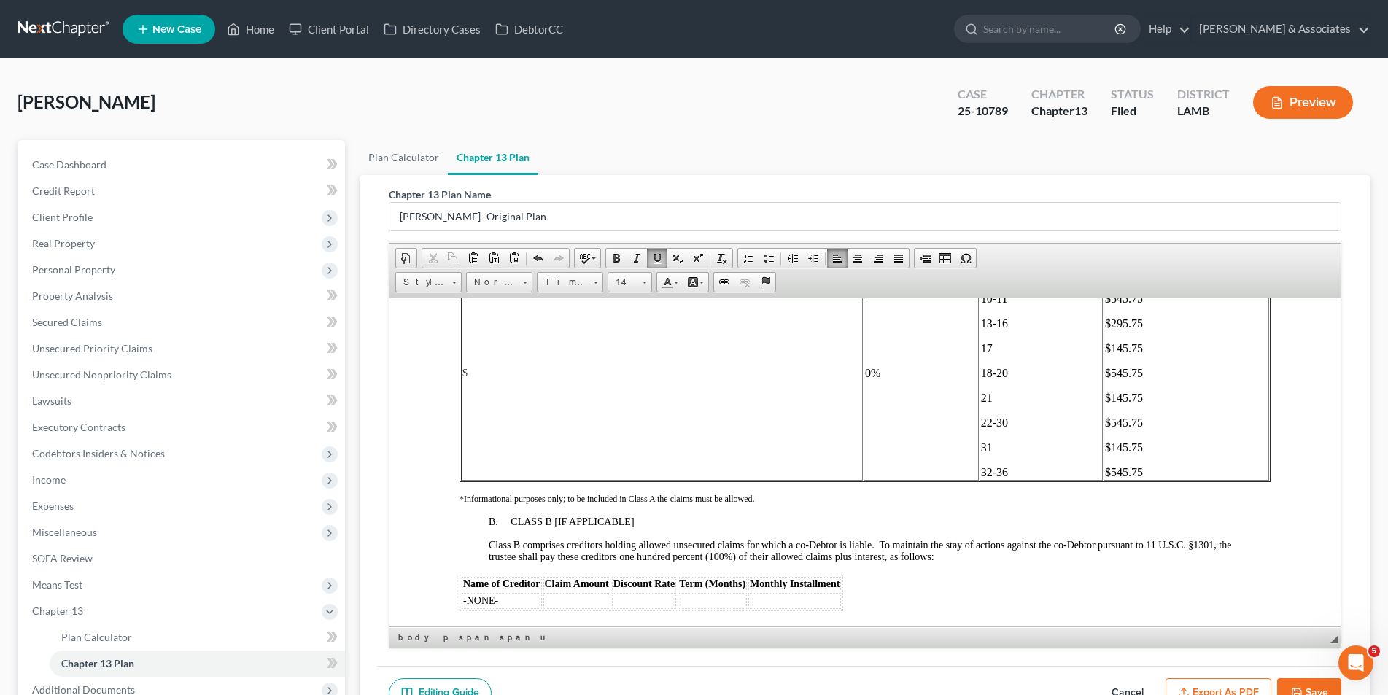
click at [1305, 682] on button "Save" at bounding box center [1309, 693] width 64 height 31
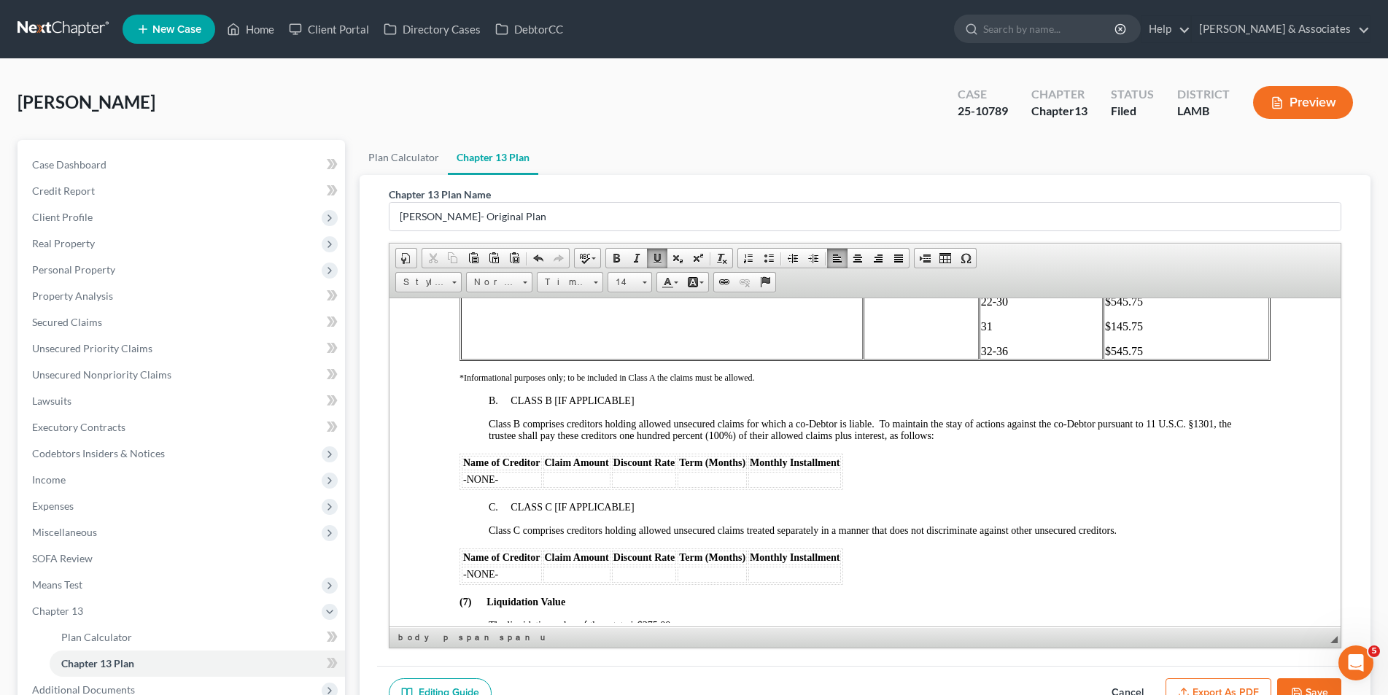
scroll to position [2689, 0]
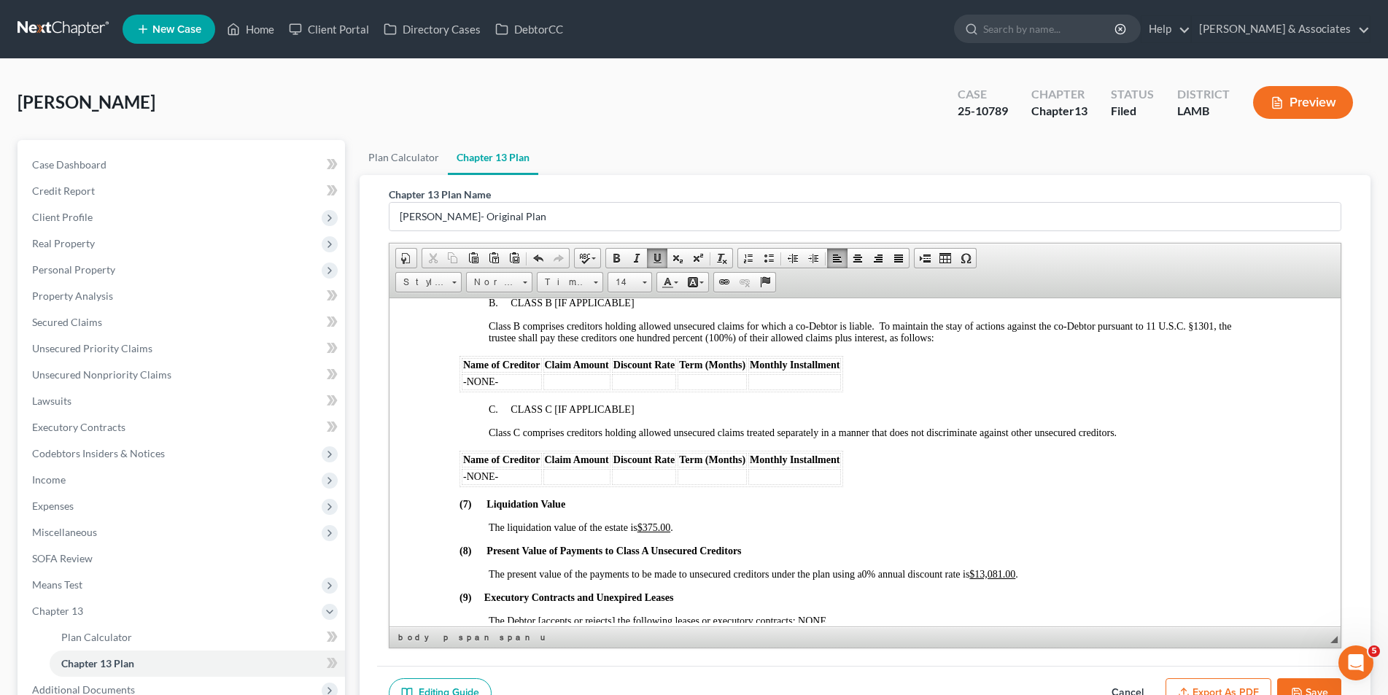
click at [1336, 686] on button "Save" at bounding box center [1309, 693] width 64 height 31
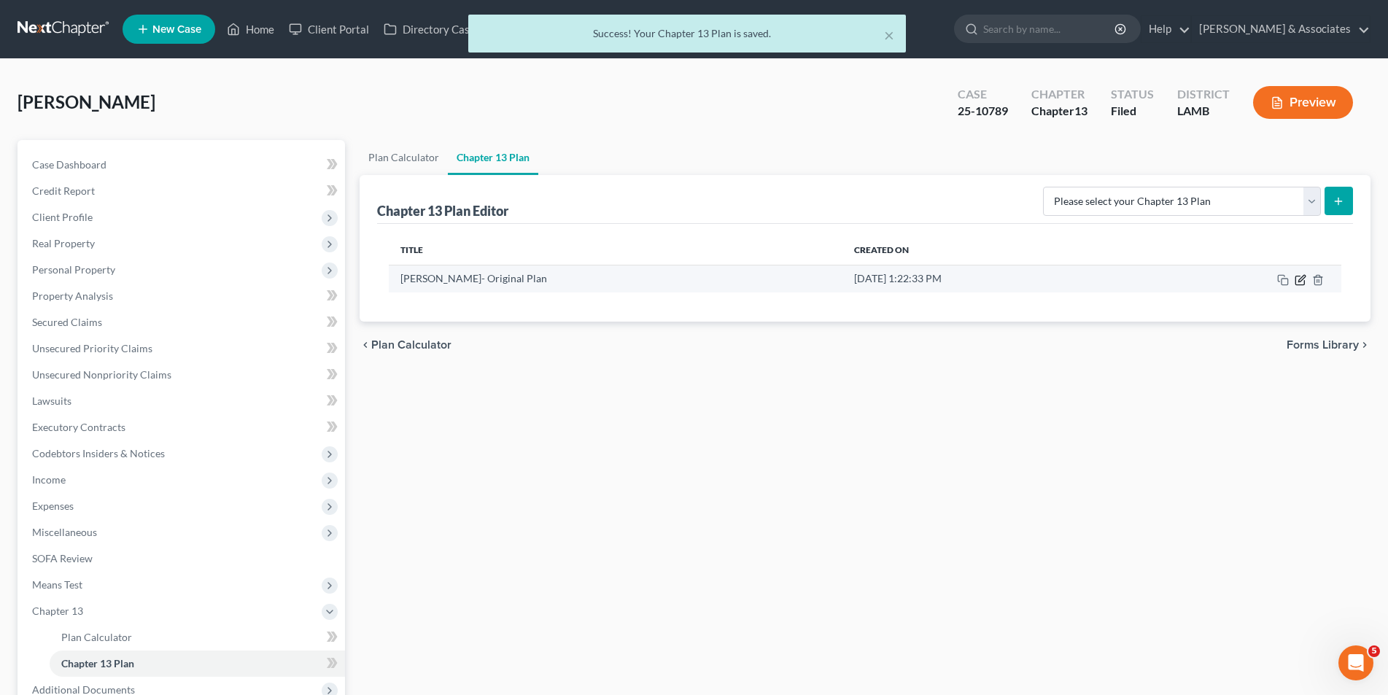
click at [1296, 276] on icon "button" at bounding box center [1301, 280] width 12 height 12
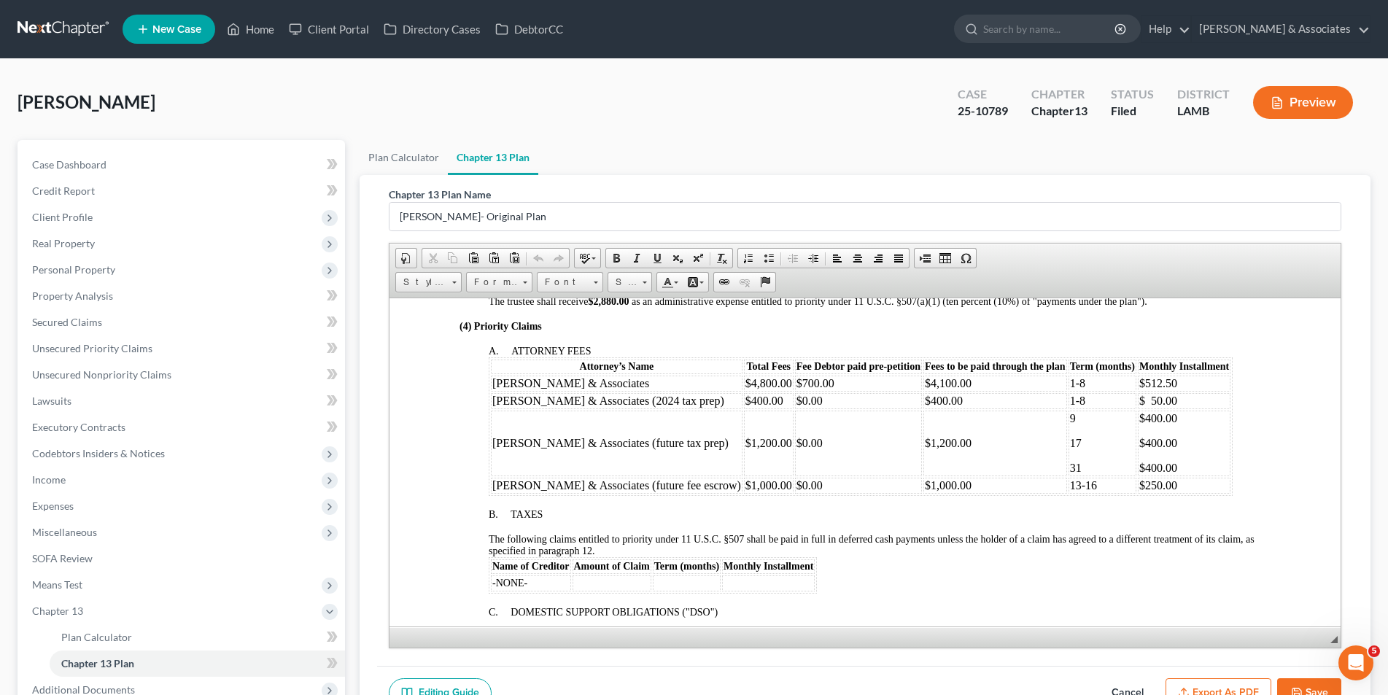
scroll to position [730, 0]
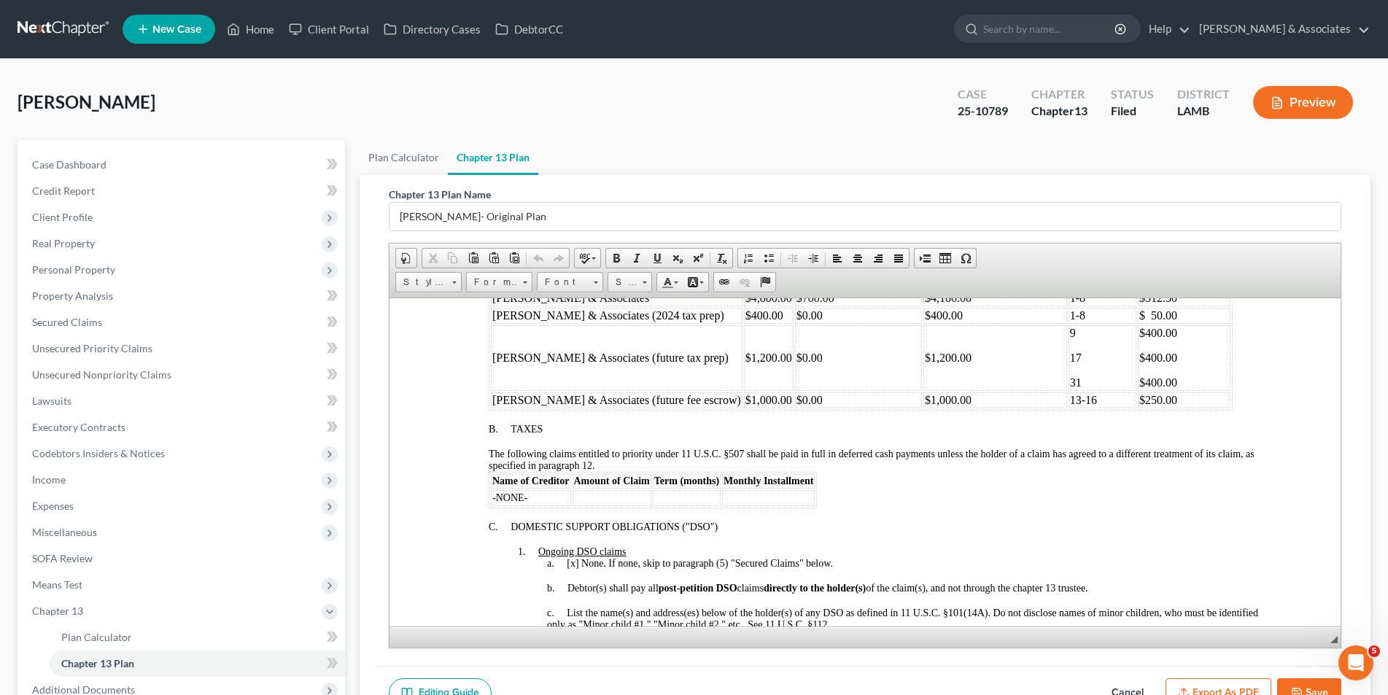
click at [1069, 382] on p "31" at bounding box center [1101, 382] width 65 height 13
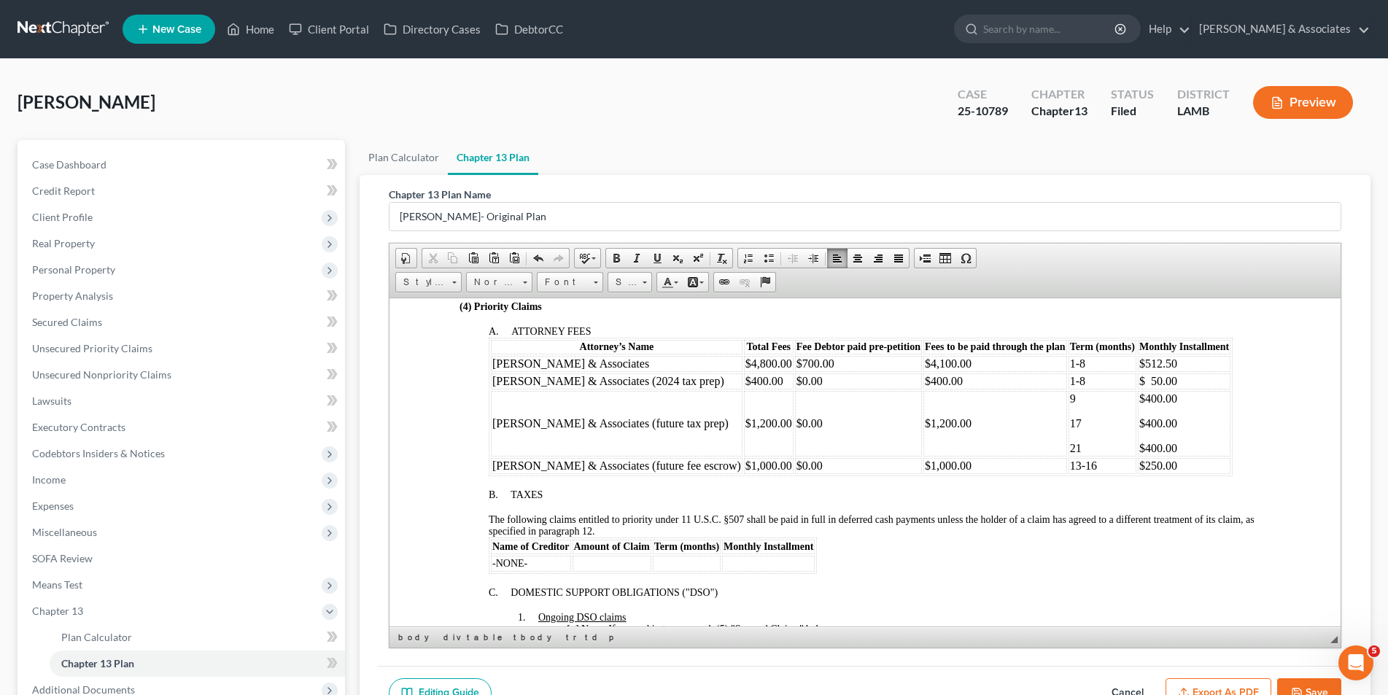
scroll to position [657, 0]
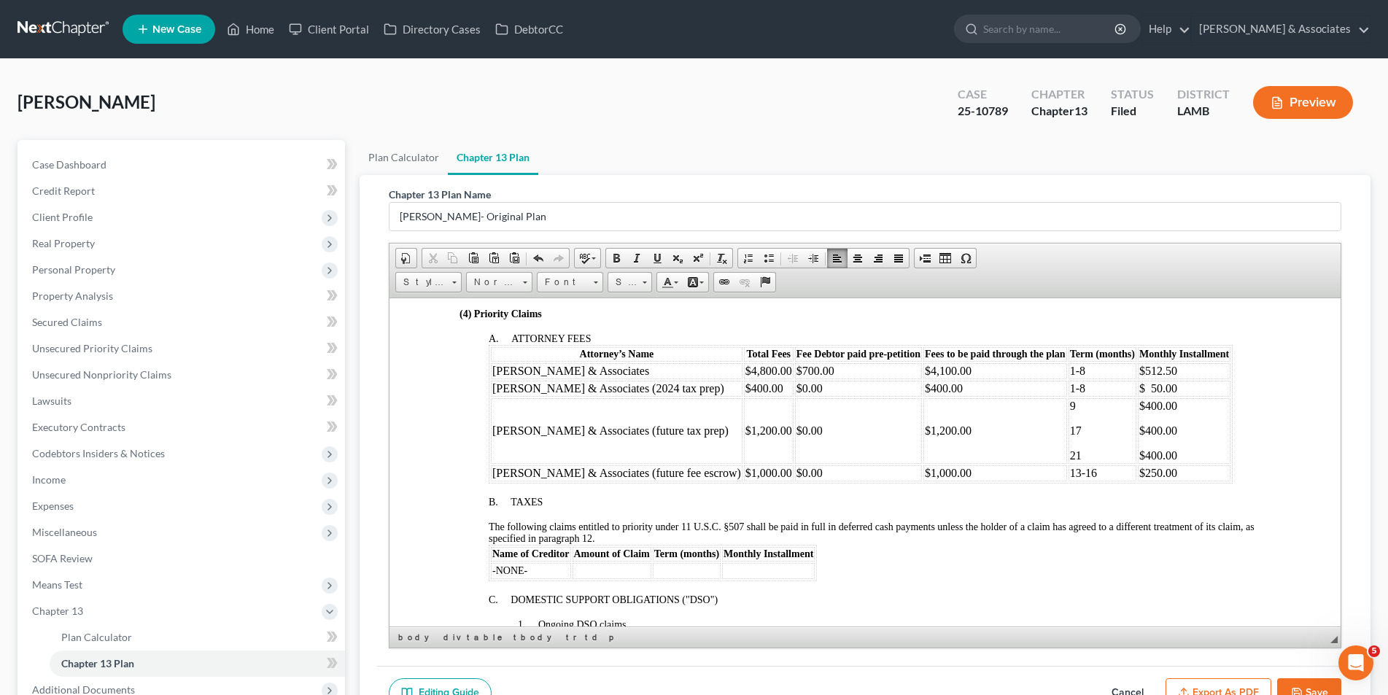
click at [1069, 454] on p "21" at bounding box center [1101, 455] width 65 height 13
click at [1069, 428] on p "17" at bounding box center [1101, 430] width 65 height 13
click at [1069, 456] on p "21" at bounding box center [1101, 455] width 65 height 13
click at [1069, 454] on p "21" at bounding box center [1101, 455] width 65 height 13
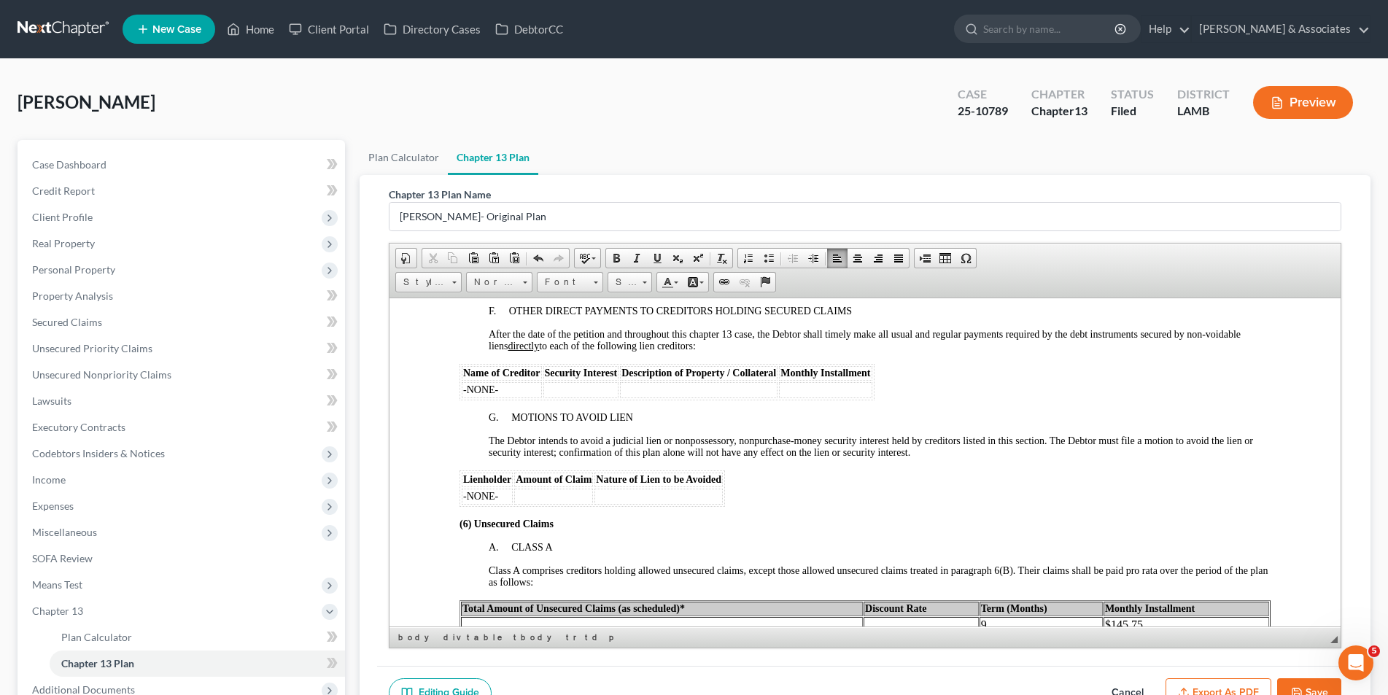
scroll to position [2334, 0]
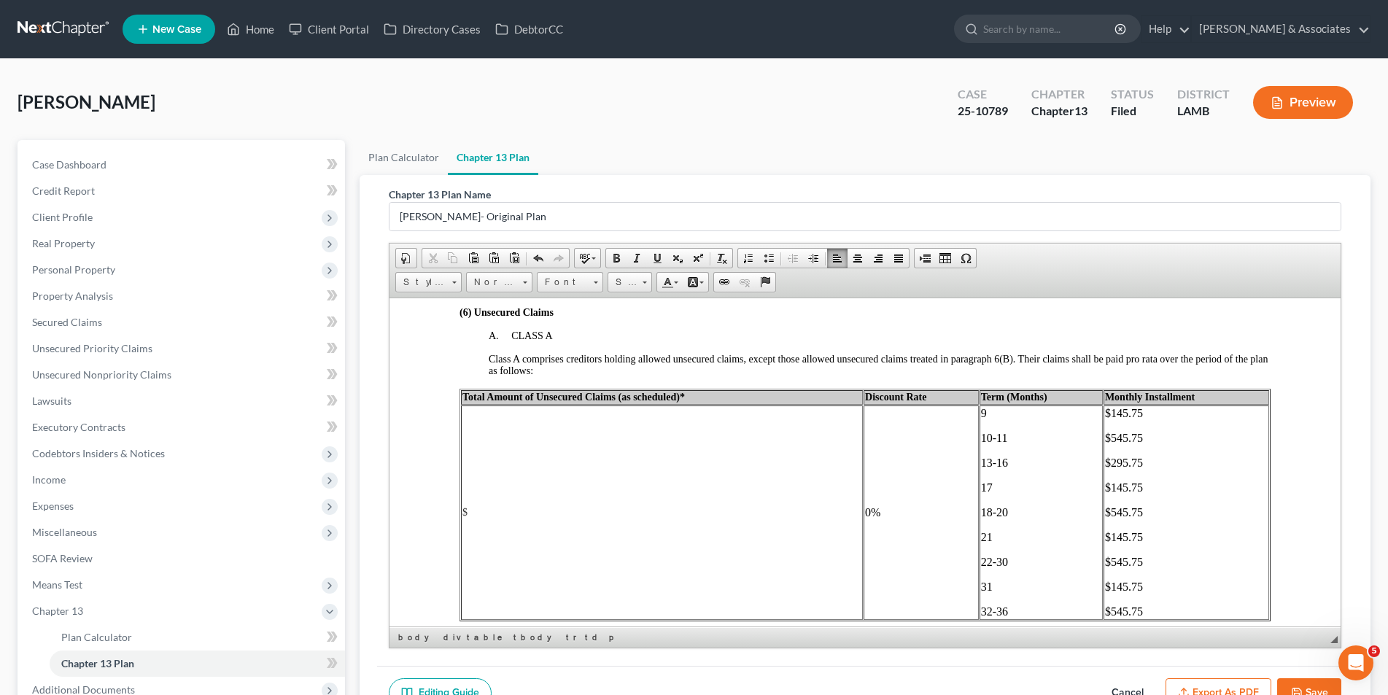
click at [983, 489] on p "17" at bounding box center [1040, 487] width 120 height 13
drag, startPoint x: 1013, startPoint y: 508, endPoint x: 966, endPoint y: 504, distance: 46.8
click at [980, 510] on p "18-20" at bounding box center [1040, 512] width 120 height 13
click at [979, 536] on td "[PHONE_NUMBER] [PHONE_NUMBER] 31 32-36" at bounding box center [1040, 512] width 123 height 214
drag, startPoint x: 1135, startPoint y: 484, endPoint x: 1094, endPoint y: 484, distance: 40.9
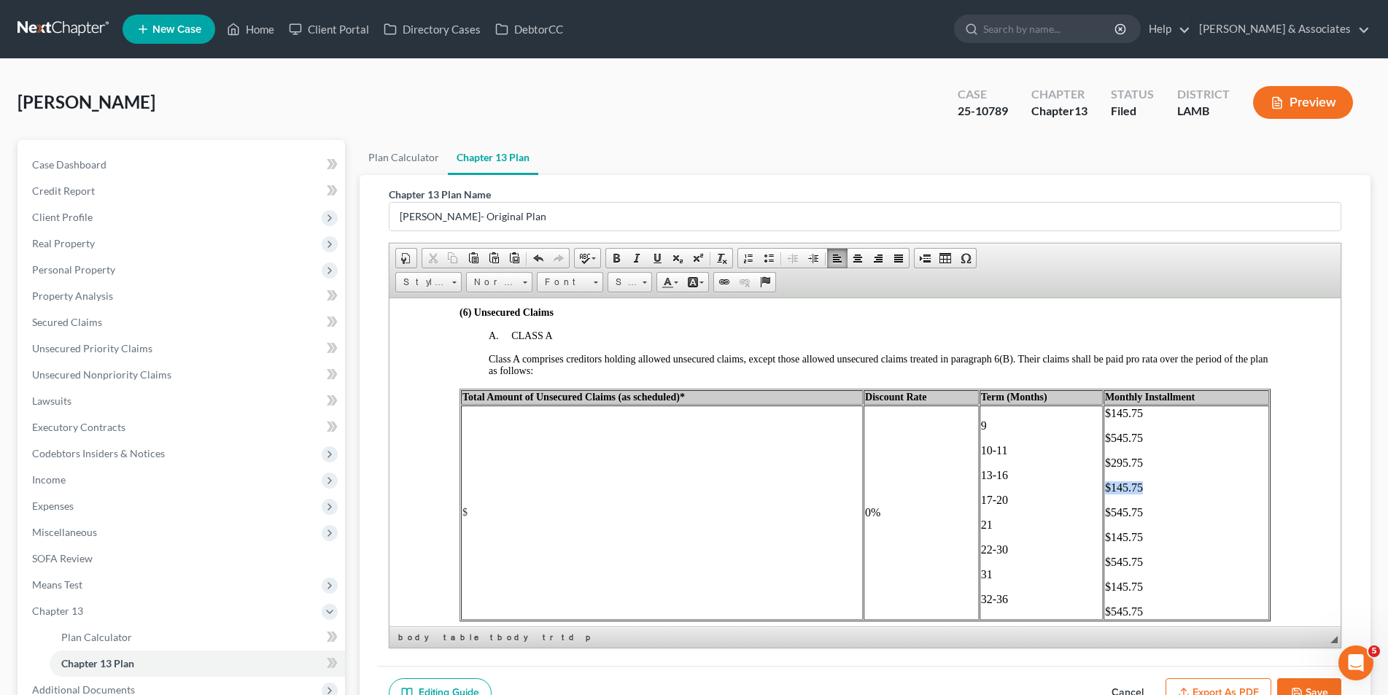
click at [1104, 484] on p "$145.75" at bounding box center [1185, 487] width 163 height 13
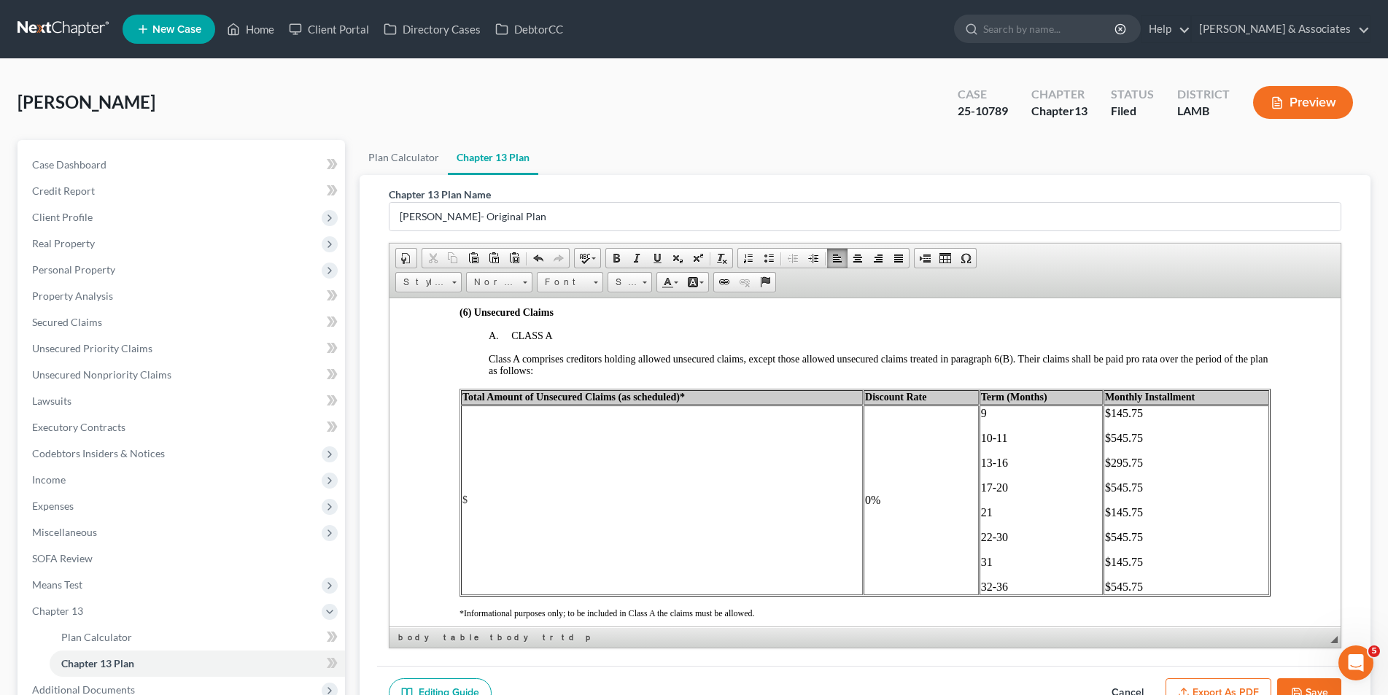
click at [999, 437] on p "10-11" at bounding box center [1040, 437] width 120 height 13
click at [1299, 683] on button "Save" at bounding box center [1309, 693] width 64 height 31
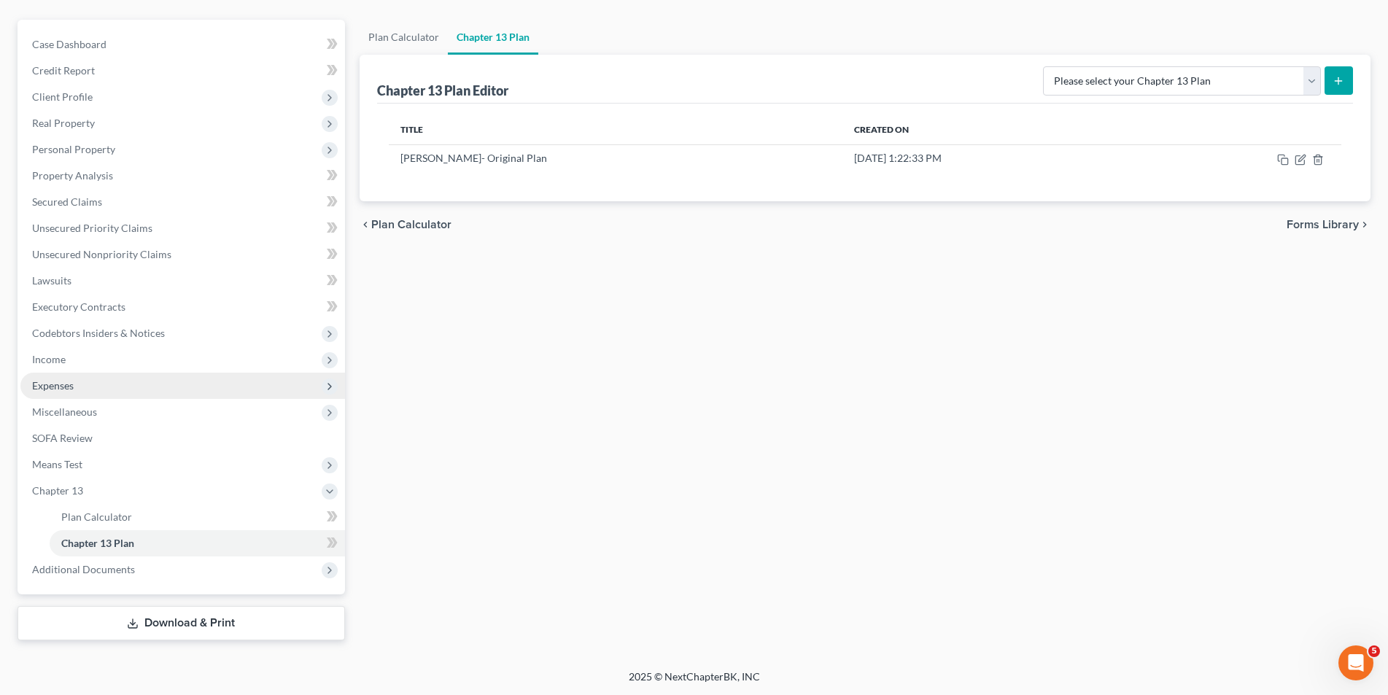
scroll to position [121, 0]
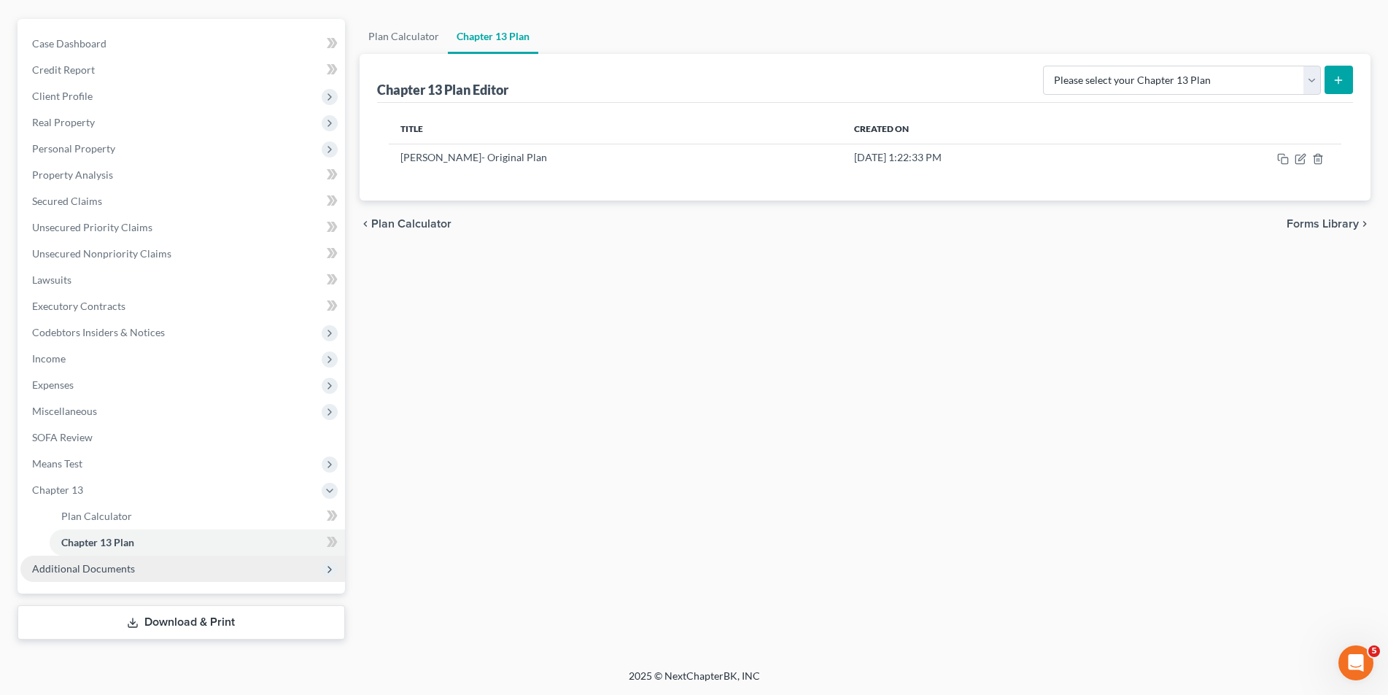
click at [107, 570] on span "Additional Documents" at bounding box center [83, 568] width 103 height 12
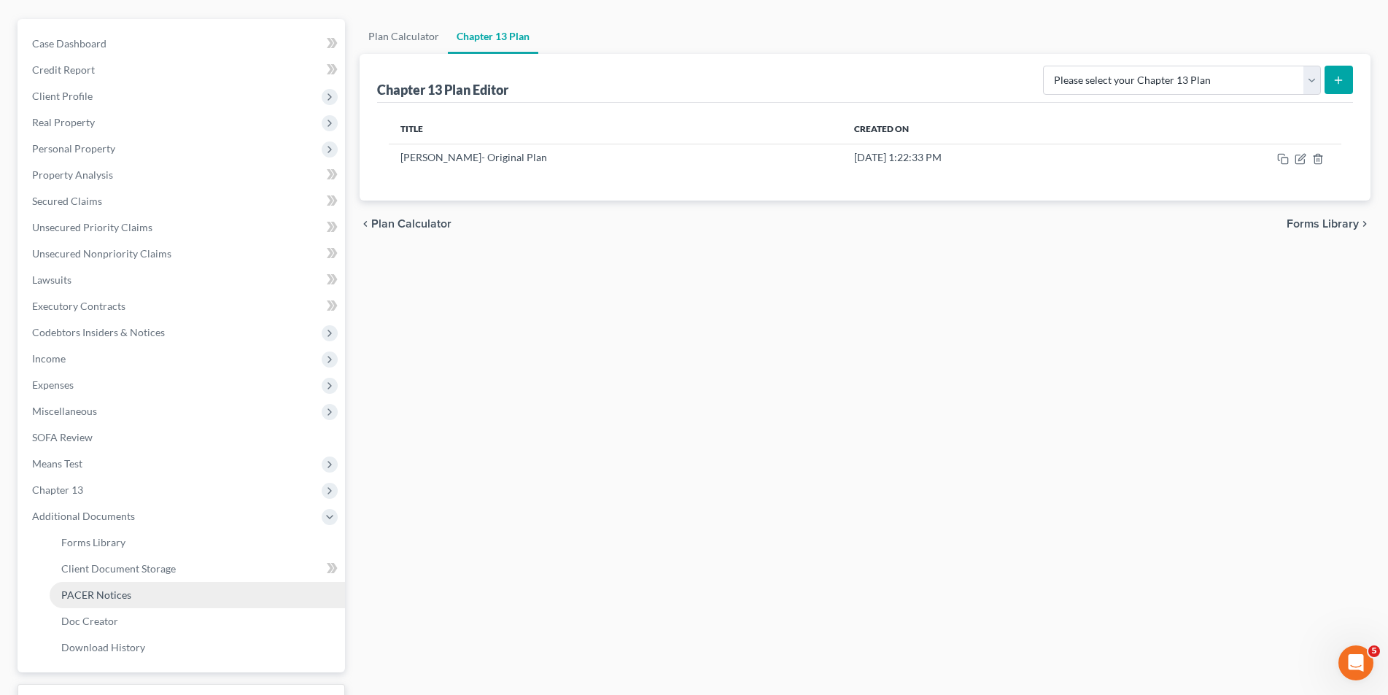
click at [97, 592] on span "PACER Notices" at bounding box center [96, 595] width 70 height 12
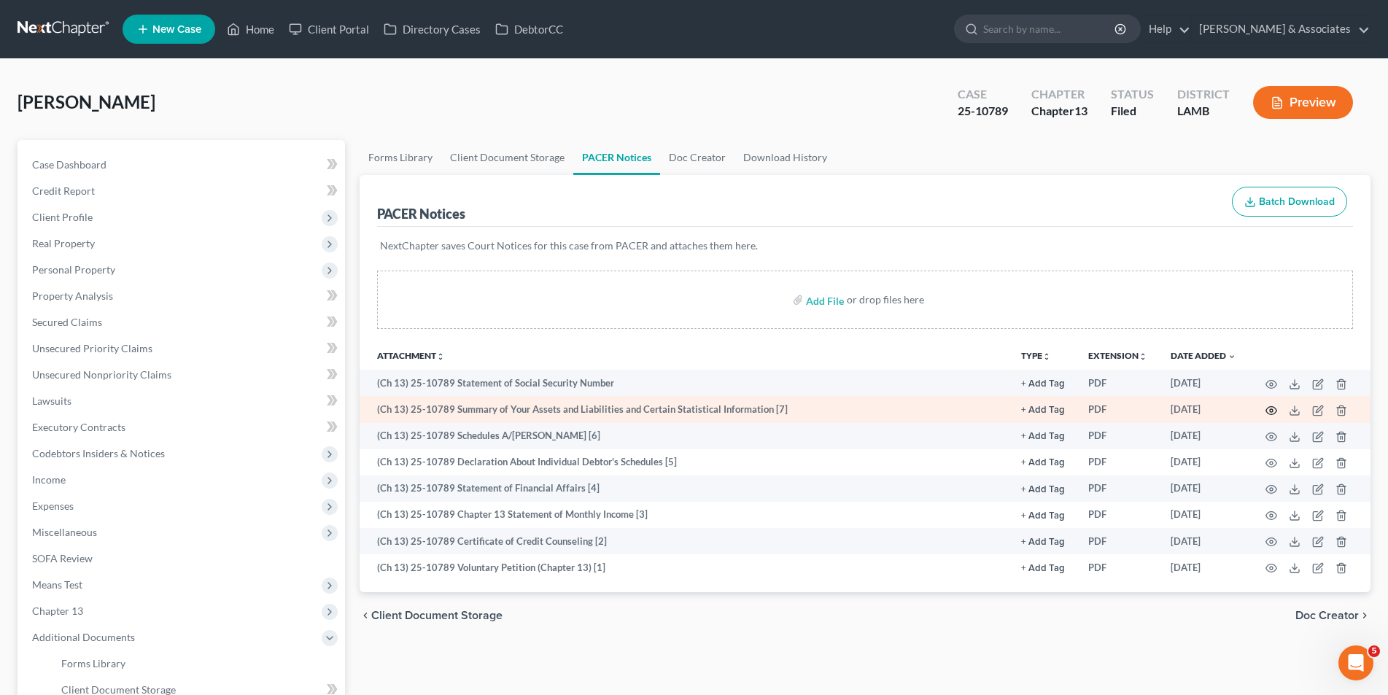
click at [1267, 410] on icon "button" at bounding box center [1272, 411] width 12 height 12
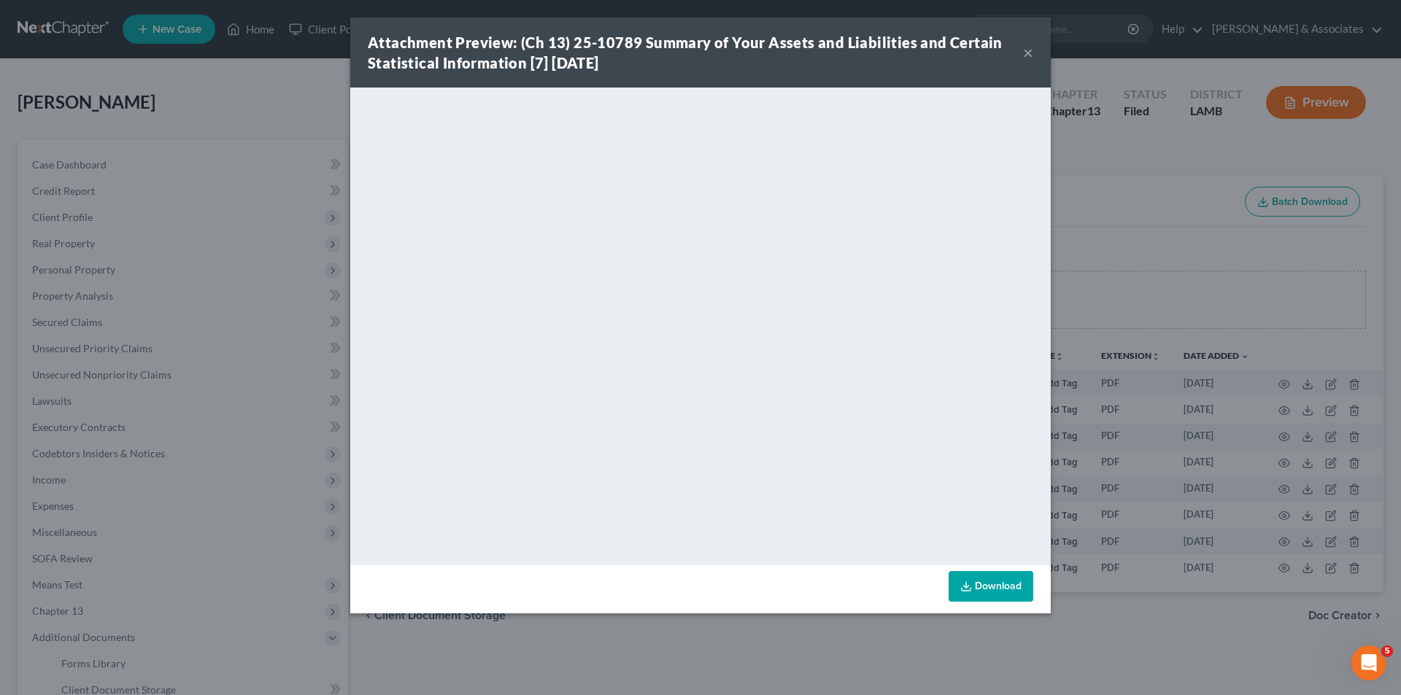
click at [1026, 51] on button "×" at bounding box center [1028, 53] width 10 height 18
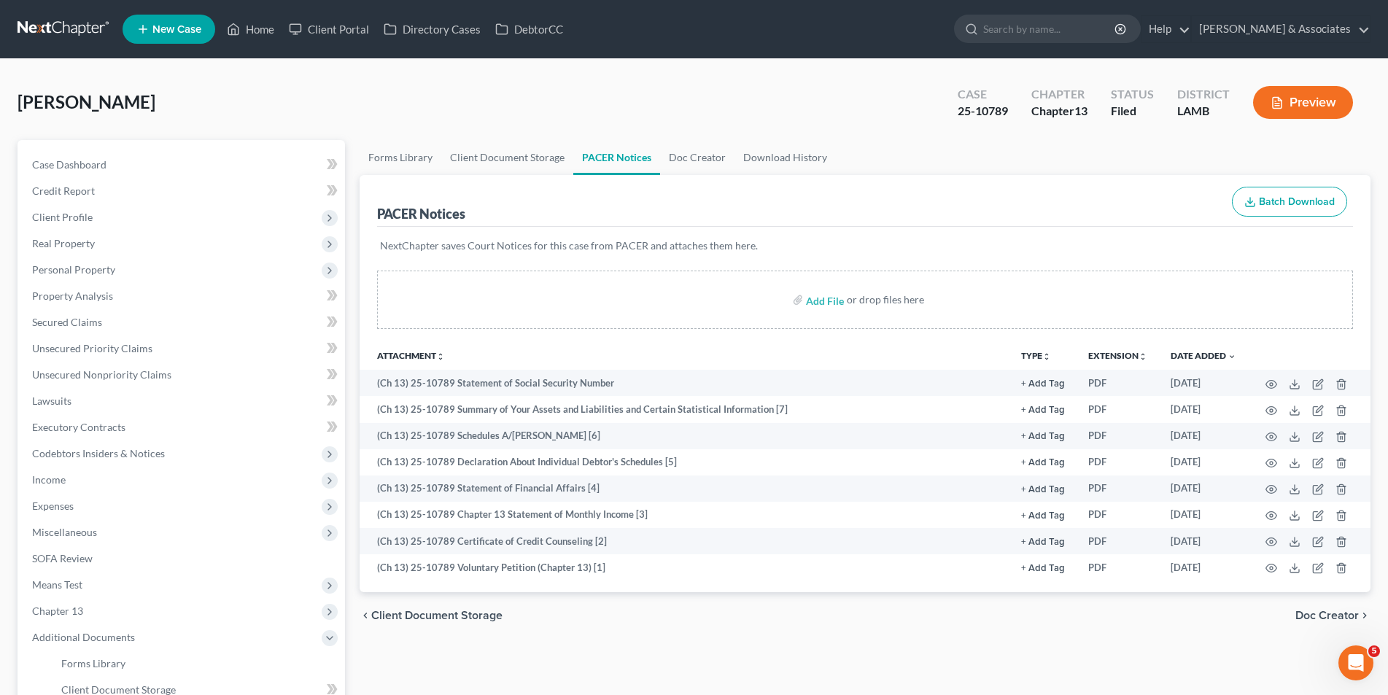
click at [1315, 113] on button "Preview" at bounding box center [1303, 102] width 100 height 33
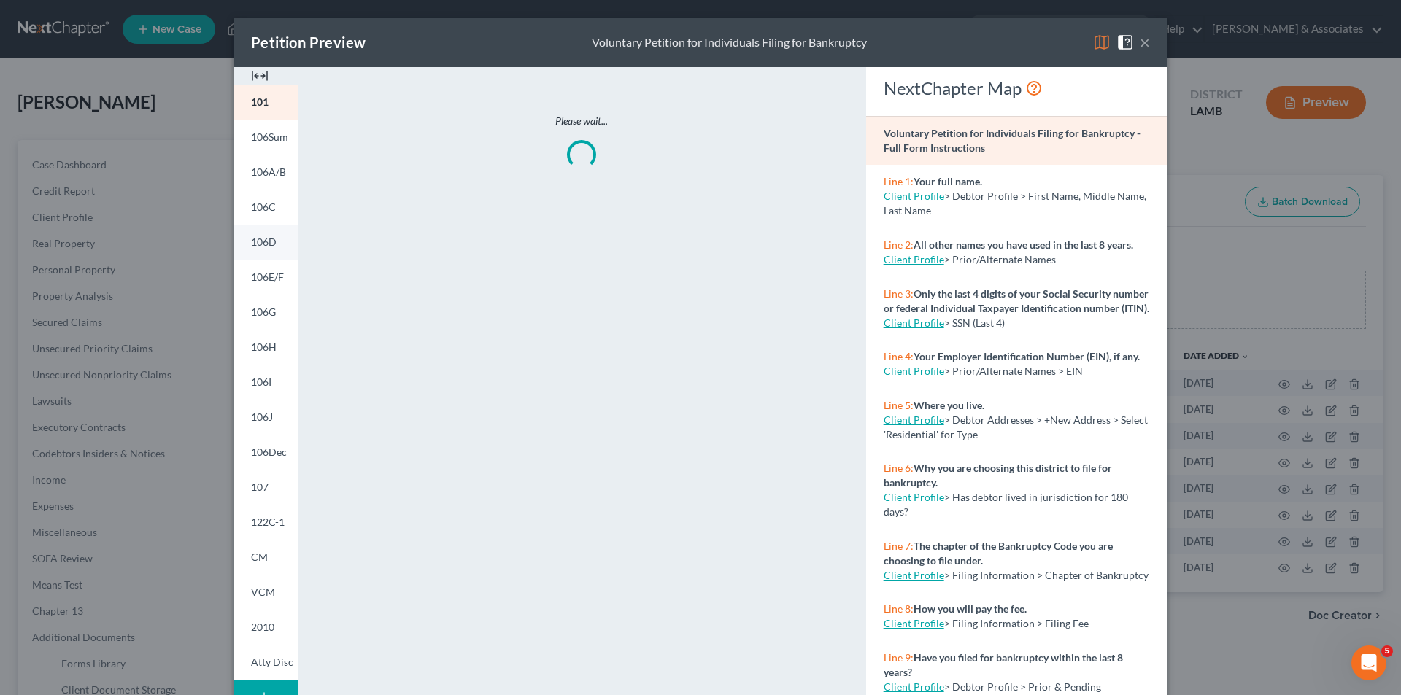
click at [265, 248] on span "106D" at bounding box center [264, 242] width 26 height 12
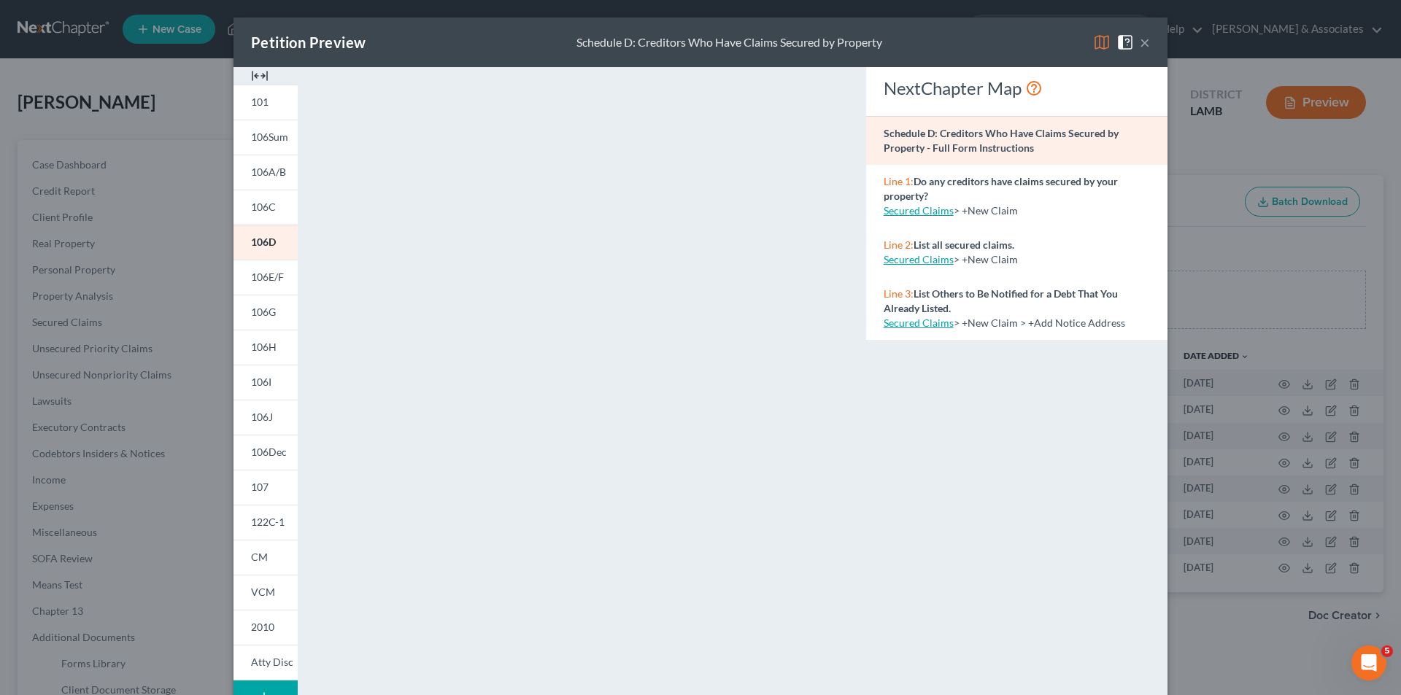
click at [945, 395] on div "NextChapter Map Schedule D: Creditors Who Have Claims Secured by Property - Ful…" at bounding box center [1017, 429] width 316 height 724
click at [158, 508] on div "Petition Preview Schedule D: Creditors Who Have Claims Secured by Property × 10…" at bounding box center [700, 347] width 1401 height 695
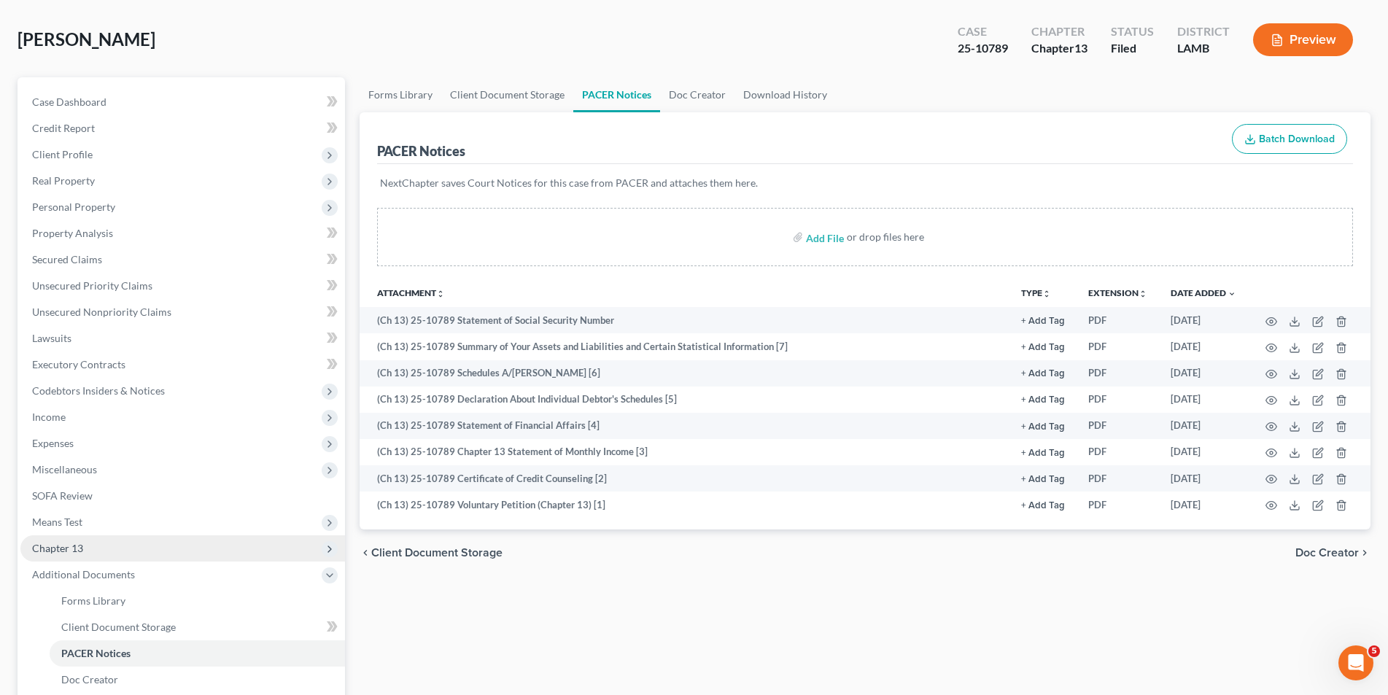
scroll to position [146, 0]
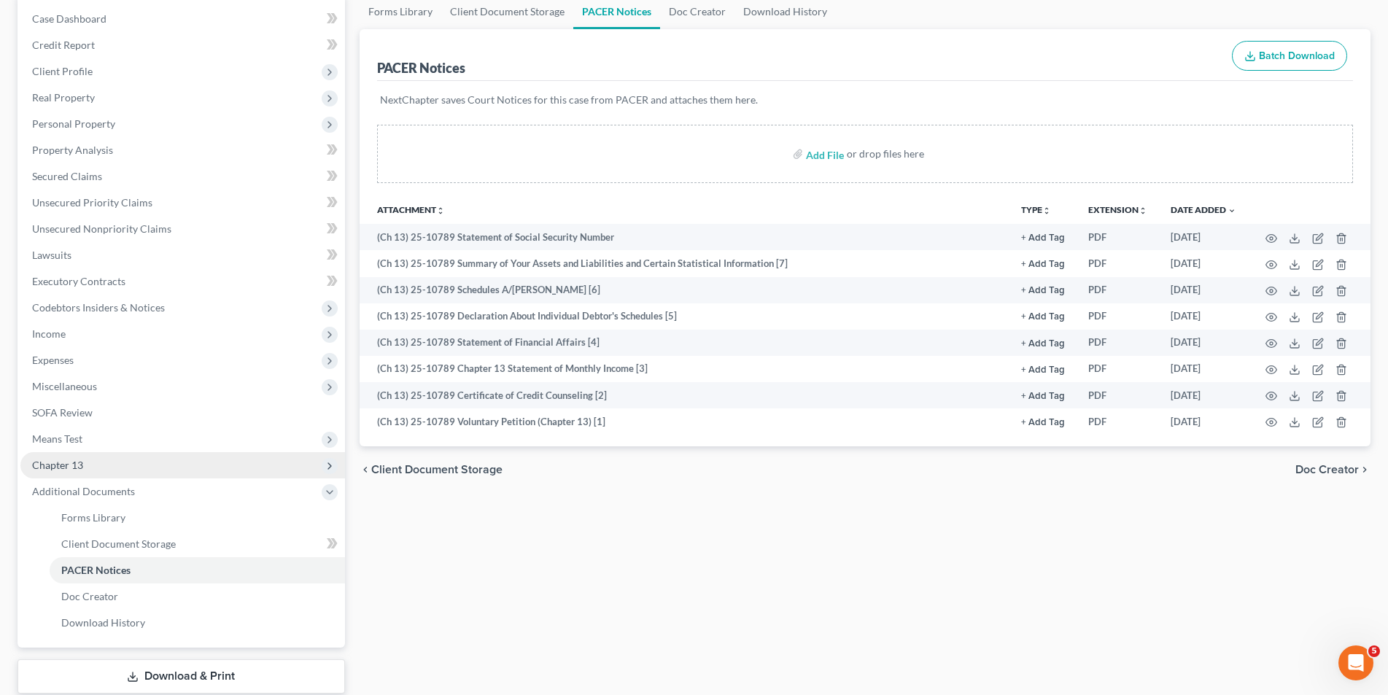
click at [172, 473] on span "Chapter 13" at bounding box center [182, 465] width 325 height 26
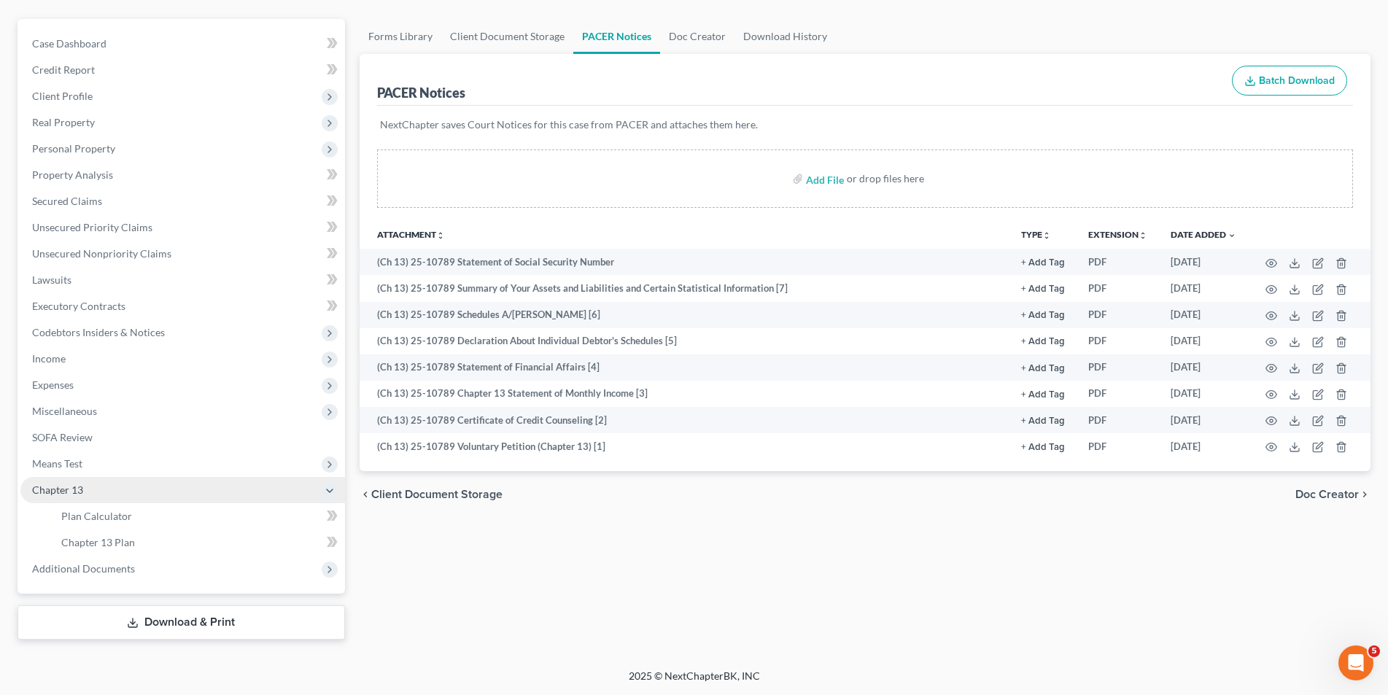
scroll to position [121, 0]
click at [145, 531] on link "Chapter 13 Plan" at bounding box center [197, 543] width 295 height 26
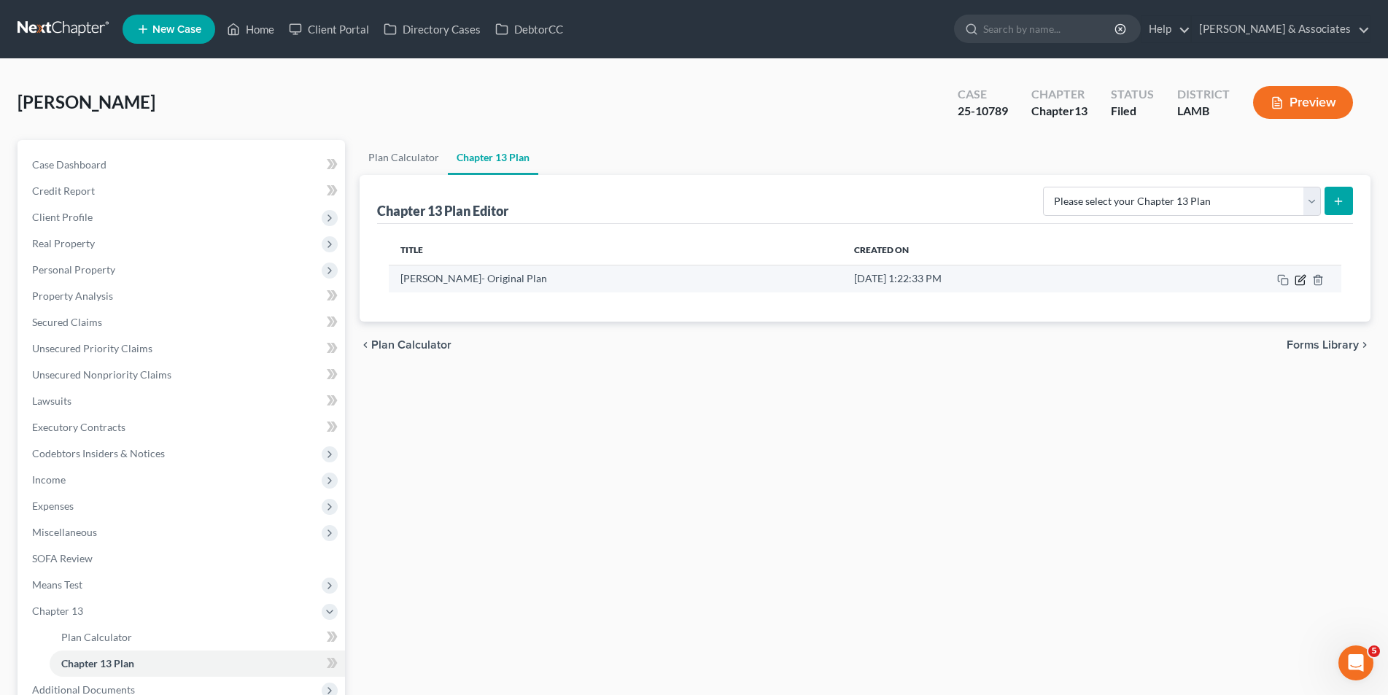
click at [1304, 282] on icon "button" at bounding box center [1301, 280] width 12 height 12
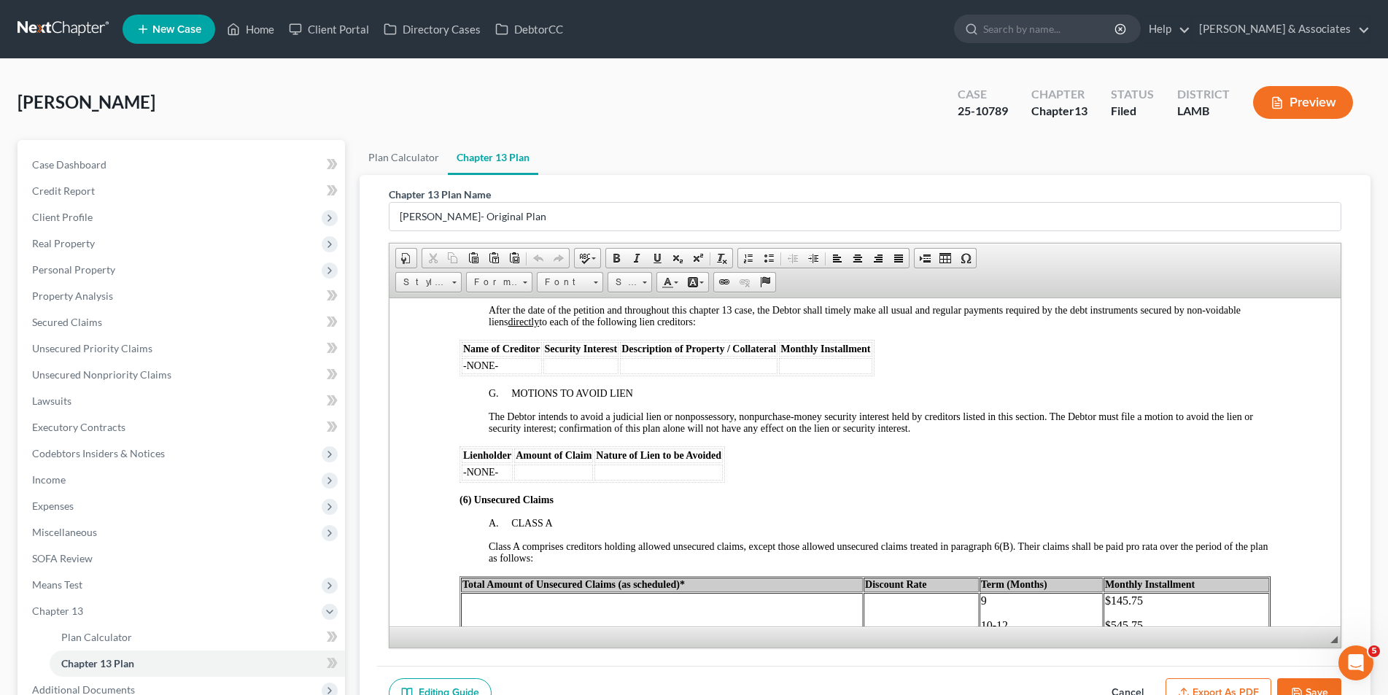
scroll to position [2261, 0]
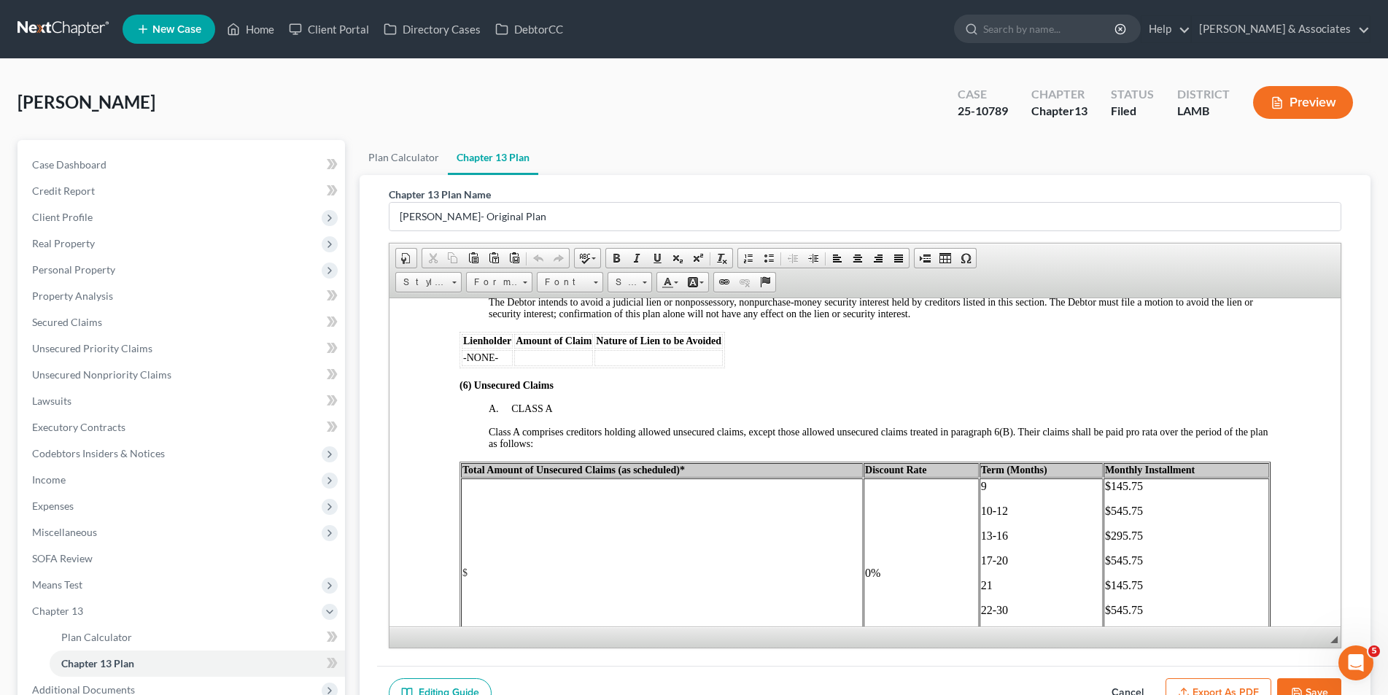
click at [495, 568] on td "$" at bounding box center [661, 573] width 402 height 190
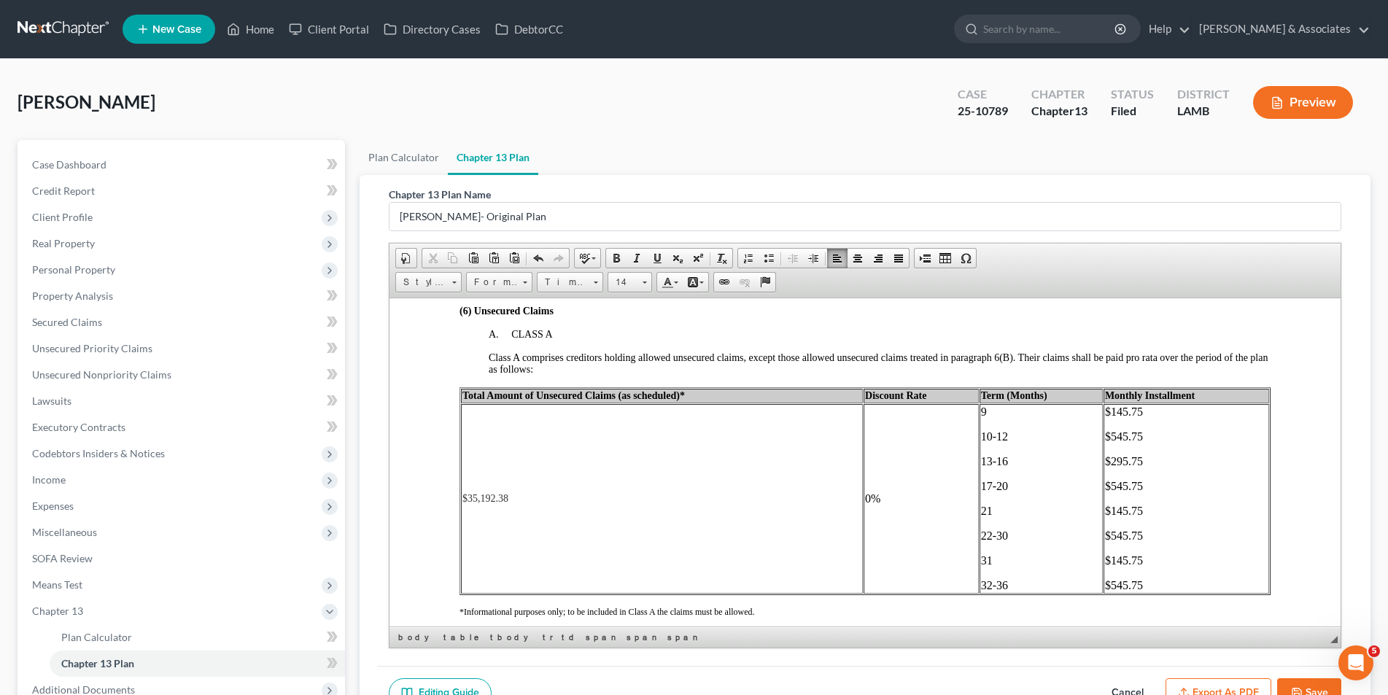
scroll to position [2407, 0]
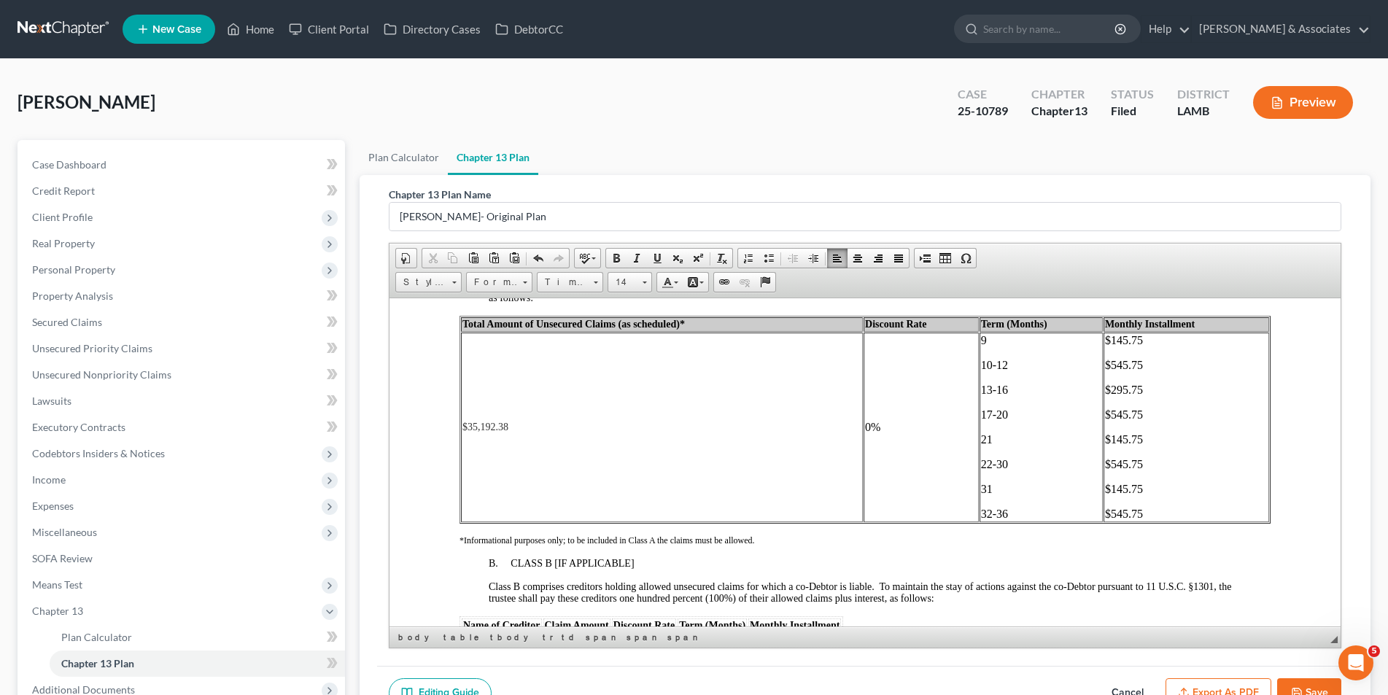
click at [1291, 687] on icon "button" at bounding box center [1297, 693] width 12 height 12
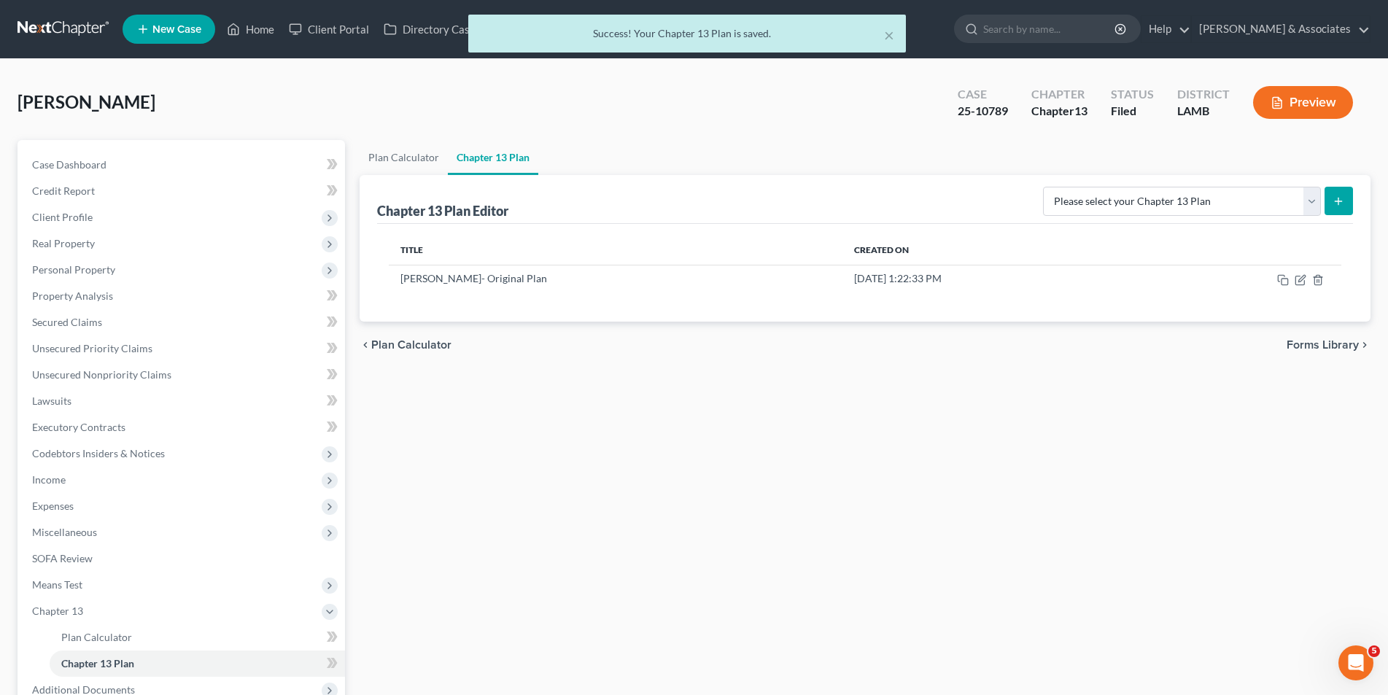
click at [1293, 113] on button "Preview" at bounding box center [1303, 102] width 100 height 33
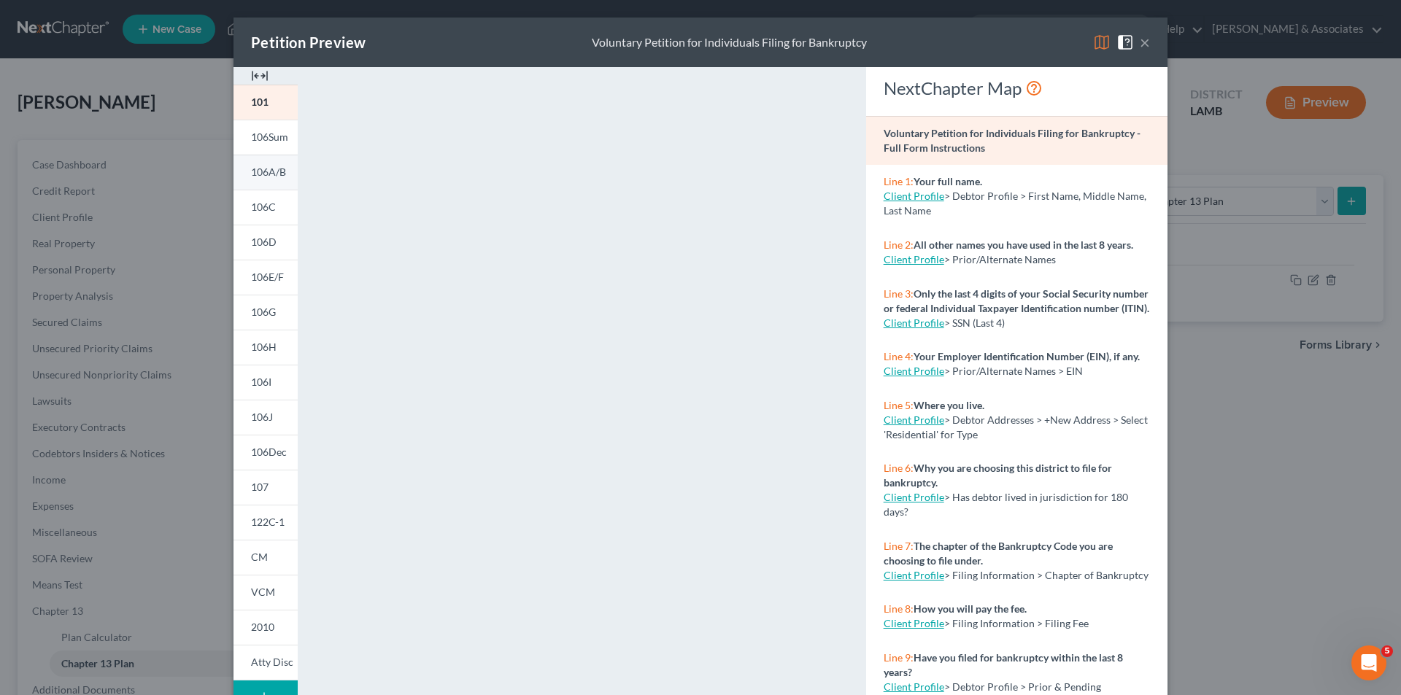
click at [271, 178] on span "106A/B" at bounding box center [268, 172] width 35 height 12
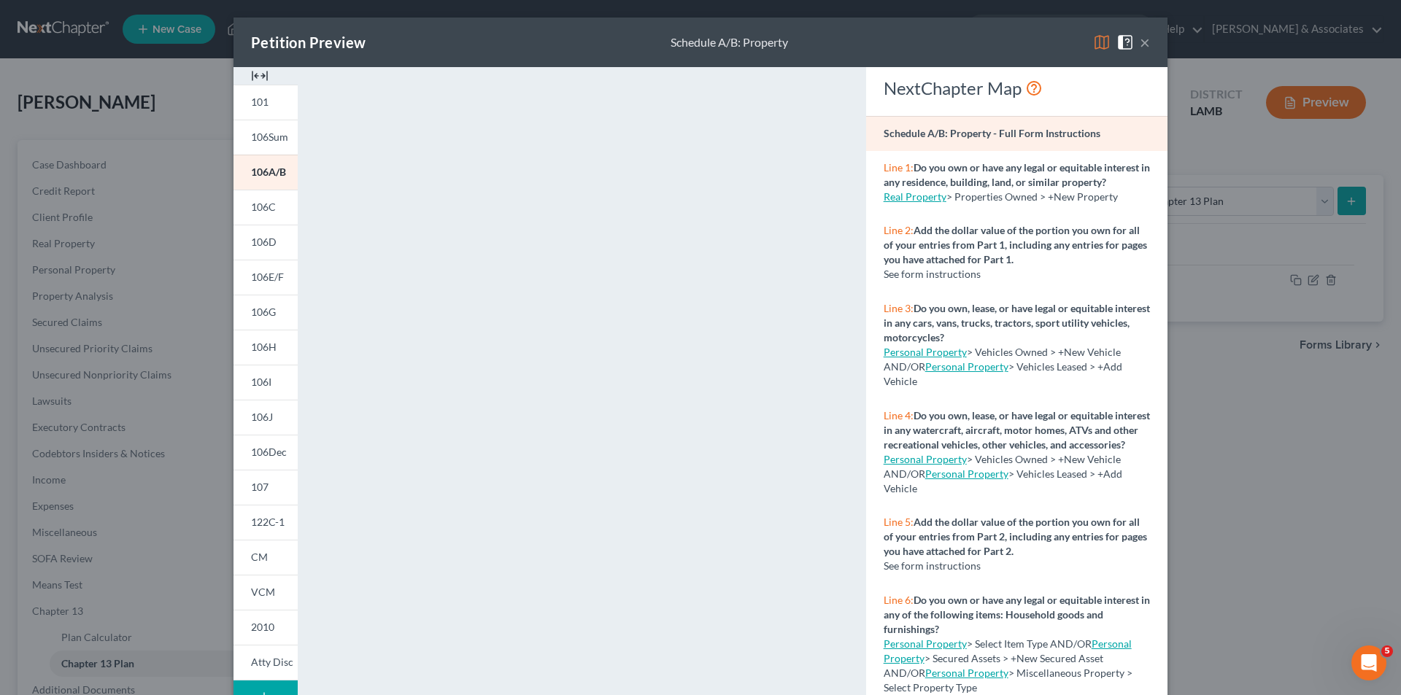
click at [1220, 147] on div "Petition Preview Schedule A/B: Property × 101 106Sum 106A/B 106C 106D 106E/F 10…" at bounding box center [700, 347] width 1401 height 695
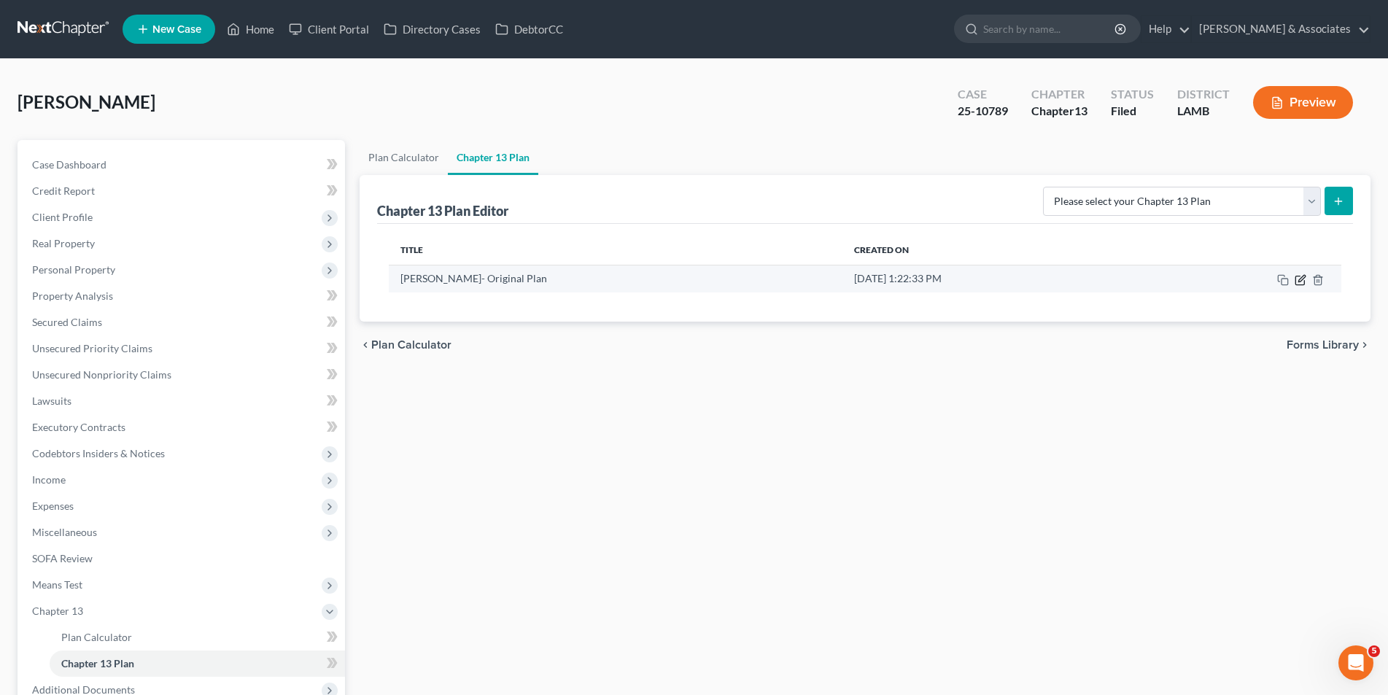
click at [1296, 282] on icon "button" at bounding box center [1300, 280] width 9 height 9
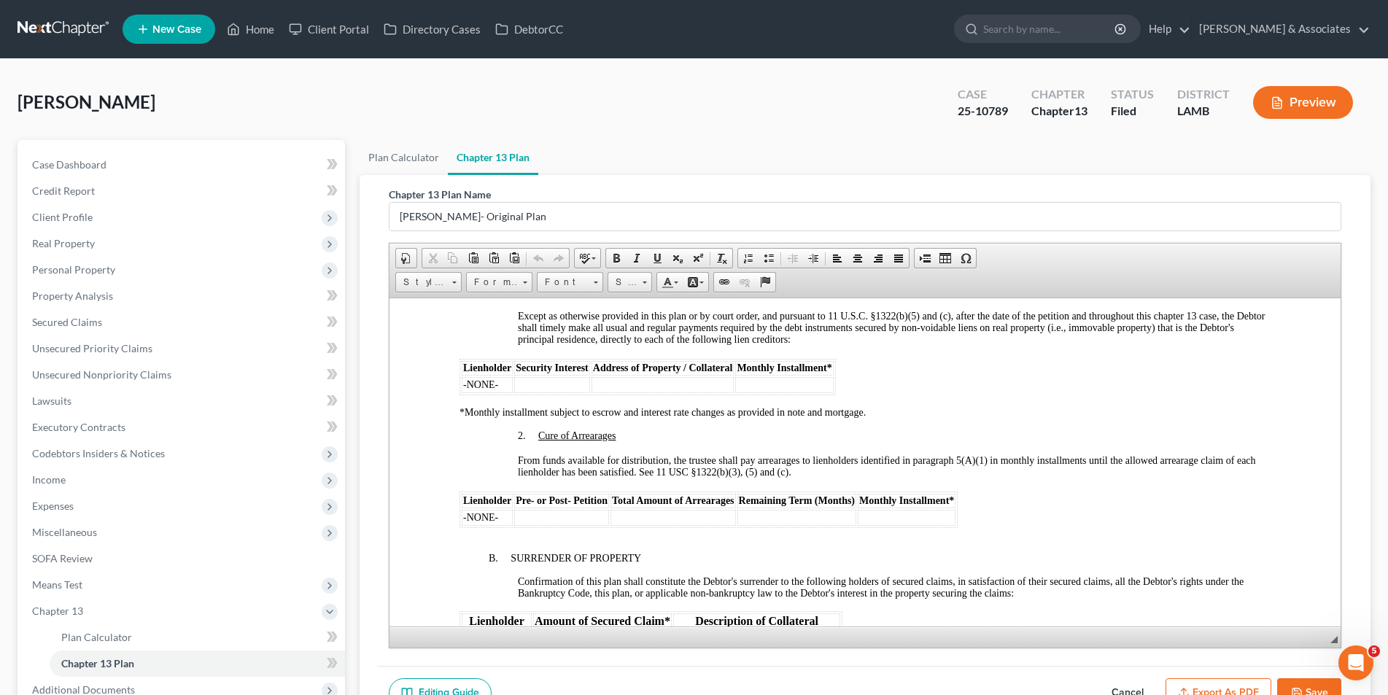
scroll to position [1386, 0]
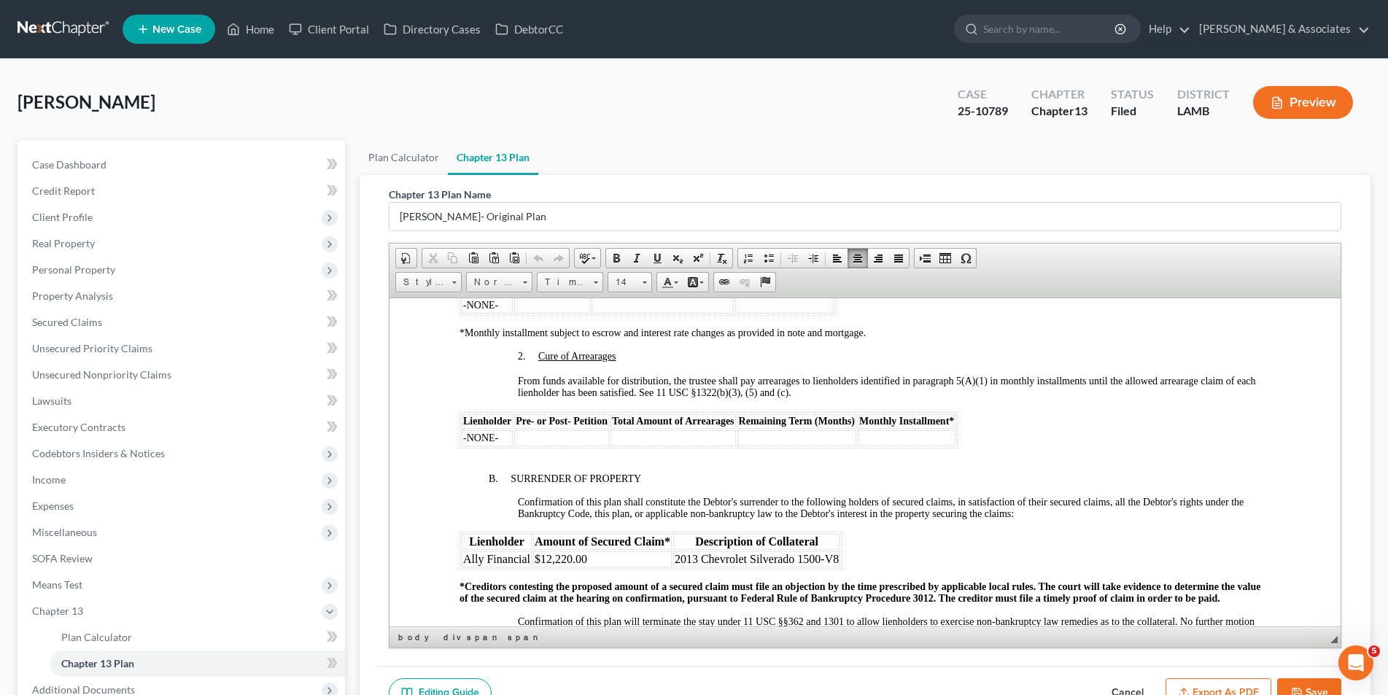
click at [608, 555] on td "$12,220.00" at bounding box center [602, 559] width 139 height 16
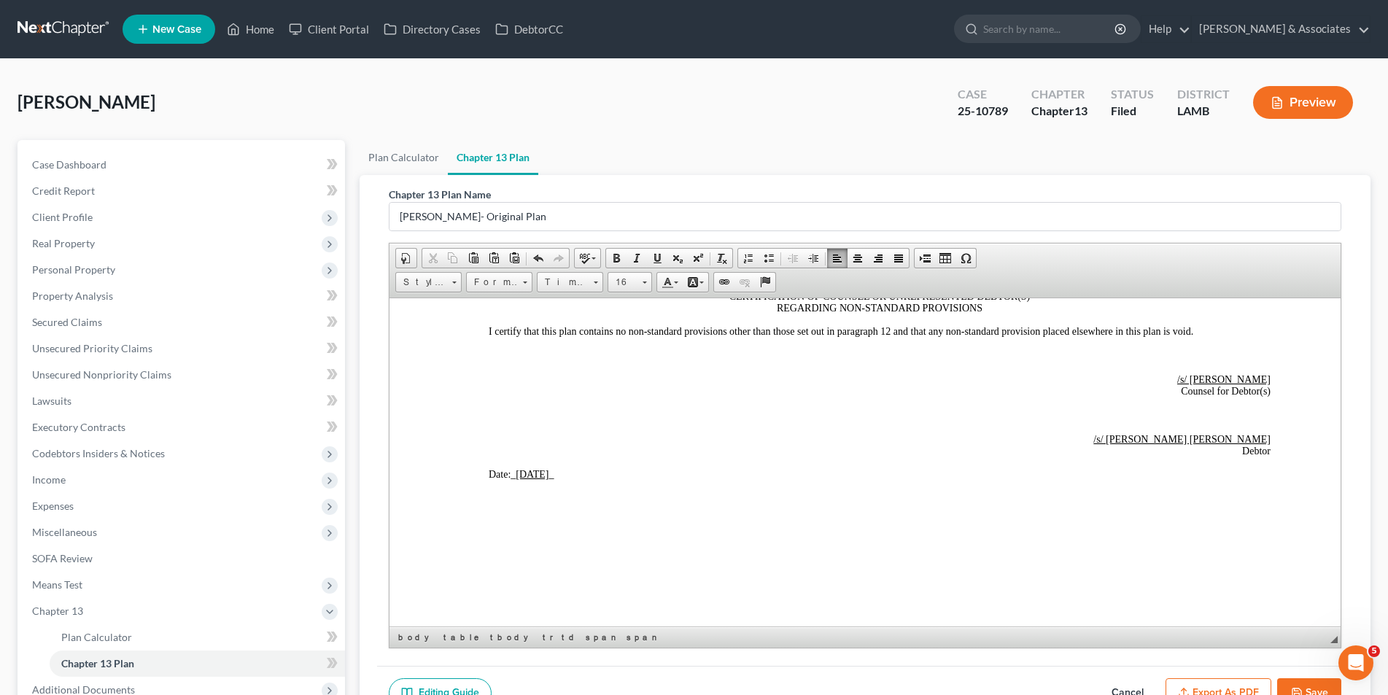
scroll to position [3344, 0]
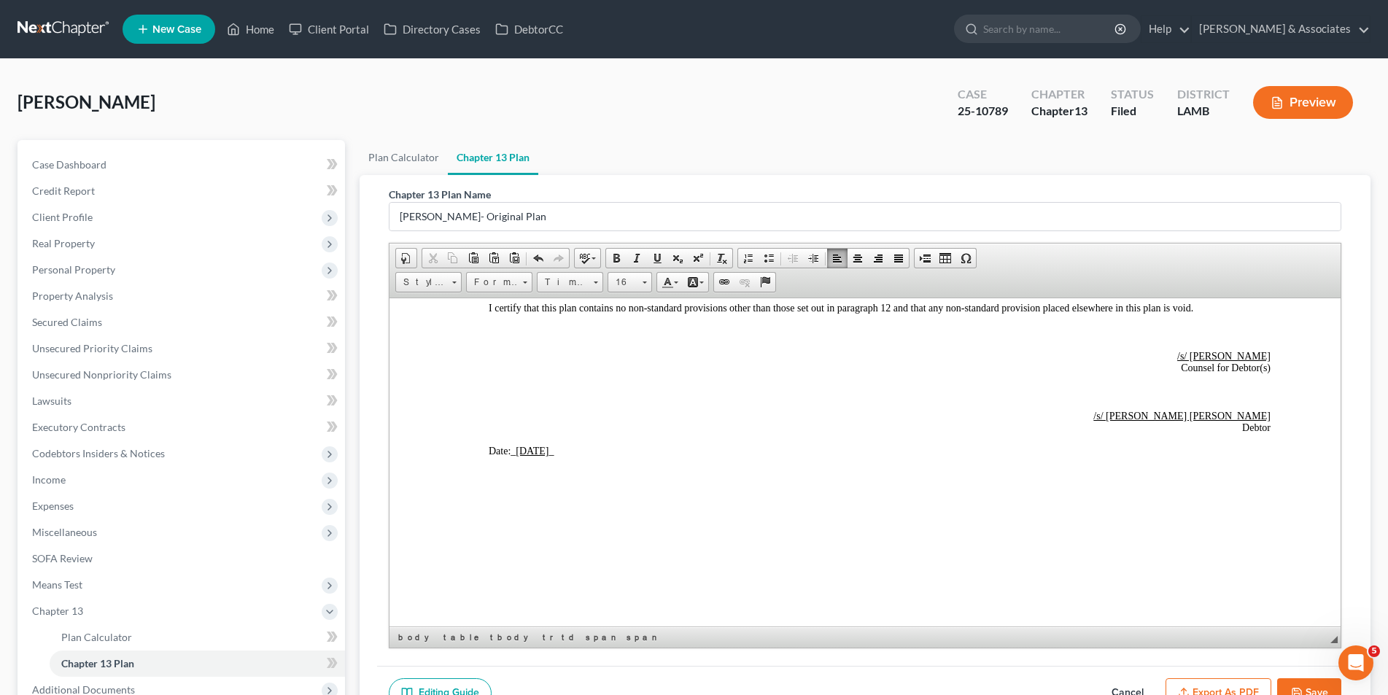
click at [1317, 688] on button "Save" at bounding box center [1309, 693] width 64 height 31
